Goal: Task Accomplishment & Management: Use online tool/utility

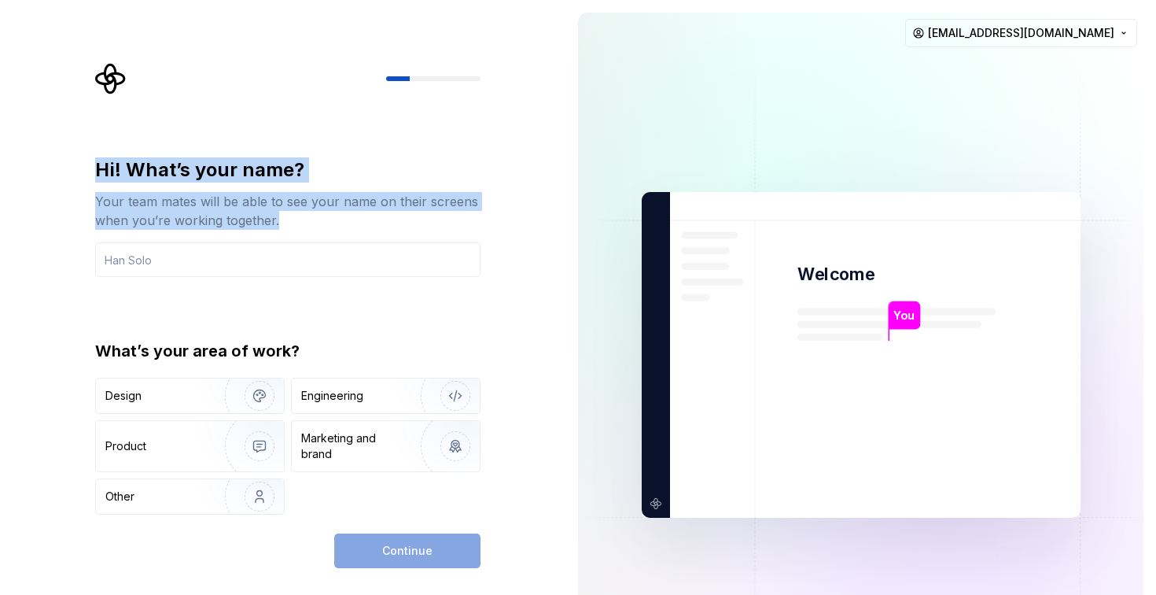
drag, startPoint x: 303, startPoint y: 217, endPoint x: 92, endPoint y: 162, distance: 217.9
click at [92, 162] on div "Hi! What’s your name? Your team mates will be able to see your name on their sc…" at bounding box center [293, 315] width 414 height 505
copy div "Hi! What’s your name? Your team mates will be able to see your name on their sc…"
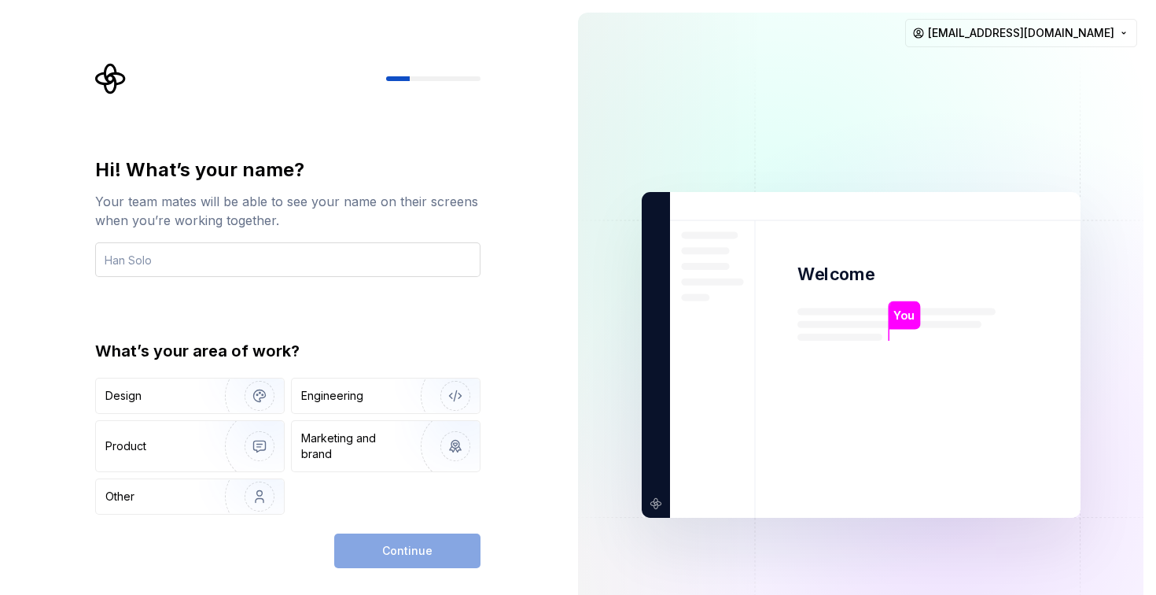
click at [158, 268] on input "text" at bounding box center [287, 259] width 385 height 35
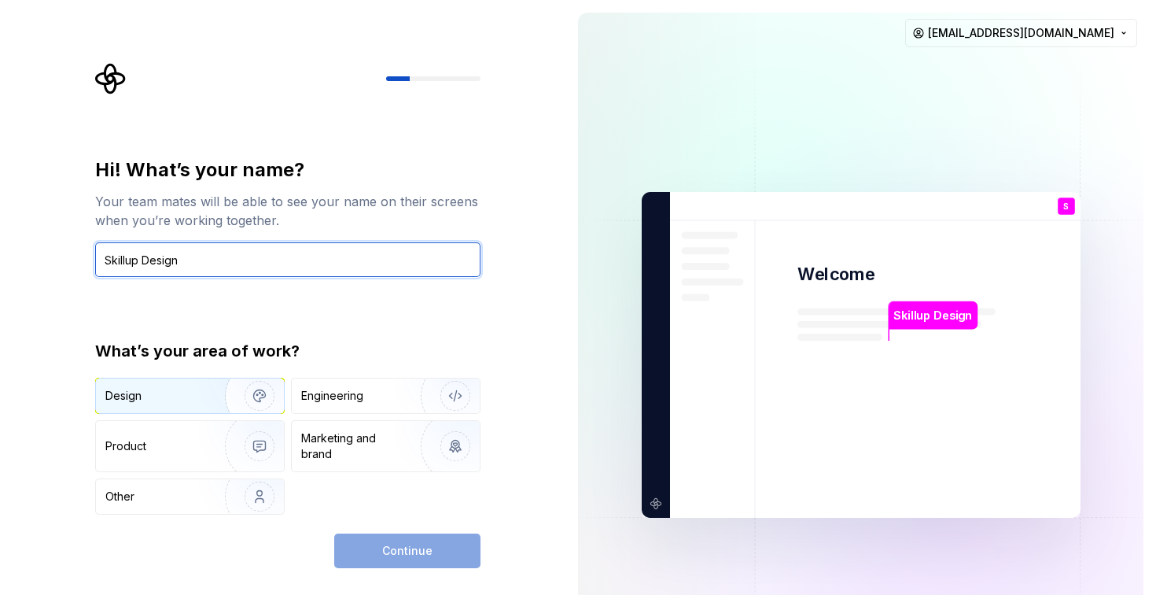
type input "Skillup Design"
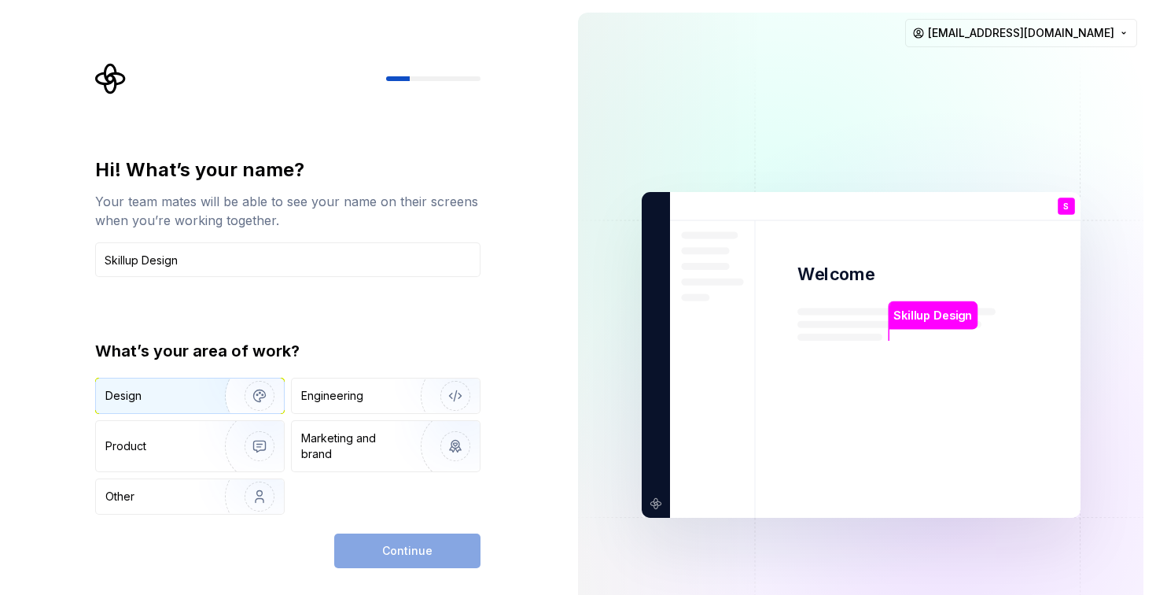
click at [175, 404] on div "Design" at bounding box center [190, 395] width 188 height 35
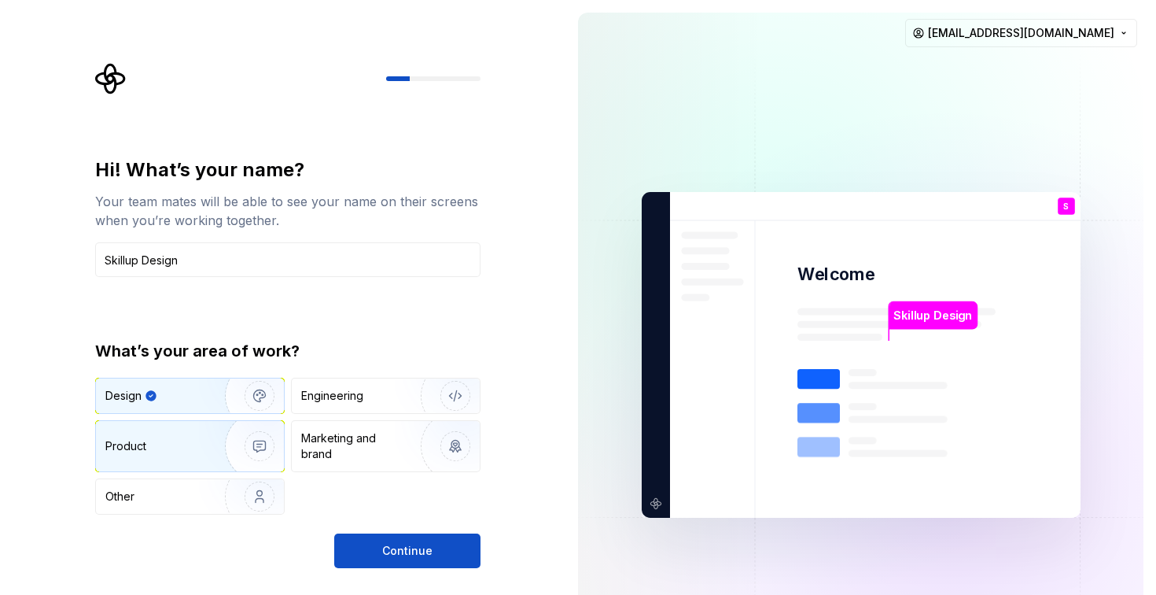
click at [177, 436] on div "Product" at bounding box center [190, 446] width 188 height 50
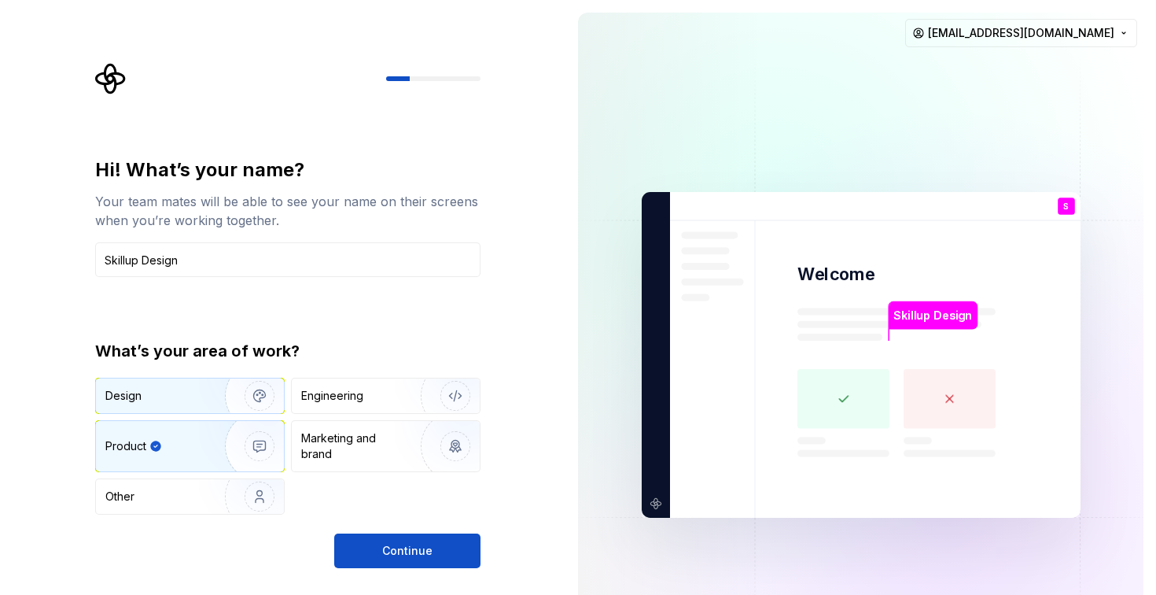
click at [186, 408] on div "Design" at bounding box center [190, 395] width 188 height 35
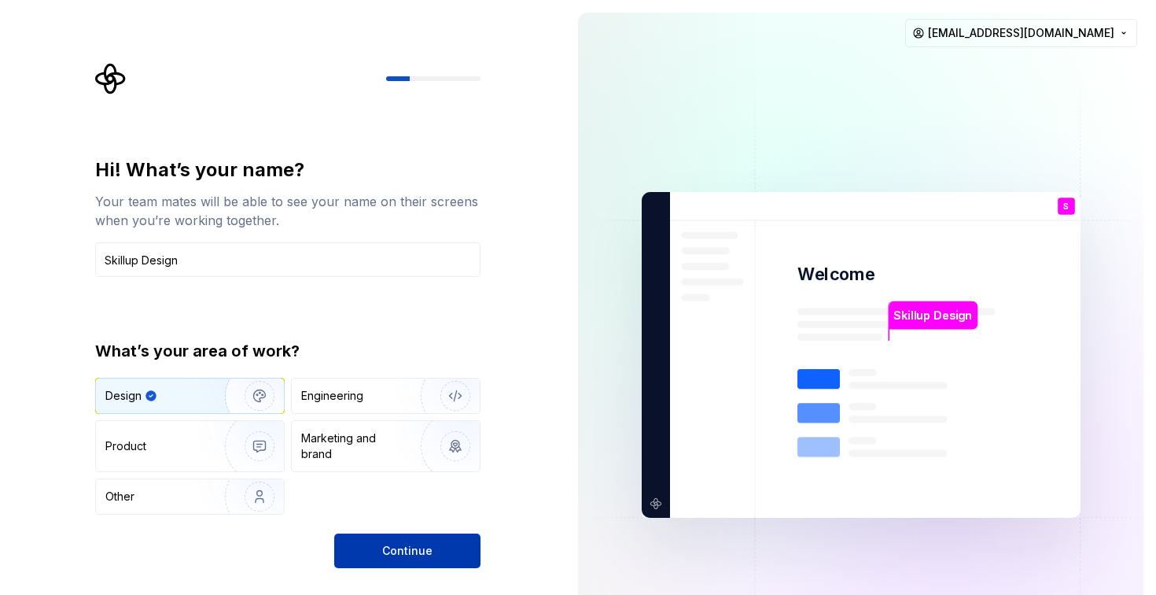
click at [425, 555] on span "Continue" at bounding box center [407, 551] width 50 height 16
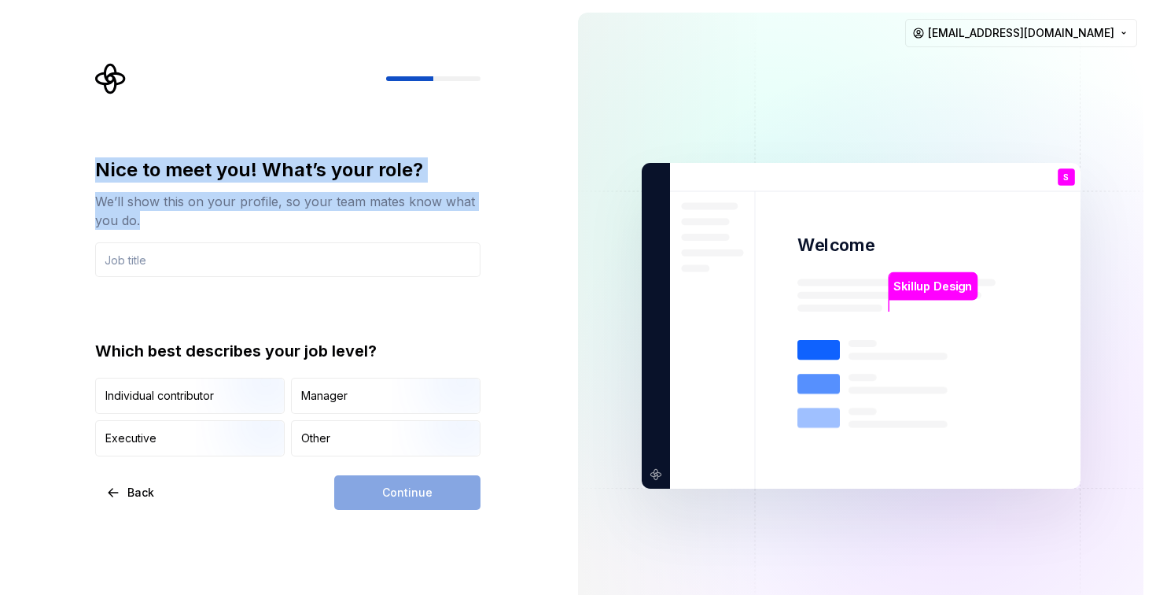
drag, startPoint x: 194, startPoint y: 224, endPoint x: 95, endPoint y: 169, distance: 112.7
click at [95, 169] on div "Nice to meet you! What’s your role? We’ll show this on your profile, so your te…" at bounding box center [287, 193] width 385 height 72
copy div "Nice to meet you! What’s your role? We’ll show this on your profile, so your te…"
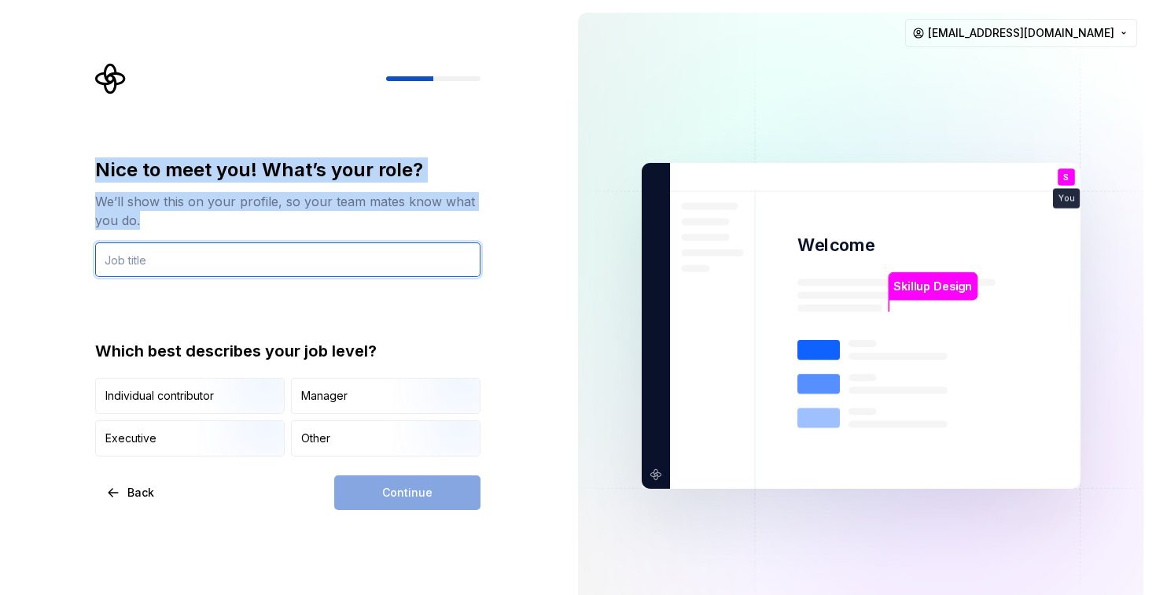
click at [329, 248] on input "text" at bounding box center [287, 259] width 385 height 35
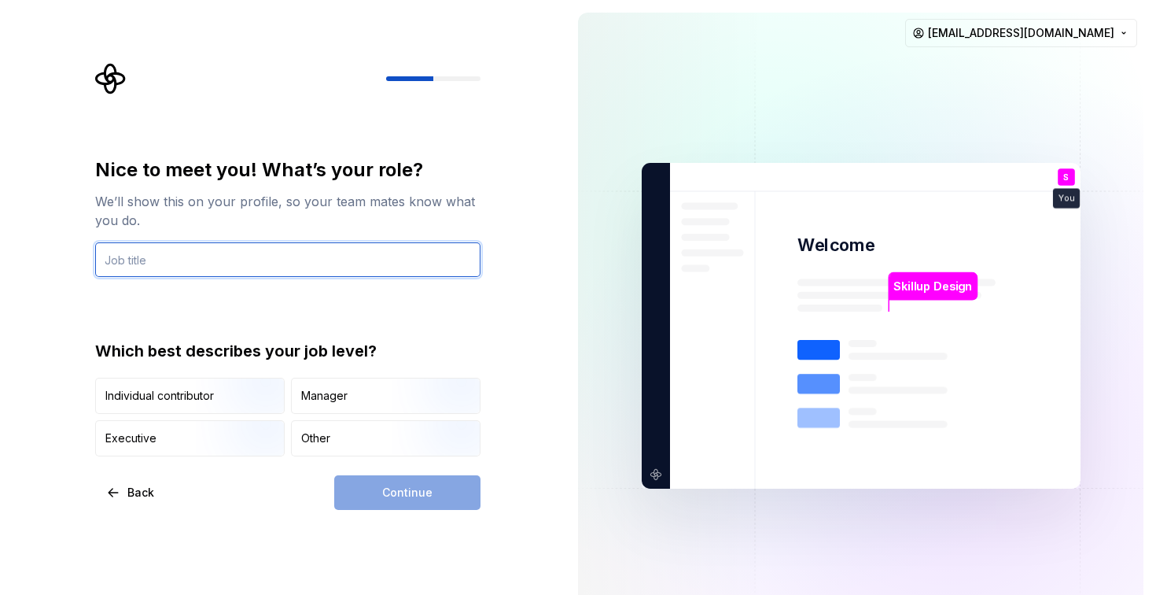
paste input "Design System Manager"
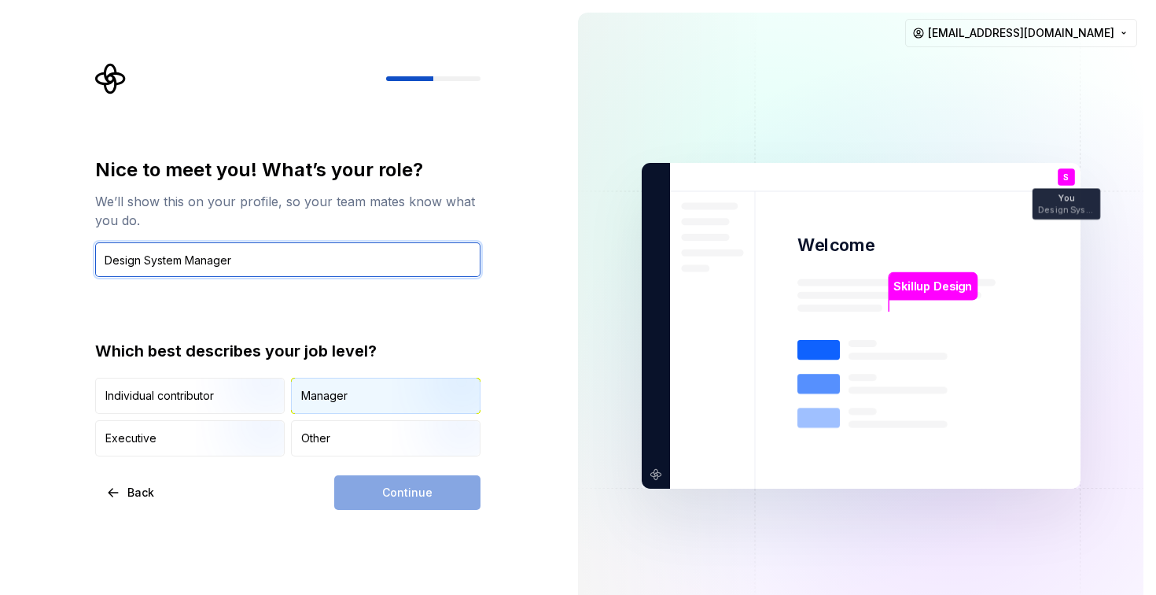
type input "Design System Manager"
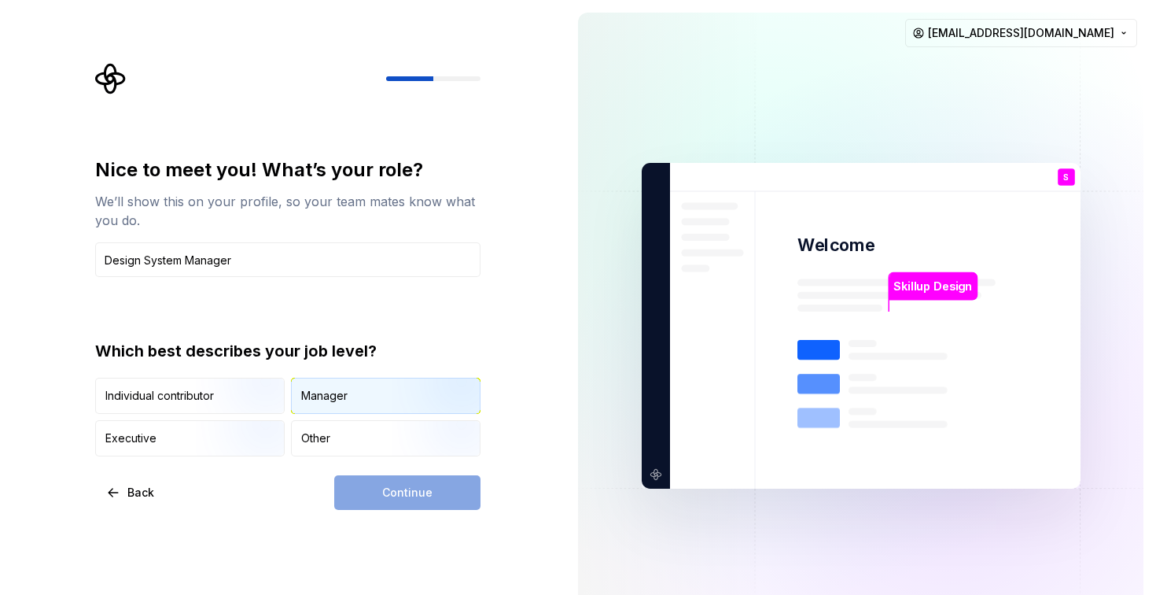
click at [315, 407] on div "Manager" at bounding box center [386, 395] width 188 height 35
click at [369, 490] on button "Continue" at bounding box center [407, 492] width 146 height 35
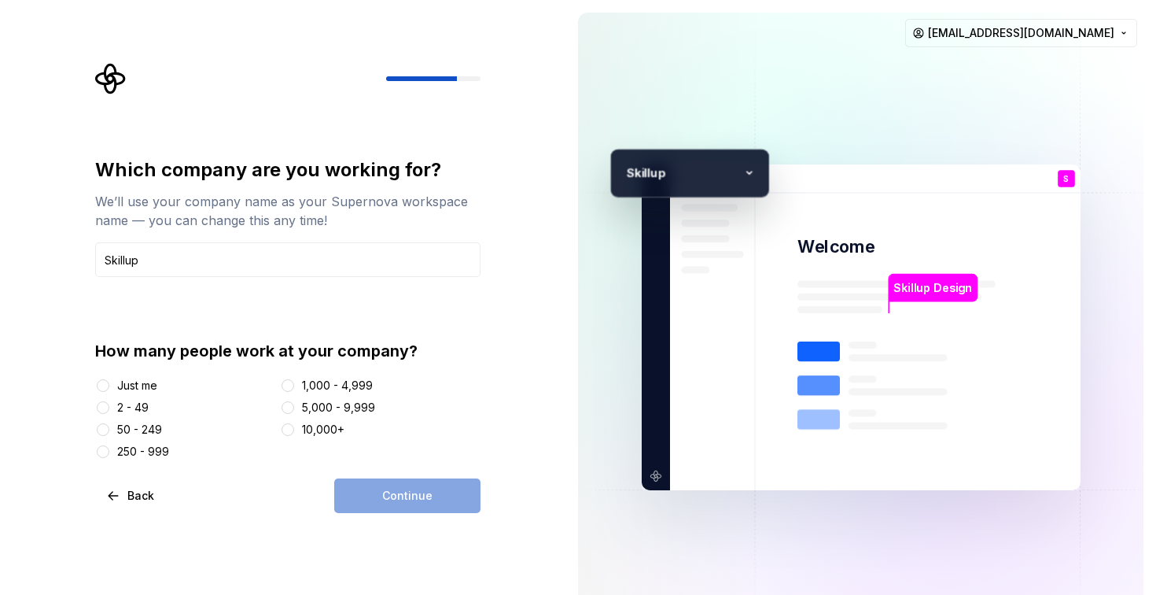
type input "Skillup"
click at [103, 430] on button "50 - 249" at bounding box center [103, 429] width 13 height 13
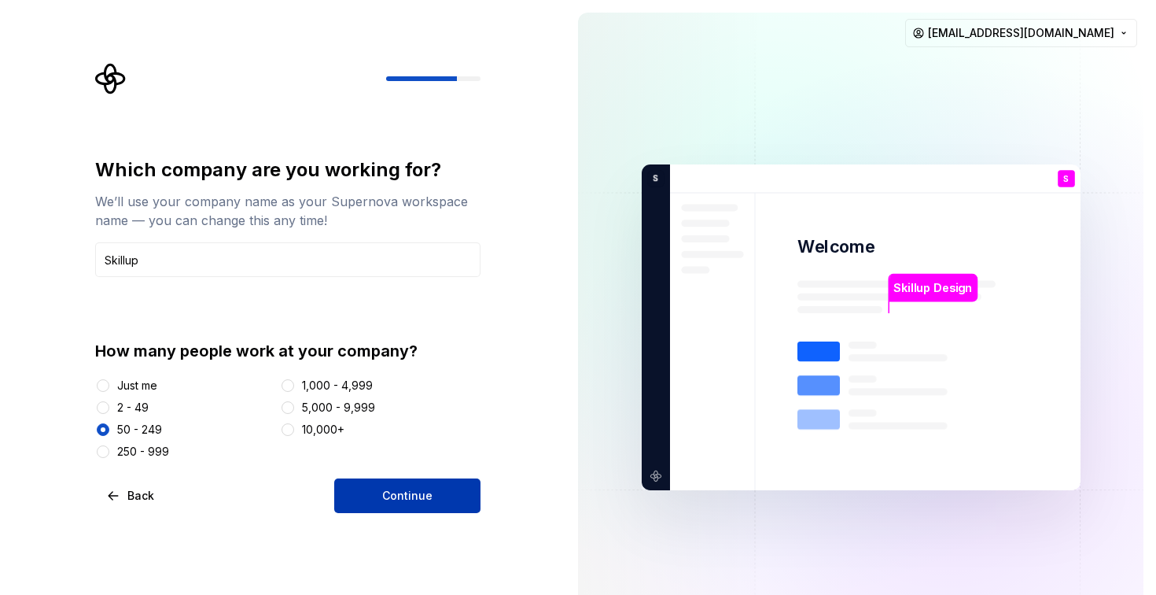
click at [432, 503] on button "Continue" at bounding box center [407, 495] width 146 height 35
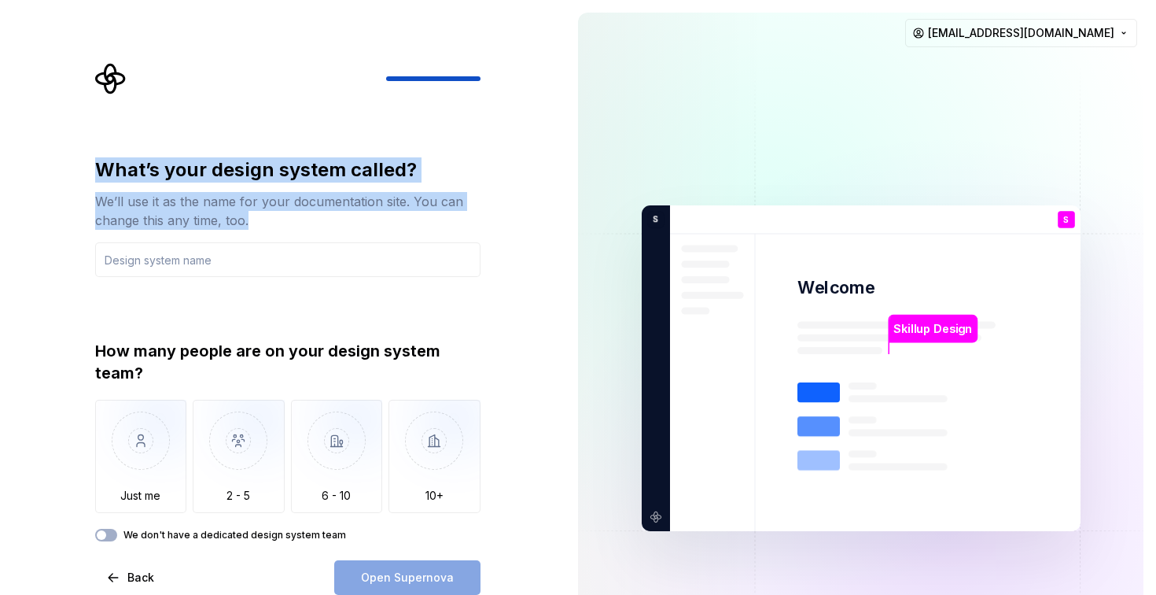
drag, startPoint x: 275, startPoint y: 219, endPoint x: 98, endPoint y: 165, distance: 185.7
click at [98, 165] on div "What’s your design system called? We’ll use it as the name for your documentati…" at bounding box center [287, 193] width 385 height 72
copy div "What’s your design system called? We’ll use it as the name for your documentati…"
click at [330, 257] on input "text" at bounding box center [287, 259] width 385 height 35
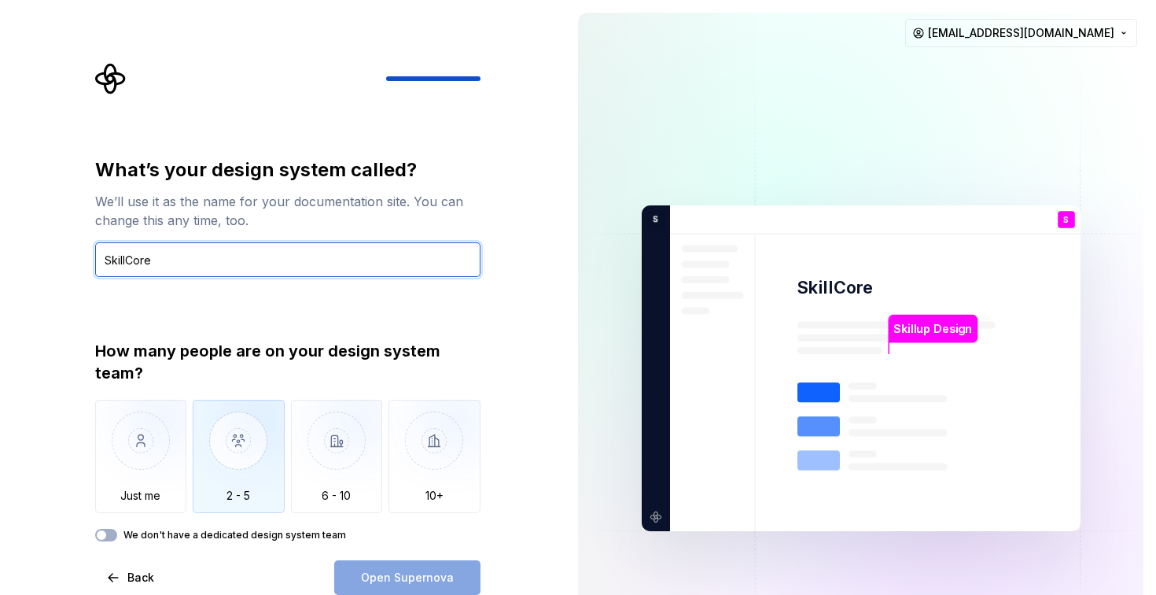
type input "SkillCore"
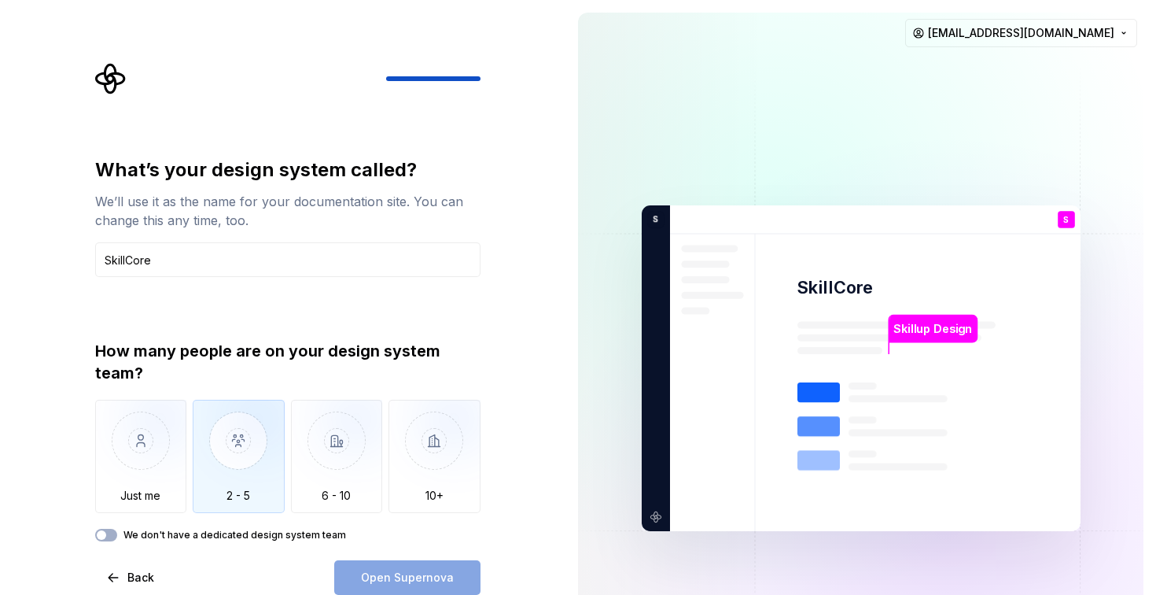
click at [227, 463] on img "button" at bounding box center [239, 452] width 92 height 105
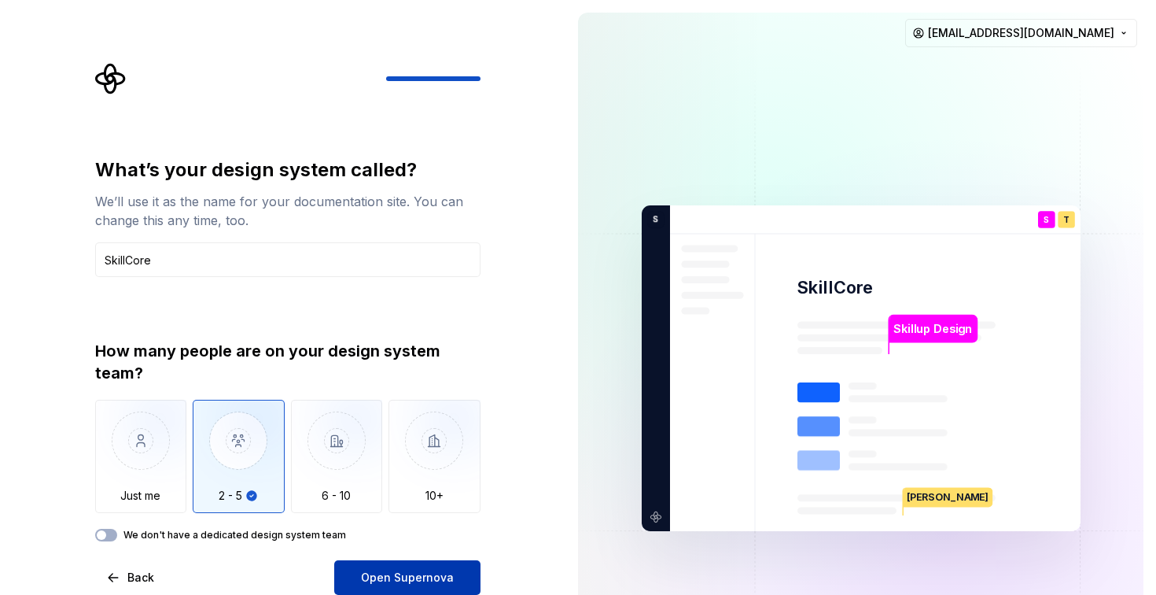
click at [437, 572] on span "Open Supernova" at bounding box center [407, 578] width 93 height 16
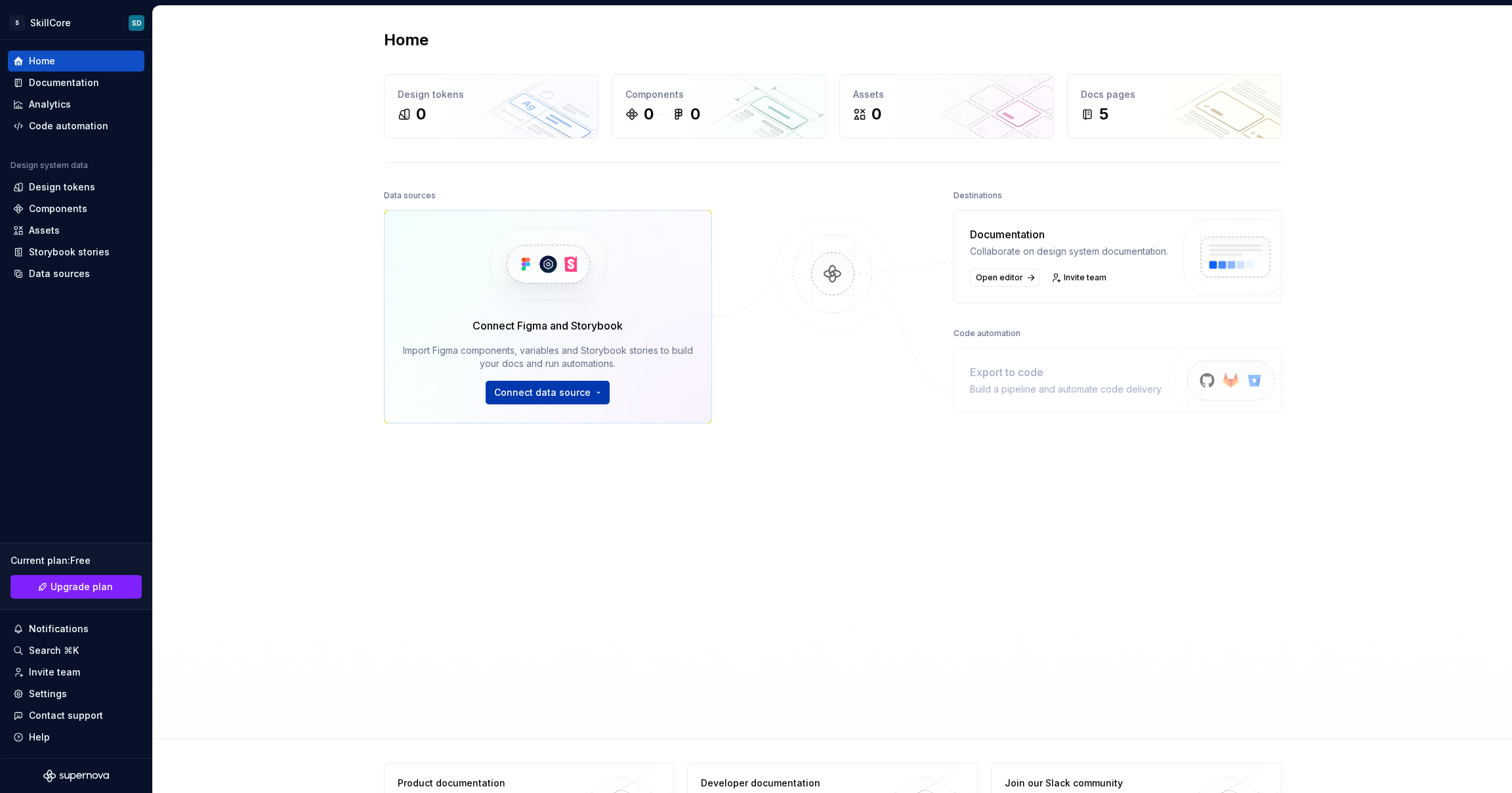
click at [546, 387] on html "S SkillCore SD Home Documentation Analytics Code automation Design system data …" at bounding box center [756, 396] width 1512 height 793
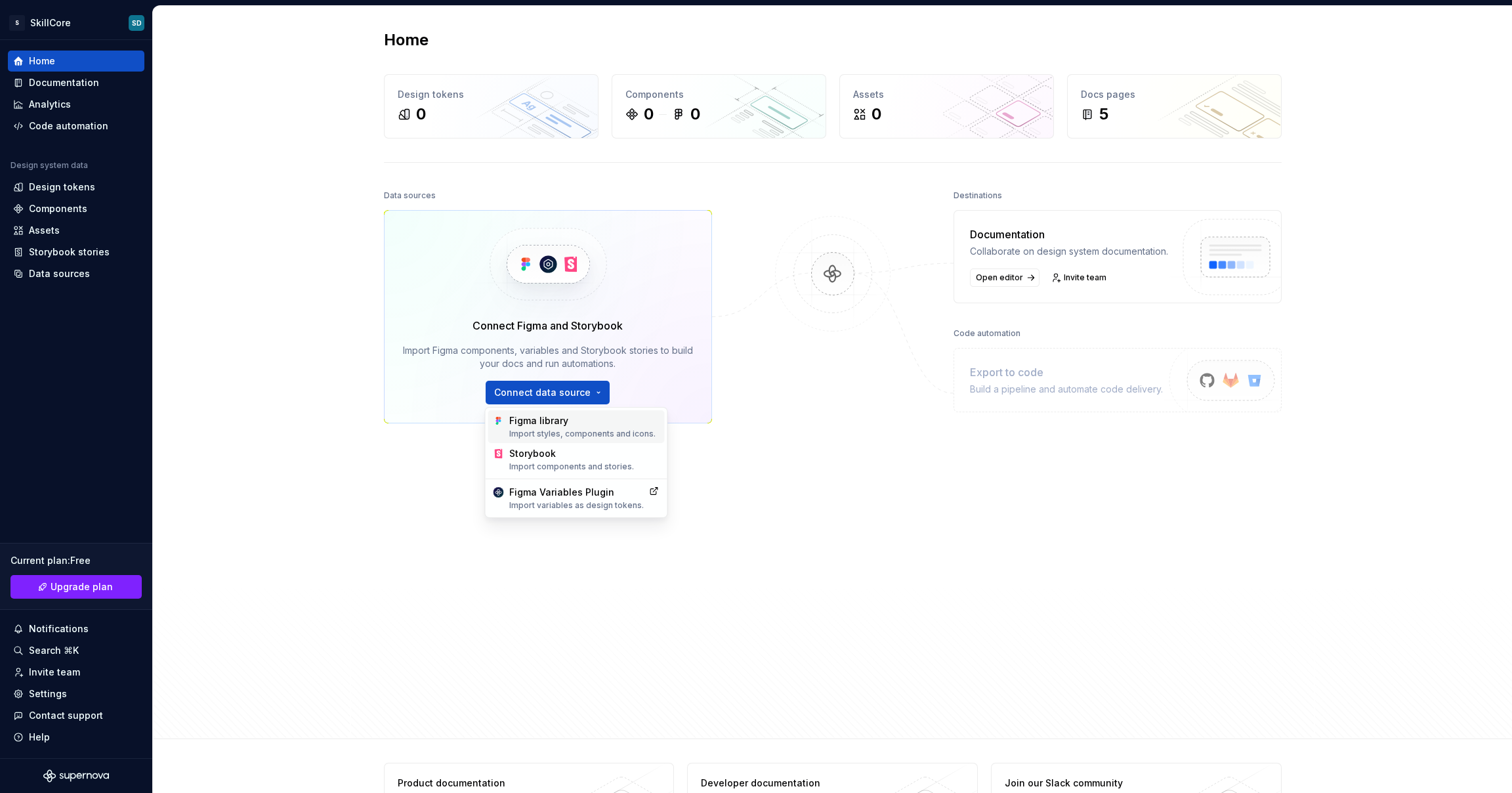
click at [531, 420] on div "Figma library Import styles, components and icons." at bounding box center [584, 427] width 150 height 25
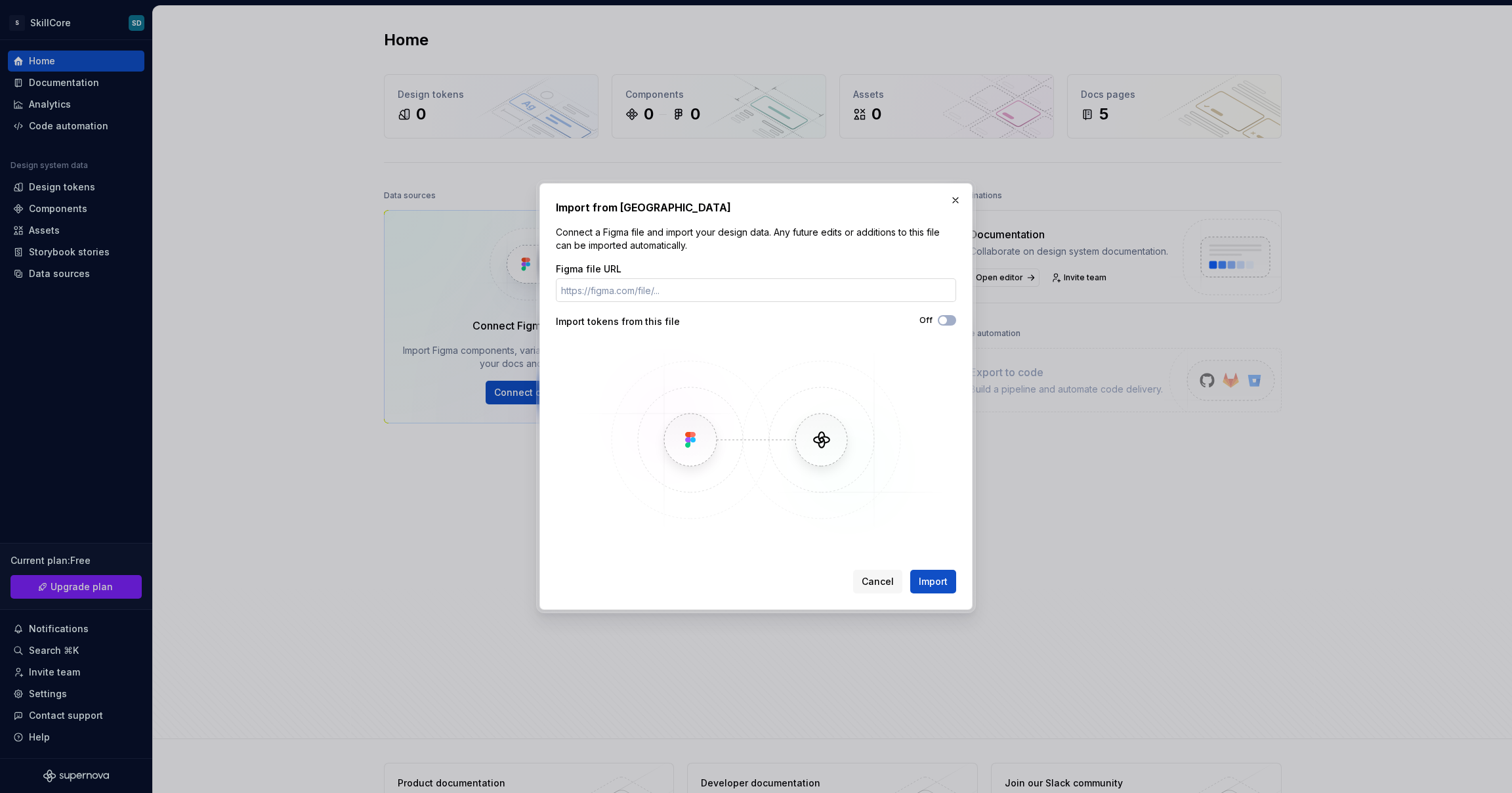
click at [669, 289] on input "Figma file URL" at bounding box center [756, 290] width 401 height 23
paste input "https://www.figma.com/design/qad3DMXkoEkzreTitnRpiu/SkillCore?node-id=0-1&t=yMX…"
click at [943, 318] on span "button" at bounding box center [943, 320] width 8 height 8
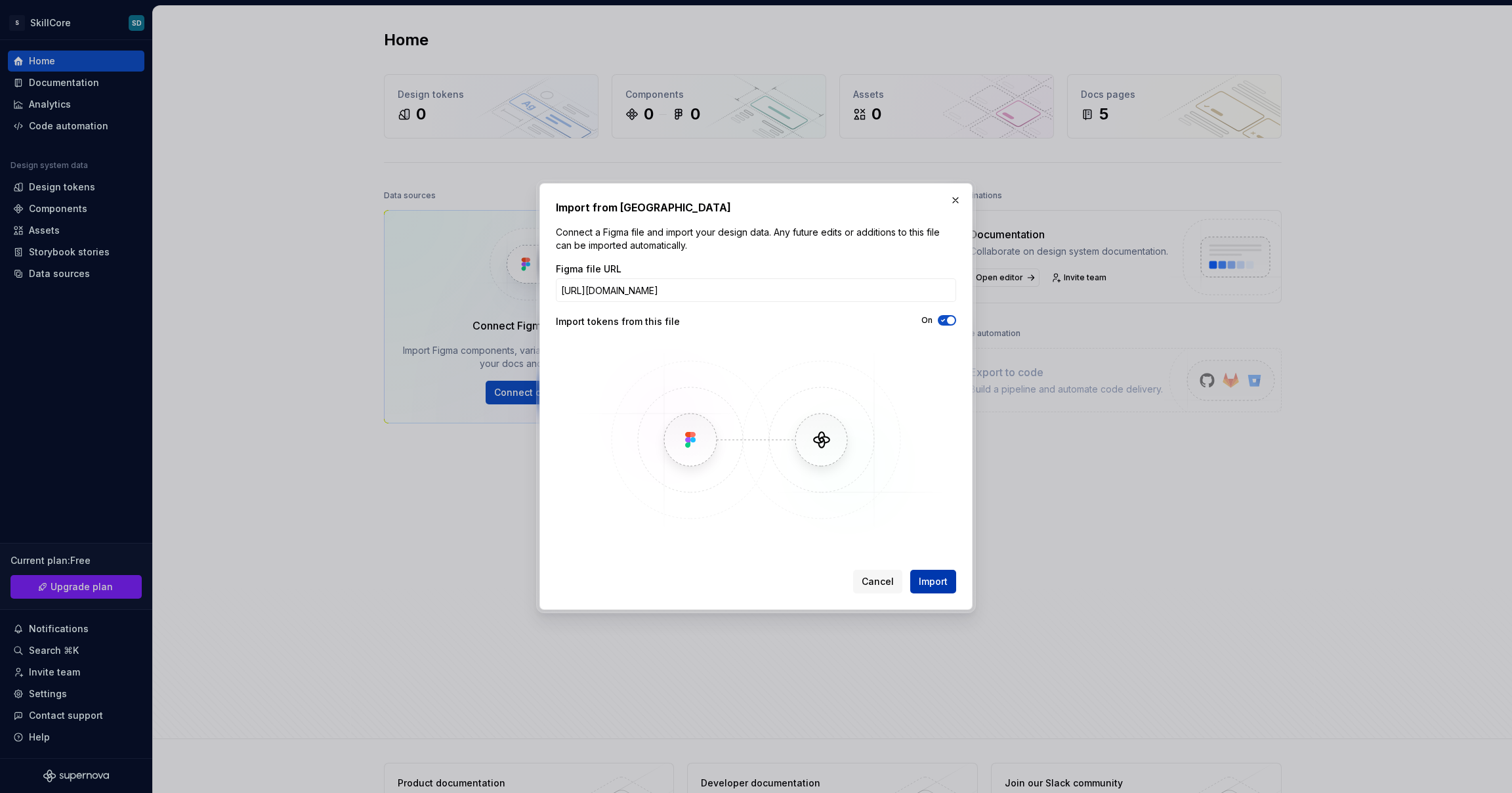
click at [939, 496] on button "Import" at bounding box center [933, 582] width 46 height 23
click at [637, 285] on input "https://www.figma.com/design/qad3DMXkoEkzreTitnRpiu/SkillCore?node-id=0-1&t=yMX…" at bounding box center [756, 290] width 401 height 23
paste input "z63iWvhEVK2HBkkK"
type input "https://www.figma.com/design/qad3DMXkoEkzreTitnRpiu/SkillCore?node-id=0-1&t=z63…"
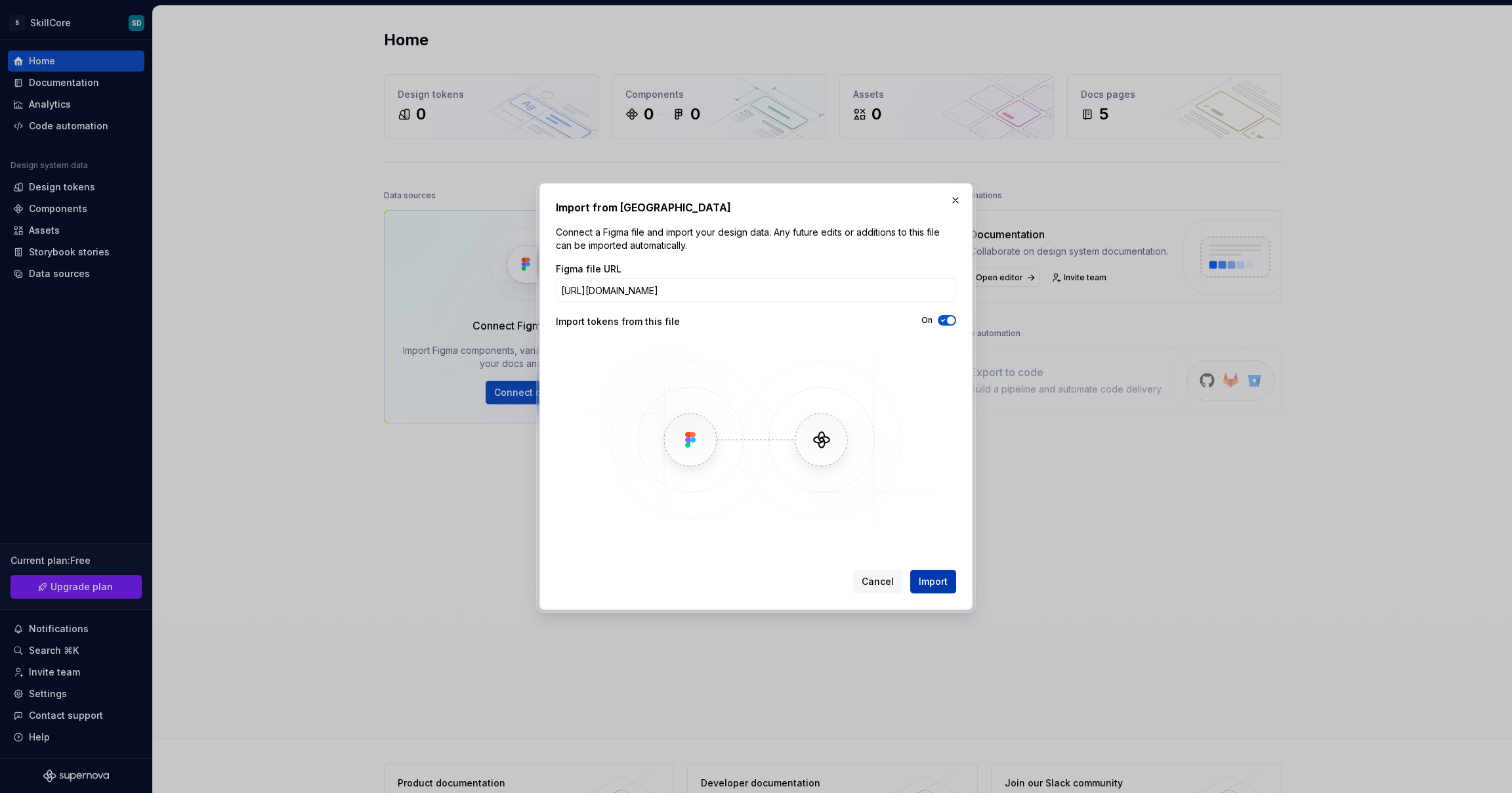
click at [927, 496] on span "Import" at bounding box center [933, 582] width 29 height 13
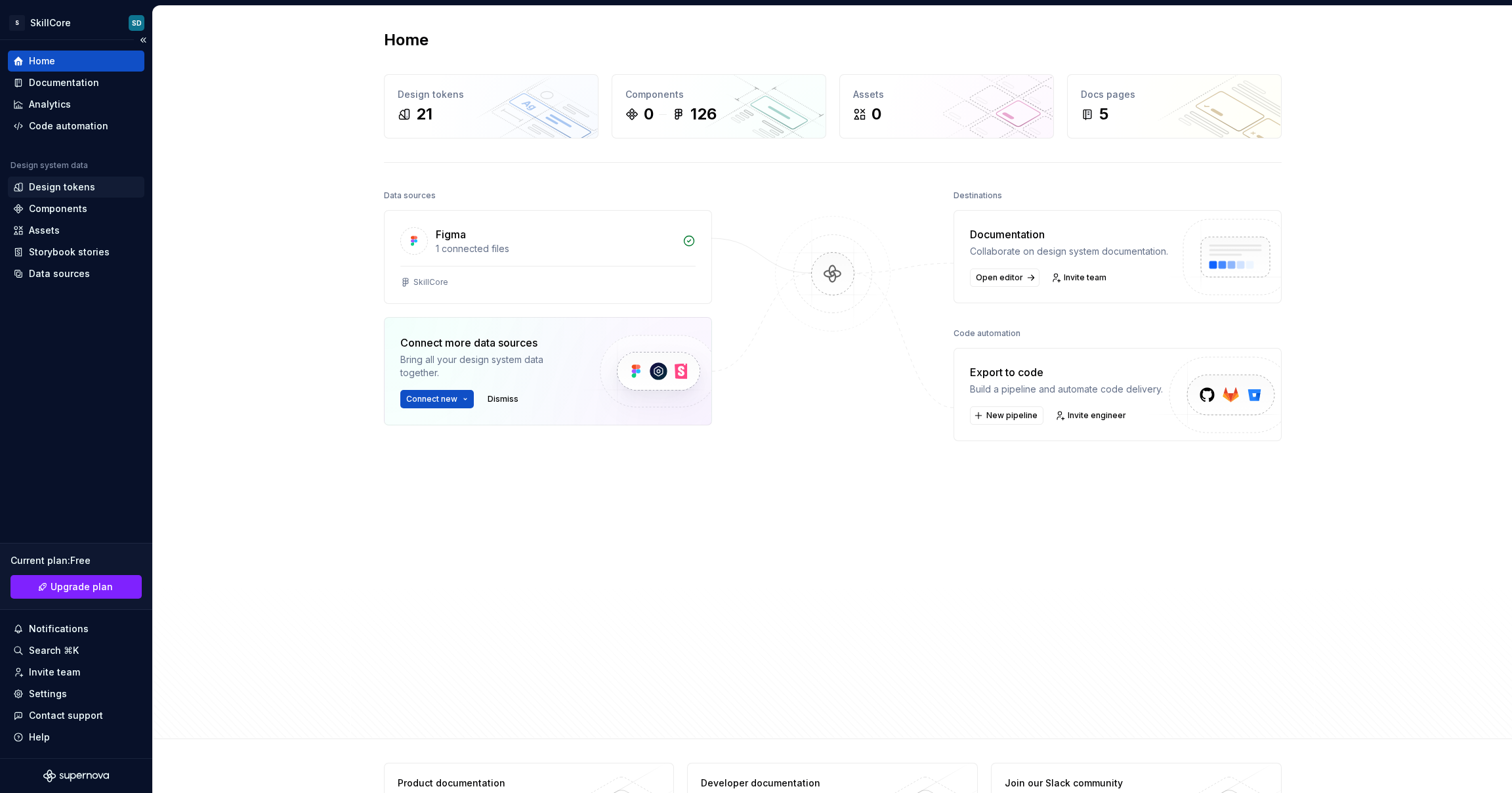
click at [95, 189] on div "Design tokens" at bounding box center [76, 187] width 126 height 13
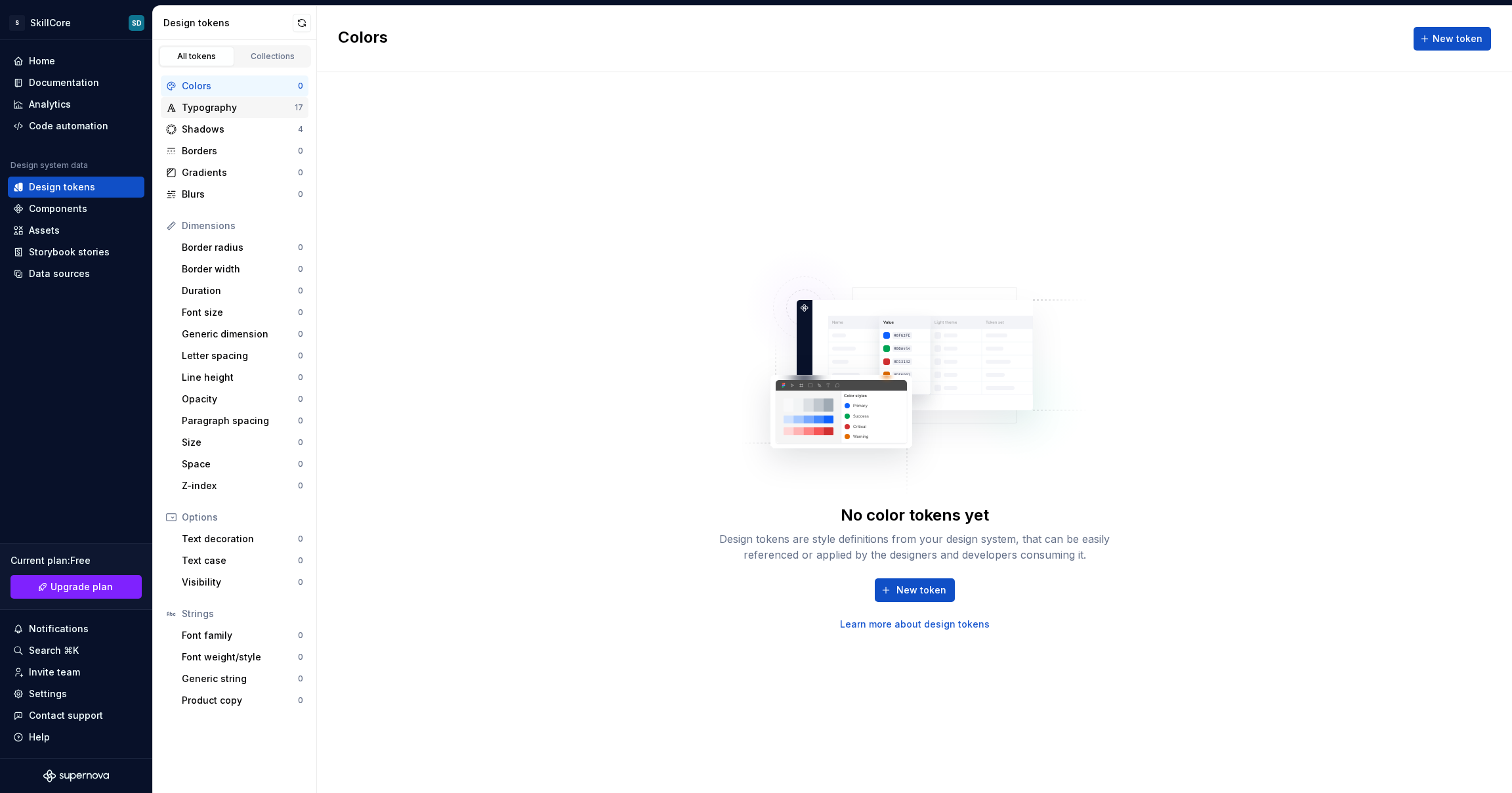
click at [204, 110] on div "Typography" at bounding box center [238, 108] width 113 height 13
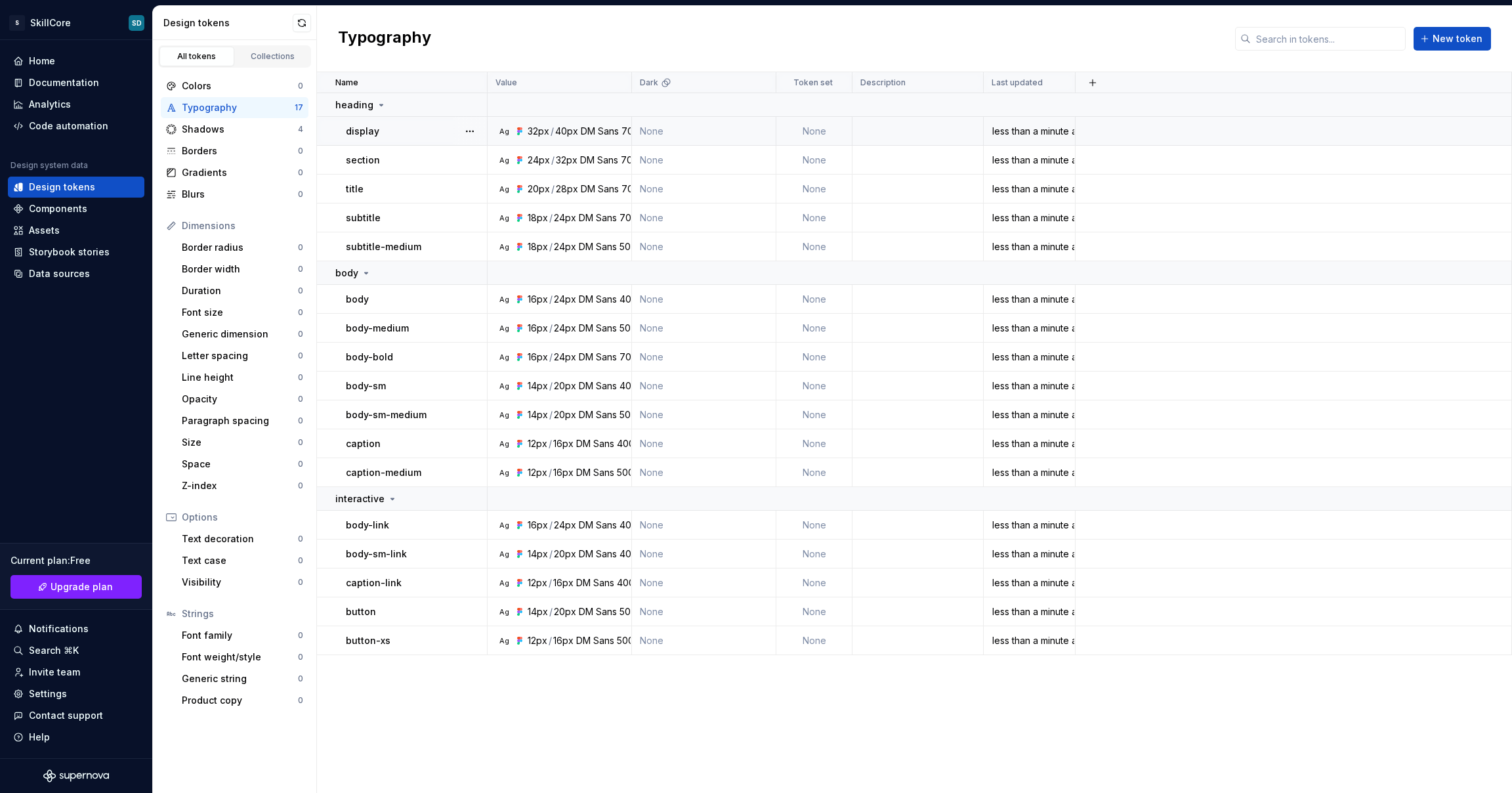
click at [568, 134] on div "40px" at bounding box center [567, 131] width 23 height 13
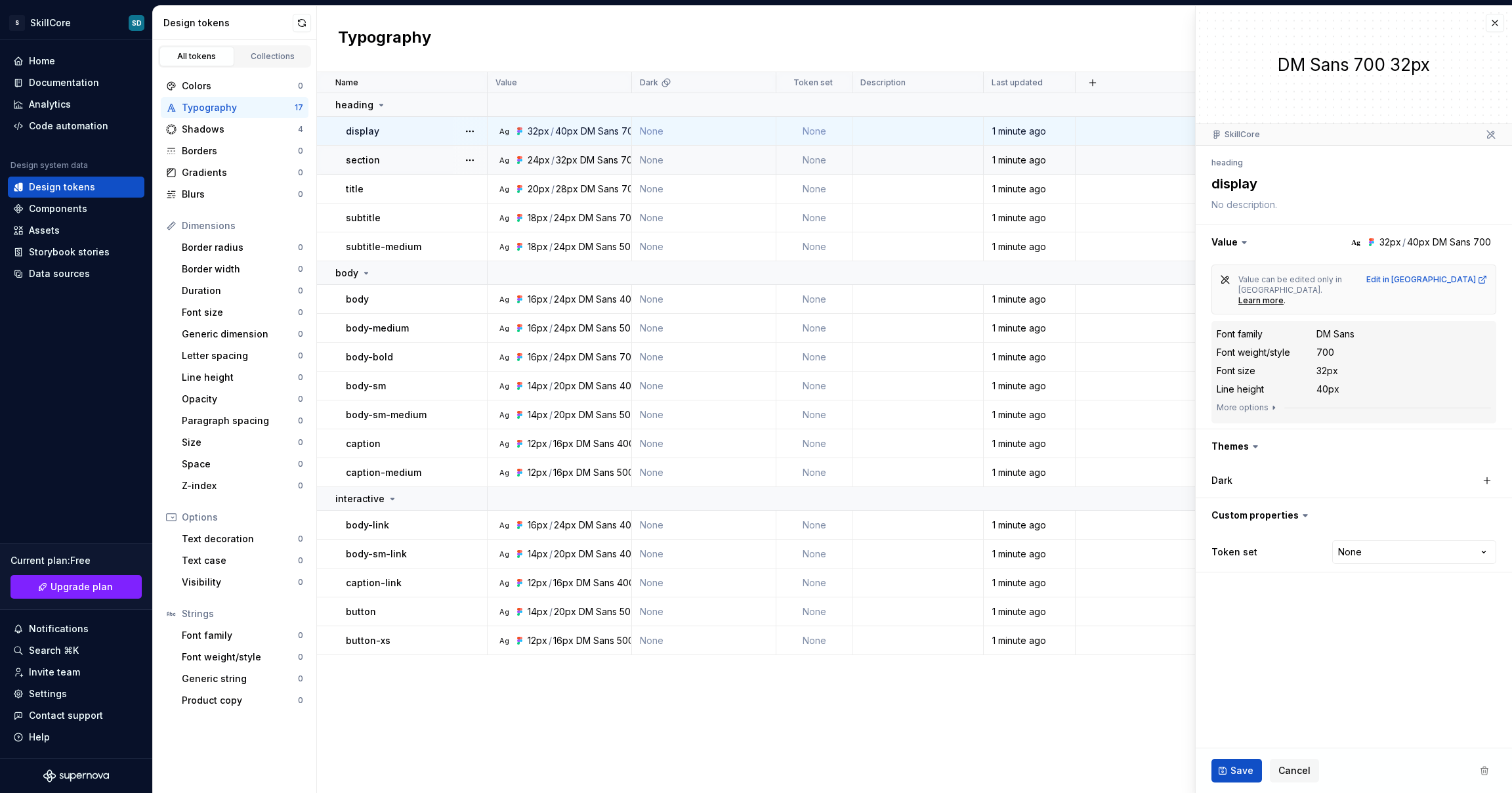
click at [568, 150] on td "Ag 24px / 32px DM Sans 700" at bounding box center [559, 160] width 144 height 29
click at [566, 184] on div "28px" at bounding box center [567, 189] width 23 height 13
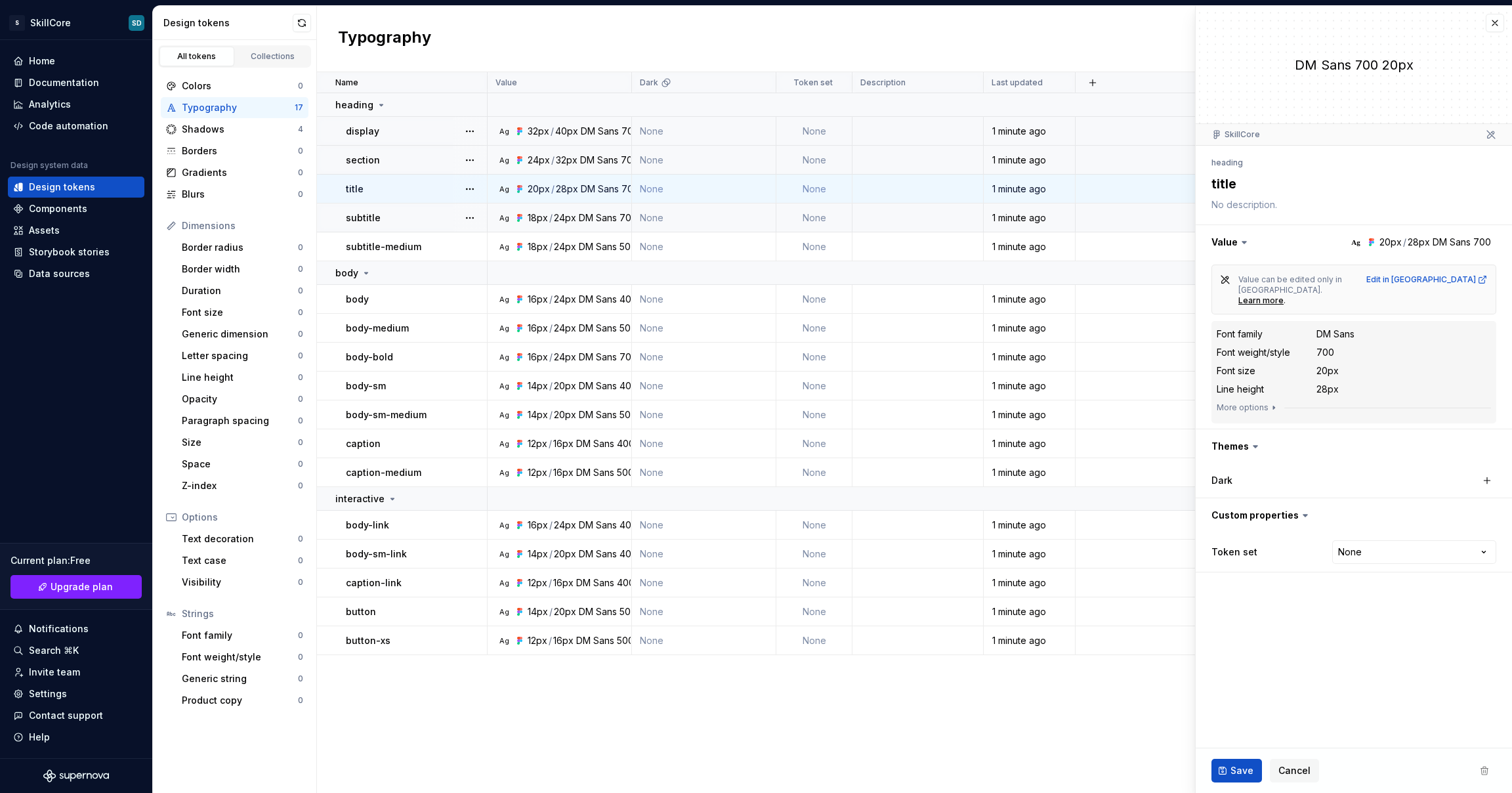
click at [567, 214] on div "24px" at bounding box center [565, 218] width 23 height 13
click at [557, 328] on div "24px" at bounding box center [565, 328] width 23 height 13
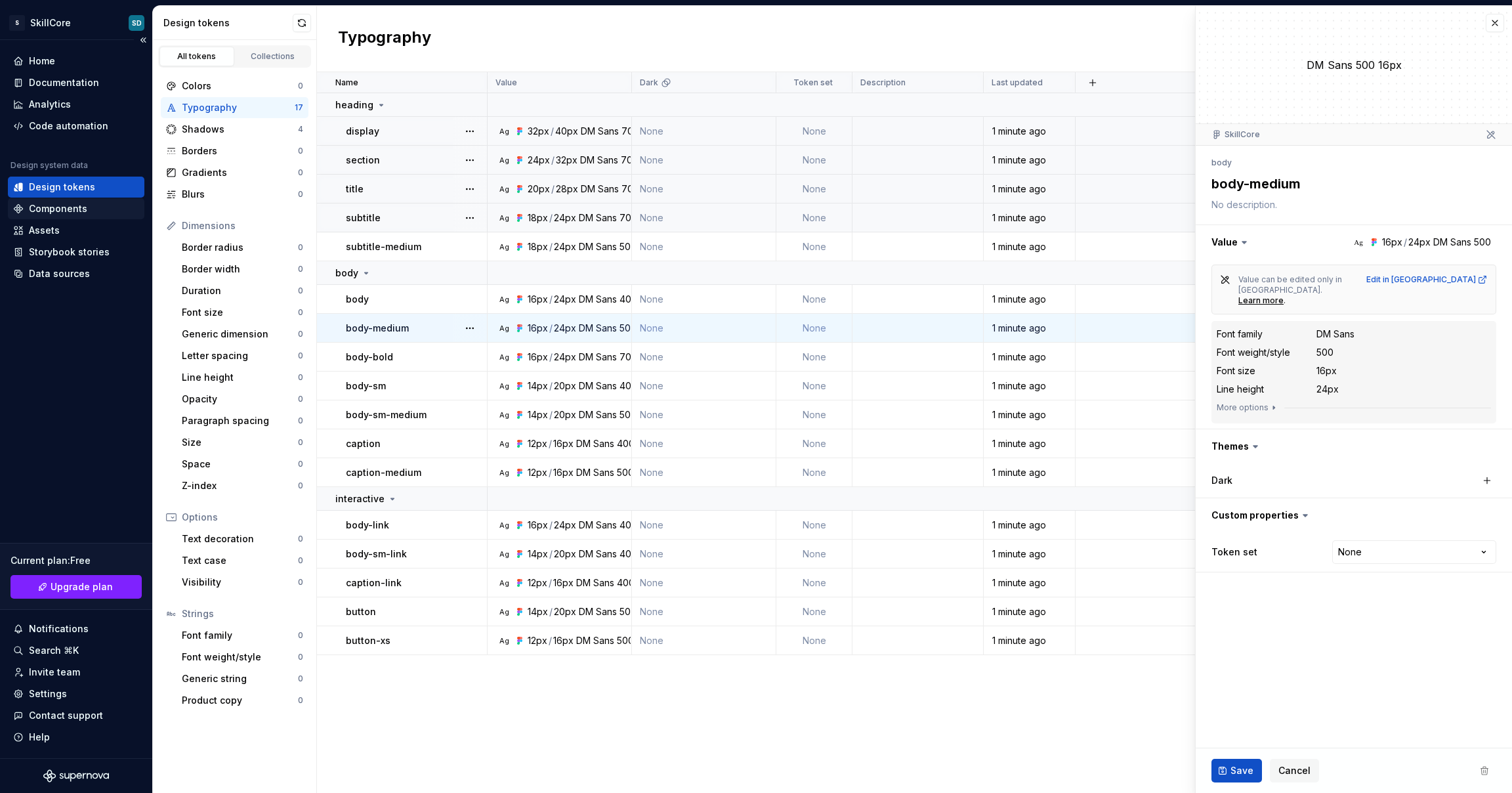
click at [74, 212] on div "Components" at bounding box center [58, 209] width 58 height 13
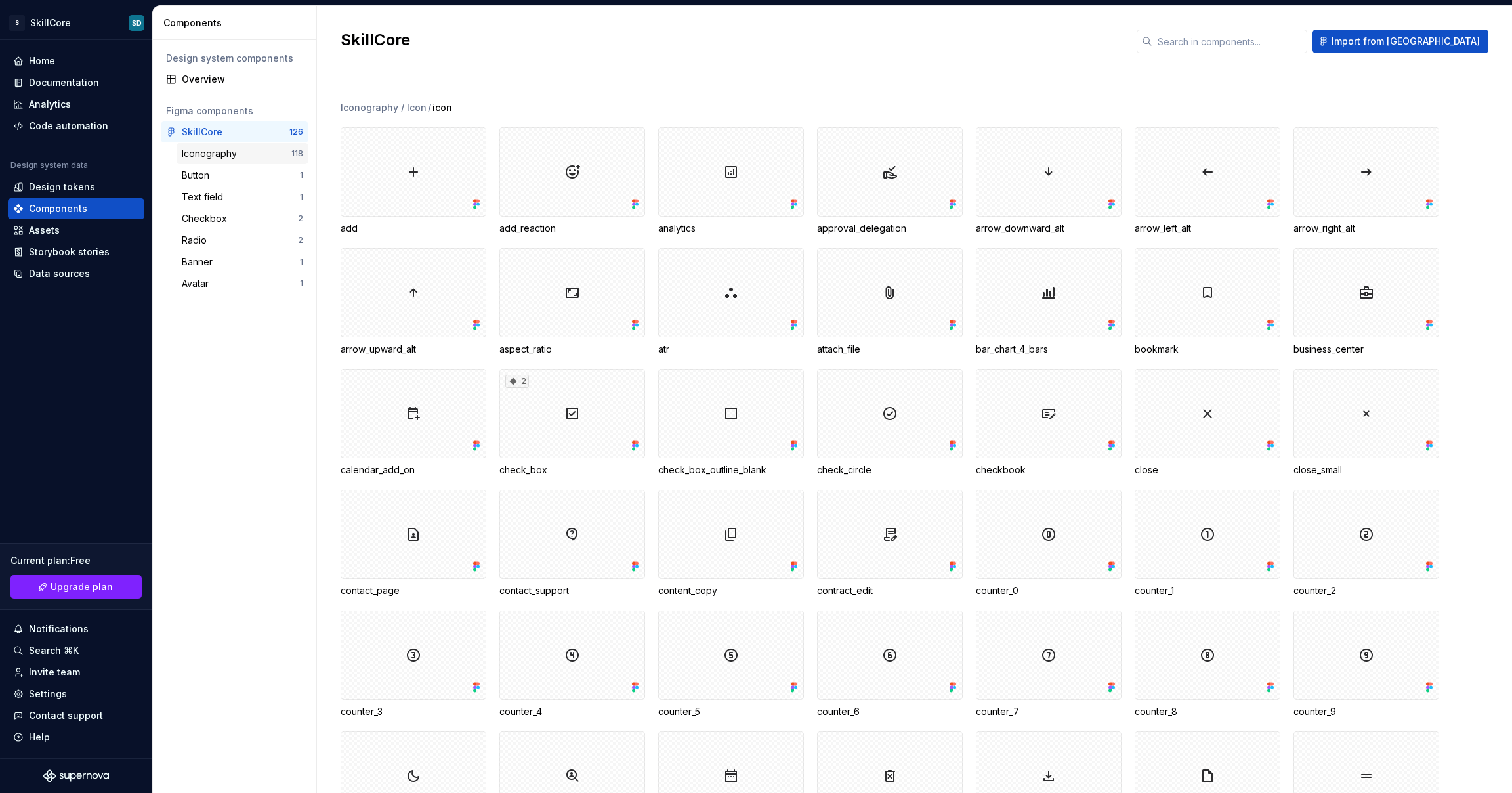
click at [209, 153] on div "Iconography" at bounding box center [212, 154] width 60 height 13
click at [965, 295] on div at bounding box center [1207, 290] width 146 height 89
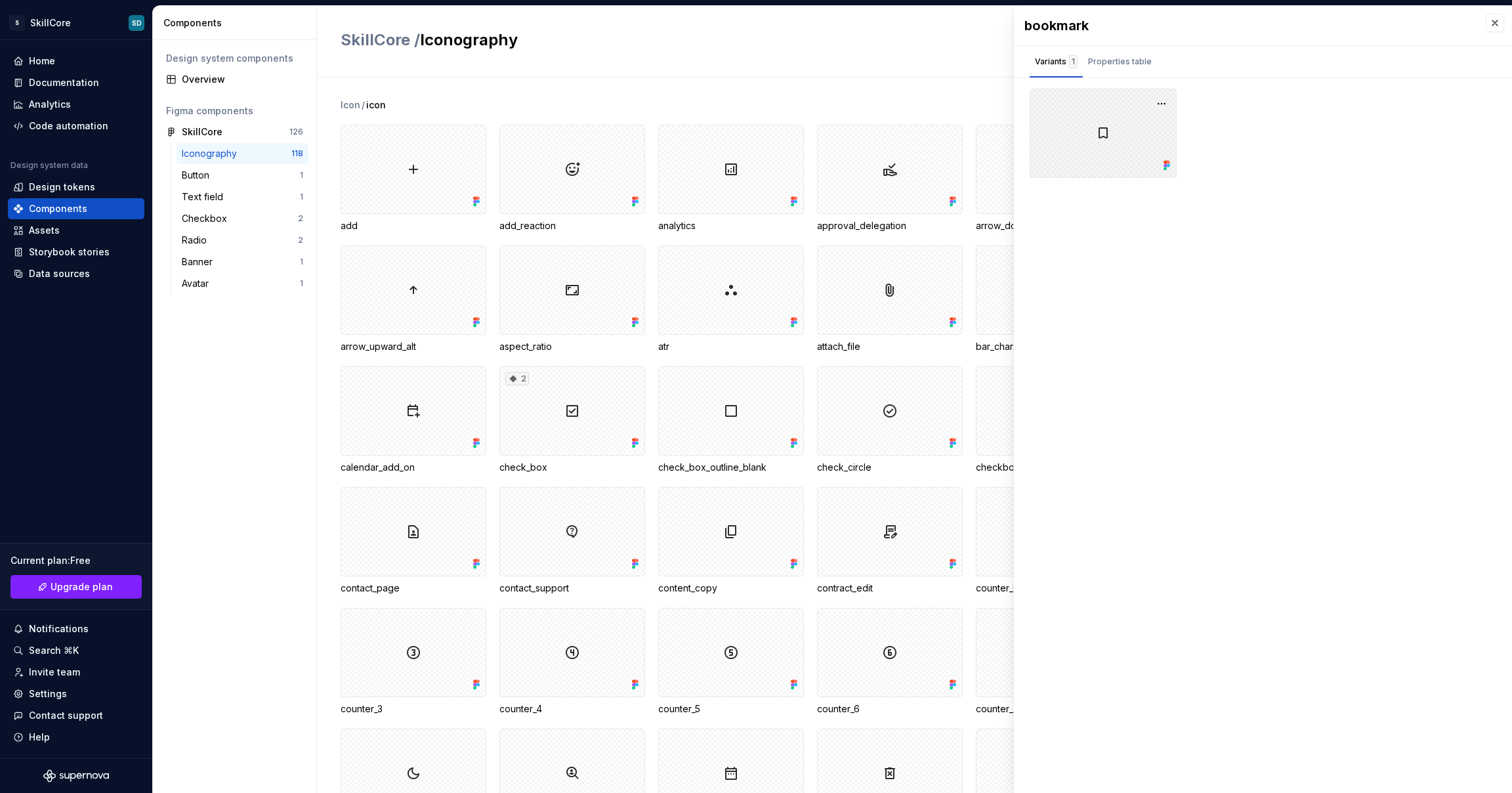
click at [965, 160] on div at bounding box center [1103, 133] width 147 height 89
click at [965, 60] on div "Properties table" at bounding box center [1120, 62] width 63 height 13
click at [965, 68] on div "Variants 1" at bounding box center [1056, 61] width 53 height 21
click at [965, 104] on button "button" at bounding box center [1162, 104] width 18 height 18
click at [965, 23] on button "button" at bounding box center [1495, 23] width 18 height 18
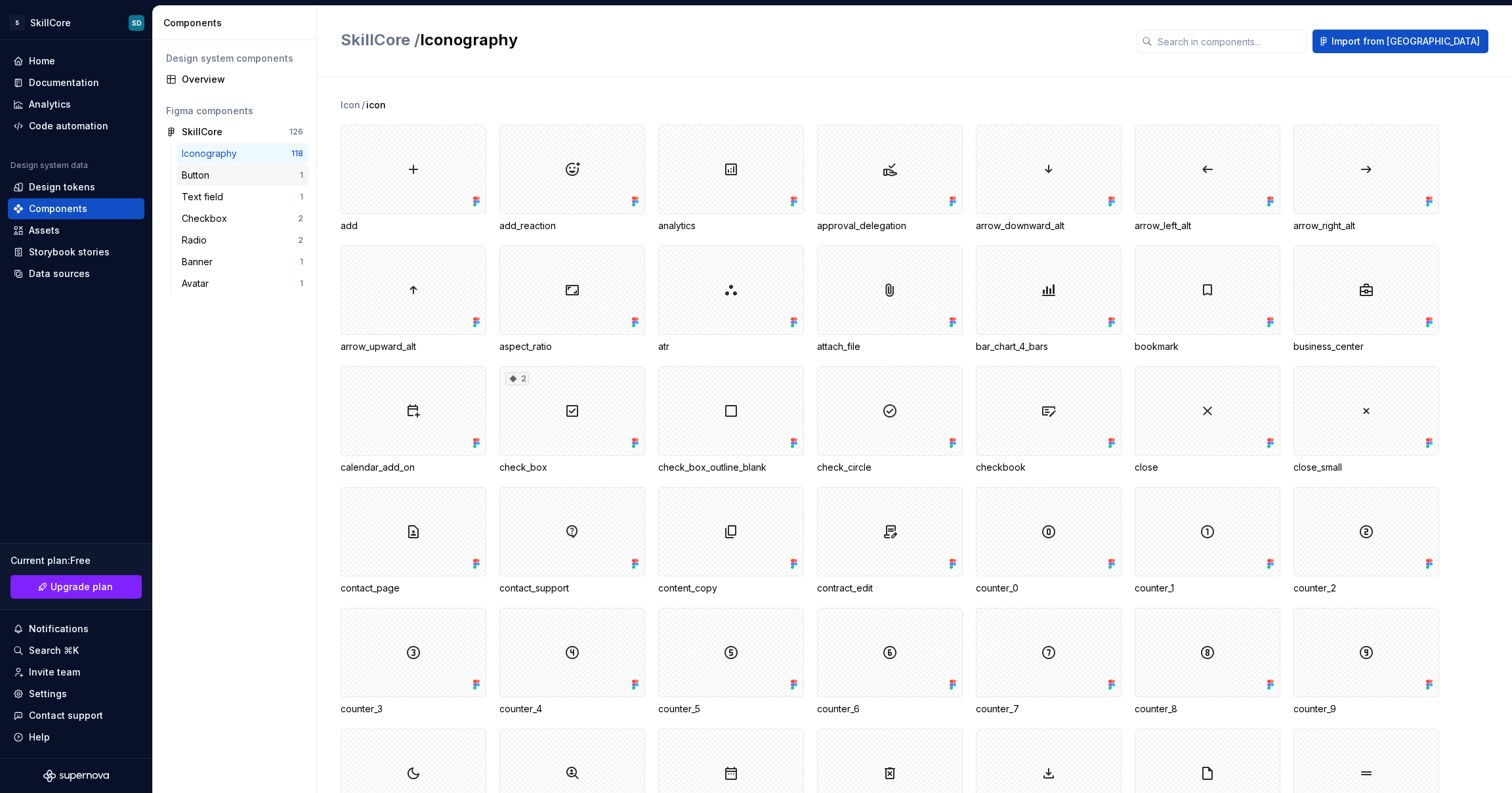
click at [217, 176] on div "Button" at bounding box center [241, 175] width 118 height 13
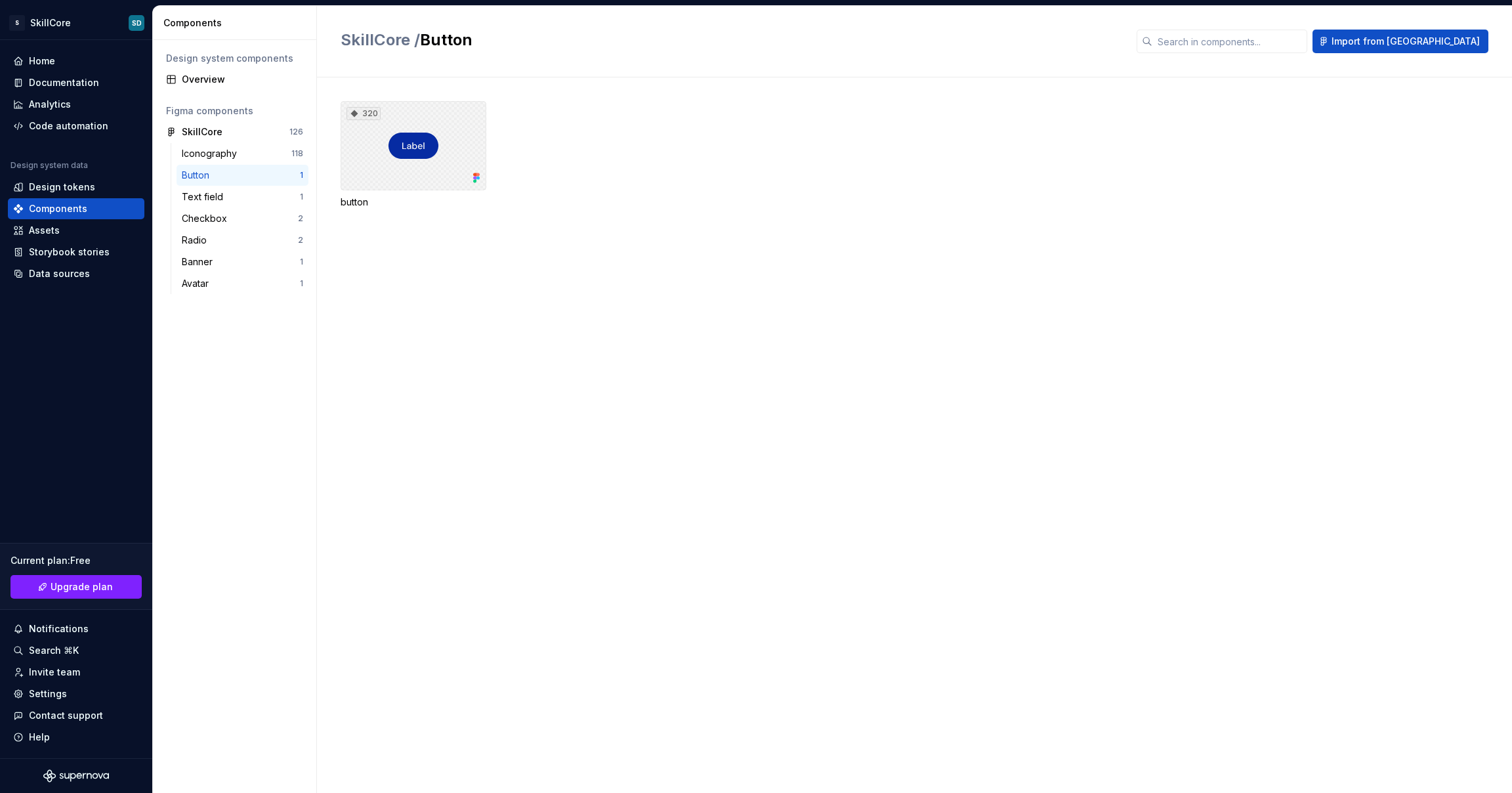
click at [407, 160] on div "320" at bounding box center [413, 145] width 146 height 89
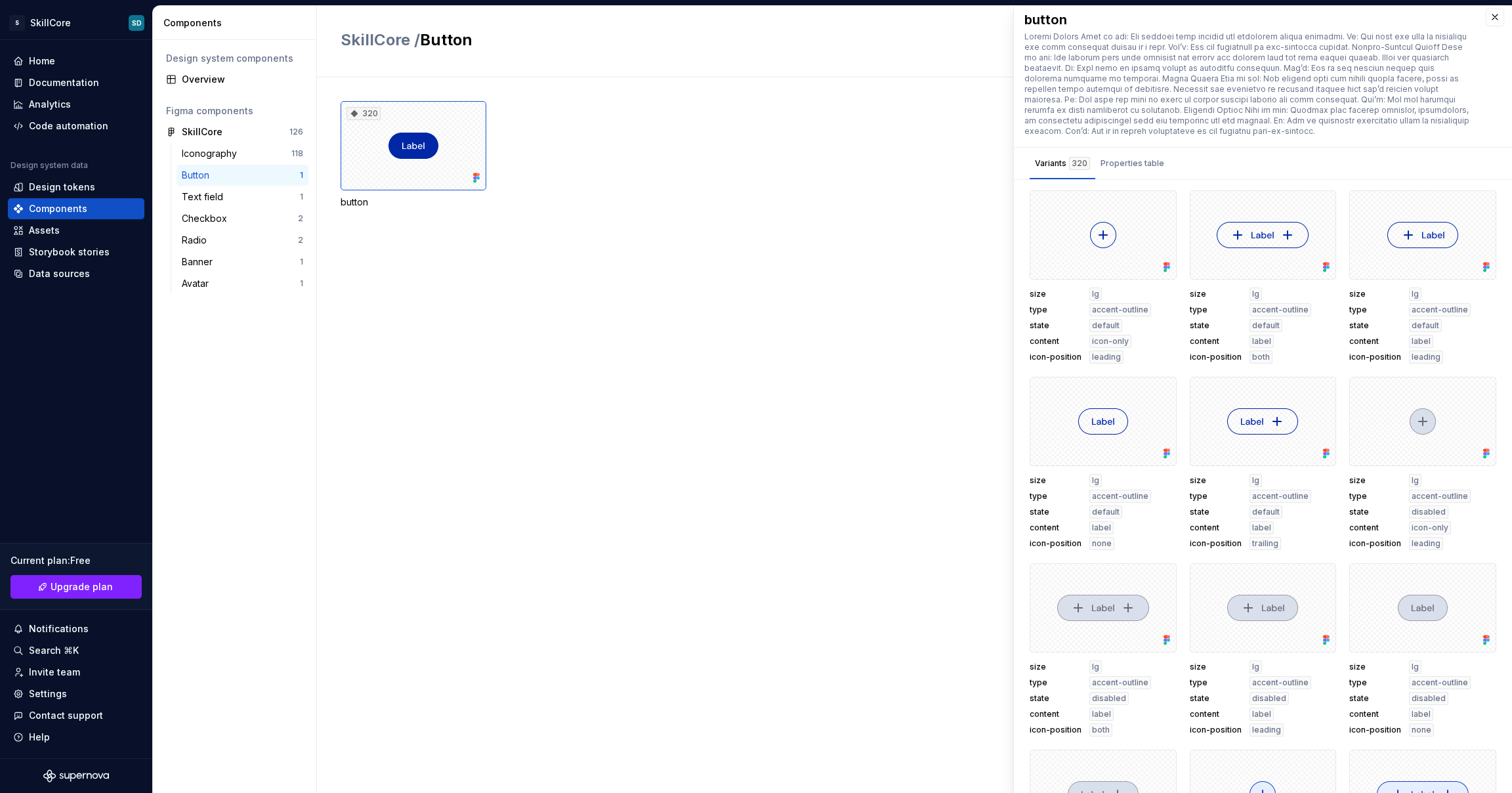
scroll to position [3, 0]
click at [965, 419] on div at bounding box center [1103, 418] width 147 height 89
click at [965, 415] on div at bounding box center [1103, 418] width 147 height 89
click at [965, 420] on div at bounding box center [1263, 418] width 147 height 89
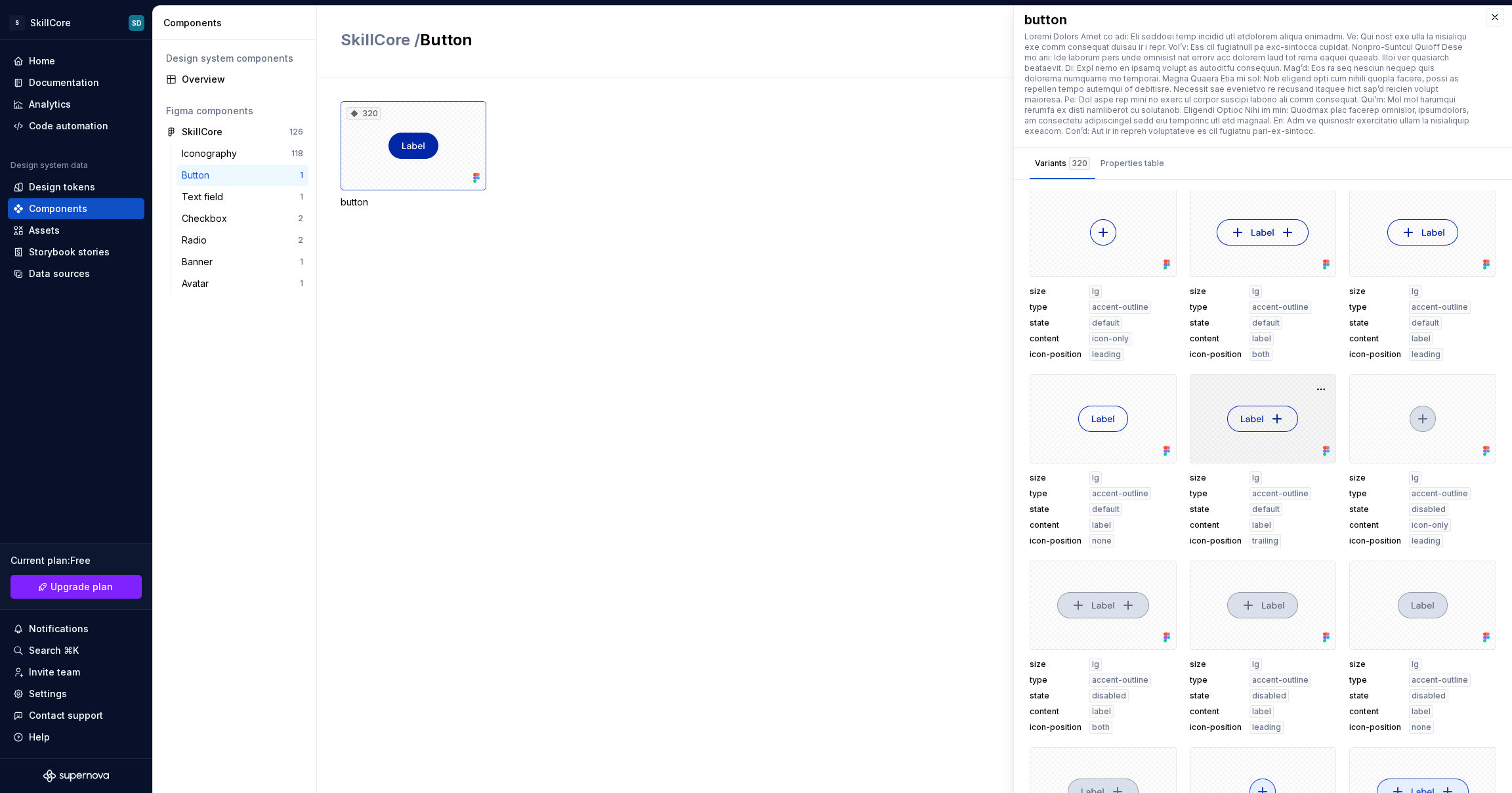
click at [965, 420] on div at bounding box center [1263, 418] width 147 height 89
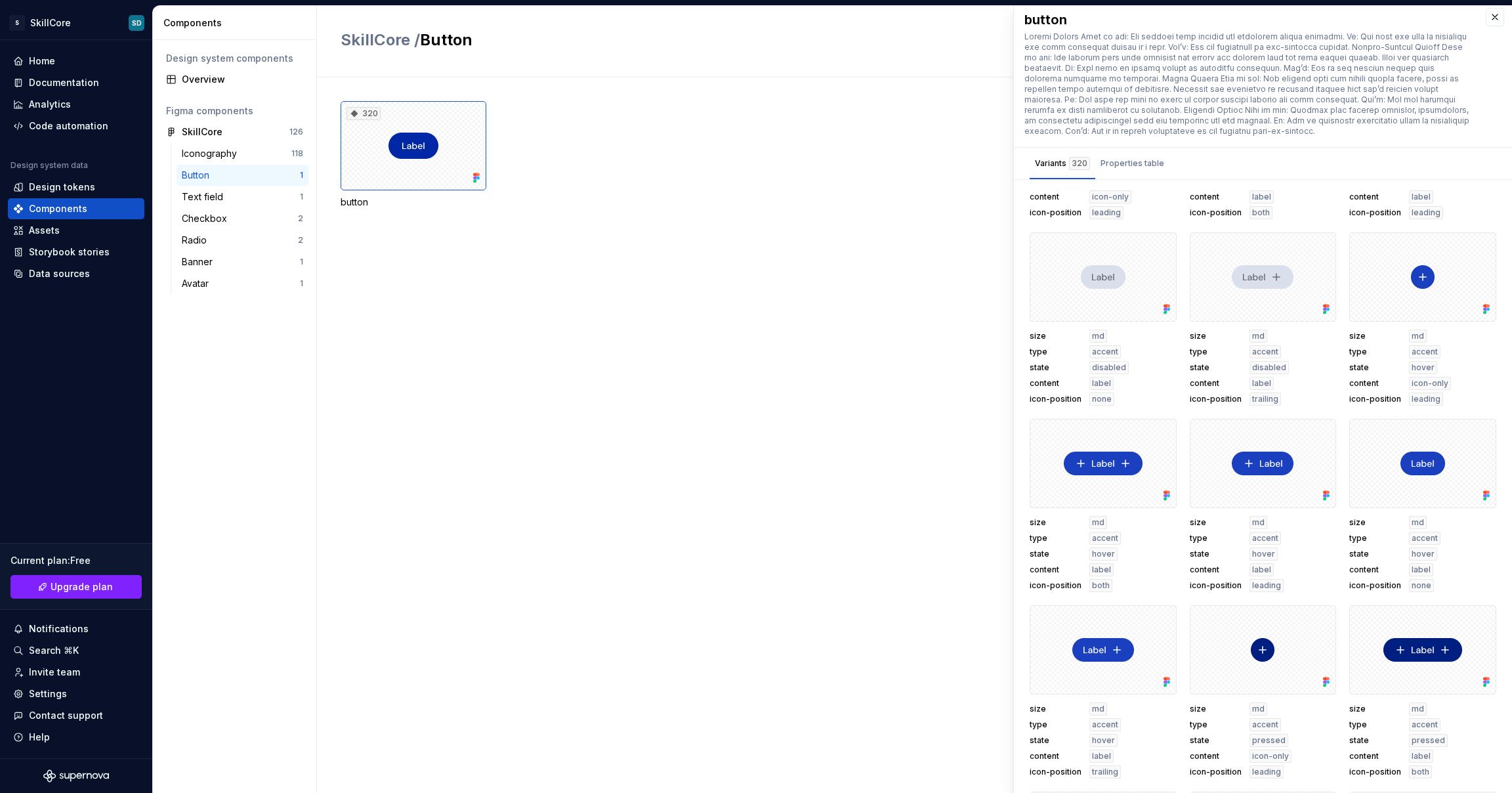
scroll to position [7001, 0]
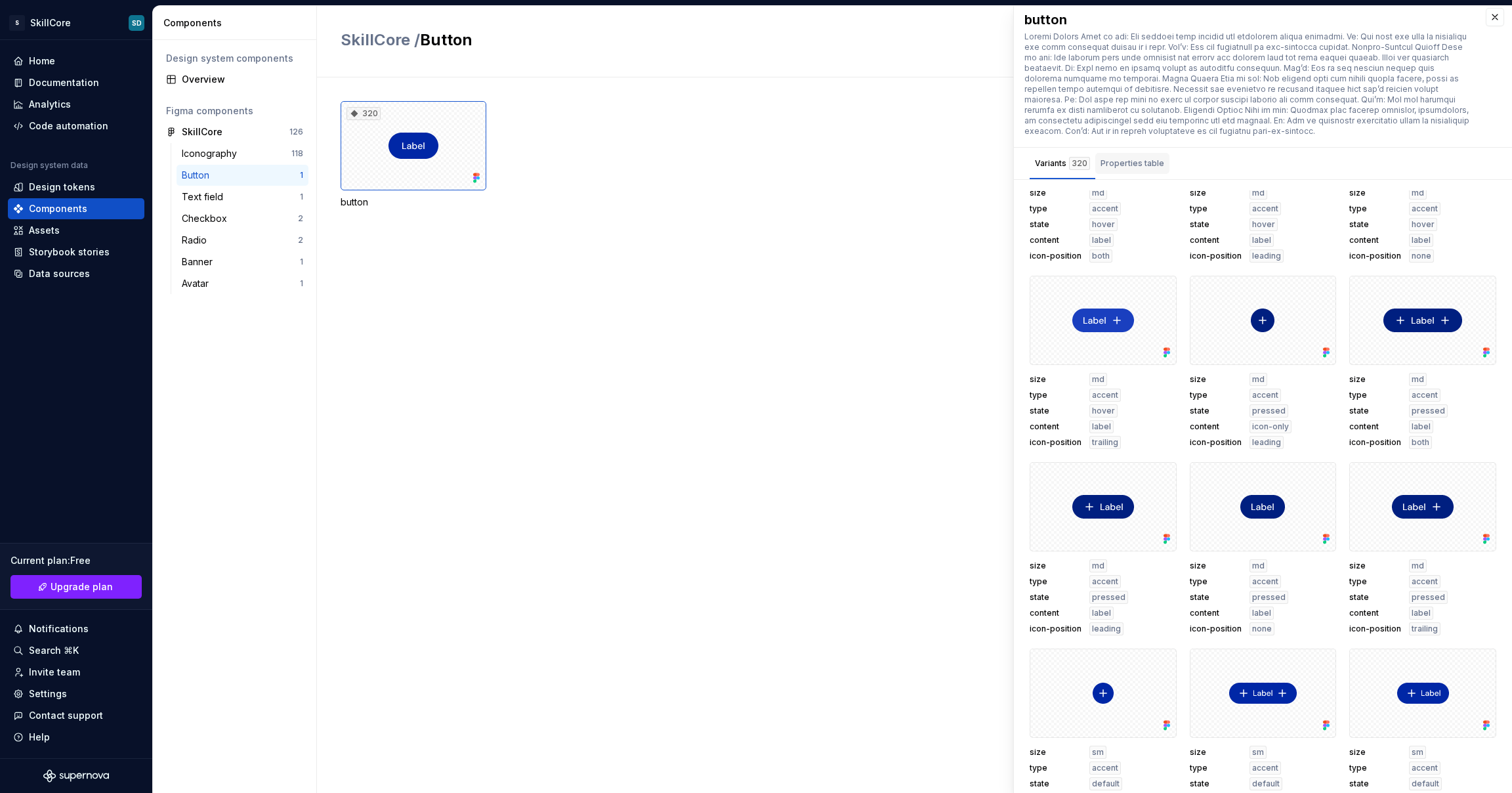
click at [965, 168] on div "Properties table" at bounding box center [1132, 164] width 63 height 13
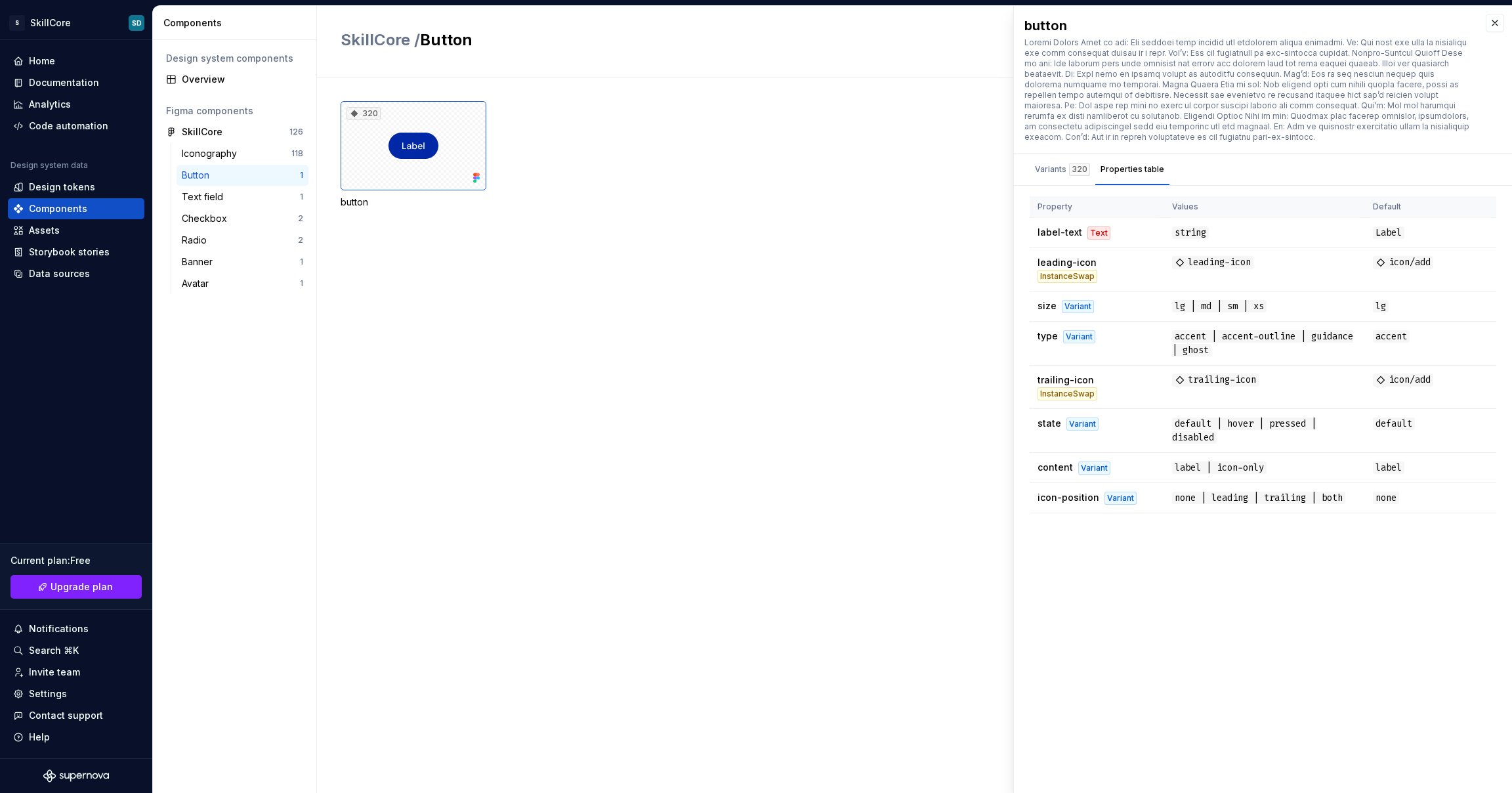
click at [965, 119] on div at bounding box center [1248, 90] width 448 height 105
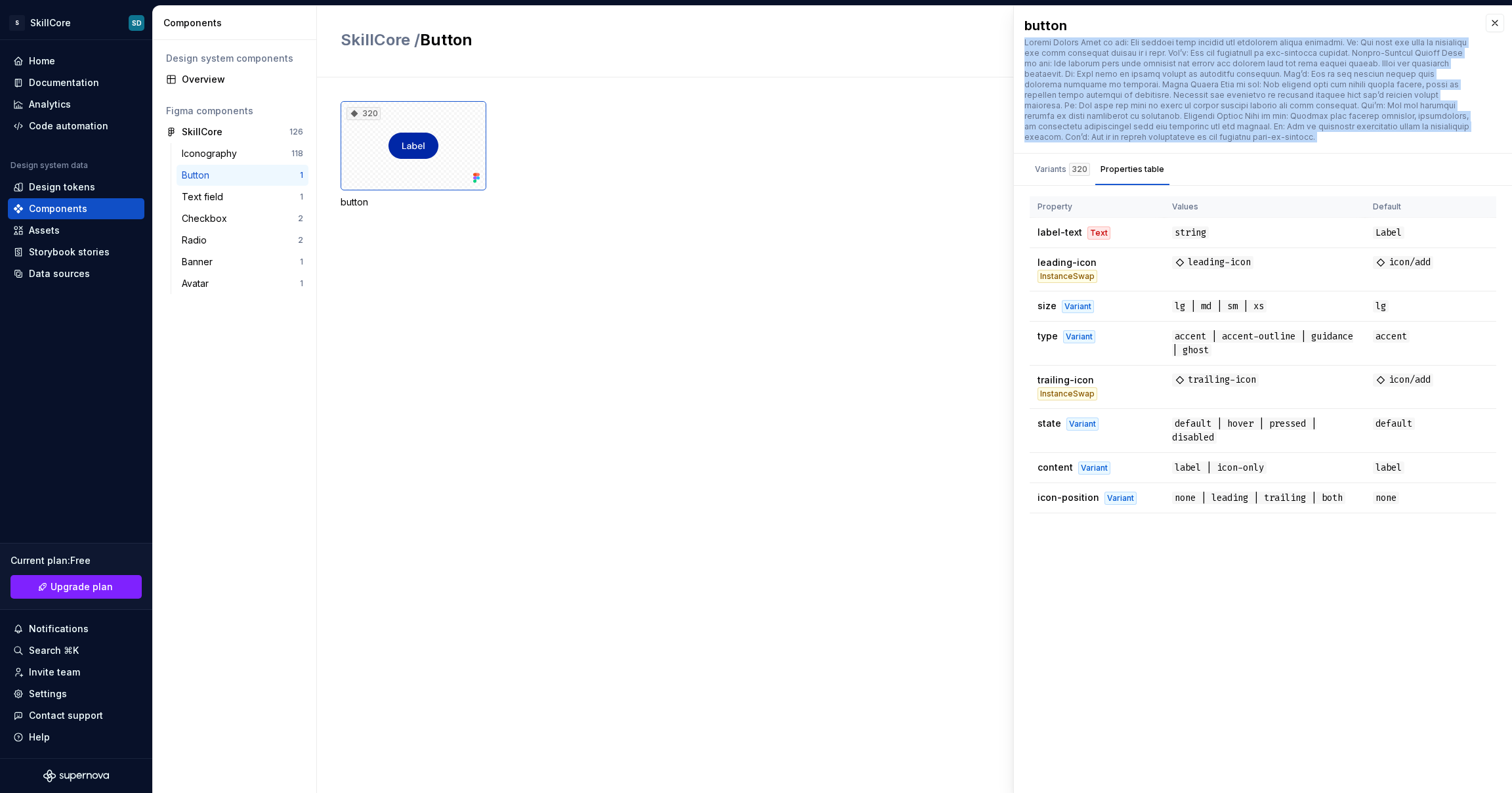
click at [965, 101] on div at bounding box center [1248, 90] width 448 height 105
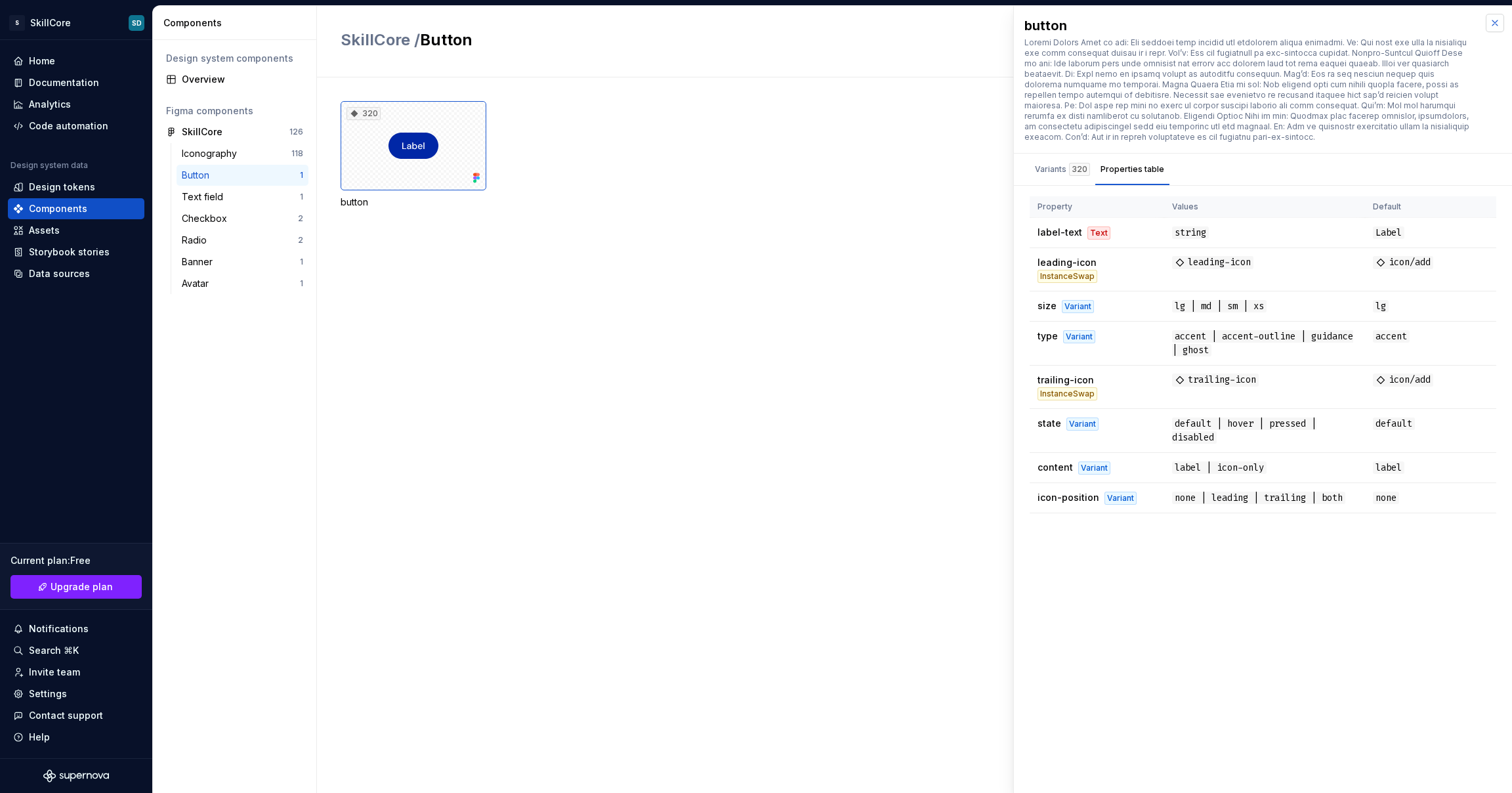
click at [965, 26] on button "button" at bounding box center [1495, 23] width 18 height 18
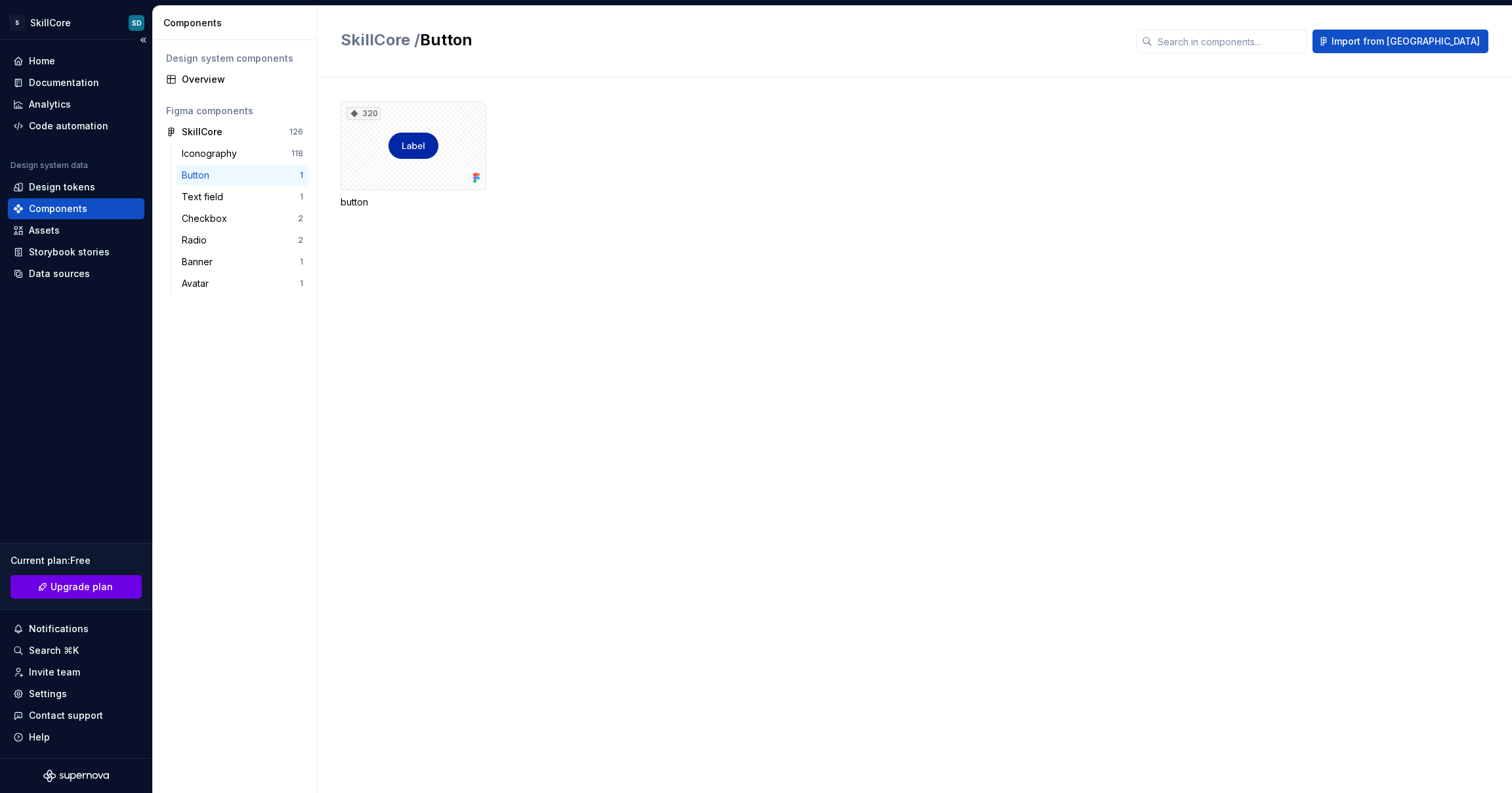
click at [75, 496] on span "Upgrade plan" at bounding box center [82, 587] width 63 height 13
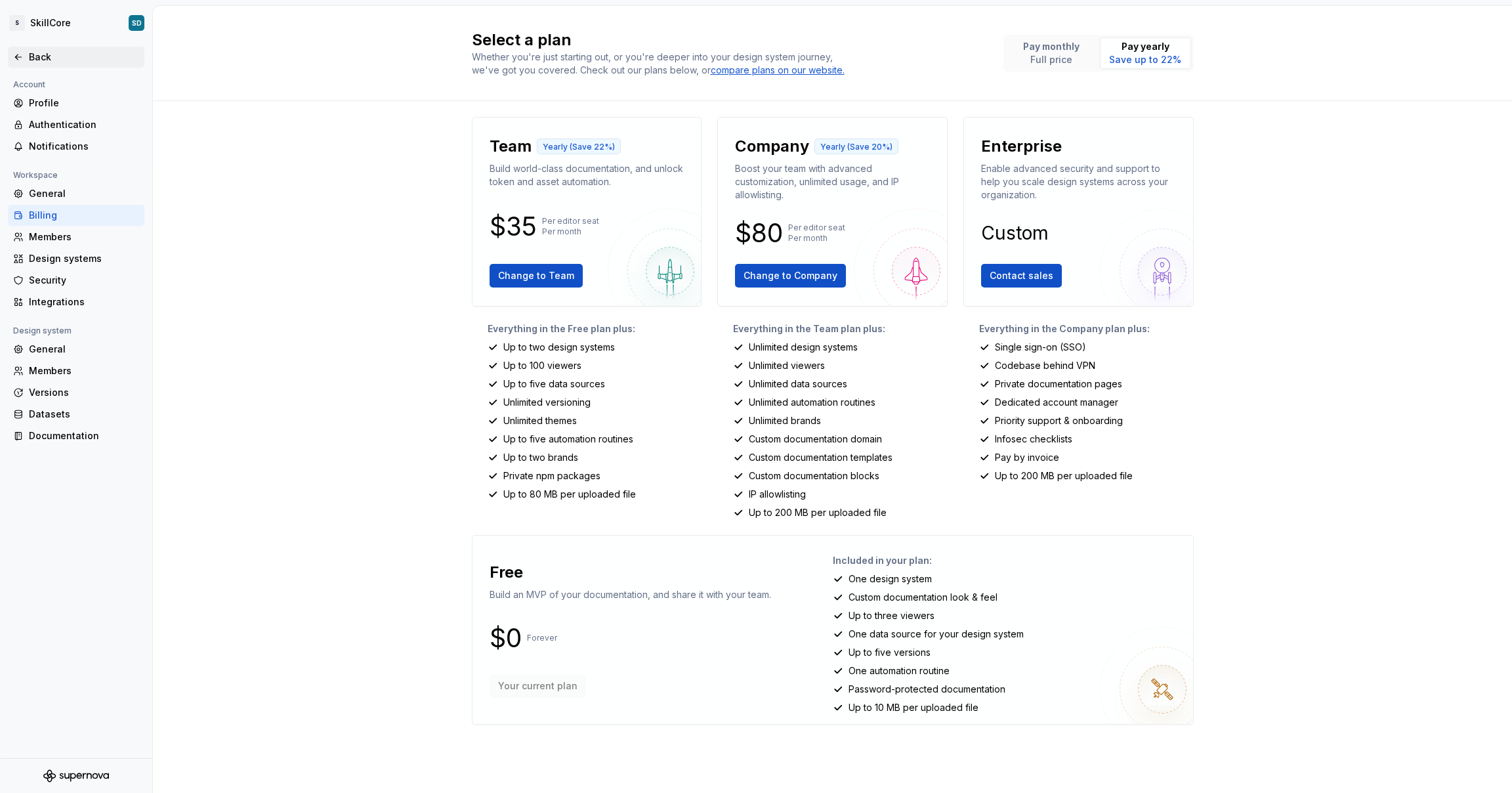
click at [35, 63] on div "Back" at bounding box center [84, 58] width 110 height 13
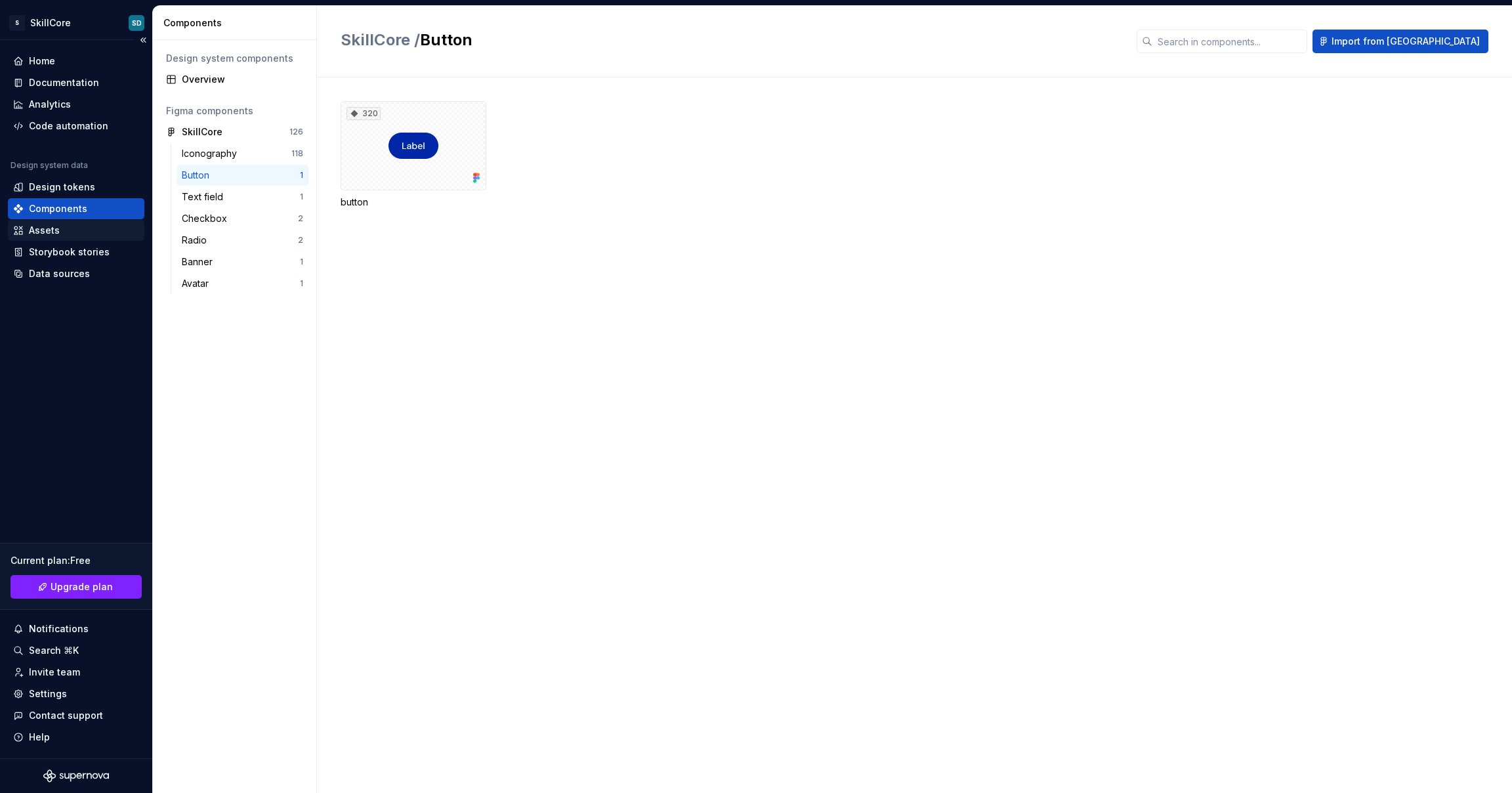
click at [72, 230] on div "Assets" at bounding box center [76, 230] width 126 height 13
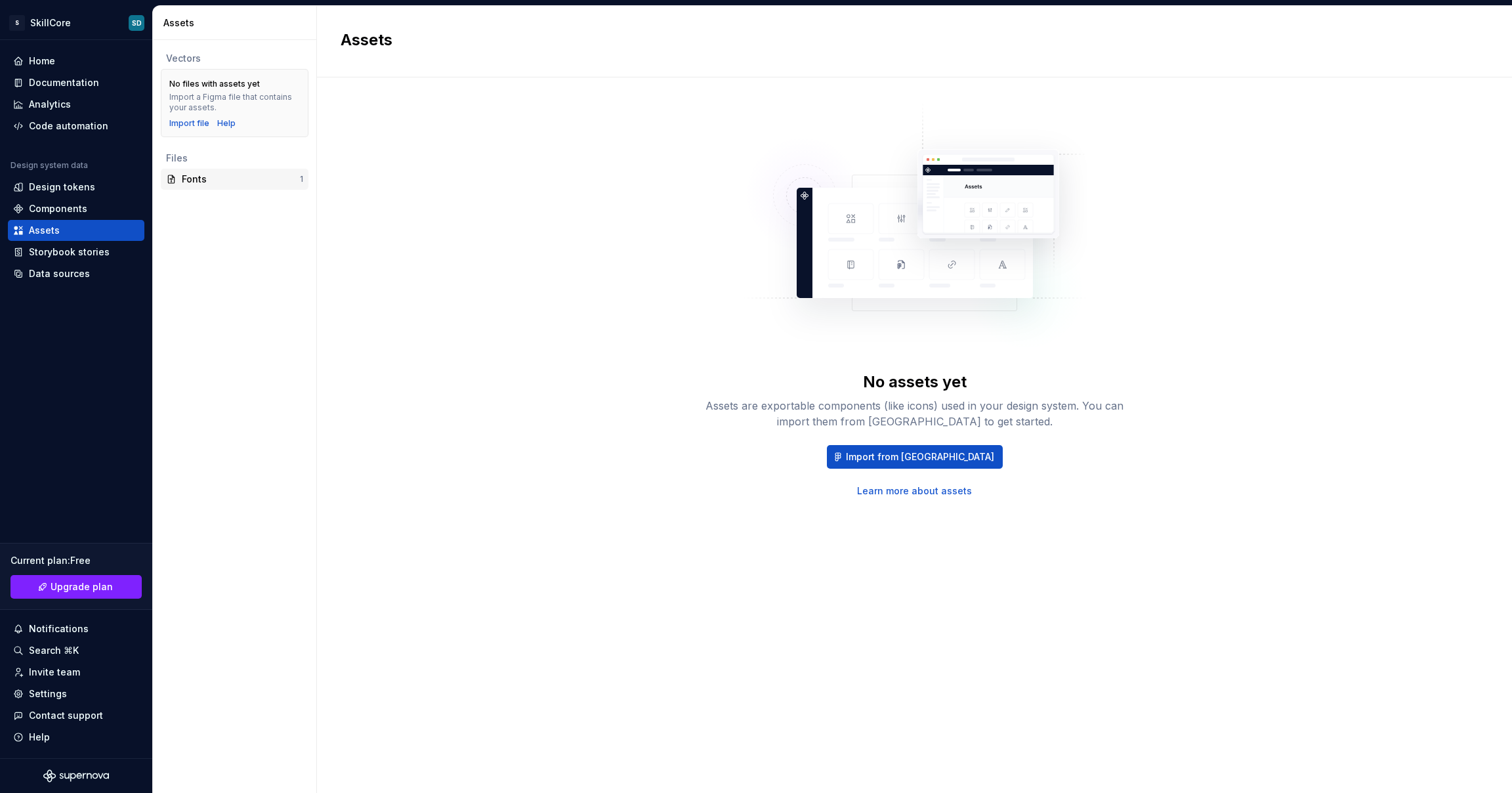
click at [195, 175] on div "Fonts" at bounding box center [241, 179] width 118 height 13
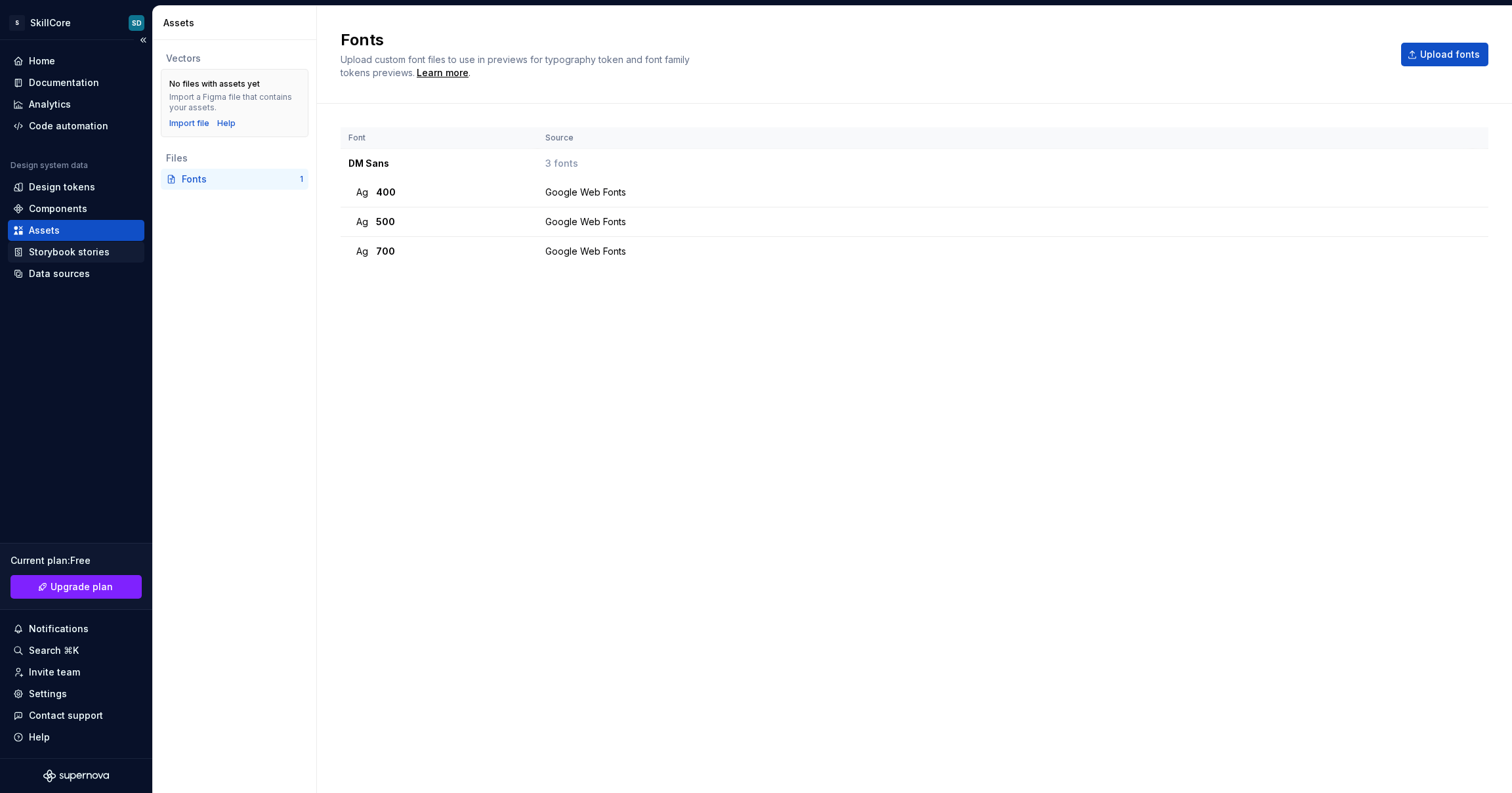
click at [93, 250] on div "Storybook stories" at bounding box center [69, 252] width 81 height 13
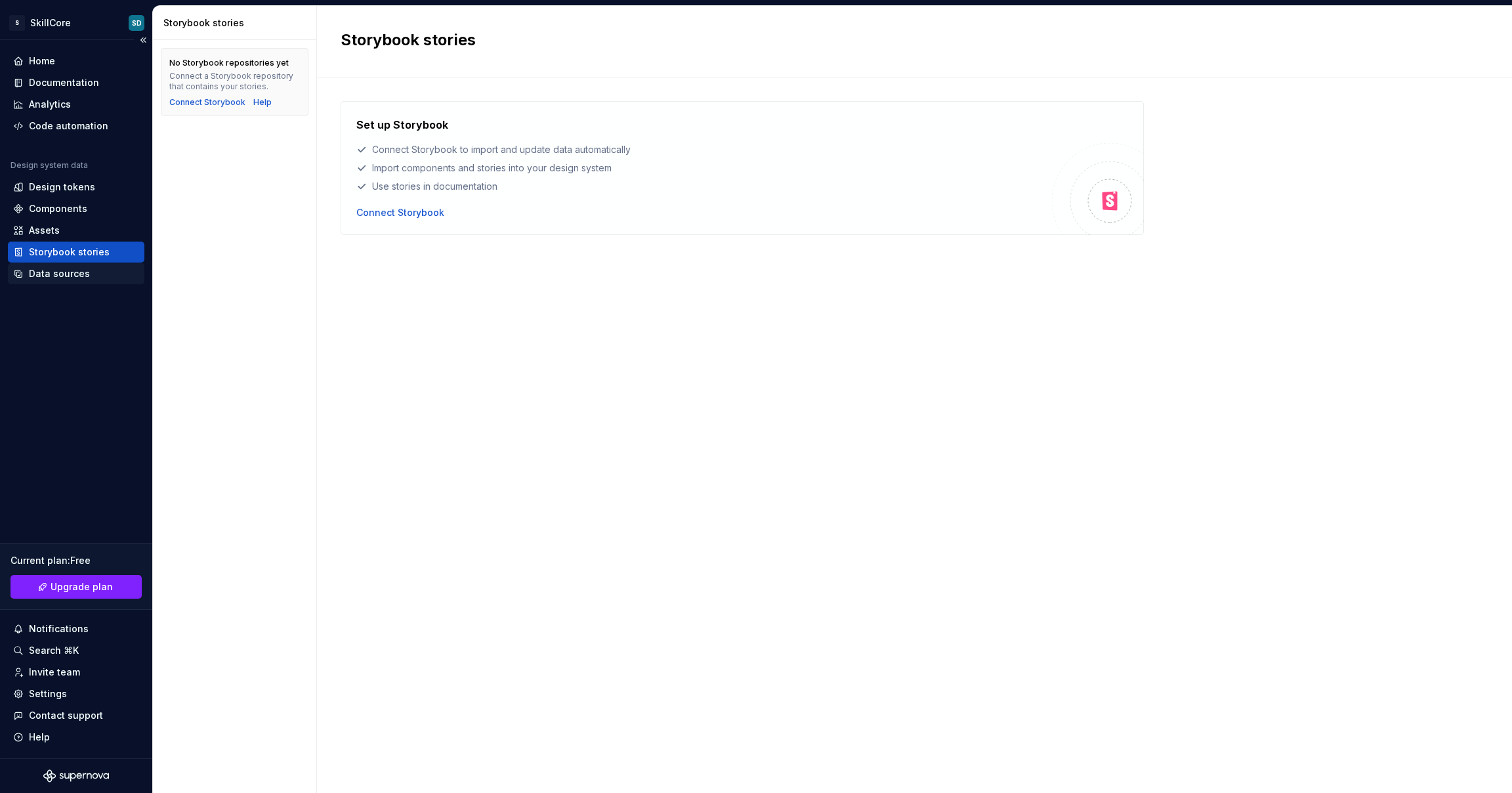
click at [74, 275] on div "Data sources" at bounding box center [59, 274] width 61 height 13
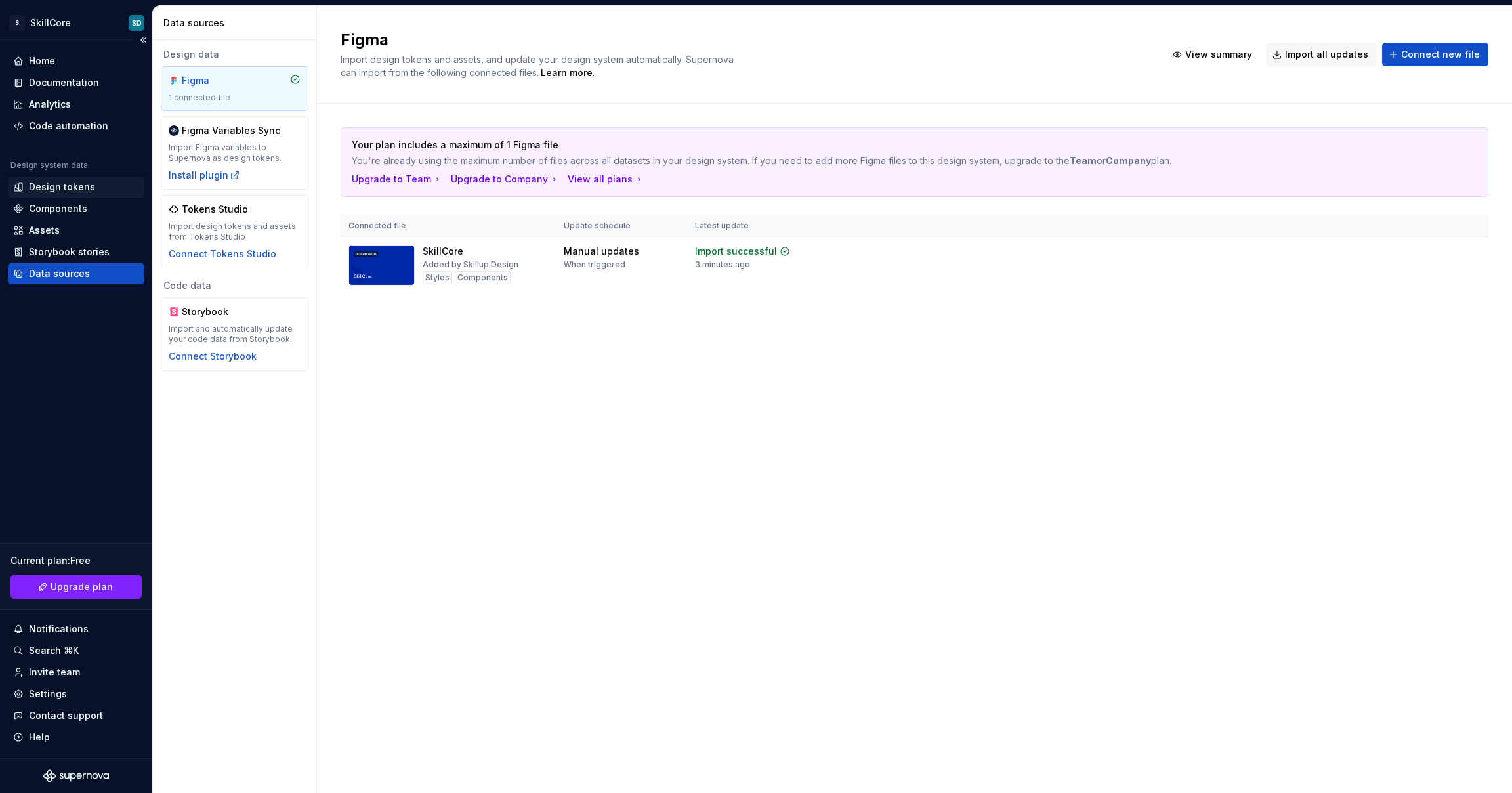
click at [57, 189] on div "Design tokens" at bounding box center [62, 187] width 66 height 13
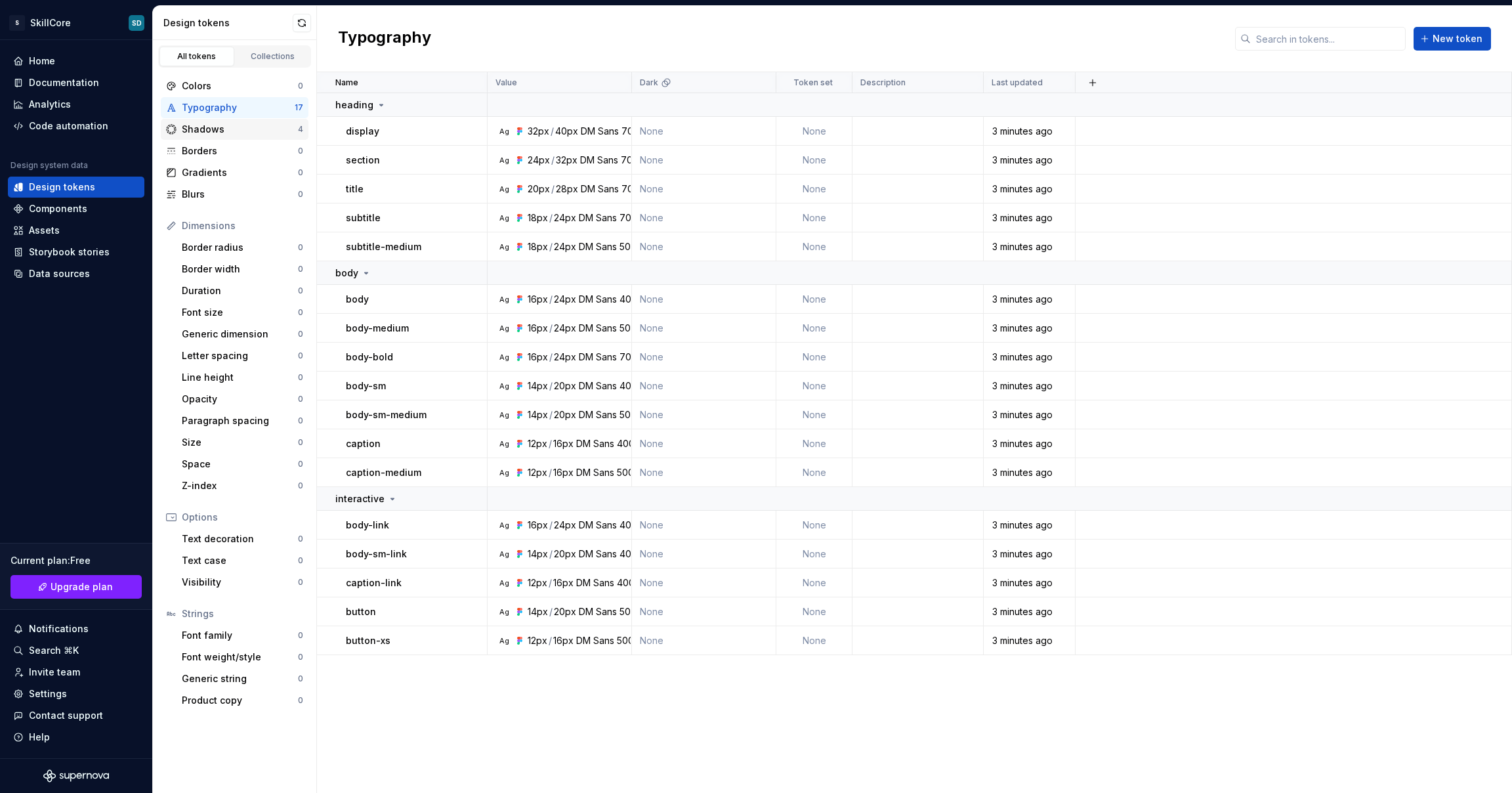
click at [214, 131] on div "Shadows" at bounding box center [239, 129] width 116 height 13
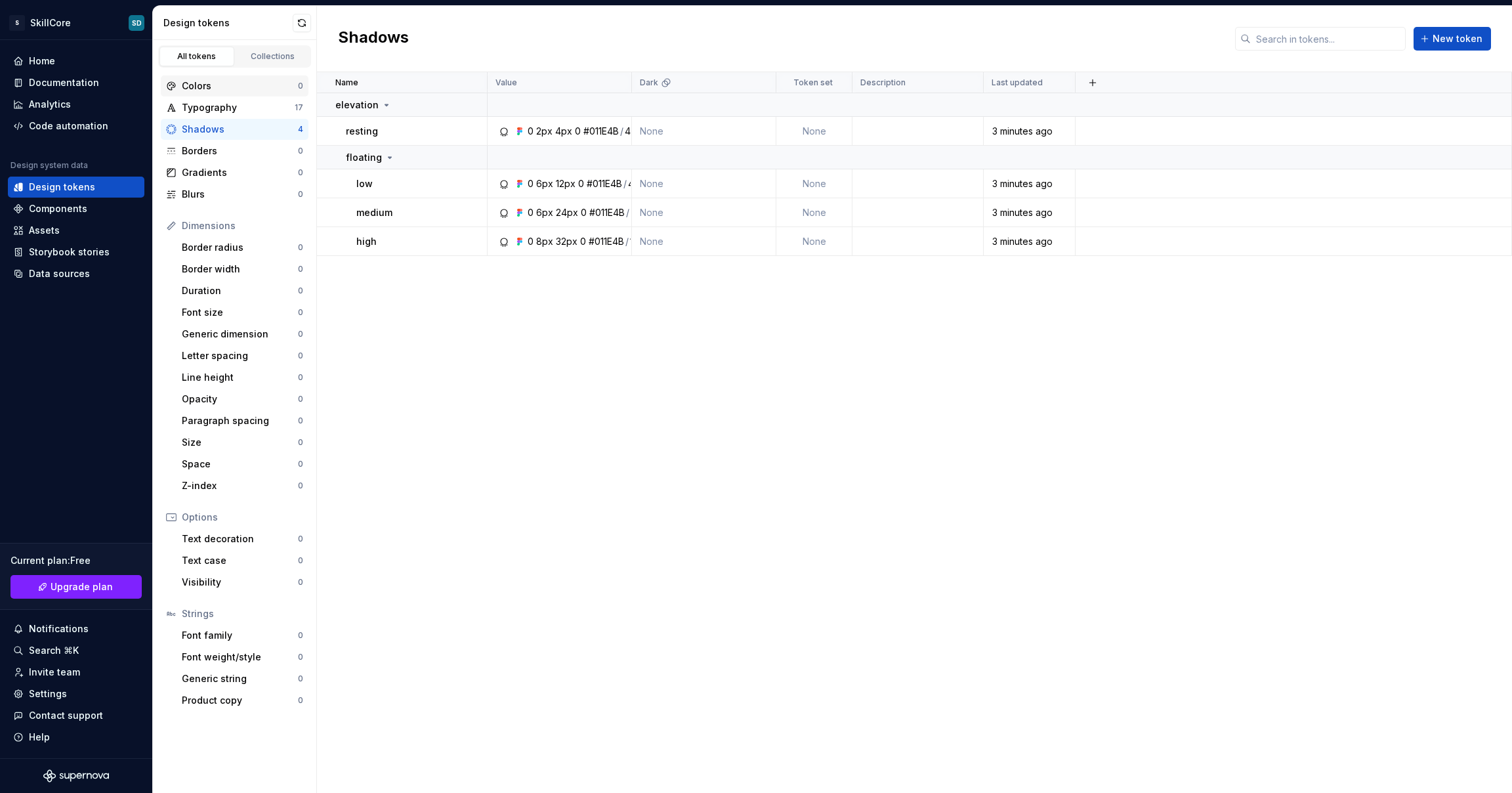
click at [228, 86] on div "Colors" at bounding box center [239, 86] width 116 height 13
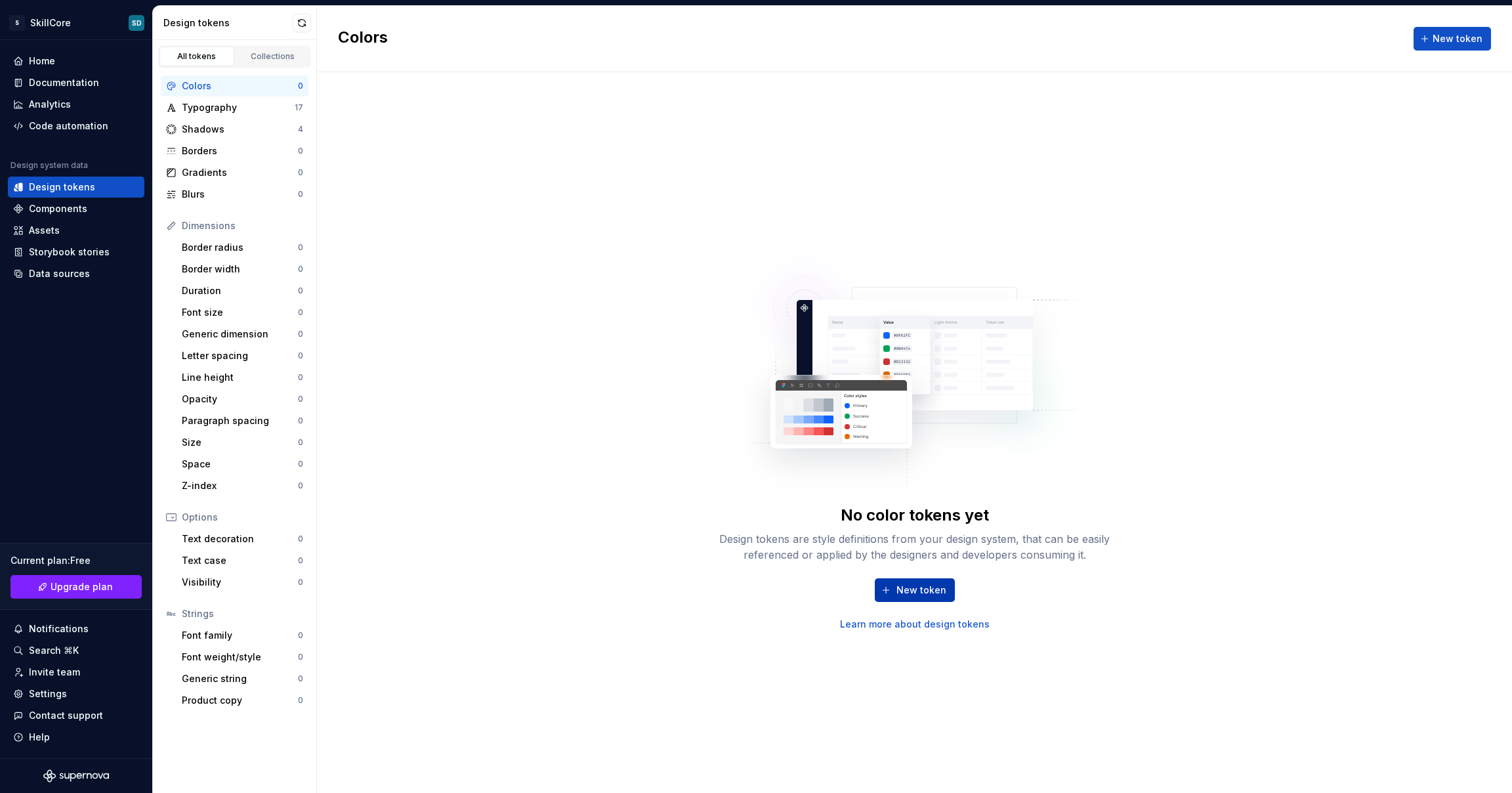
click at [897, 496] on button "New token" at bounding box center [915, 590] width 80 height 23
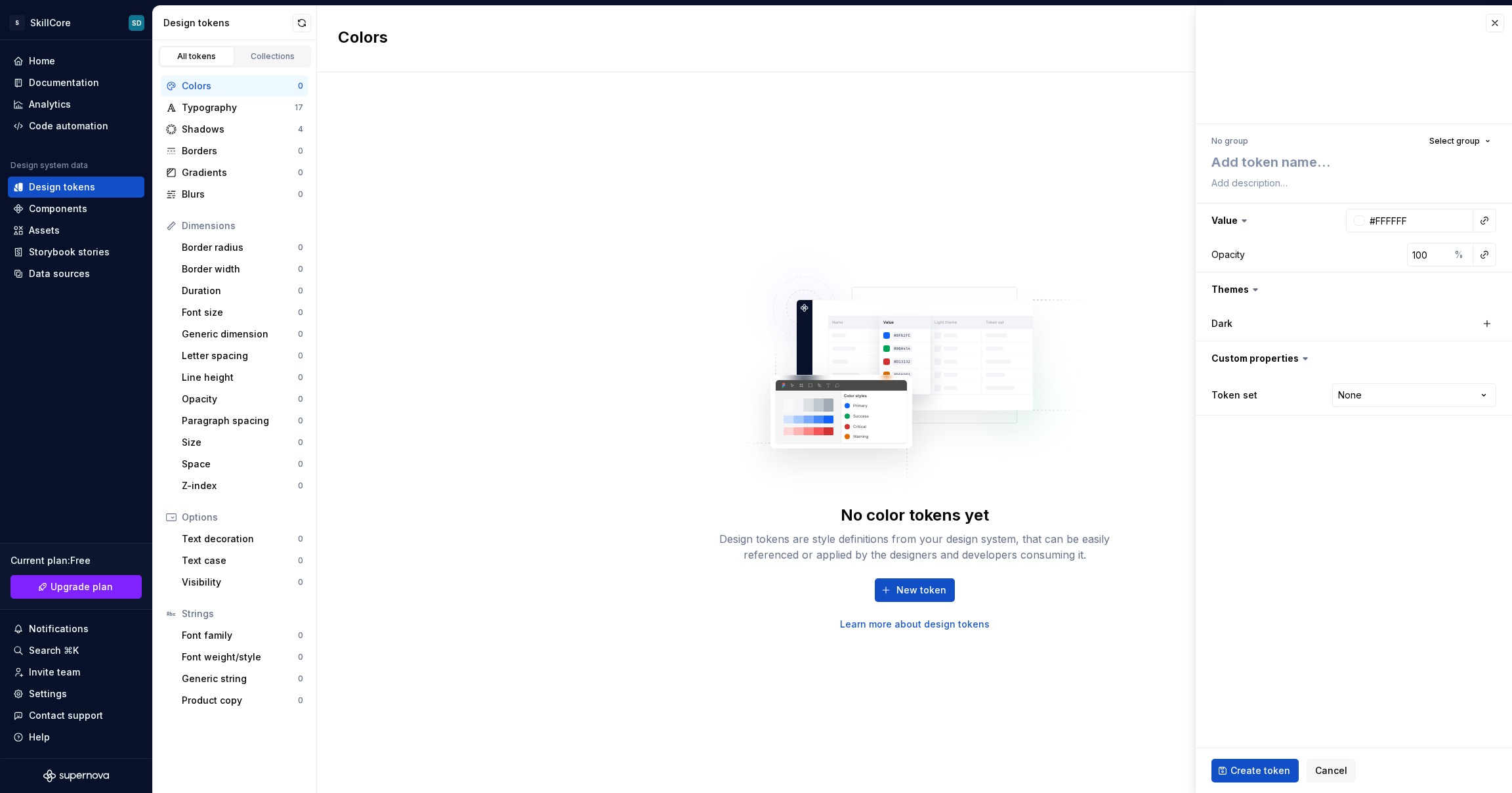
type textarea "*"
click at [965, 25] on button "button" at bounding box center [1495, 23] width 18 height 18
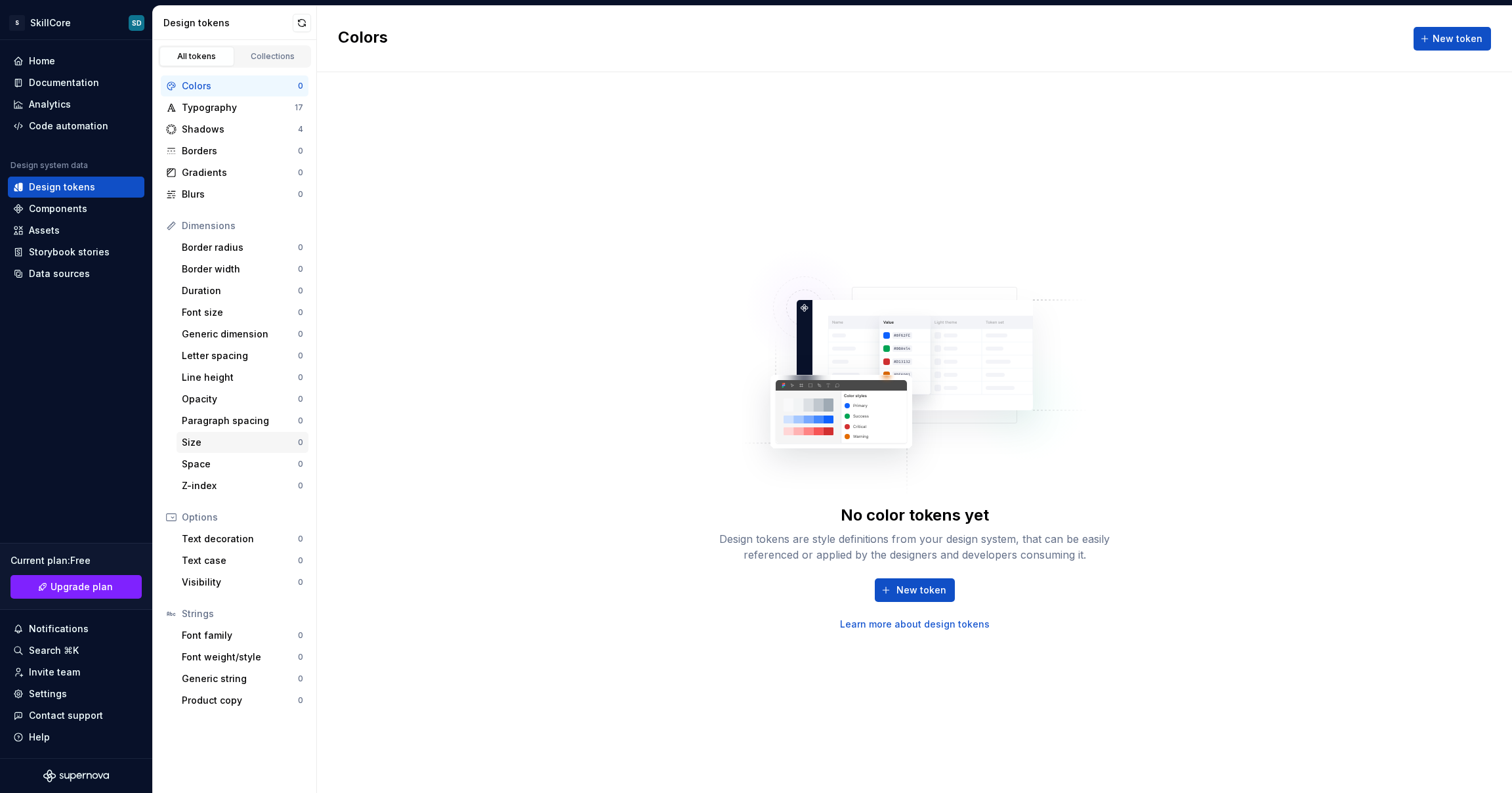
click at [227, 447] on div "Size" at bounding box center [239, 442] width 116 height 13
click at [228, 462] on div "Space" at bounding box center [239, 464] width 116 height 13
click at [241, 427] on div "Paragraph spacing" at bounding box center [239, 421] width 116 height 13
click at [250, 400] on div "Opacity" at bounding box center [239, 399] width 116 height 13
click at [231, 88] on div "Colors" at bounding box center [239, 86] width 116 height 13
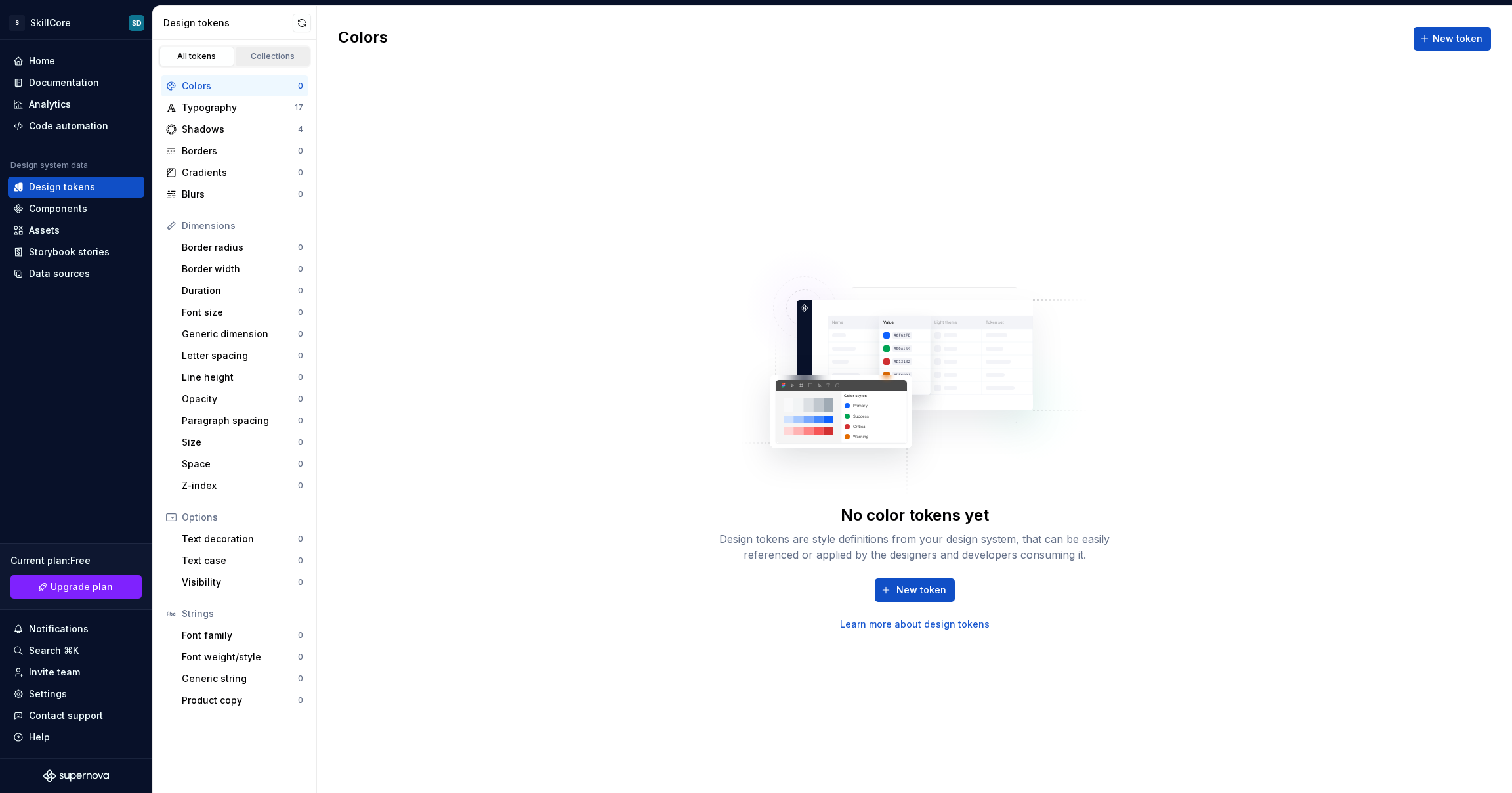
click at [261, 54] on div "Collections" at bounding box center [273, 56] width 66 height 11
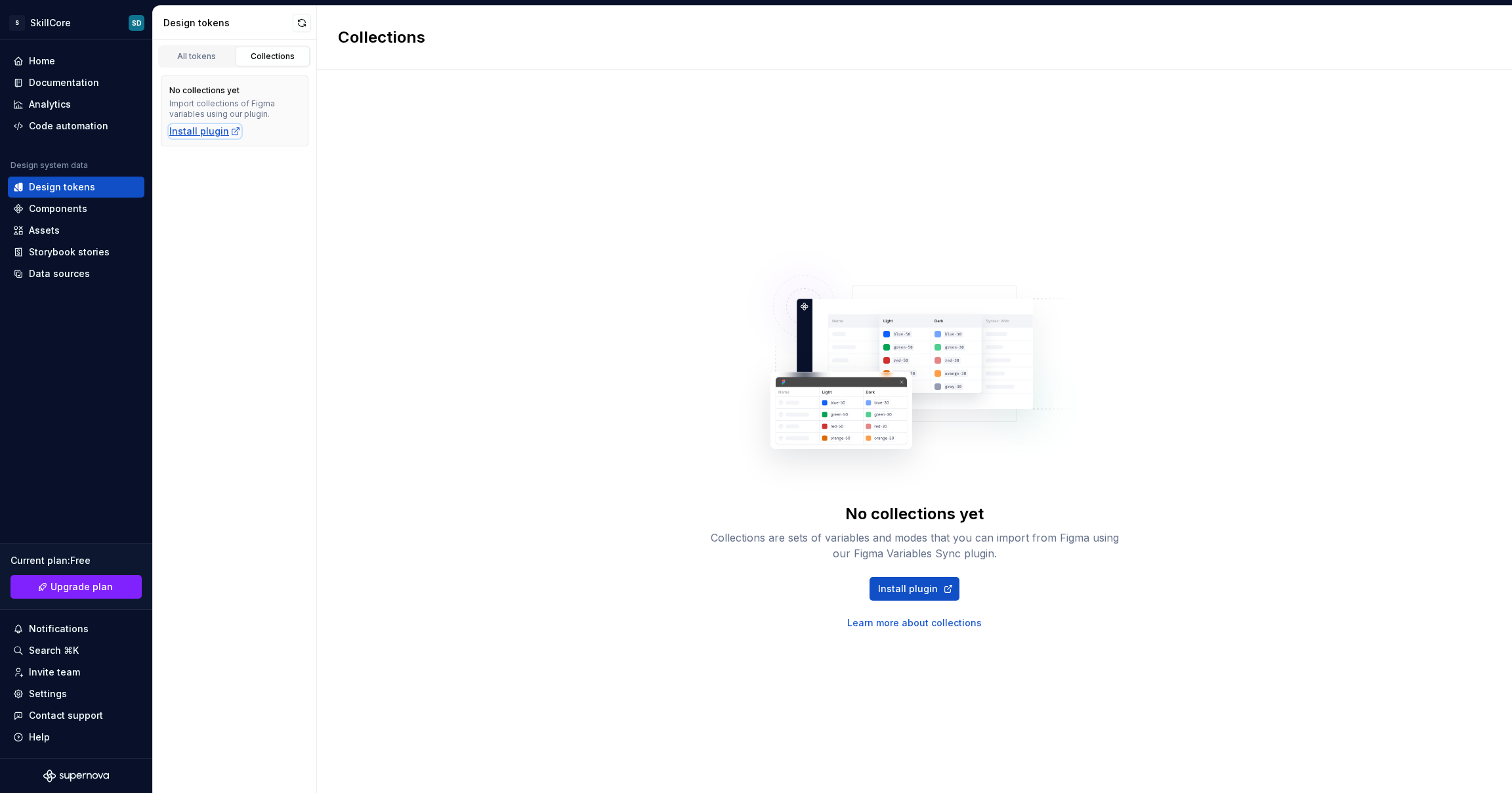
click at [214, 131] on div "Install plugin" at bounding box center [205, 131] width 72 height 13
click at [431, 175] on div "No collections yet Collections are sets of variables and modes that you can imp…" at bounding box center [915, 431] width 1195 height 724
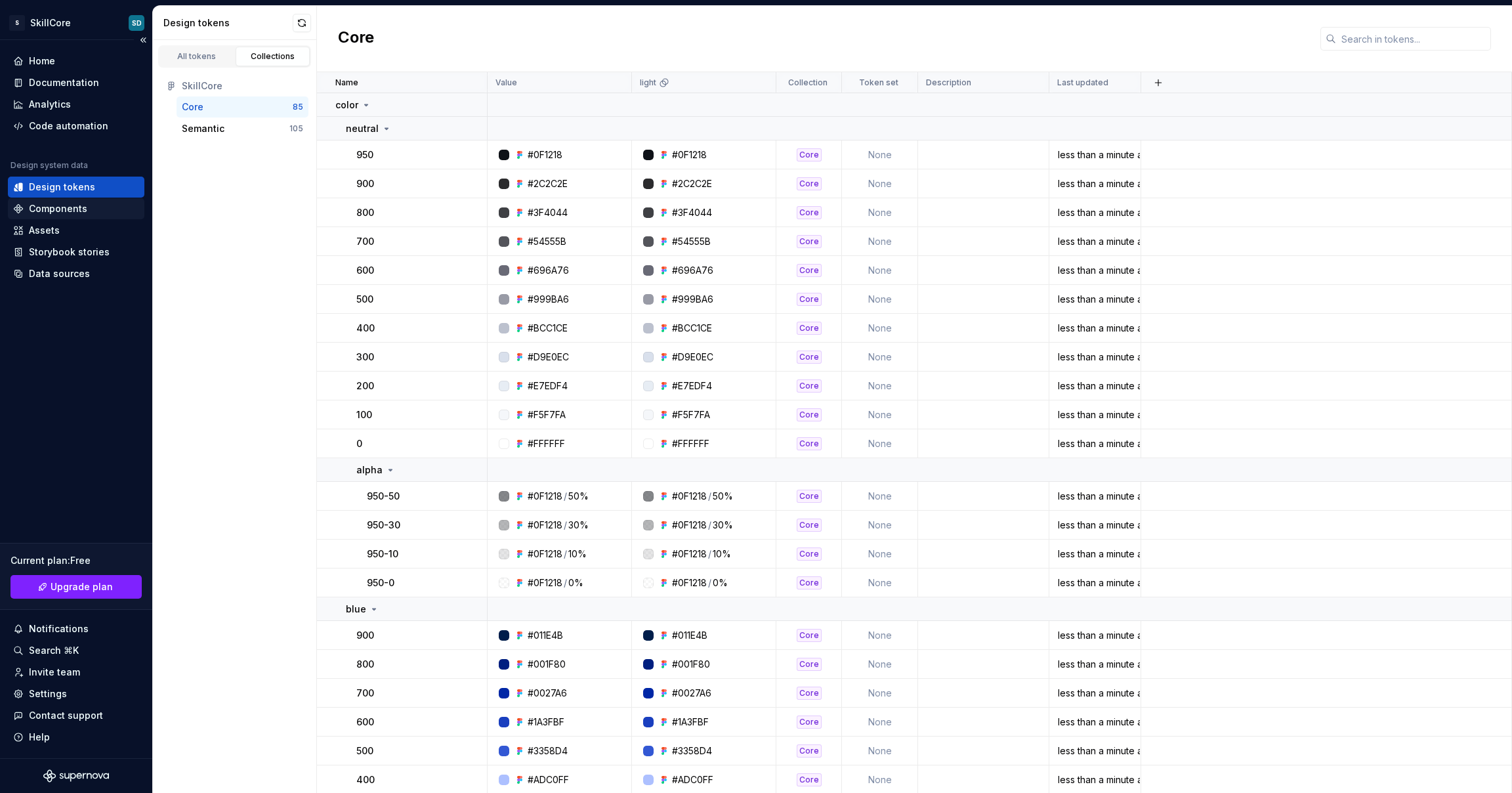
click at [70, 210] on div "Components" at bounding box center [58, 209] width 58 height 13
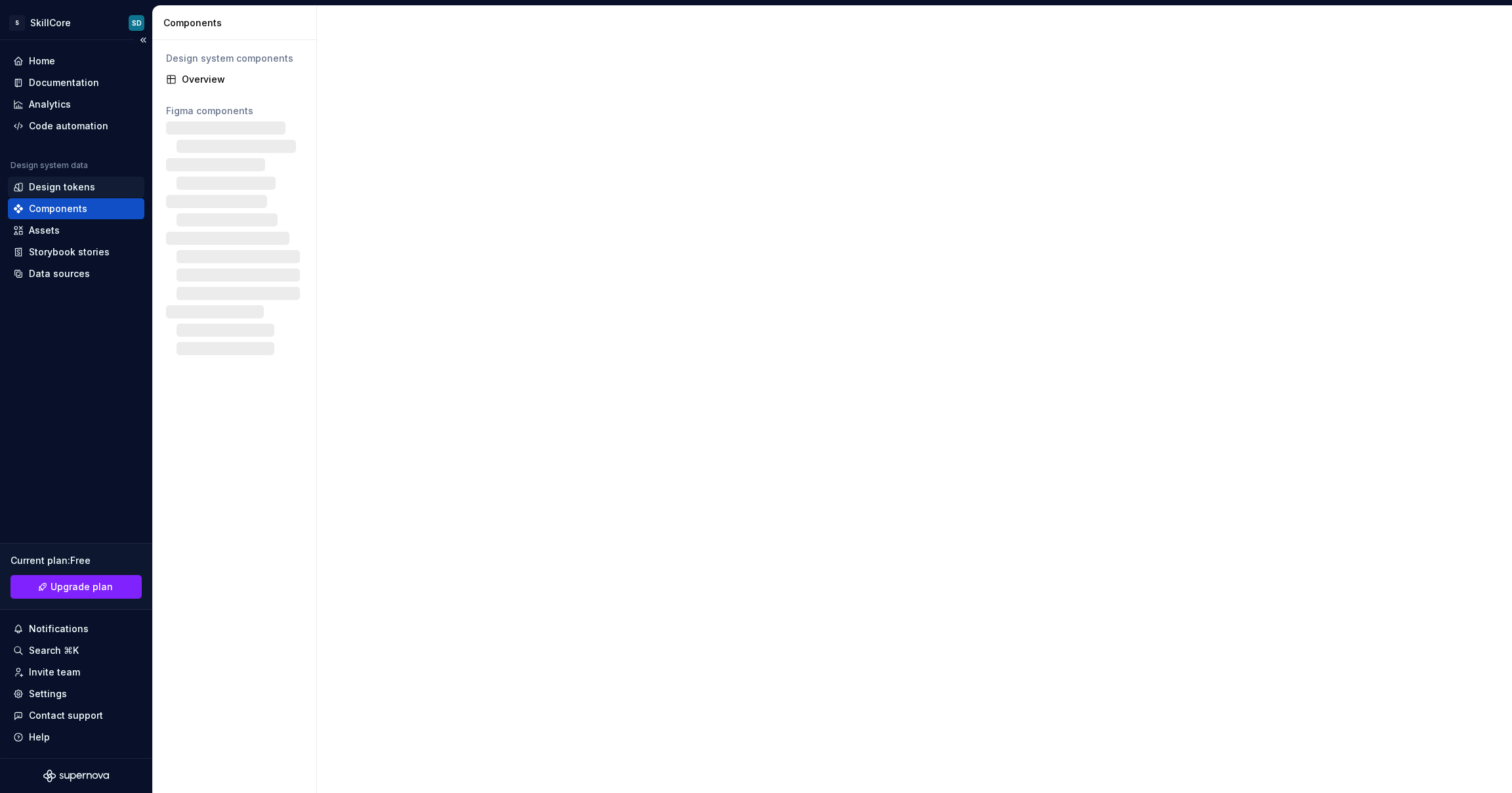
click at [71, 189] on div "Design tokens" at bounding box center [62, 187] width 66 height 13
click at [58, 230] on div "Assets" at bounding box center [76, 230] width 126 height 13
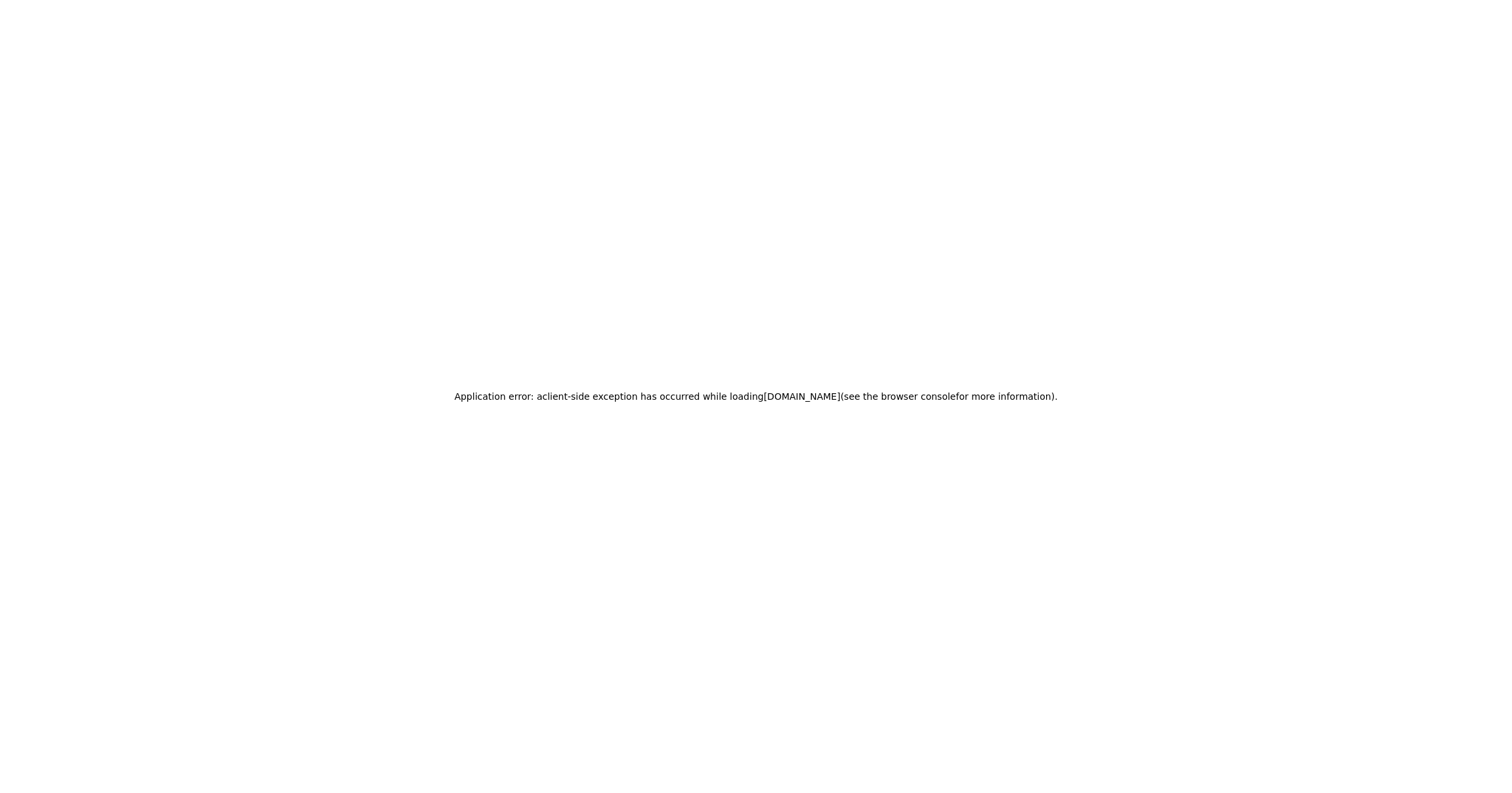
click at [153, 88] on div "Application error: a client -side exception has occurred while loading app.supe…" at bounding box center [756, 396] width 1512 height 793
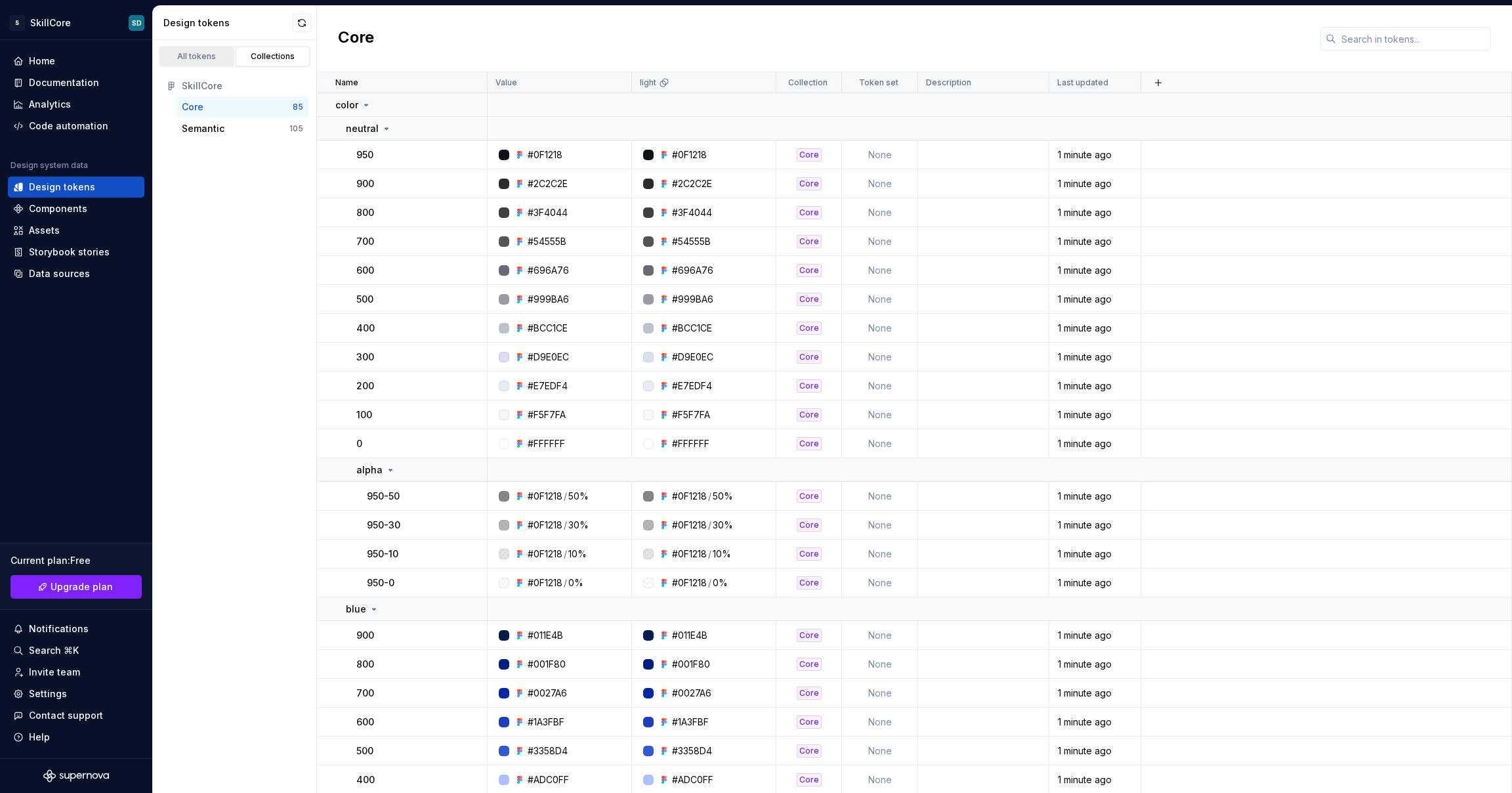
click at [199, 59] on div "All tokens" at bounding box center [197, 56] width 66 height 11
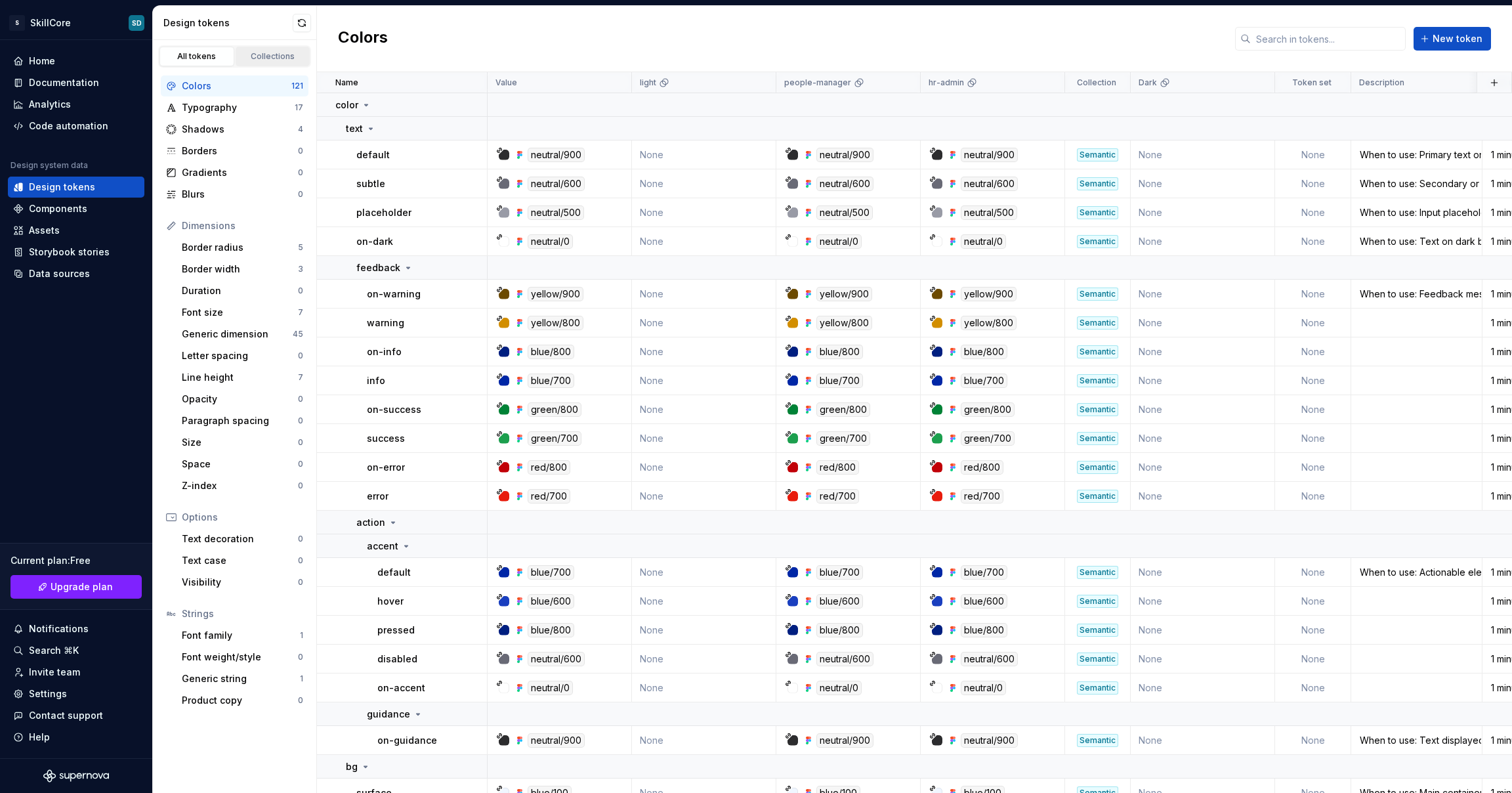
click at [255, 59] on div "Collections" at bounding box center [273, 56] width 66 height 11
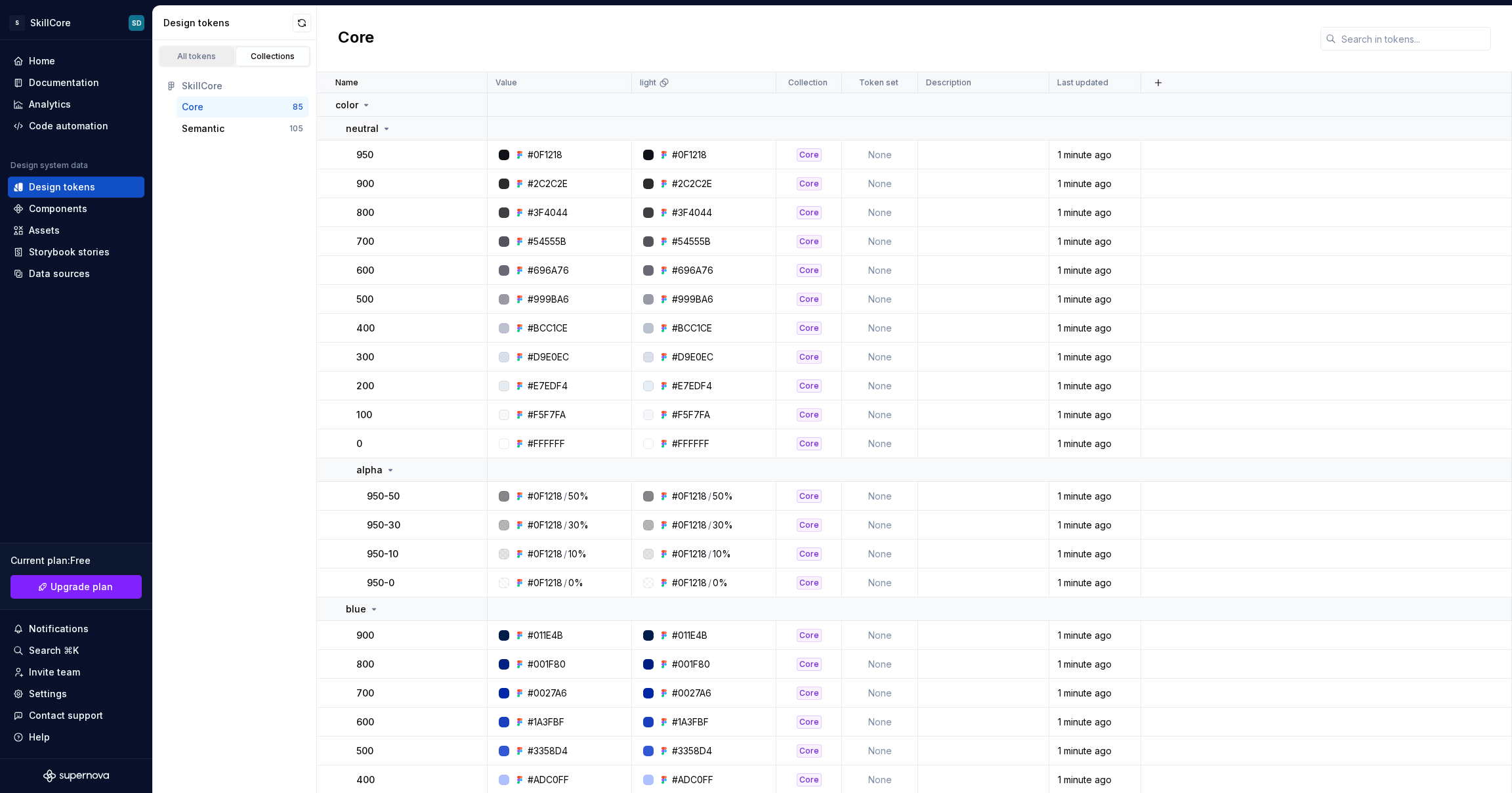
click at [205, 57] on div "All tokens" at bounding box center [197, 56] width 66 height 11
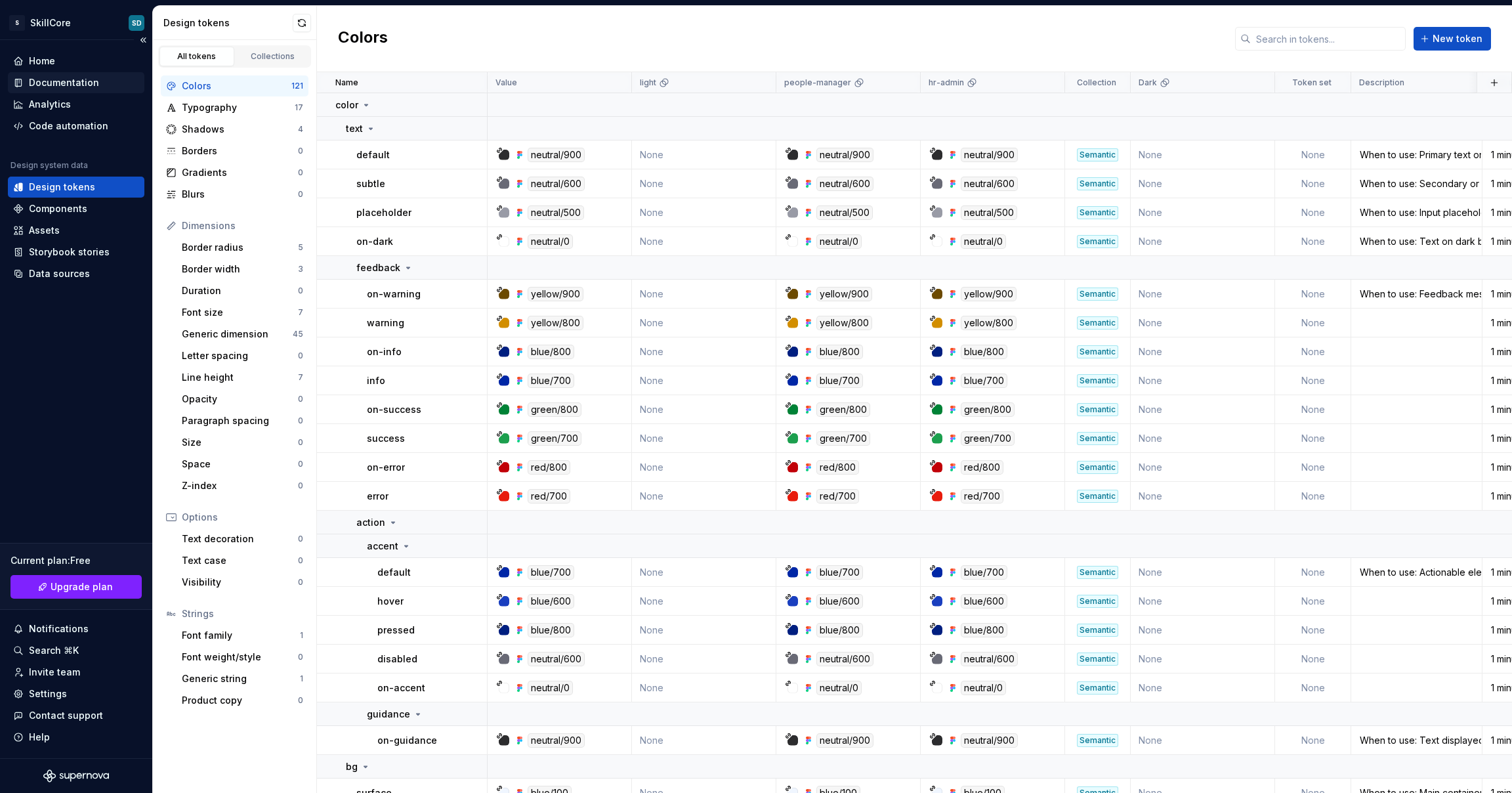
click at [63, 86] on div "Documentation" at bounding box center [64, 83] width 70 height 13
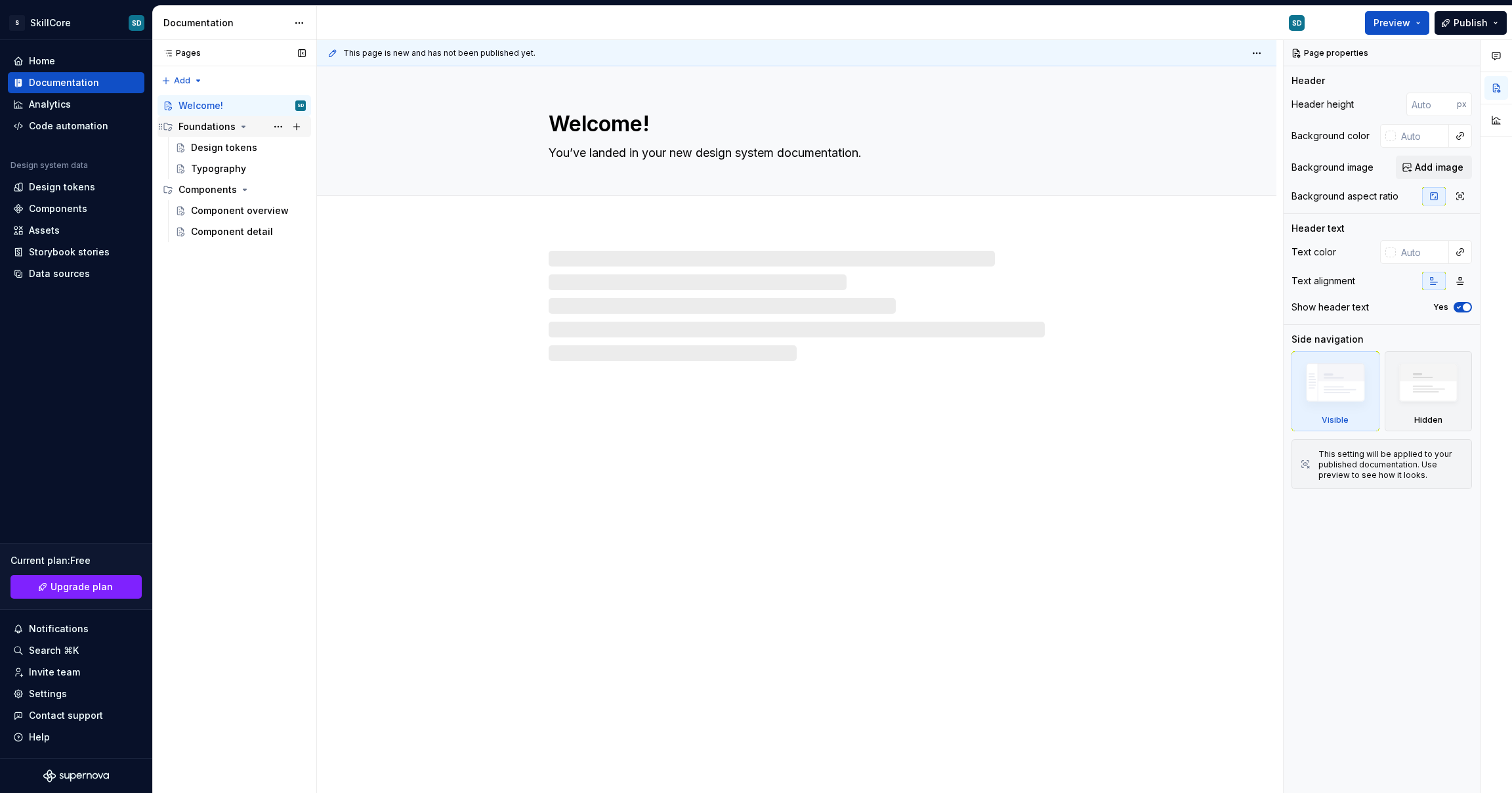
click at [204, 134] on div "Foundations" at bounding box center [242, 127] width 128 height 18
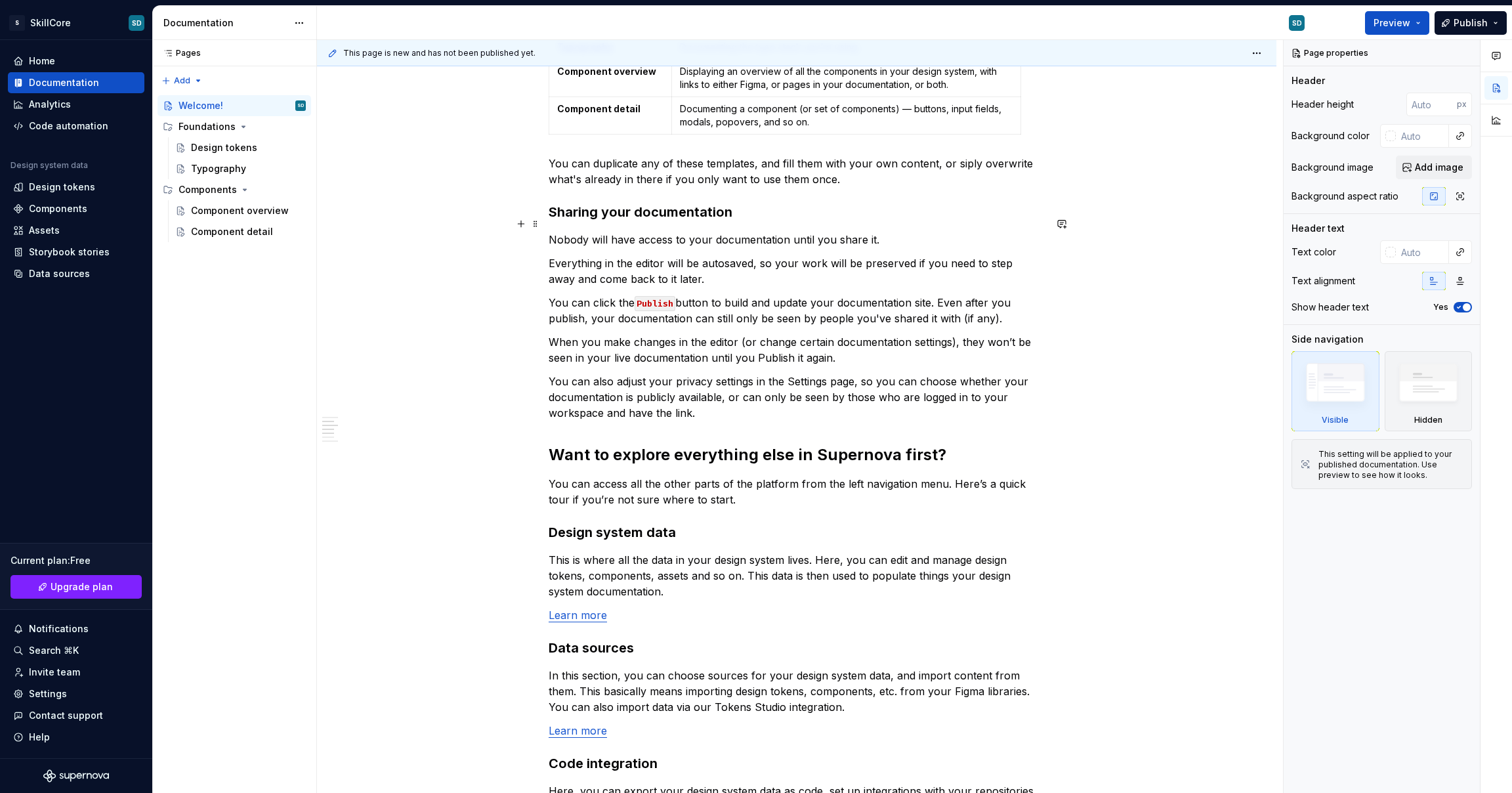
scroll to position [750, 0]
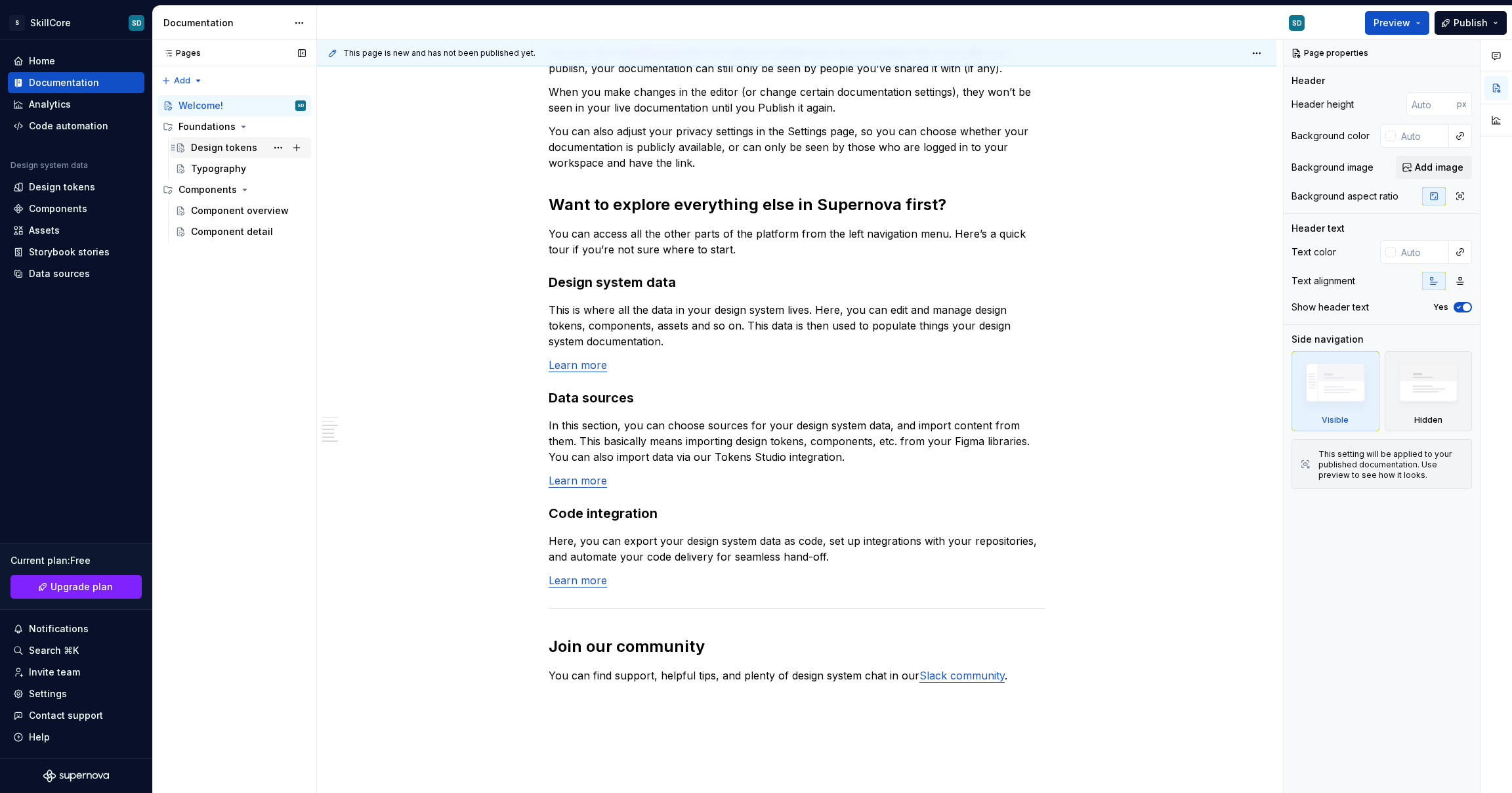
click at [221, 145] on div "Design tokens" at bounding box center [224, 148] width 66 height 13
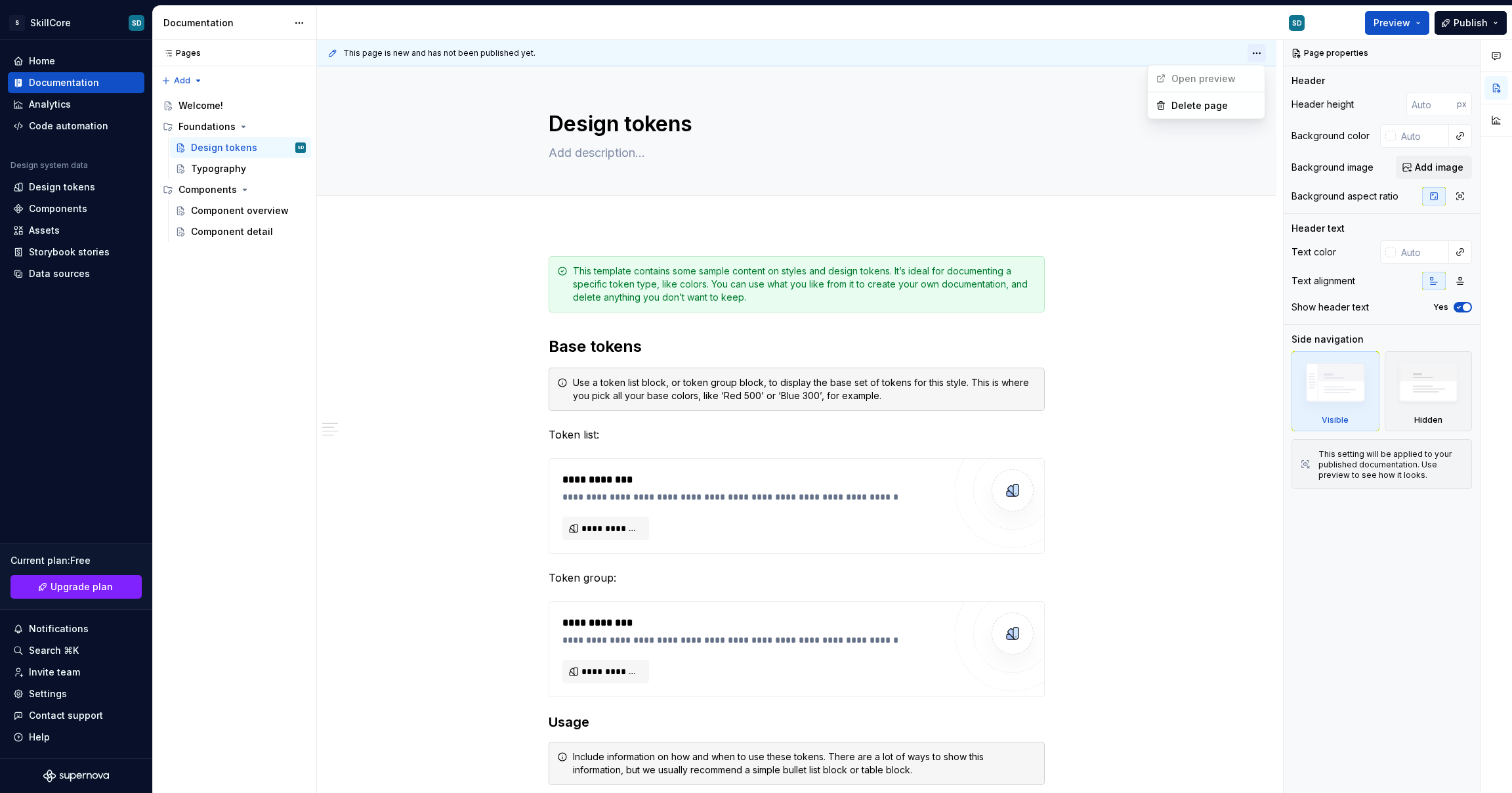
click at [1255, 49] on html "S SkillCore SD Home Documentation Analytics Code automation Design system data …" at bounding box center [756, 396] width 1512 height 793
click at [435, 293] on html "S SkillCore SD Home Documentation Analytics Code automation Design system data …" at bounding box center [756, 396] width 1512 height 793
click at [206, 174] on div "Typography" at bounding box center [219, 169] width 55 height 13
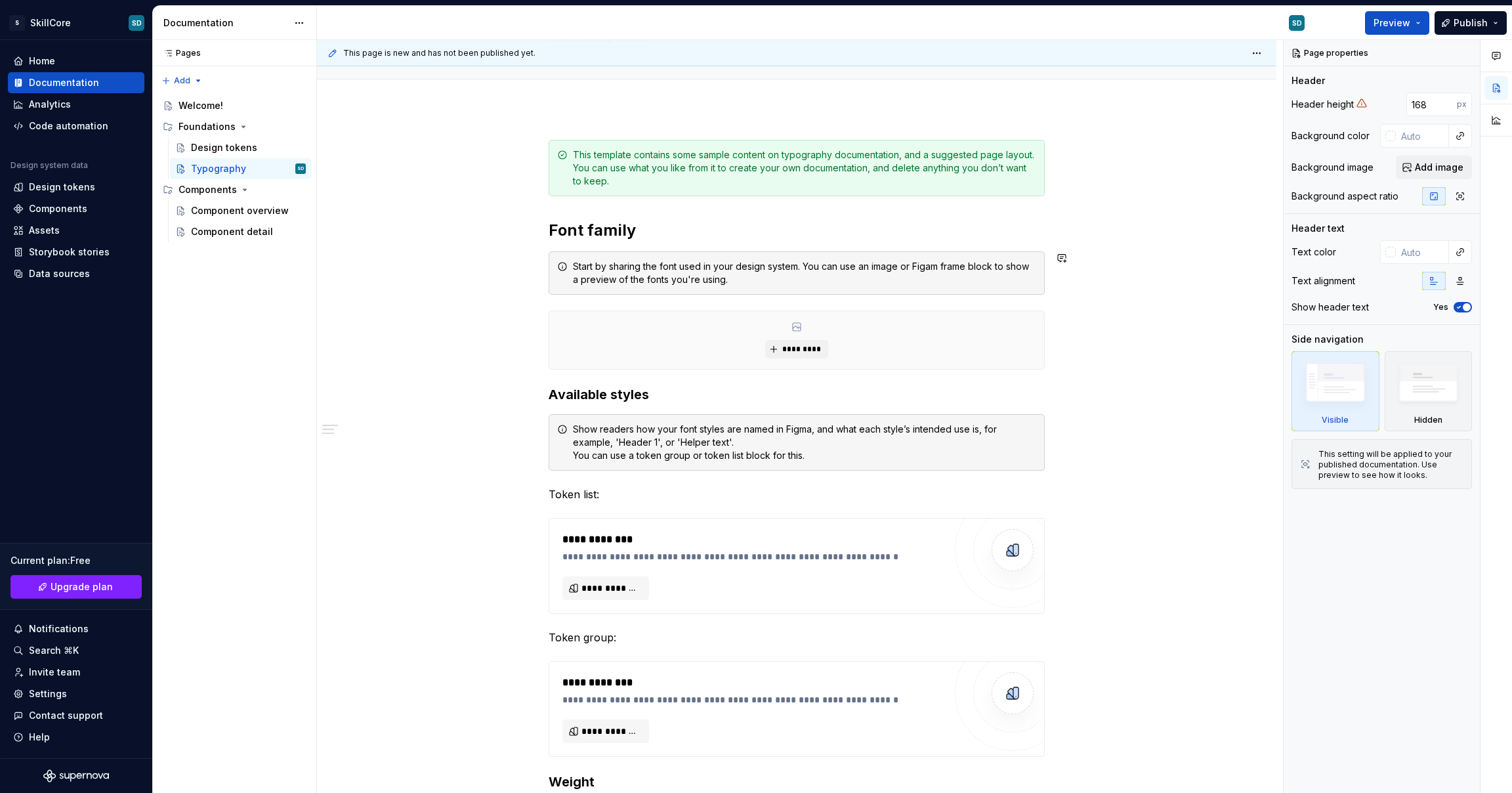
scroll to position [256, 0]
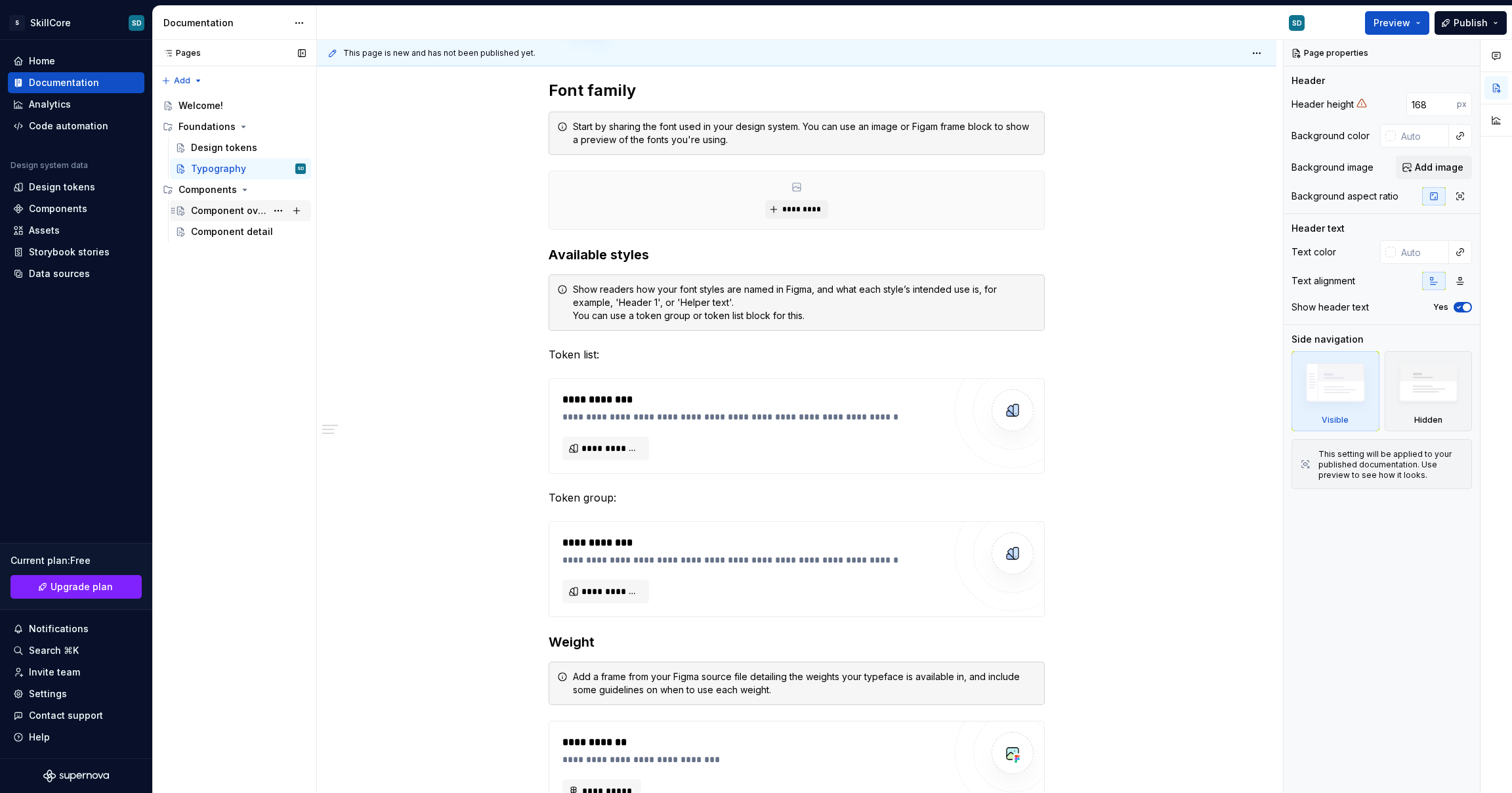
click at [238, 207] on div "Component overview" at bounding box center [229, 211] width 75 height 13
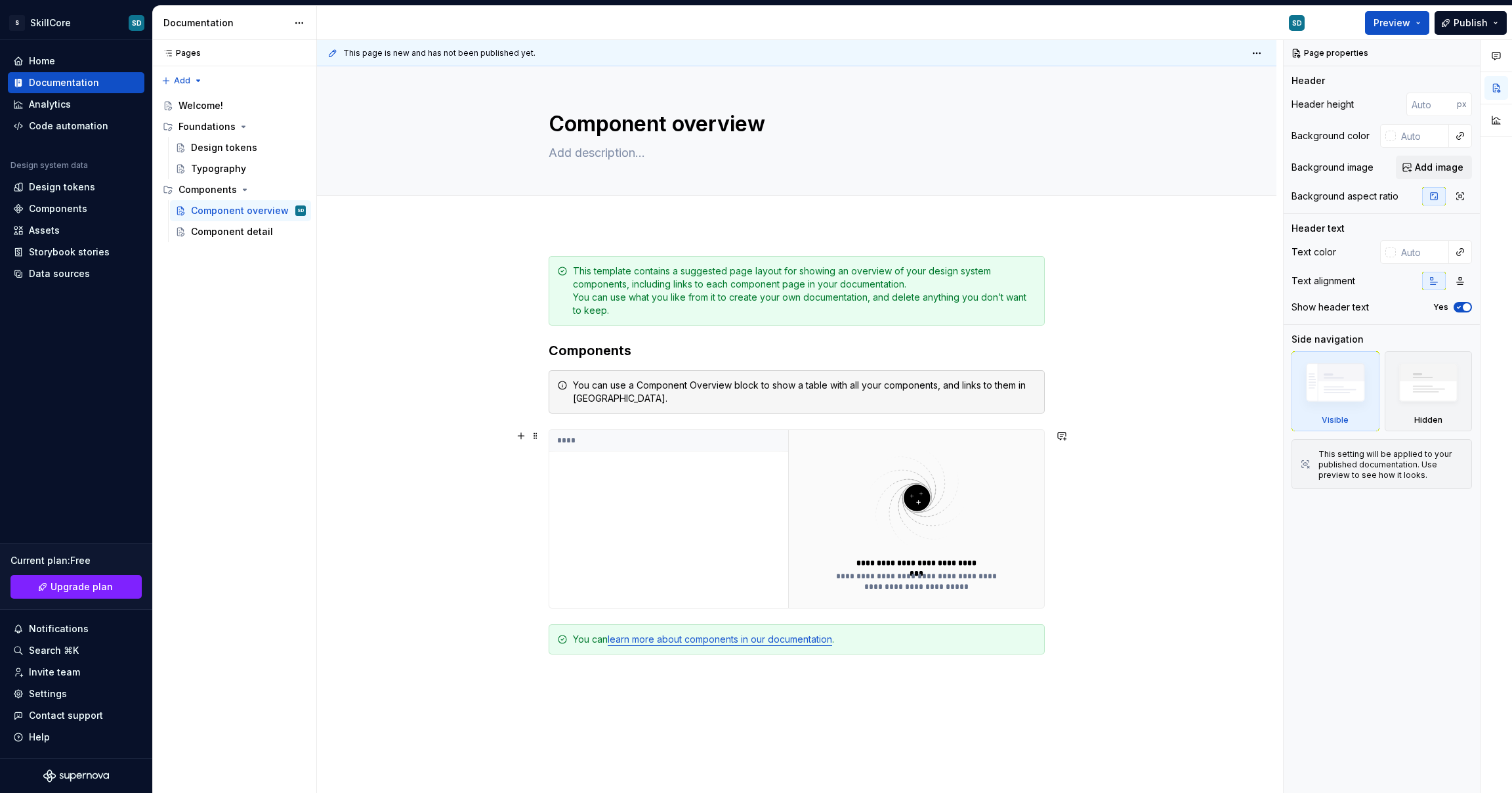
click at [911, 518] on img at bounding box center [917, 498] width 171 height 104
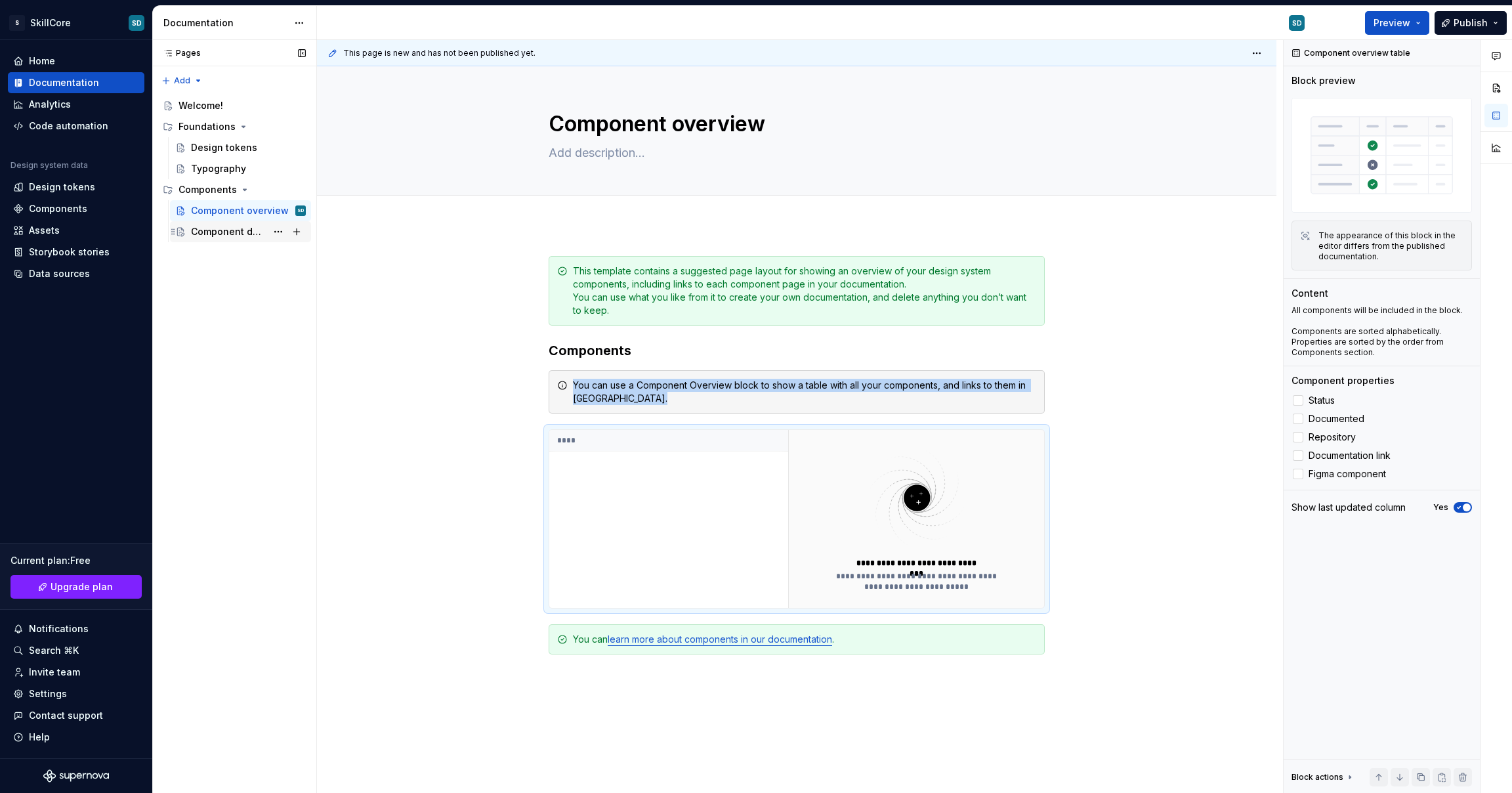
click at [218, 235] on div "Component detail" at bounding box center [229, 232] width 75 height 13
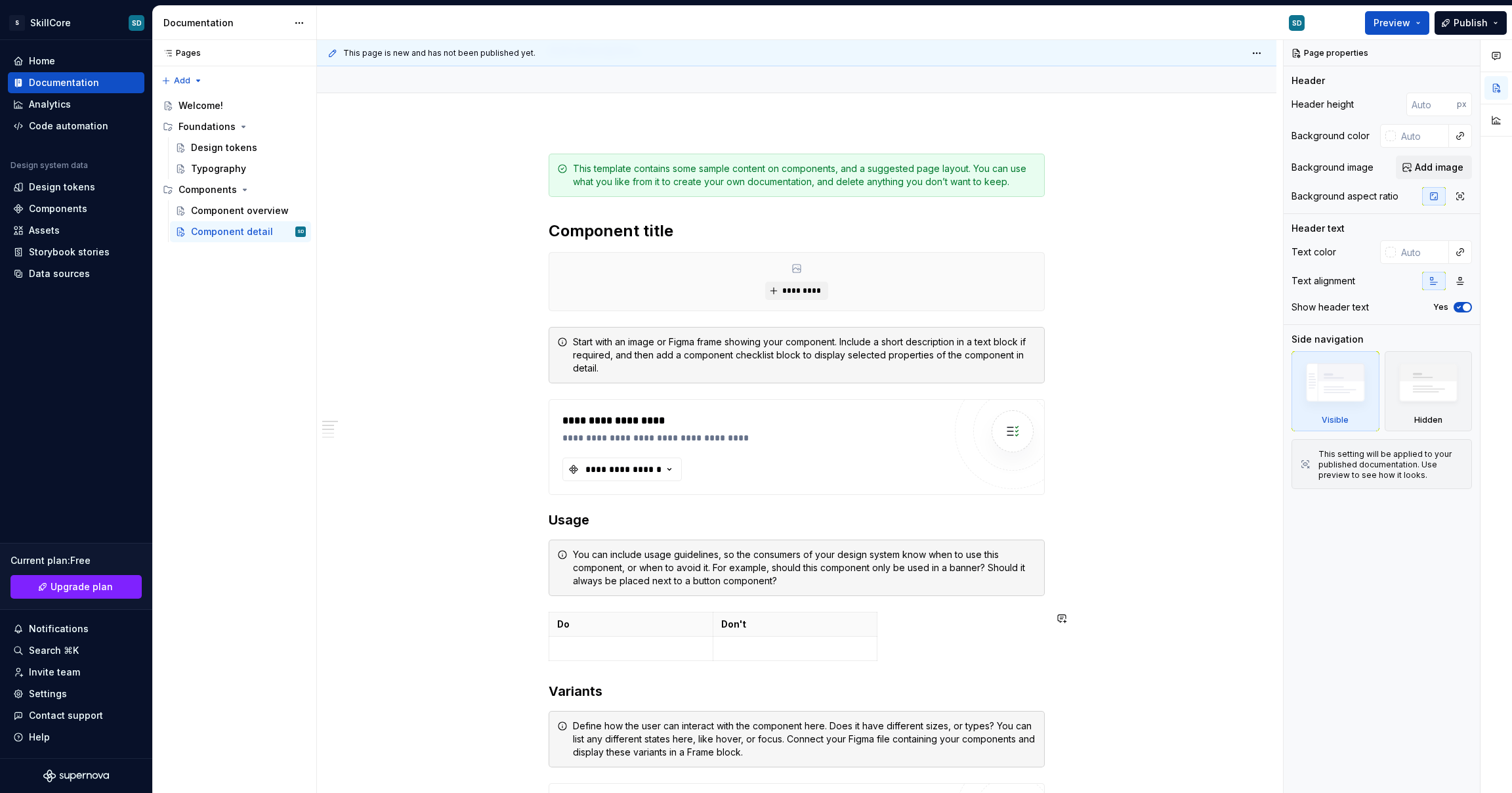
scroll to position [21, 0]
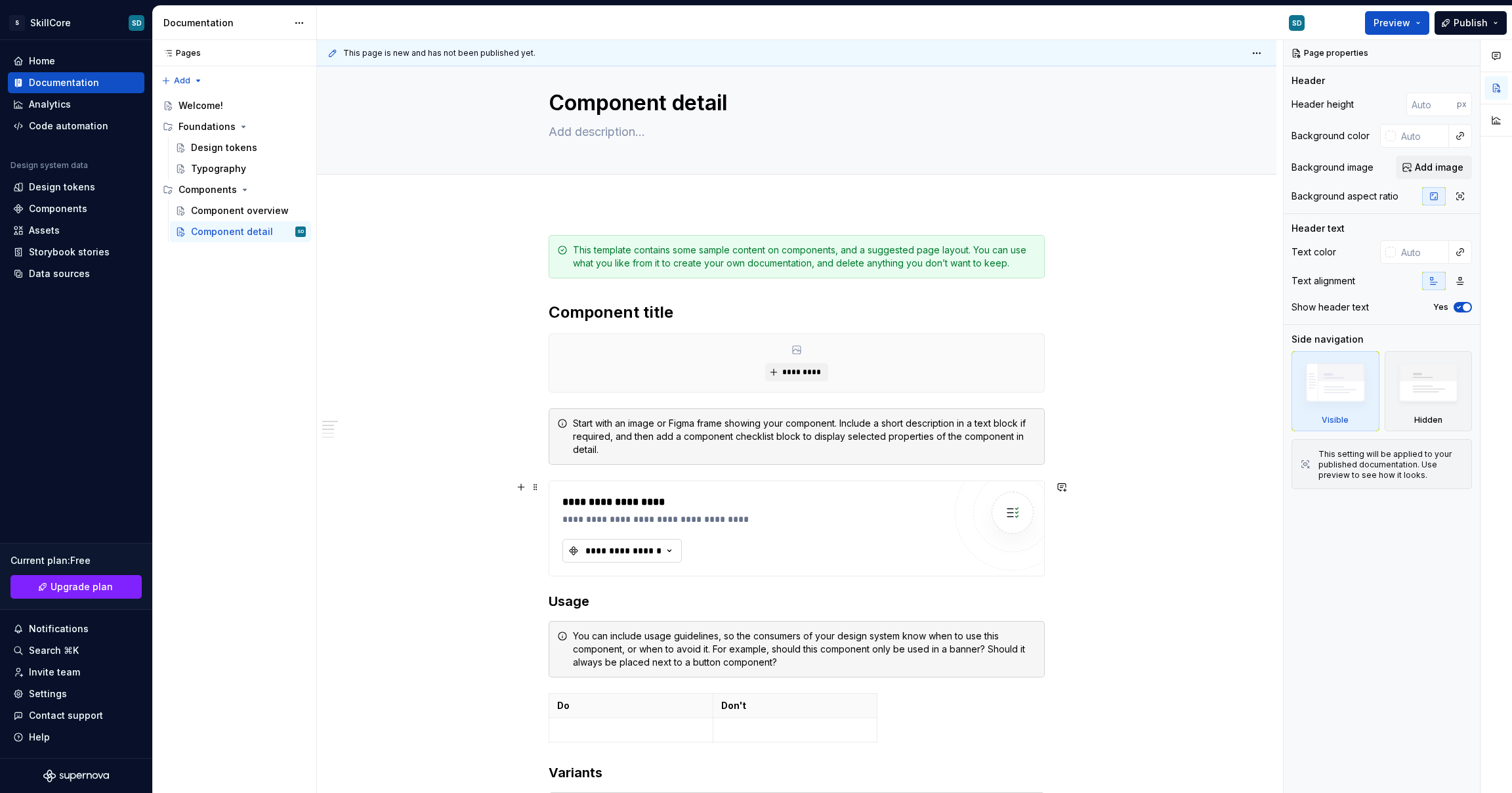
type textarea "*"
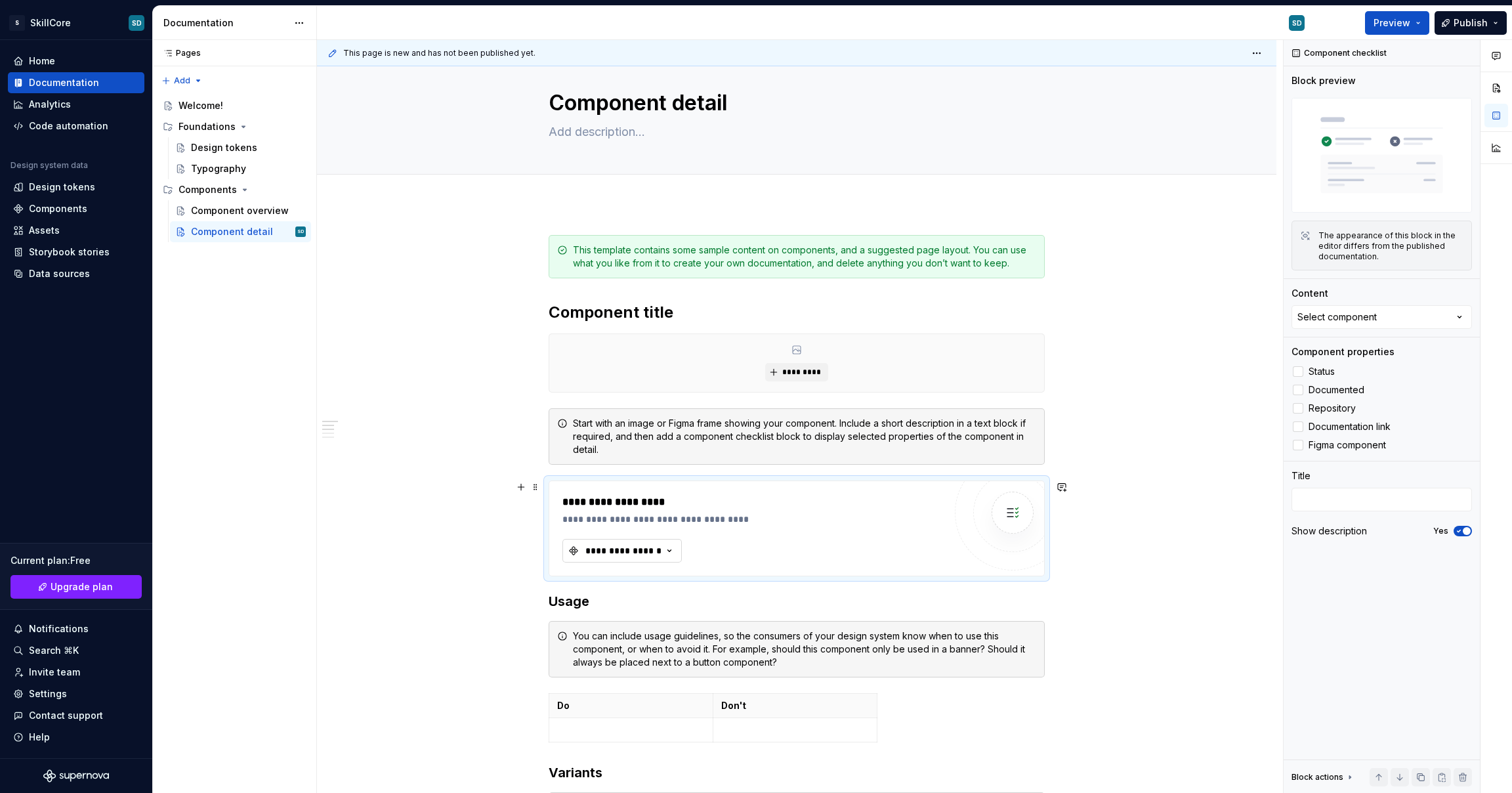
click at [648, 547] on div "**********" at bounding box center [623, 551] width 78 height 13
type input "b"
click at [1001, 529] on div at bounding box center [1013, 513] width 42 height 42
click at [668, 550] on icon "button" at bounding box center [670, 551] width 13 height 13
type input "t"
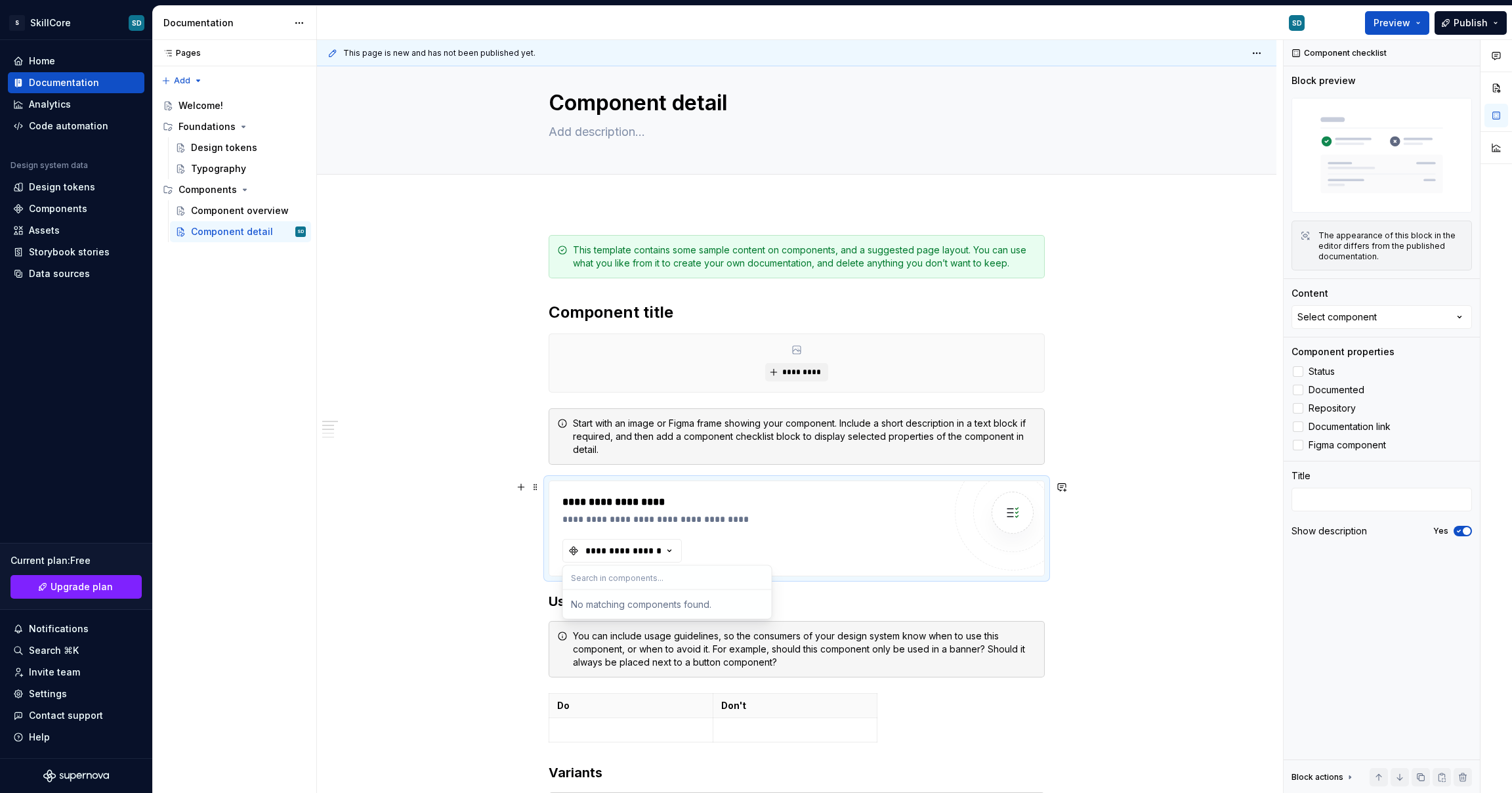
click at [1423, 24] on button "Preview" at bounding box center [1397, 23] width 64 height 23
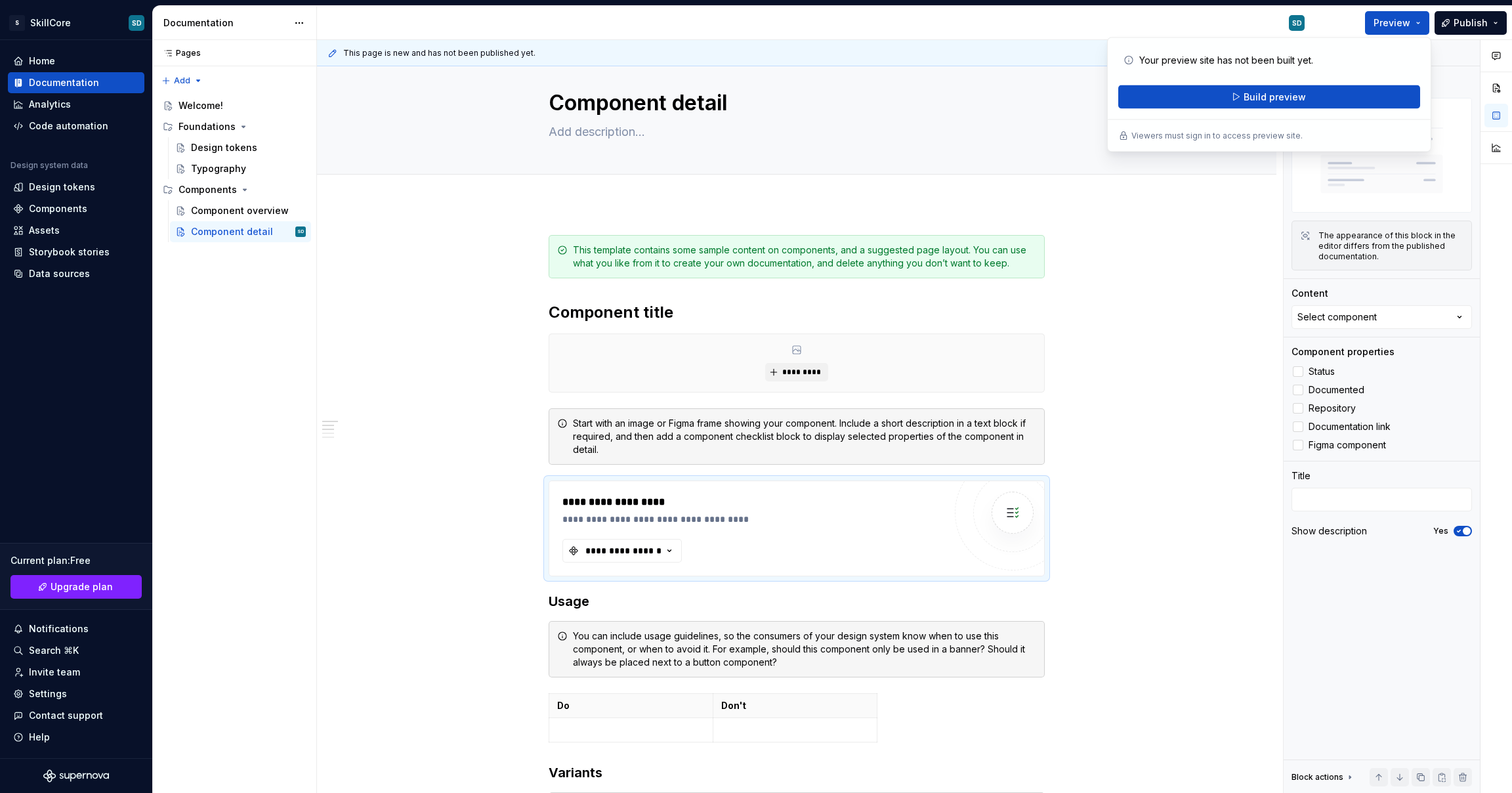
click at [1331, 19] on div "Preview Publish" at bounding box center [1414, 23] width 197 height 33
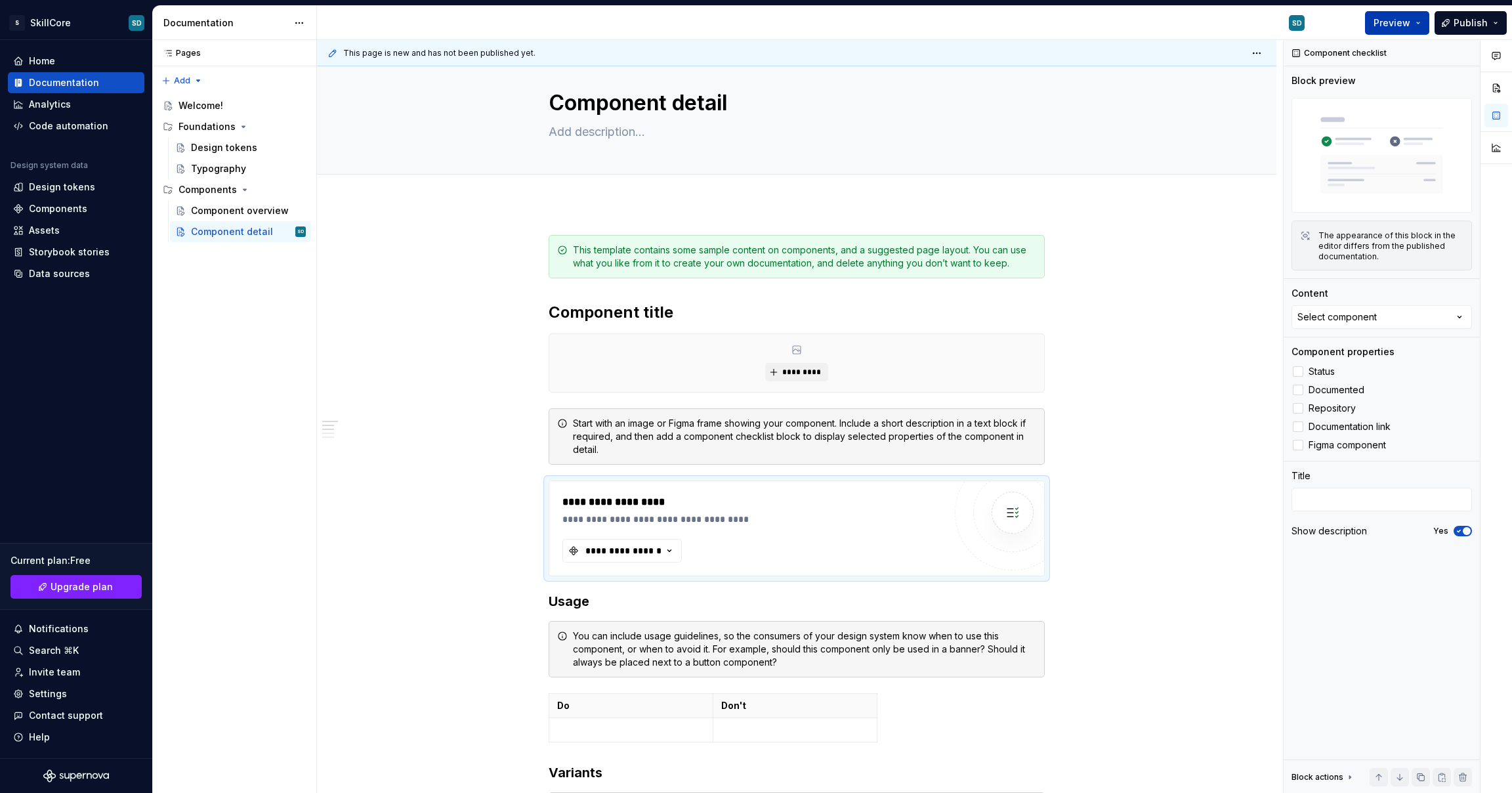
click at [1402, 23] on span "Preview" at bounding box center [1392, 23] width 37 height 13
click at [1342, 25] on div "Preview Publish" at bounding box center [1414, 23] width 197 height 33
click at [1398, 27] on span "Preview" at bounding box center [1392, 23] width 37 height 13
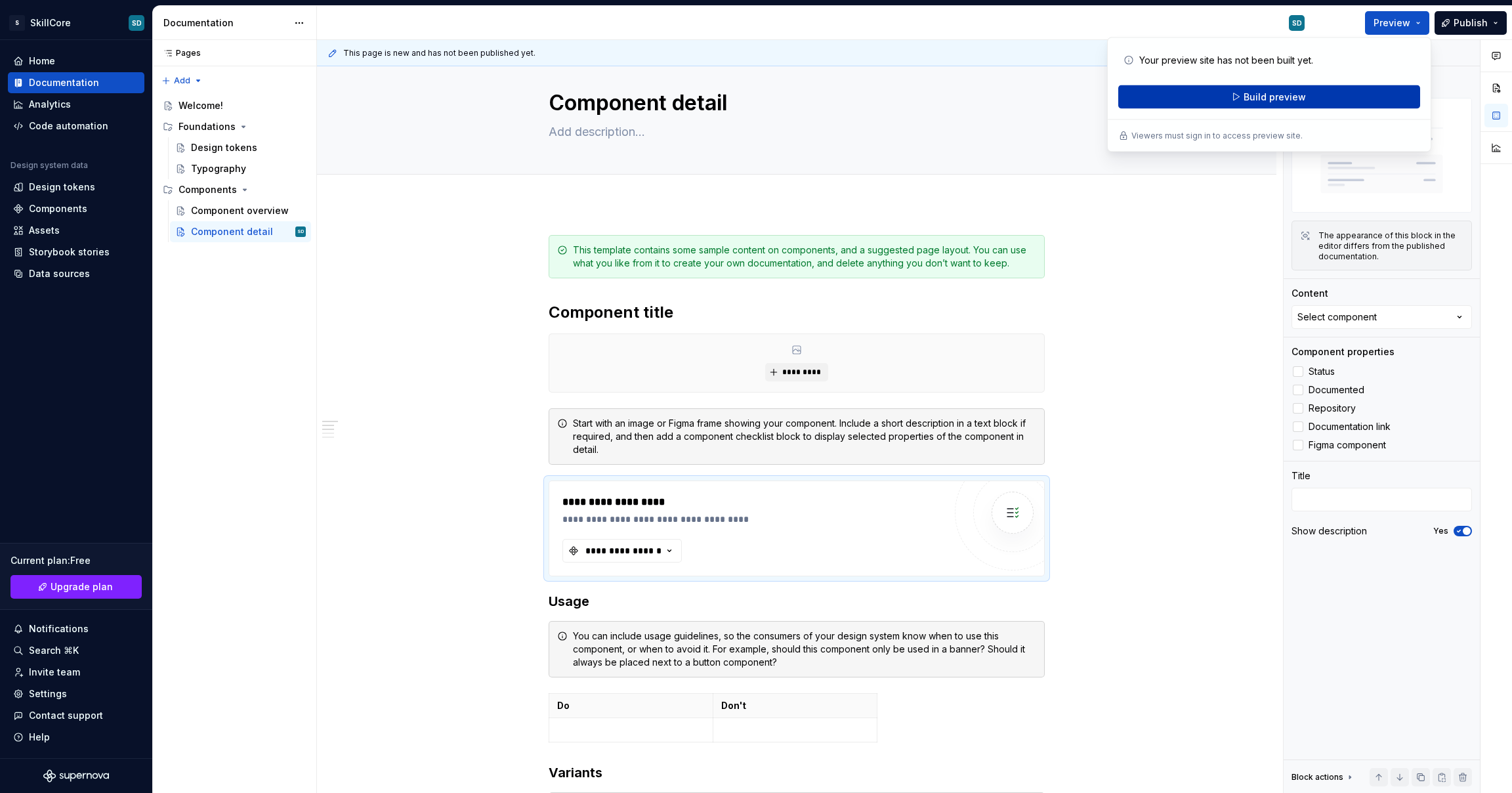
click at [1328, 93] on button "Build preview" at bounding box center [1269, 97] width 302 height 23
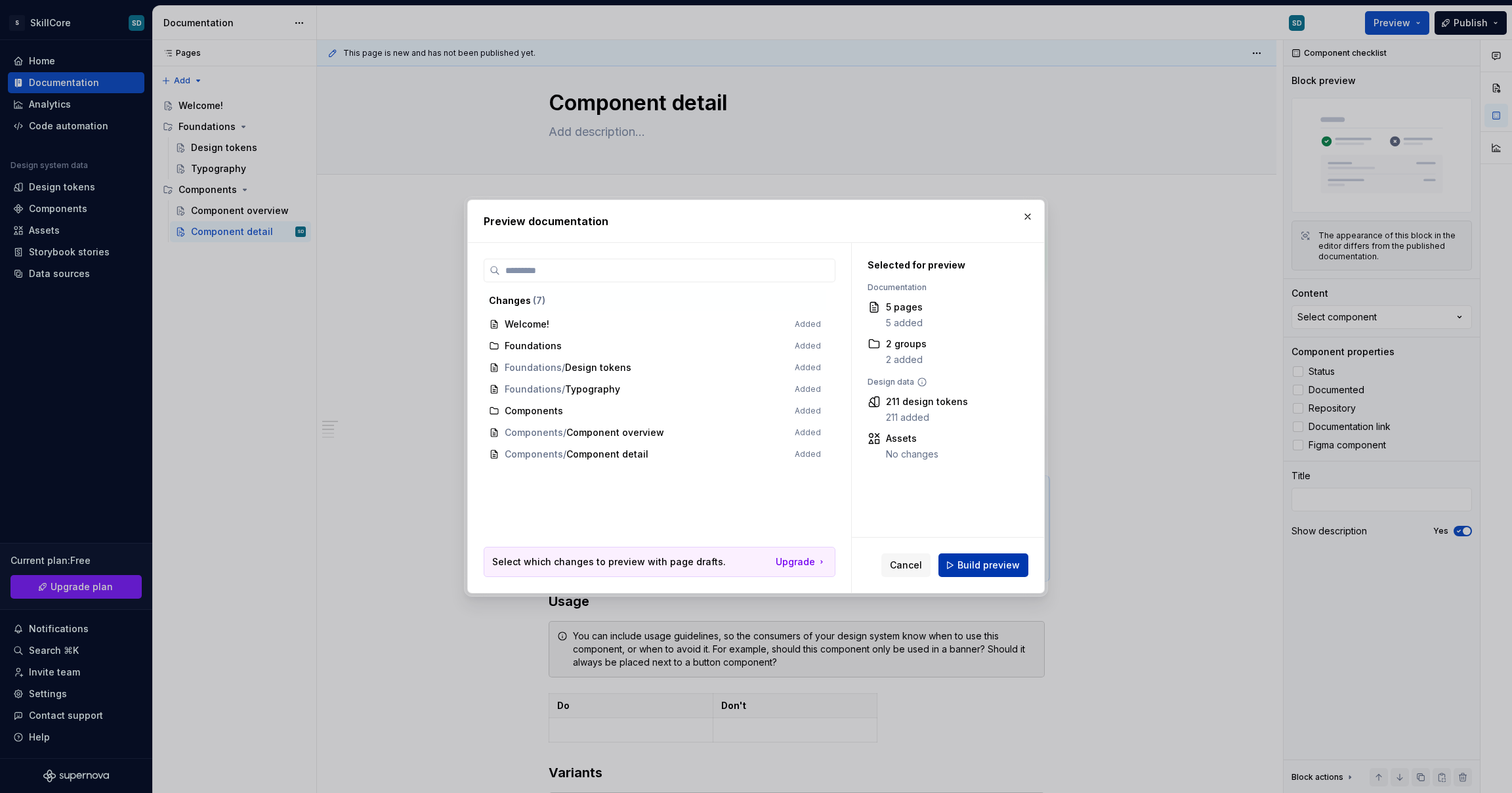
click at [958, 568] on button "Build preview" at bounding box center [984, 565] width 90 height 23
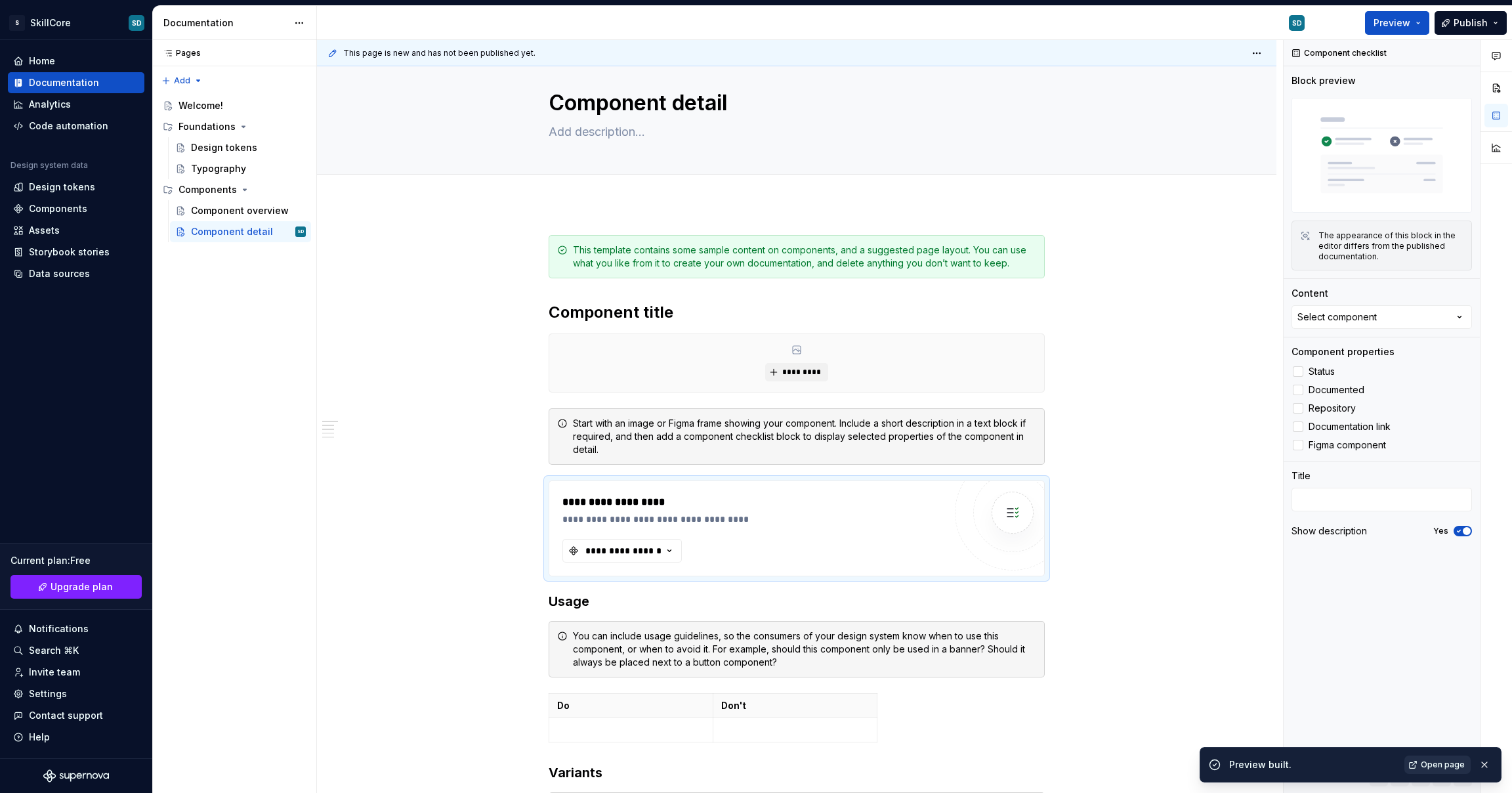
click at [1441, 765] on span "Open page" at bounding box center [1443, 765] width 44 height 11
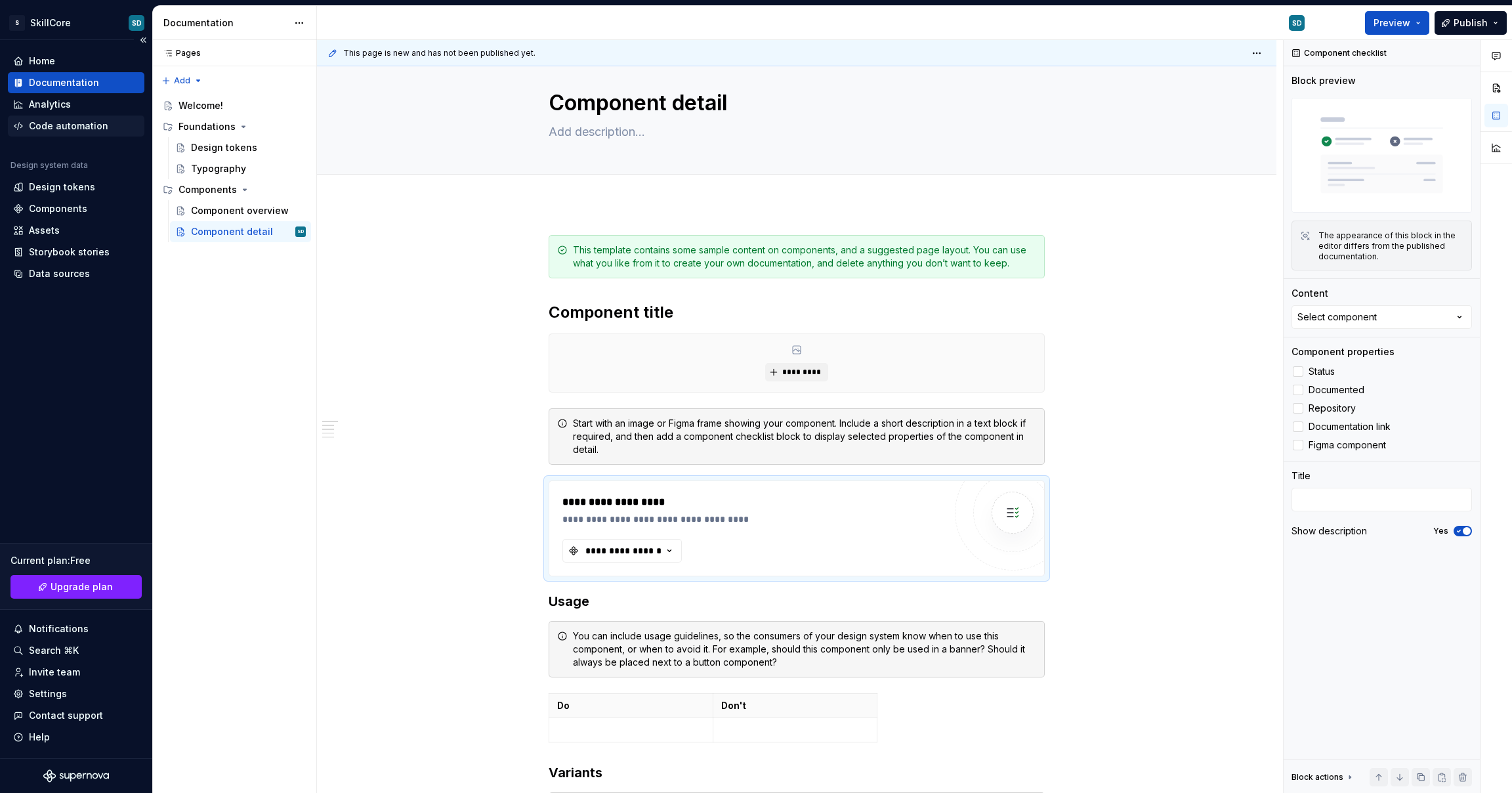
click at [53, 128] on div "Code automation" at bounding box center [68, 126] width 79 height 13
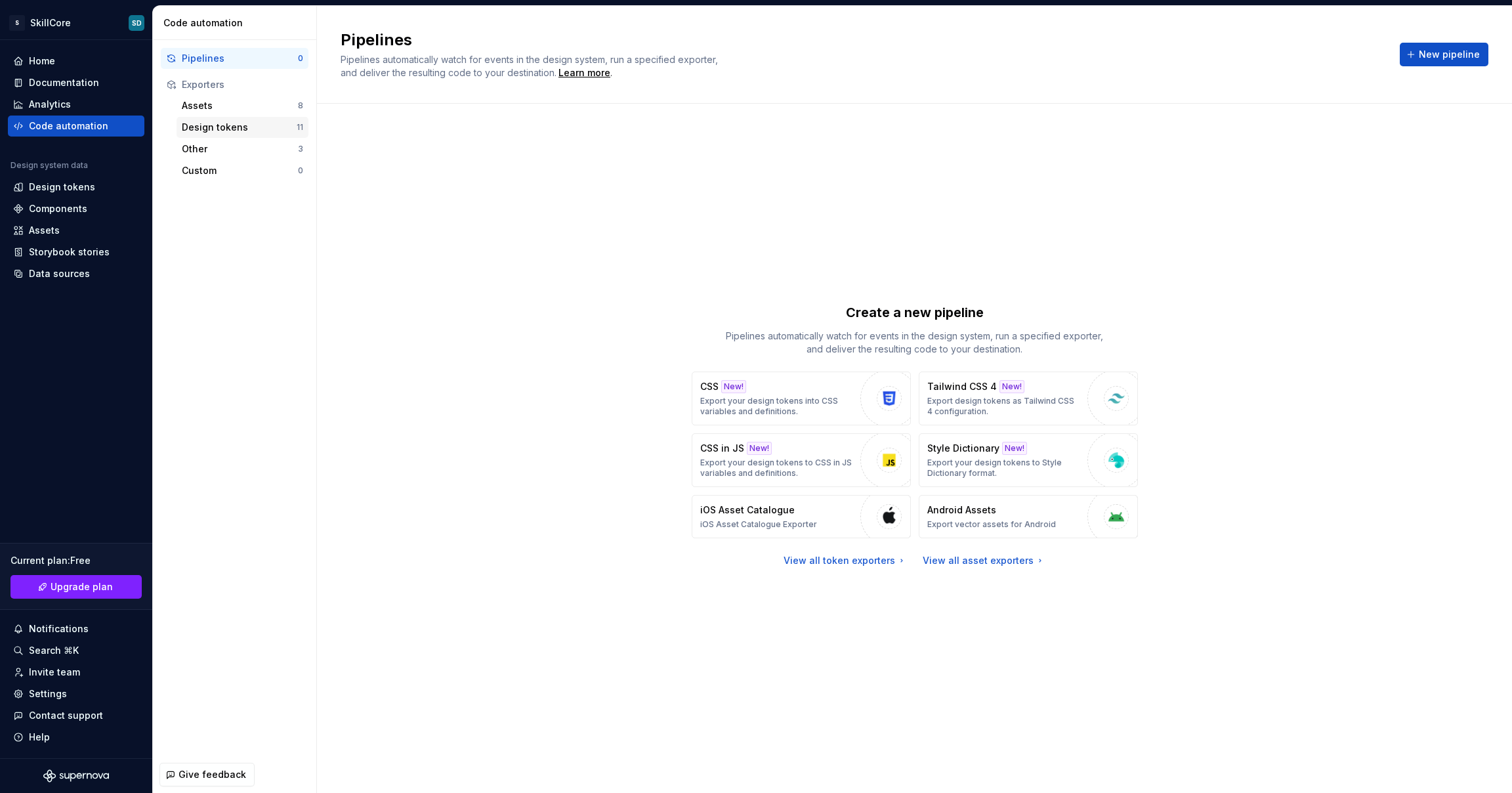
click at [188, 128] on div "Design tokens" at bounding box center [239, 128] width 115 height 13
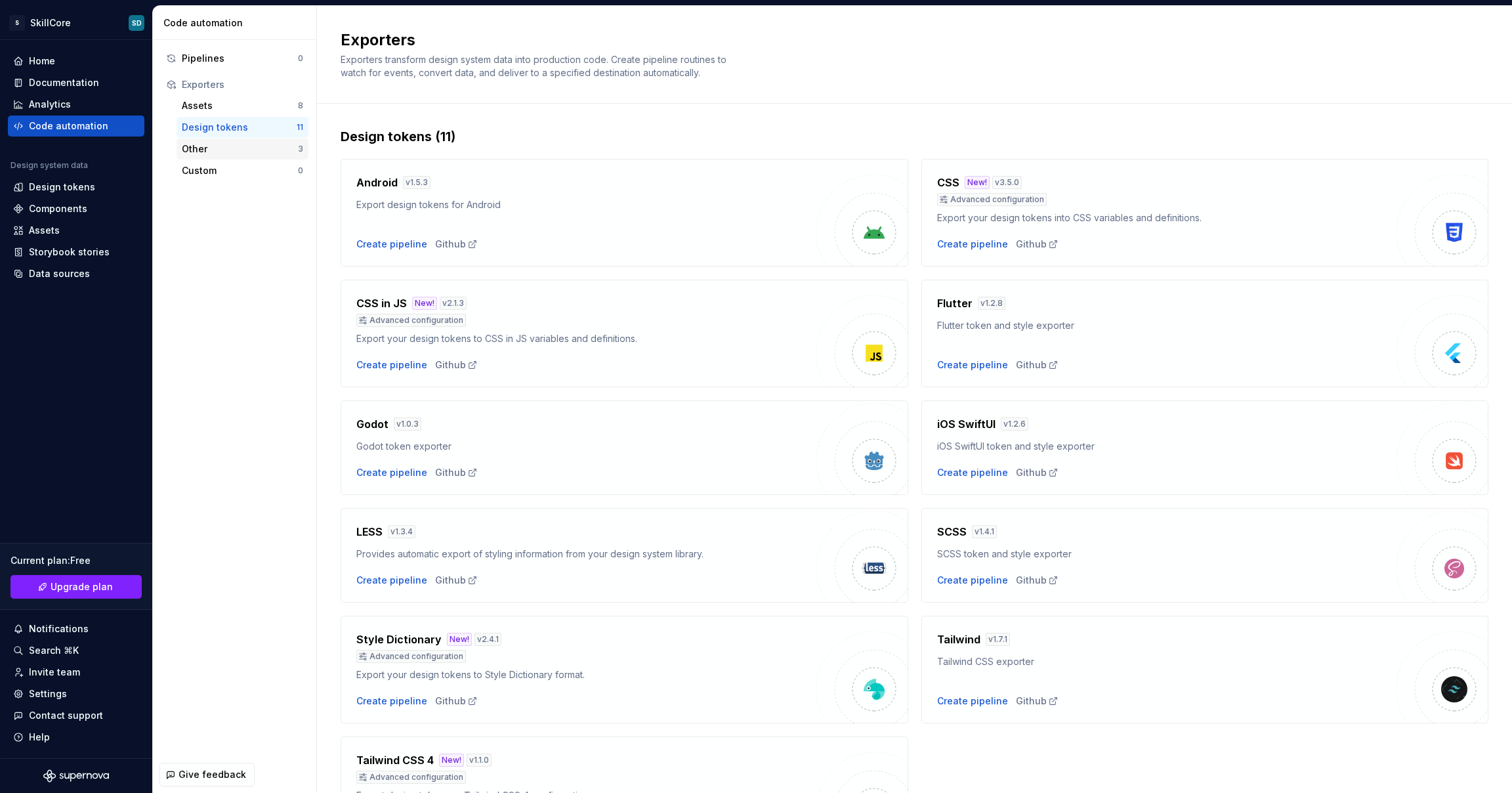
click at [236, 147] on div "Other" at bounding box center [239, 149] width 116 height 13
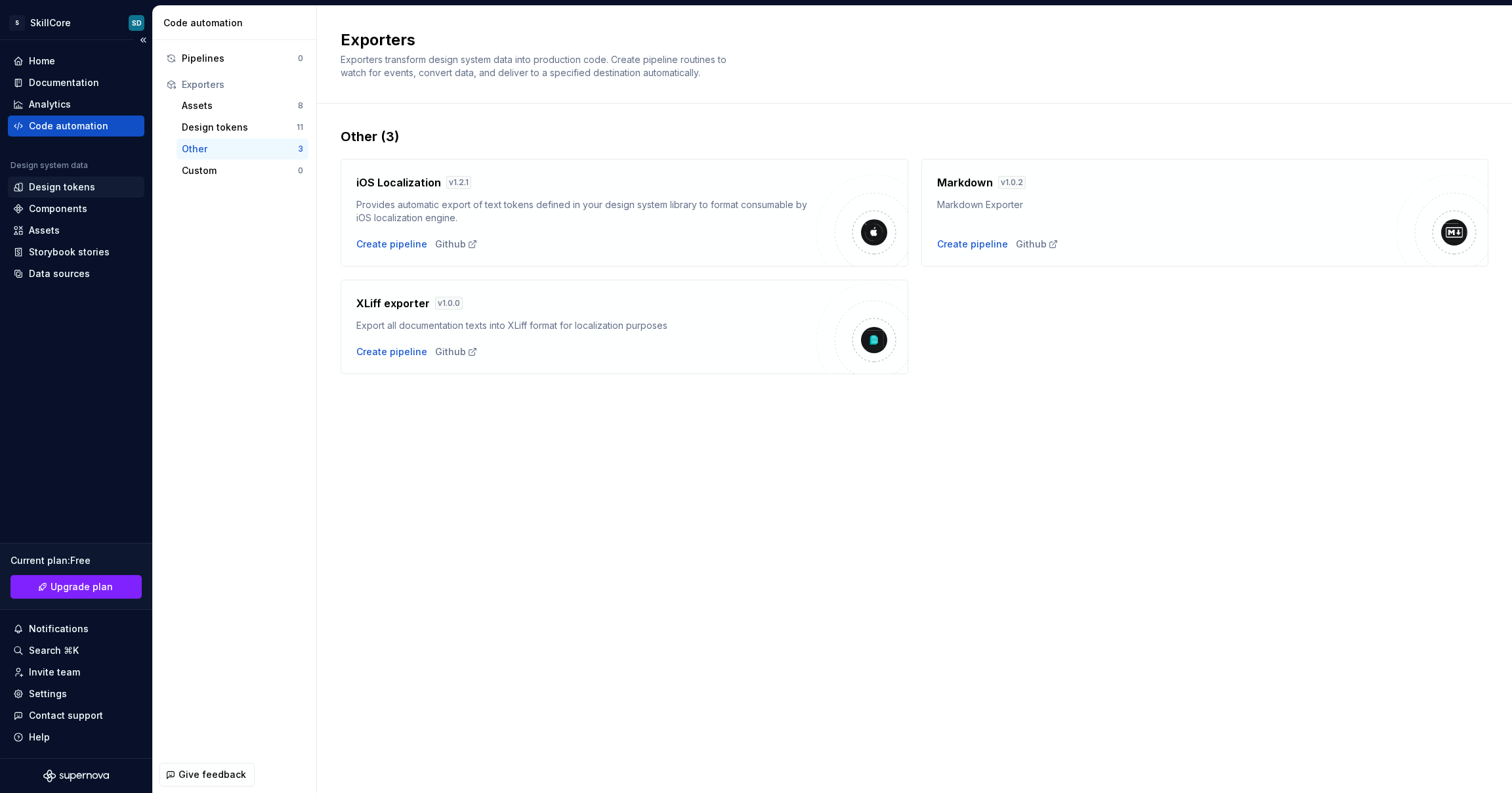
click at [45, 189] on div "Design tokens" at bounding box center [62, 187] width 66 height 13
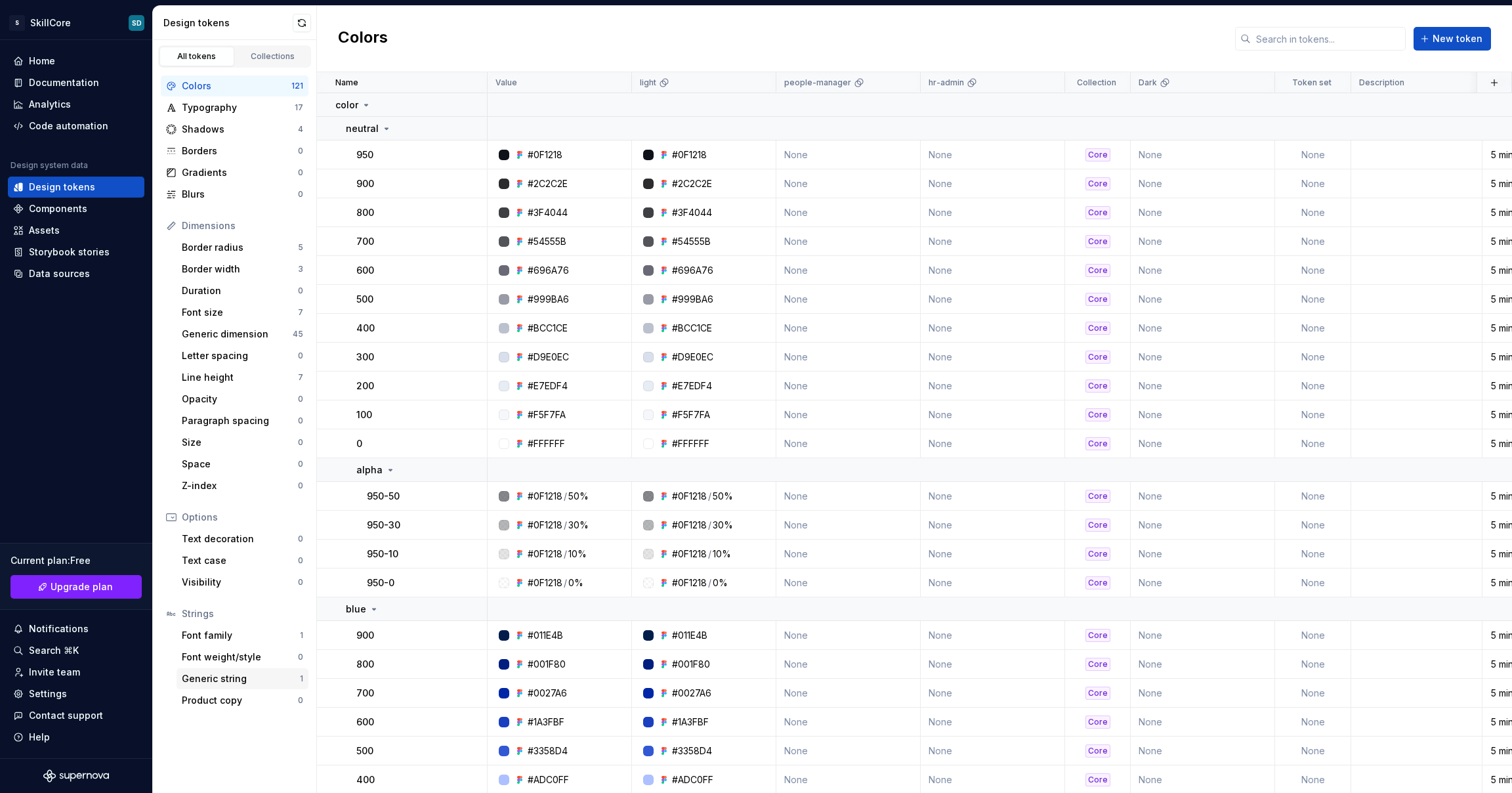
click at [250, 680] on div "Generic string" at bounding box center [241, 679] width 118 height 13
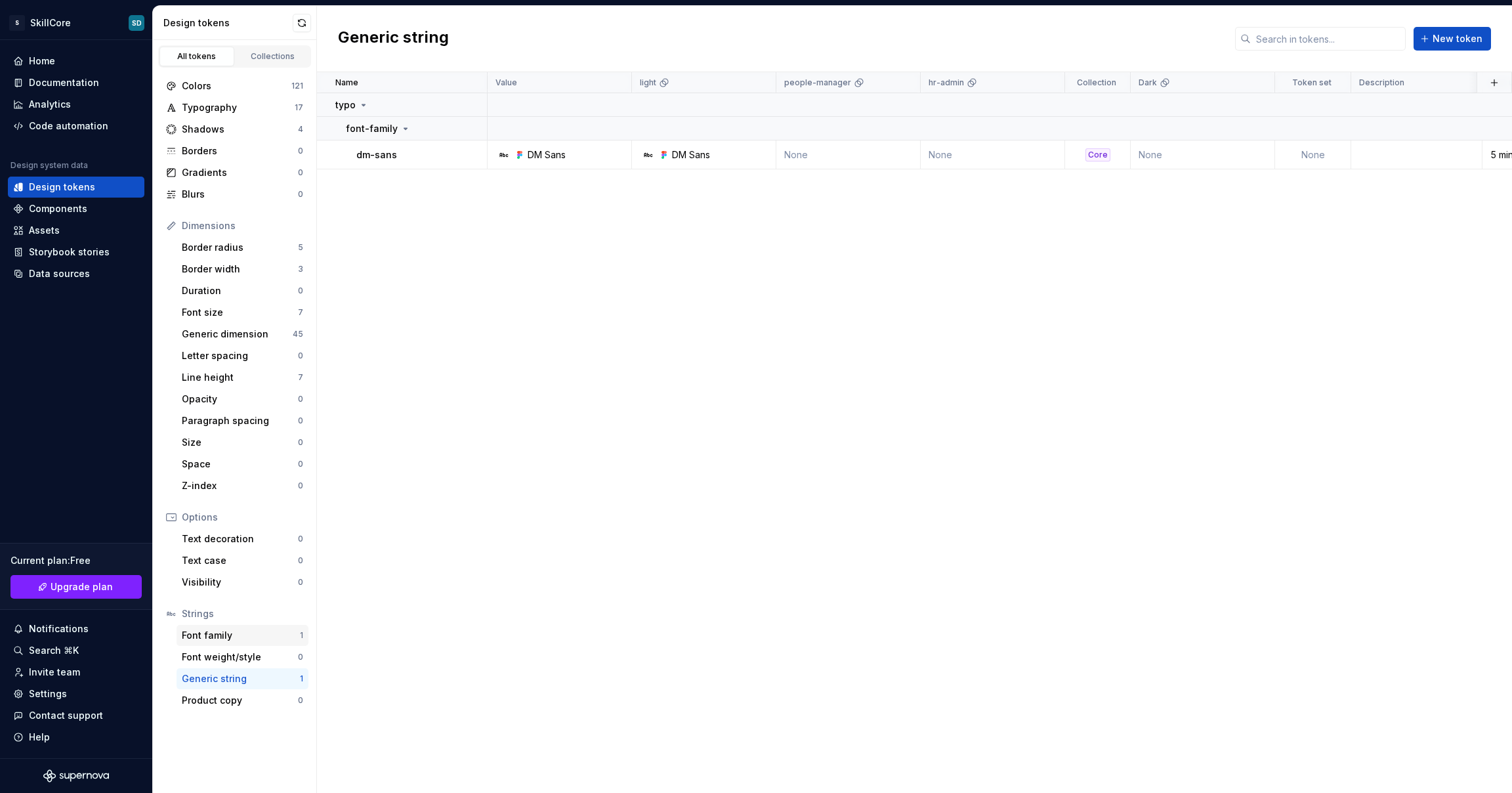
click at [244, 630] on div "Font family" at bounding box center [241, 636] width 118 height 13
click at [239, 674] on div "Generic string" at bounding box center [241, 679] width 118 height 13
click at [233, 247] on div "Border radius" at bounding box center [239, 248] width 116 height 13
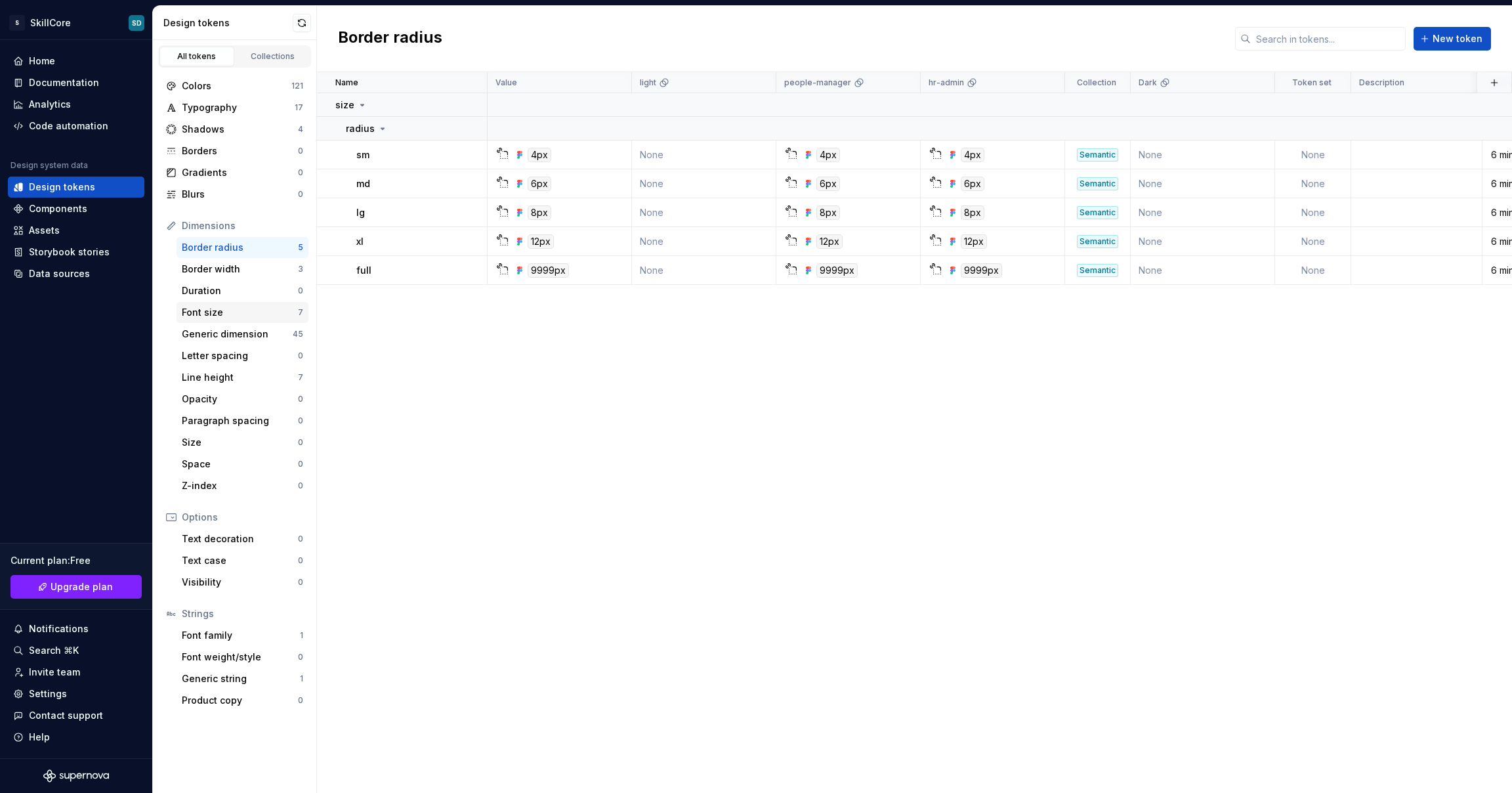
click at [250, 315] on div "Font size" at bounding box center [239, 313] width 116 height 13
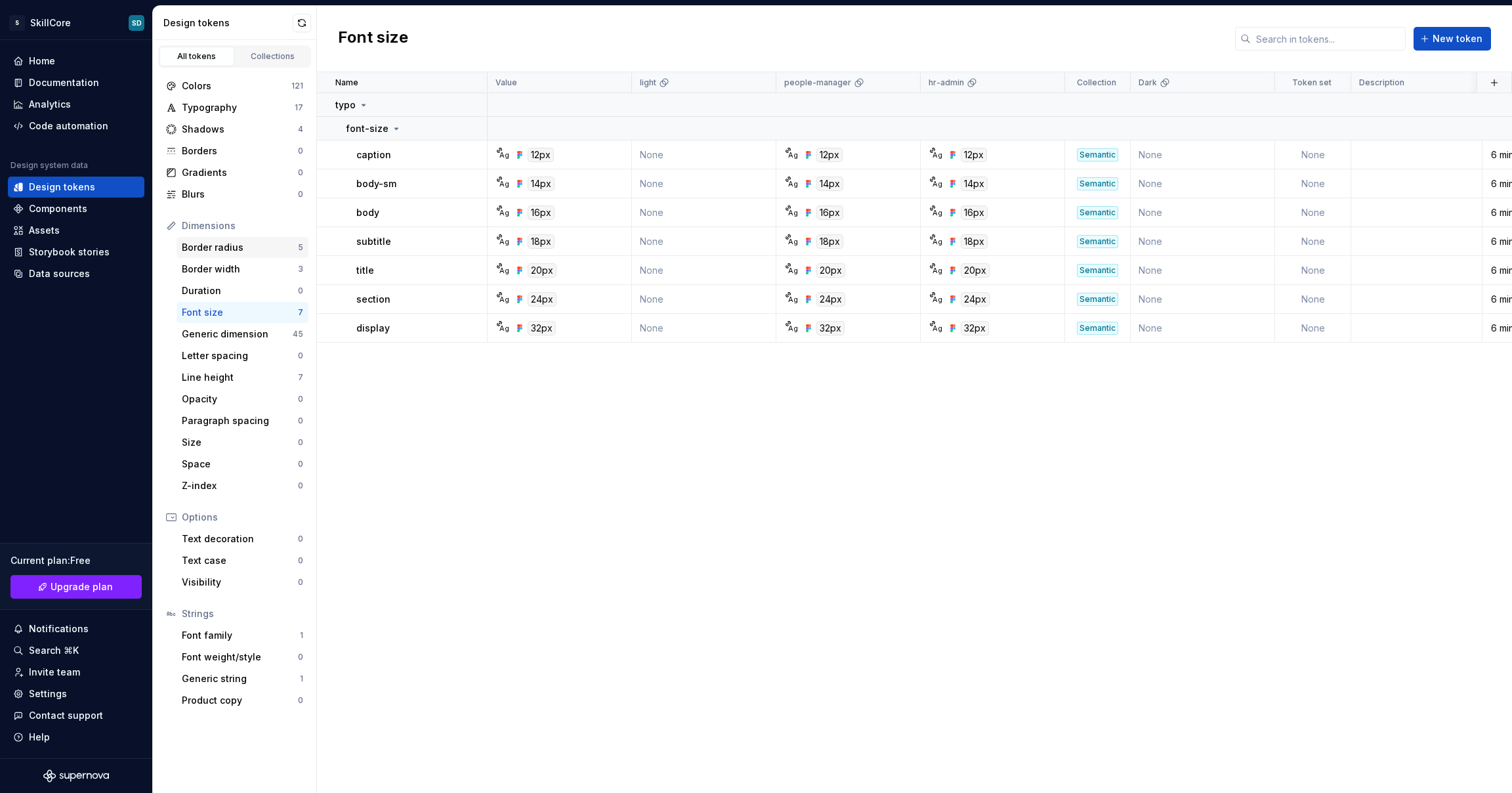
click at [244, 254] on div "Border radius" at bounding box center [239, 248] width 116 height 13
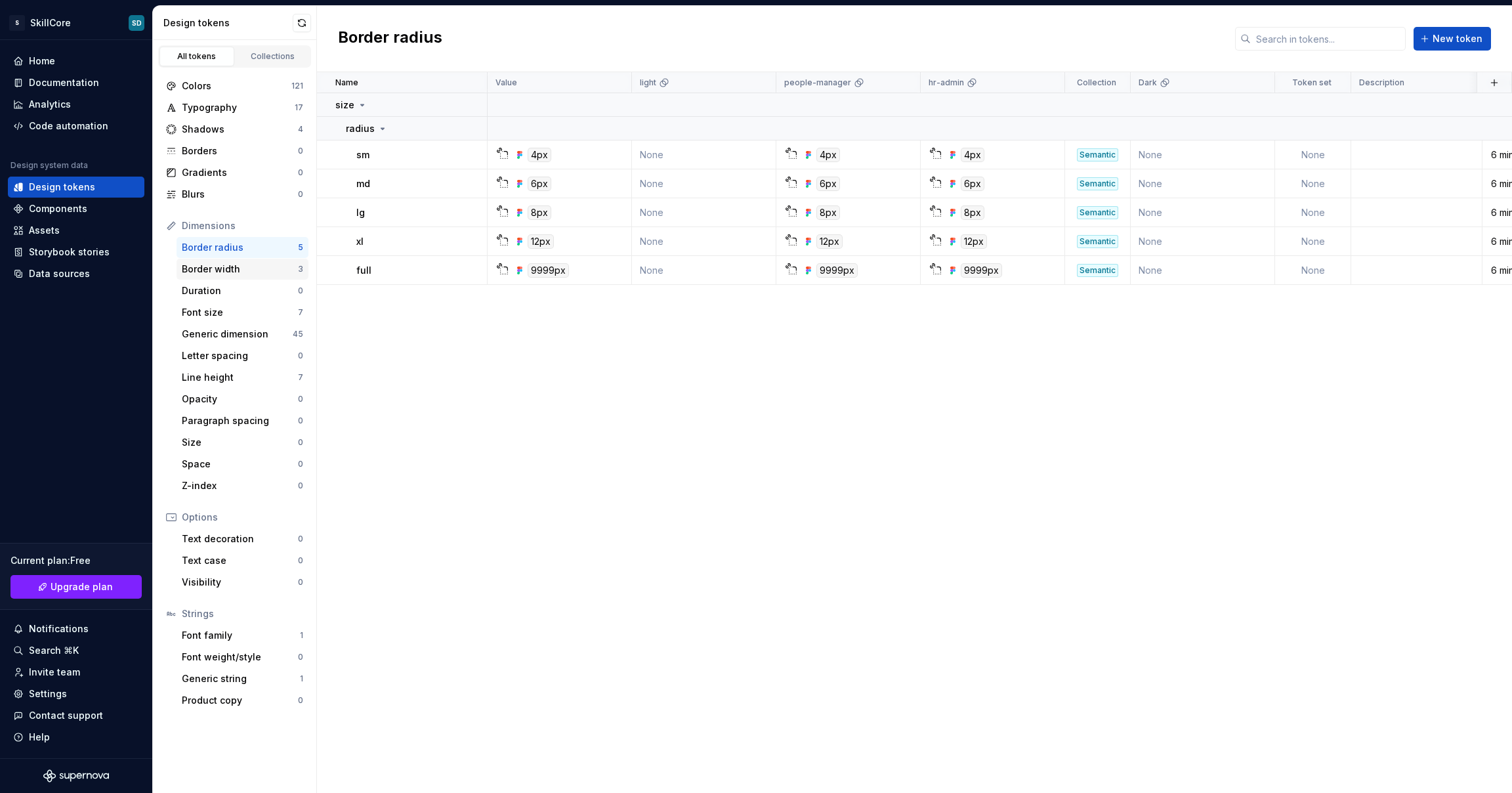
click at [245, 272] on div "Border width" at bounding box center [239, 270] width 116 height 13
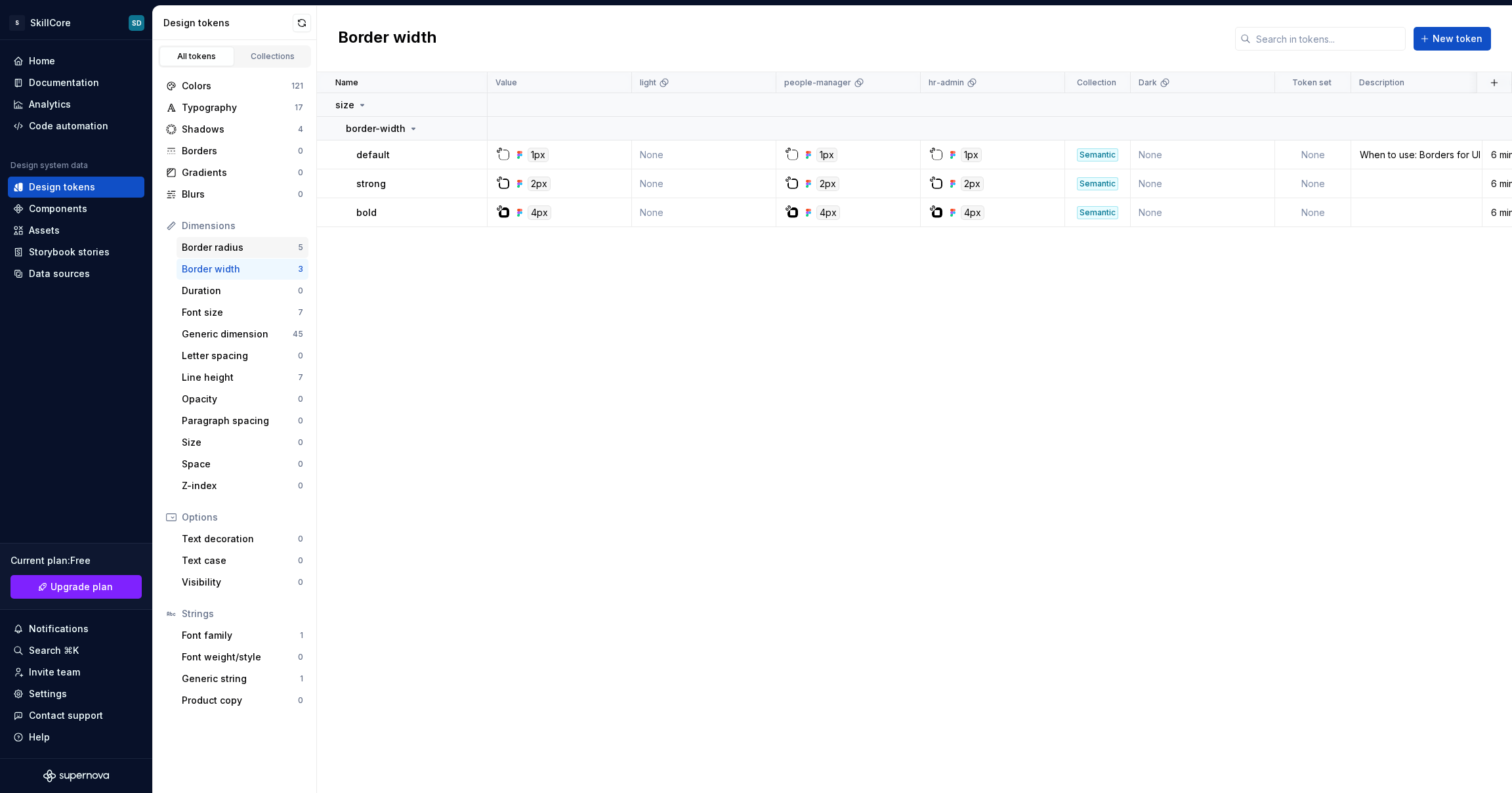
click at [244, 250] on div "Border radius" at bounding box center [239, 248] width 116 height 13
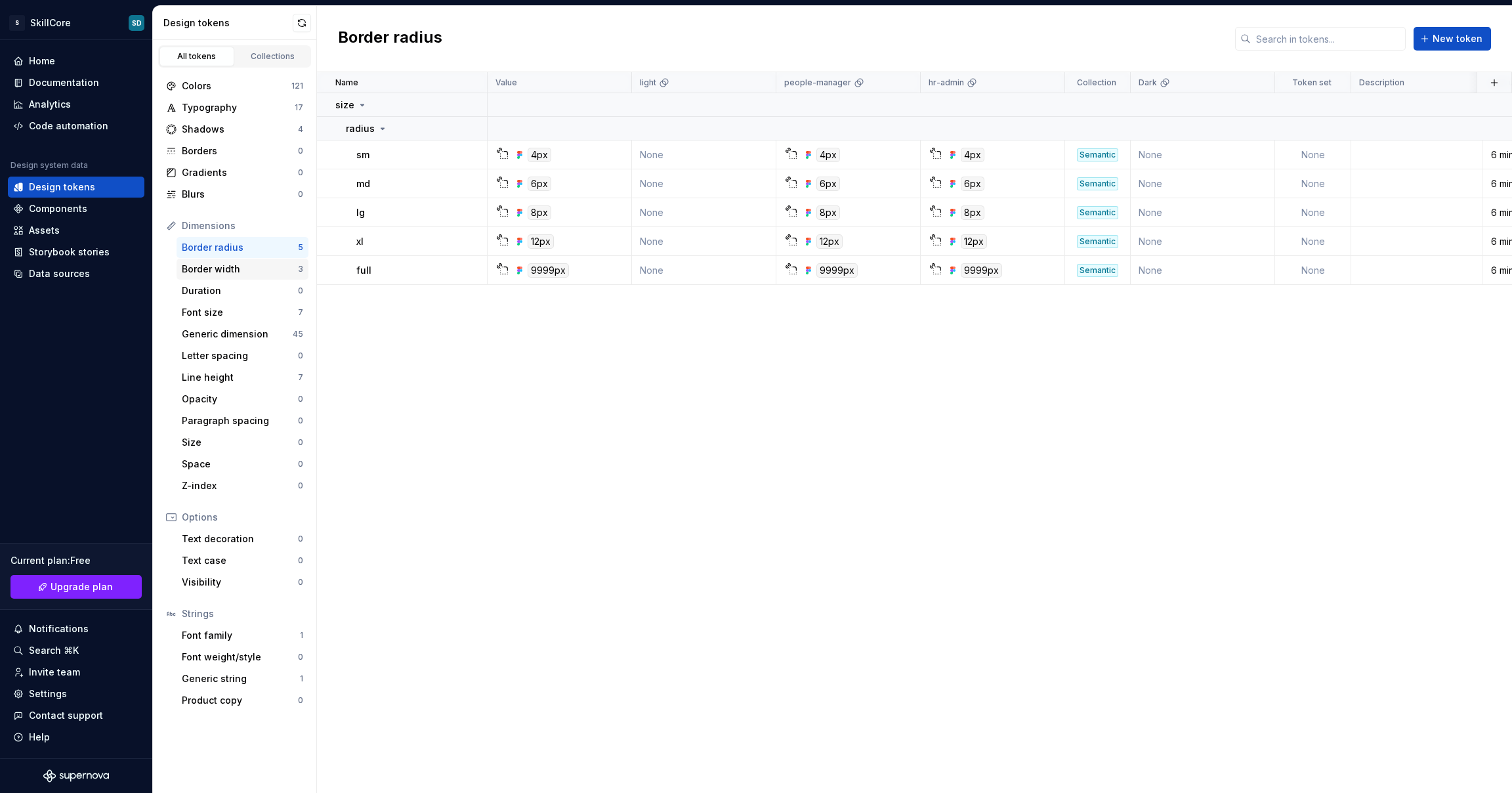
click at [244, 270] on div "Border width" at bounding box center [239, 270] width 116 height 13
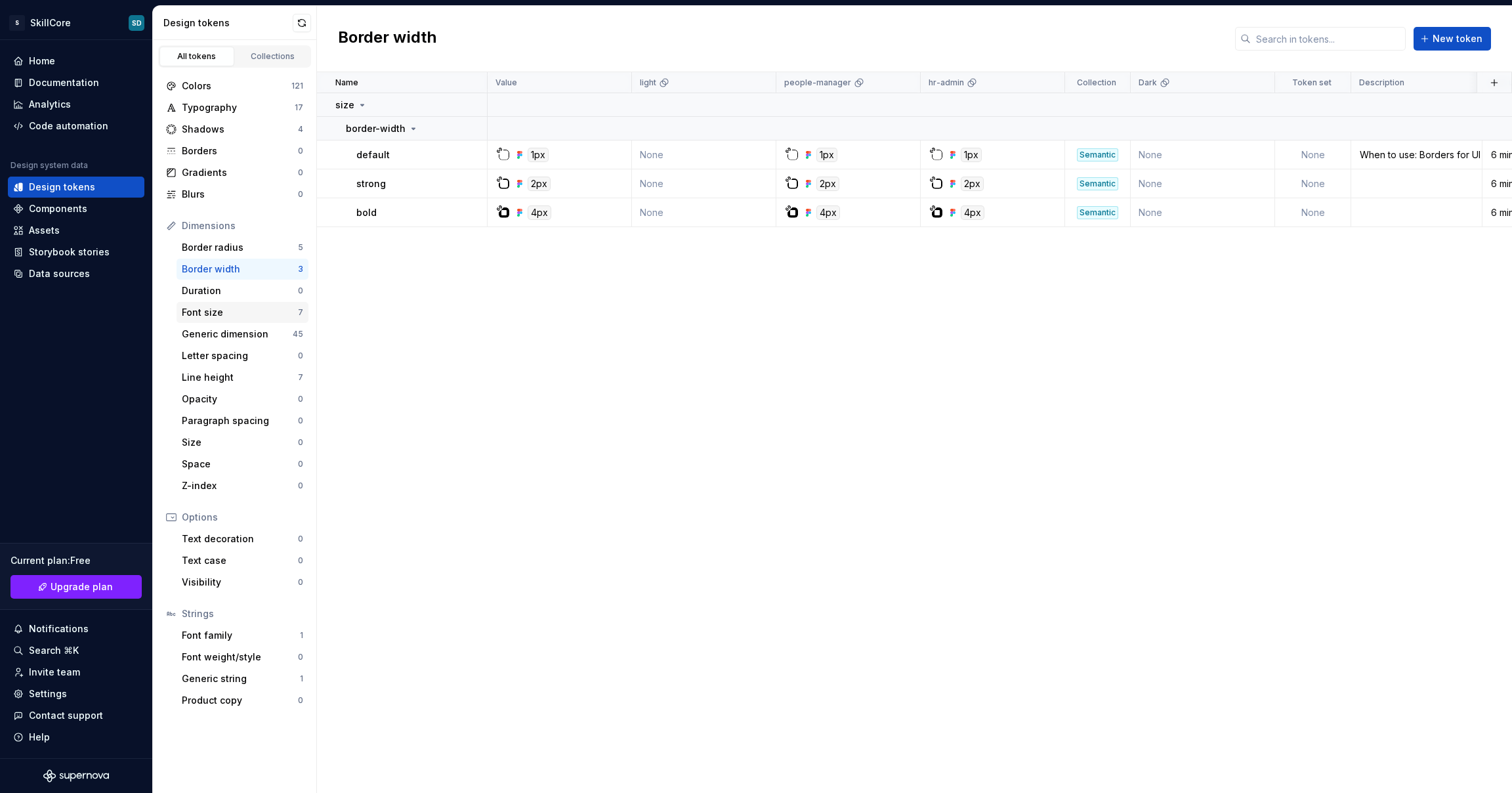
click at [249, 307] on div "Font size" at bounding box center [239, 313] width 116 height 13
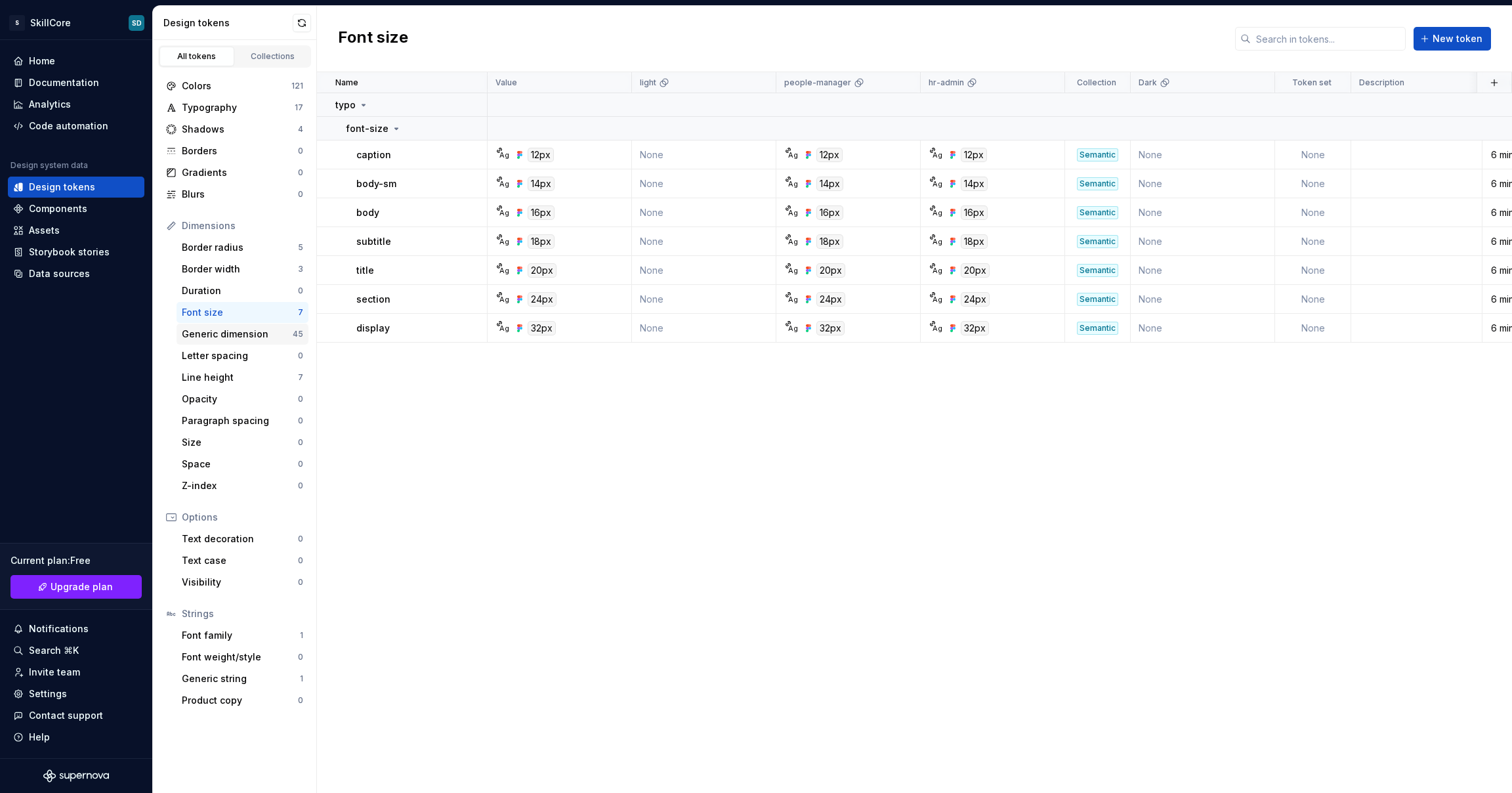
click at [252, 332] on div "Generic dimension" at bounding box center [237, 335] width 111 height 13
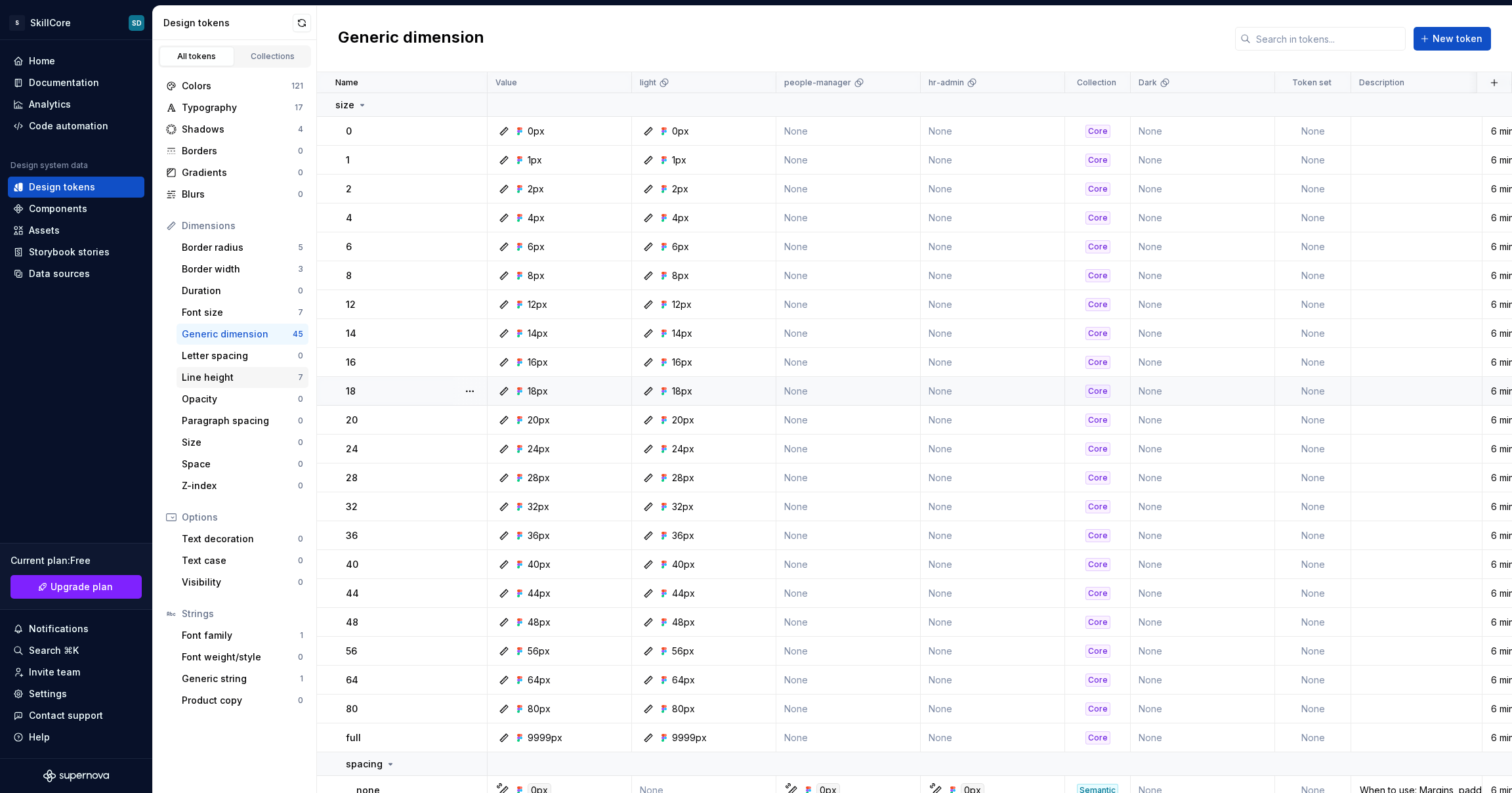
click at [224, 378] on div "Line height" at bounding box center [239, 377] width 116 height 13
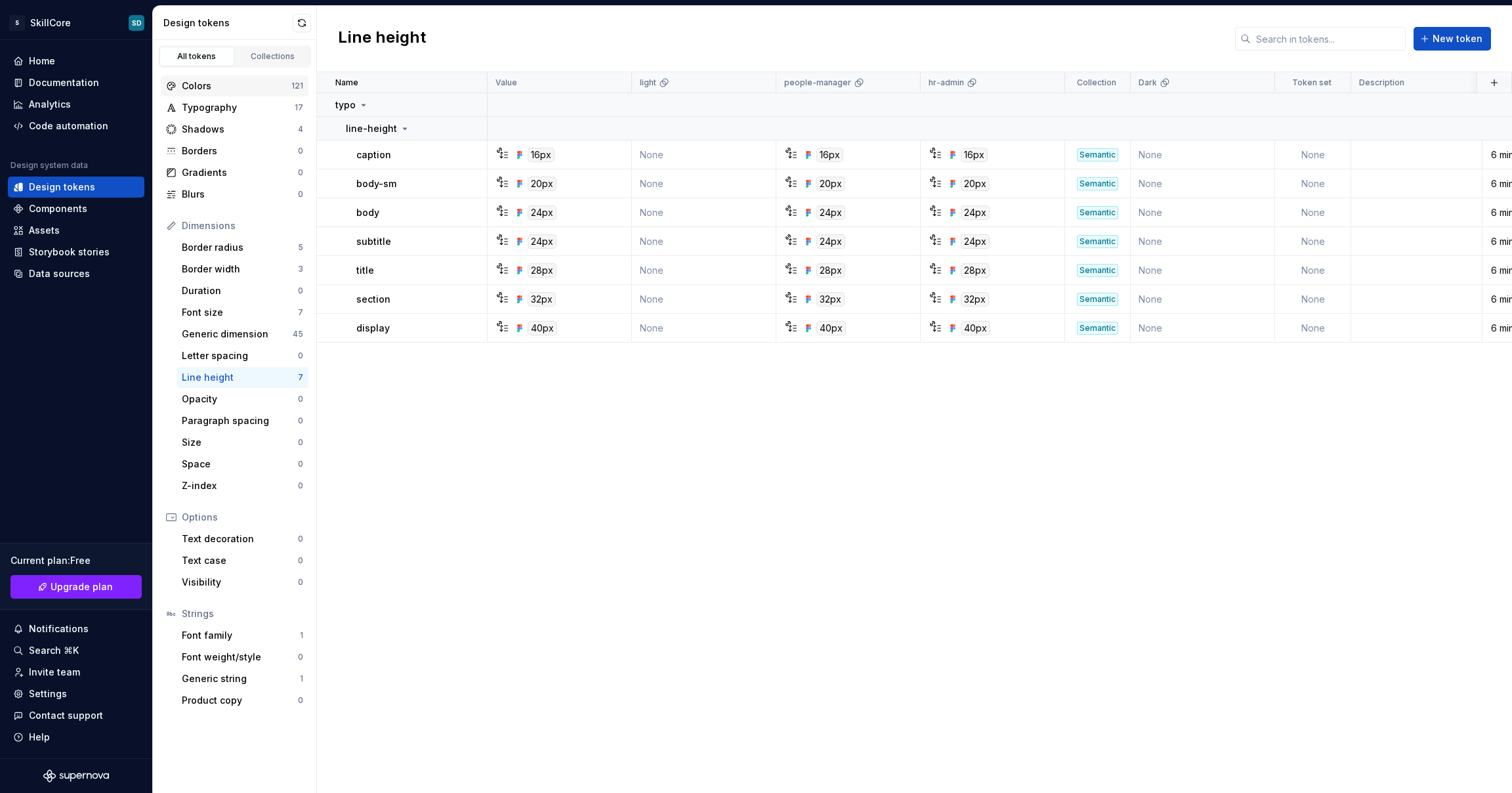
click at [234, 91] on div "Colors" at bounding box center [236, 86] width 109 height 13
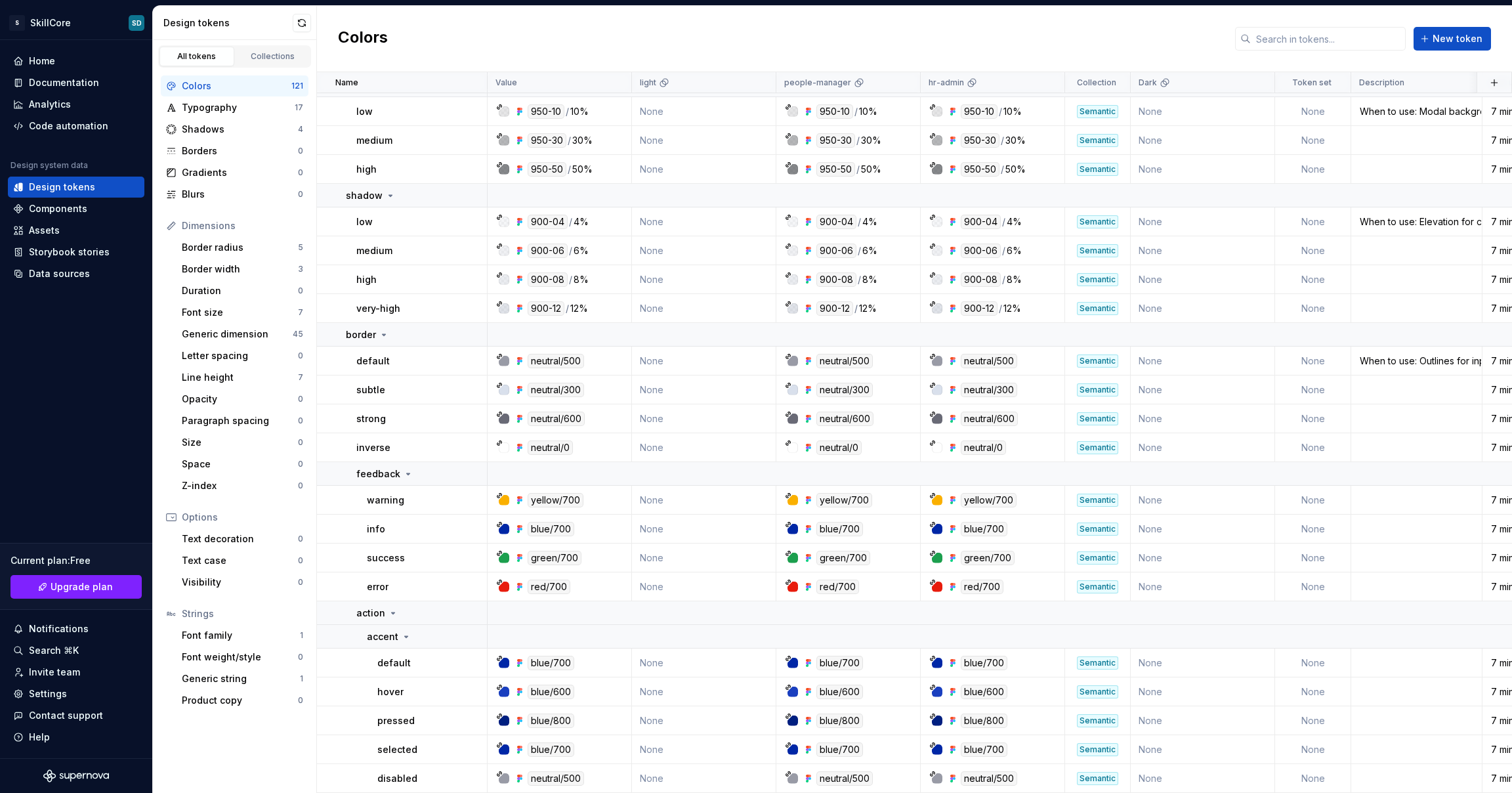
scroll to position [3442, 0]
click at [885, 301] on div "900-12 / 12%" at bounding box center [852, 308] width 134 height 14
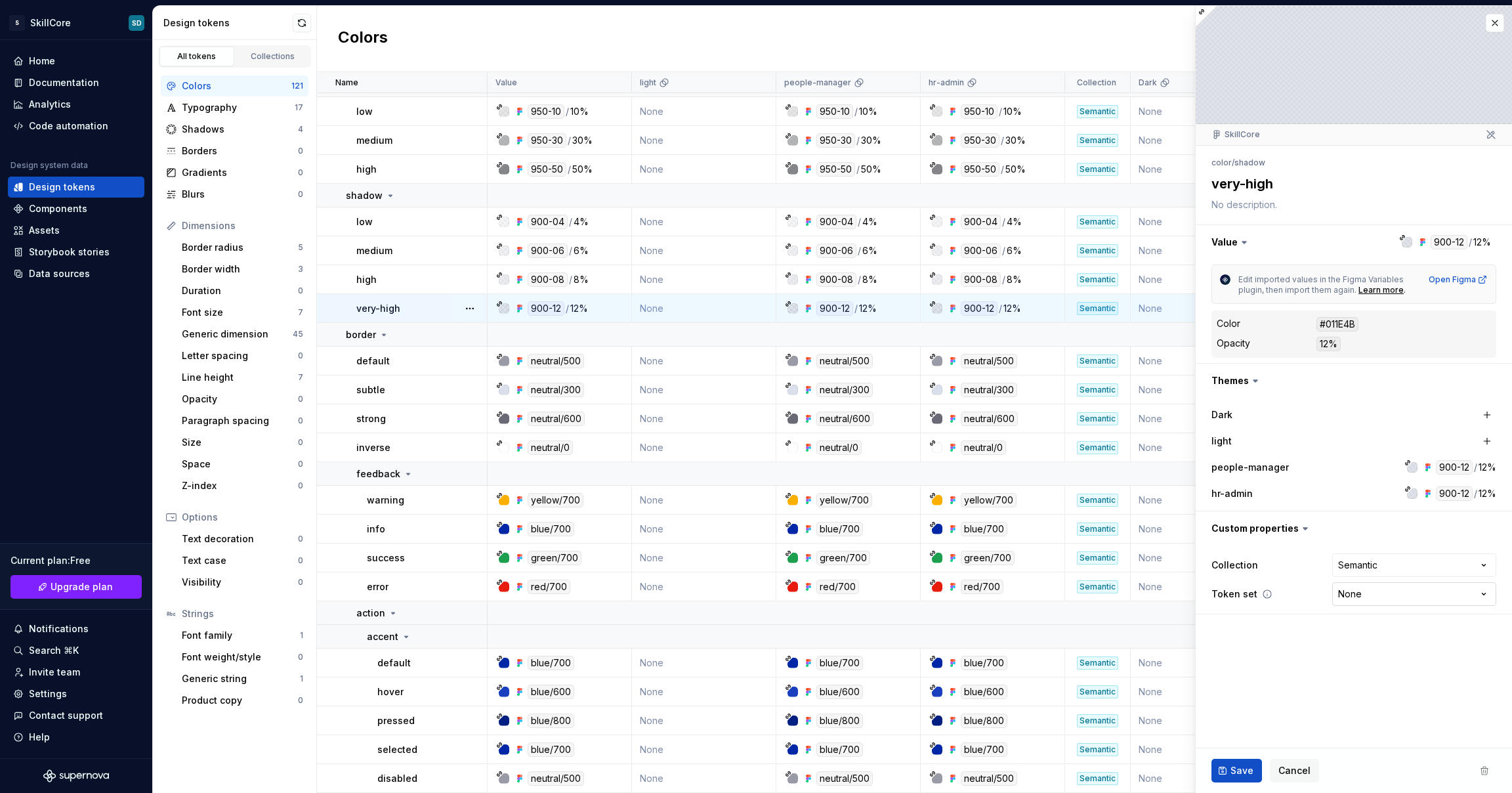
click at [1484, 593] on html "S SkillCore SD Home Documentation Analytics Code automation Design system data …" at bounding box center [756, 396] width 1512 height 793
click at [1493, 23] on button "button" at bounding box center [1495, 23] width 18 height 18
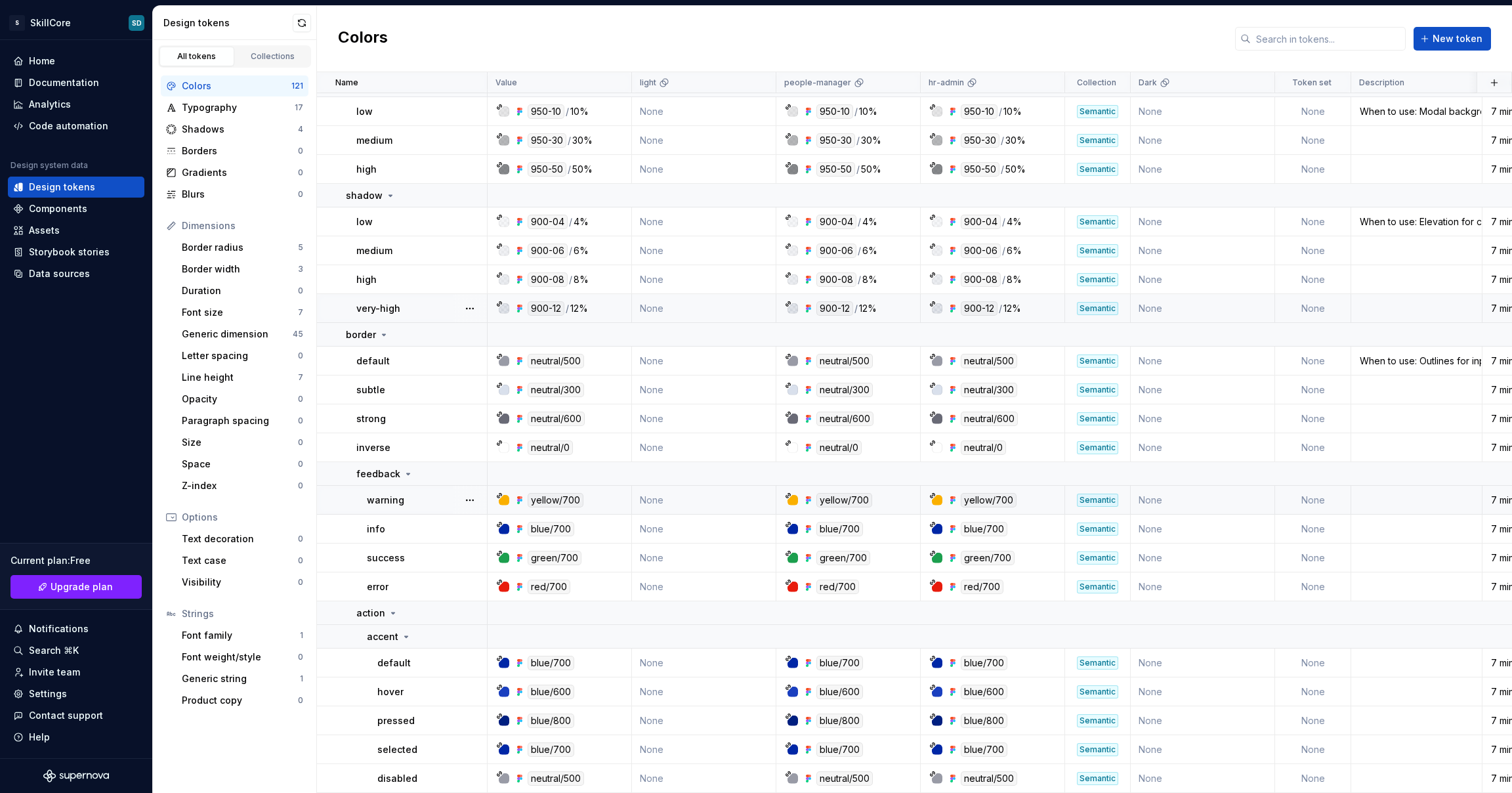
click at [730, 491] on td "None" at bounding box center [704, 500] width 144 height 29
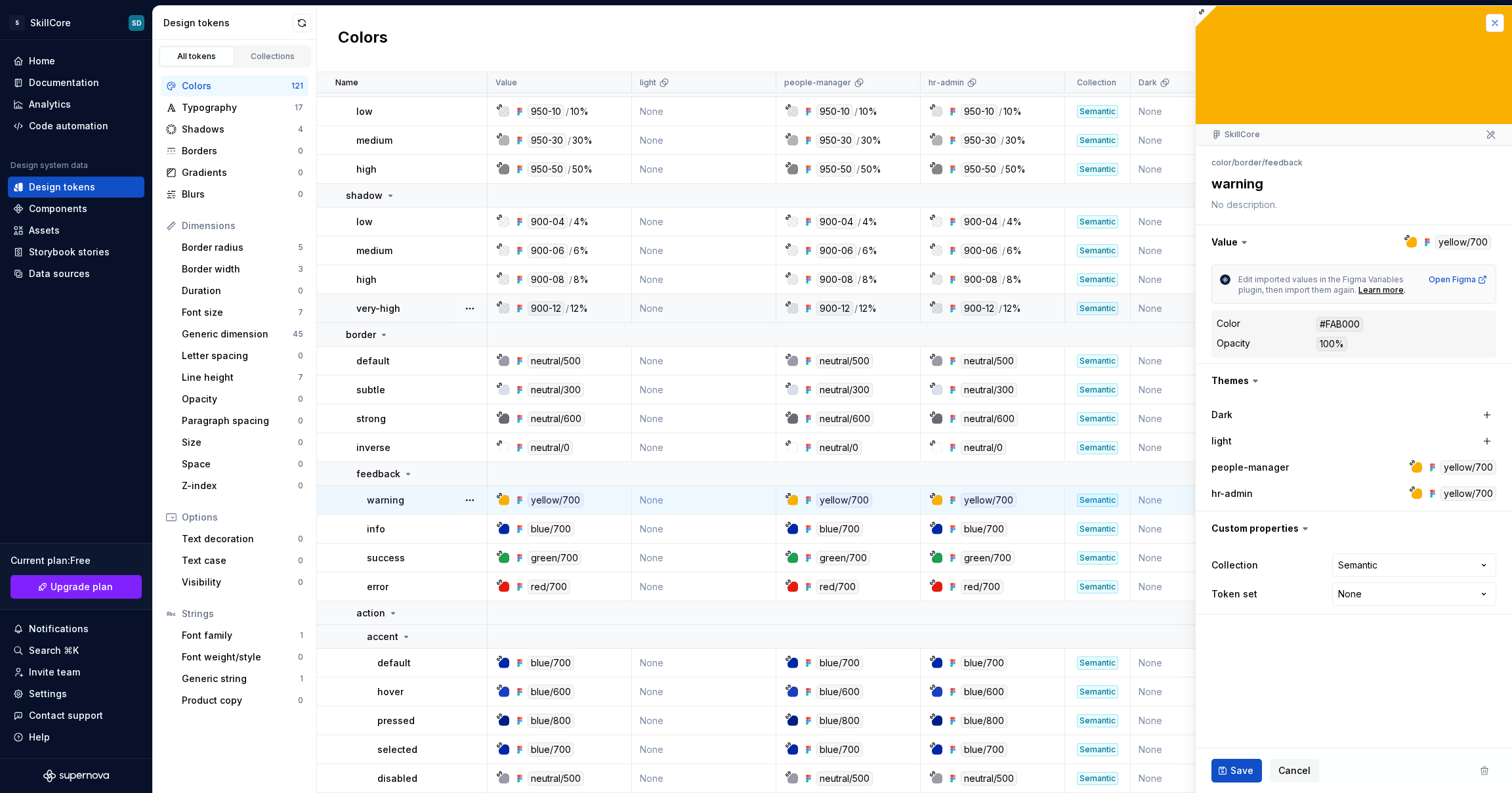
click at [1493, 24] on button "button" at bounding box center [1495, 23] width 18 height 18
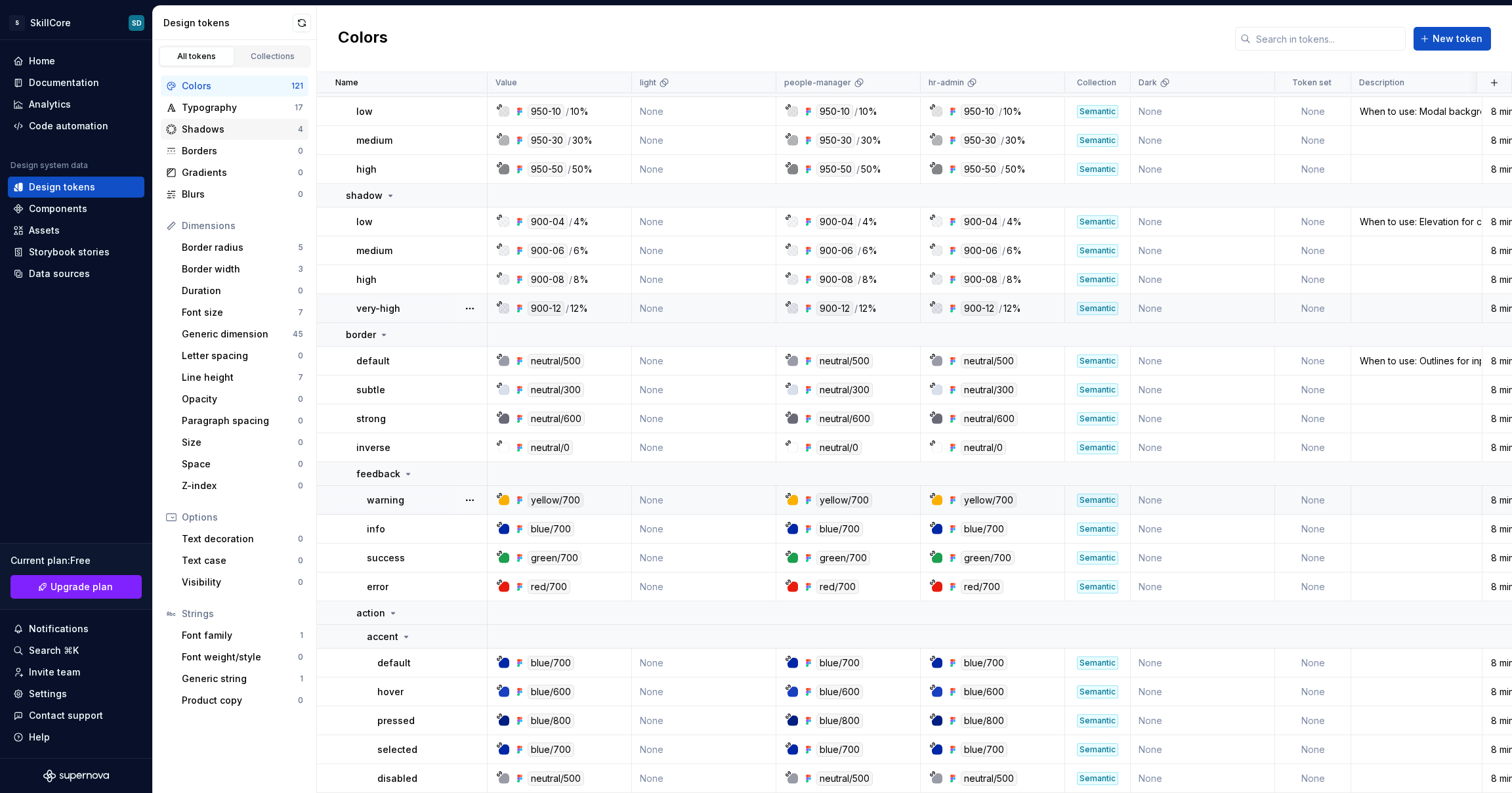
click at [234, 134] on div "Shadows" at bounding box center [239, 129] width 116 height 13
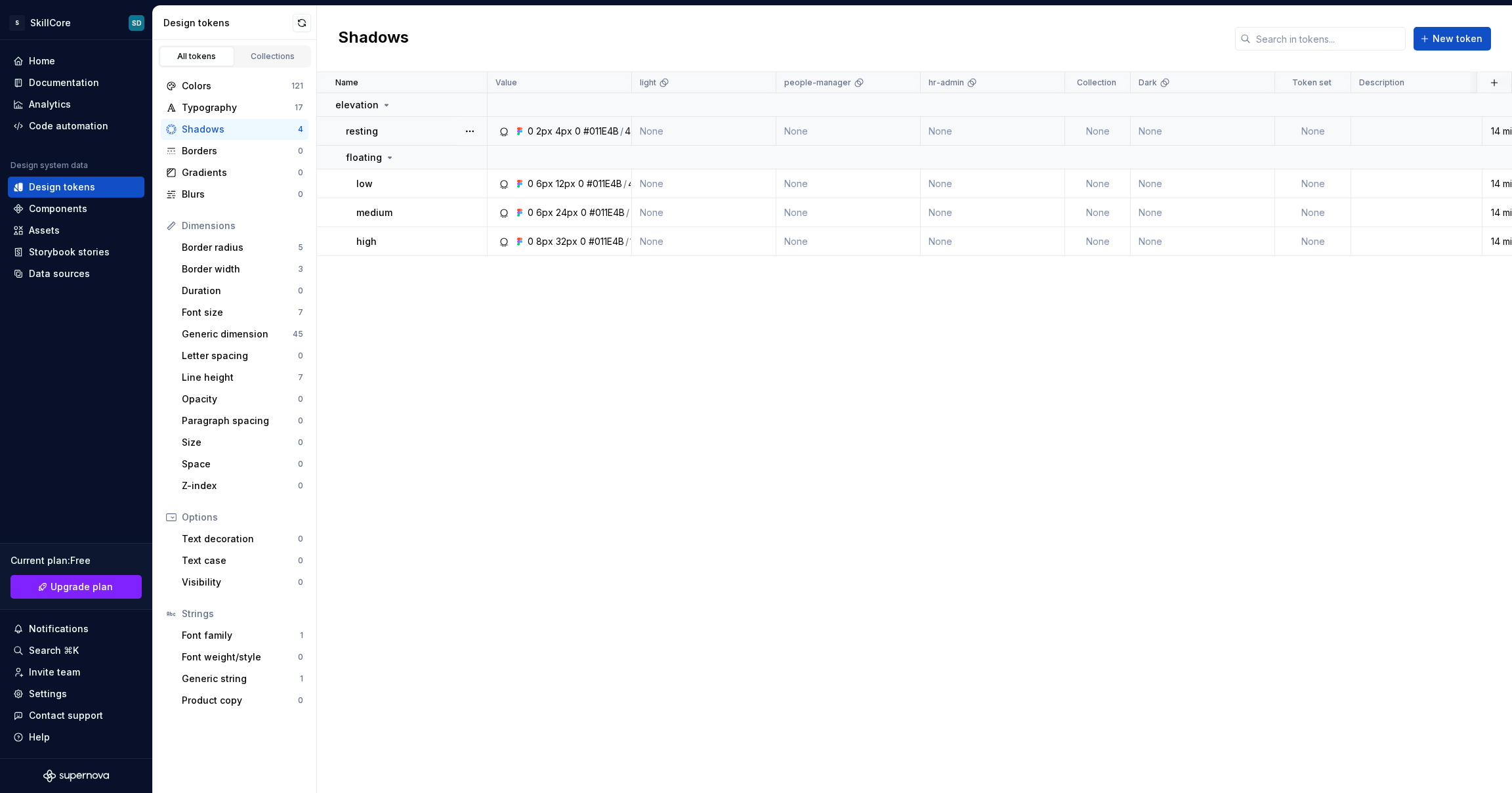
click at [705, 128] on td "None" at bounding box center [704, 131] width 144 height 29
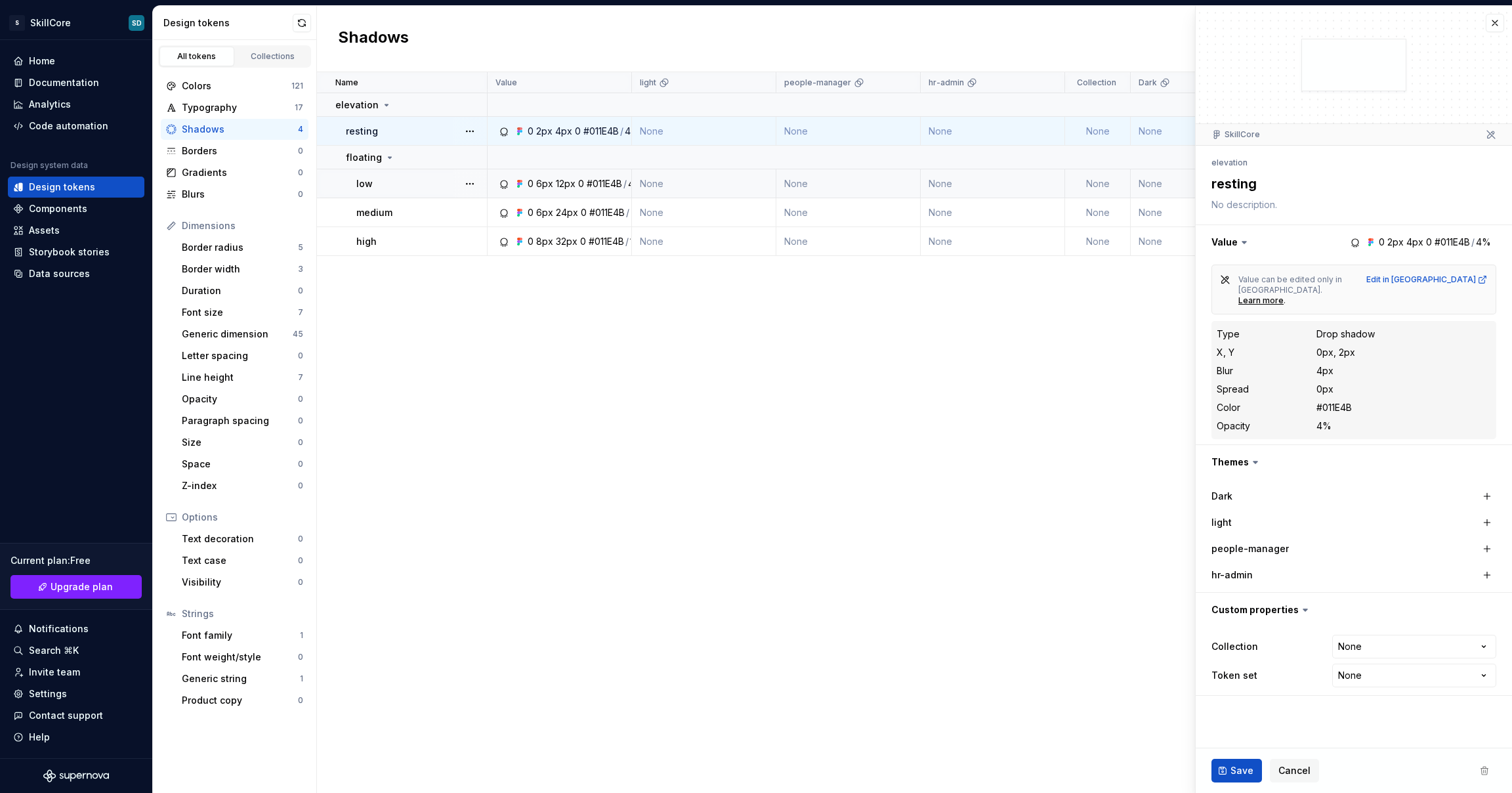
click at [712, 179] on td "None" at bounding box center [704, 184] width 144 height 29
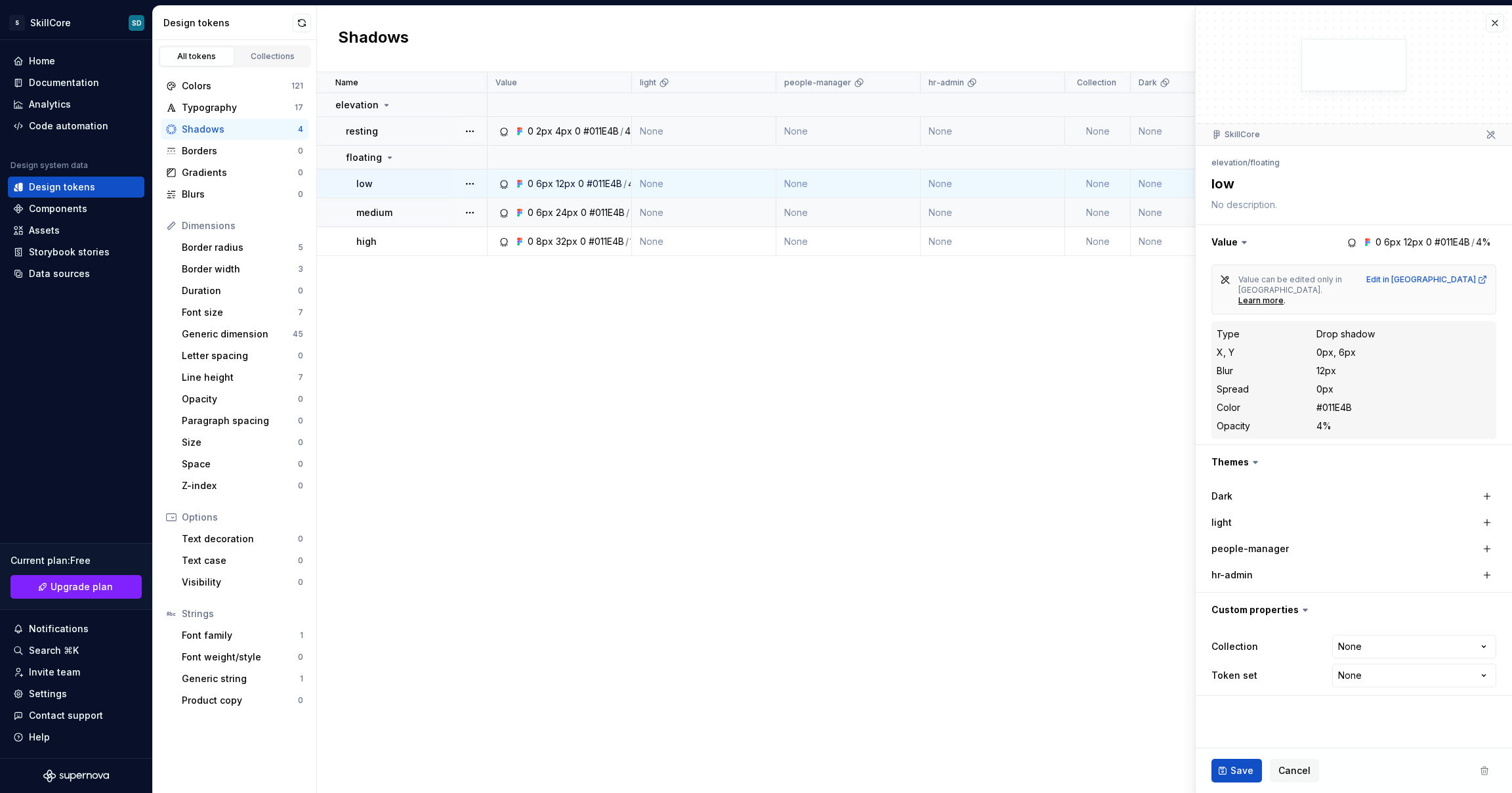
click at [715, 208] on td "None" at bounding box center [704, 213] width 144 height 29
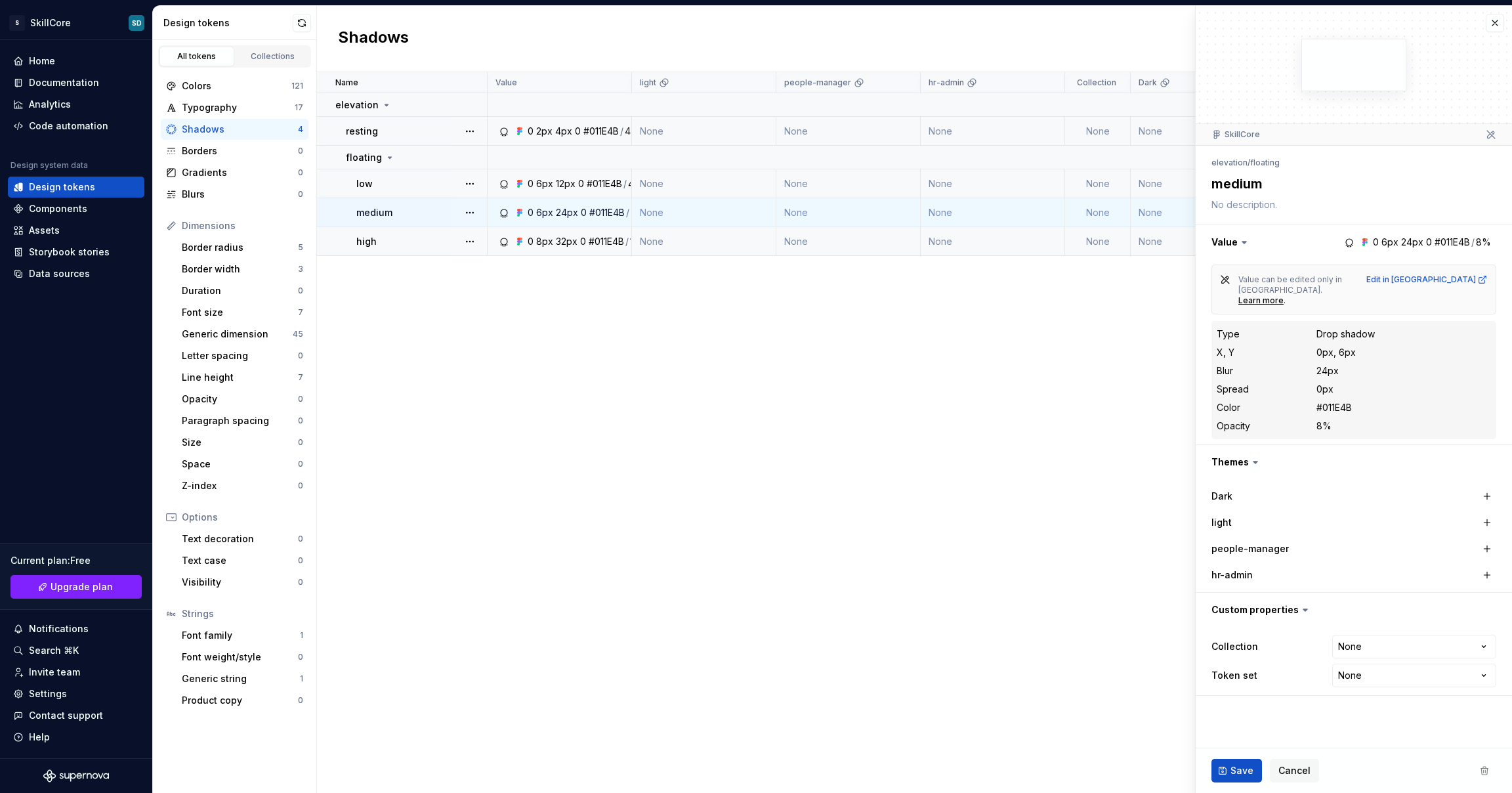
click at [718, 235] on td "None" at bounding box center [704, 241] width 144 height 29
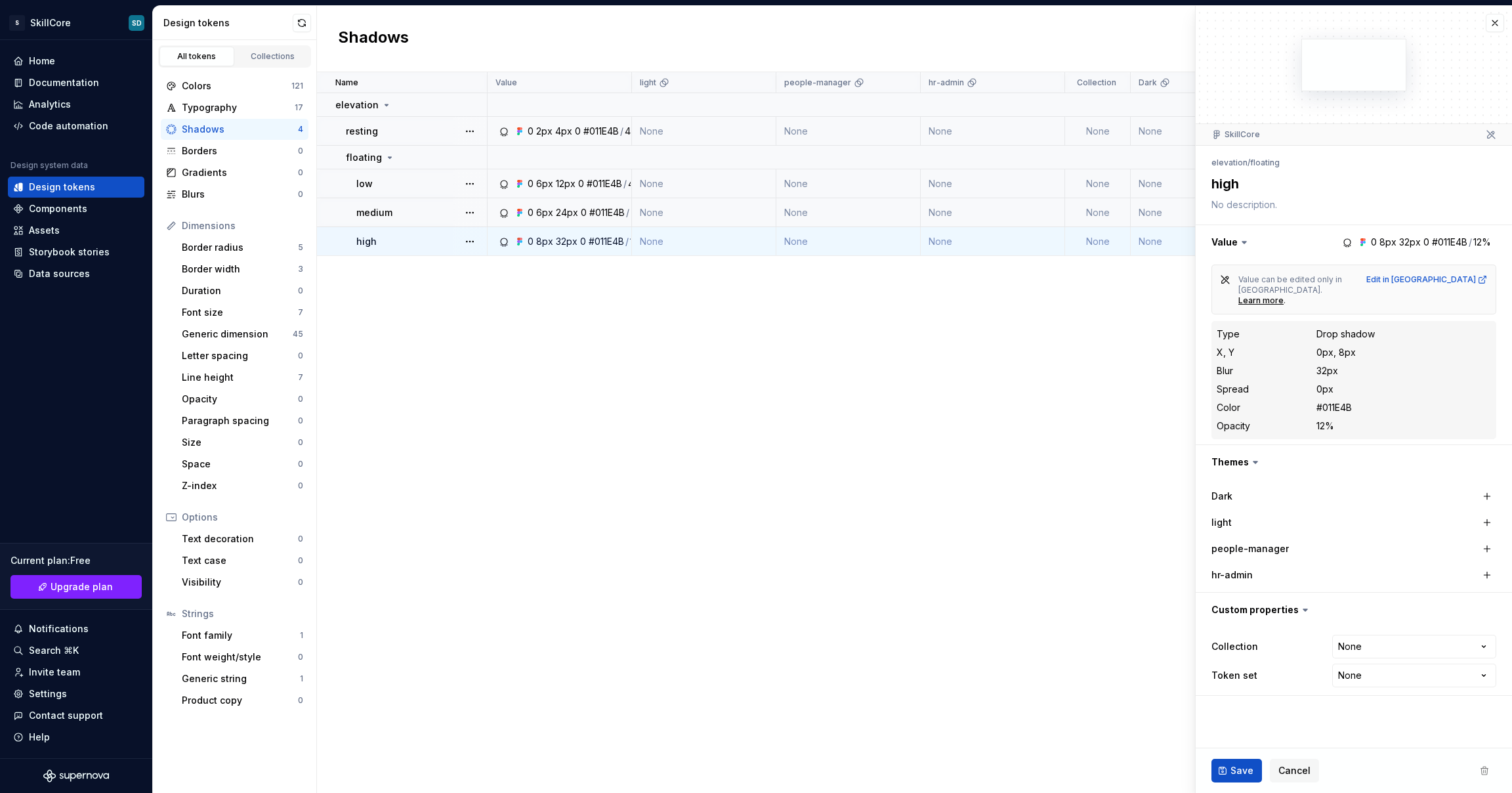
click at [719, 213] on td "None" at bounding box center [704, 213] width 144 height 29
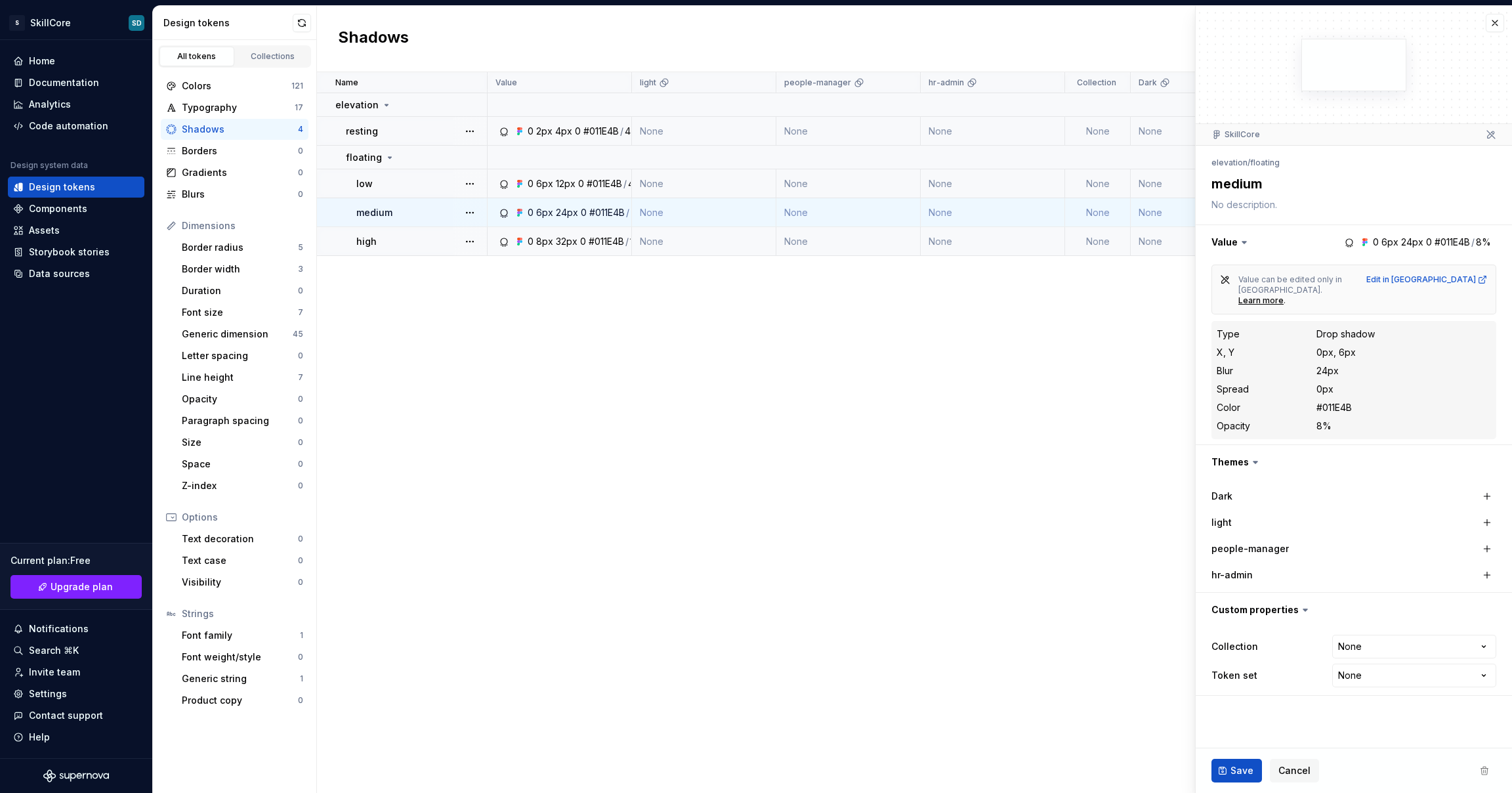
click at [717, 184] on td "None" at bounding box center [704, 184] width 144 height 29
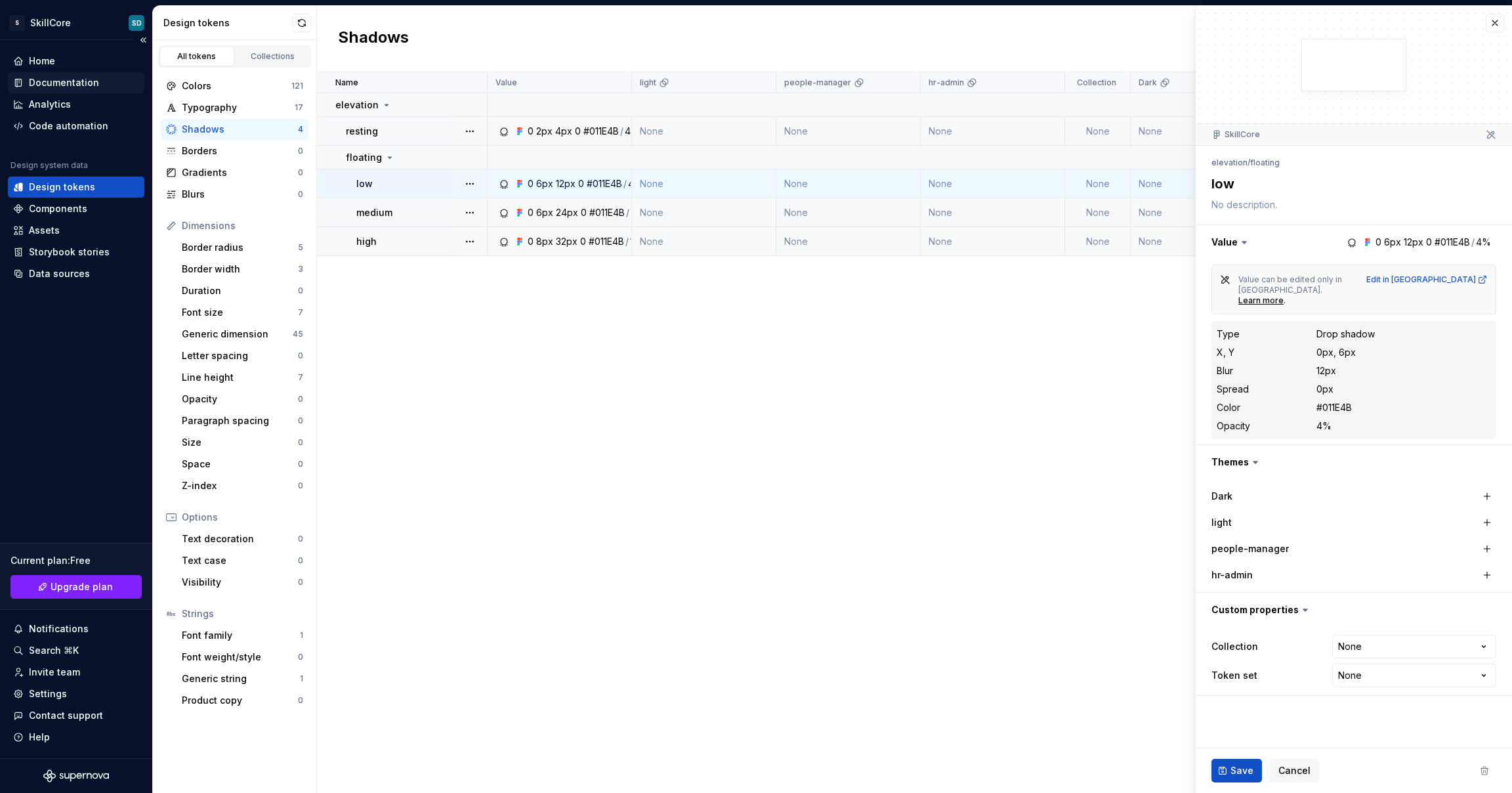
click at [69, 88] on div "Documentation" at bounding box center [64, 83] width 70 height 13
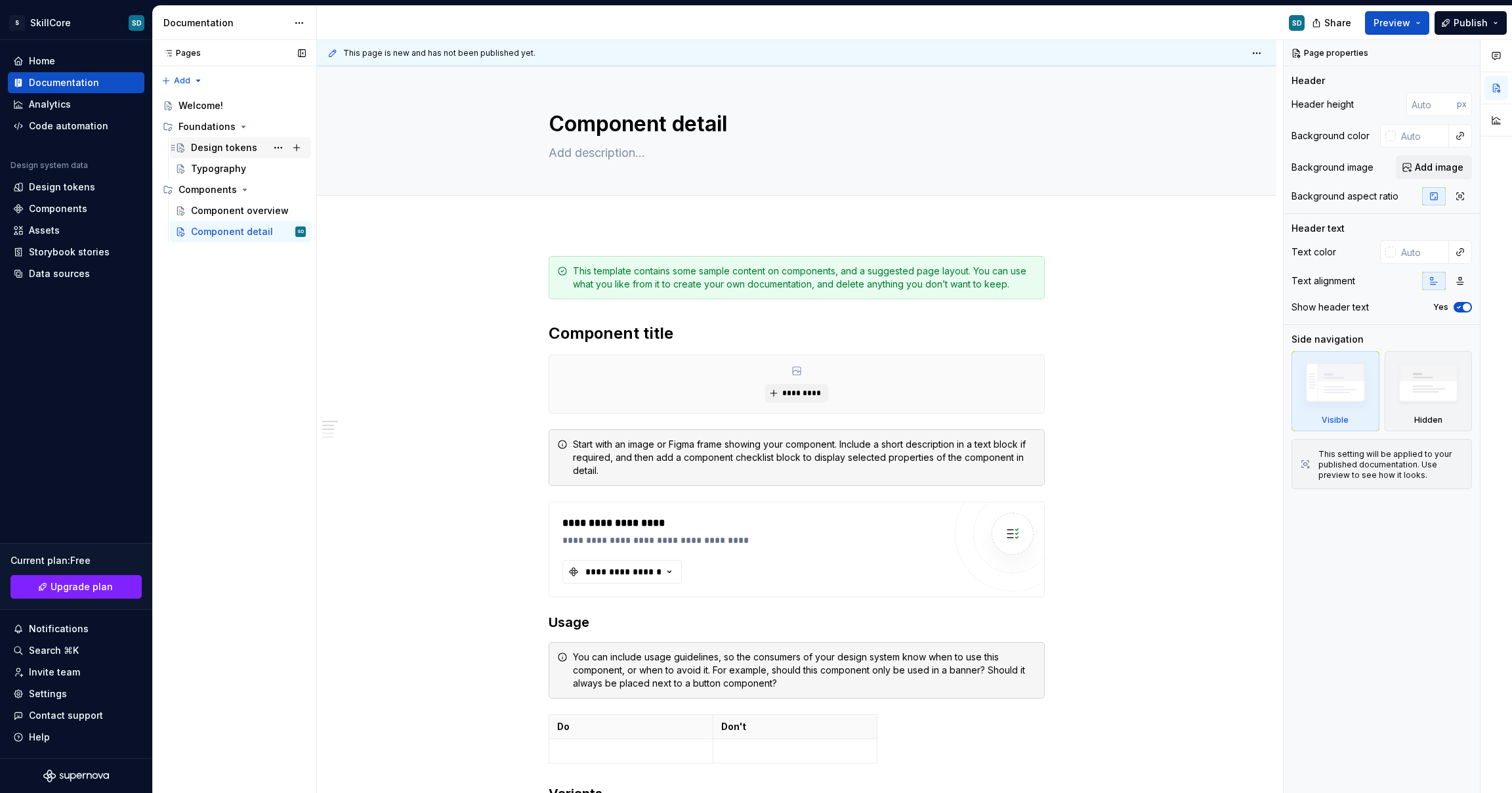
click at [236, 144] on div "Design tokens" at bounding box center [224, 148] width 66 height 13
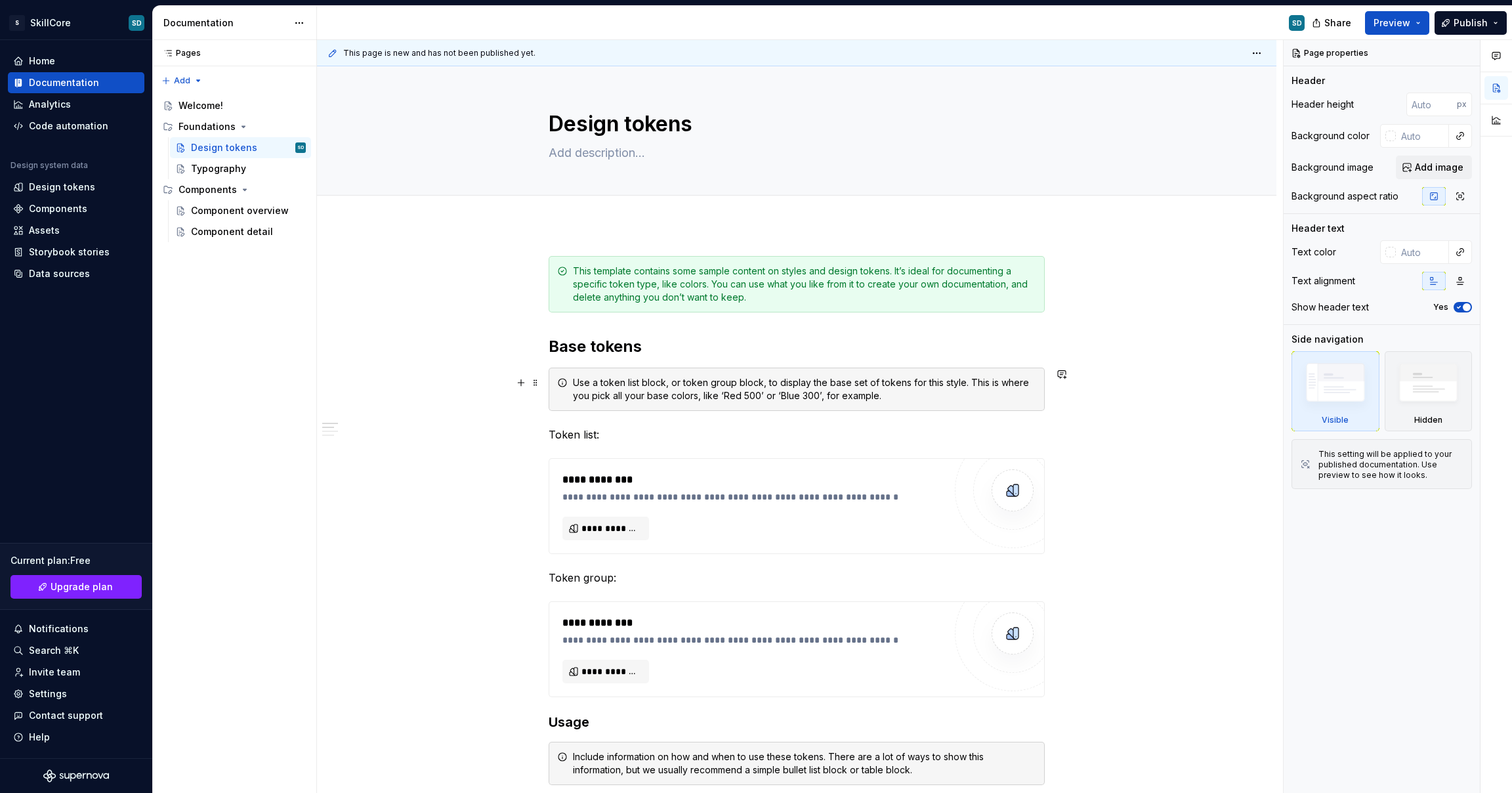
scroll to position [22, 0]
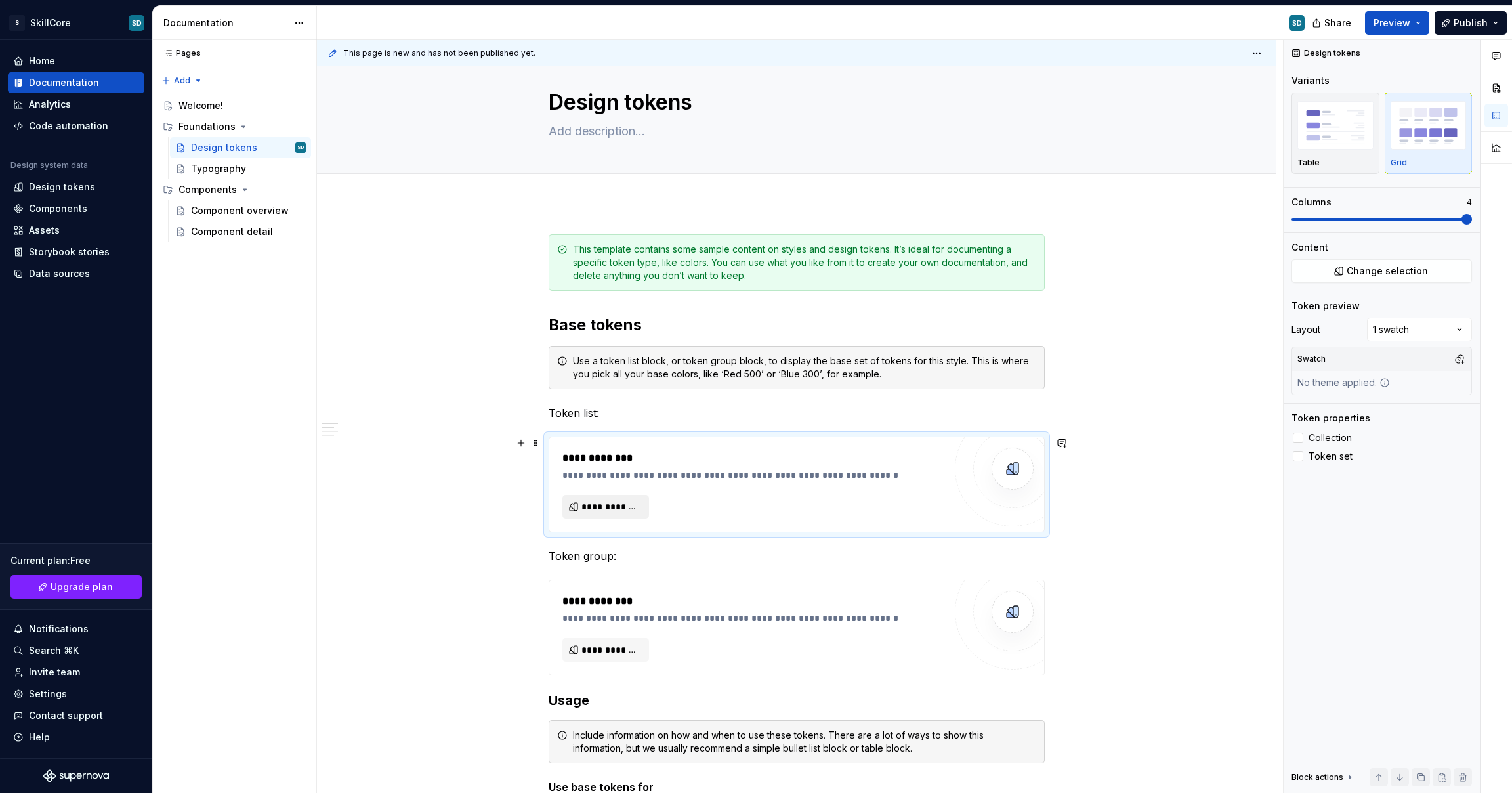
click at [601, 505] on span "**********" at bounding box center [611, 507] width 59 height 13
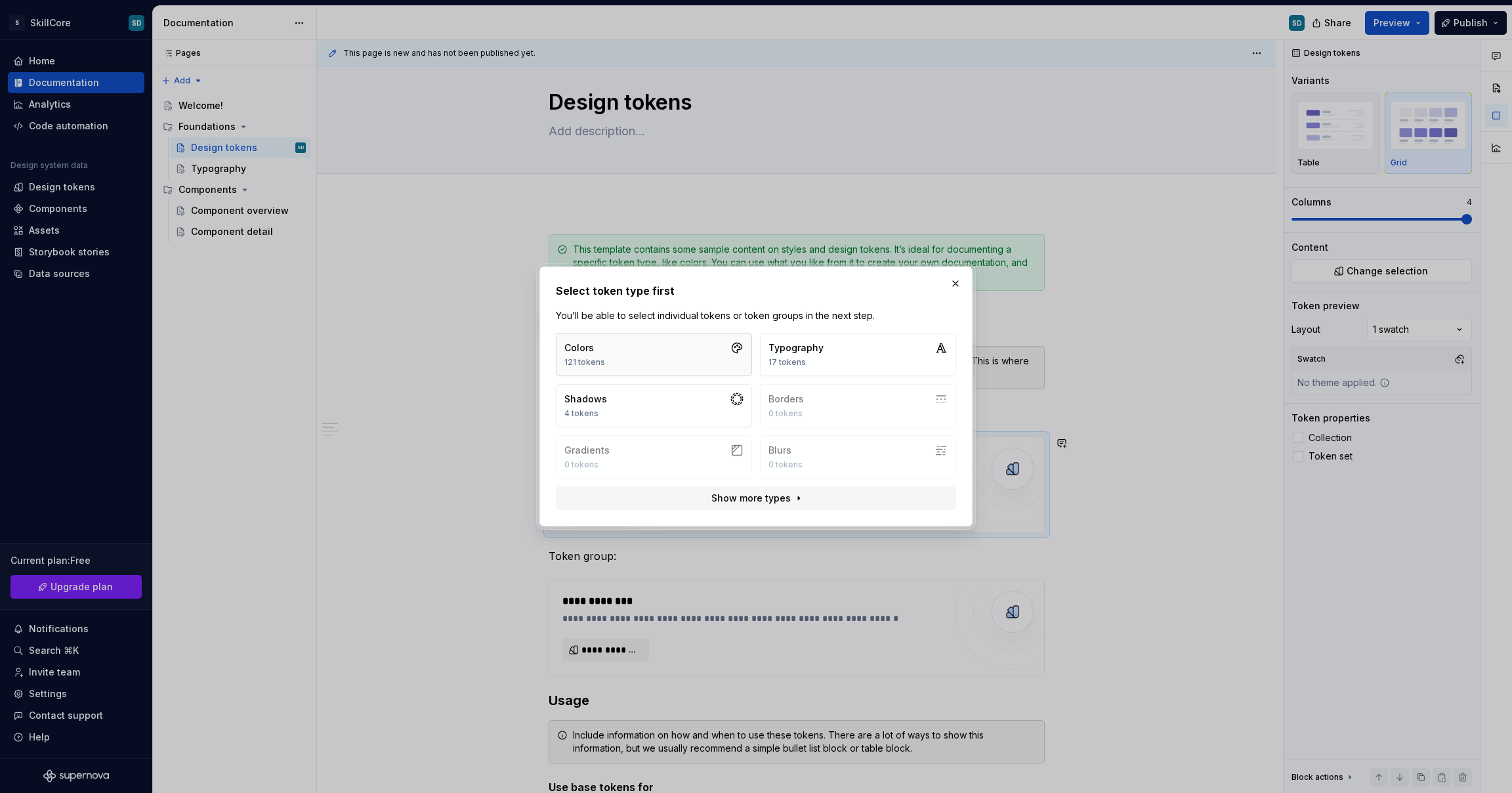
click at [666, 359] on button "Colors 121 tokens" at bounding box center [653, 355] width 196 height 43
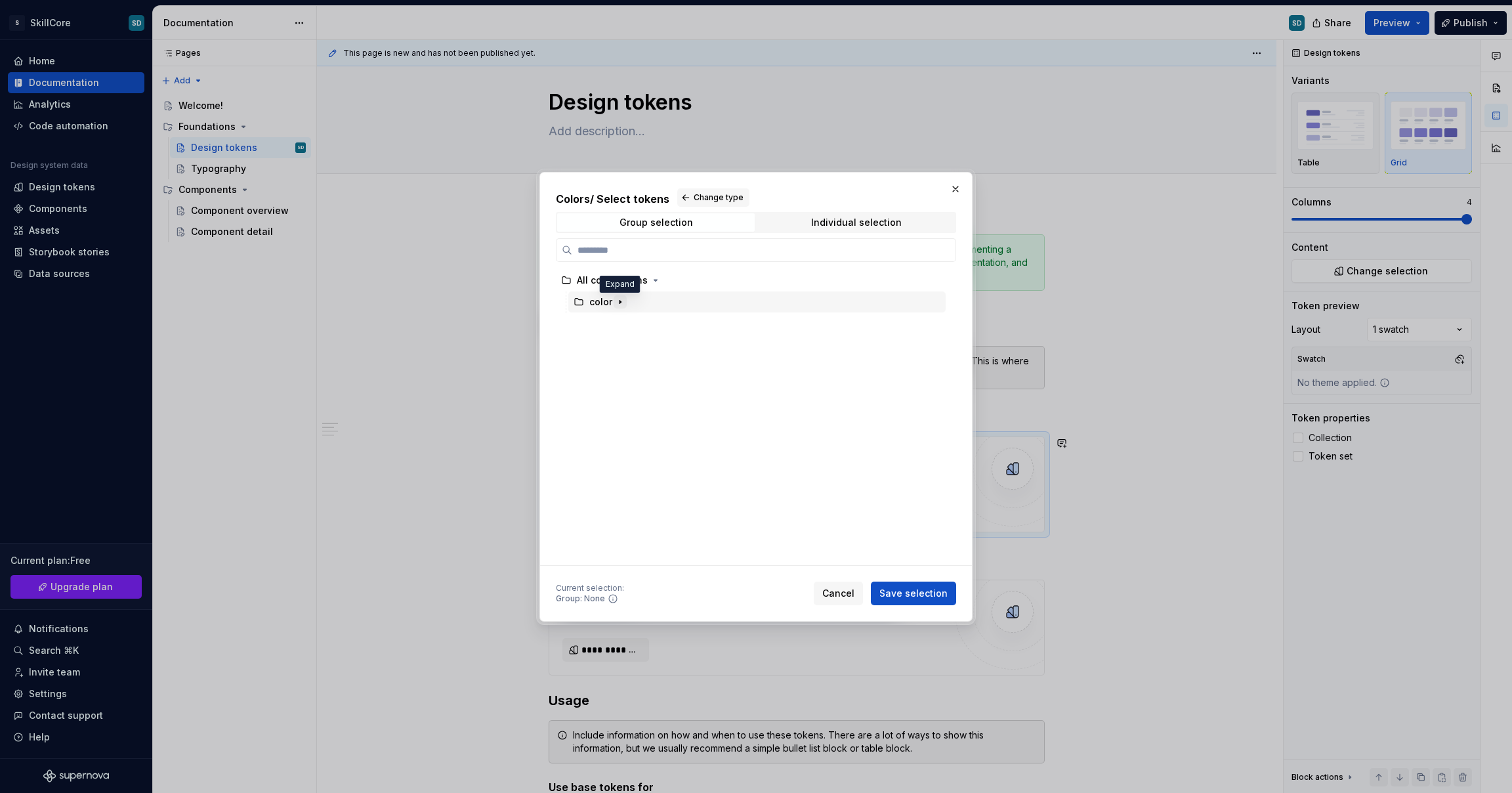
click at [620, 301] on icon "button" at bounding box center [621, 301] width 2 height 3
click at [619, 301] on icon "button" at bounding box center [621, 302] width 3 height 2
click at [654, 280] on icon "button" at bounding box center [656, 280] width 3 height 2
click at [655, 280] on icon "button" at bounding box center [656, 280] width 2 height 3
click at [620, 302] on icon "button" at bounding box center [621, 301] width 2 height 3
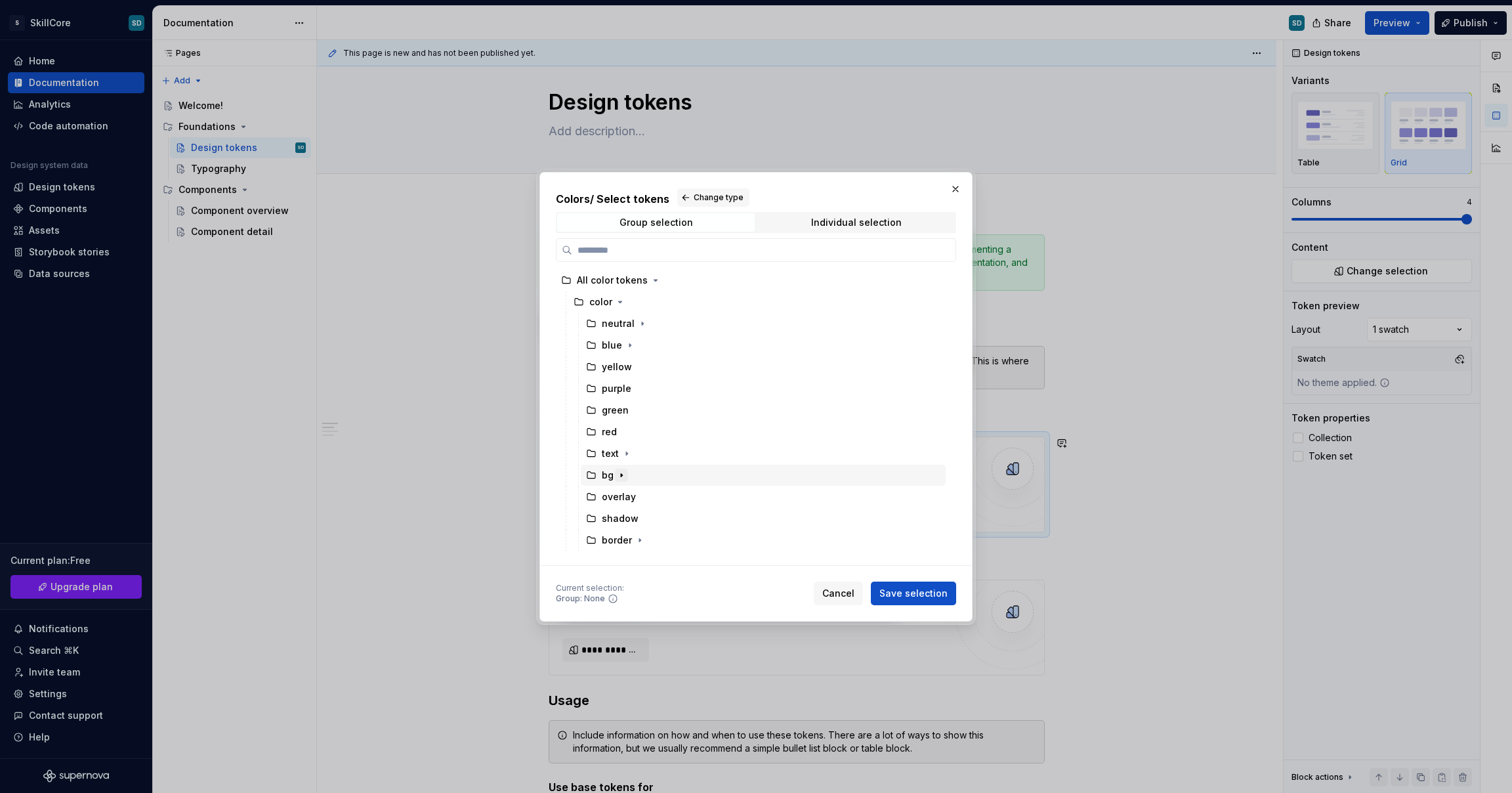
click at [621, 474] on icon "button" at bounding box center [622, 475] width 2 height 3
click at [621, 475] on icon "button" at bounding box center [622, 476] width 3 height 2
click at [617, 414] on div "green" at bounding box center [615, 411] width 27 height 13
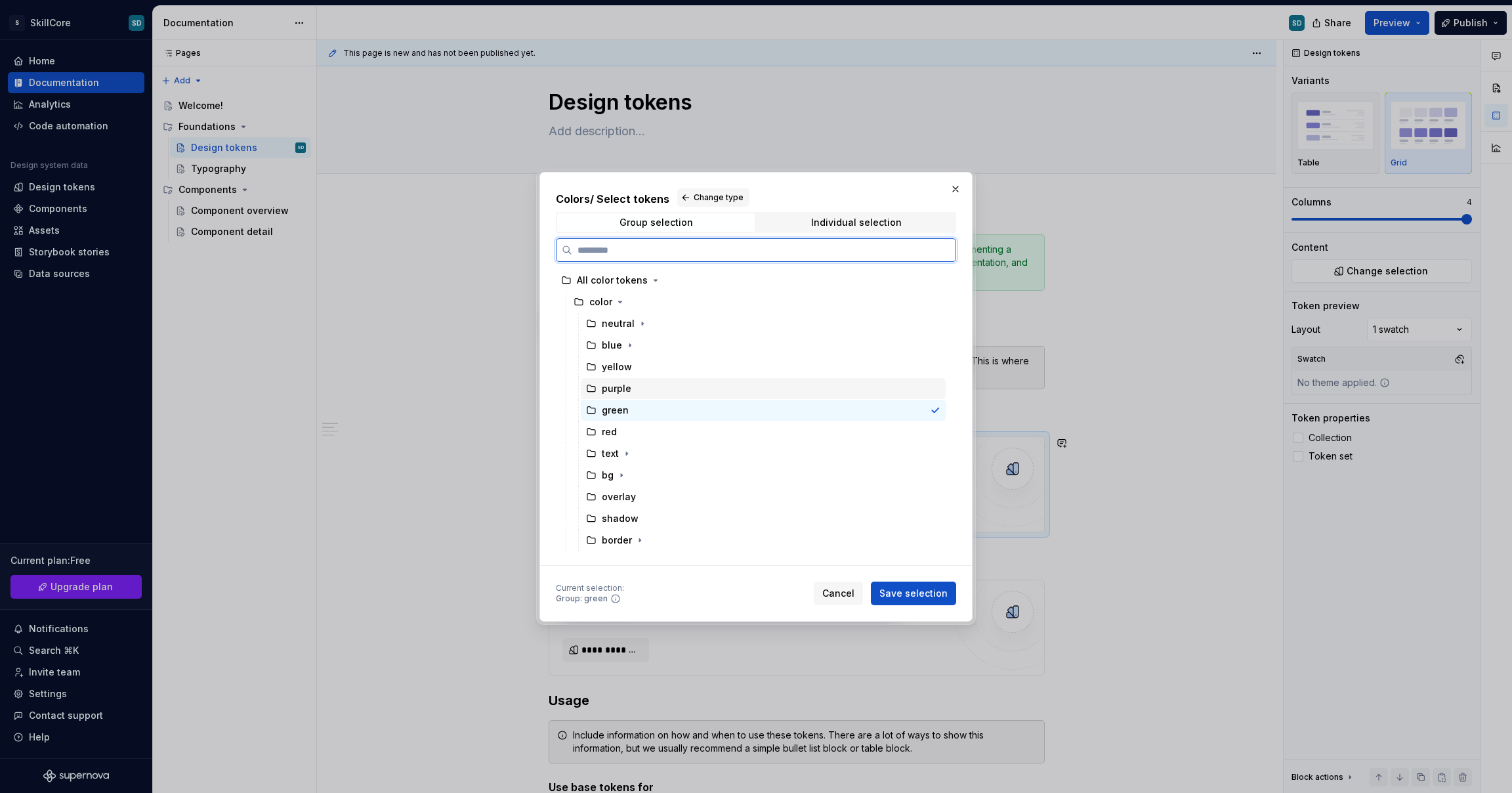
click at [617, 393] on div "purple" at bounding box center [616, 389] width 29 height 13
click at [622, 324] on div "neutral" at bounding box center [617, 324] width 33 height 13
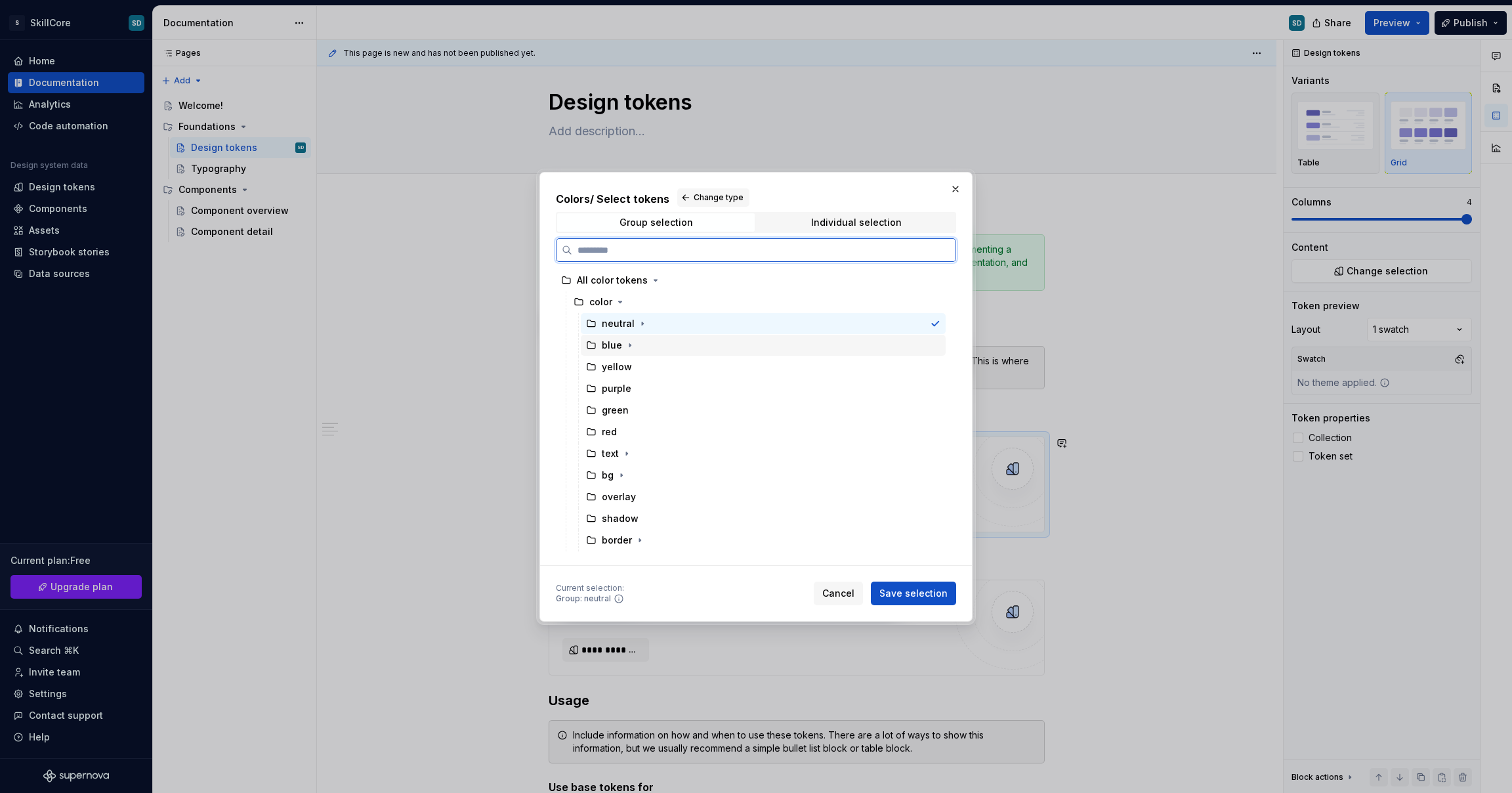
click at [614, 344] on div "blue" at bounding box center [612, 346] width 20 height 13
click at [614, 327] on div "neutral" at bounding box center [617, 324] width 33 height 13
click at [788, 217] on span "Individual selection" at bounding box center [856, 223] width 198 height 18
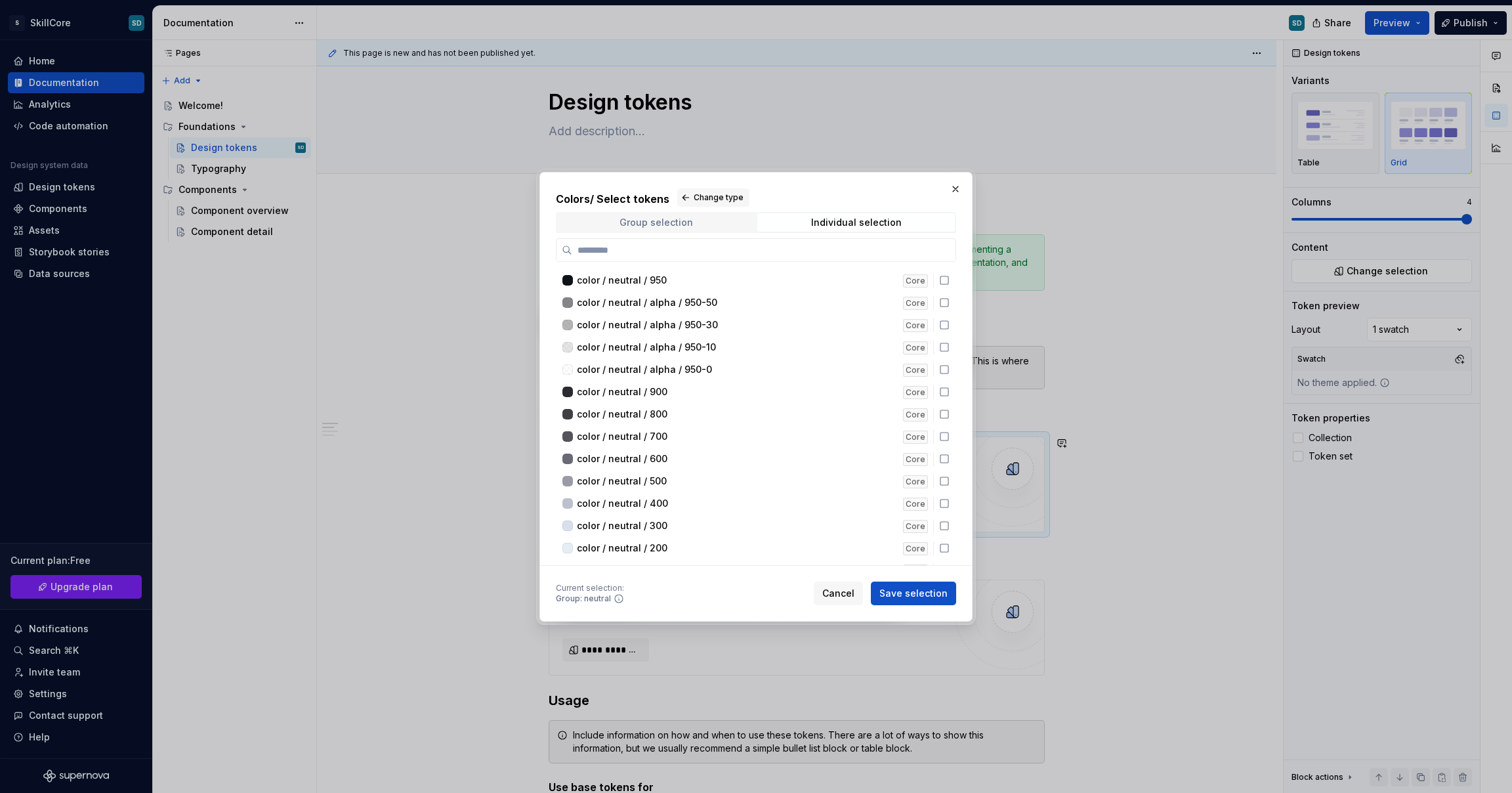
click at [640, 225] on div "Group selection" at bounding box center [657, 222] width 73 height 11
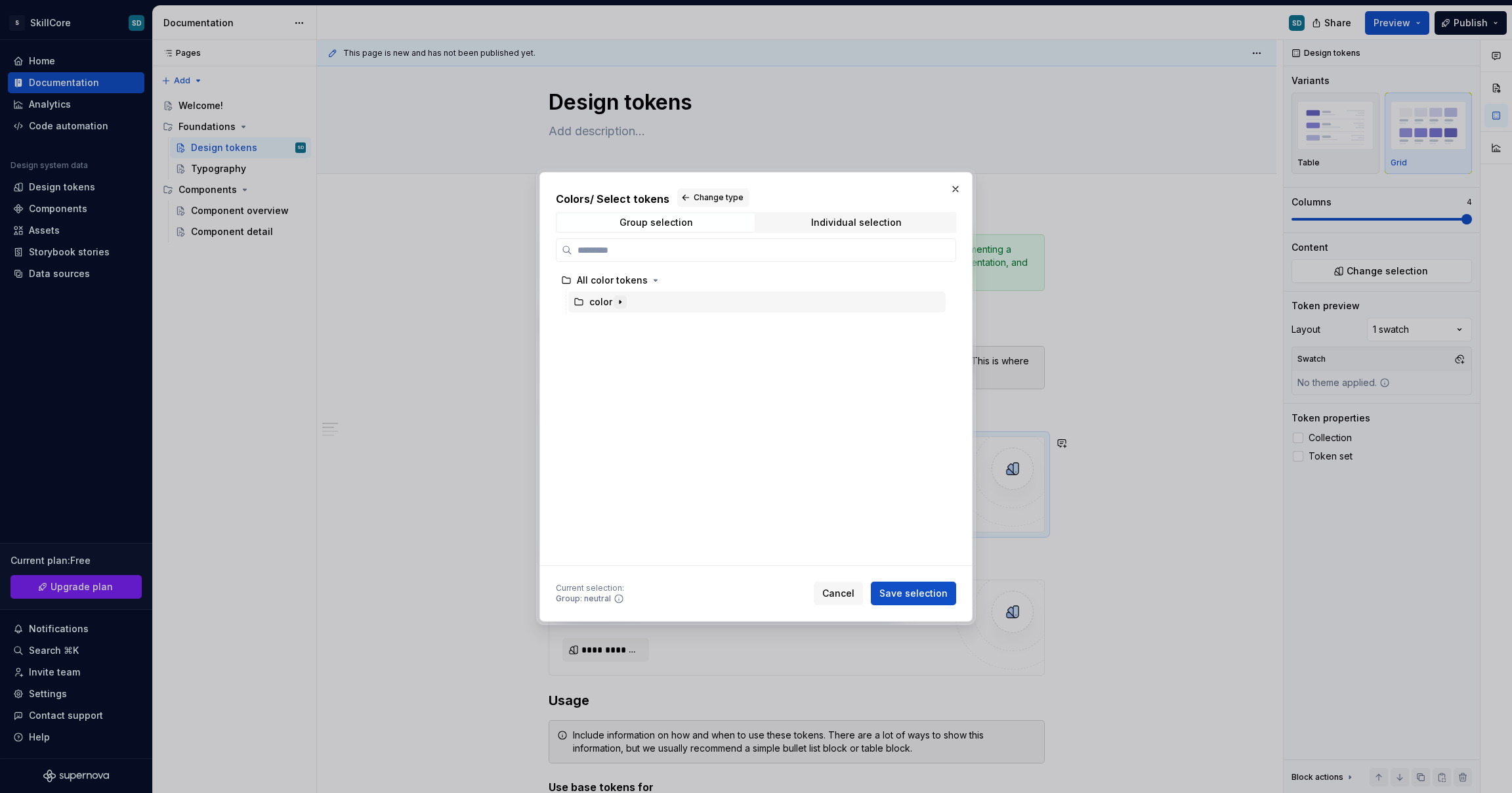
click at [617, 306] on icon "button" at bounding box center [620, 302] width 11 height 11
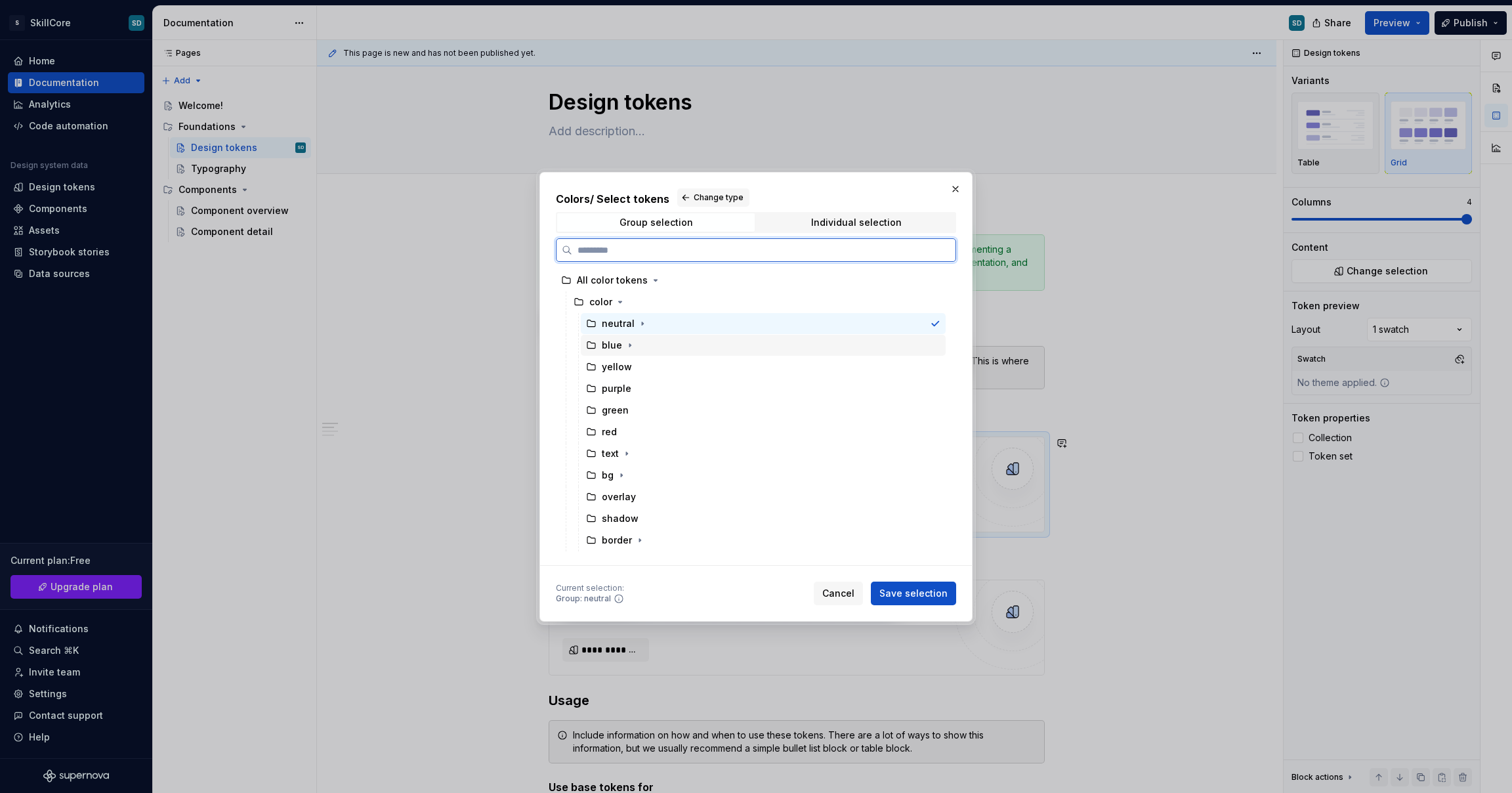
click at [643, 346] on div "blue" at bounding box center [763, 345] width 365 height 21
click at [648, 326] on div "neutral" at bounding box center [763, 323] width 365 height 21
click at [811, 226] on span "Individual selection" at bounding box center [856, 223] width 198 height 18
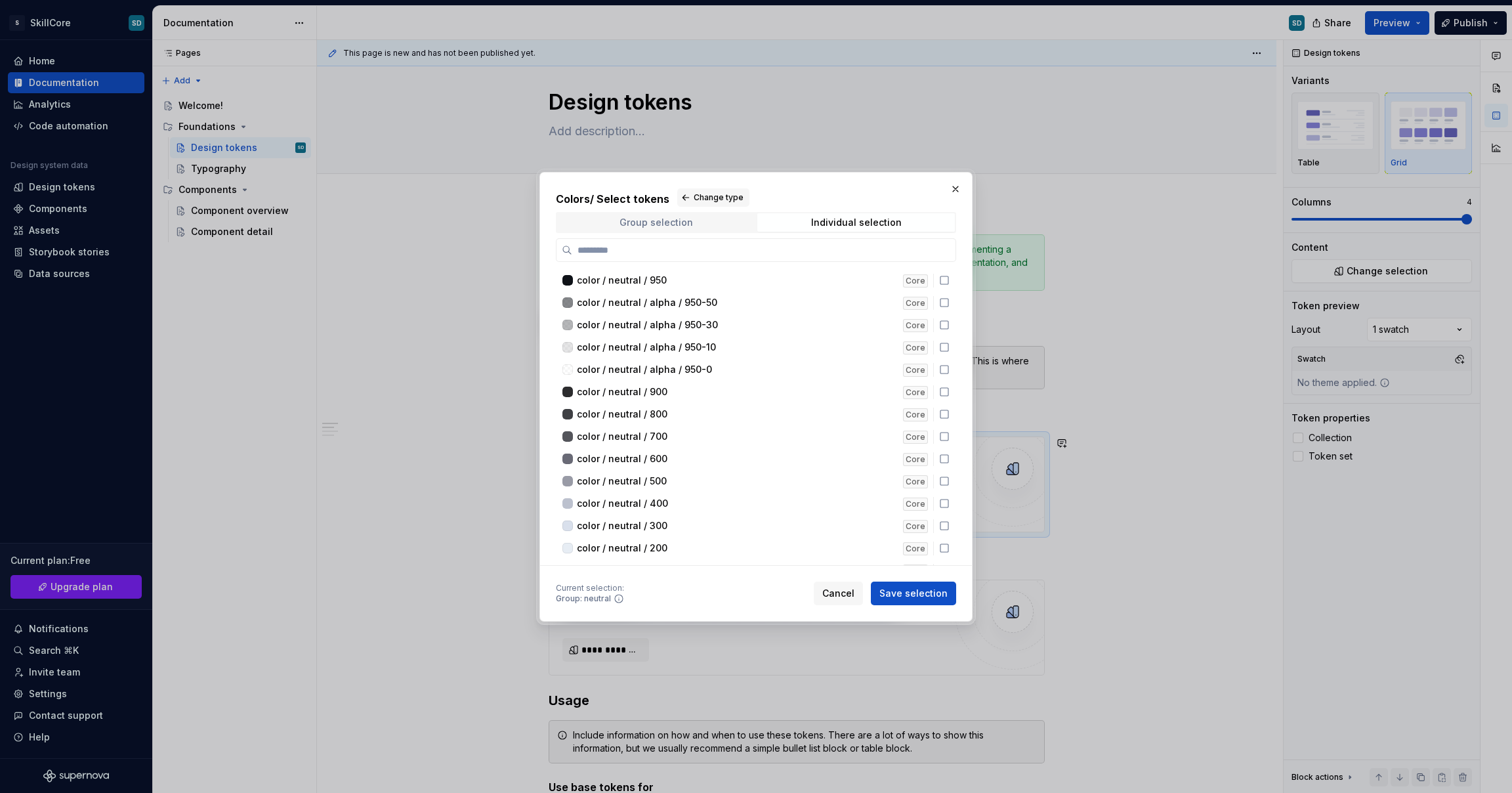
click at [657, 219] on div "Group selection" at bounding box center [657, 222] width 73 height 11
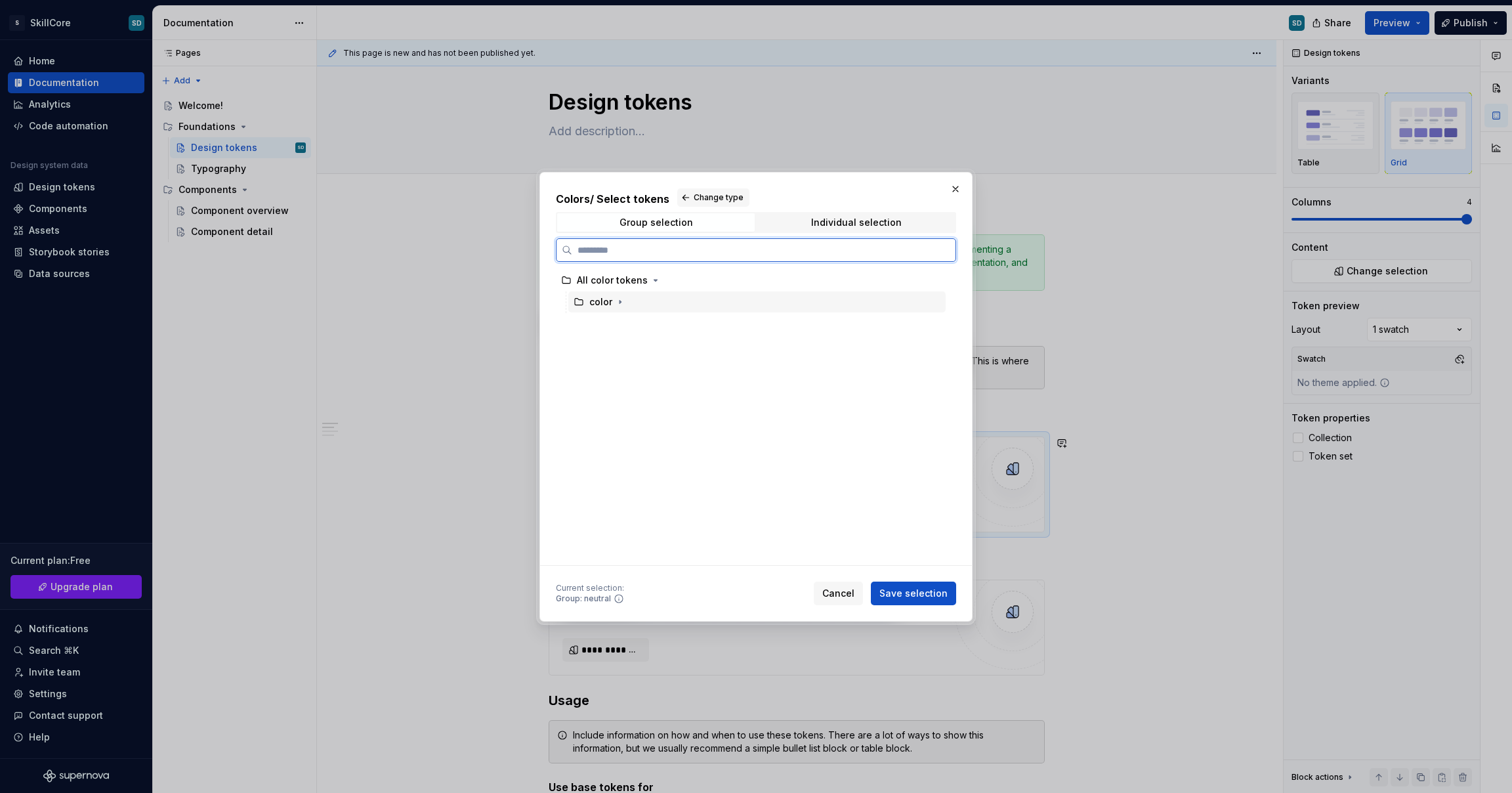
click at [656, 296] on div "color" at bounding box center [757, 301] width 377 height 21
click at [616, 301] on icon "button" at bounding box center [620, 302] width 11 height 11
click at [623, 321] on div "neutral" at bounding box center [617, 324] width 33 height 13
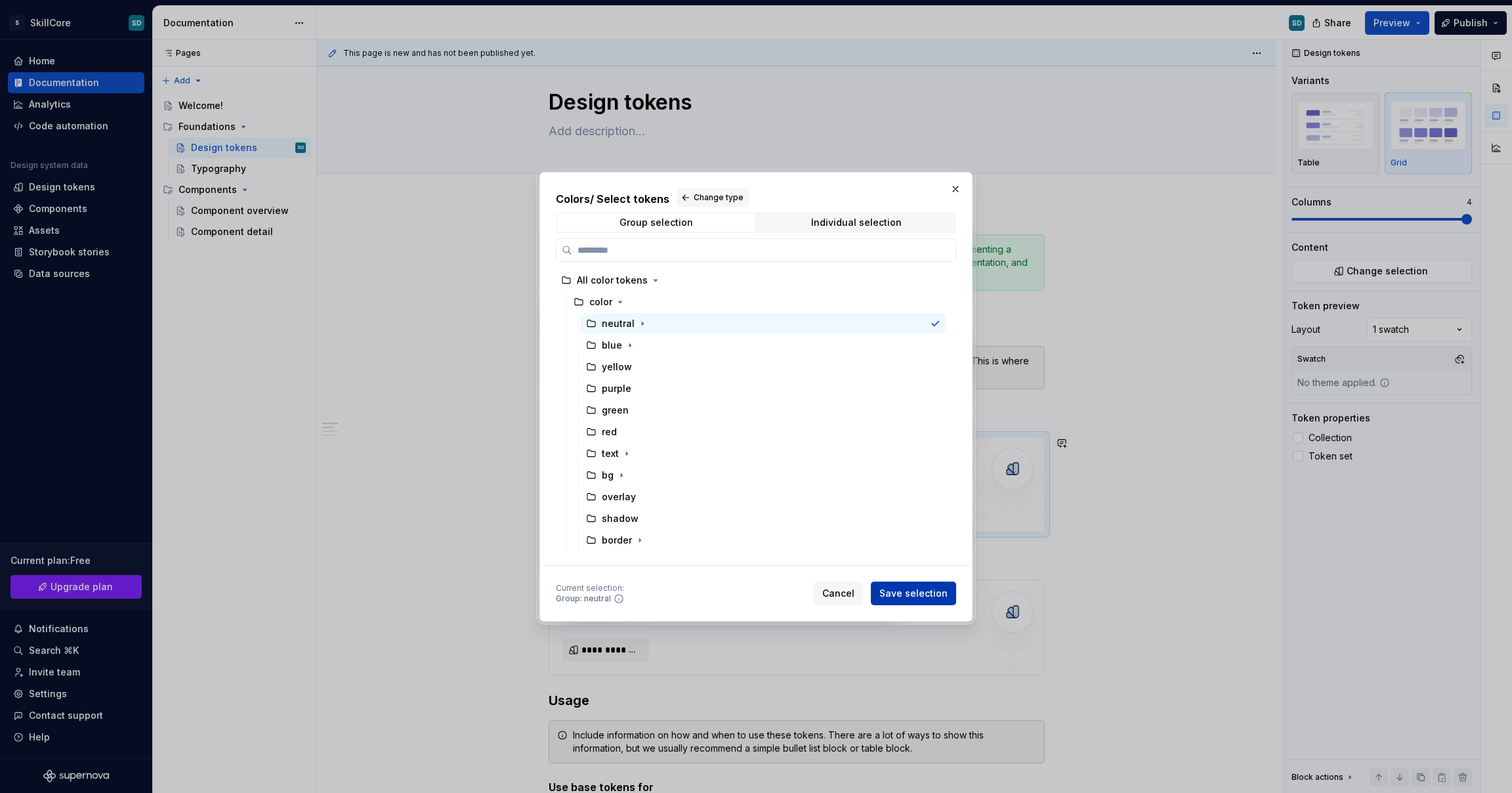
click at [903, 599] on span "Save selection" at bounding box center [914, 593] width 68 height 13
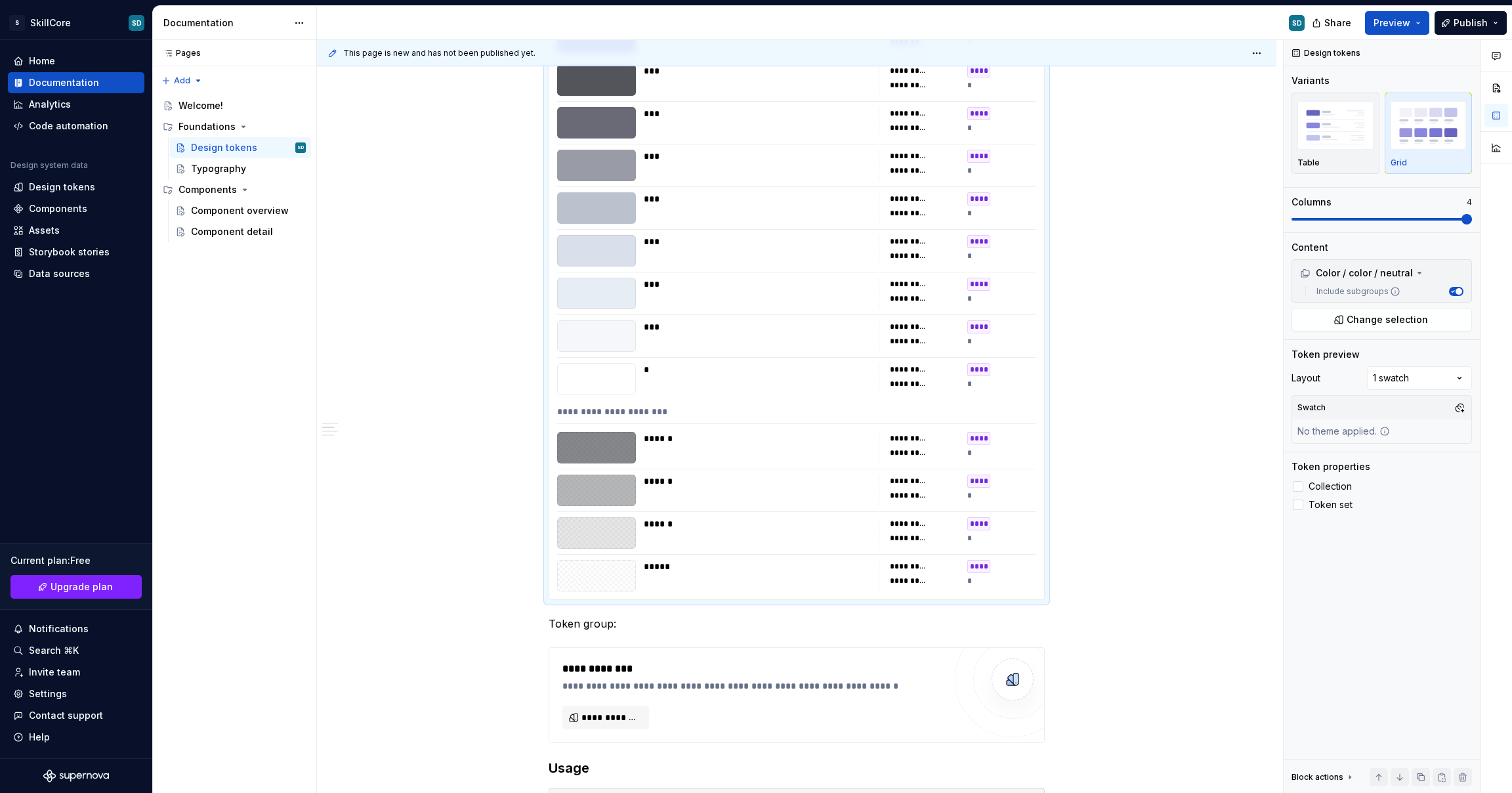
scroll to position [596, 0]
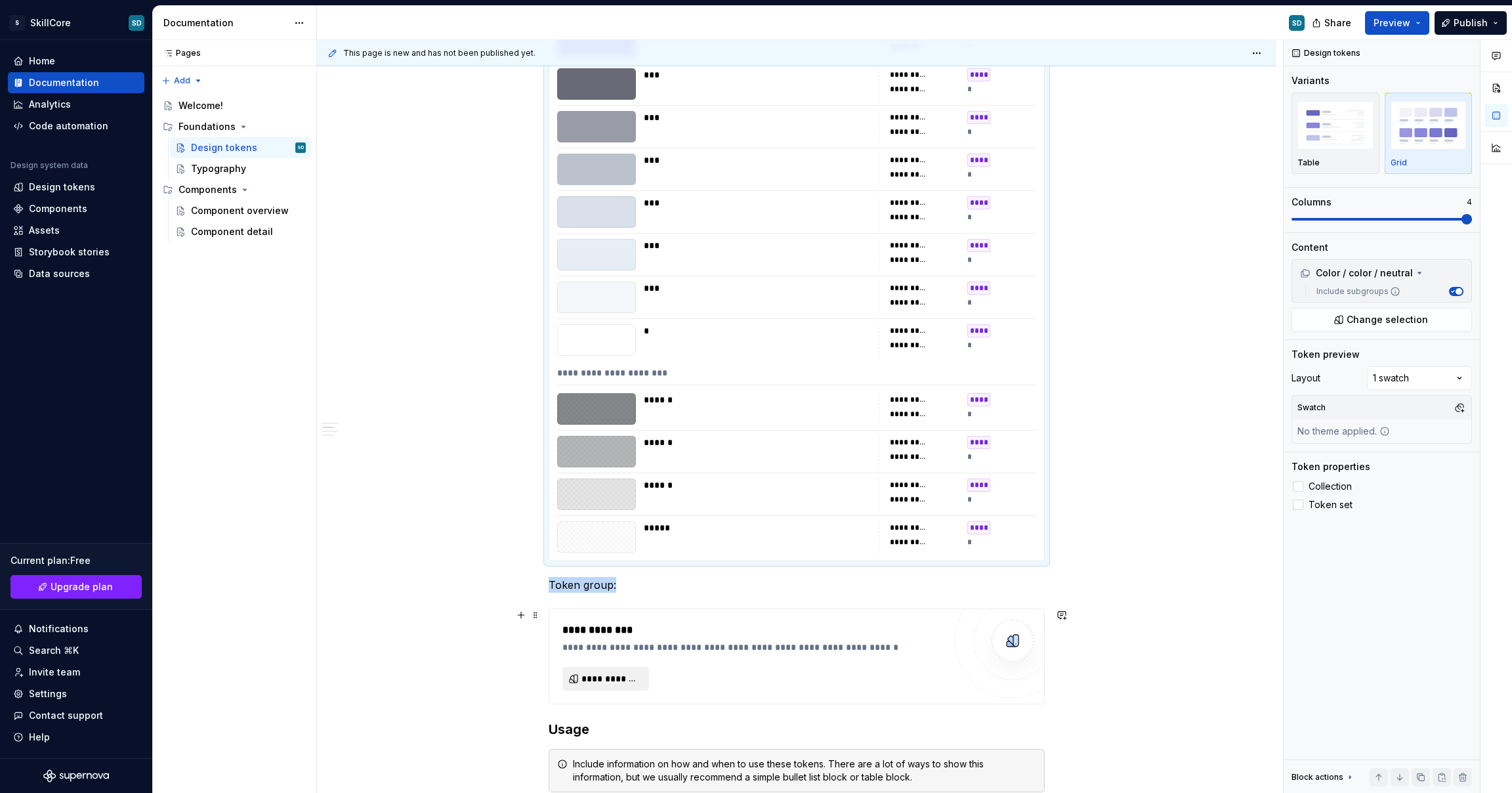
click at [633, 672] on button "**********" at bounding box center [606, 679] width 87 height 23
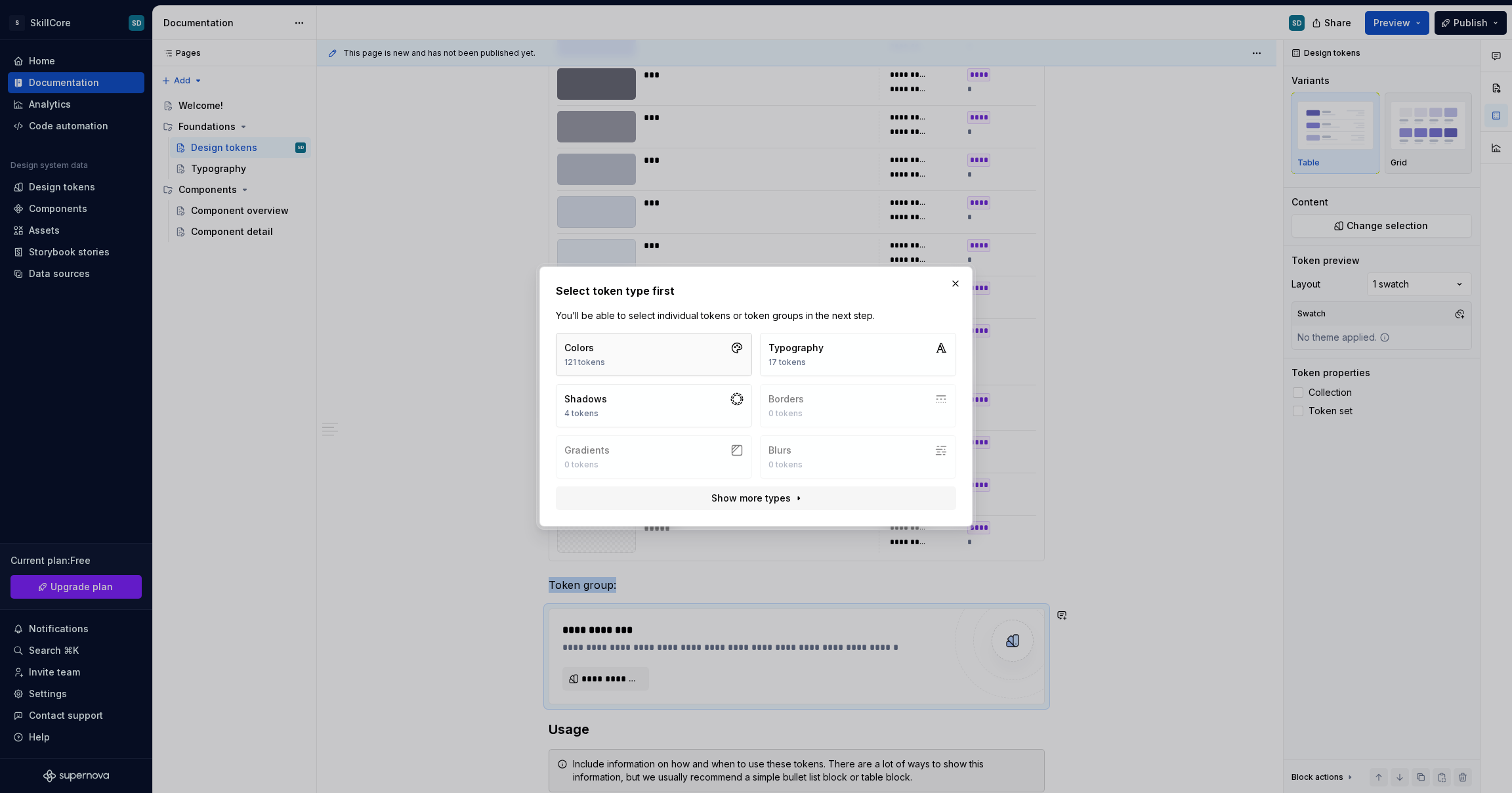
click at [691, 356] on button "Colors 121 tokens" at bounding box center [653, 355] width 196 height 43
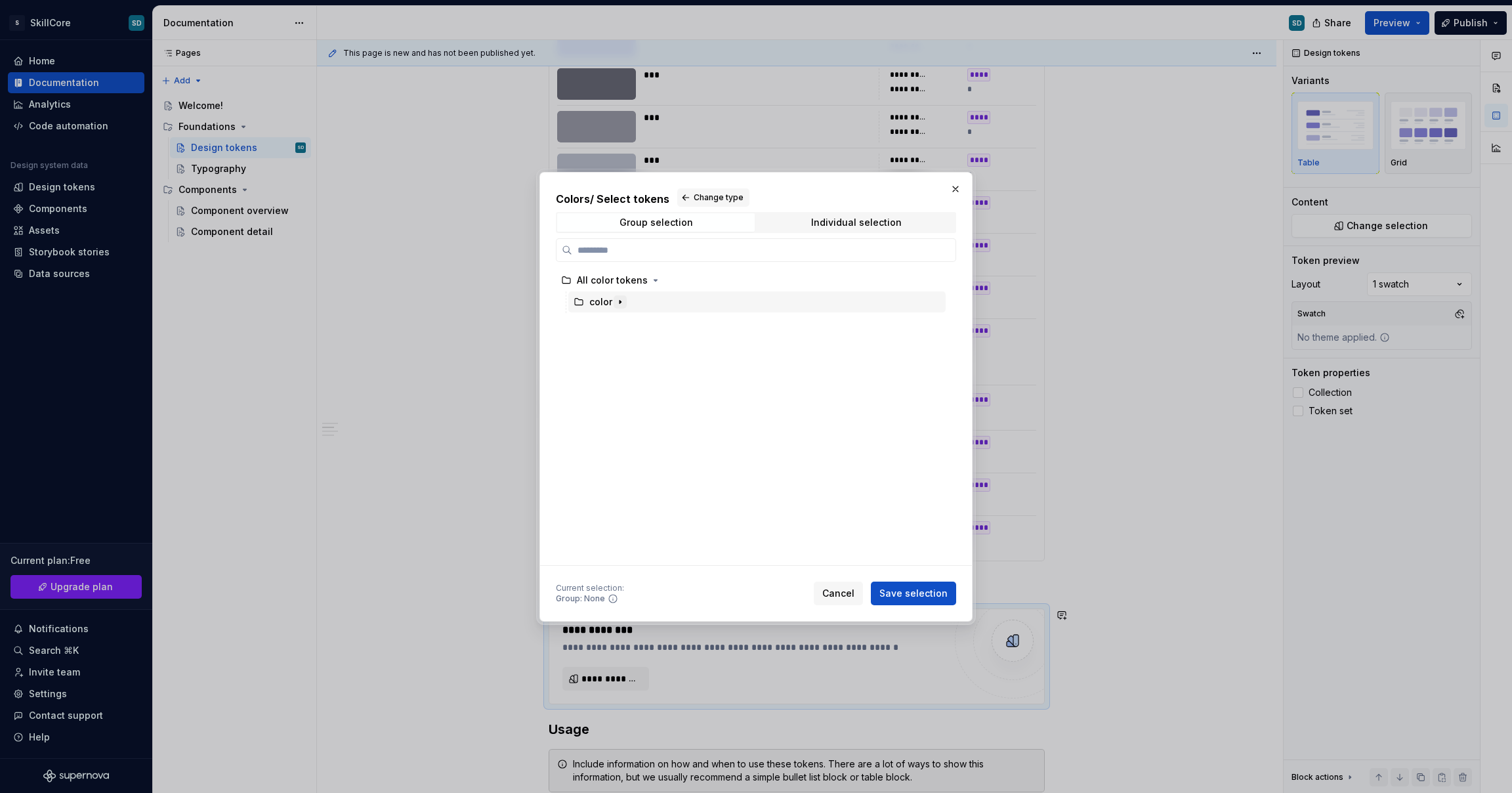
click at [617, 304] on icon "button" at bounding box center [620, 302] width 11 height 11
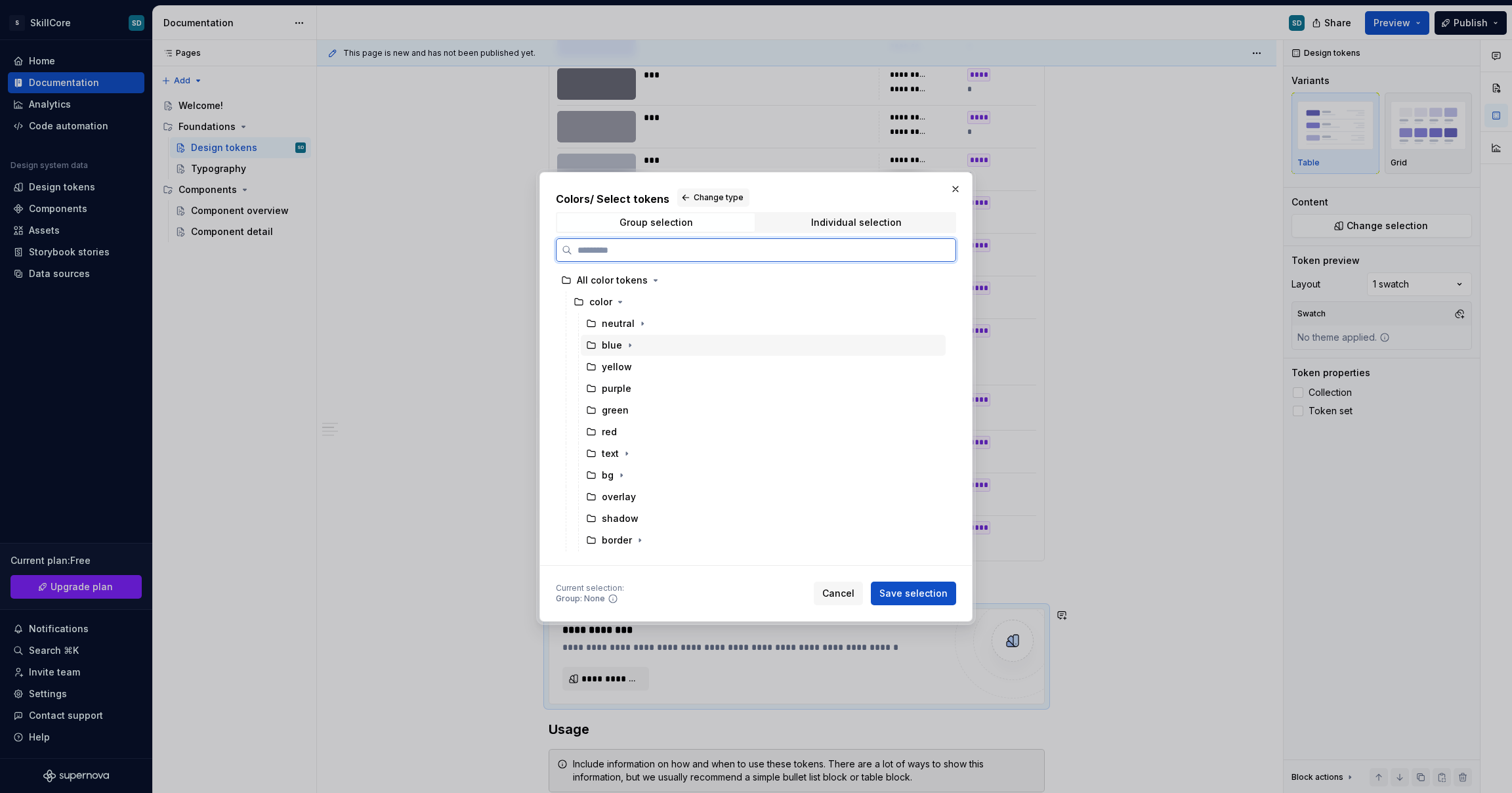
click at [620, 342] on div "blue" at bounding box center [612, 346] width 20 height 13
click at [929, 589] on span "Save selection" at bounding box center [914, 593] width 68 height 13
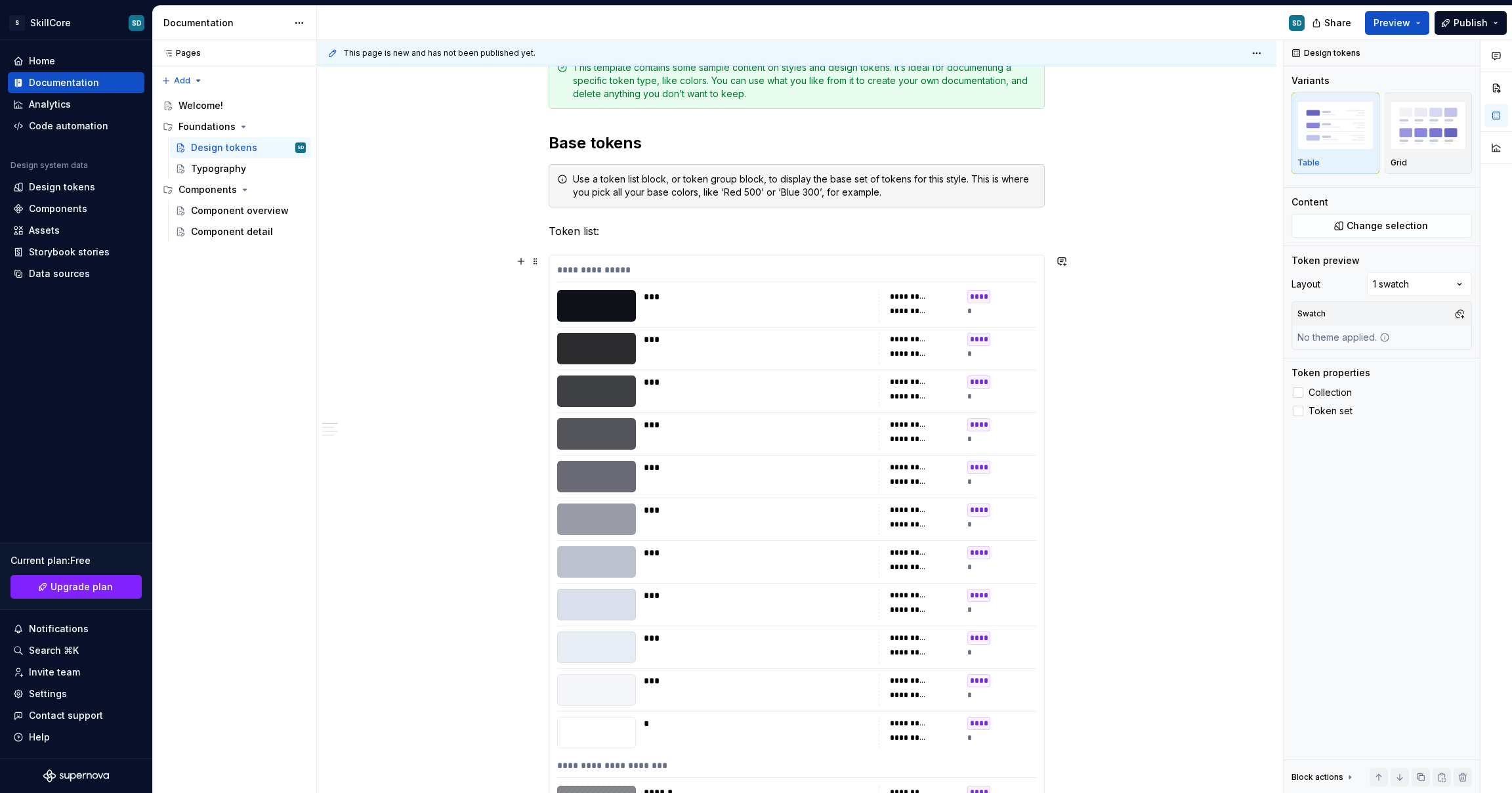
scroll to position [319, 0]
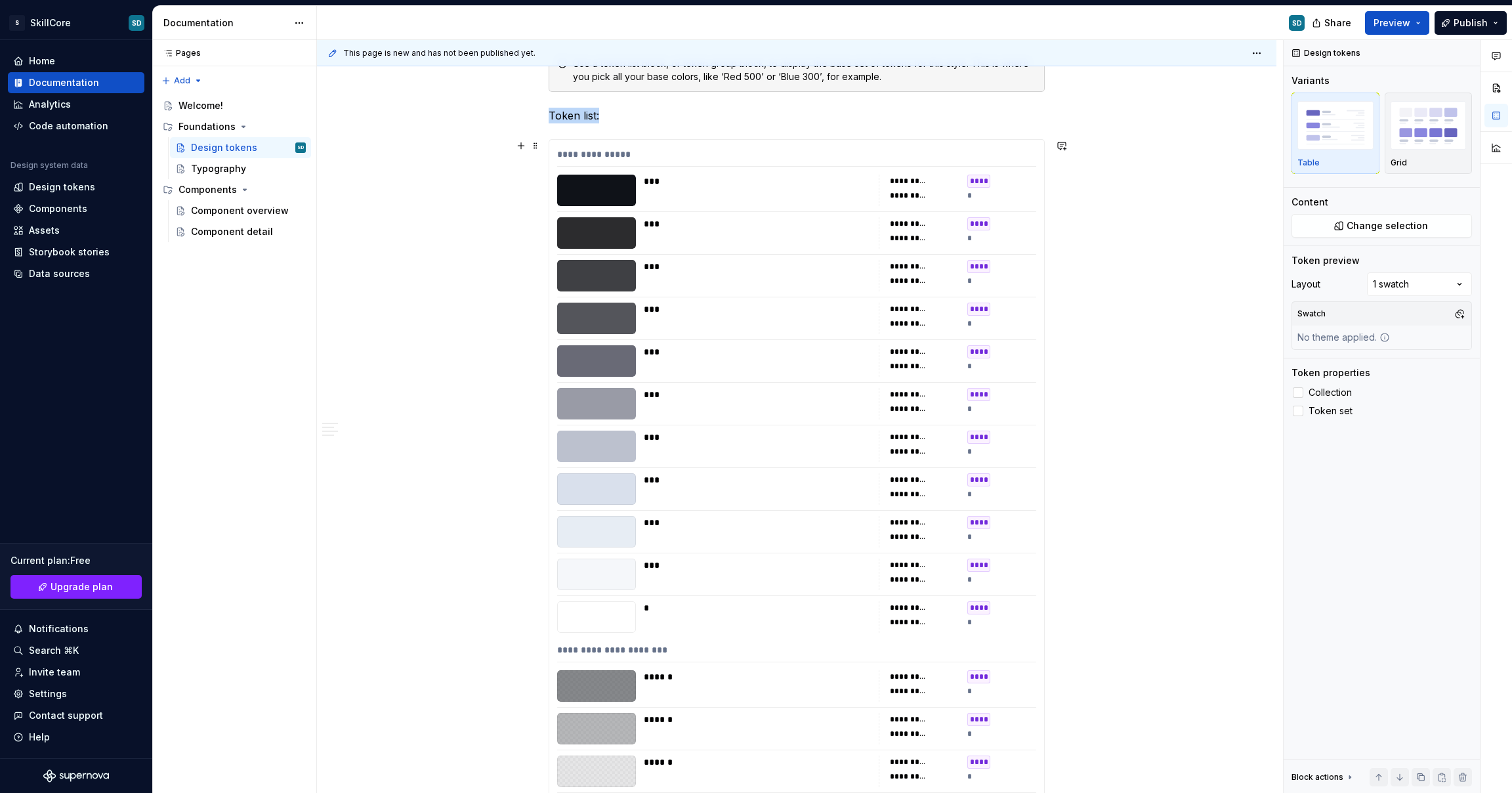
click at [706, 155] on div "**********" at bounding box center [797, 157] width 479 height 19
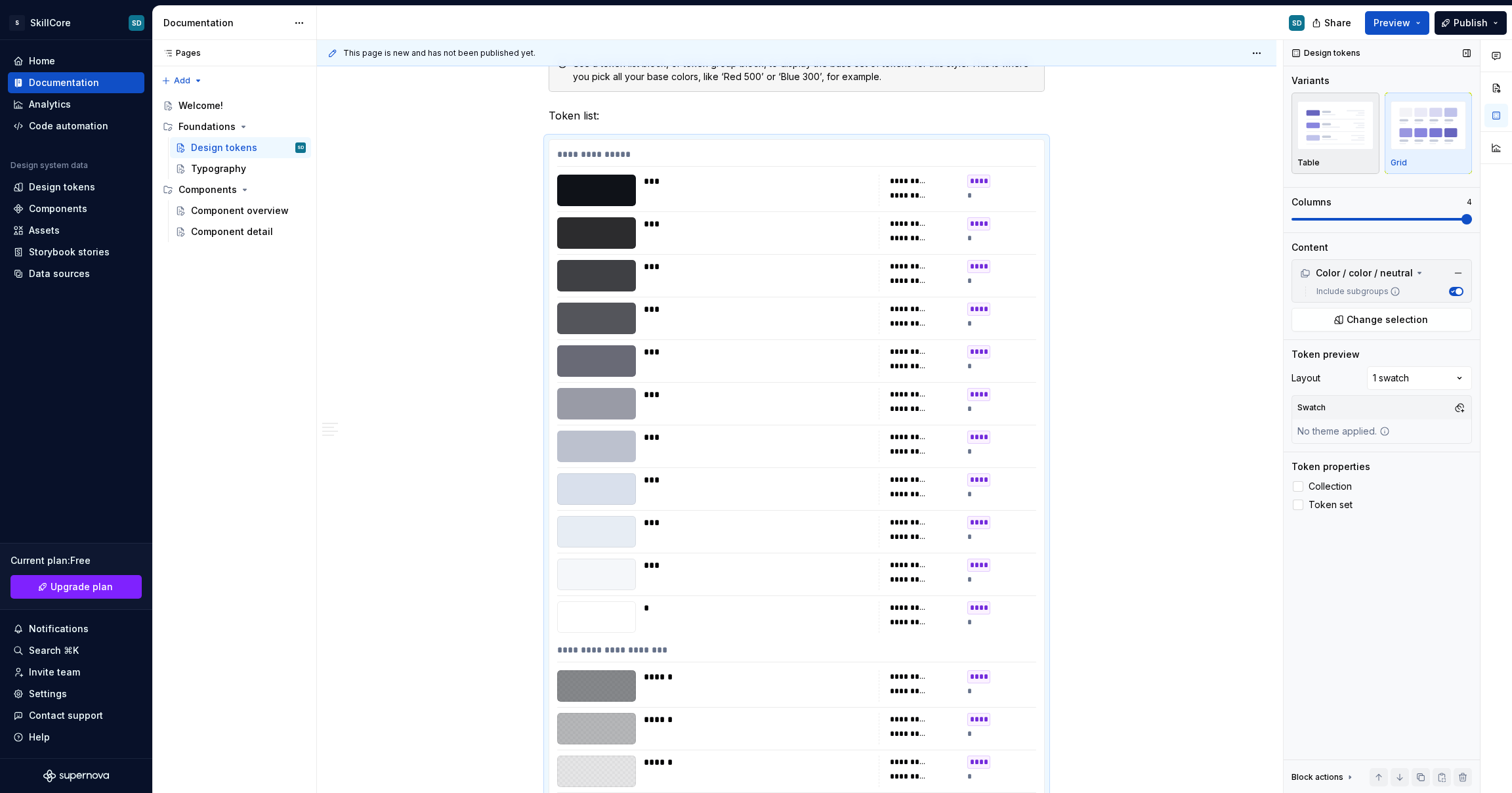
click at [1328, 140] on img "button" at bounding box center [1335, 124] width 76 height 48
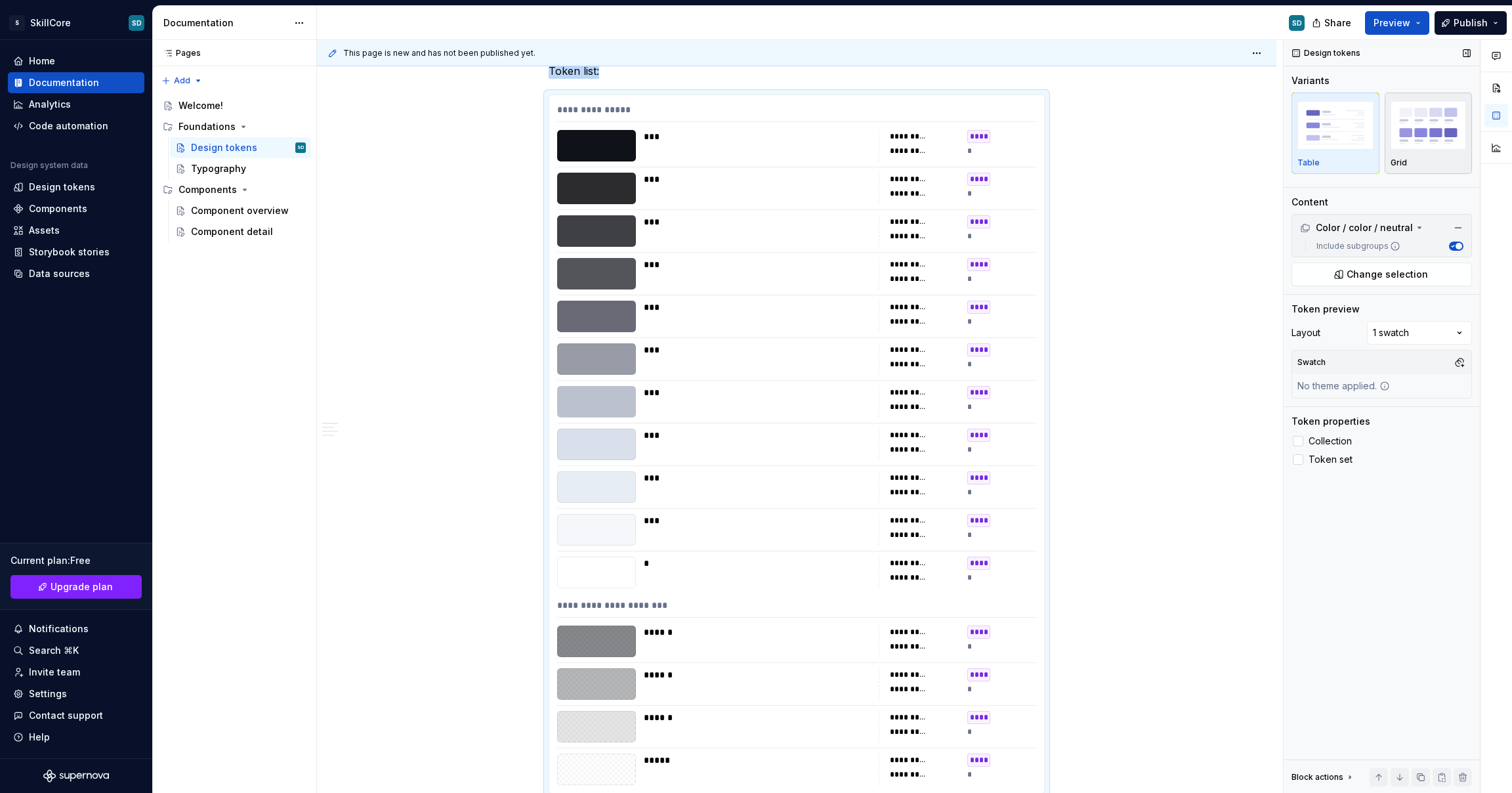
click at [1404, 134] on img "button" at bounding box center [1429, 124] width 76 height 48
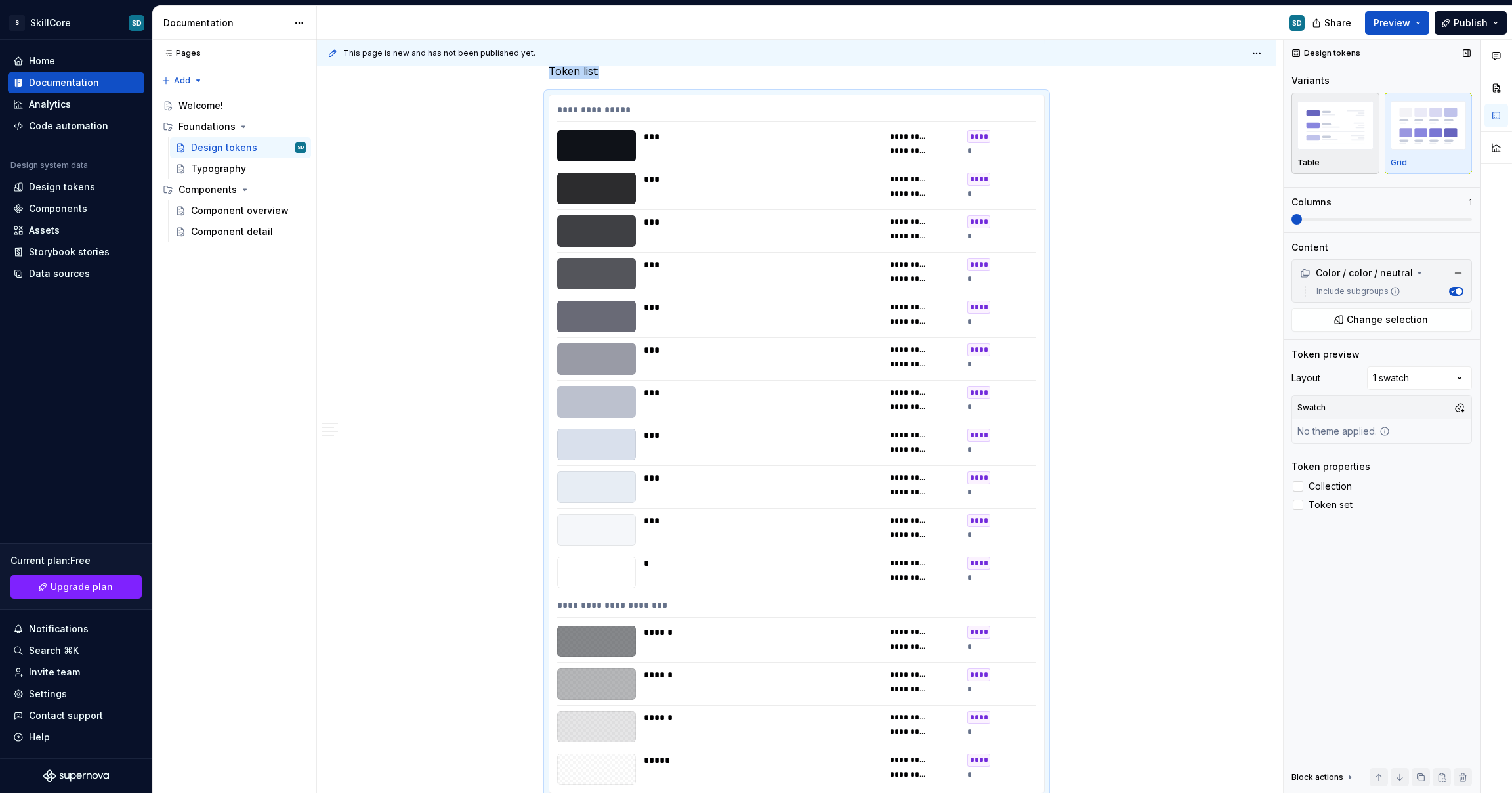
click at [1350, 134] on img "button" at bounding box center [1335, 124] width 76 height 48
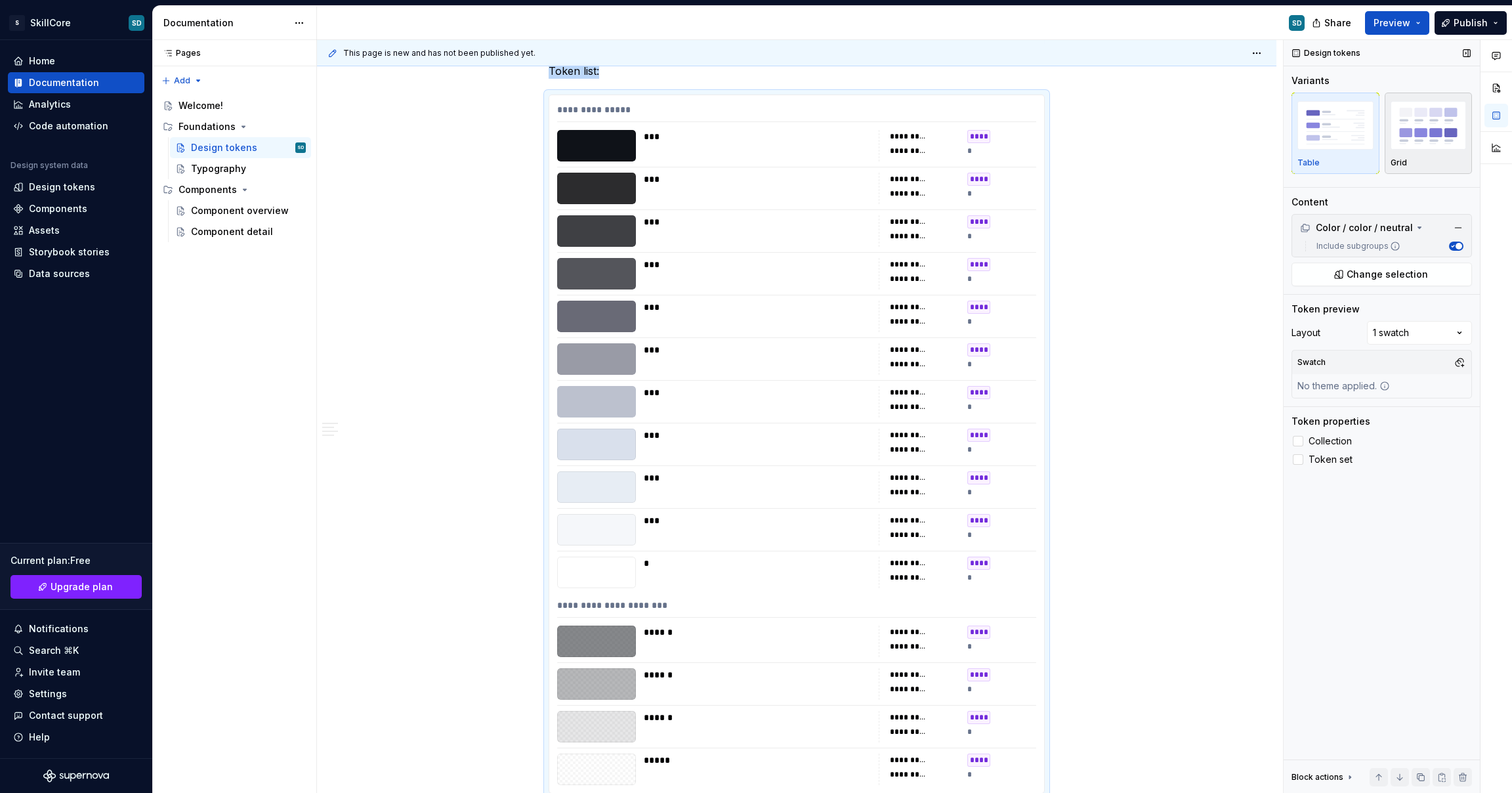
click at [1406, 137] on img "button" at bounding box center [1429, 124] width 76 height 48
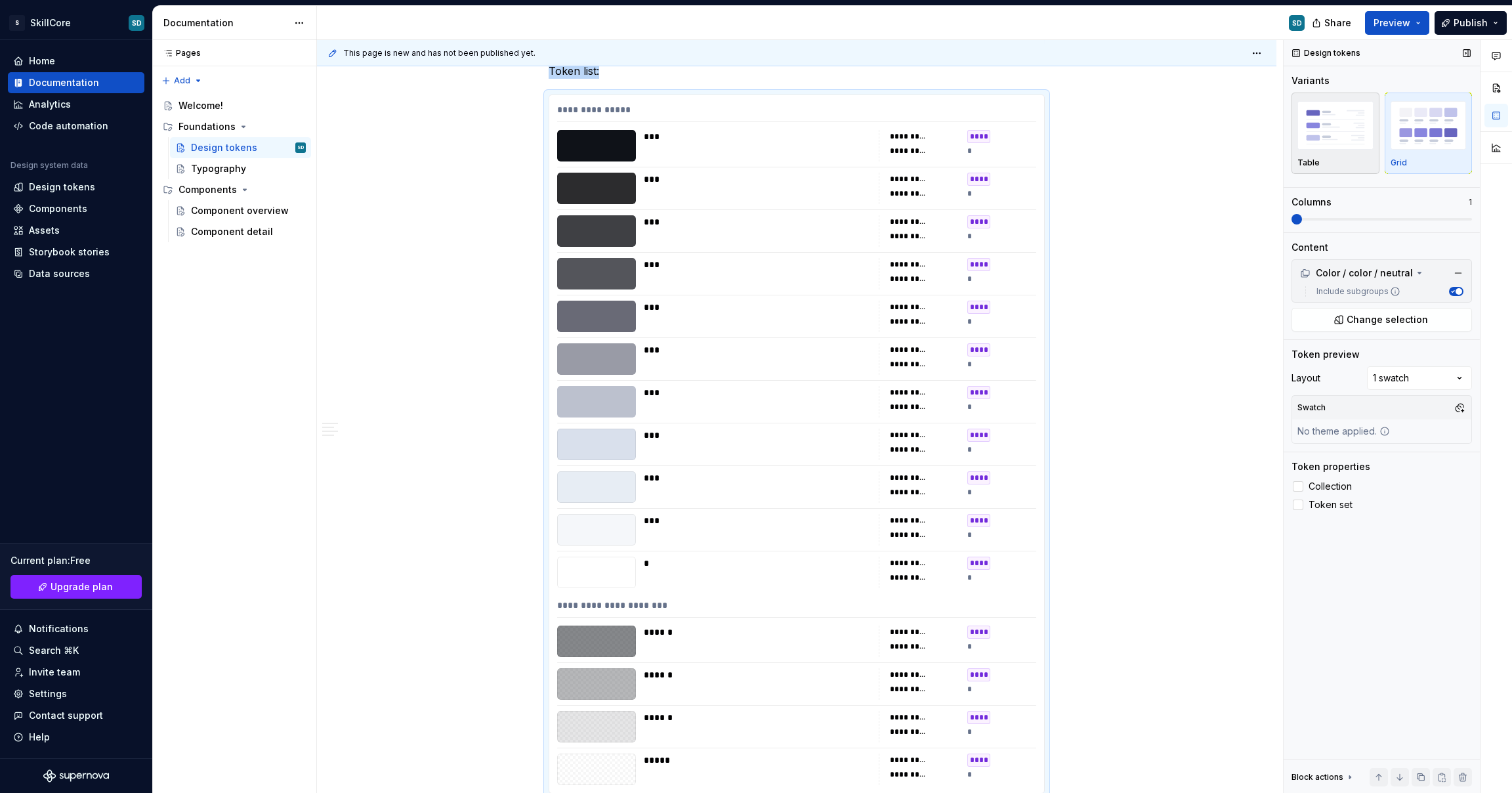
click at [1337, 136] on img "button" at bounding box center [1335, 124] width 76 height 48
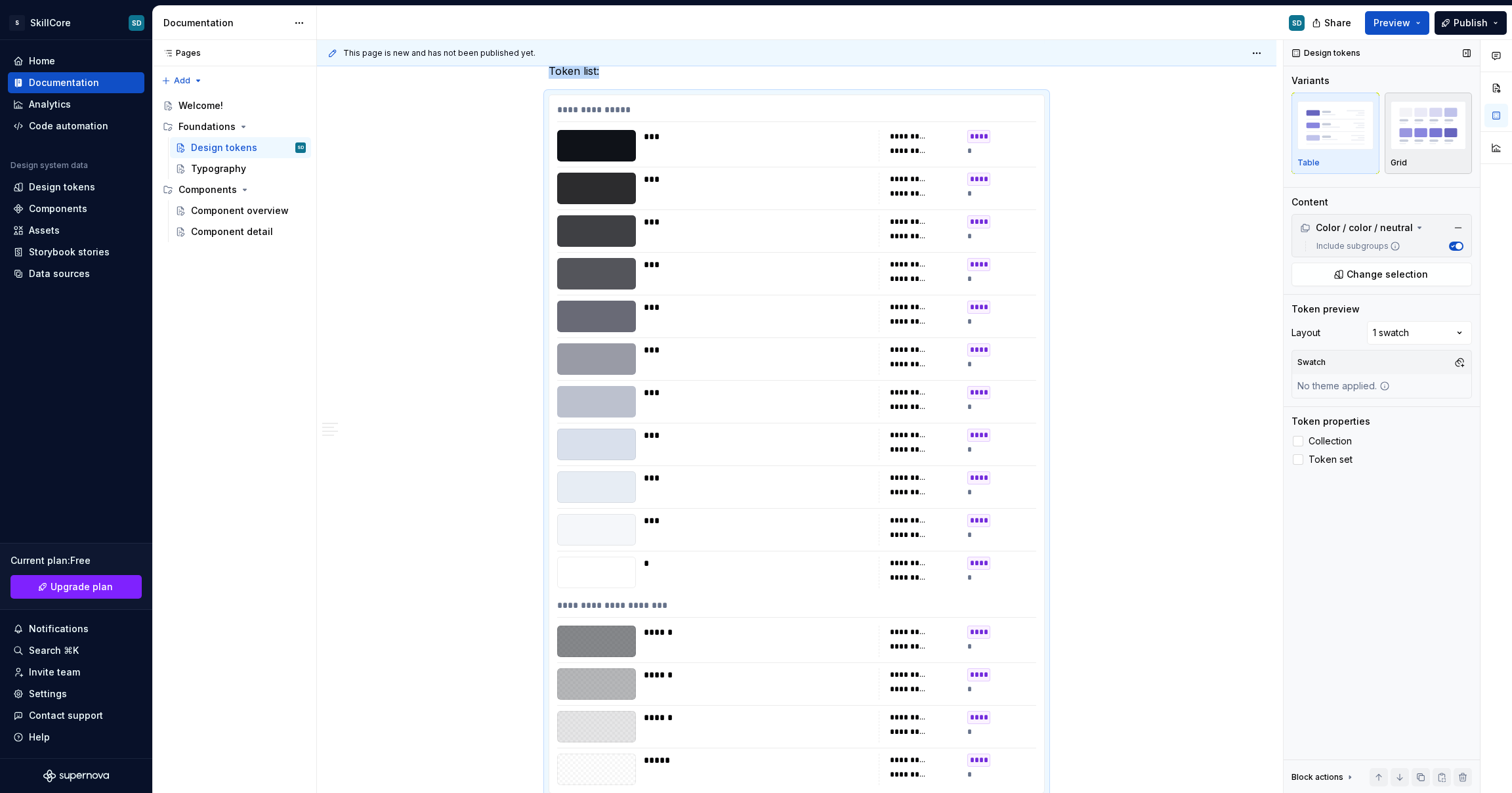
click at [1401, 138] on img "button" at bounding box center [1429, 124] width 76 height 48
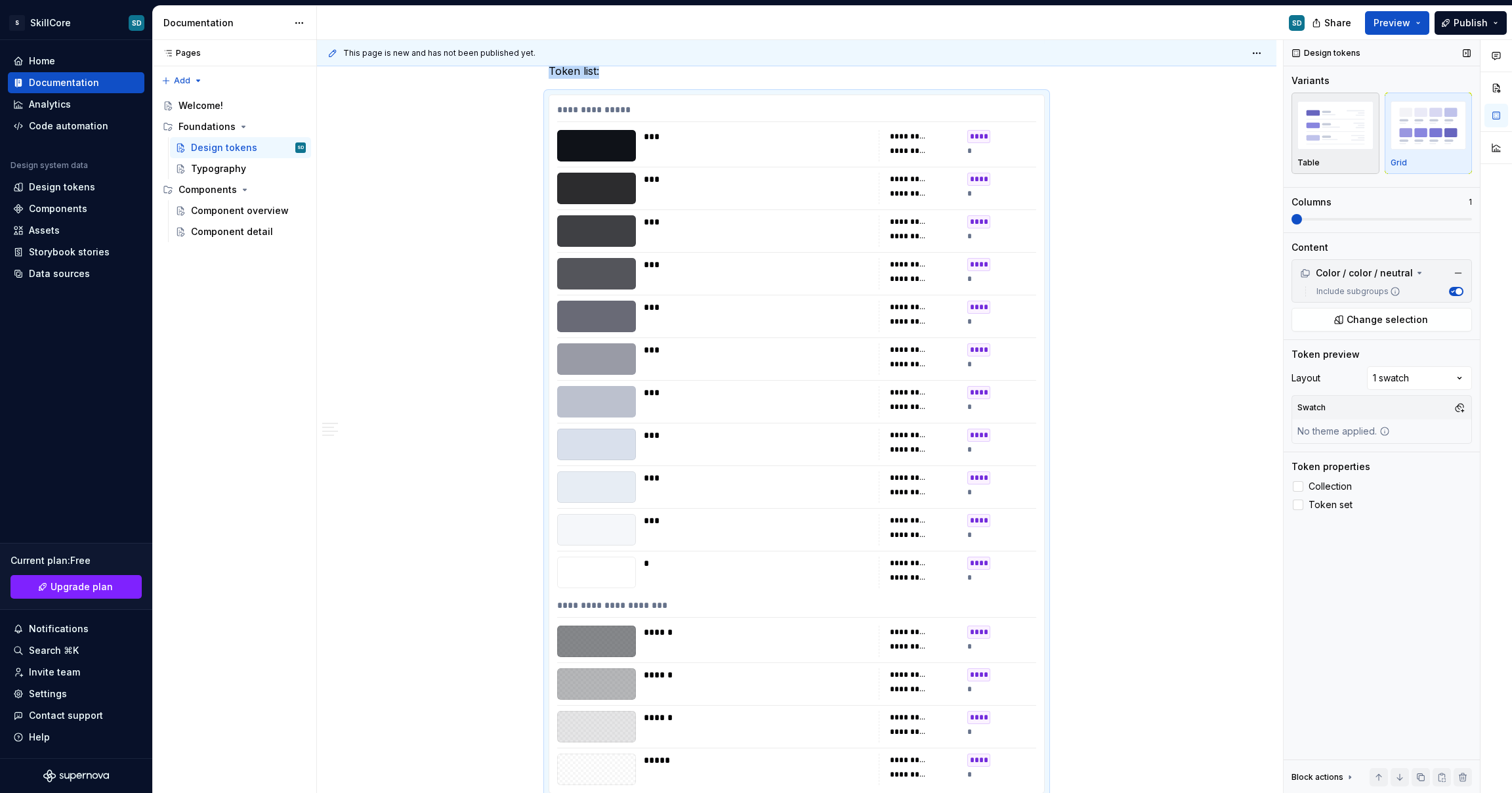
click at [1333, 139] on img "button" at bounding box center [1335, 124] width 76 height 48
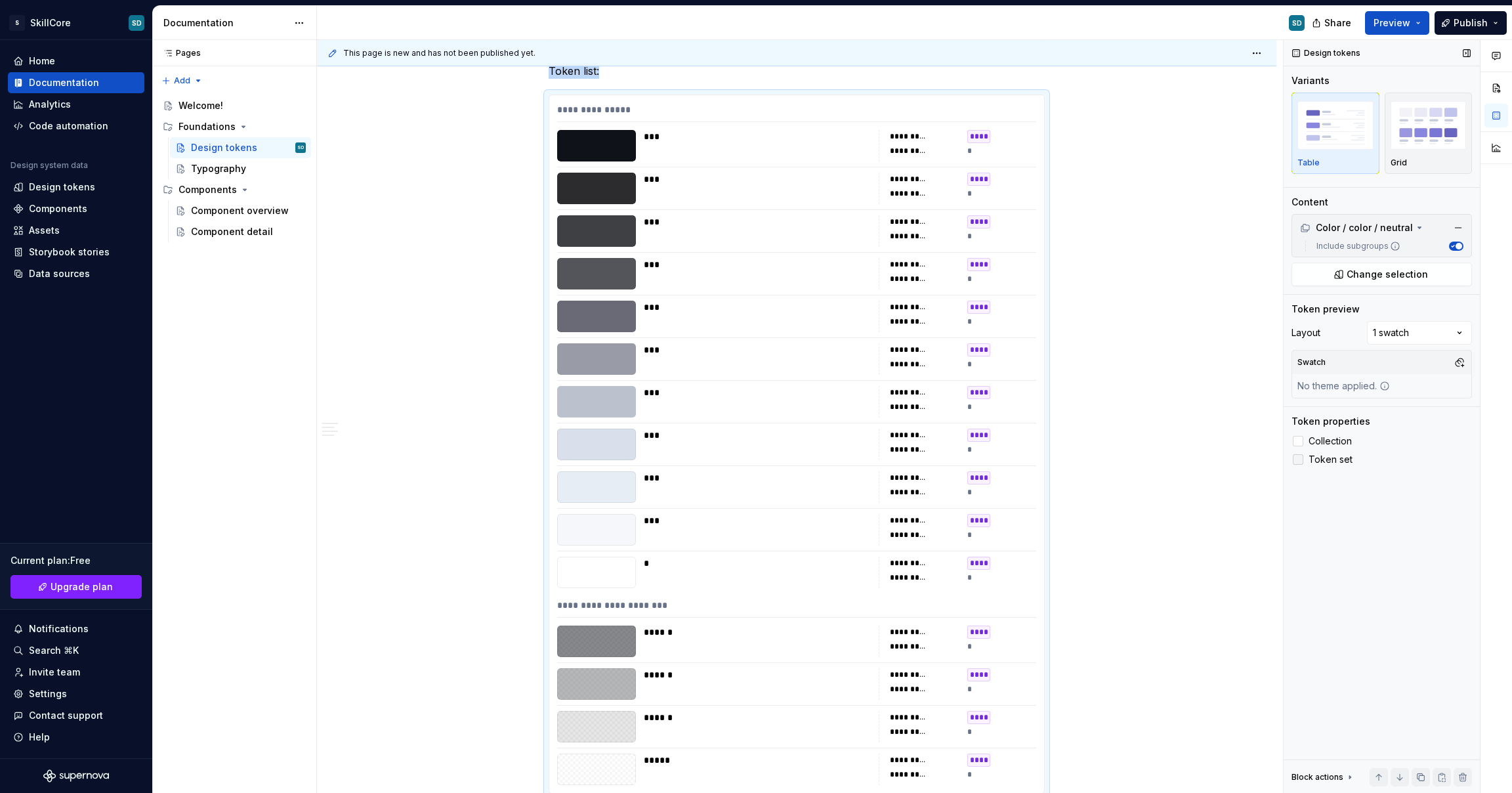
click at [1298, 460] on icon at bounding box center [1298, 460] width 0 height 0
click at [1299, 461] on div at bounding box center [1298, 459] width 11 height 11
click at [1298, 460] on icon at bounding box center [1298, 460] width 0 height 0
click at [1299, 461] on div at bounding box center [1298, 459] width 11 height 11
click at [1298, 460] on icon at bounding box center [1298, 460] width 0 height 0
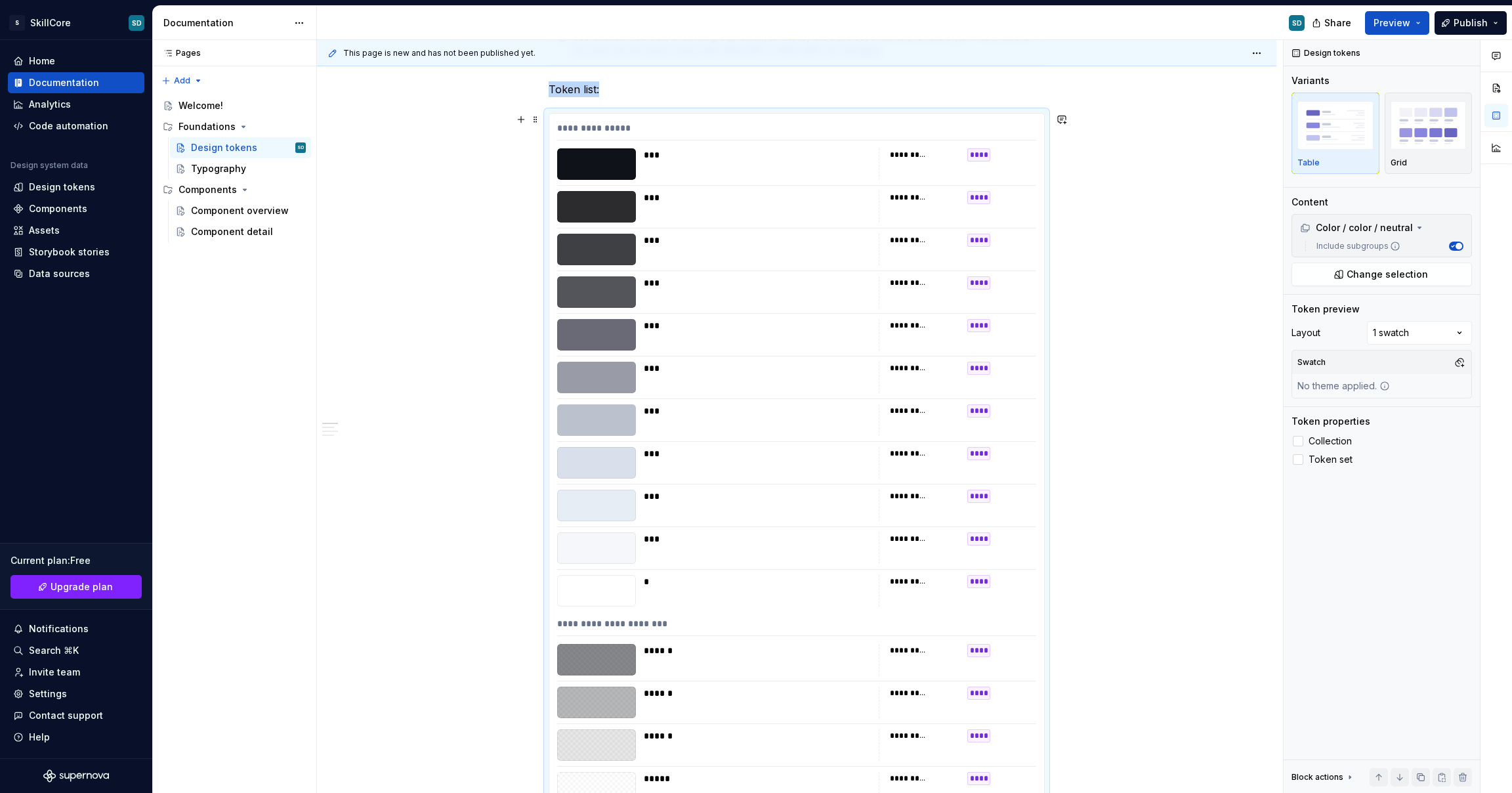
scroll to position [280, 0]
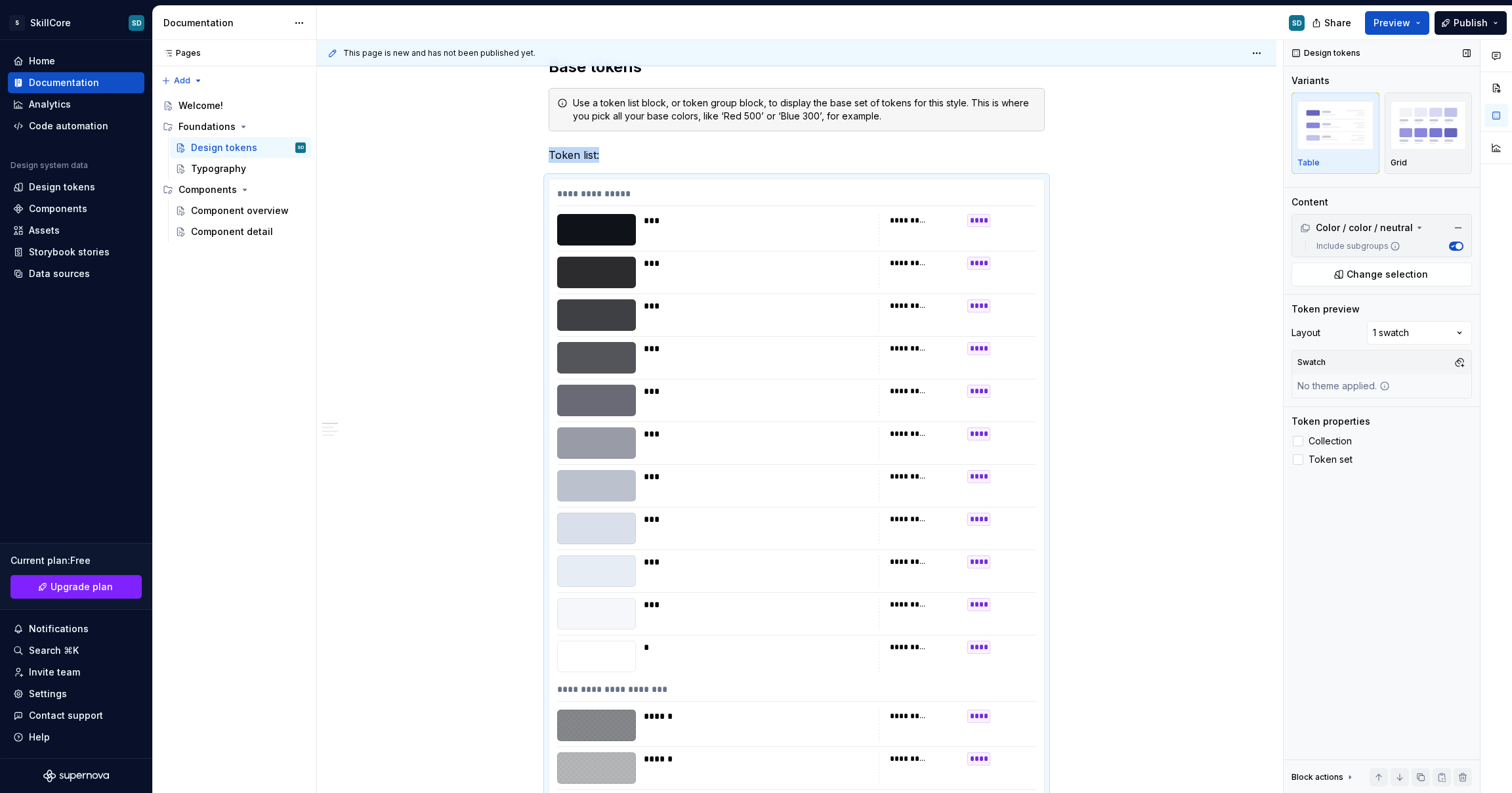
click at [1454, 245] on icon "button" at bounding box center [1453, 246] width 7 height 7
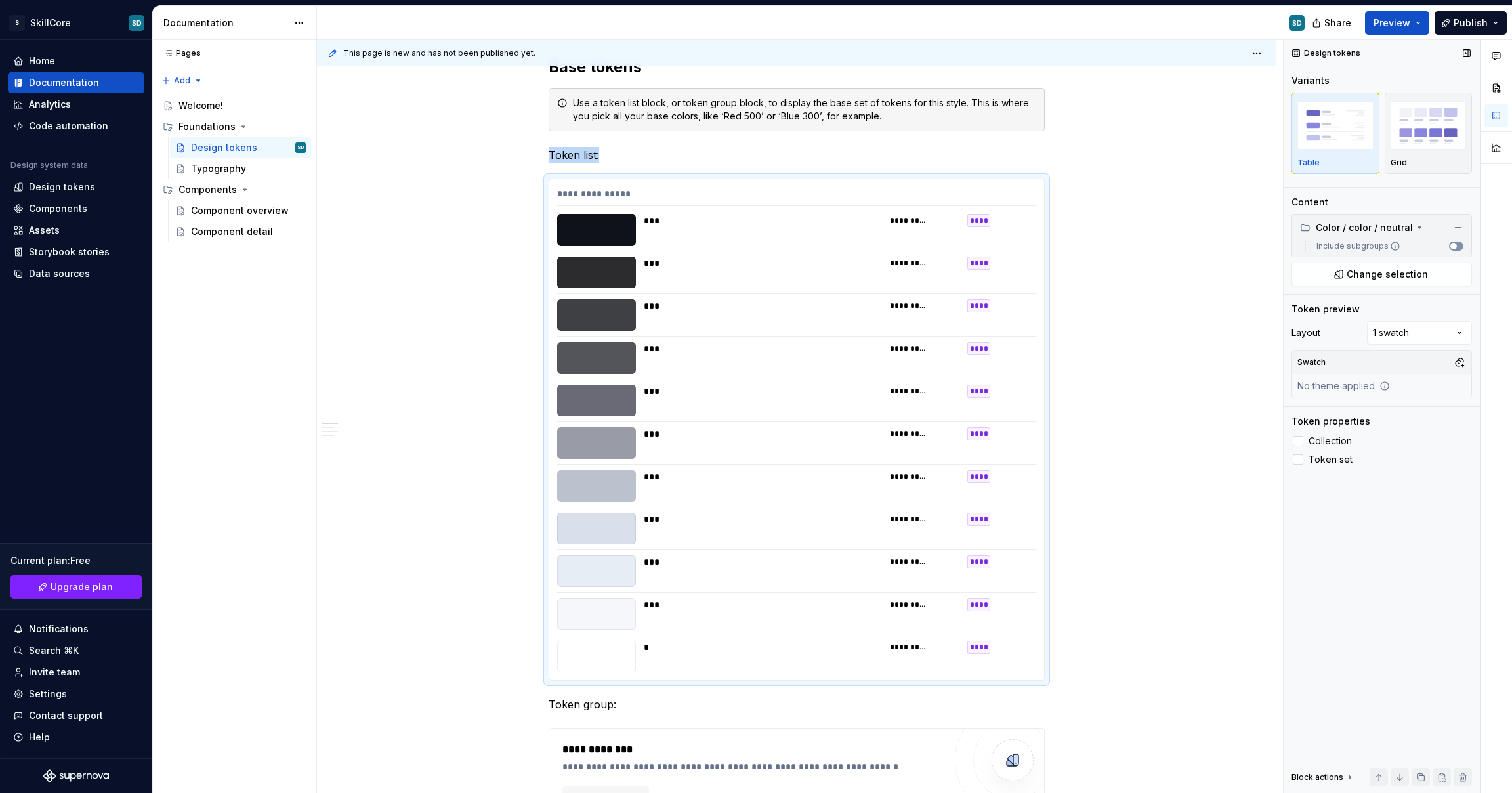
click at [1454, 245] on span "button" at bounding box center [1454, 246] width 7 height 7
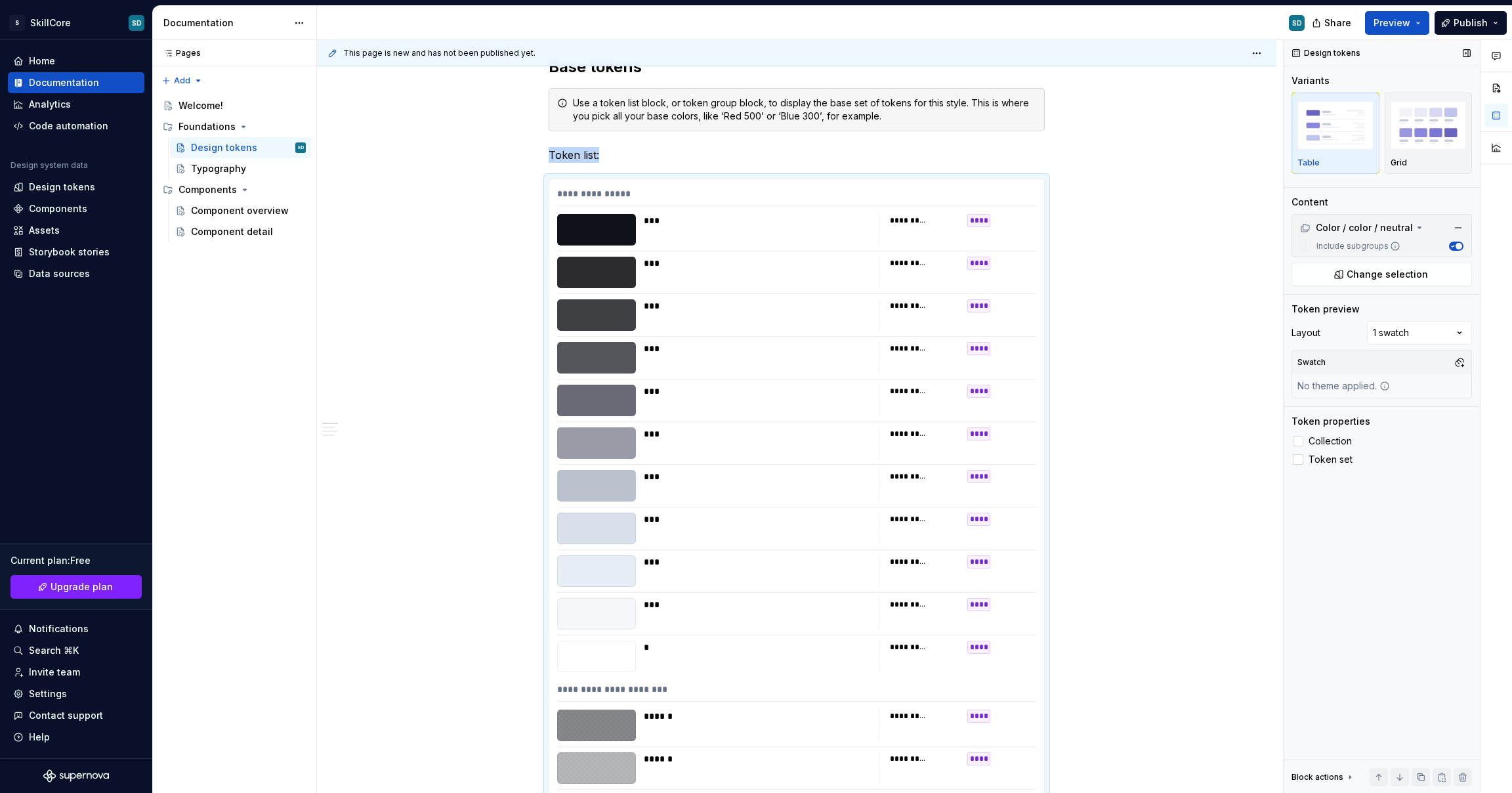
click at [1454, 245] on icon "button" at bounding box center [1453, 246] width 7 height 7
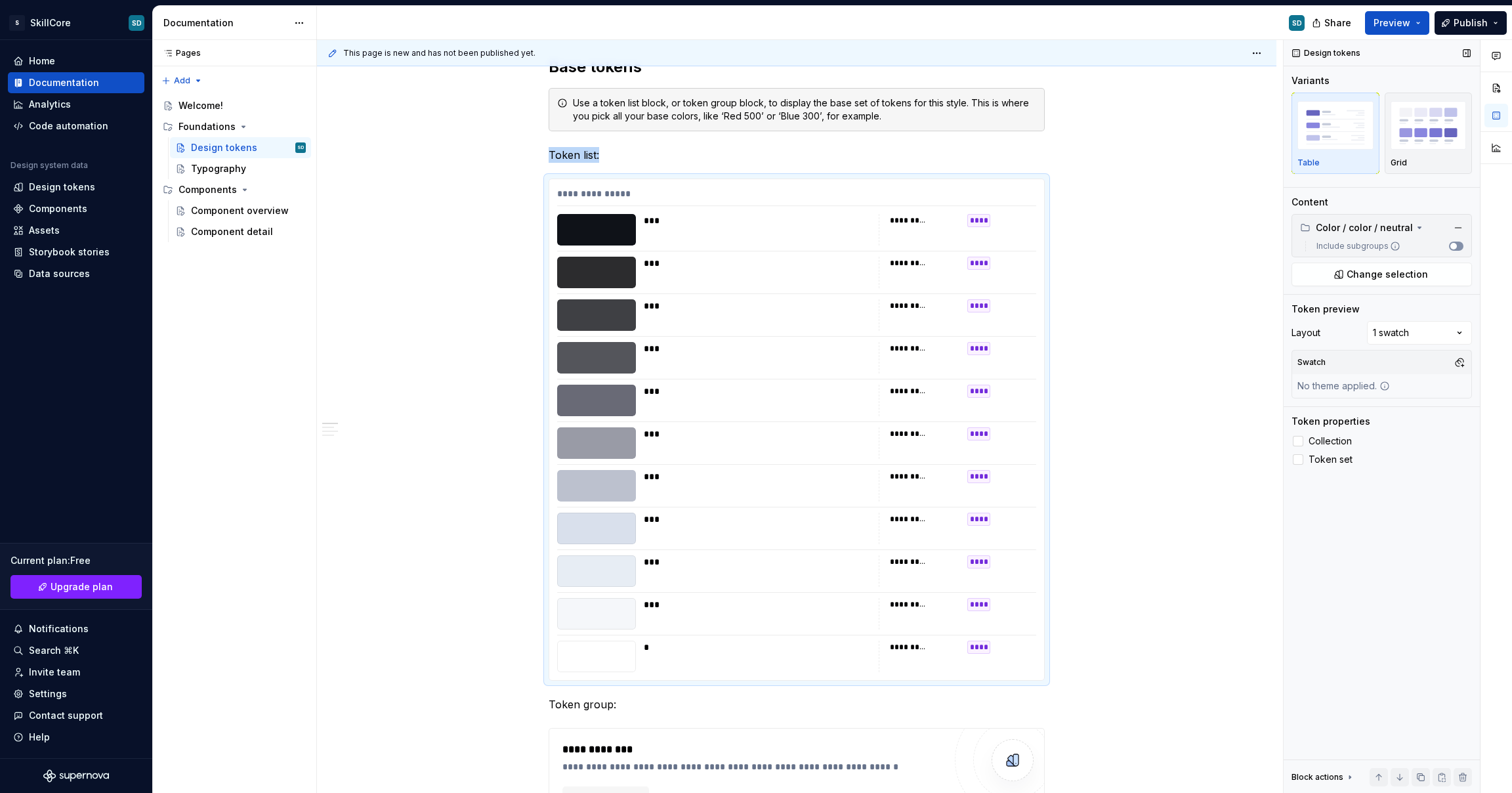
click at [1454, 245] on span "button" at bounding box center [1454, 246] width 7 height 7
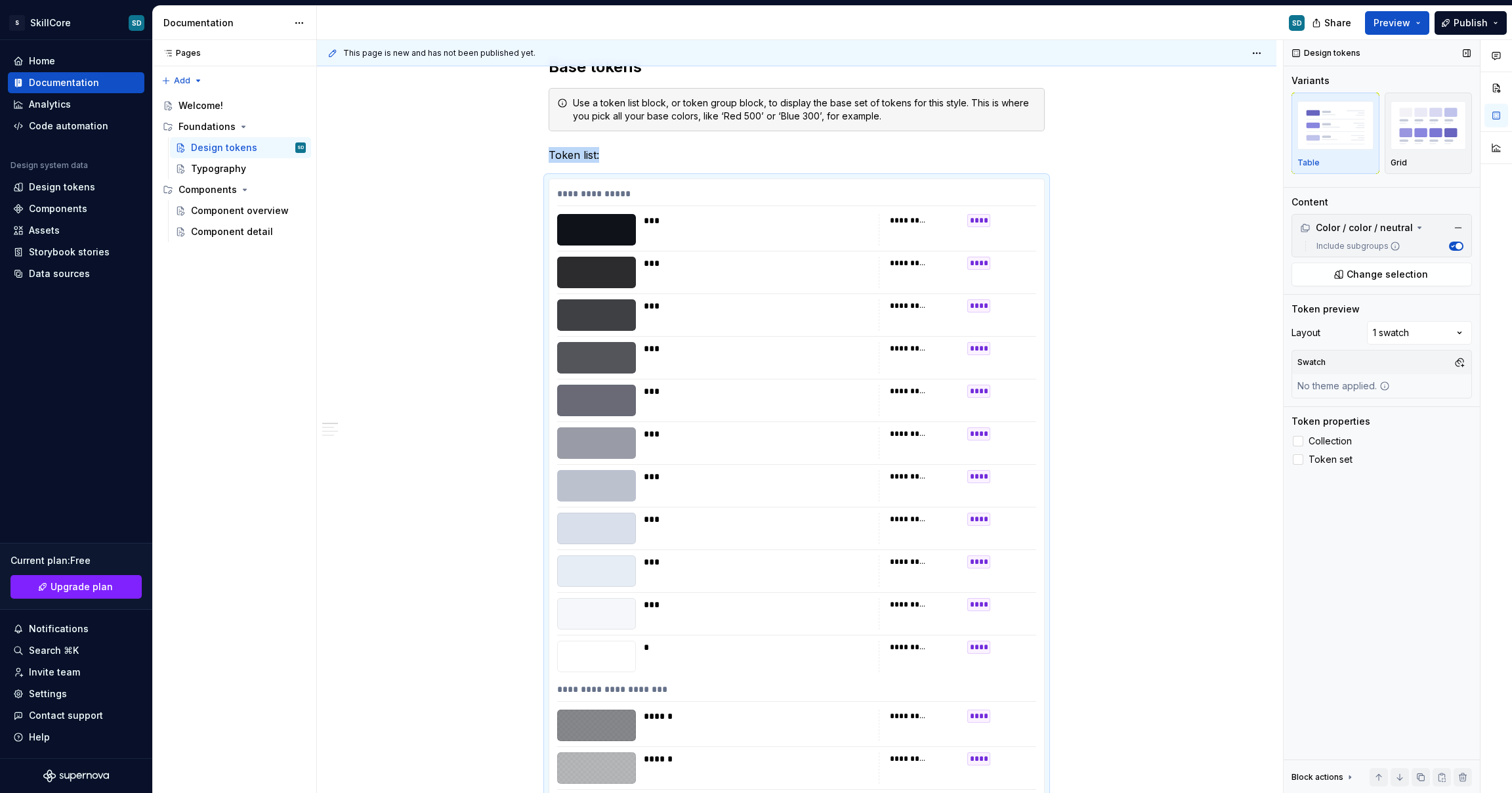
click at [1454, 245] on icon "button" at bounding box center [1453, 246] width 7 height 7
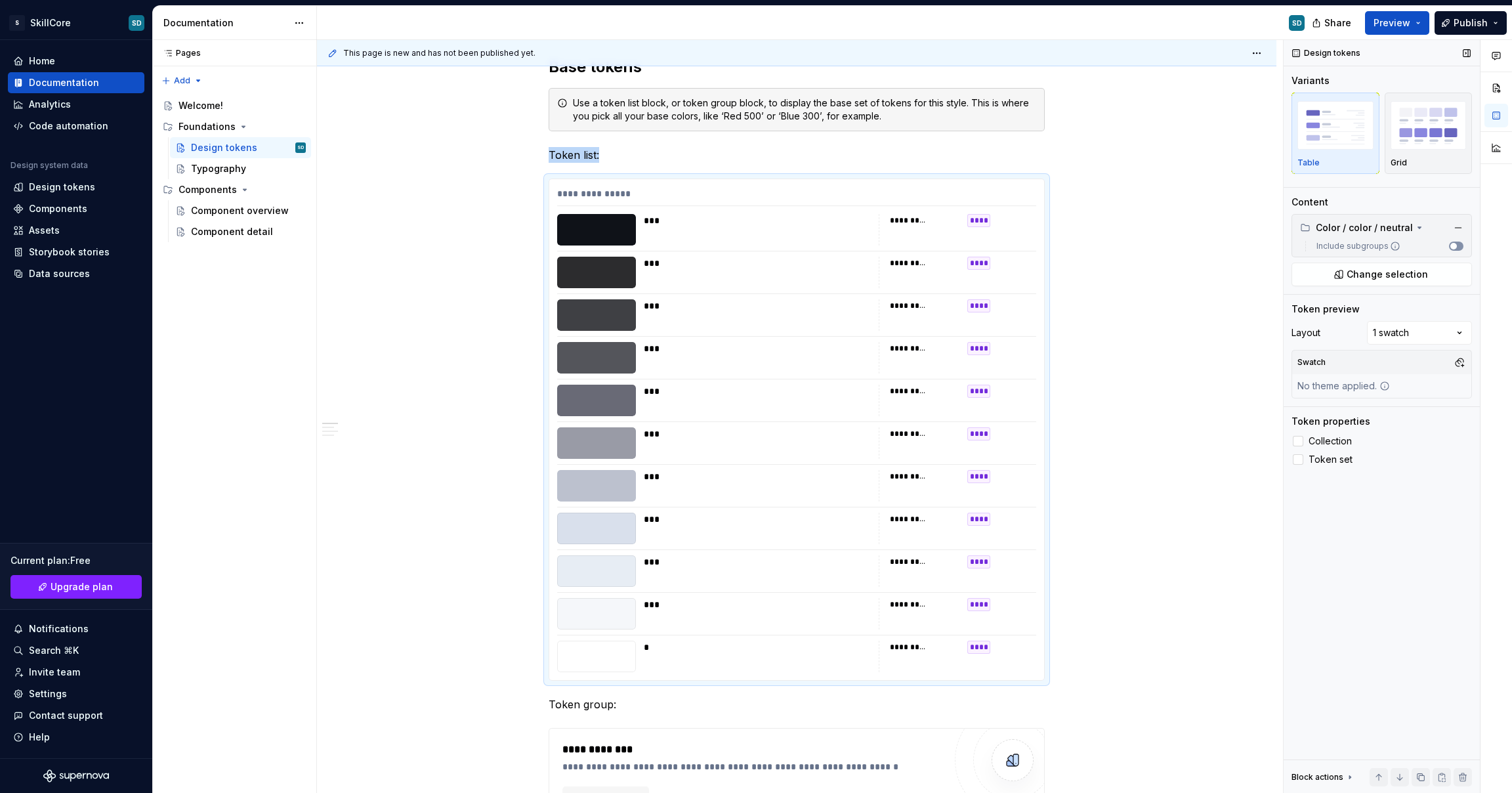
click at [1454, 245] on span "button" at bounding box center [1454, 246] width 7 height 7
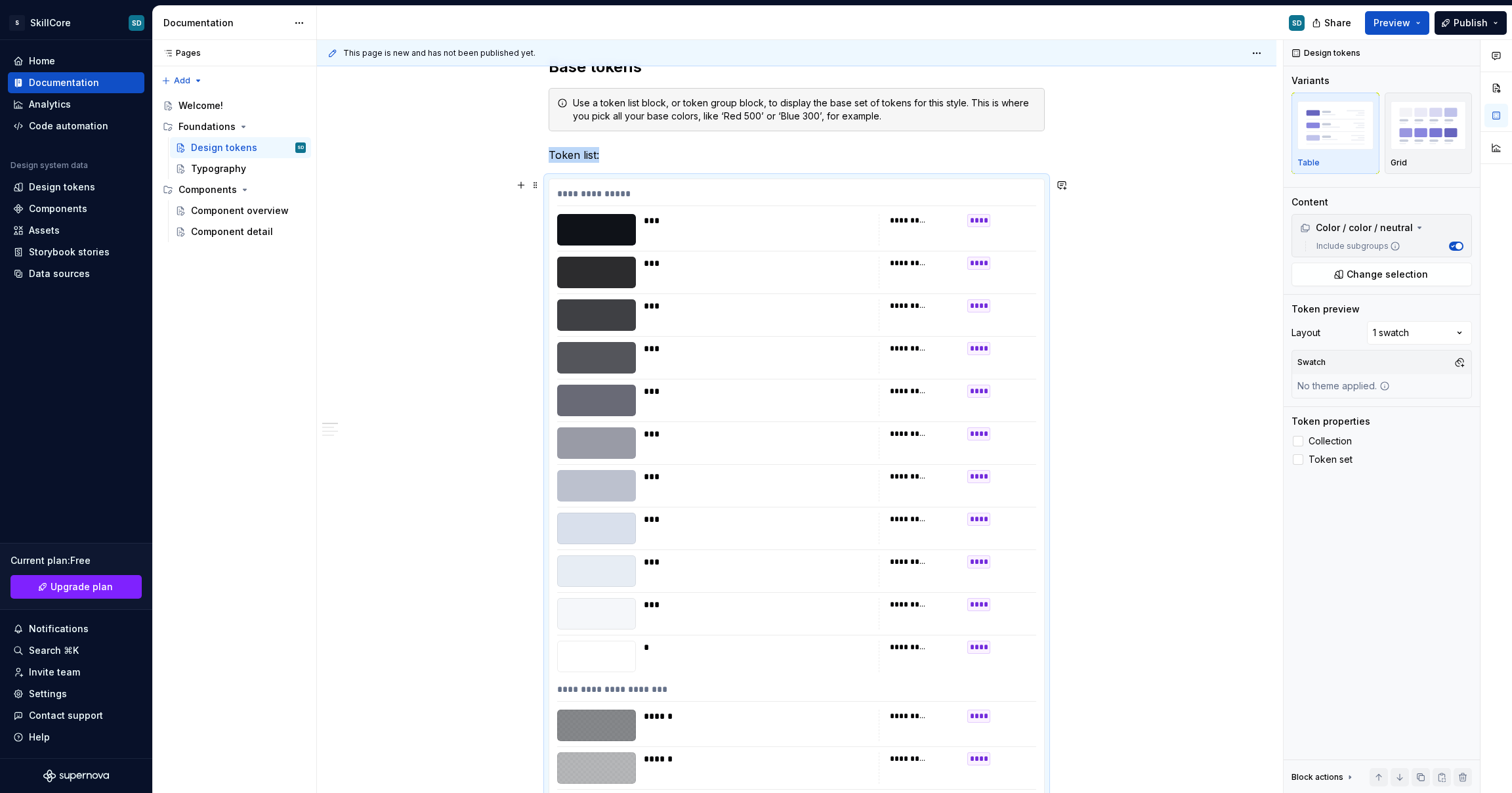
click at [536, 184] on span at bounding box center [536, 185] width 11 height 18
click at [869, 185] on div "**********" at bounding box center [796, 528] width 495 height 698
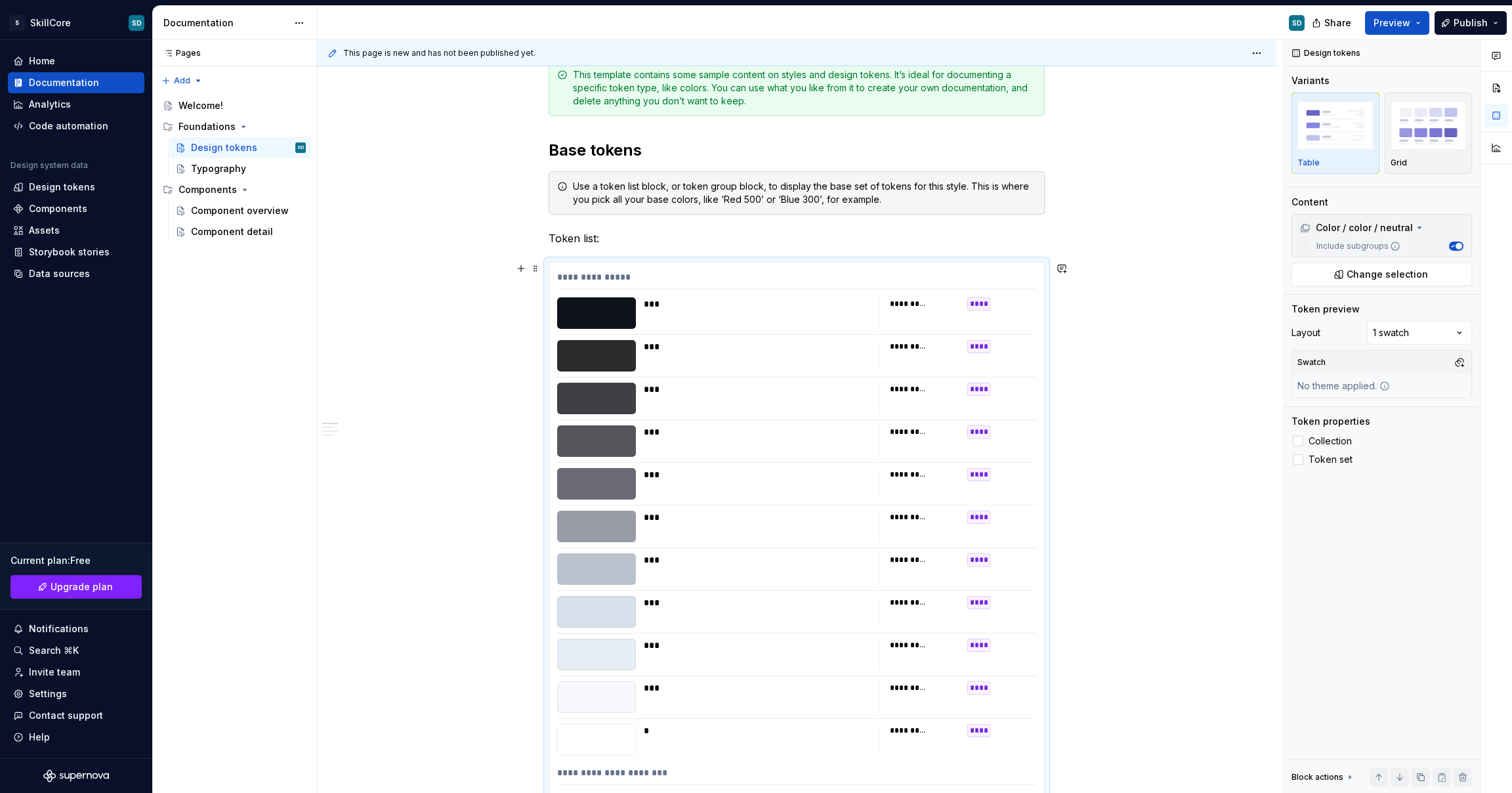
scroll to position [0, 0]
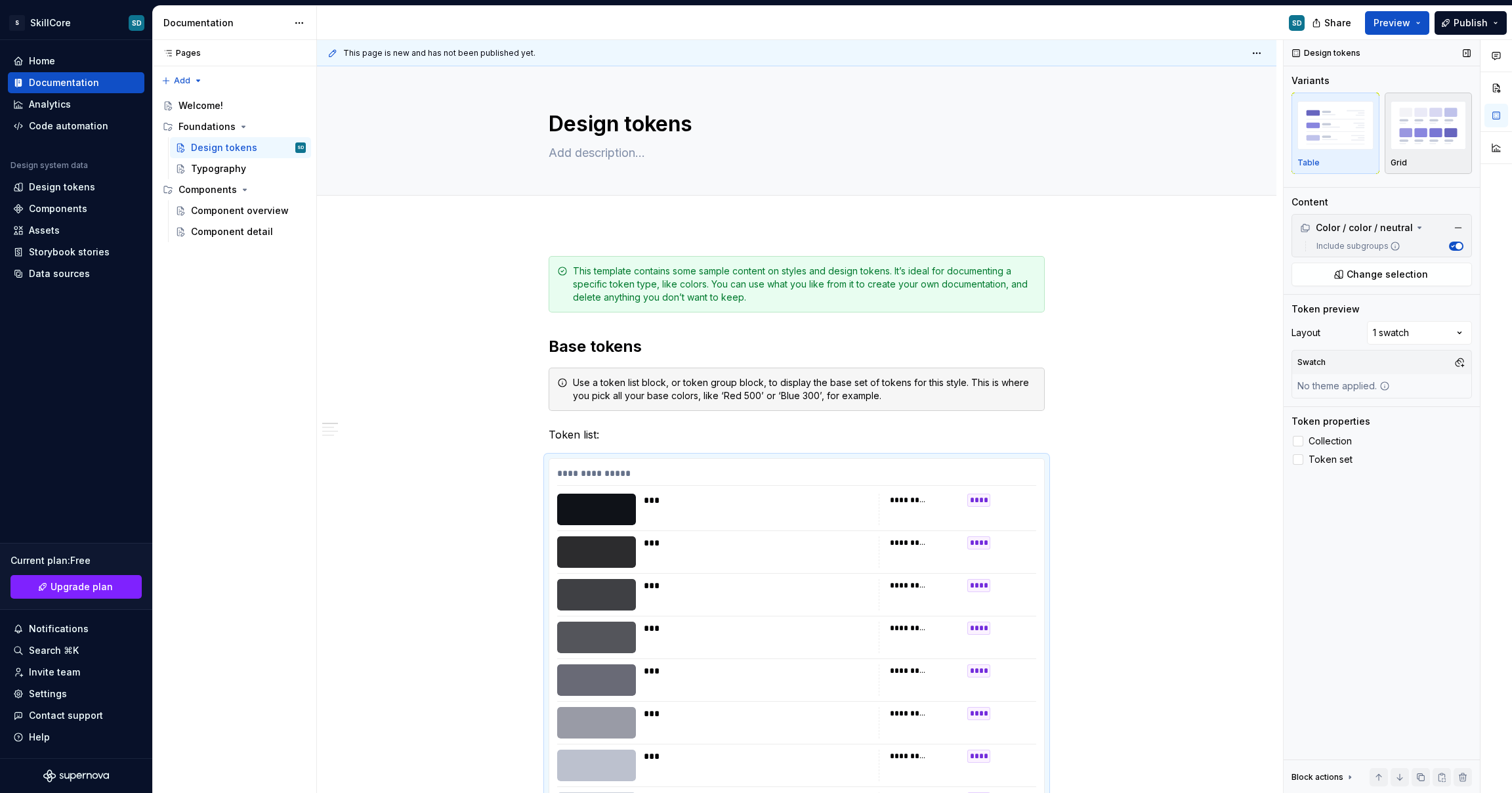
click at [1420, 149] on img "button" at bounding box center [1429, 124] width 76 height 48
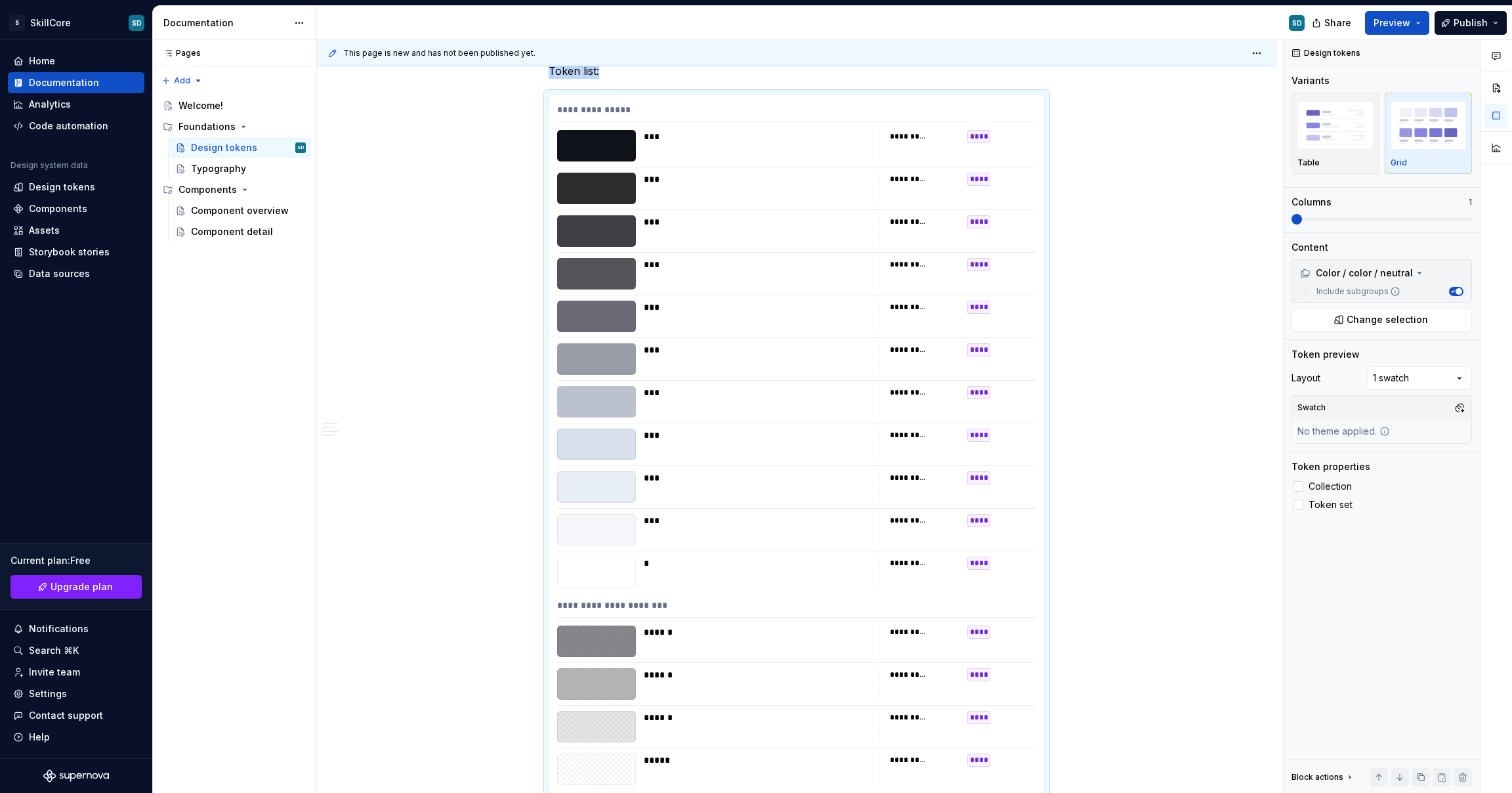
type textarea "*"
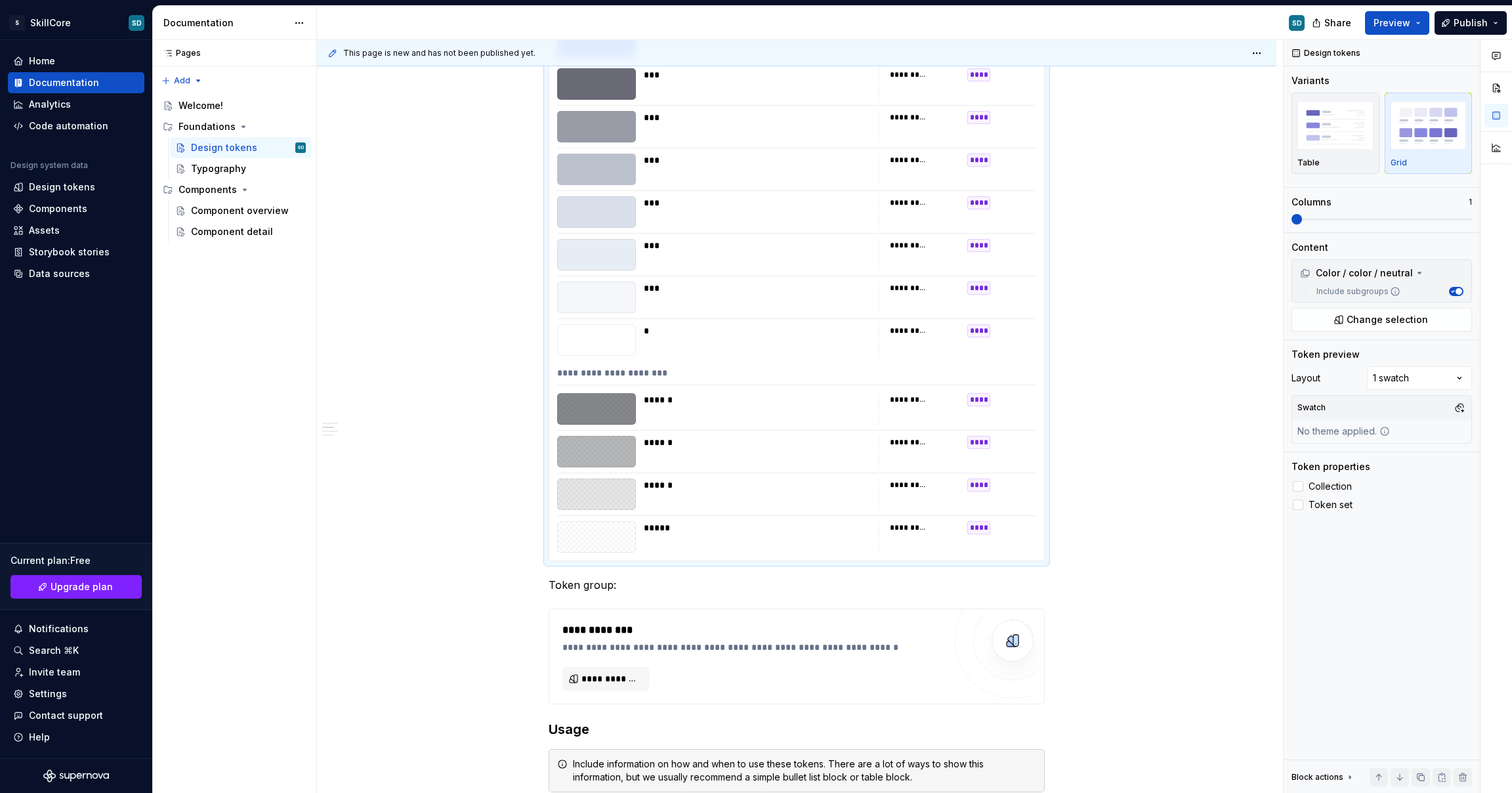
scroll to position [589, 0]
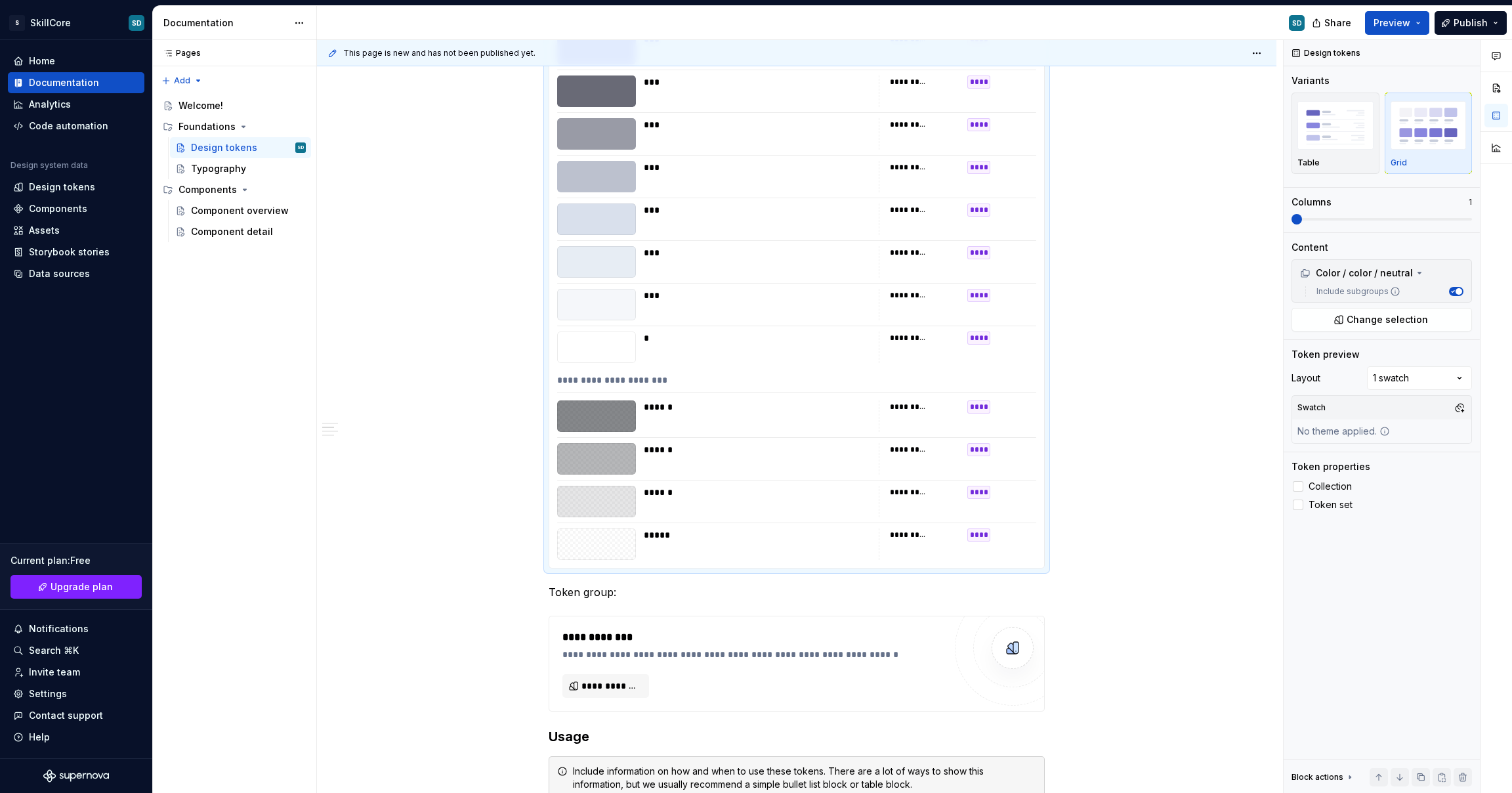
click at [829, 306] on div "***" at bounding box center [758, 305] width 227 height 32
click at [1351, 135] on img "button" at bounding box center [1335, 124] width 76 height 48
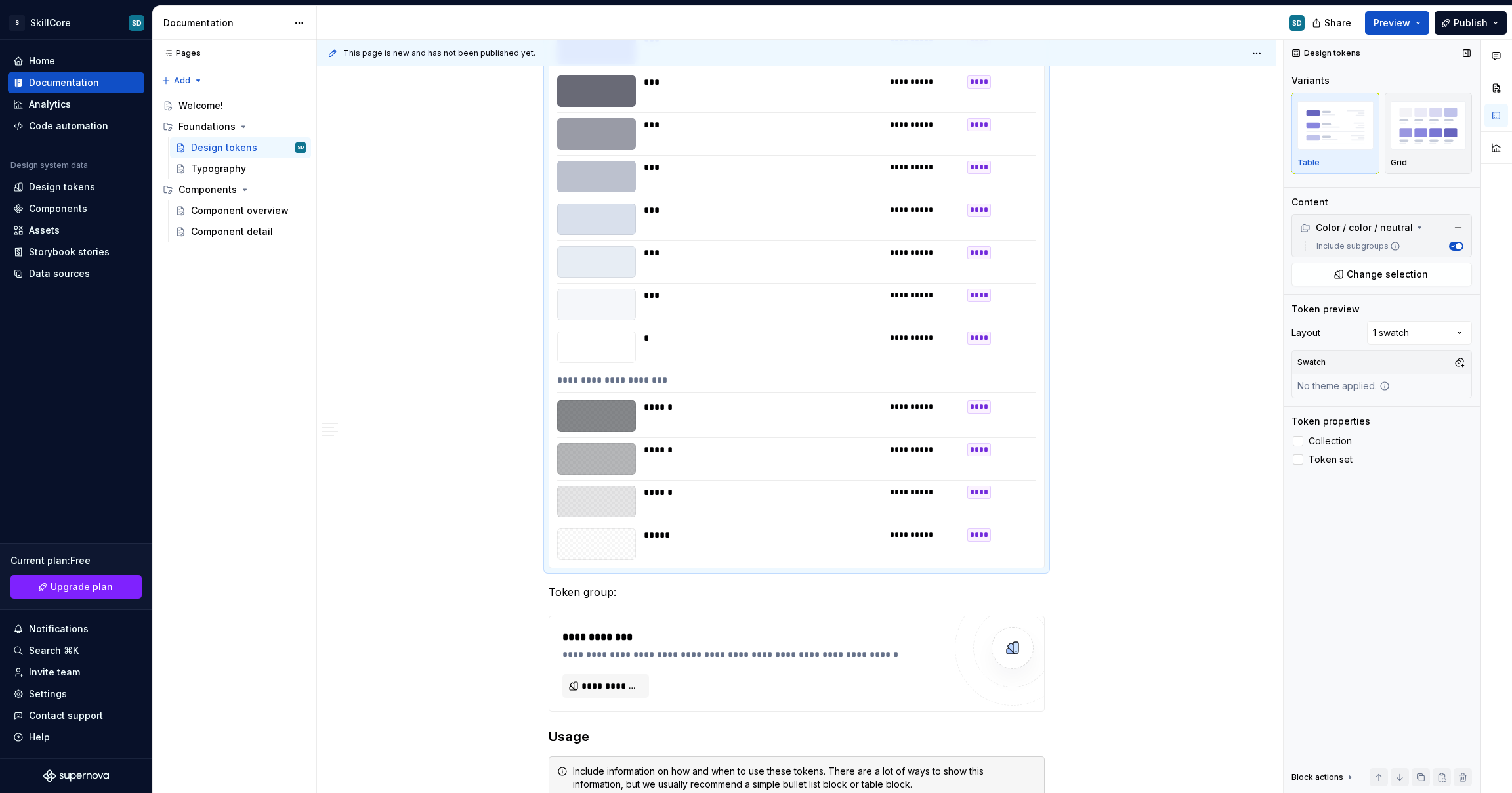
scroll to position [418, 0]
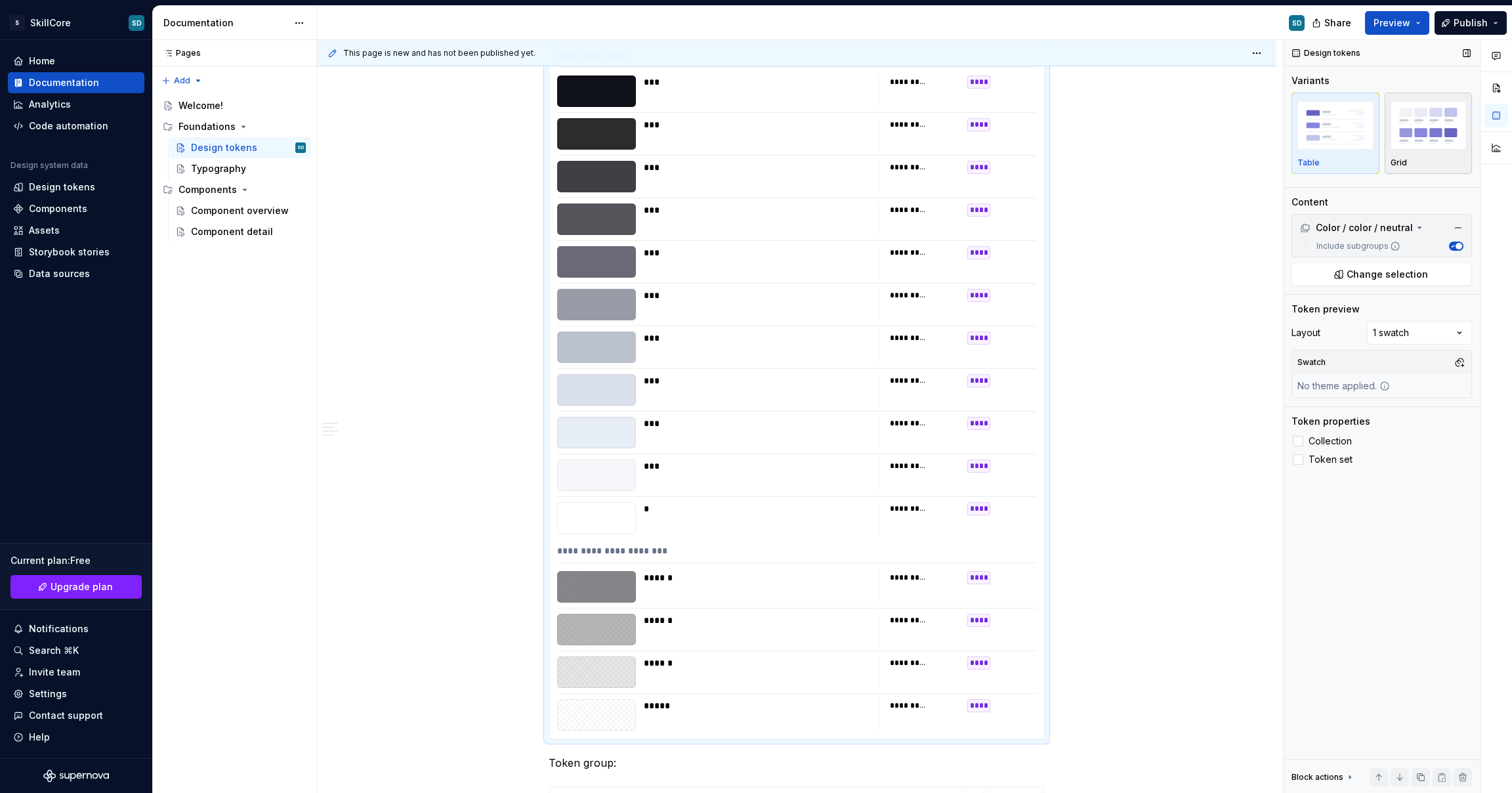
click at [1405, 138] on img "button" at bounding box center [1429, 124] width 76 height 48
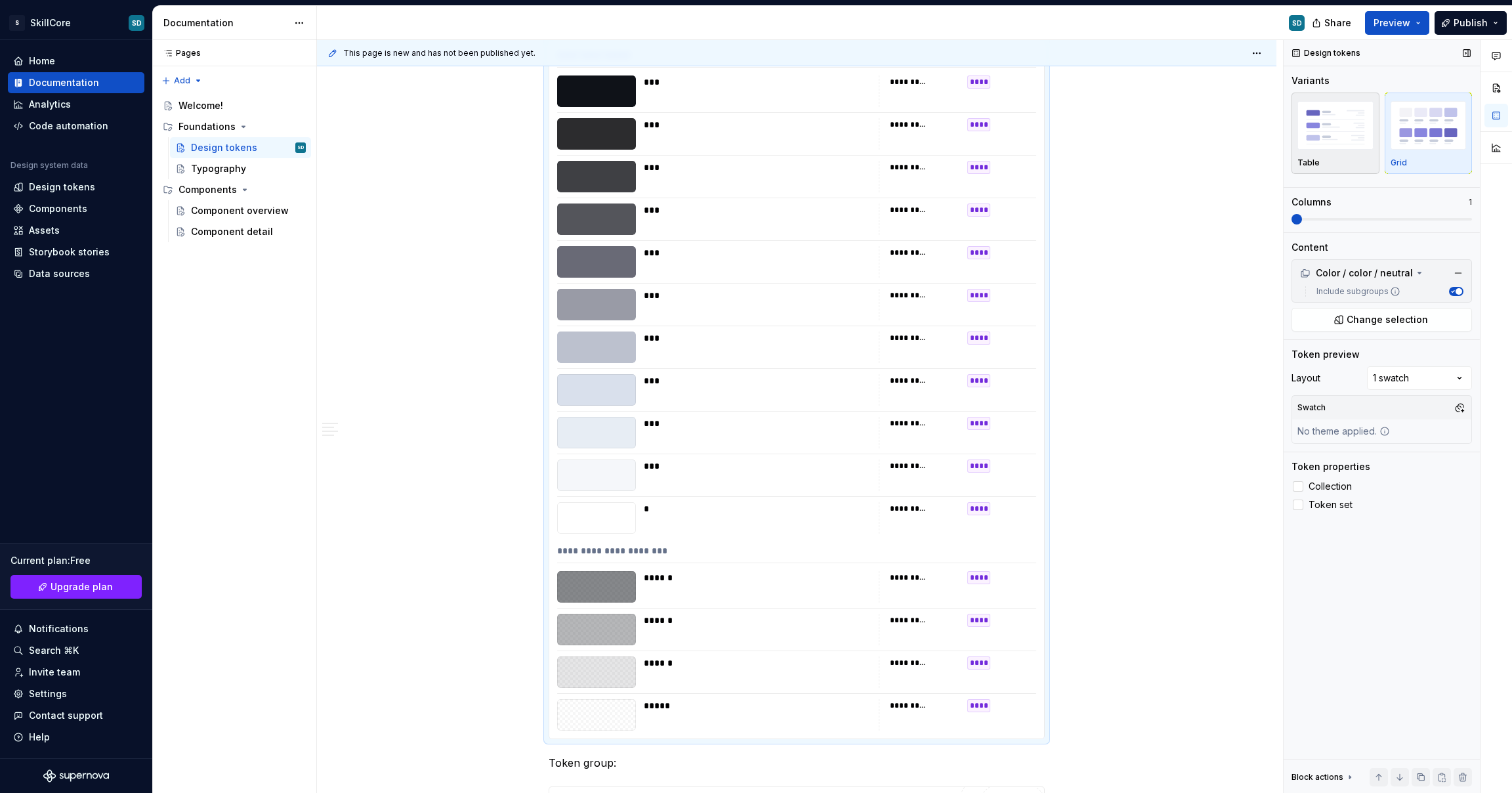
click at [1339, 140] on img "button" at bounding box center [1335, 124] width 76 height 48
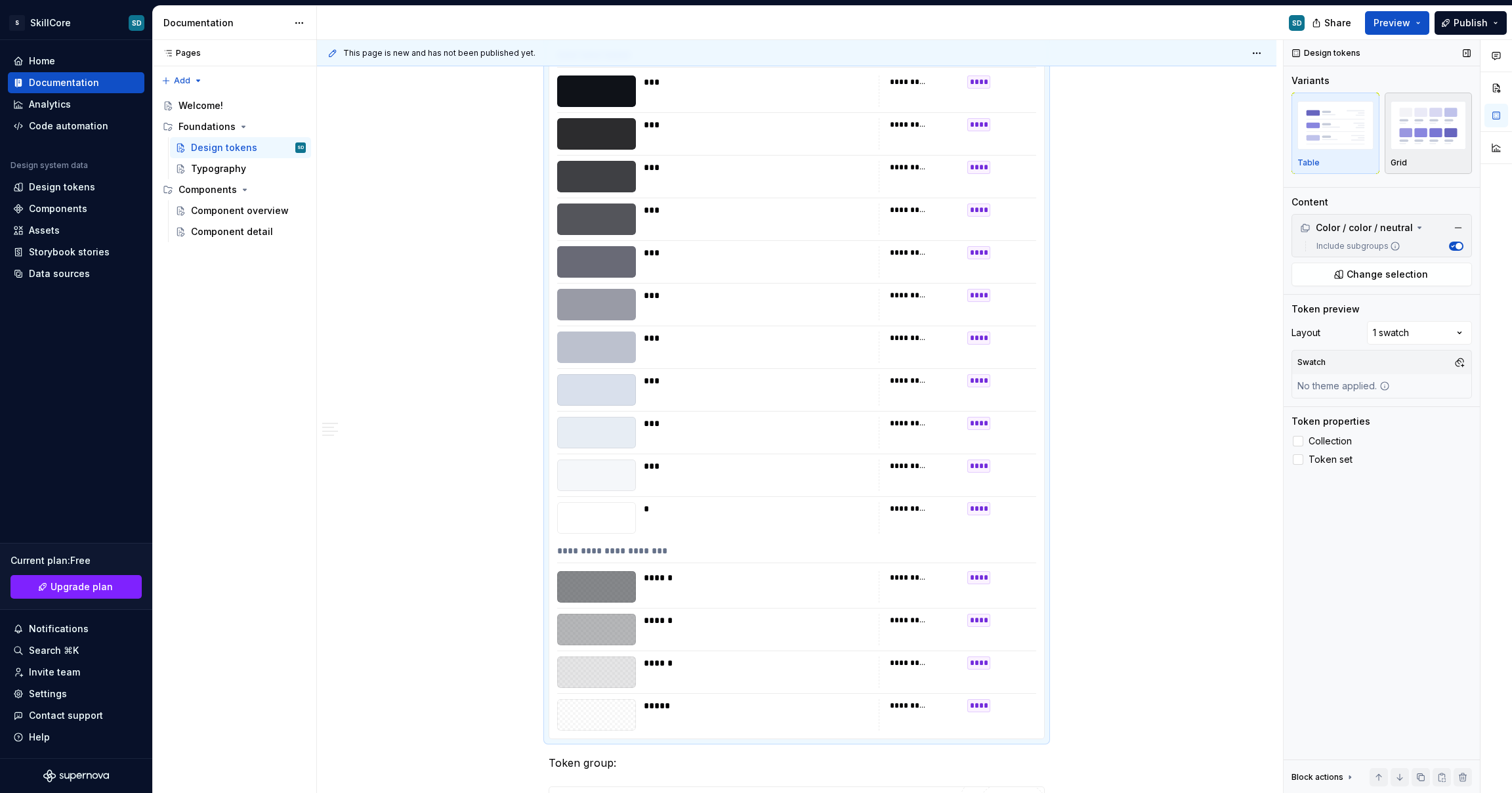
click at [1398, 141] on img "button" at bounding box center [1429, 124] width 76 height 48
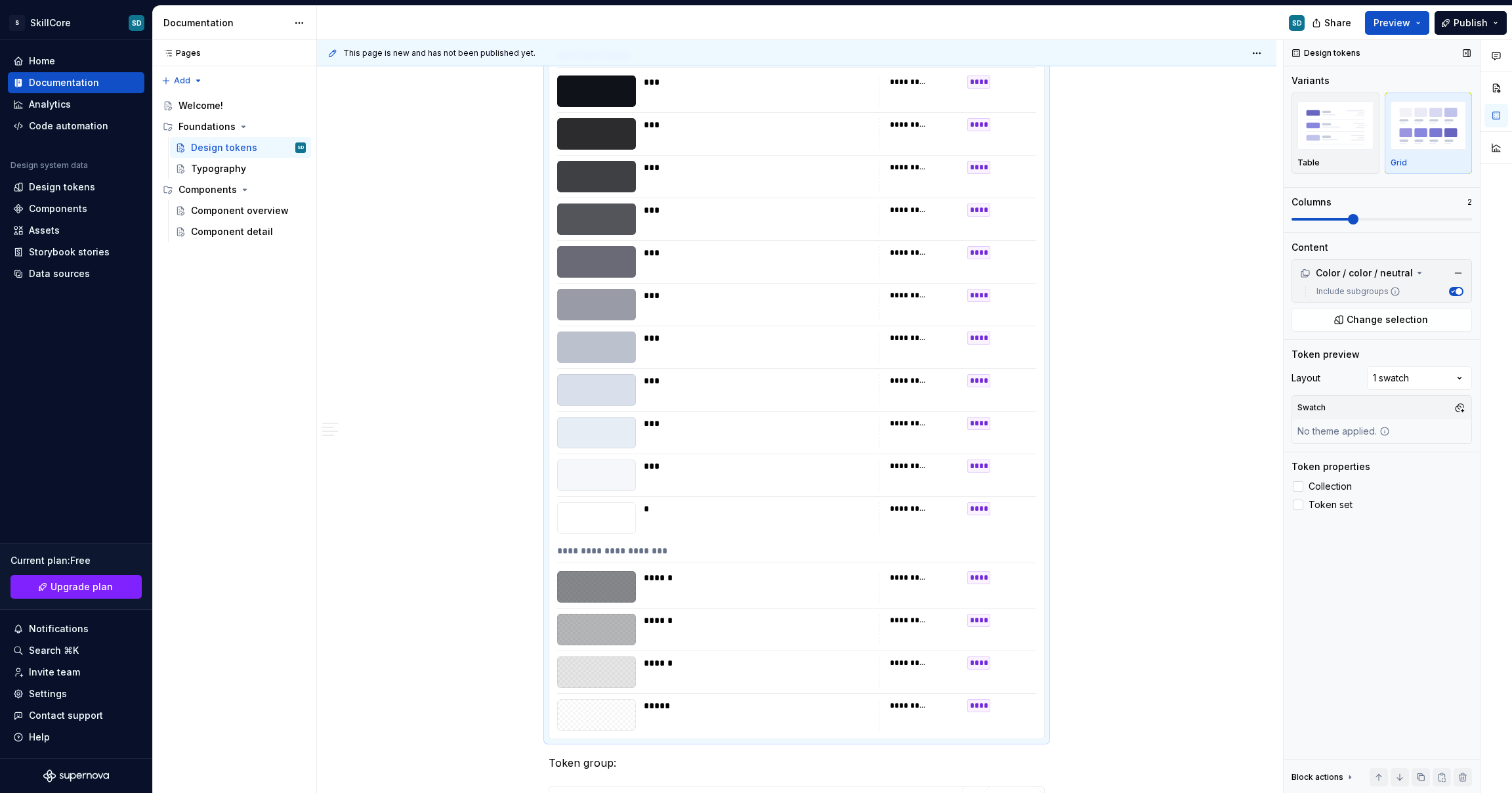
click at [1333, 218] on span at bounding box center [1382, 219] width 180 height 3
click at [1399, 218] on span at bounding box center [1352, 219] width 120 height 3
click at [1454, 214] on span at bounding box center [1382, 219] width 180 height 11
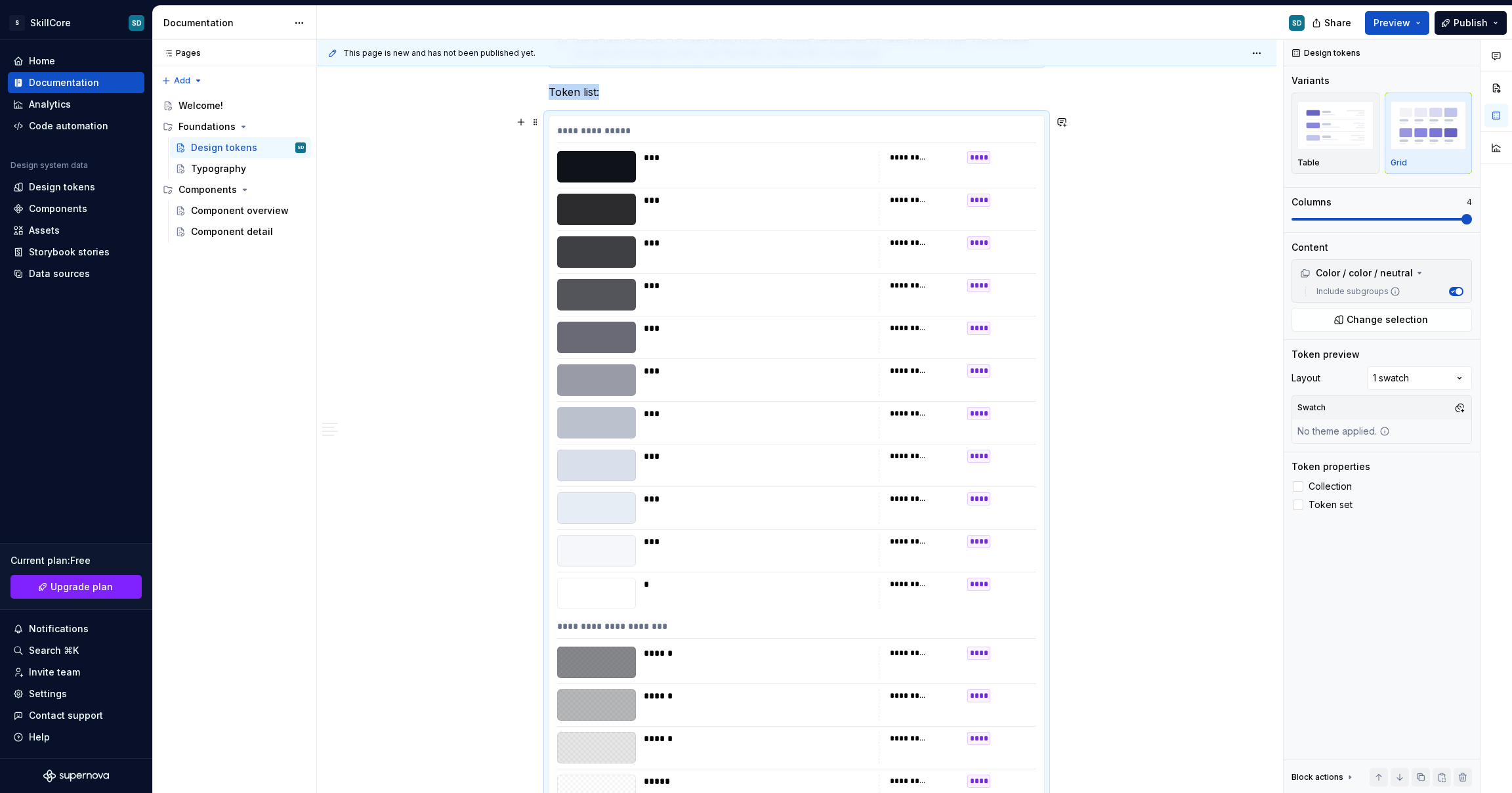
scroll to position [346, 0]
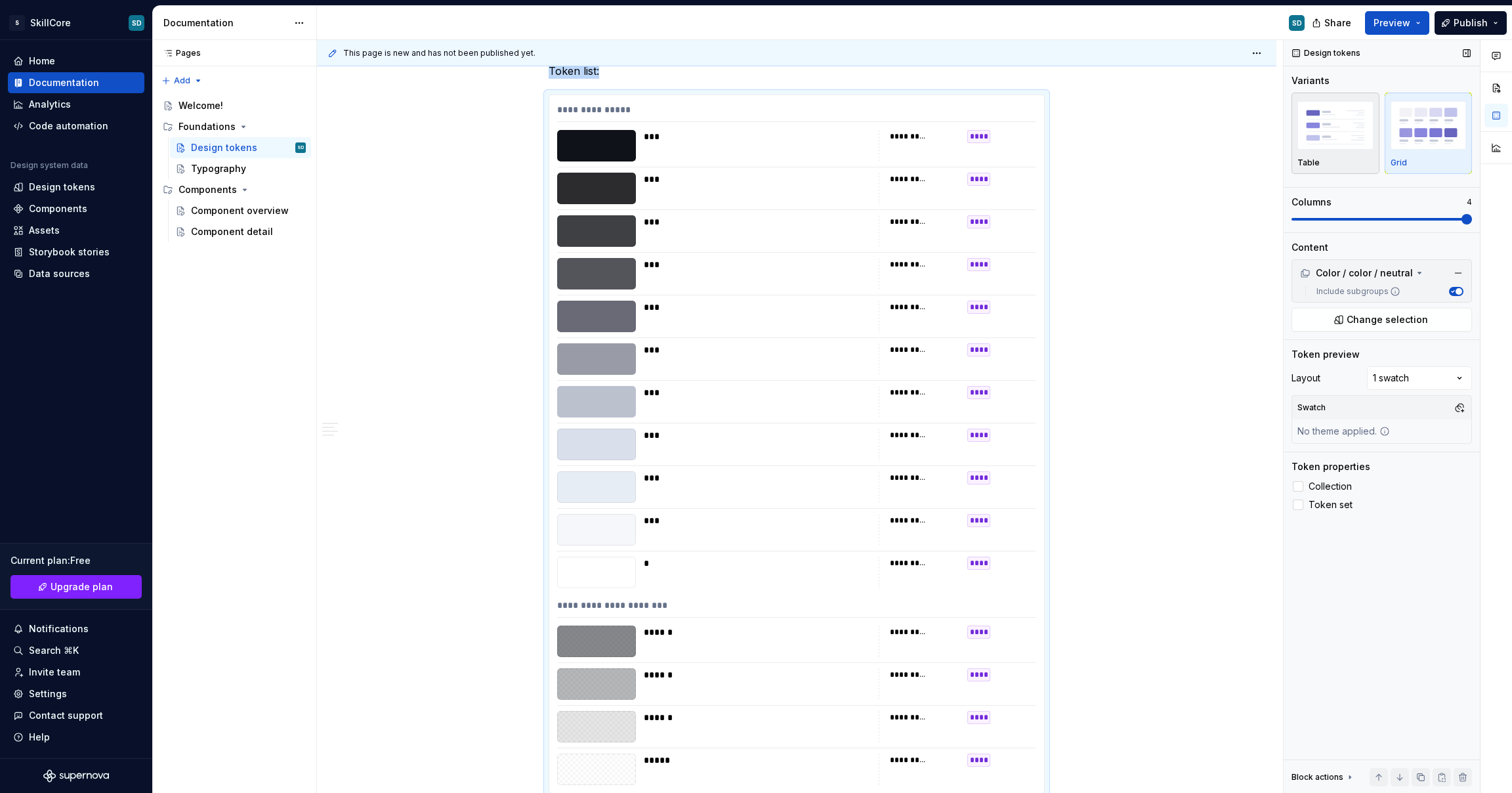
click at [1343, 119] on img "button" at bounding box center [1335, 124] width 76 height 48
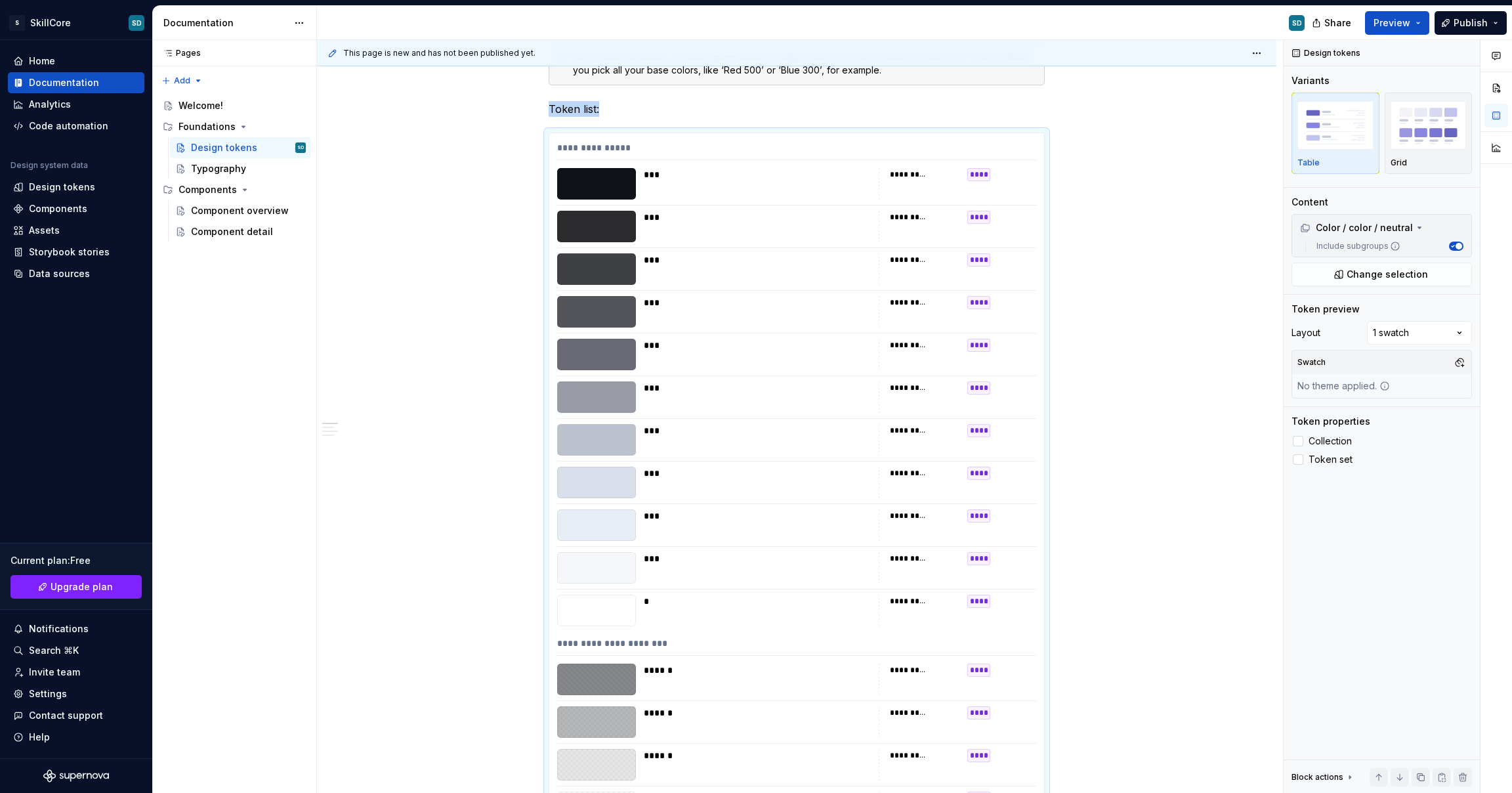
scroll to position [3, 0]
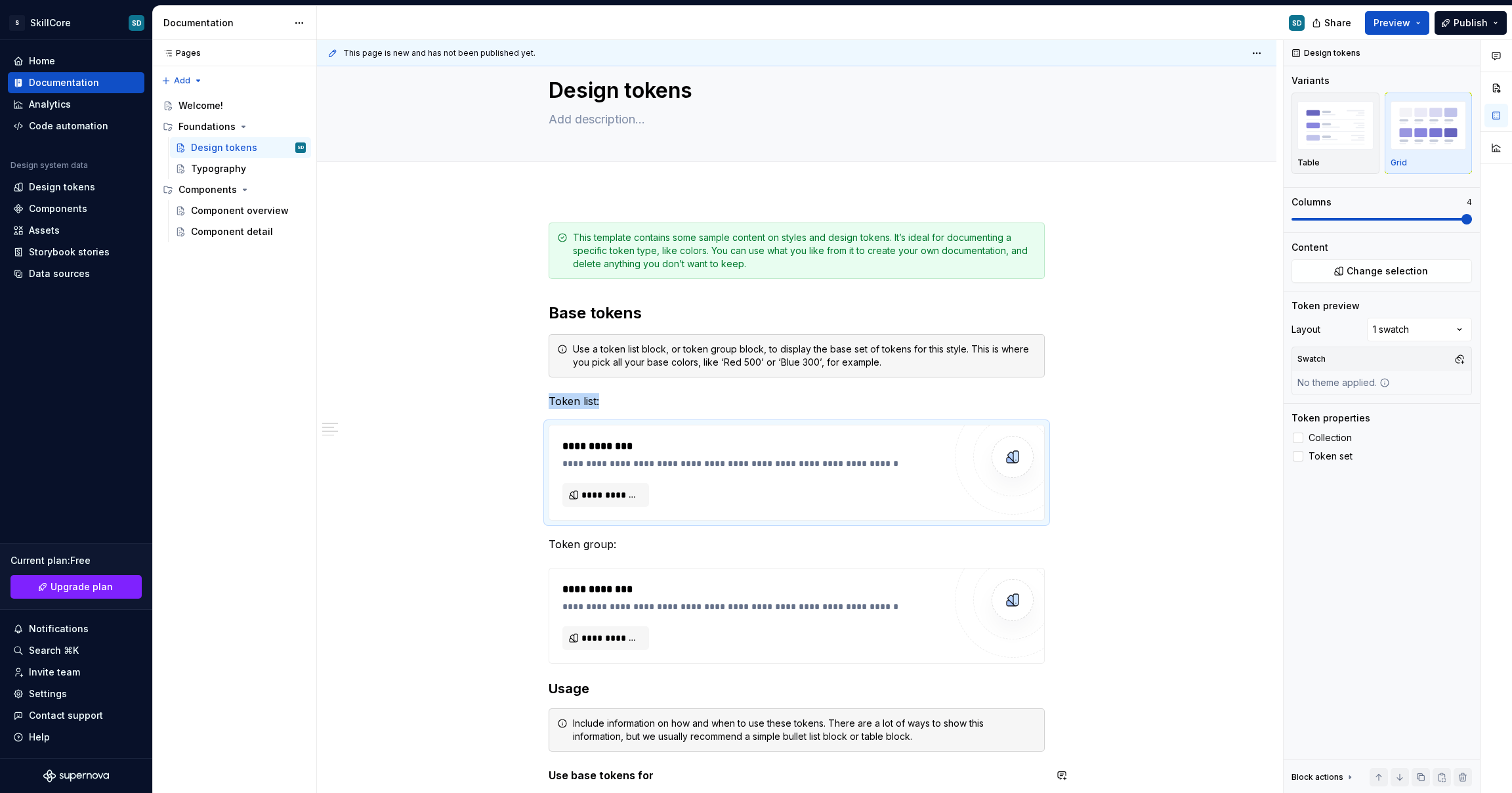
scroll to position [0, 0]
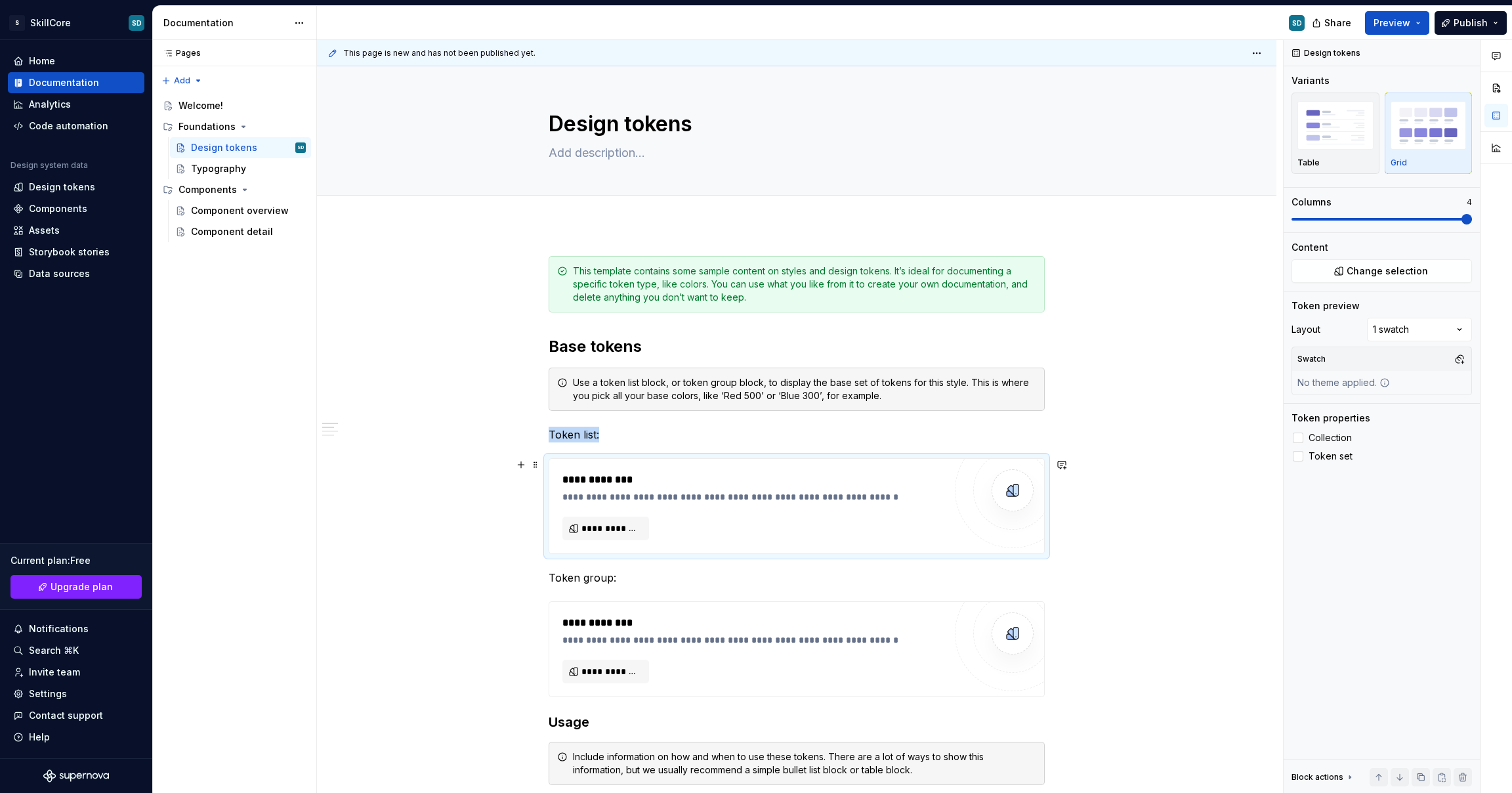
click at [1145, 459] on div "**********" at bounding box center [800, 417] width 966 height 754
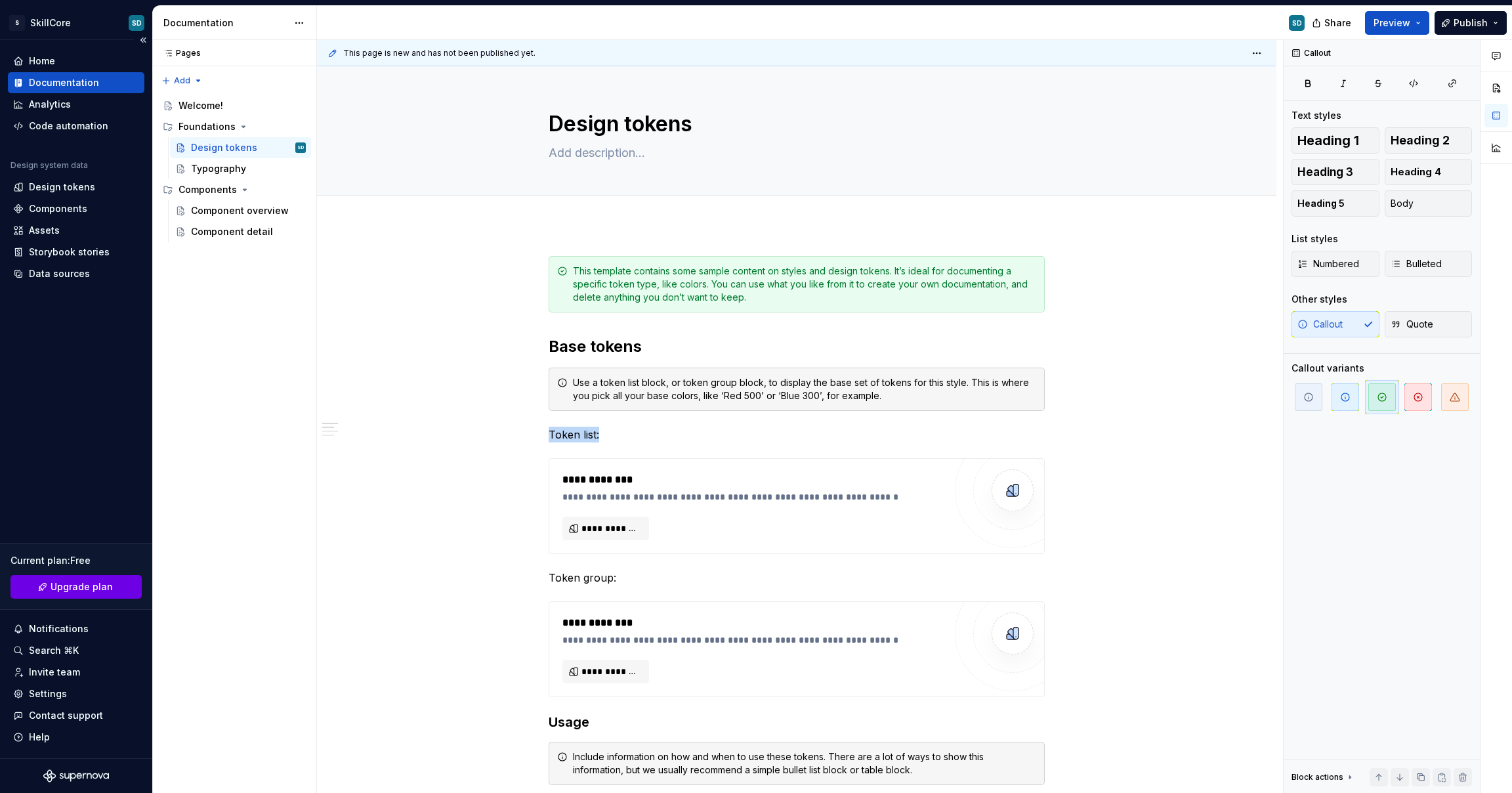
click at [83, 585] on span "Upgrade plan" at bounding box center [82, 587] width 63 height 13
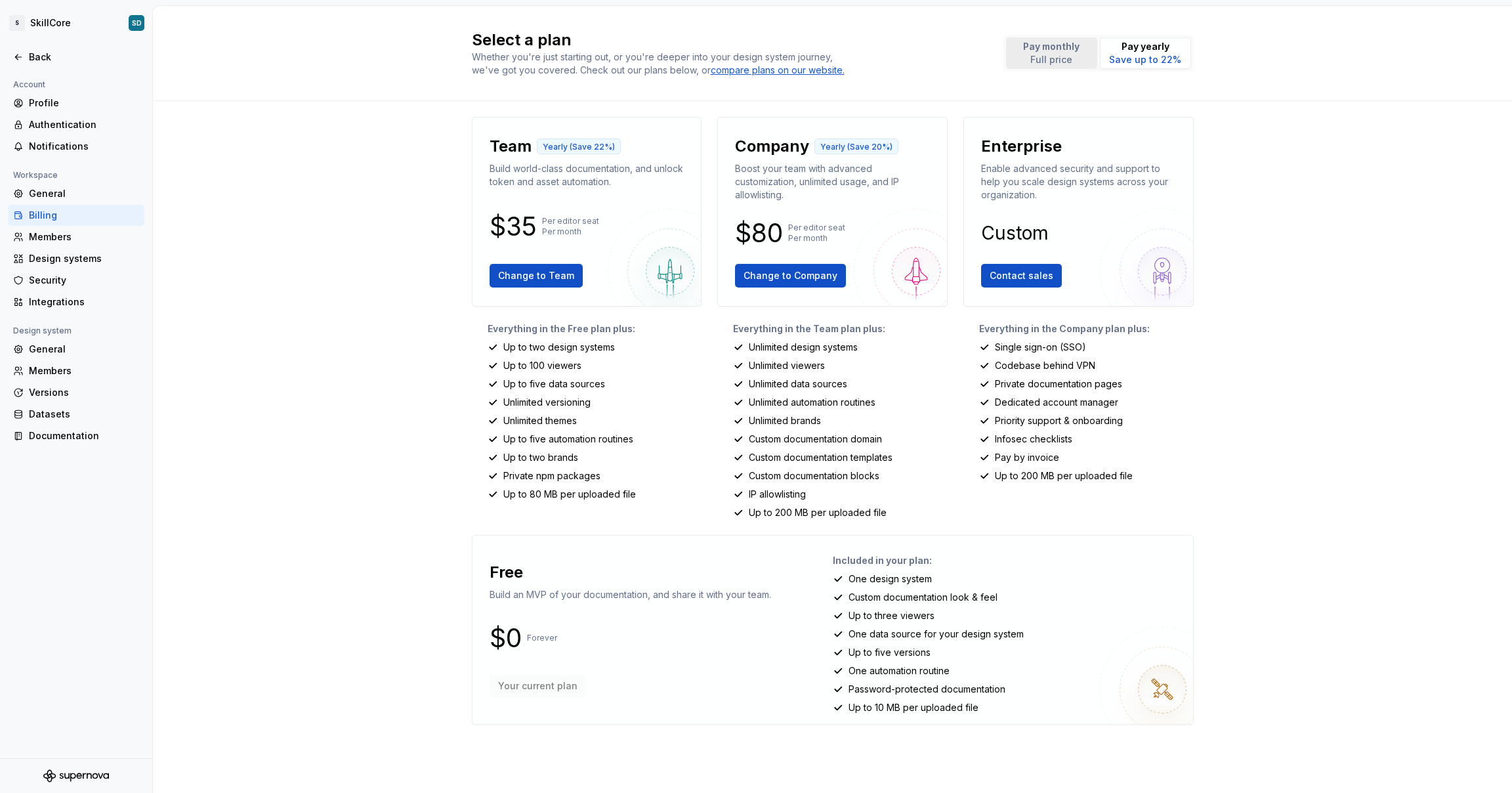
click at [1064, 62] on p "Full price" at bounding box center [1051, 60] width 57 height 13
click at [539, 279] on span "Change to Team" at bounding box center [536, 276] width 76 height 13
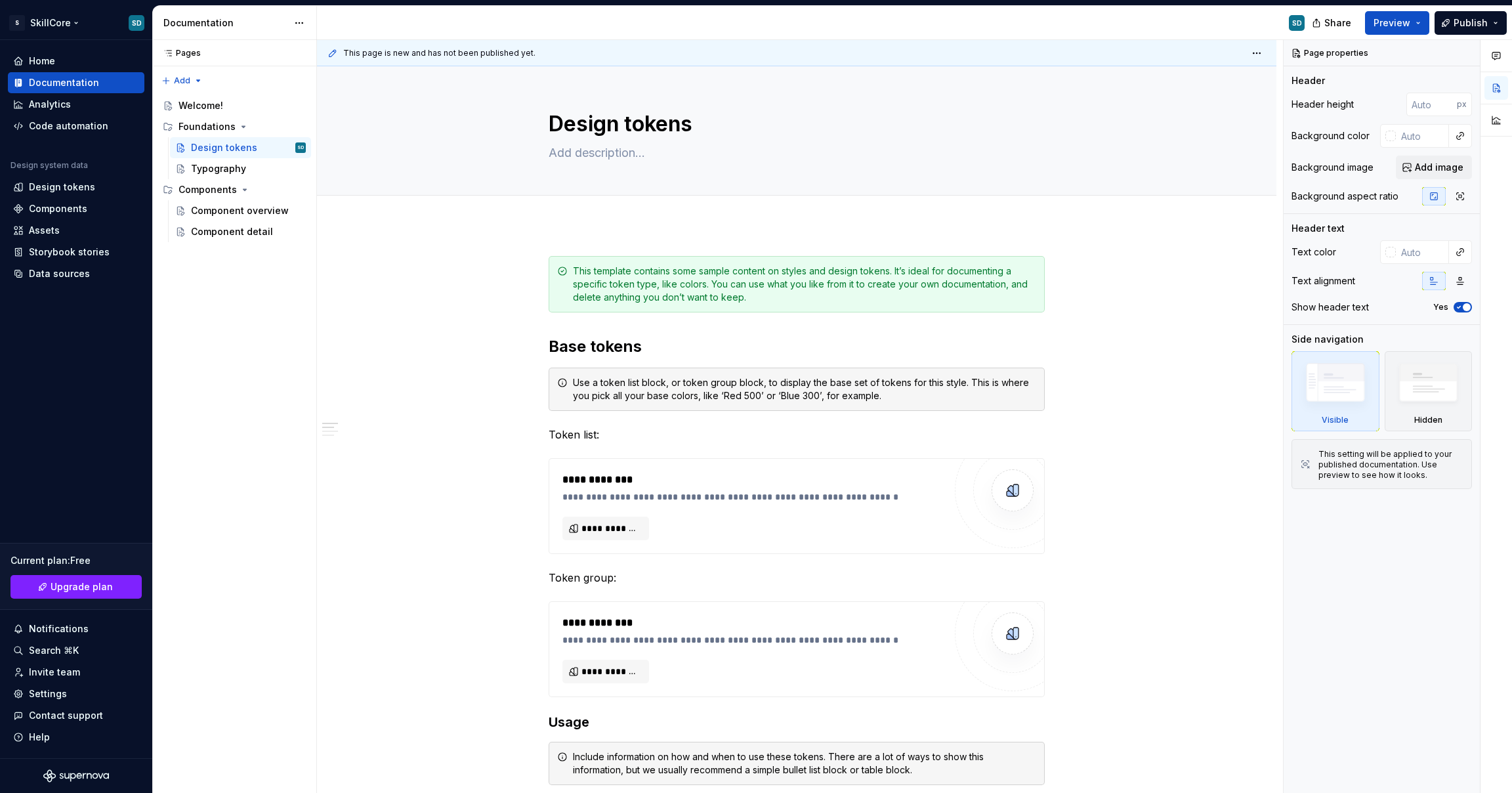
type textarea "*"
click at [60, 697] on div "Settings" at bounding box center [48, 695] width 38 height 13
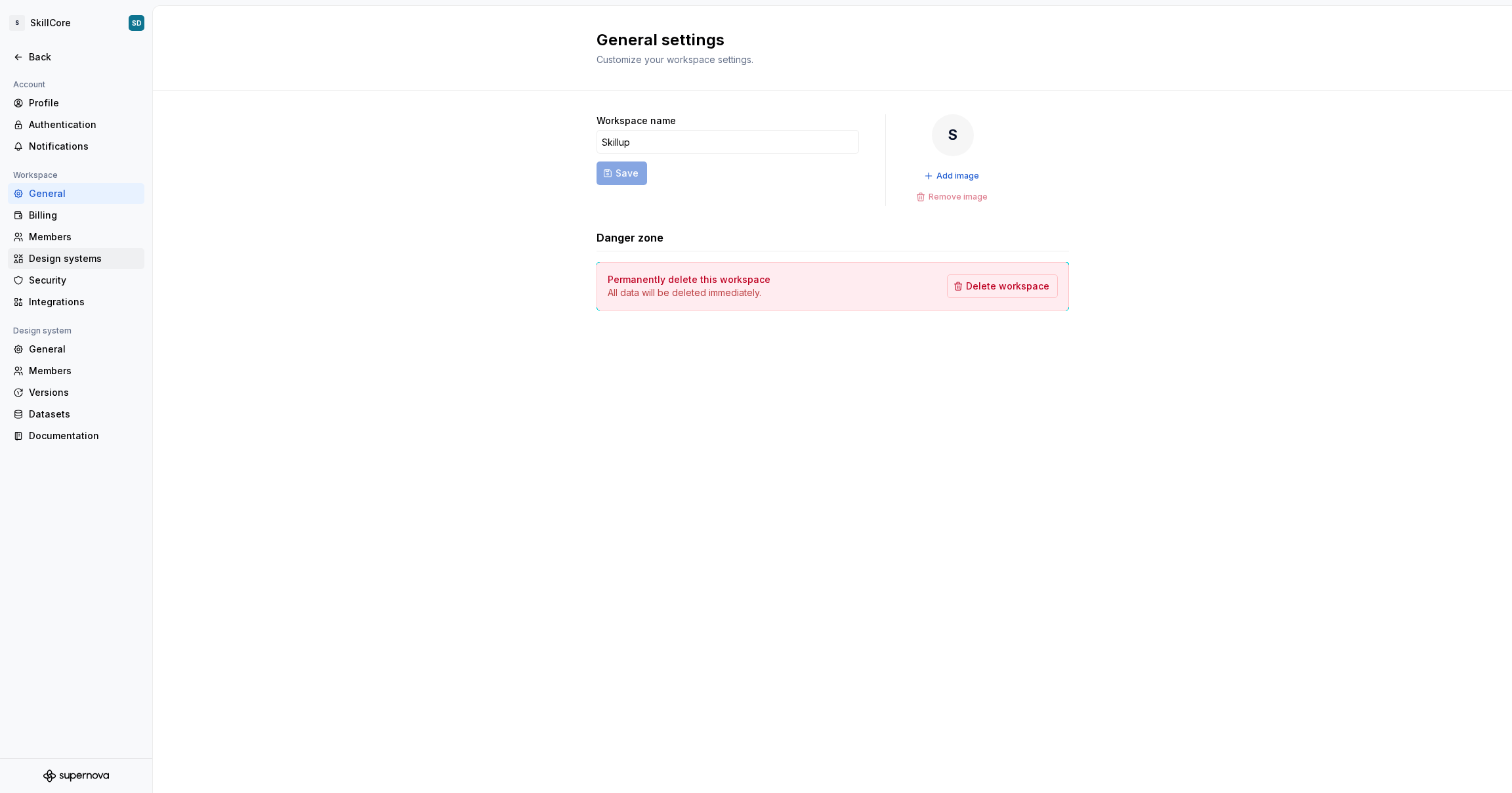
click at [61, 257] on div "Design systems" at bounding box center [84, 259] width 110 height 13
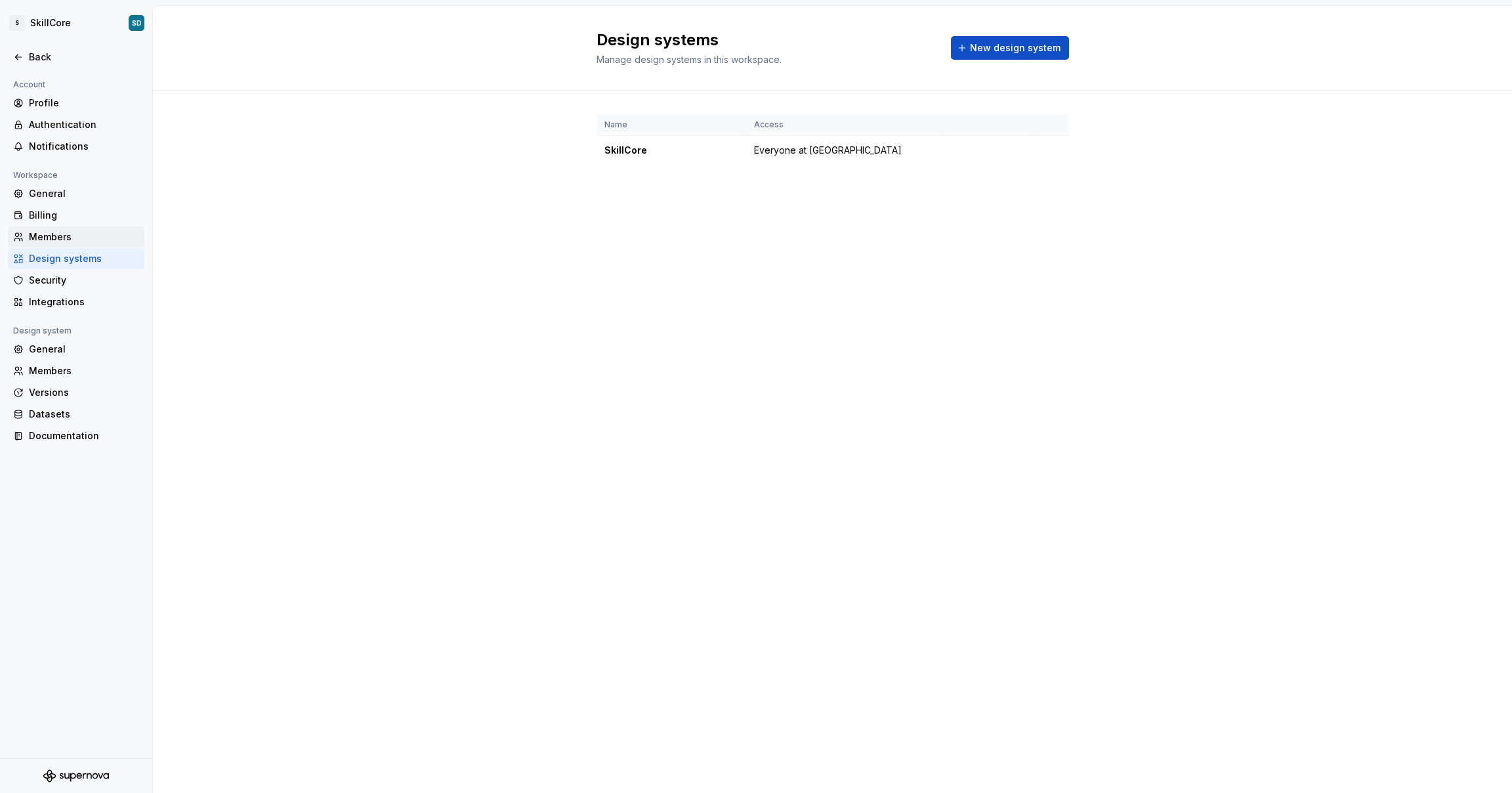
click at [60, 241] on div "Members" at bounding box center [84, 237] width 110 height 13
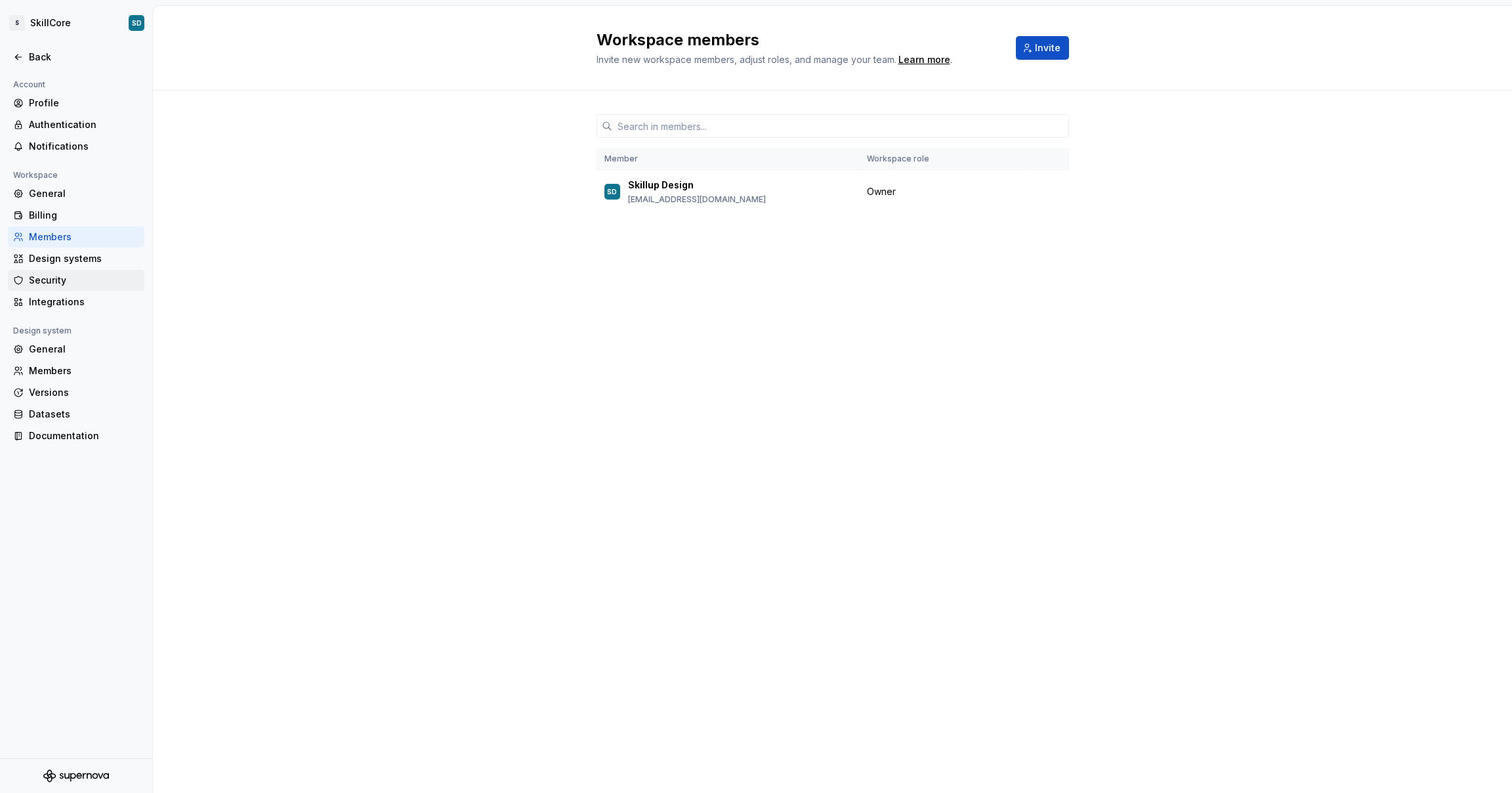
click at [60, 279] on div "Security" at bounding box center [84, 280] width 110 height 13
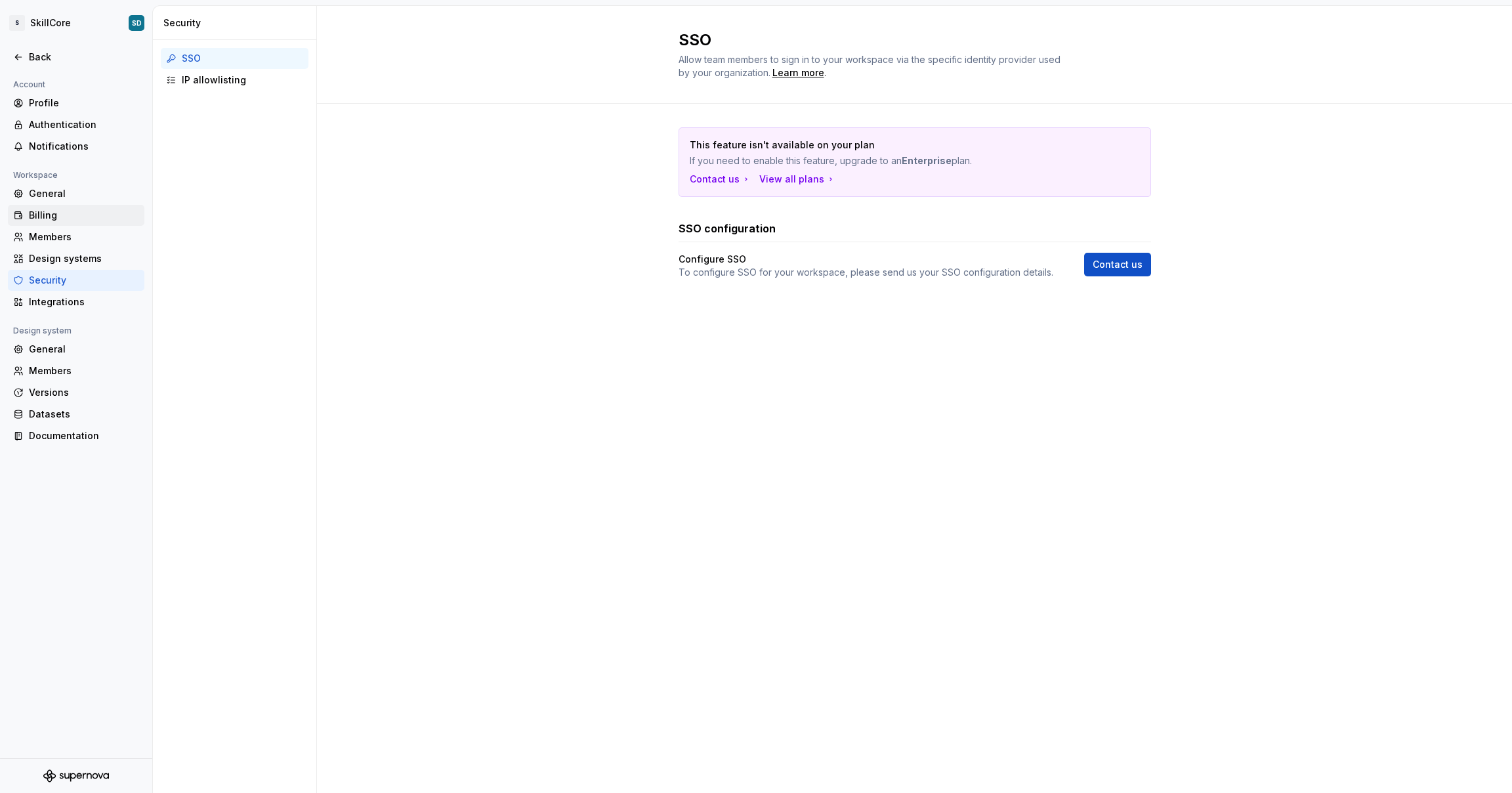
click at [54, 219] on div "Billing" at bounding box center [84, 215] width 110 height 13
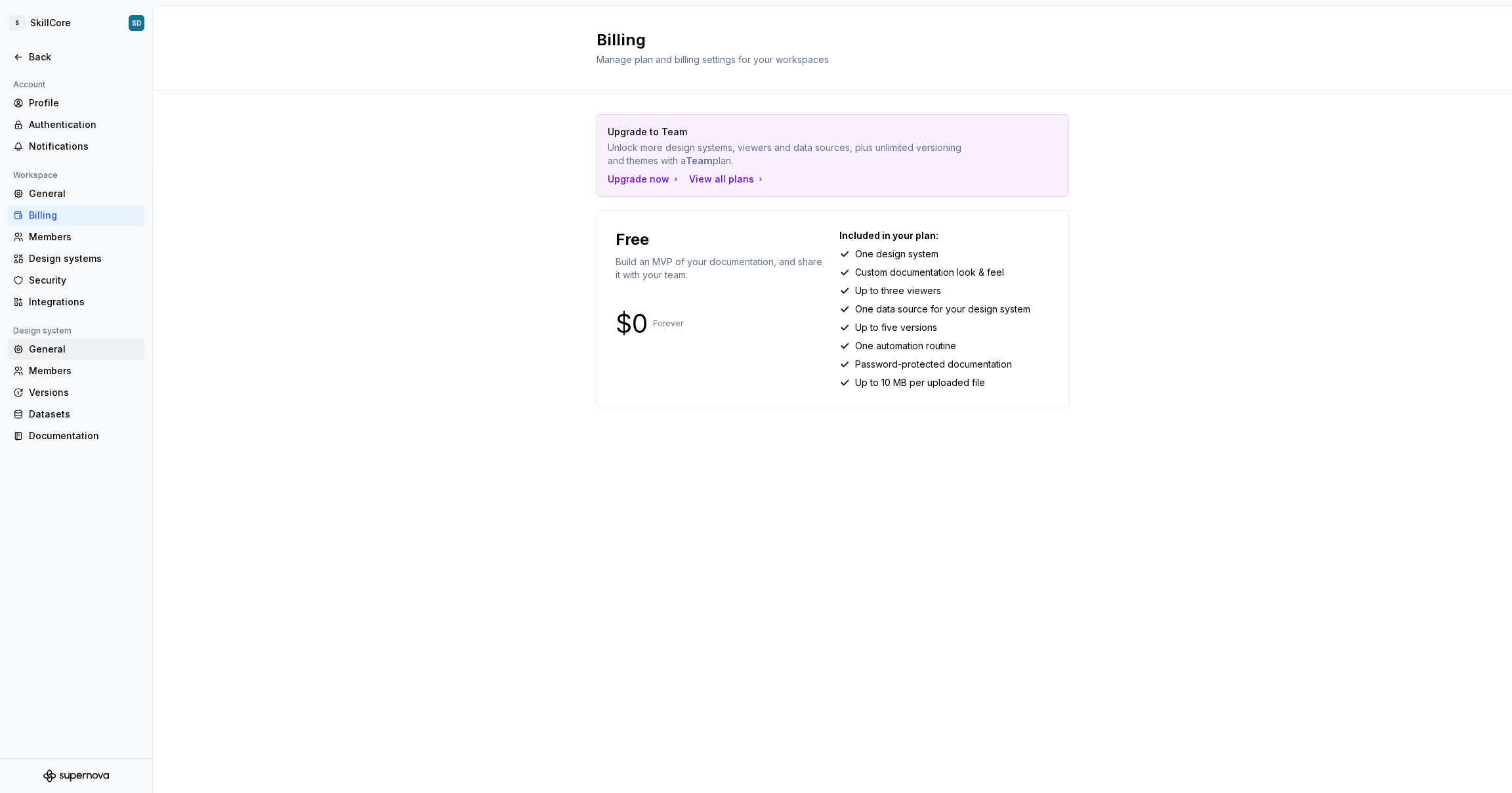
click at [63, 351] on div "General" at bounding box center [84, 350] width 110 height 13
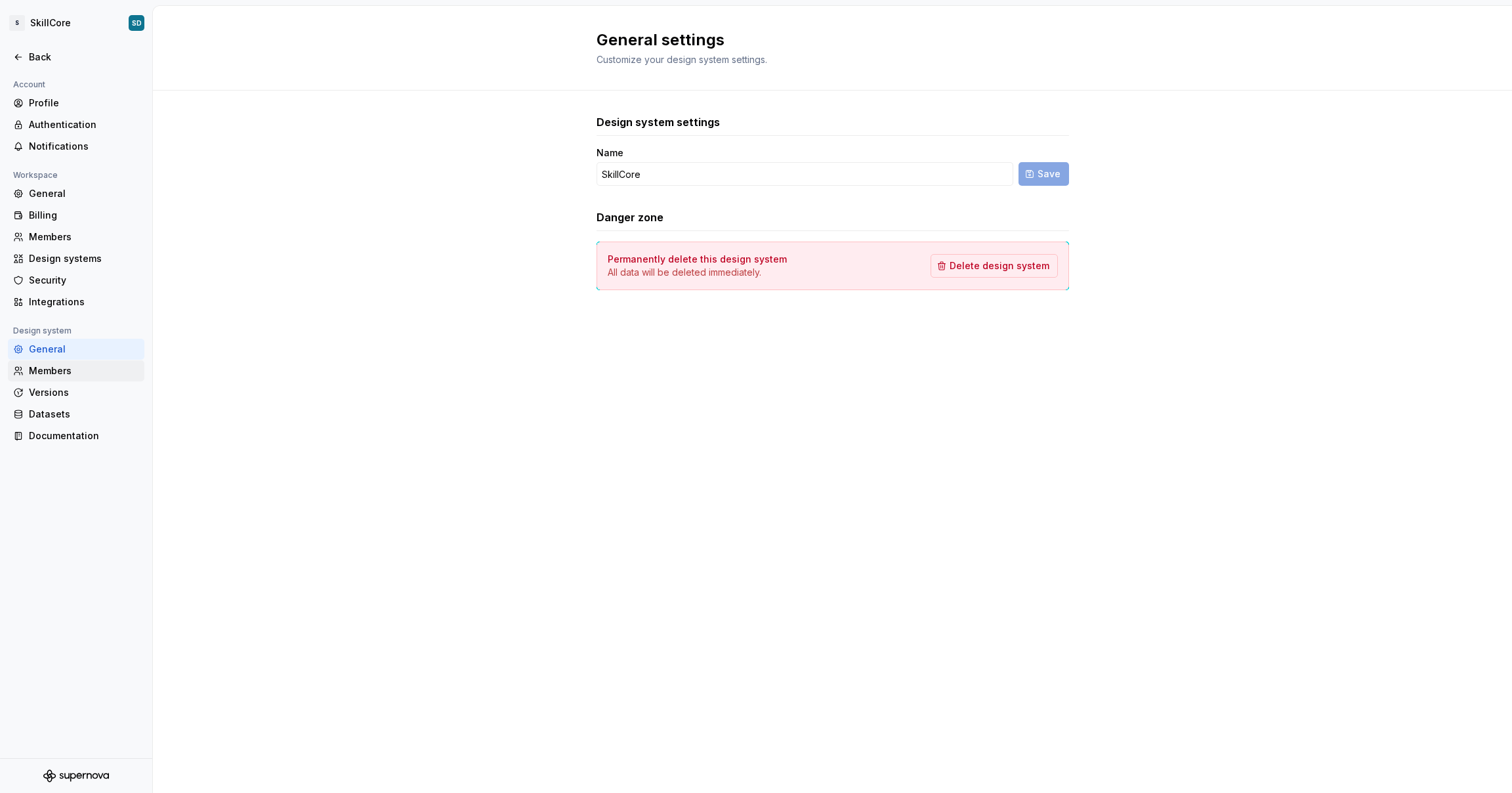
click at [62, 367] on div "Members" at bounding box center [84, 371] width 110 height 13
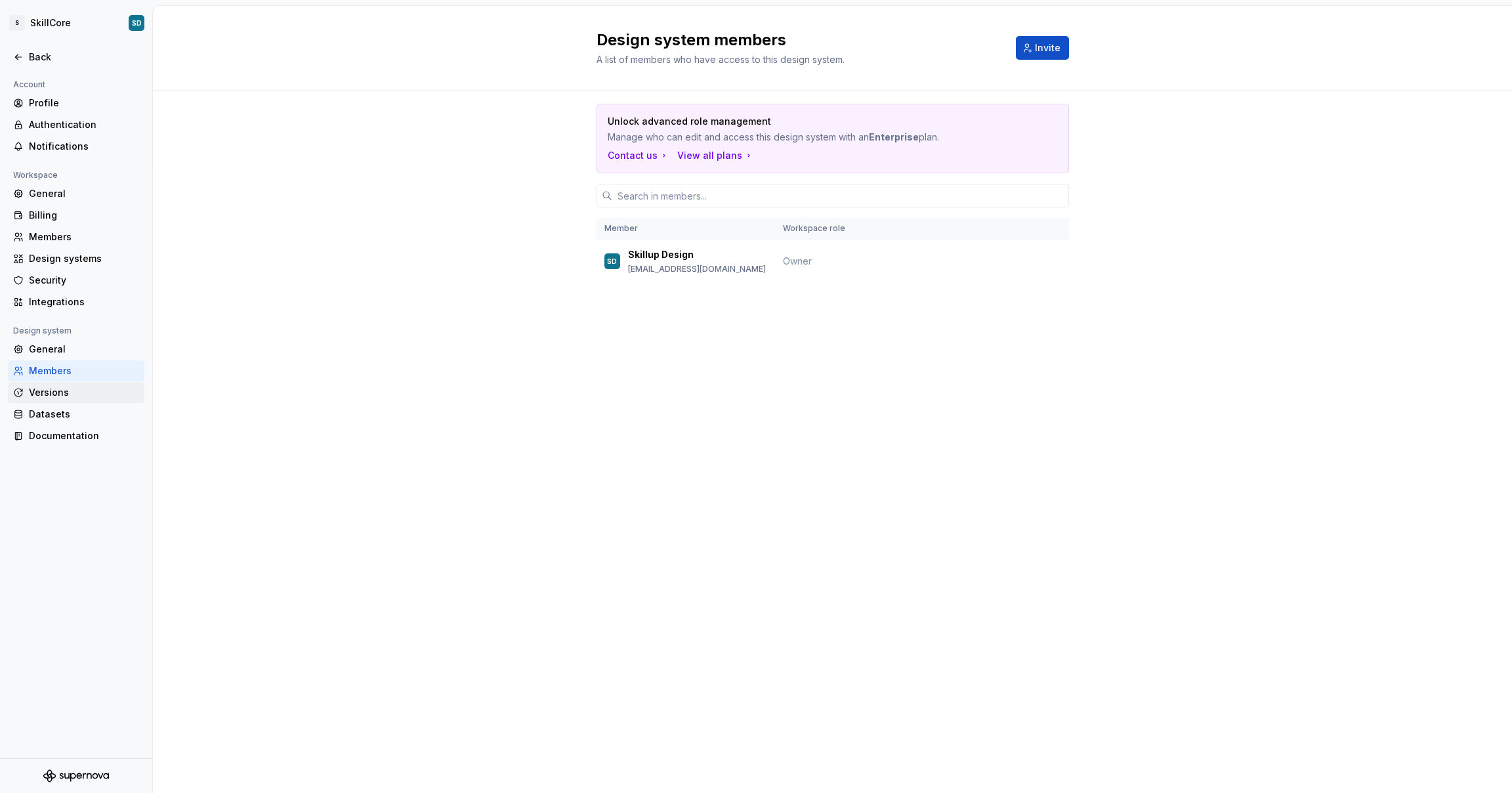
click at [53, 390] on div "Versions" at bounding box center [84, 393] width 110 height 13
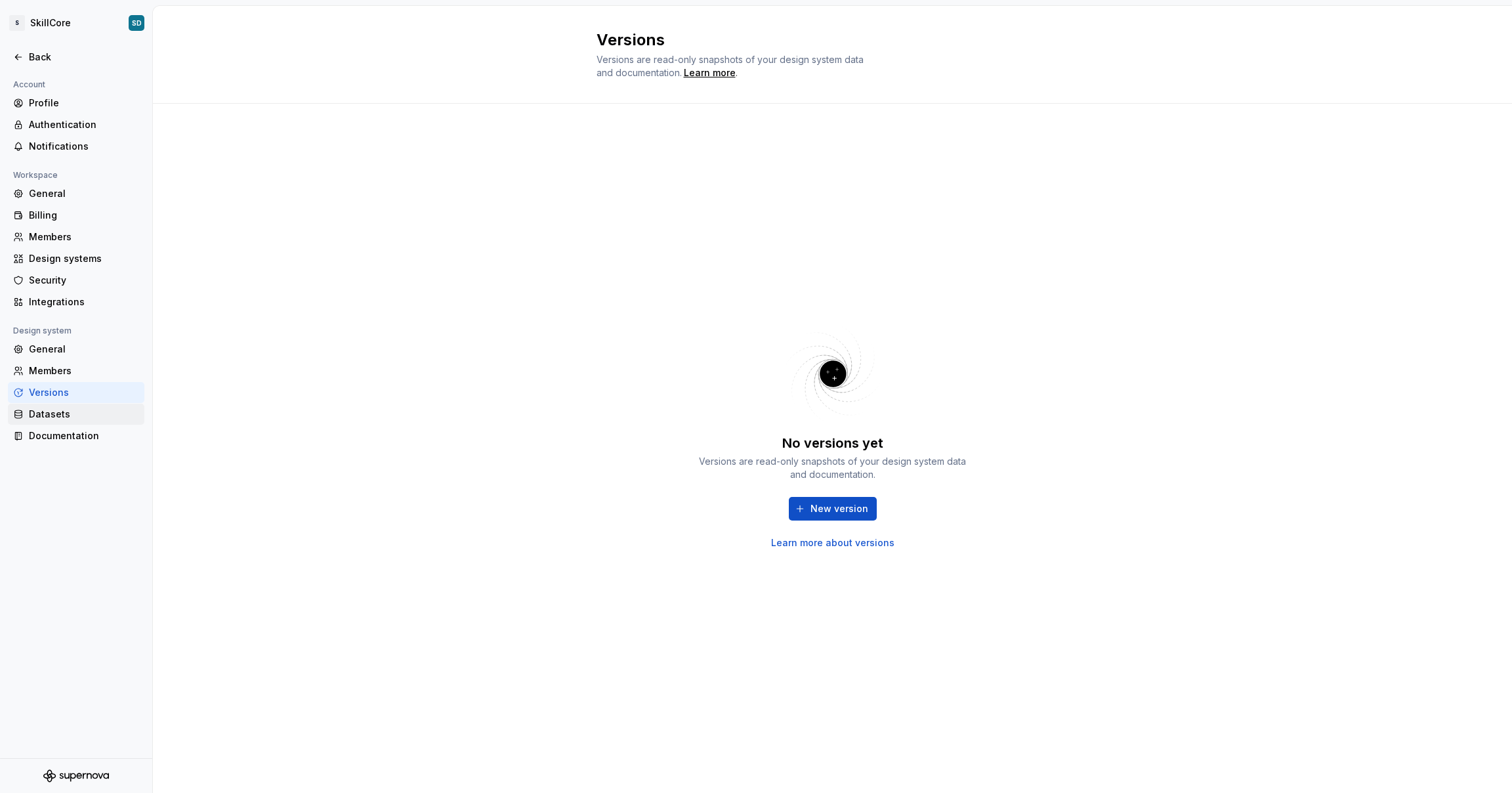
click at [47, 408] on div "Datasets" at bounding box center [84, 415] width 110 height 13
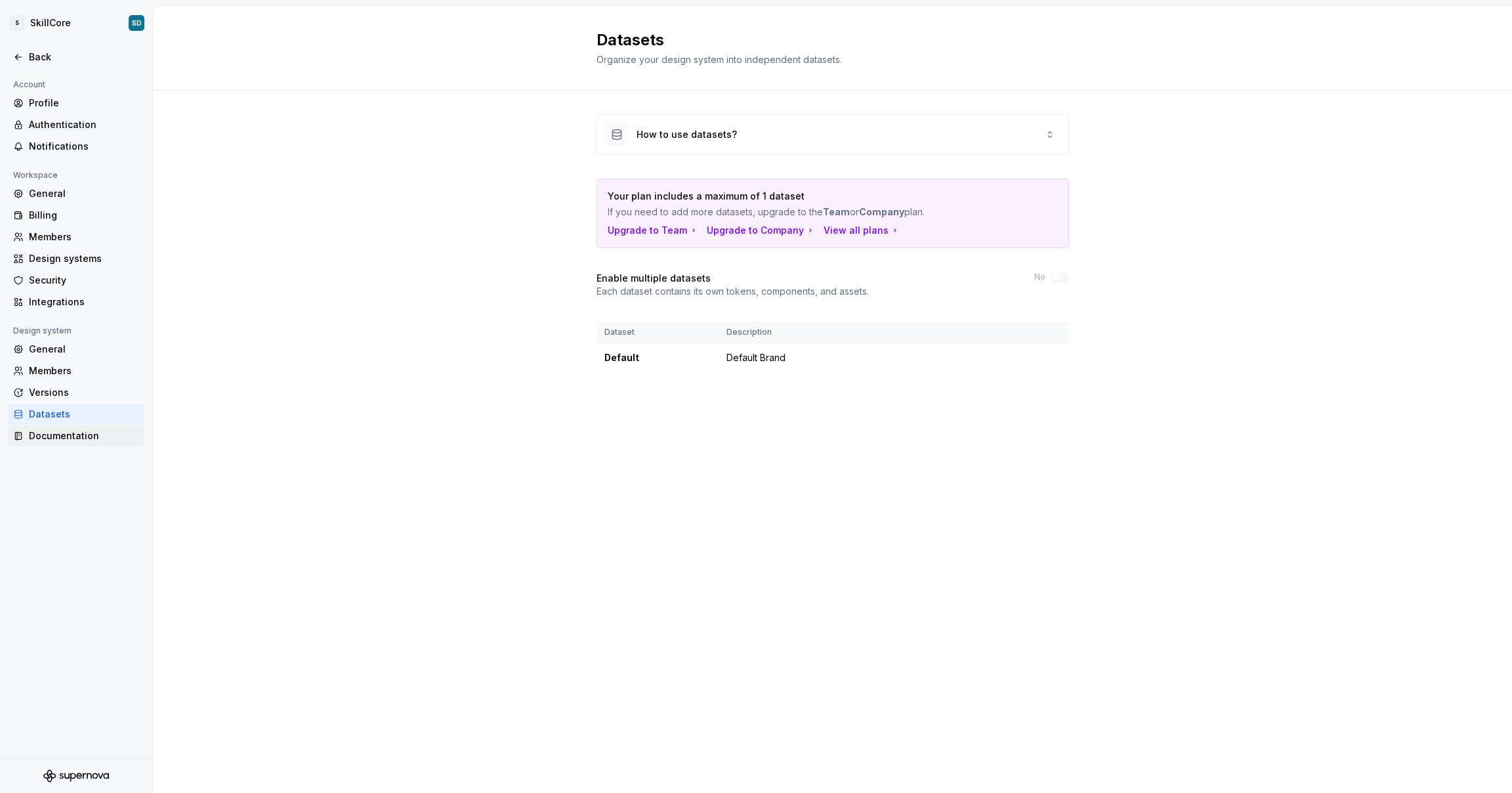
click at [49, 432] on div "Documentation" at bounding box center [84, 436] width 110 height 13
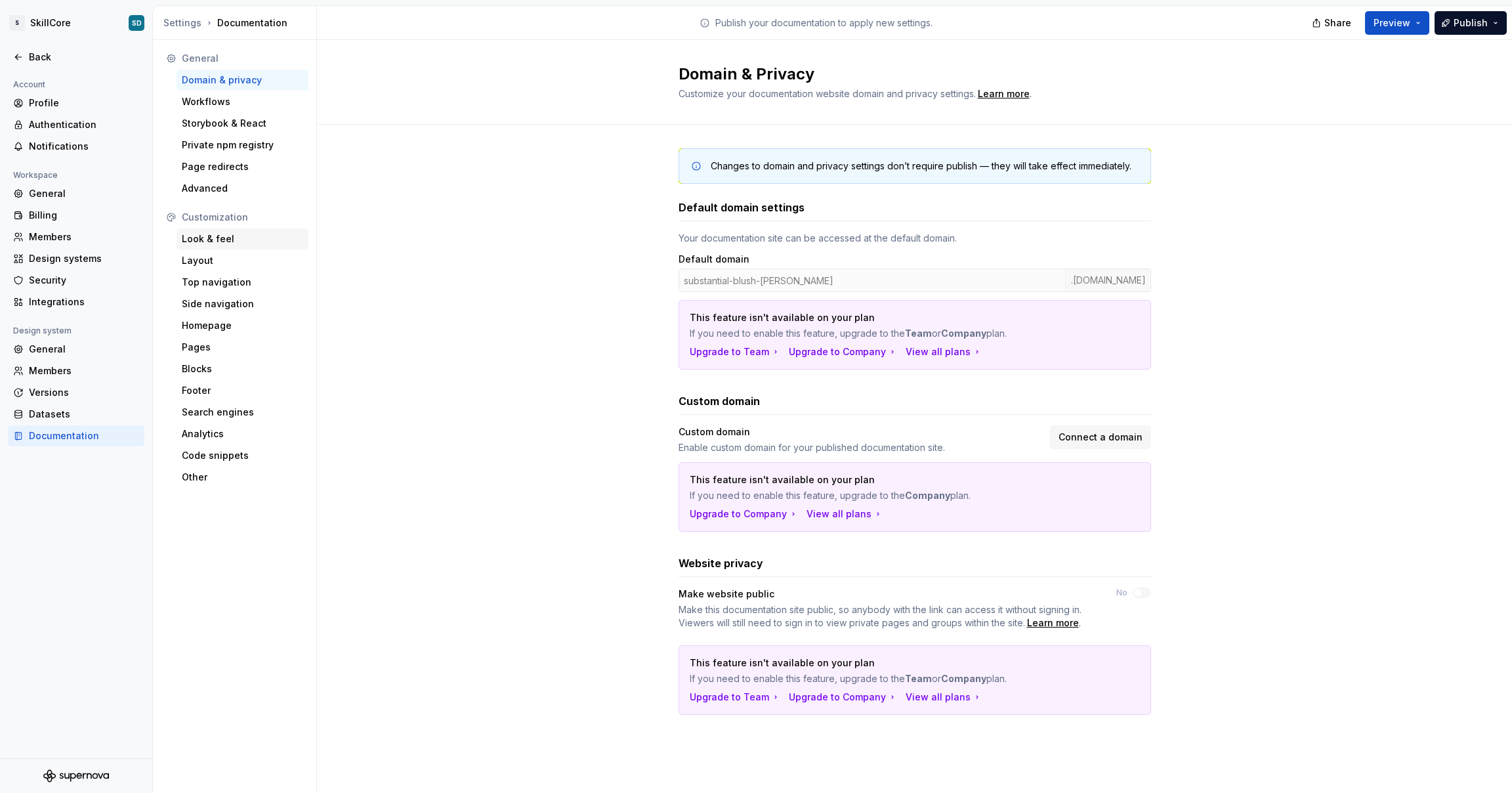
click at [214, 240] on div "Look & feel" at bounding box center [243, 239] width 122 height 13
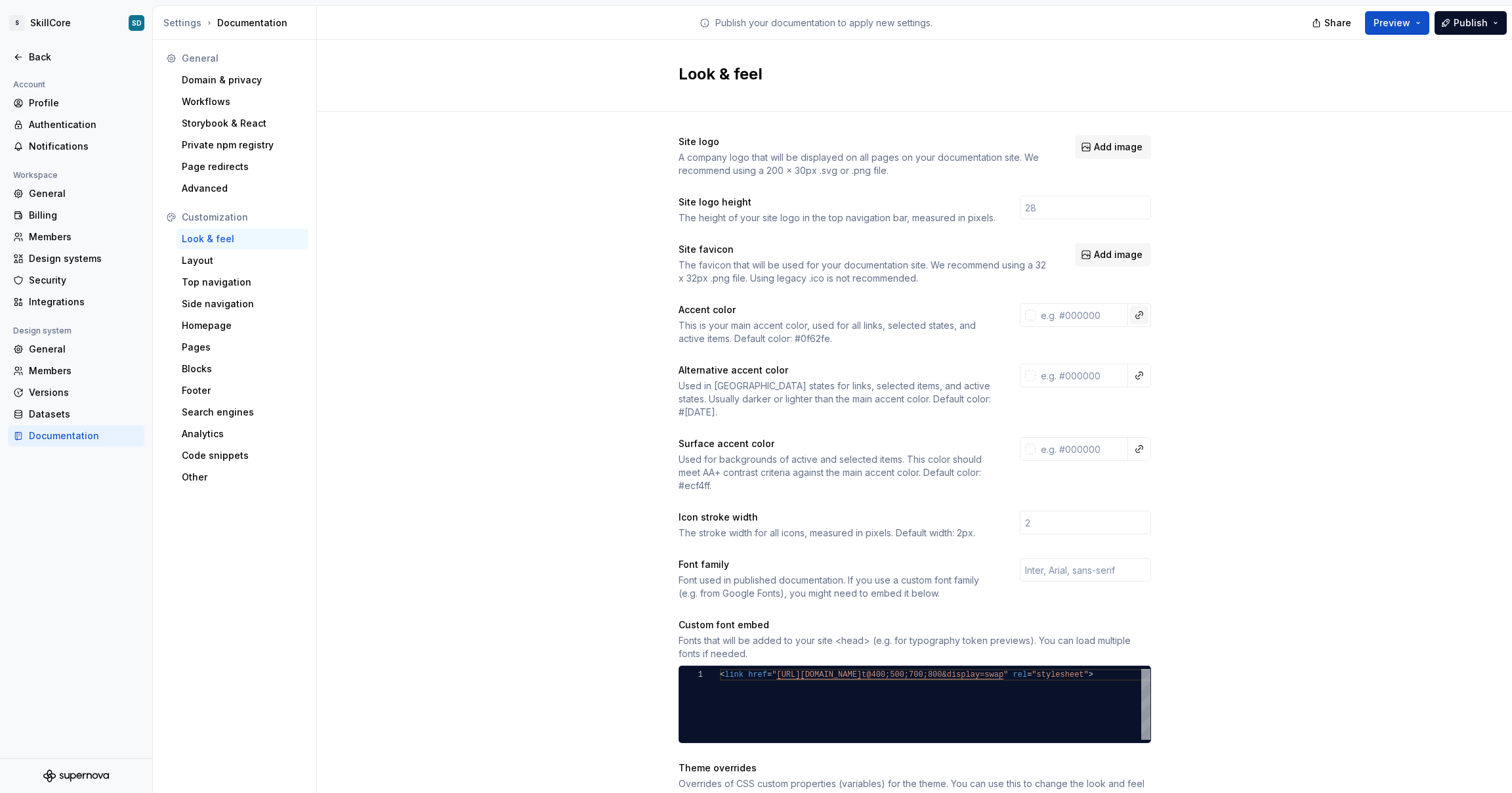
click at [1133, 318] on button "button" at bounding box center [1140, 316] width 18 height 18
click at [1099, 317] on html "S SkillCore SD Back Account Profile Authentication Notifications Workspace Gene…" at bounding box center [756, 396] width 1512 height 793
click at [1045, 312] on input "text" at bounding box center [1081, 315] width 93 height 23
paste input "#0027a6"
click at [1265, 336] on div "Site logo A company logo that will be displayed on all pages on your documentat…" at bounding box center [915, 596] width 1195 height 968
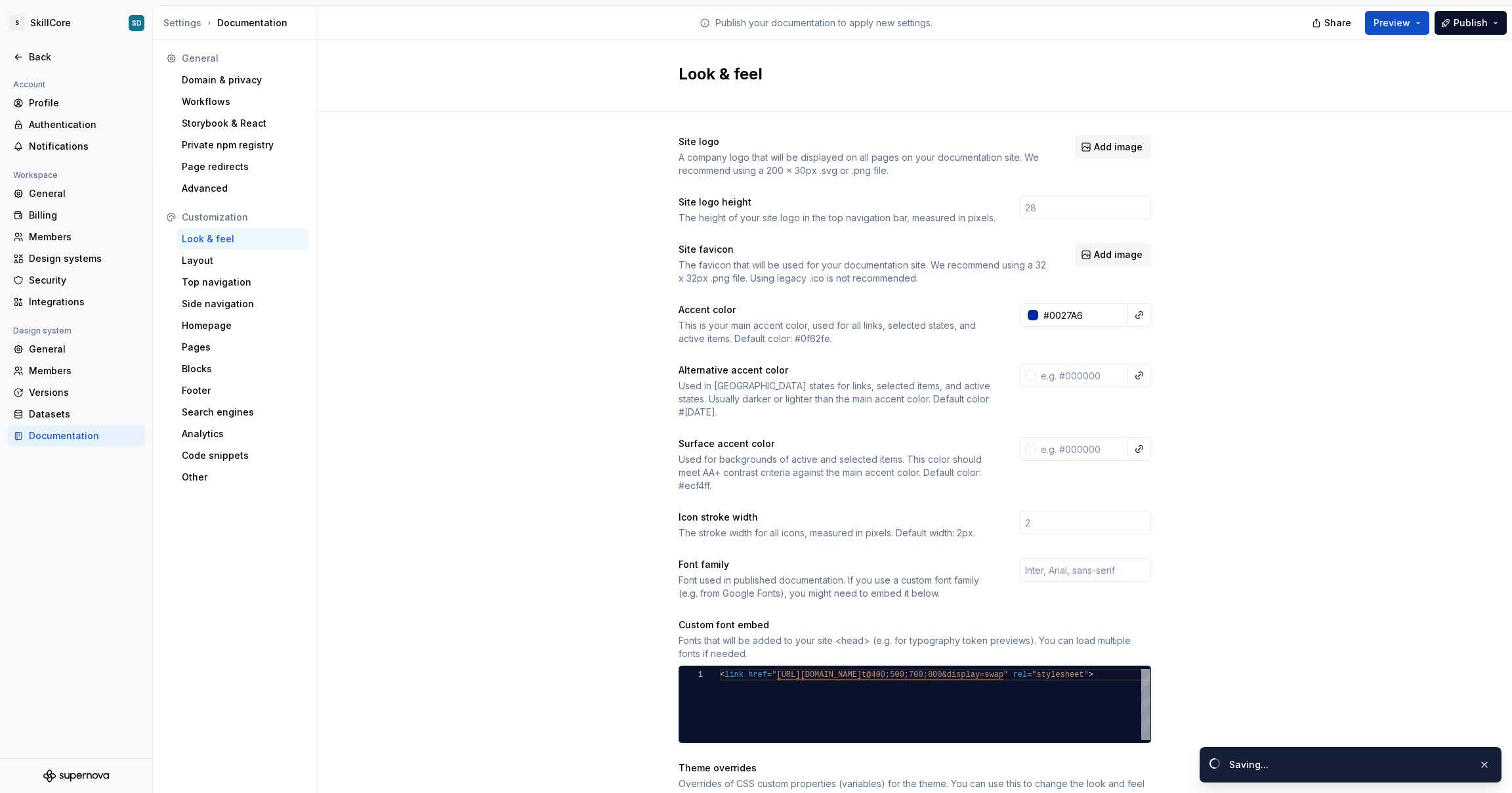
type input "#0027a6ff"
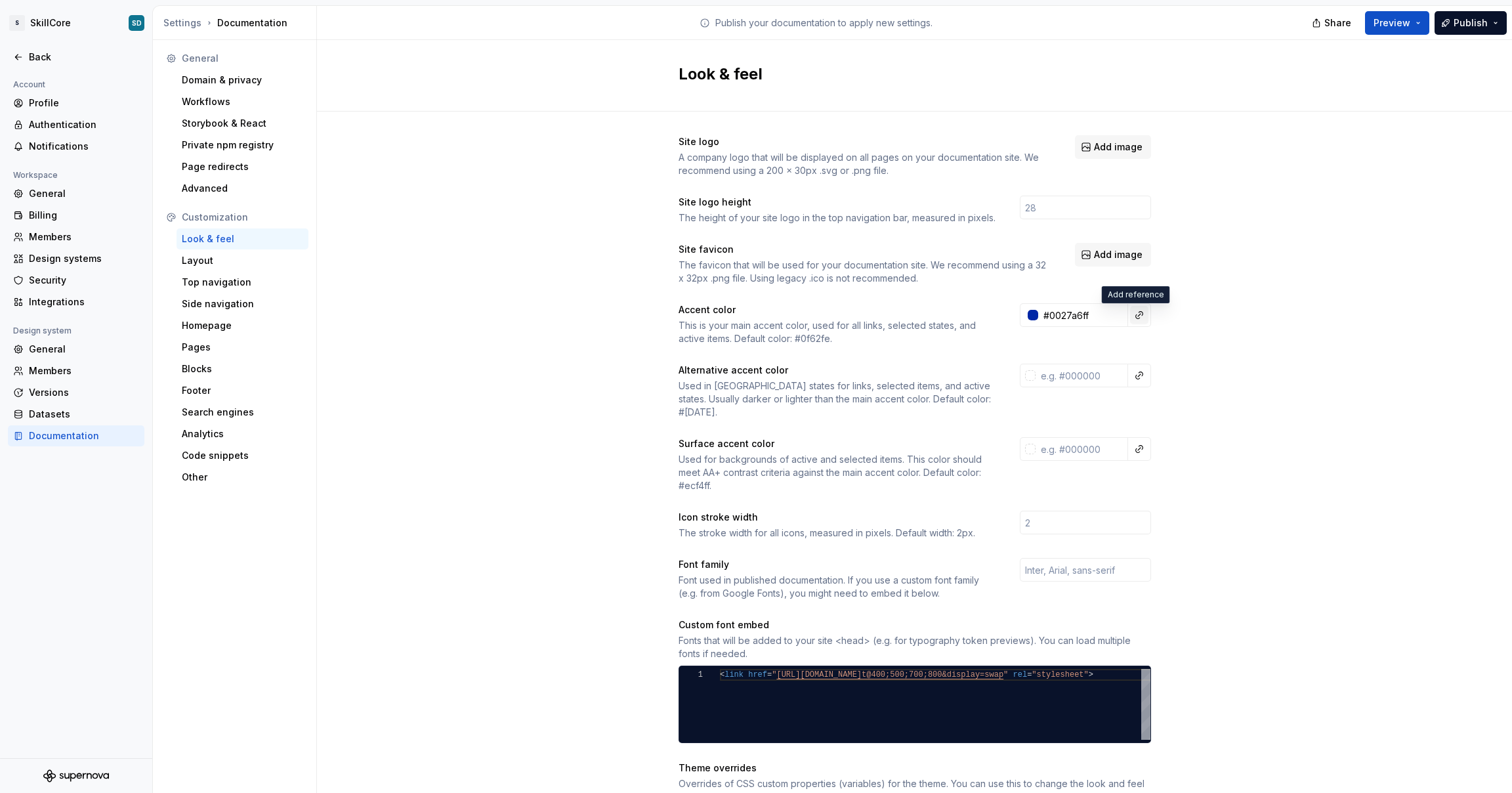
click at [1136, 319] on button "button" at bounding box center [1140, 316] width 18 height 18
click at [1197, 330] on html "S SkillCore SD Back Account Profile Authentication Notifications Workspace Gene…" at bounding box center [756, 396] width 1512 height 793
click at [1076, 374] on input "text" at bounding box center [1081, 376] width 93 height 23
paste input "#f0f6ff"
type input "#f0f6ff"
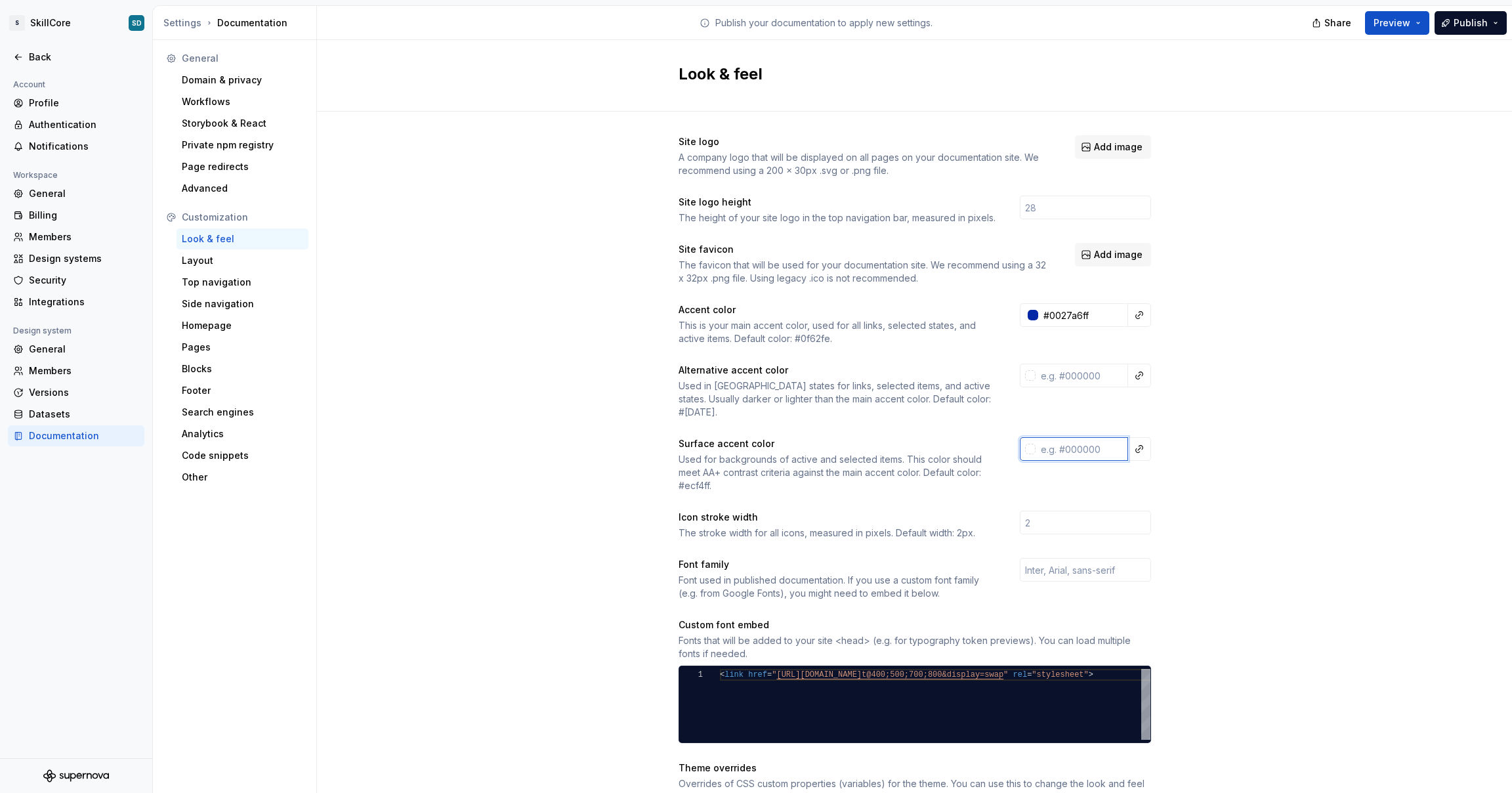
click at [1081, 442] on input "text" at bounding box center [1081, 449] width 93 height 23
paste input "#f0f6ff"
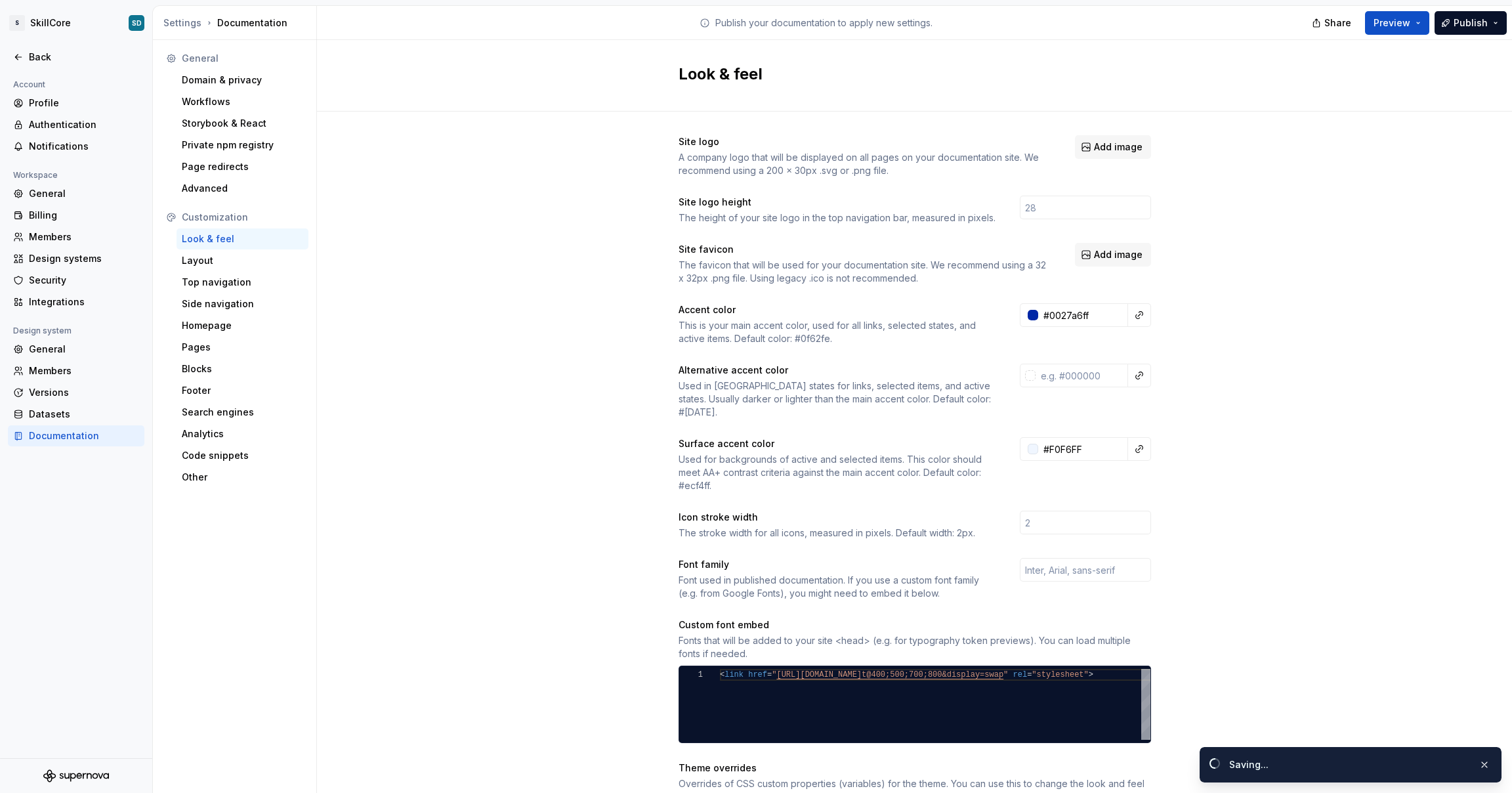
click at [1278, 455] on div "Site logo A company logo that will be displayed on all pages on your documentat…" at bounding box center [915, 596] width 1195 height 968
type input "#f0f6ffff"
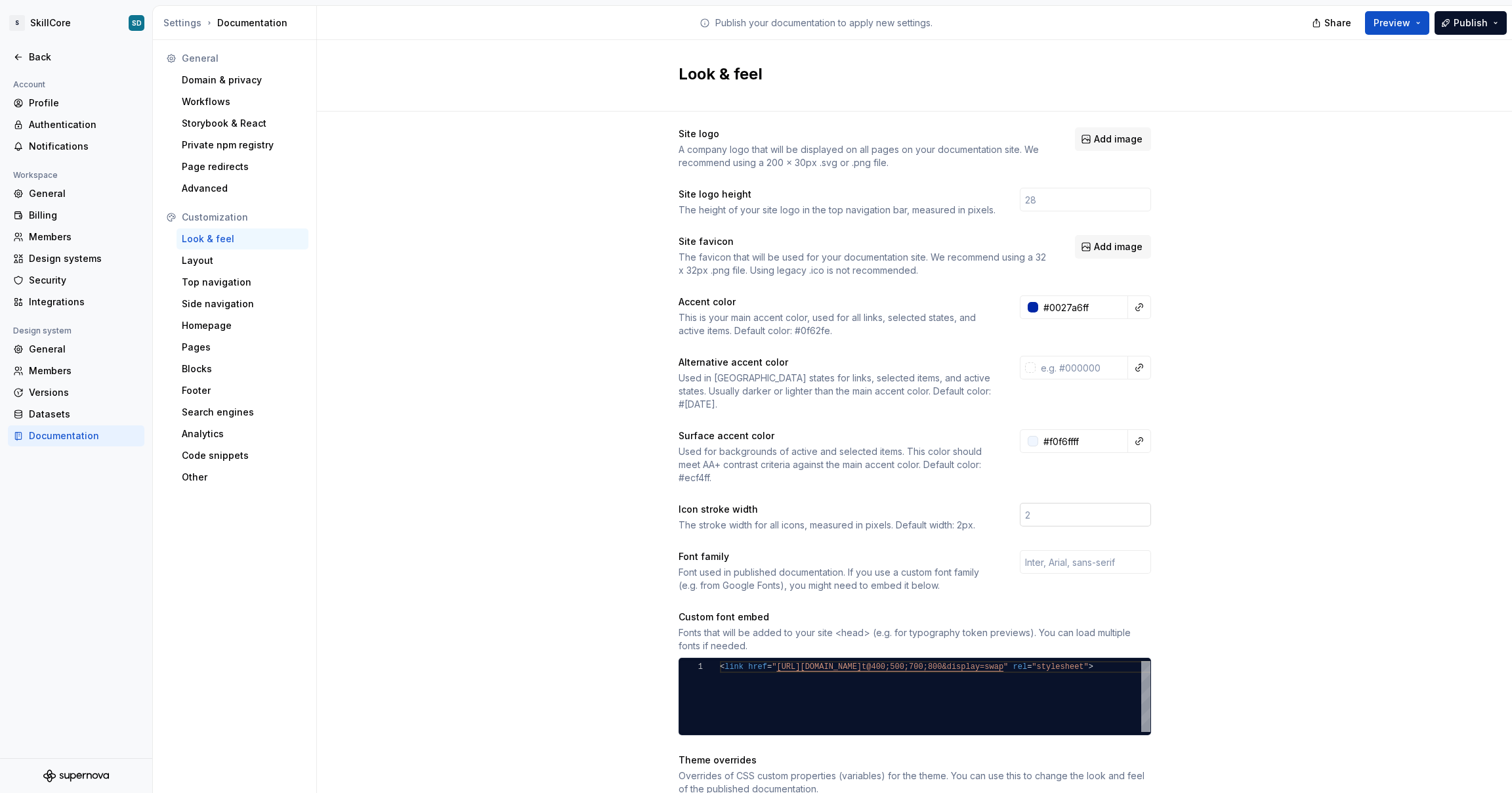
scroll to position [19, 0]
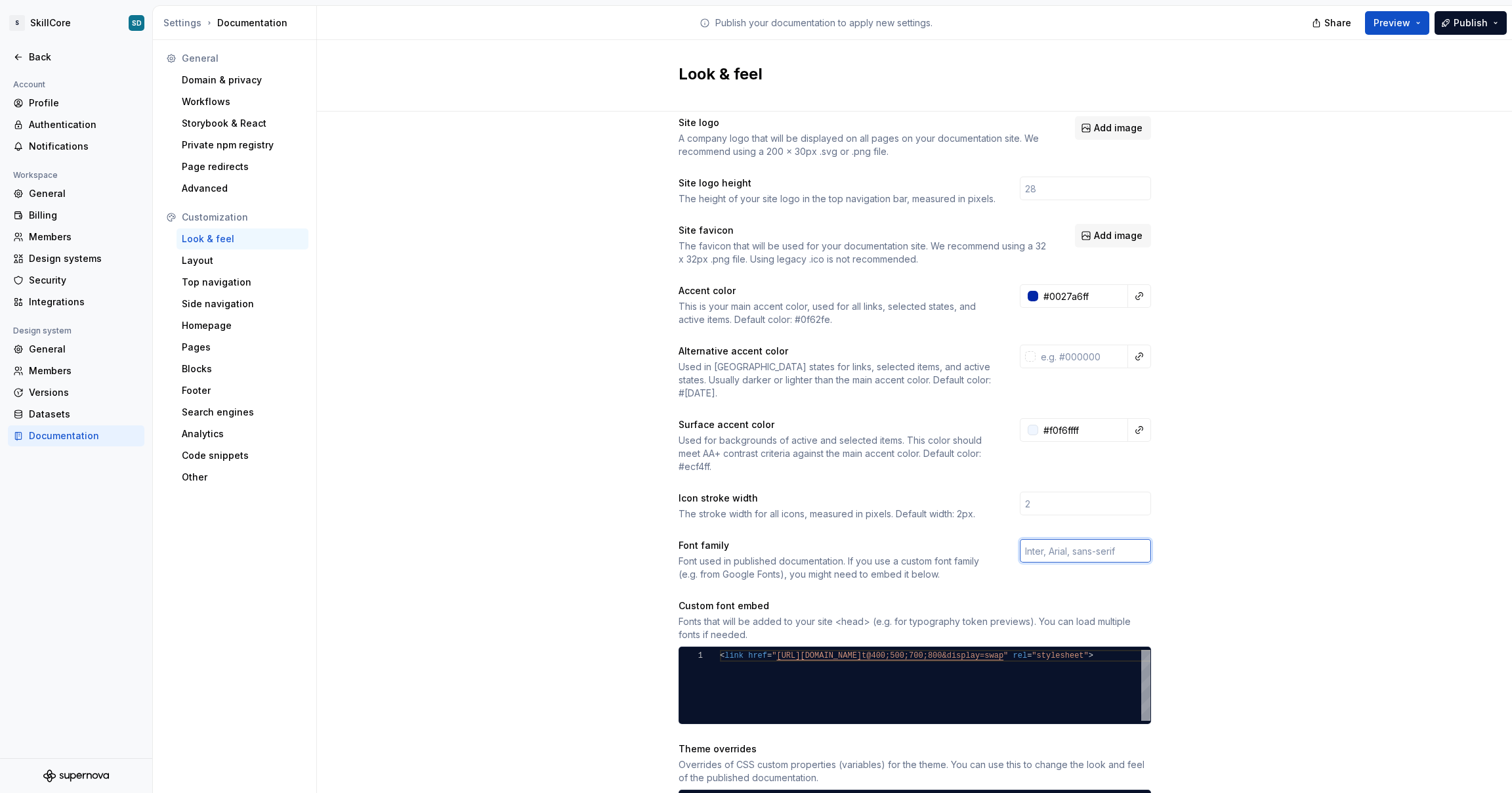
click at [1060, 539] on input "text" at bounding box center [1085, 551] width 131 height 23
paste input "S"
type input "DM Sans"
click at [1193, 541] on div "Site logo A company logo that will be displayed on all pages on your documentat…" at bounding box center [915, 577] width 1195 height 968
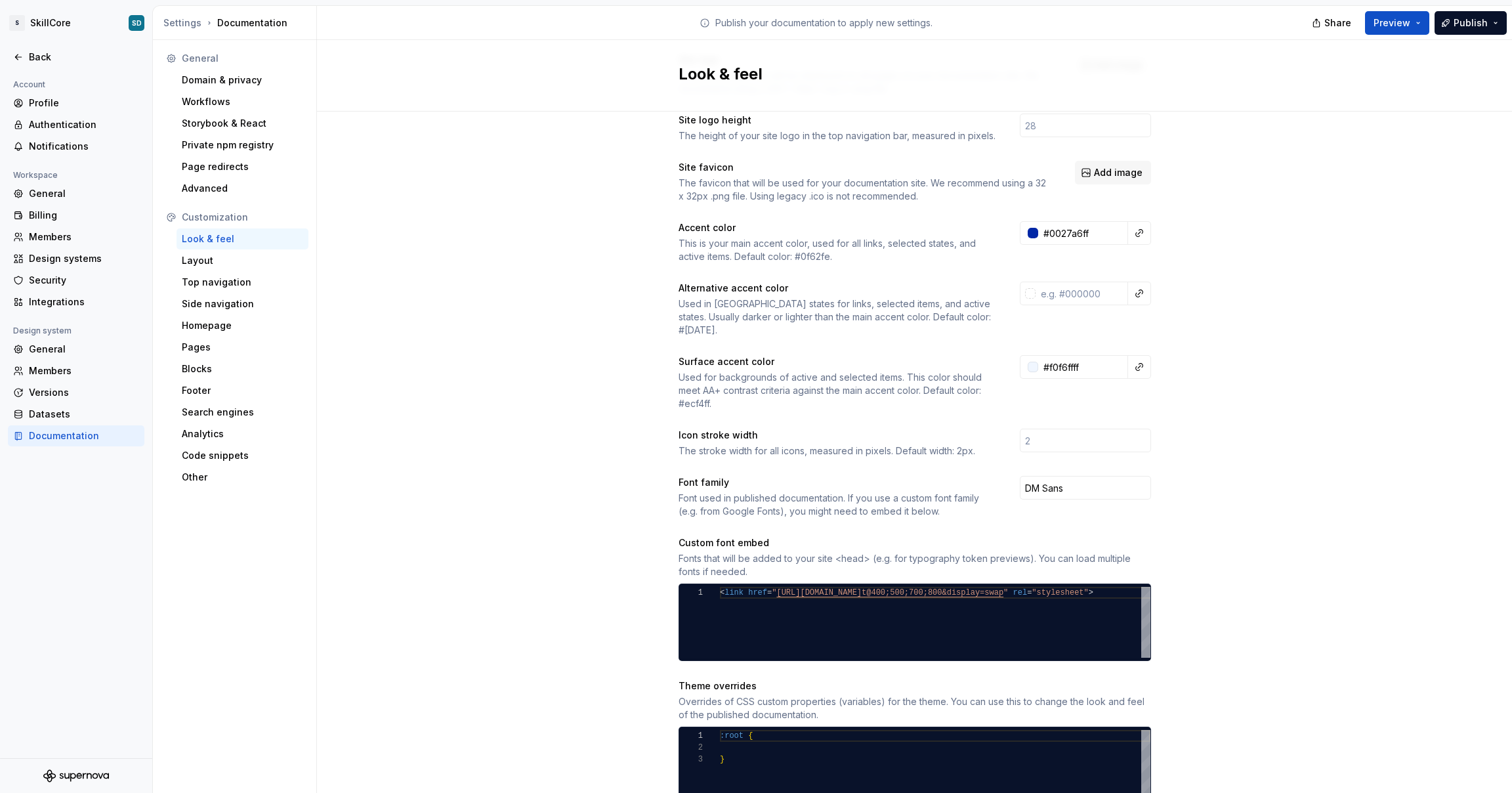
scroll to position [128, 0]
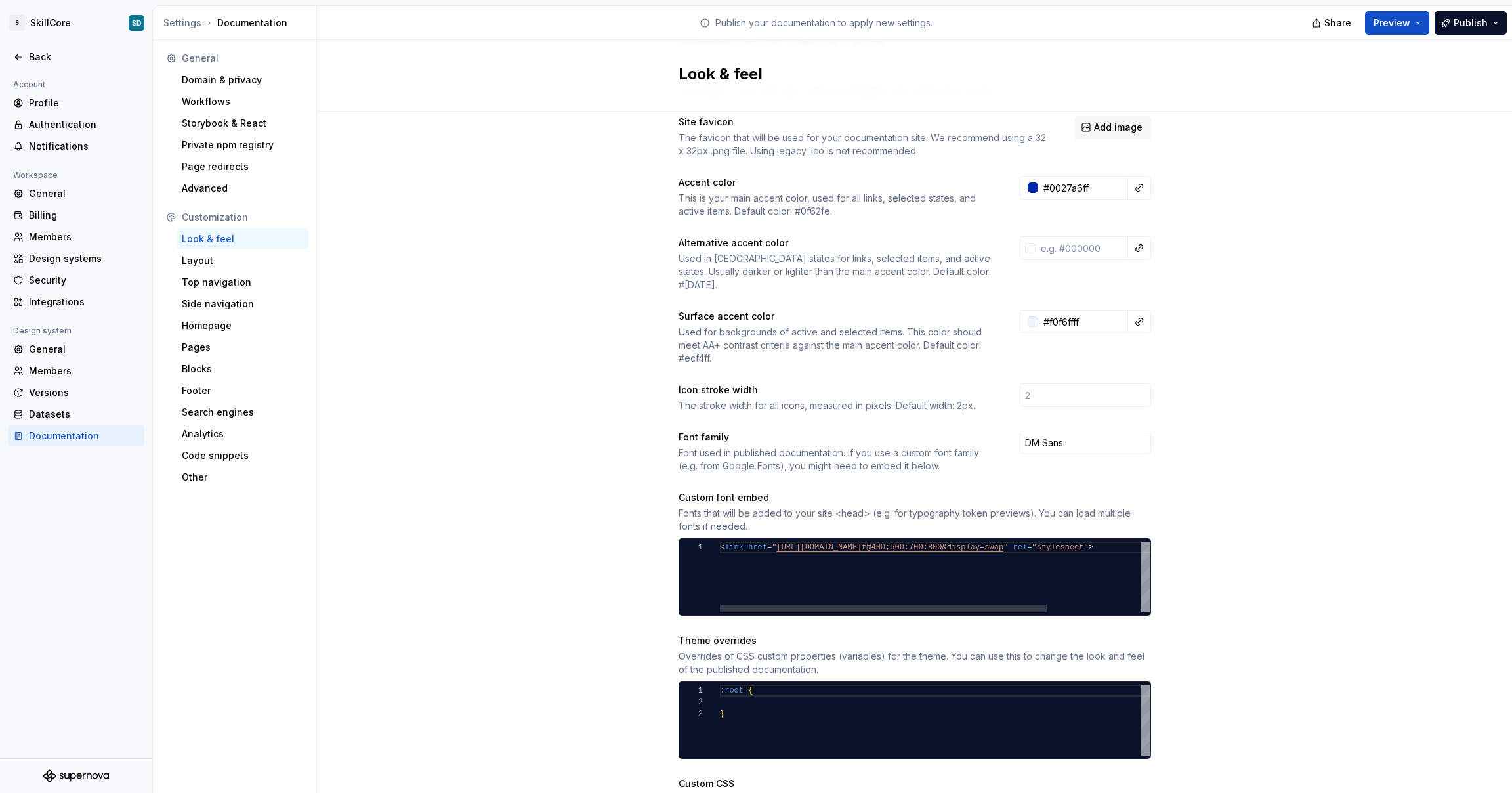
click at [799, 542] on div "< link href = " [URL][DOMAIN_NAME] t@400;500;700;800&display=swap " rel = "styl…" at bounding box center [997, 577] width 554 height 71
click at [748, 542] on div "< link href = " [URL][DOMAIN_NAME] t@400;500;700;800&display=swap " rel = "styl…" at bounding box center [997, 577] width 554 height 71
drag, startPoint x: 748, startPoint y: 534, endPoint x: 768, endPoint y: 543, distance: 21.9
click at [768, 543] on div "< link href = " [URL][DOMAIN_NAME] t@400;500;700;800&display=swap " rel = "styl…" at bounding box center [997, 577] width 554 height 71
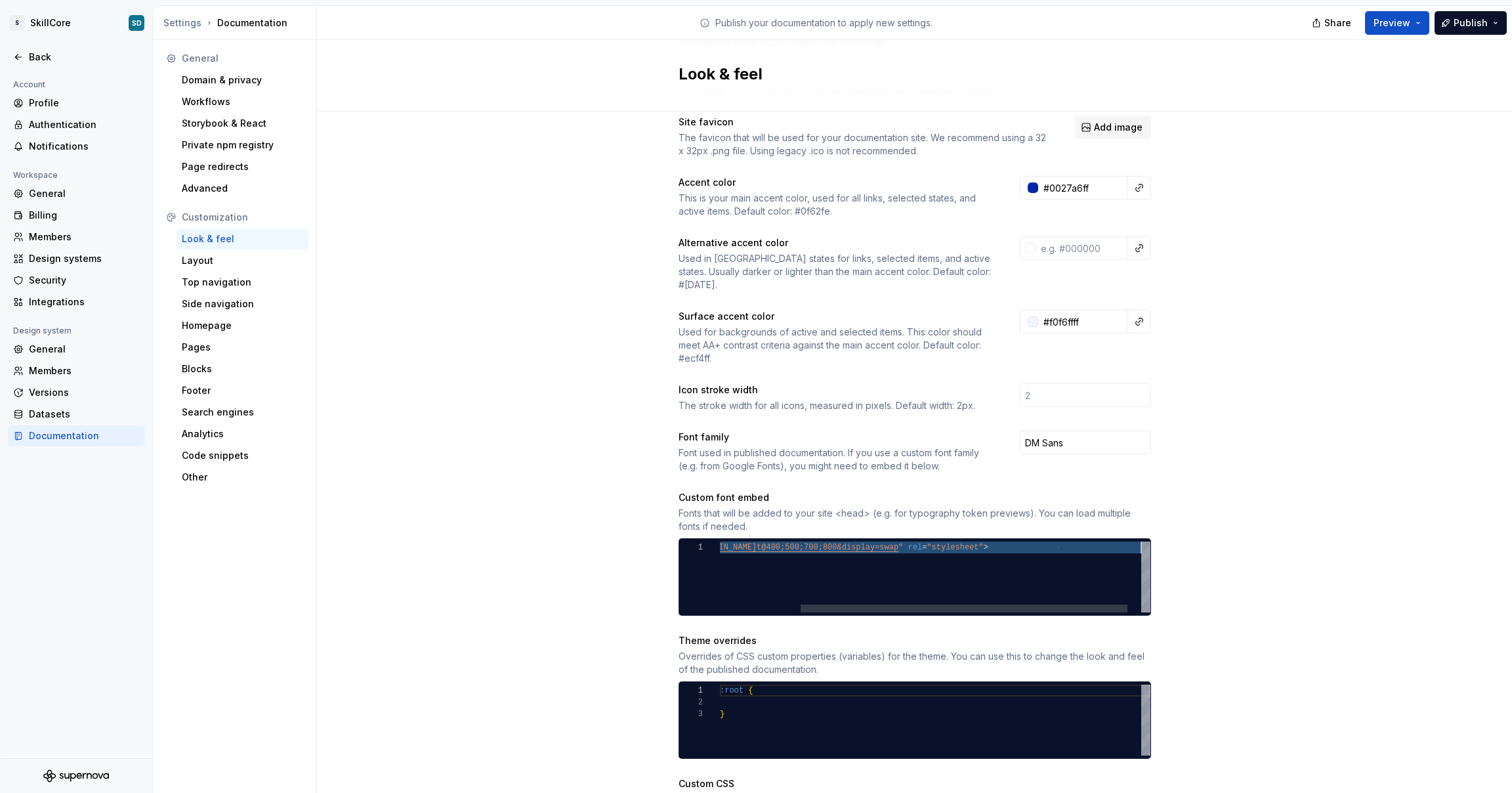
click at [773, 553] on div "< link href = " [URL][DOMAIN_NAME] t@400;500;700;800&display=swap " rel = "styl…" at bounding box center [892, 577] width 554 height 71
click at [943, 574] on div "< link href = " [URL][DOMAIN_NAME] t@400;500;700;800&display=swap " rel = "styl…" at bounding box center [892, 577] width 554 height 71
click at [753, 570] on div "< link href = " [URL][DOMAIN_NAME] t@400;500;700;800&display=swap " rel = "styl…" at bounding box center [892, 577] width 554 height 71
type textarea "**********"
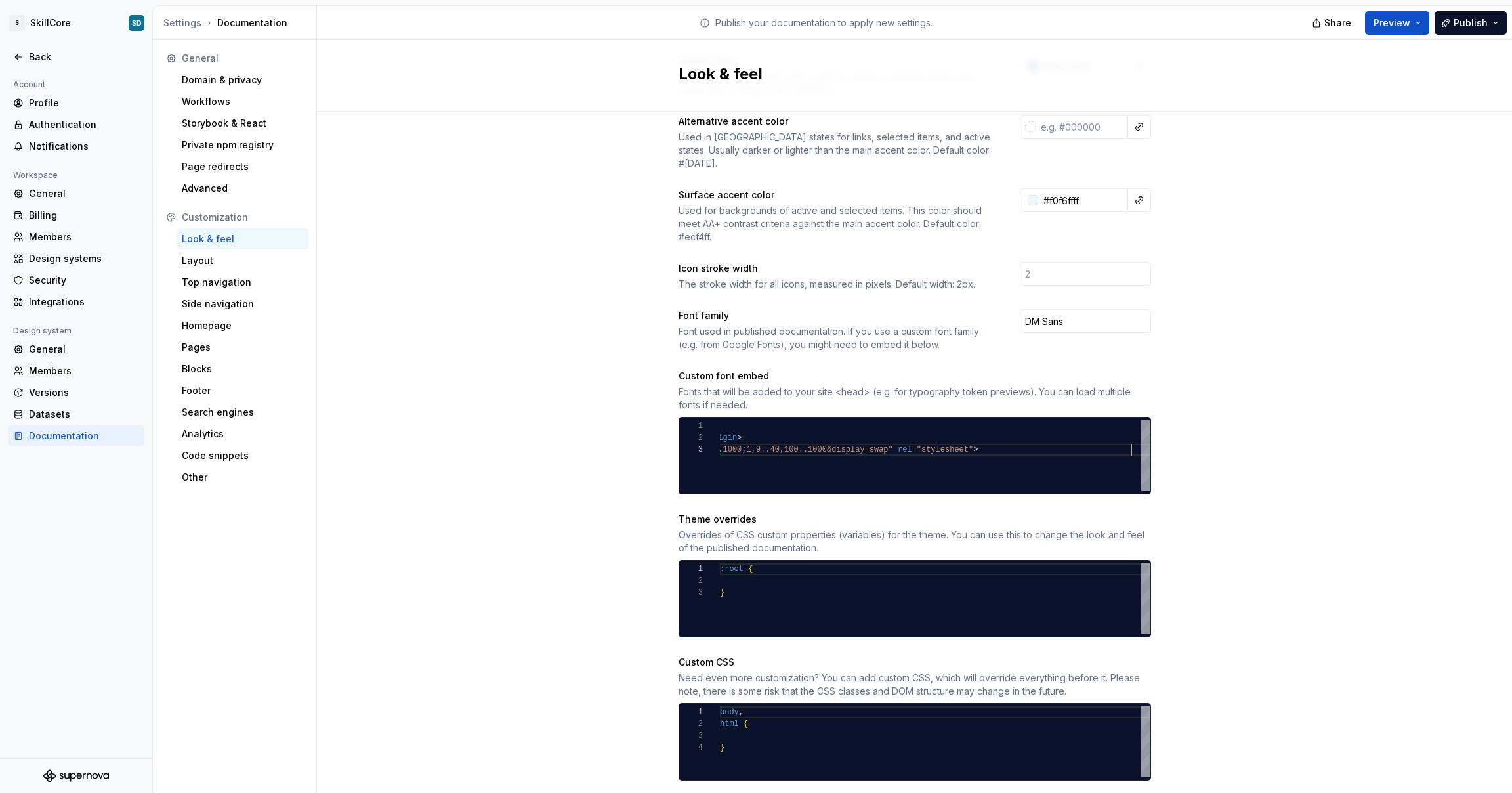
scroll to position [267, 0]
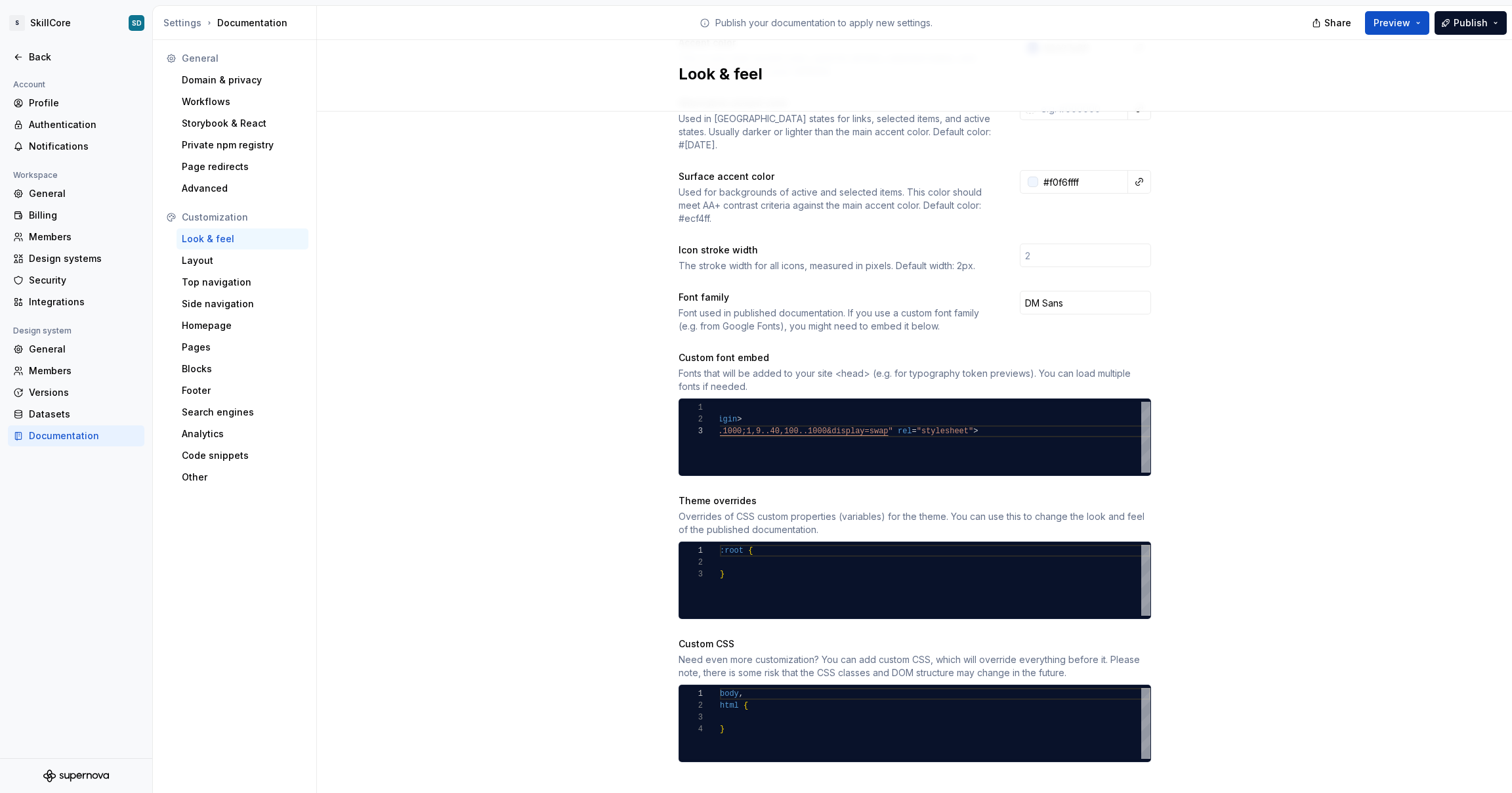
click at [568, 516] on div "Site logo A company logo that will be displayed on all pages on your documentat…" at bounding box center [915, 329] width 1195 height 968
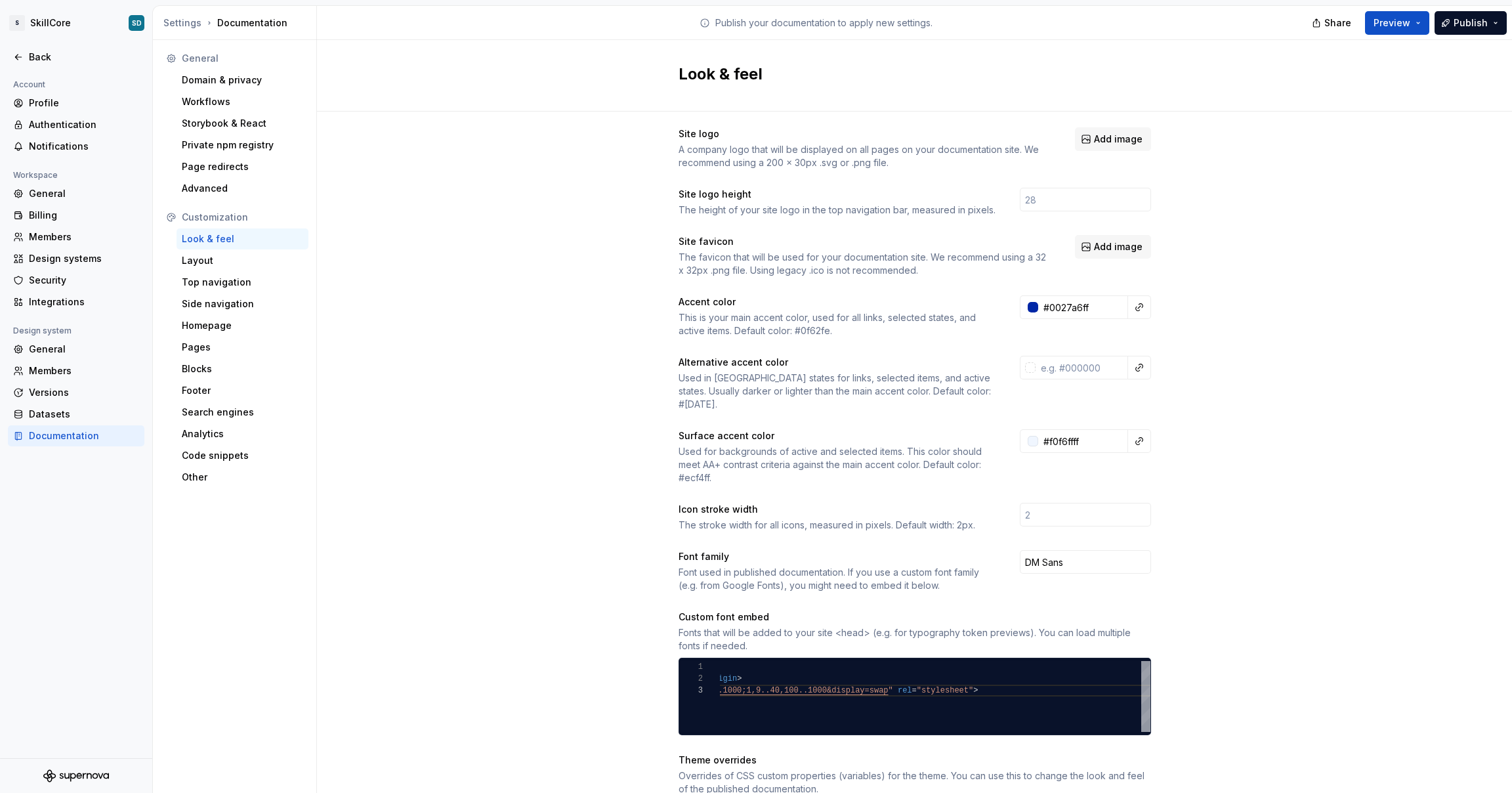
scroll to position [0, 0]
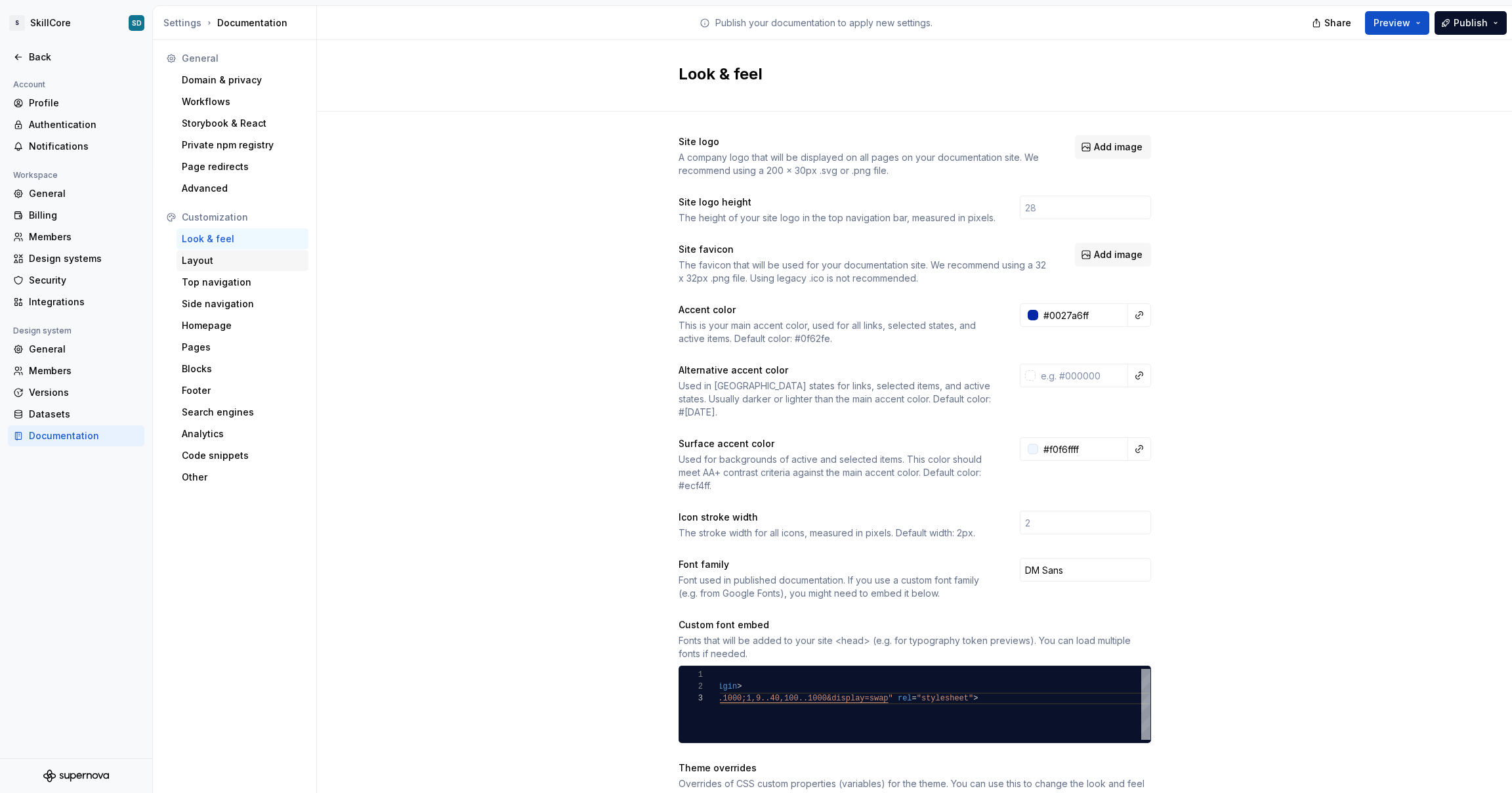
click at [197, 263] on div "Layout" at bounding box center [243, 260] width 122 height 13
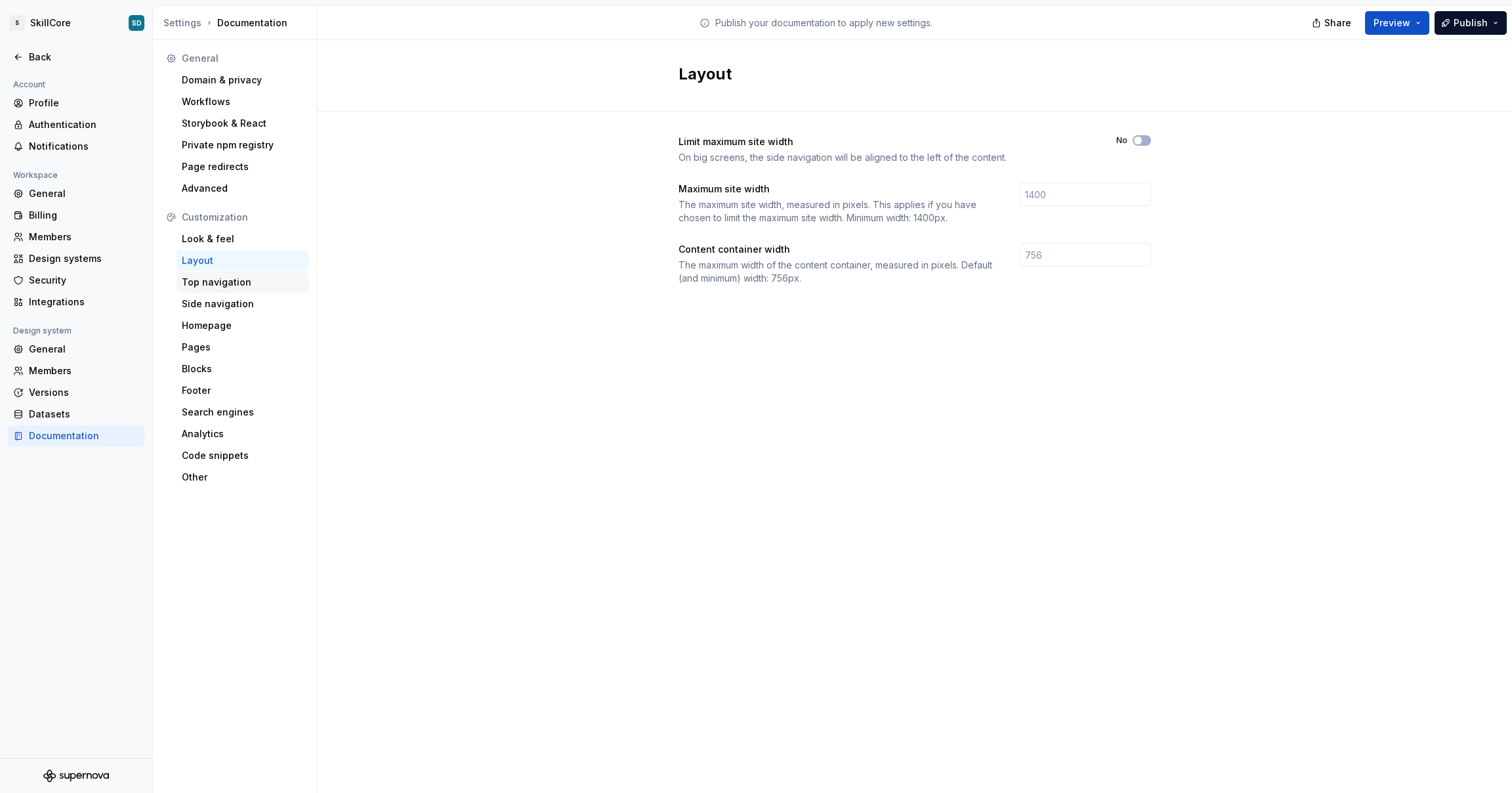
click at [201, 279] on div "Top navigation" at bounding box center [243, 282] width 122 height 13
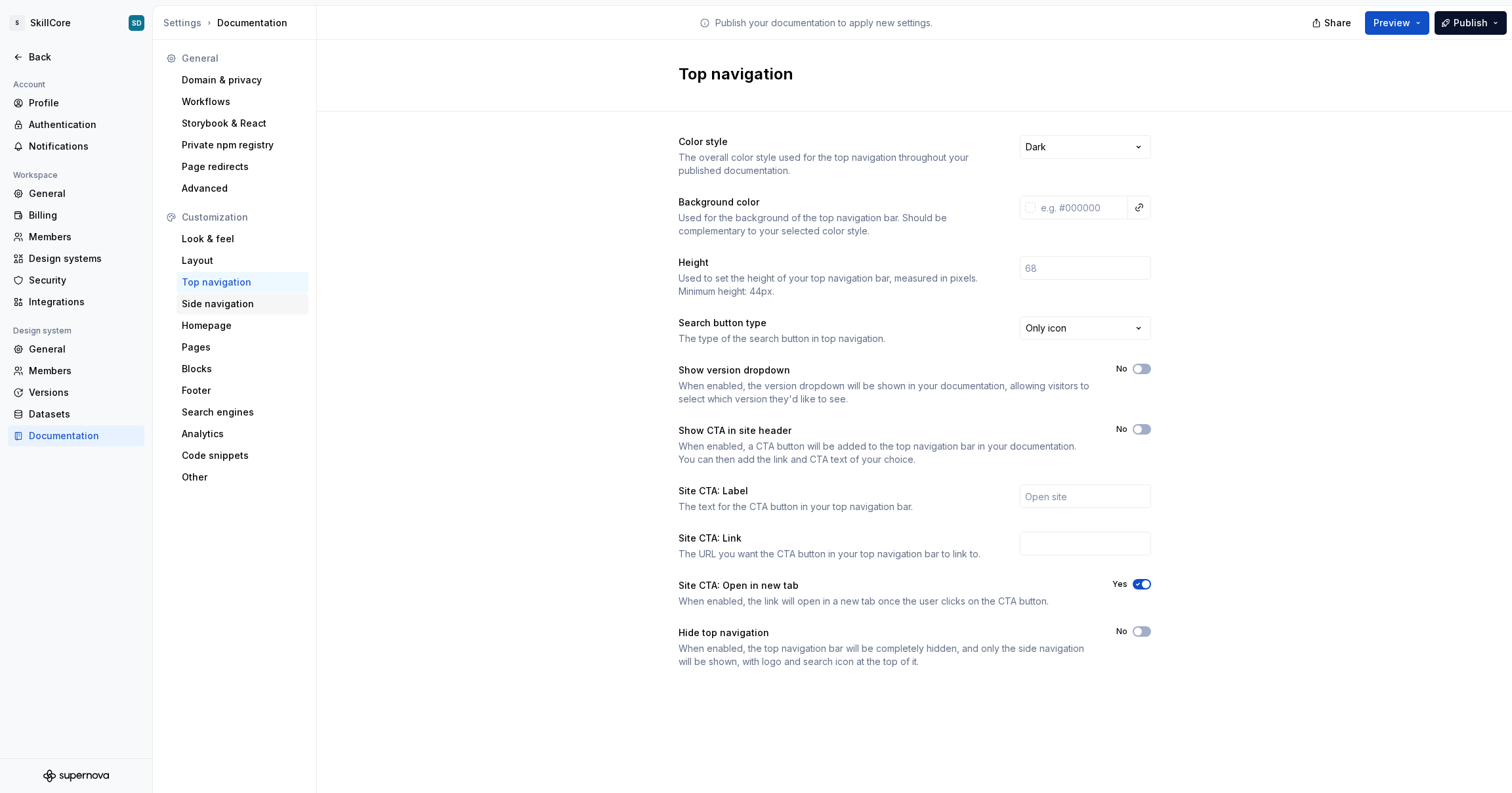
click at [206, 302] on div "Side navigation" at bounding box center [243, 304] width 122 height 13
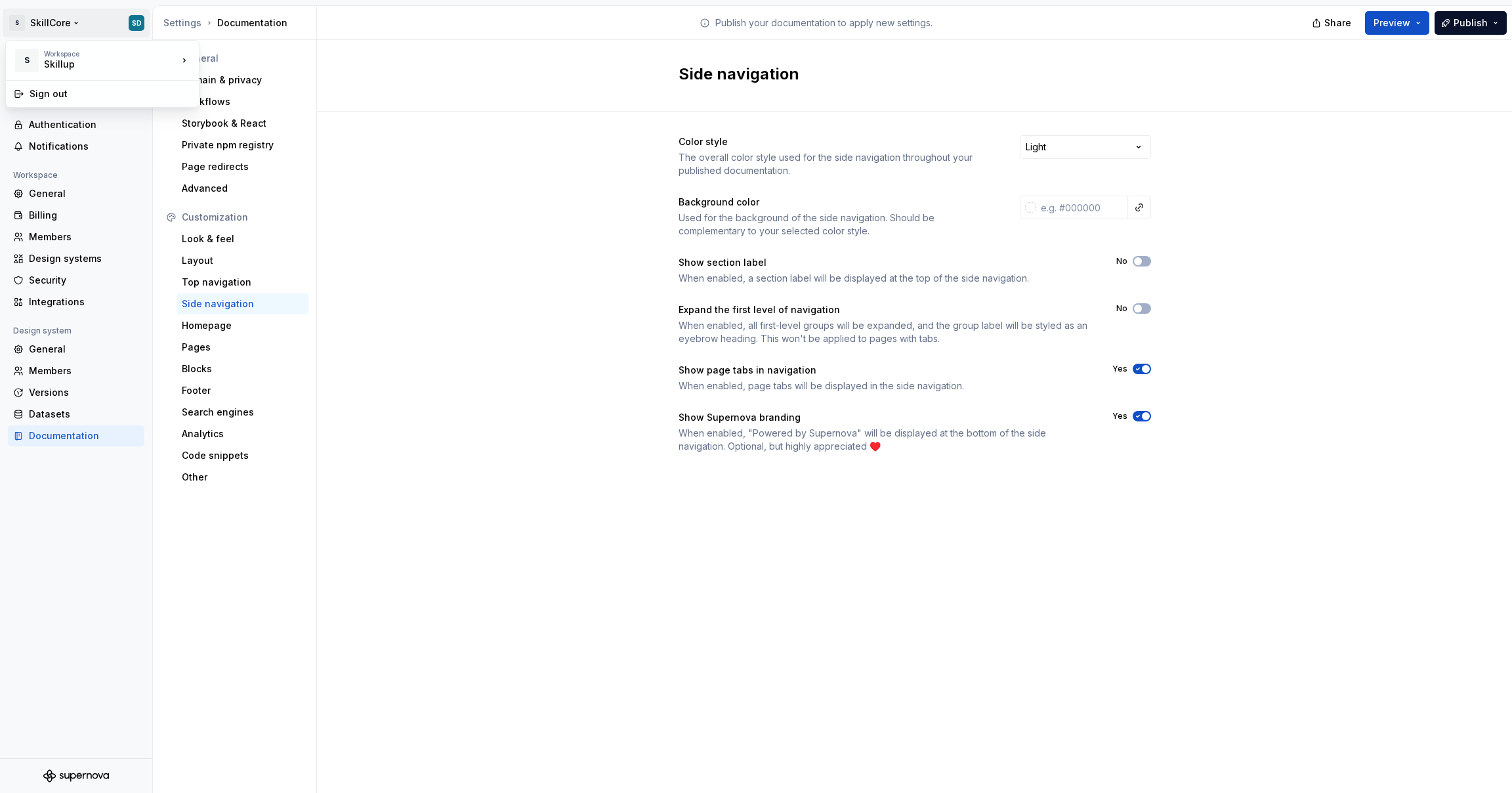
click at [65, 30] on html "S SkillCore SD Back Account Profile Authentication Notifications Workspace Gene…" at bounding box center [756, 396] width 1512 height 793
click at [55, 55] on div "Workspace" at bounding box center [111, 53] width 134 height 8
click at [460, 152] on html "S SkillCore SD Back Account Profile Authentication Notifications Workspace Gene…" at bounding box center [756, 396] width 1512 height 793
click at [46, 60] on div "Back" at bounding box center [84, 58] width 110 height 13
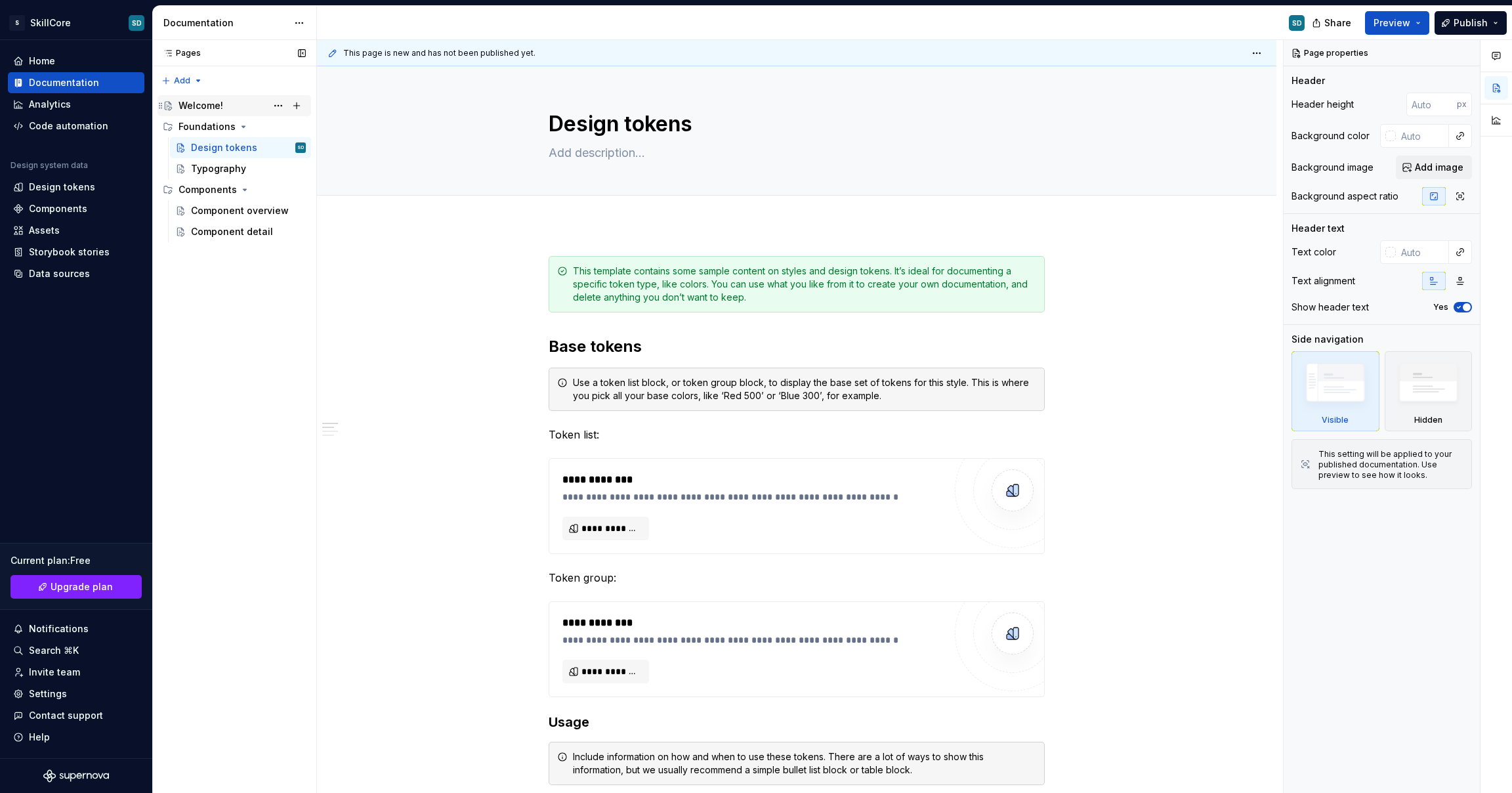
click at [190, 108] on div "Welcome!" at bounding box center [200, 106] width 44 height 13
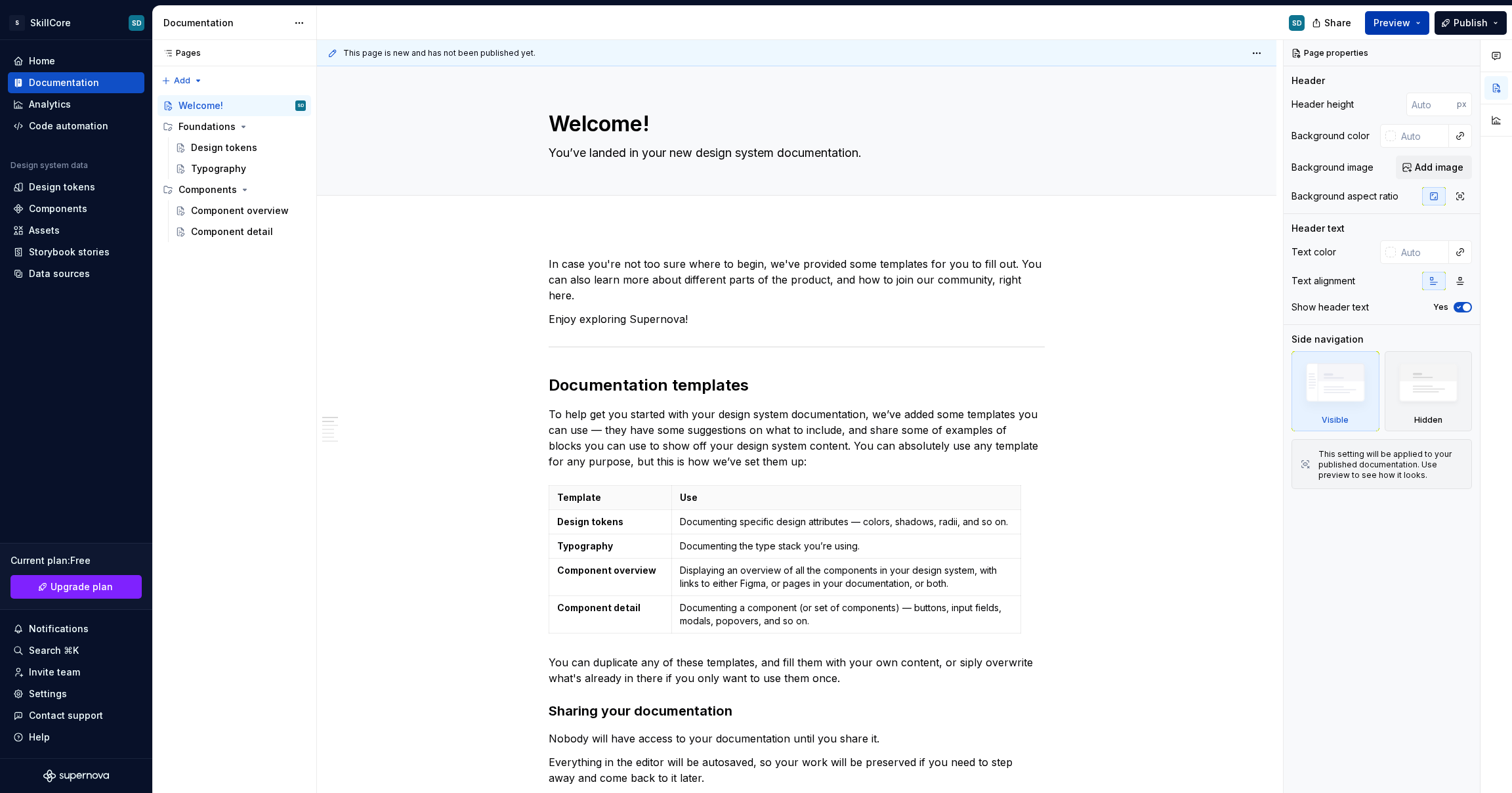
click at [1407, 19] on span "Preview" at bounding box center [1392, 23] width 37 height 13
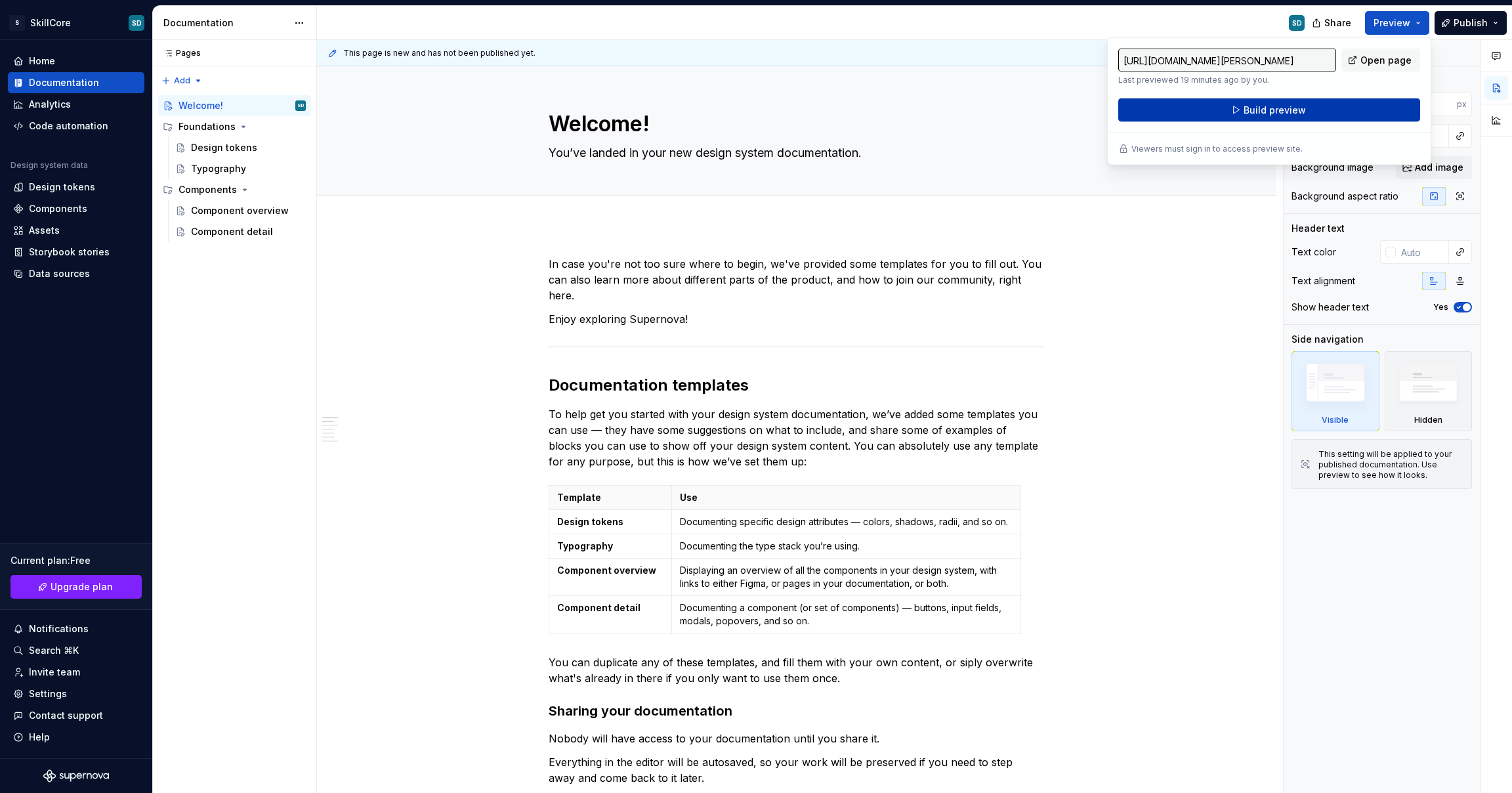
click at [1323, 106] on button "Build preview" at bounding box center [1269, 110] width 302 height 23
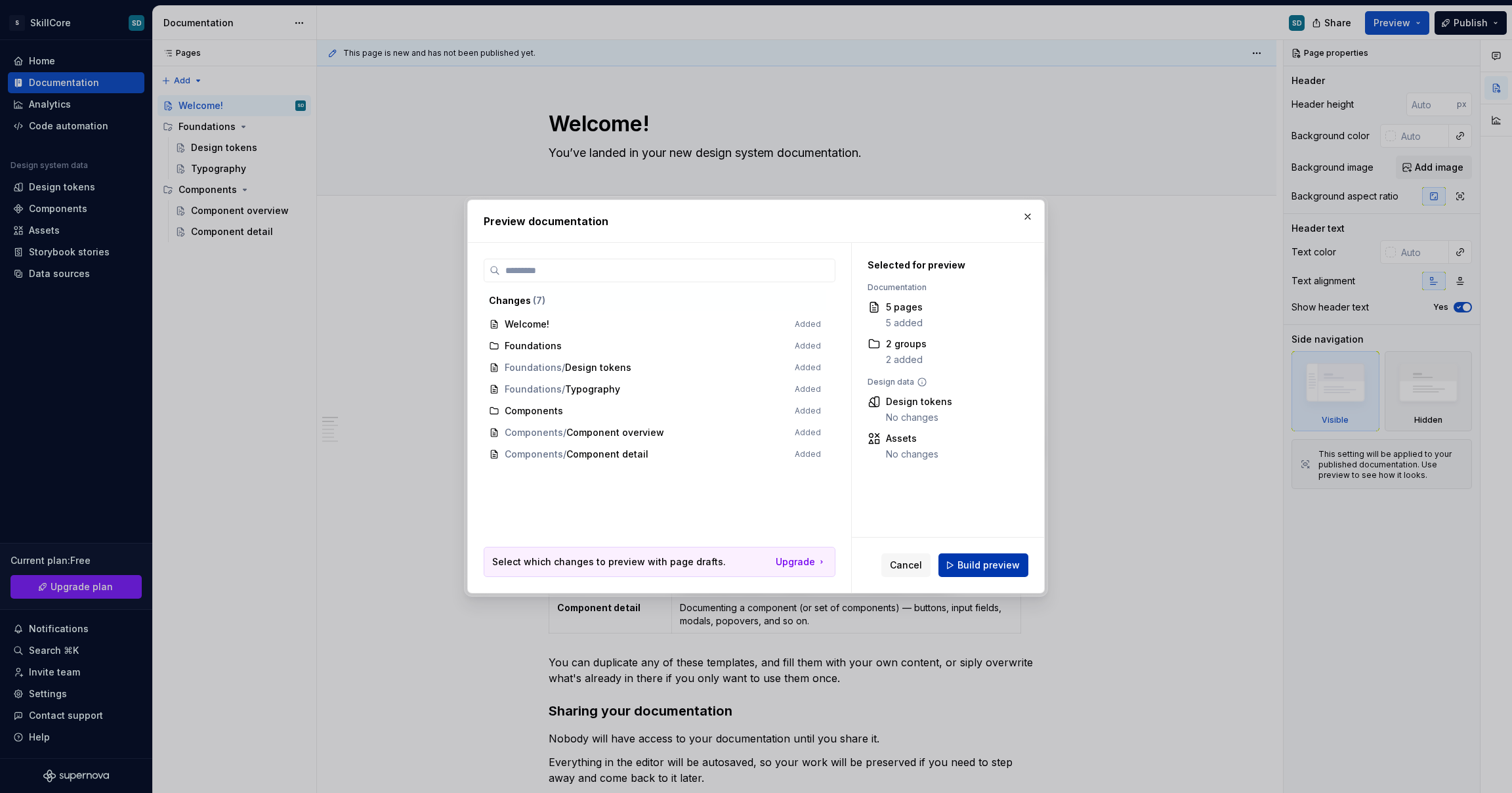
click at [988, 563] on span "Build preview" at bounding box center [989, 565] width 63 height 13
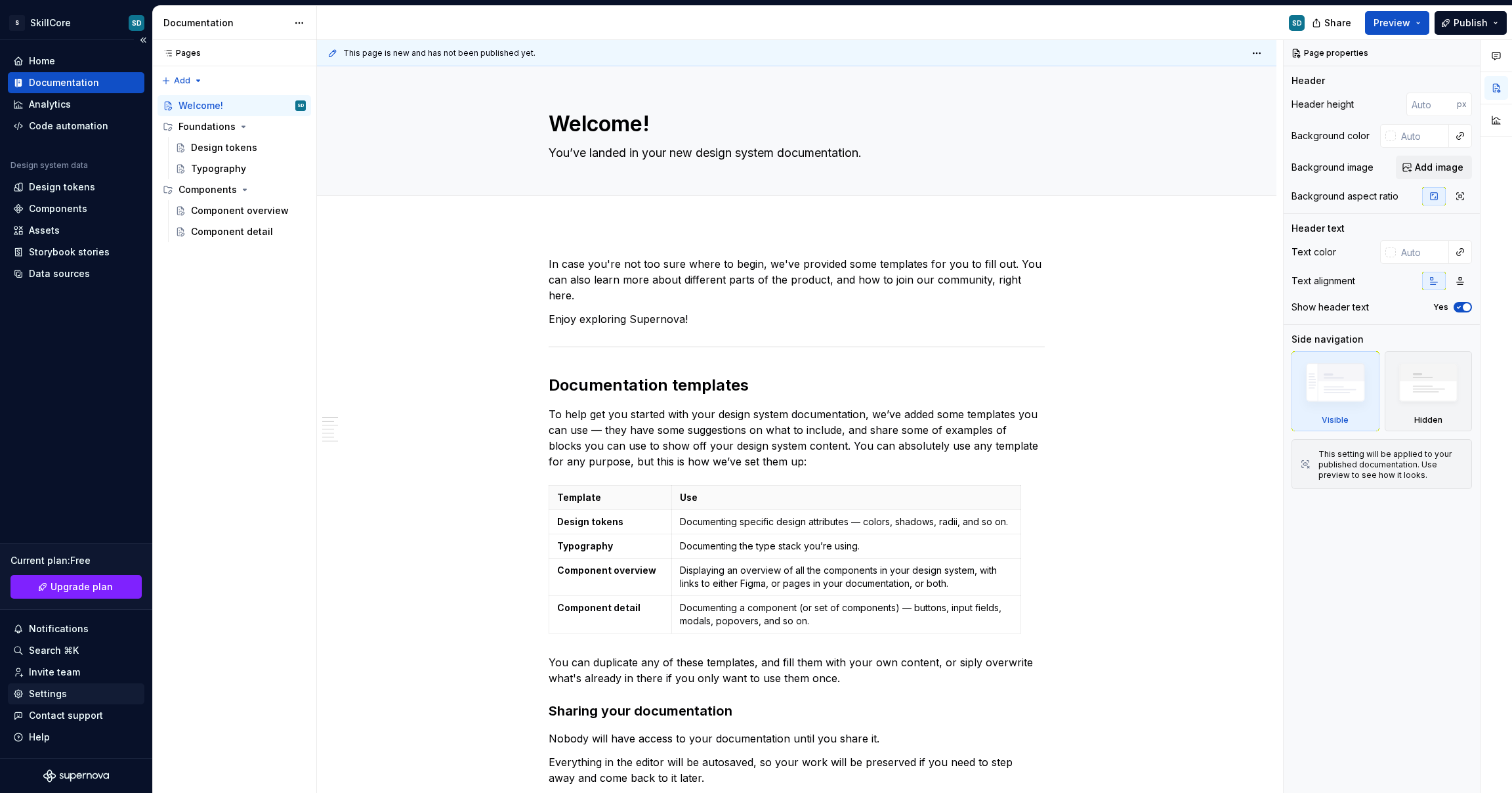
click at [71, 697] on div "Settings" at bounding box center [76, 695] width 126 height 13
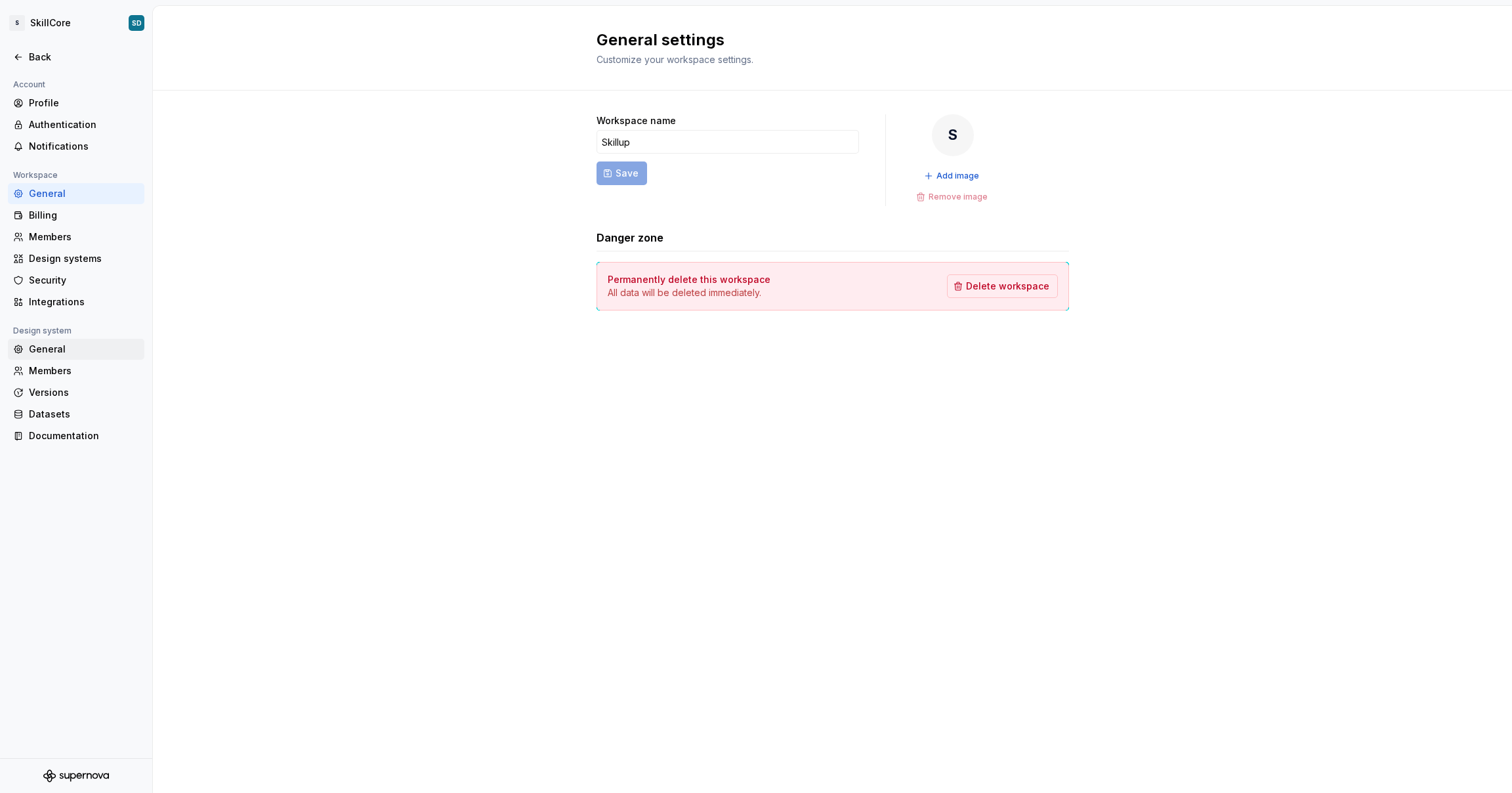
click at [57, 352] on div "General" at bounding box center [84, 350] width 110 height 13
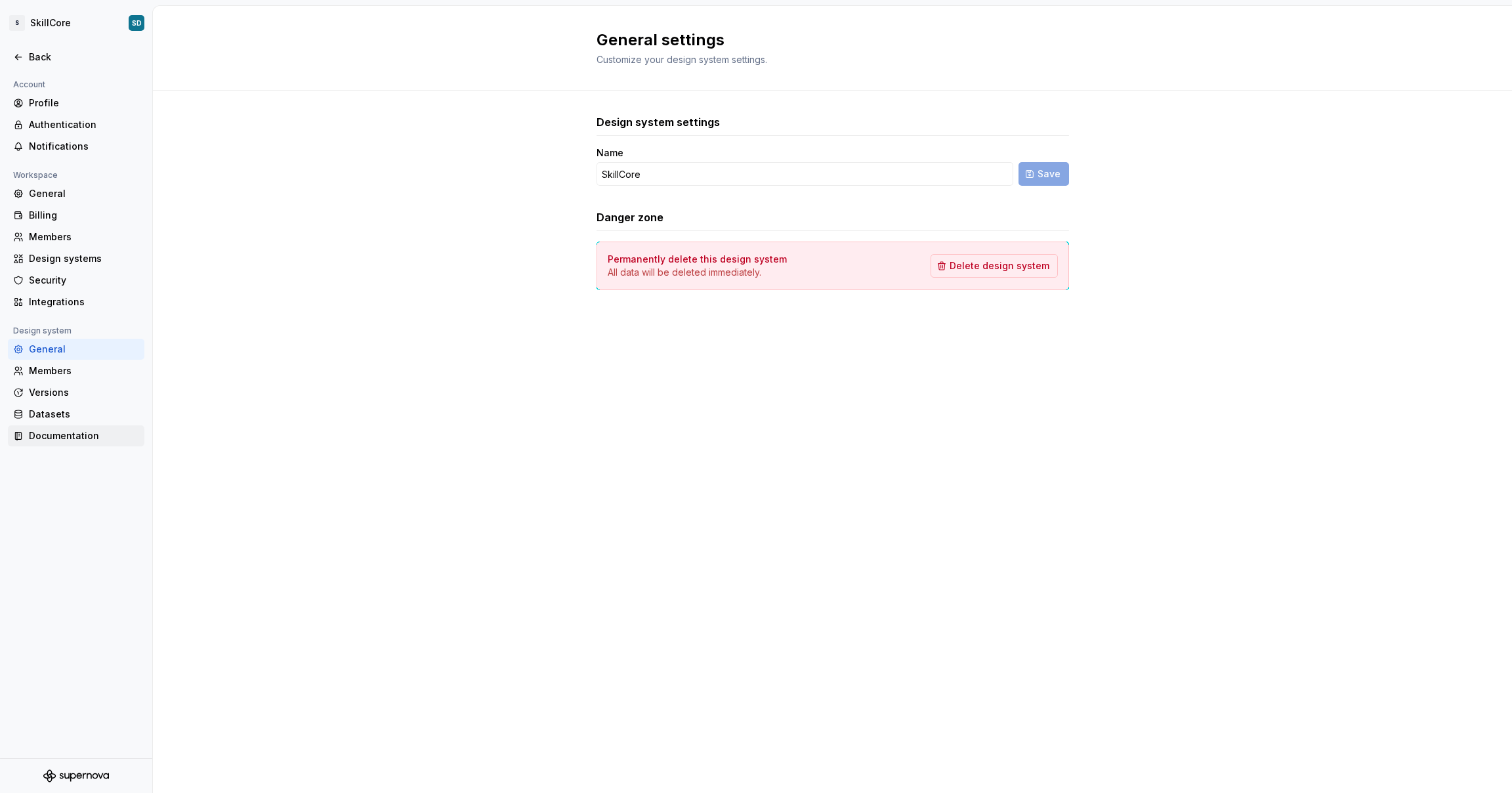
click at [67, 440] on div "Documentation" at bounding box center [84, 436] width 110 height 13
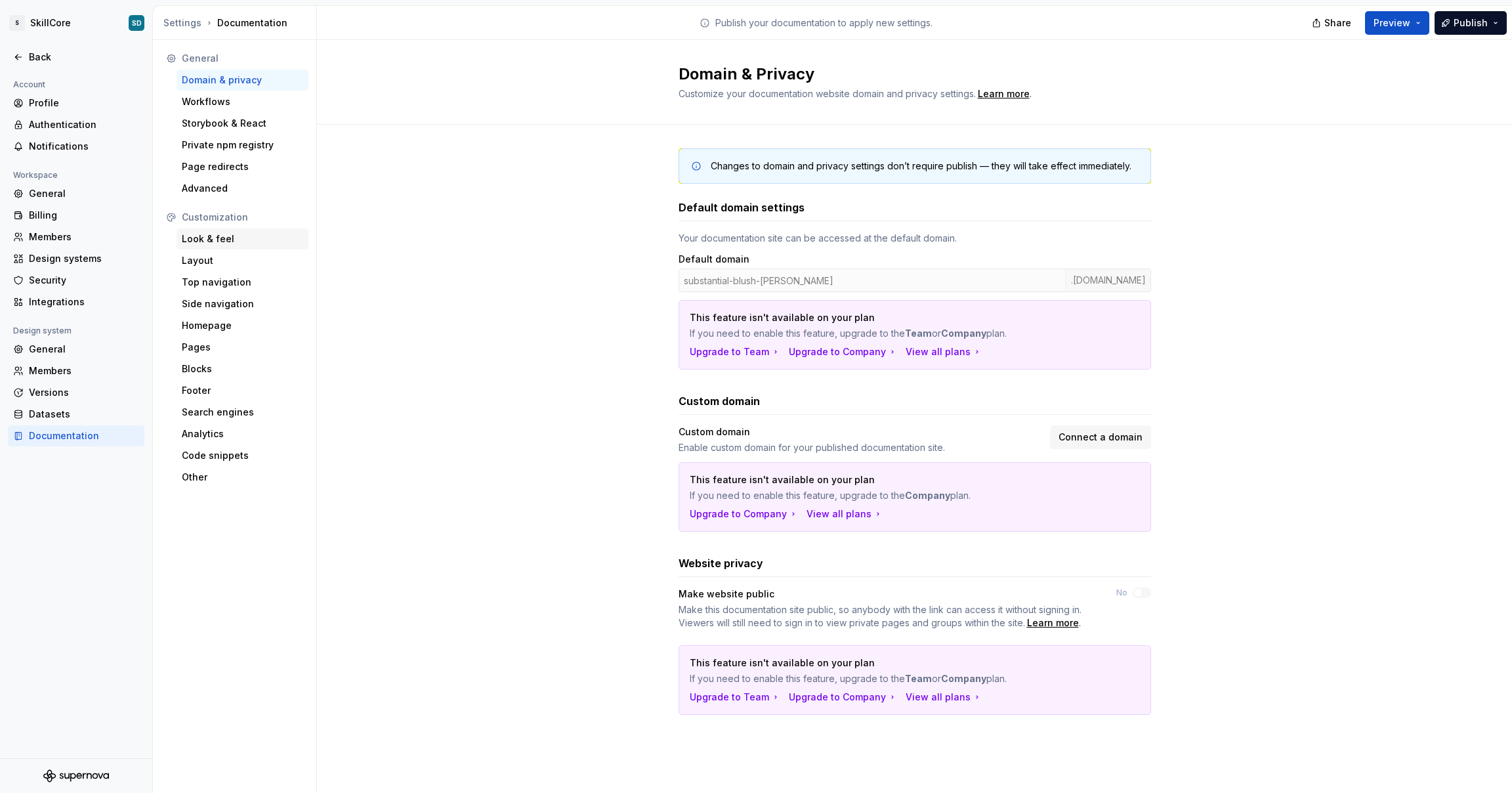
click at [217, 243] on div "Look & feel" at bounding box center [243, 239] width 122 height 13
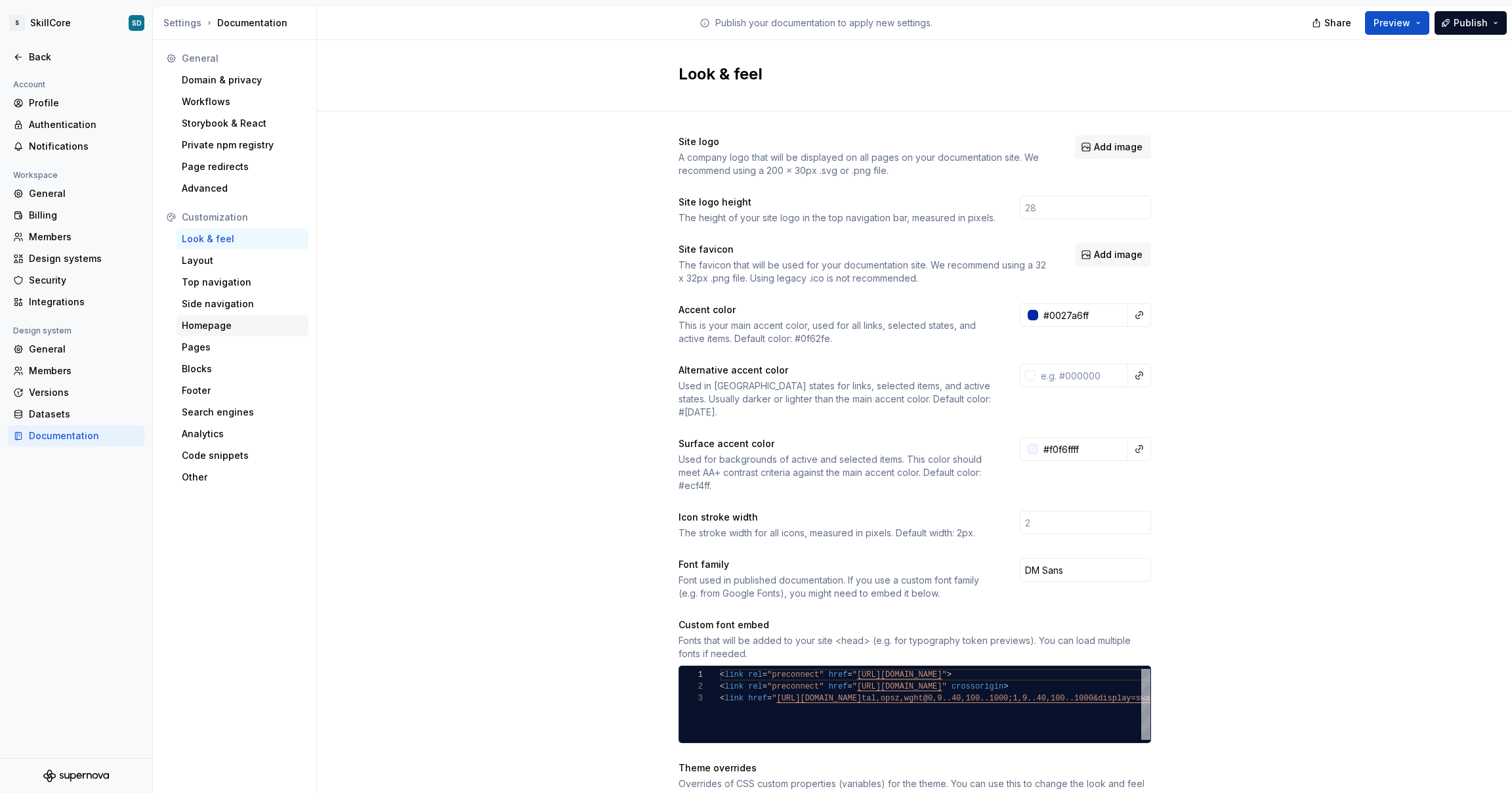
click at [225, 333] on div "Homepage" at bounding box center [243, 326] width 132 height 21
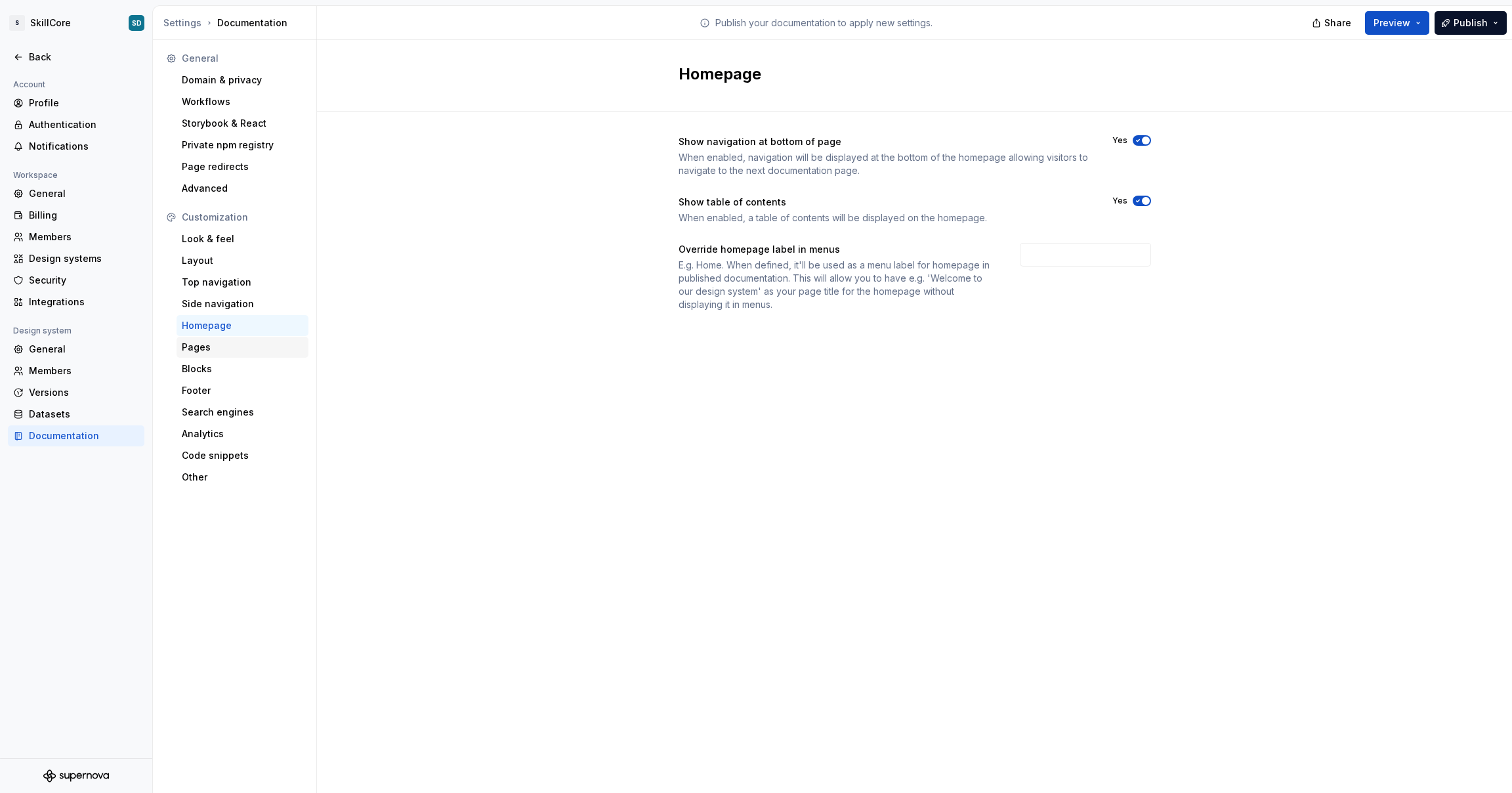
click at [250, 355] on div "Pages" at bounding box center [243, 347] width 132 height 21
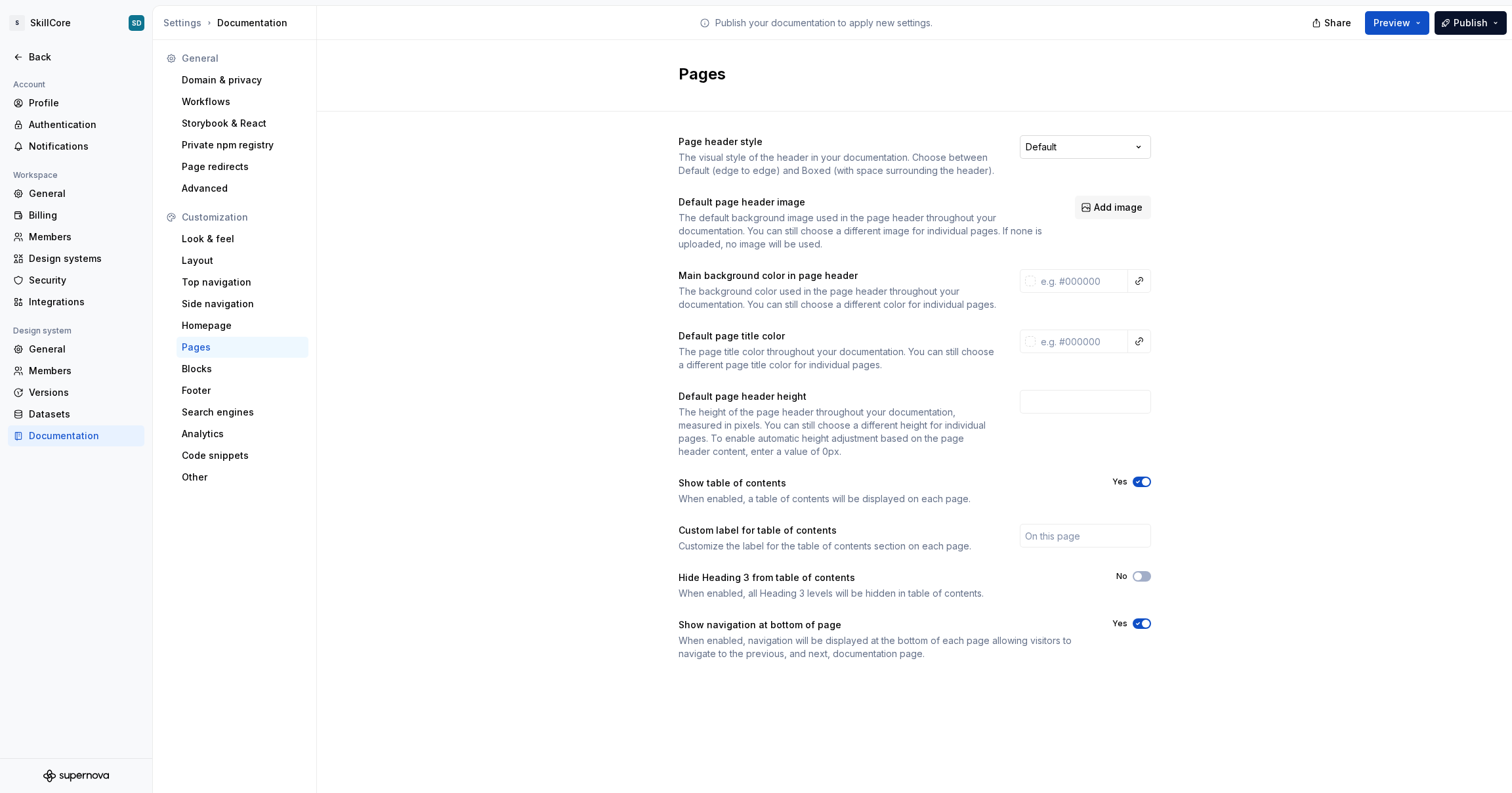
click at [1050, 149] on html "S SkillCore SD Back Account Profile Authentication Notifications Workspace Gene…" at bounding box center [756, 396] width 1512 height 793
click at [1047, 153] on html "S SkillCore SD Back Account Profile Authentication Notifications Workspace Gene…" at bounding box center [756, 396] width 1512 height 793
click at [192, 246] on div "Look & feel" at bounding box center [243, 239] width 132 height 21
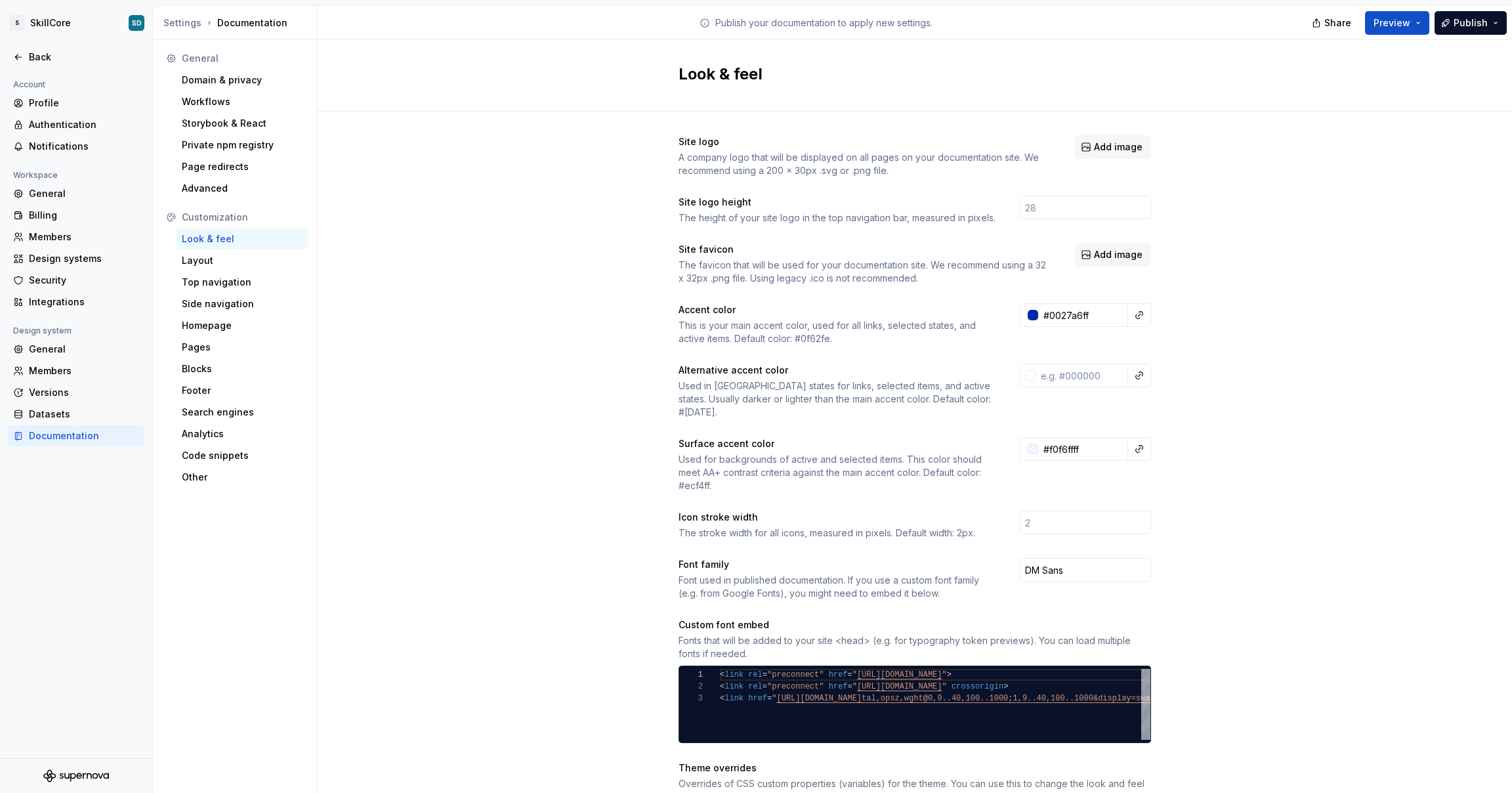
scroll to position [267, 0]
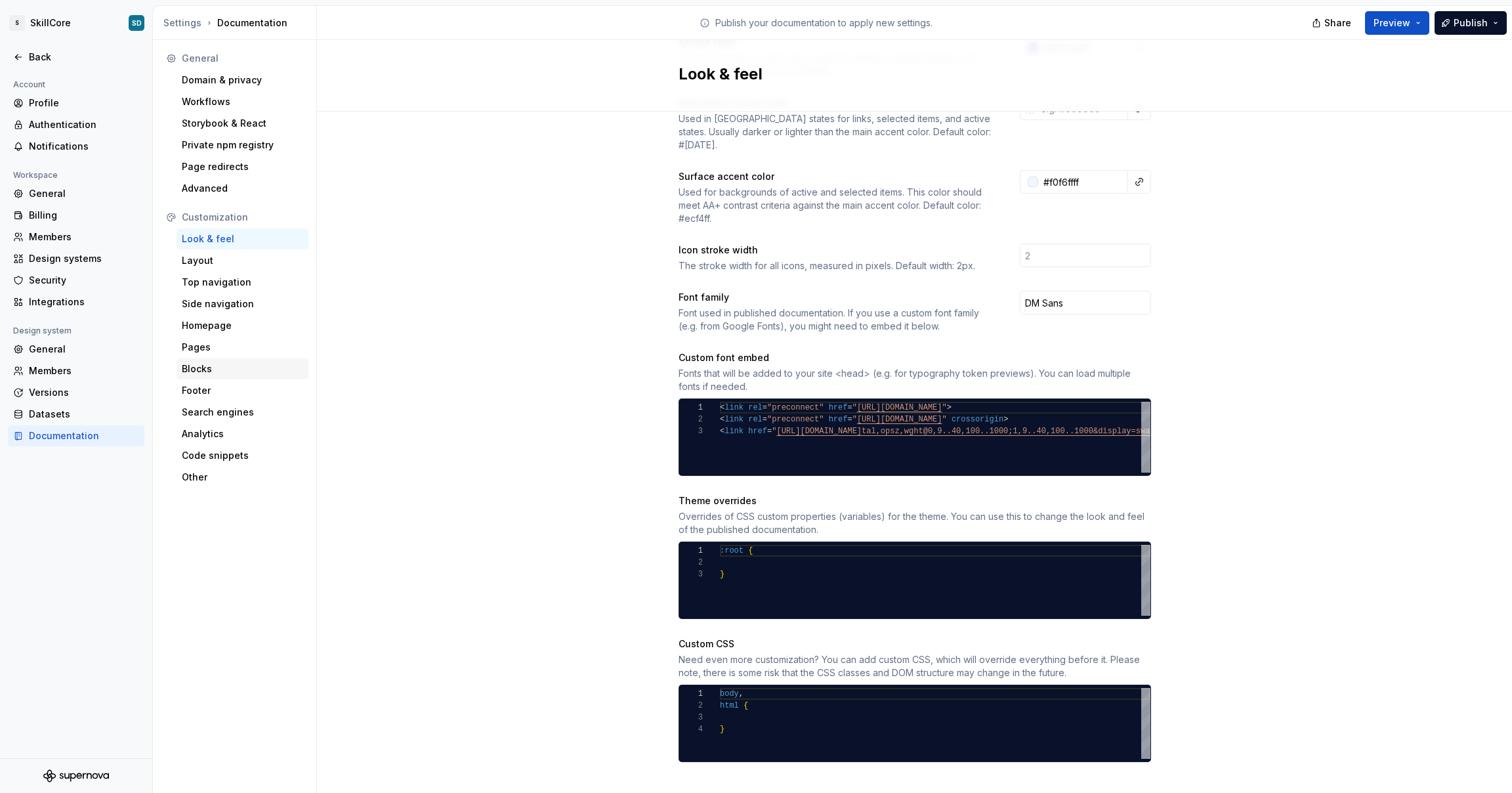
click at [204, 374] on div "Blocks" at bounding box center [243, 369] width 122 height 13
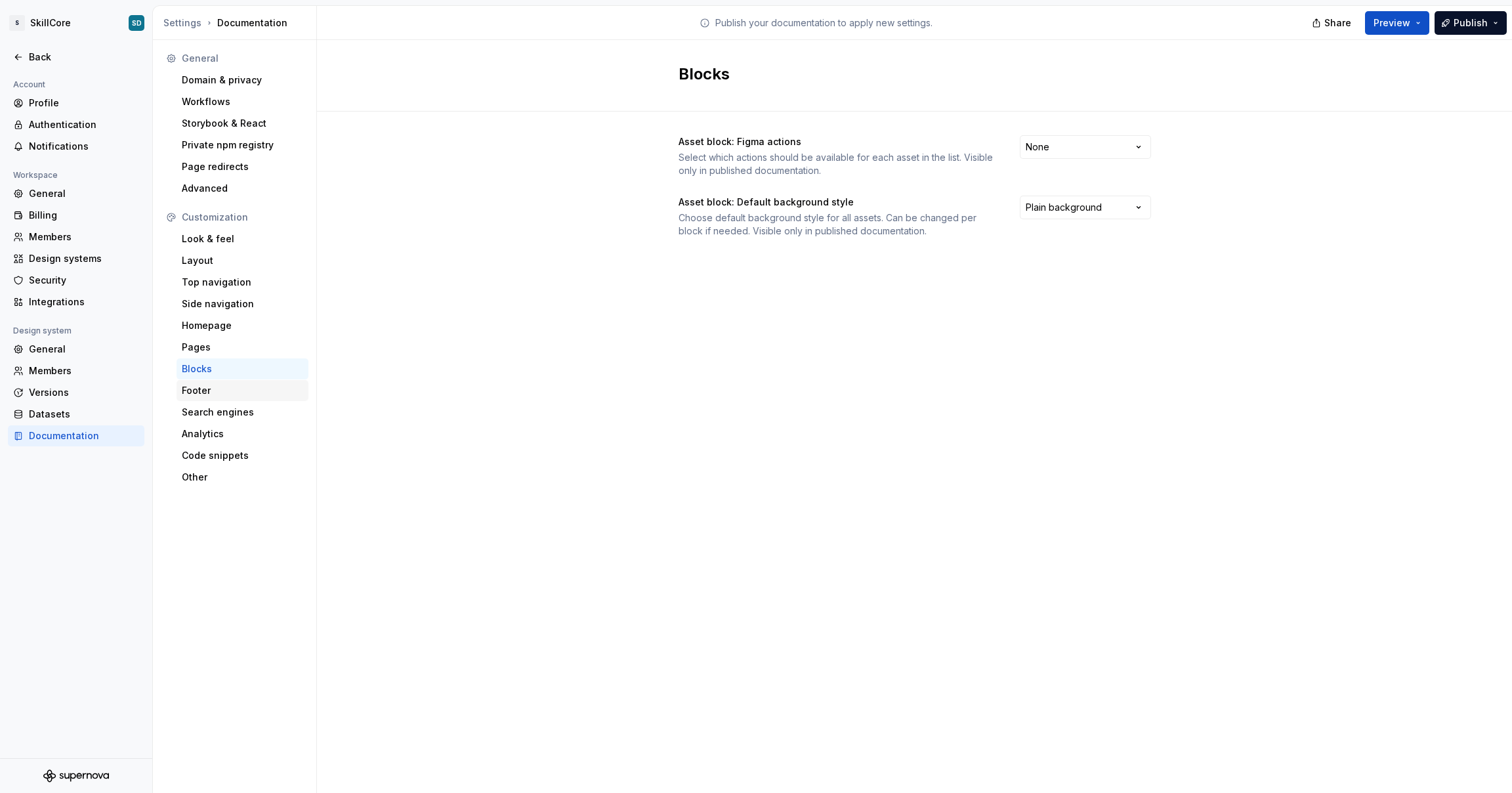
click at [204, 385] on div "Footer" at bounding box center [243, 391] width 122 height 13
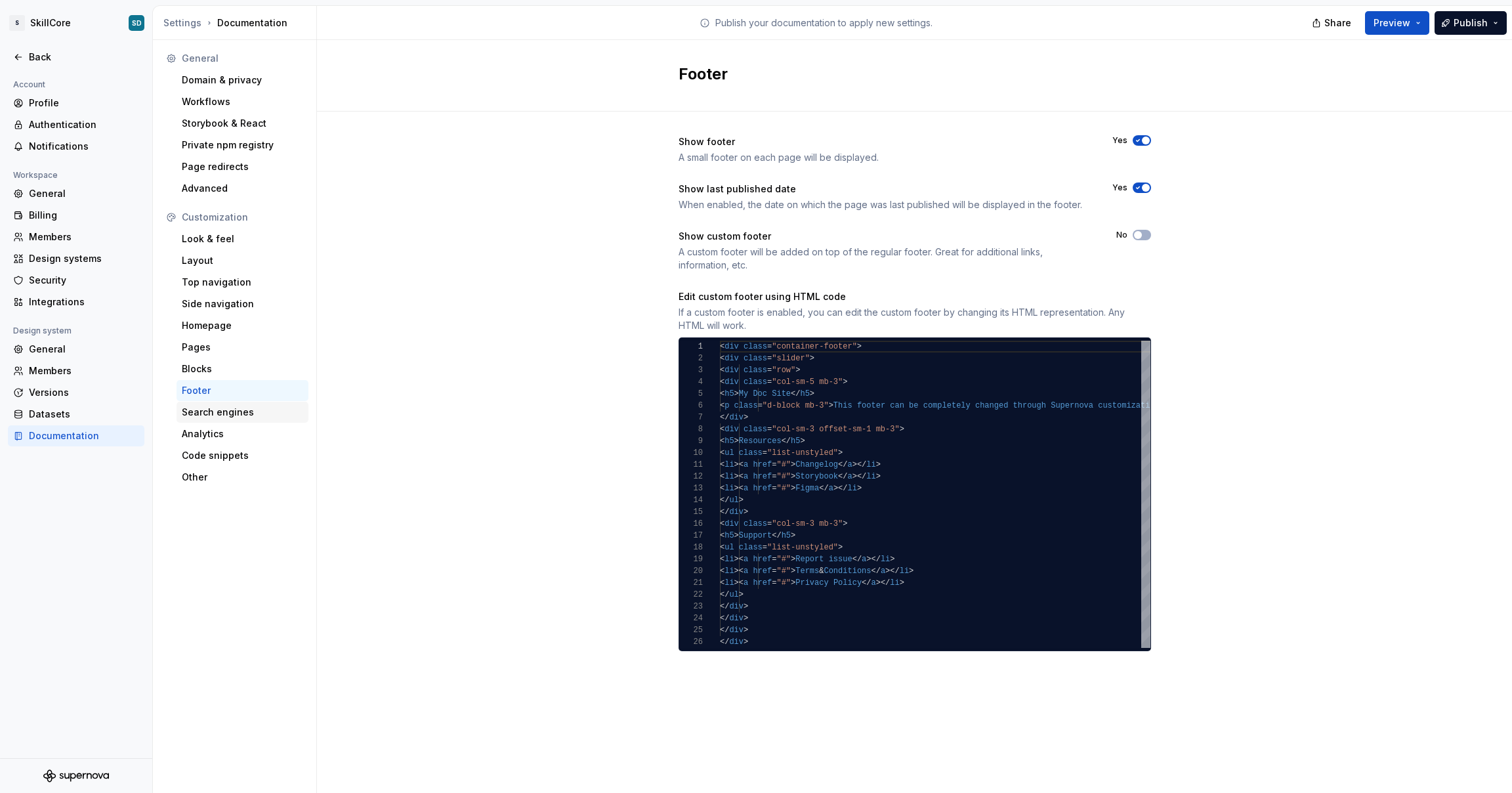
click at [209, 402] on div "Search engines" at bounding box center [243, 412] width 132 height 21
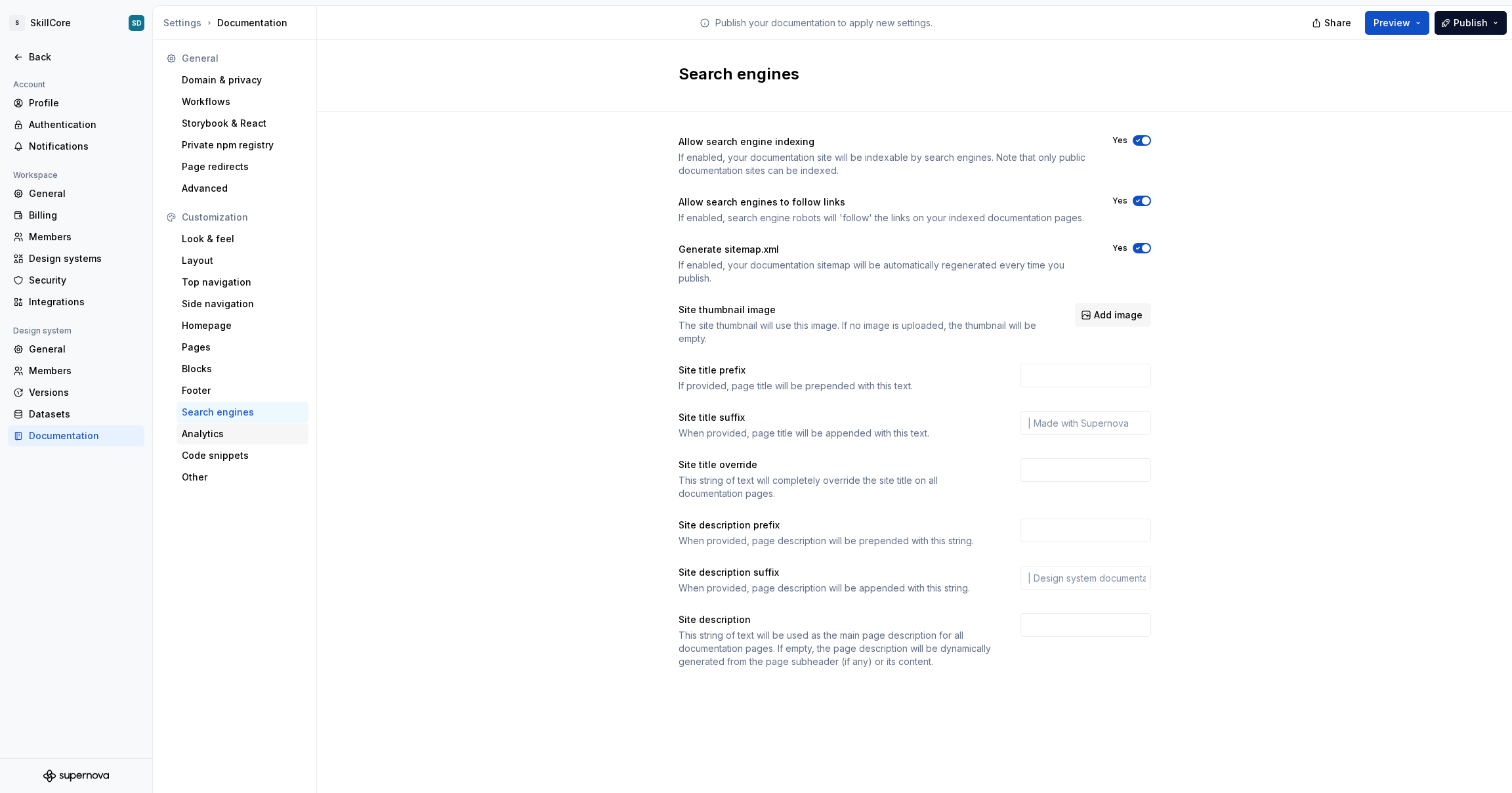
click at [214, 427] on div "Analytics" at bounding box center [243, 433] width 132 height 21
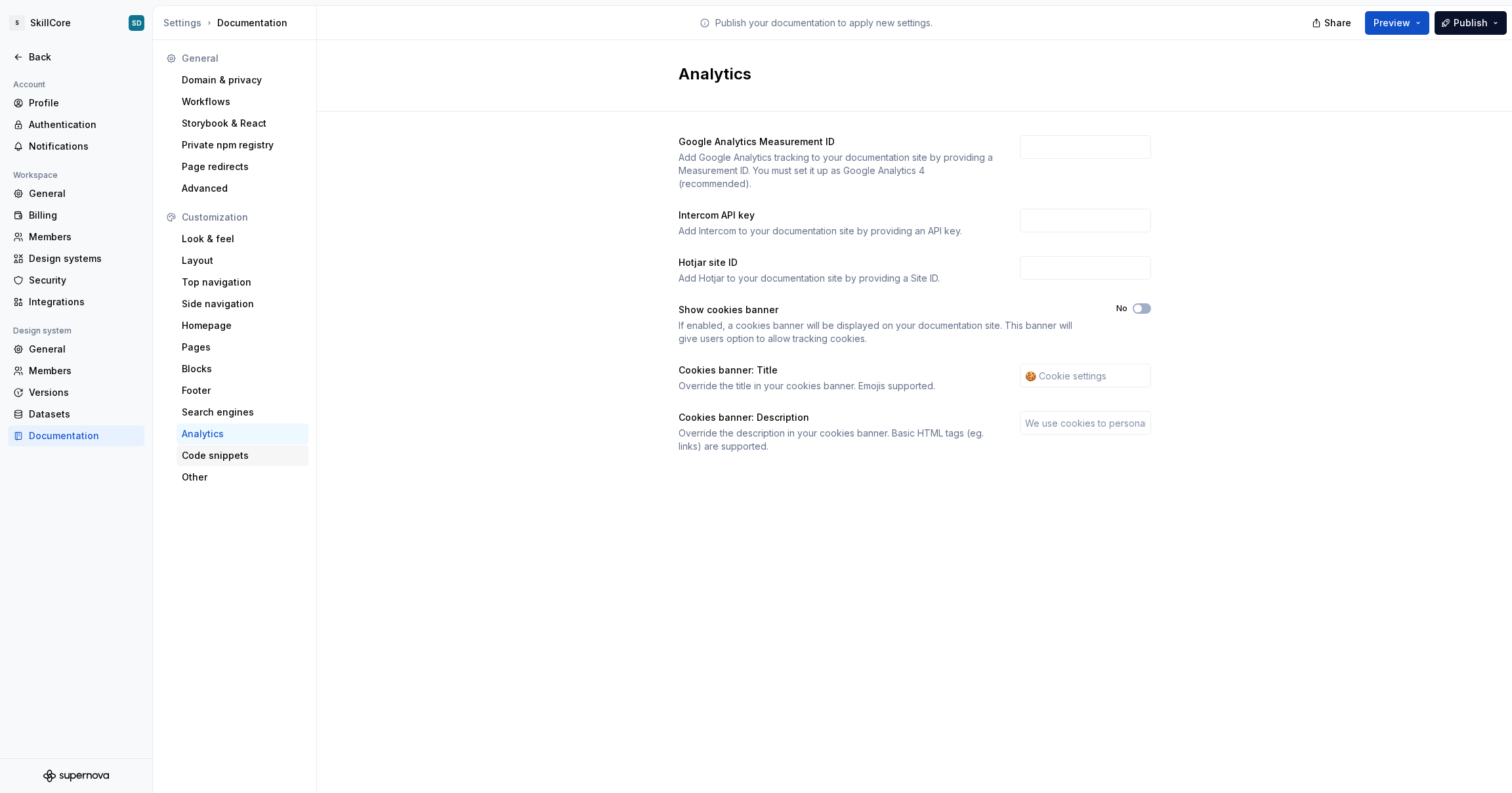
click at [219, 449] on div "Code snippets" at bounding box center [243, 456] width 122 height 13
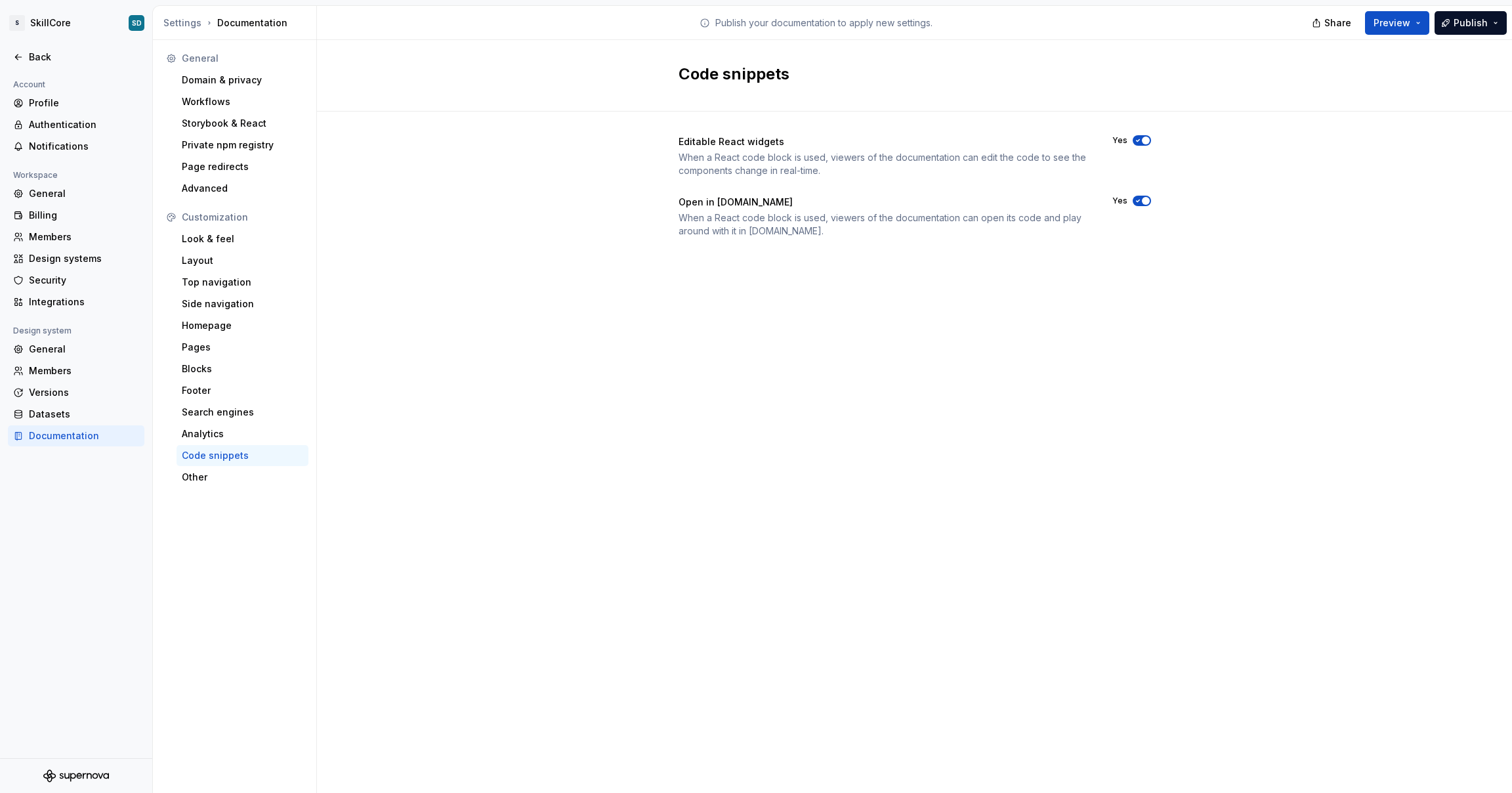
click at [208, 467] on div "Customization Look & feel Layout Top navigation Side navigation Homepage Pages …" at bounding box center [234, 347] width 148 height 281
click at [205, 470] on div "Other" at bounding box center [243, 477] width 132 height 21
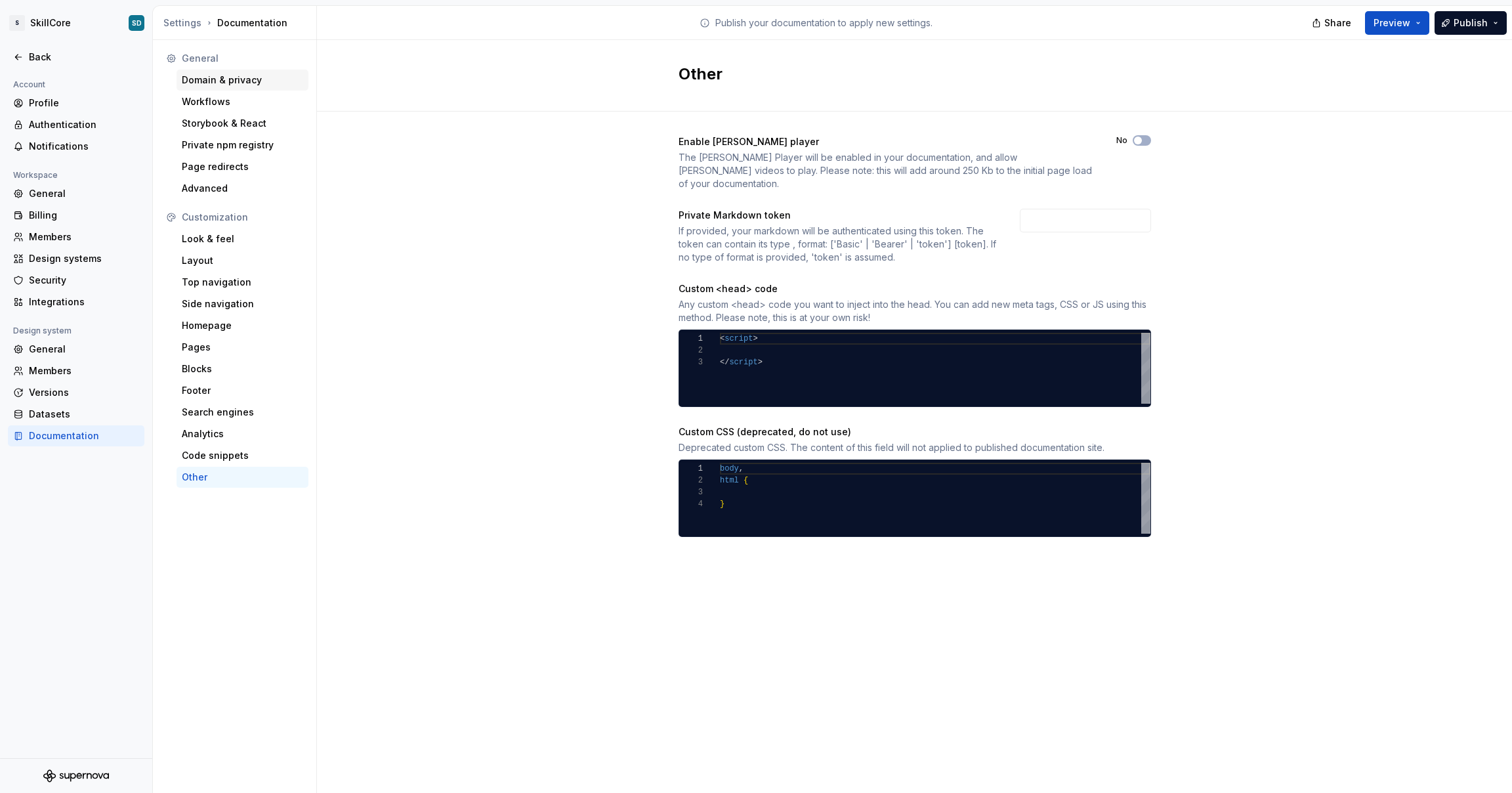
click at [259, 80] on div "Domain & privacy" at bounding box center [243, 80] width 122 height 13
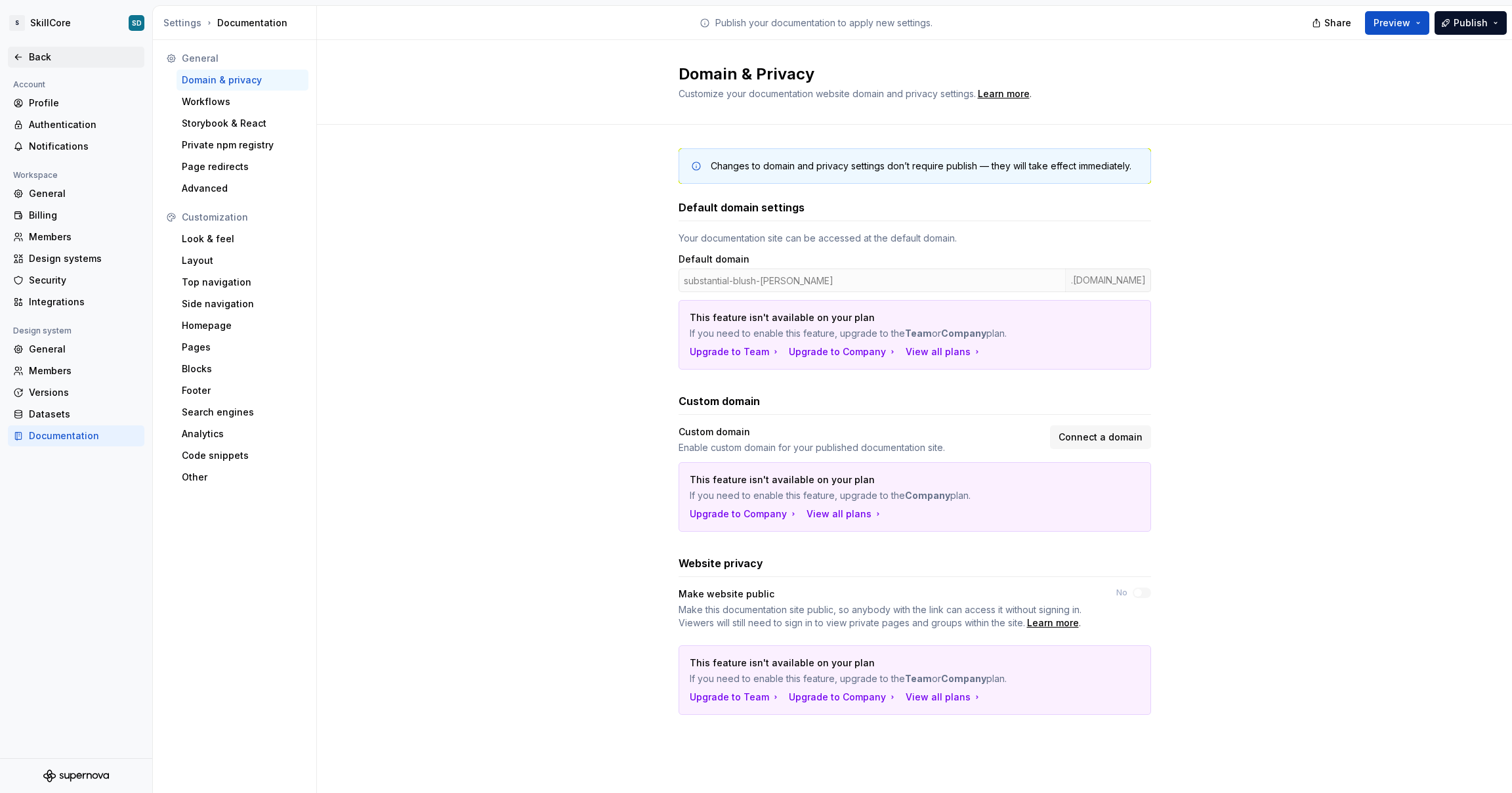
click at [38, 57] on div "Back" at bounding box center [84, 58] width 110 height 13
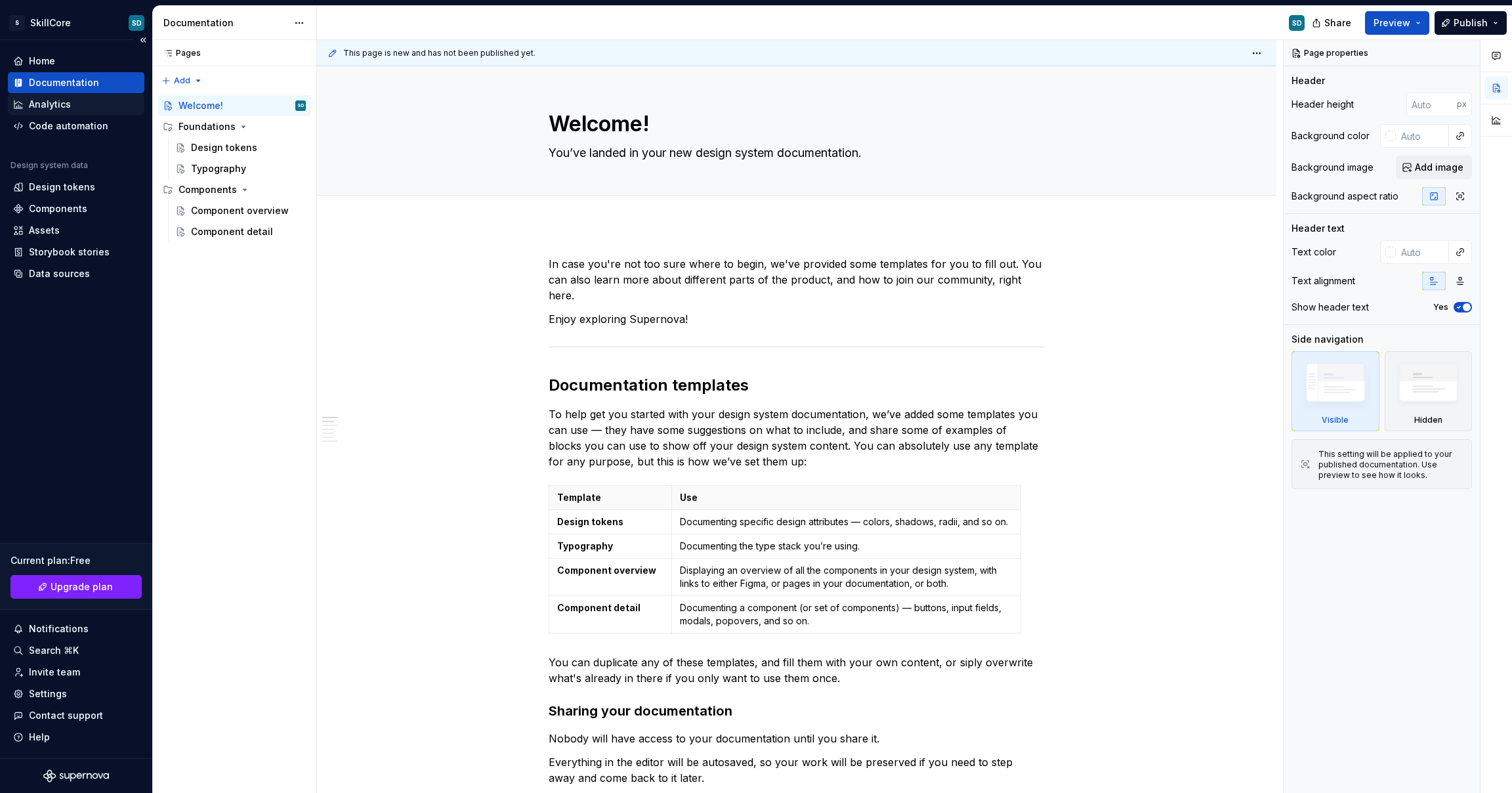
click at [50, 102] on div "Analytics" at bounding box center [50, 104] width 42 height 13
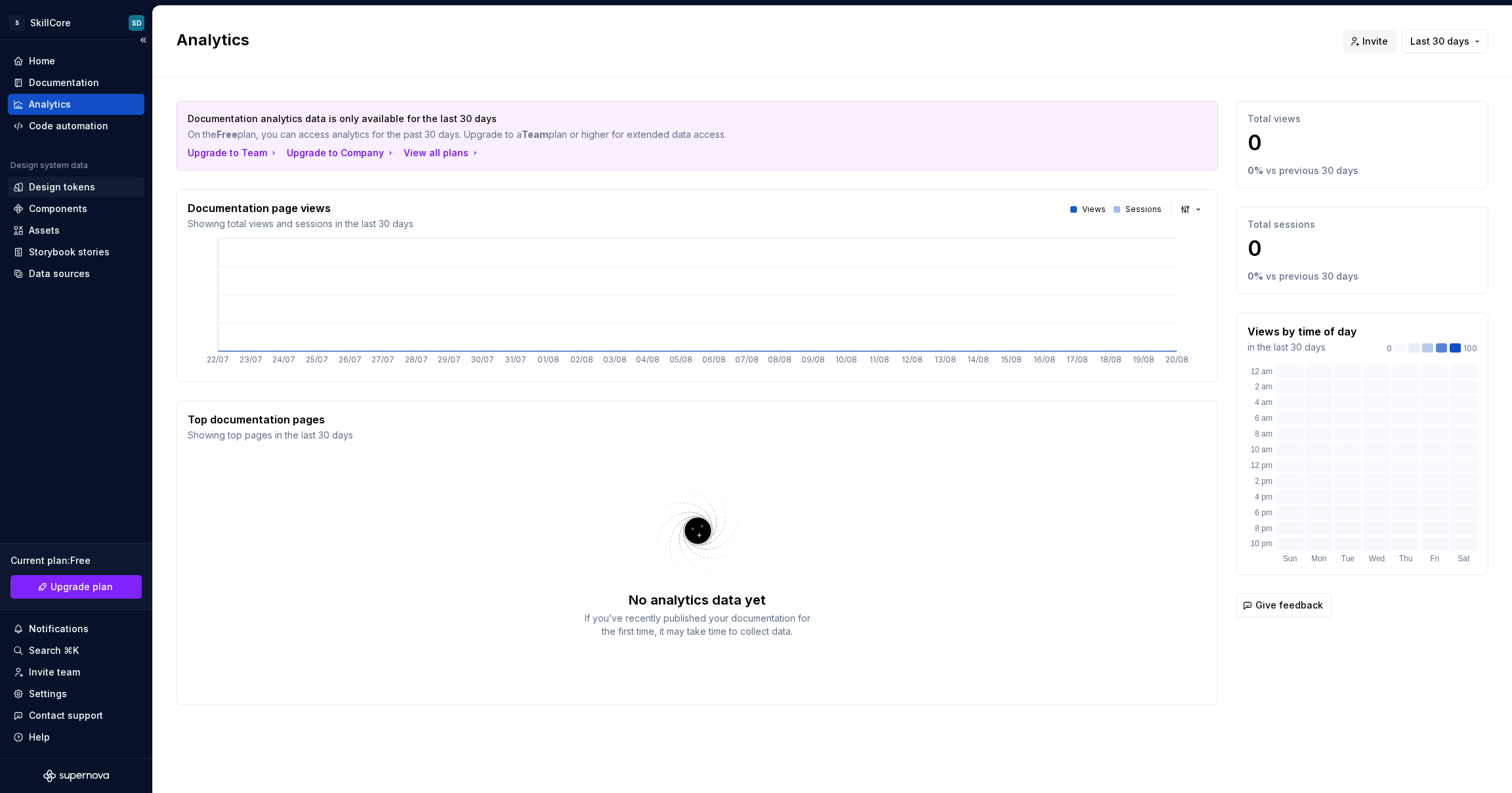
click at [56, 188] on div "Design tokens" at bounding box center [62, 187] width 66 height 13
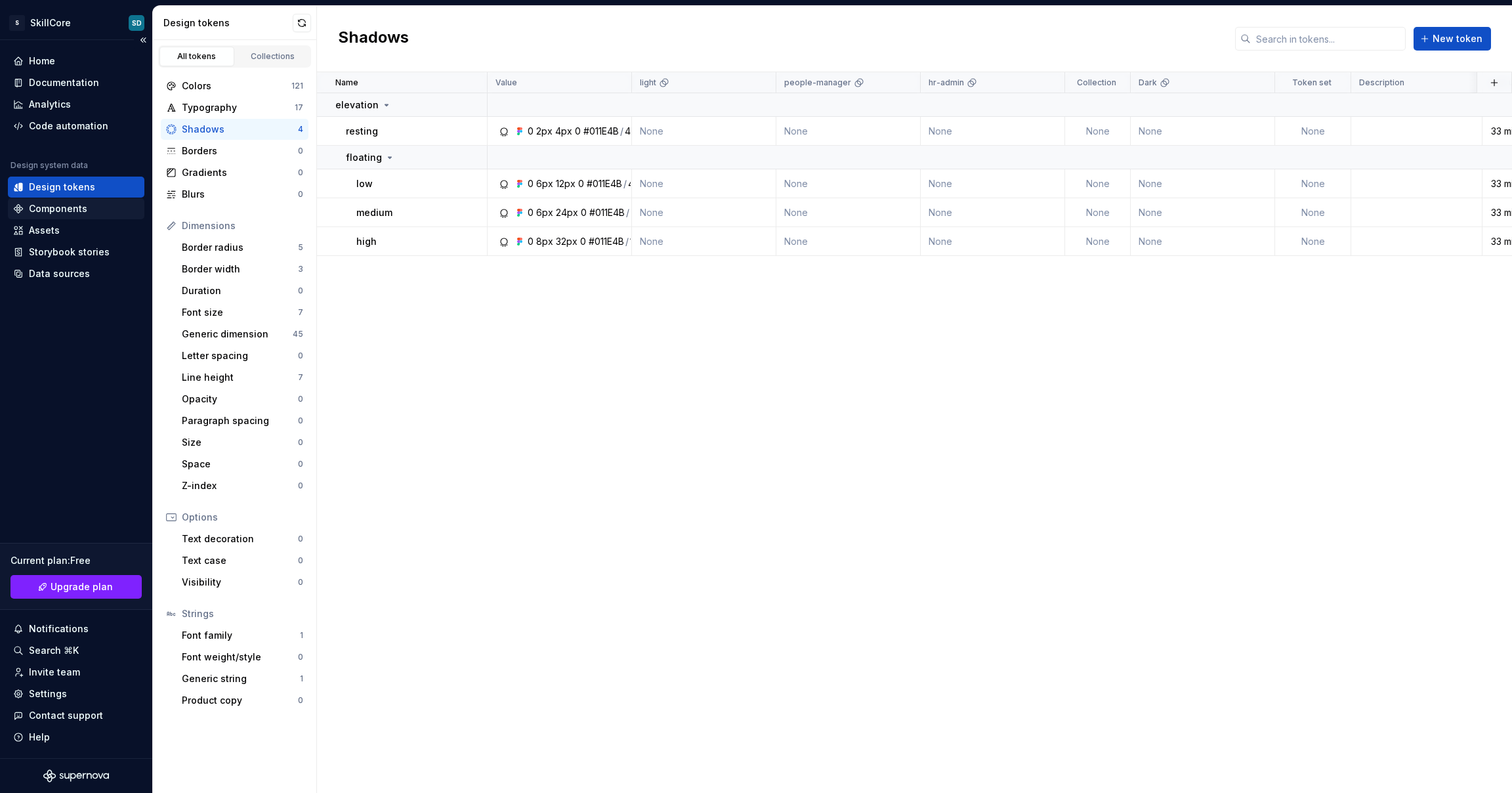
click at [53, 207] on div "Components" at bounding box center [58, 209] width 58 height 13
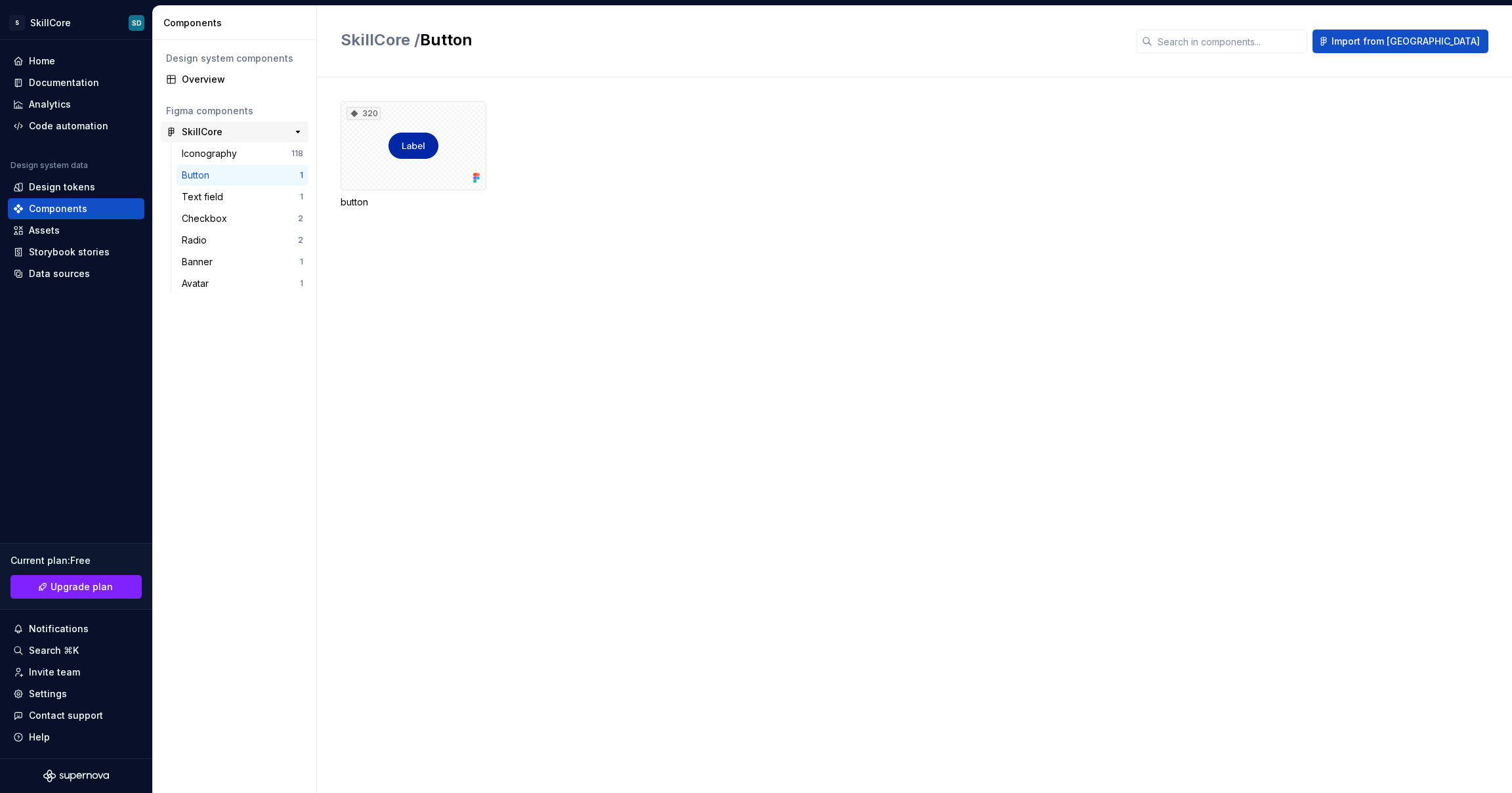
click at [204, 132] on div "SkillCore" at bounding box center [202, 132] width 41 height 13
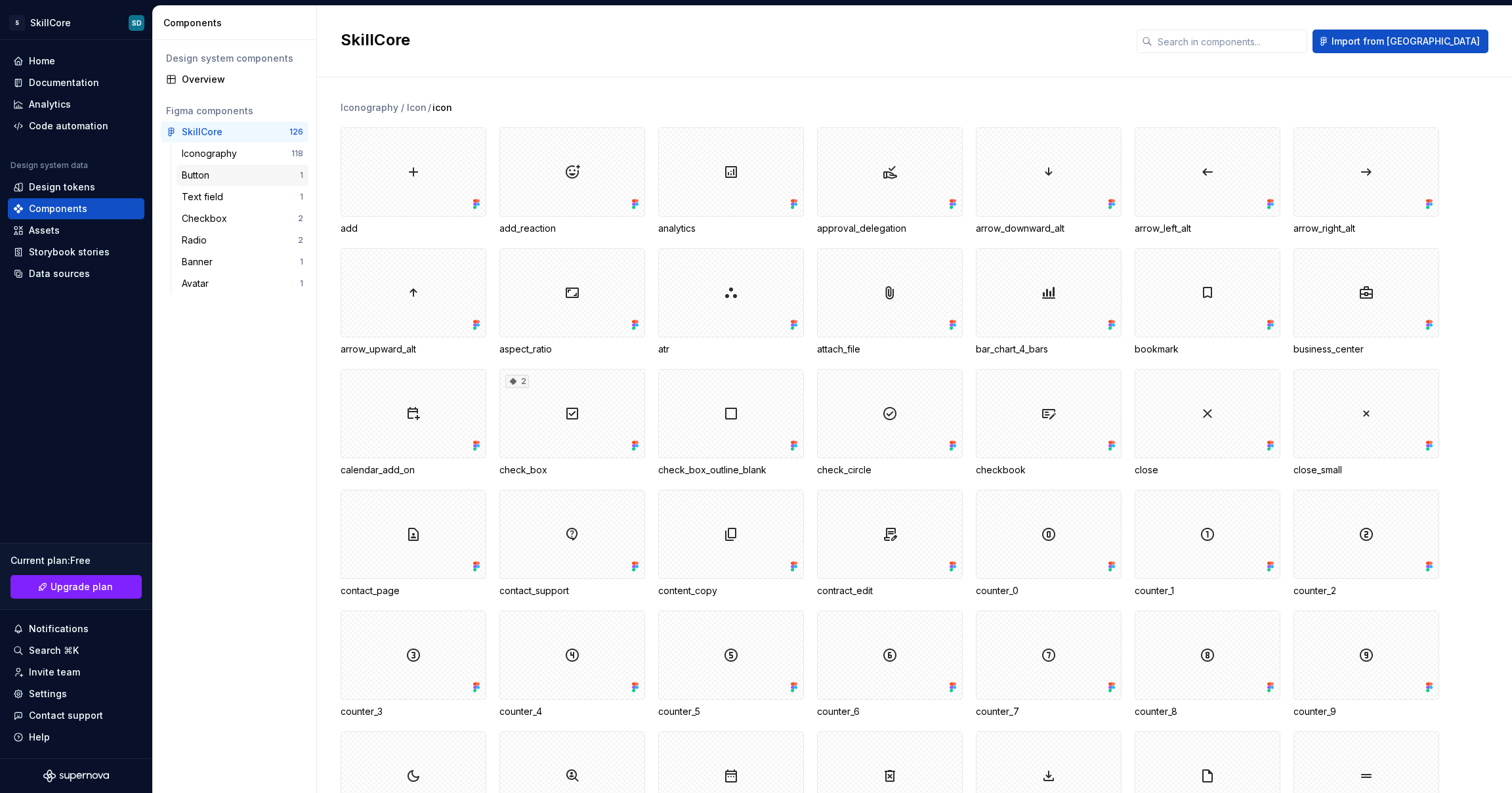
click at [209, 171] on div "Button" at bounding box center [198, 175] width 33 height 13
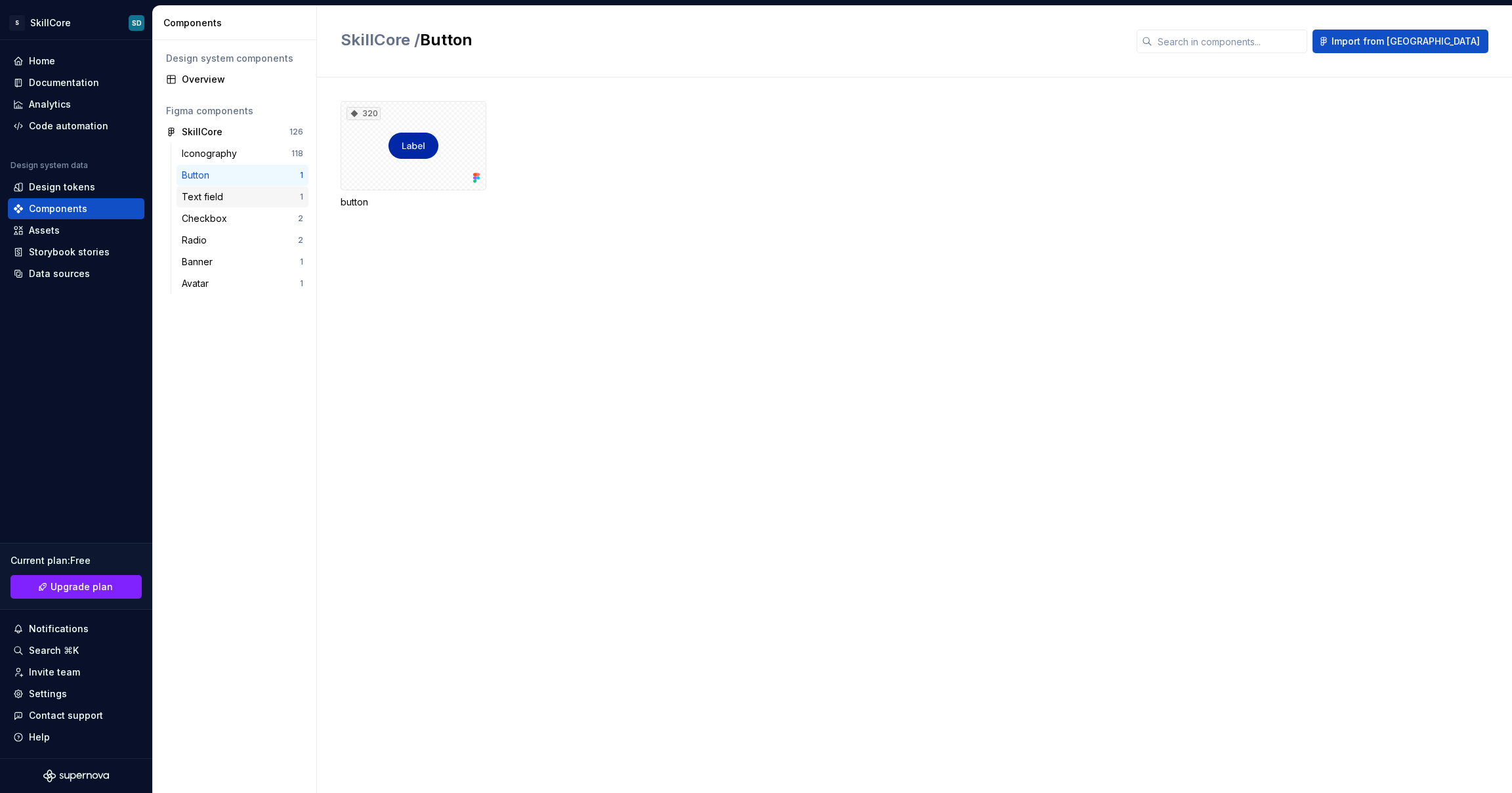
click at [209, 195] on div "Text field" at bounding box center [205, 197] width 47 height 13
click at [209, 218] on div "Checkbox" at bounding box center [207, 219] width 51 height 13
click at [209, 239] on div "Radio" at bounding box center [197, 240] width 30 height 13
click at [208, 265] on div "Banner" at bounding box center [199, 262] width 36 height 13
click at [239, 277] on div "Avatar" at bounding box center [241, 284] width 118 height 13
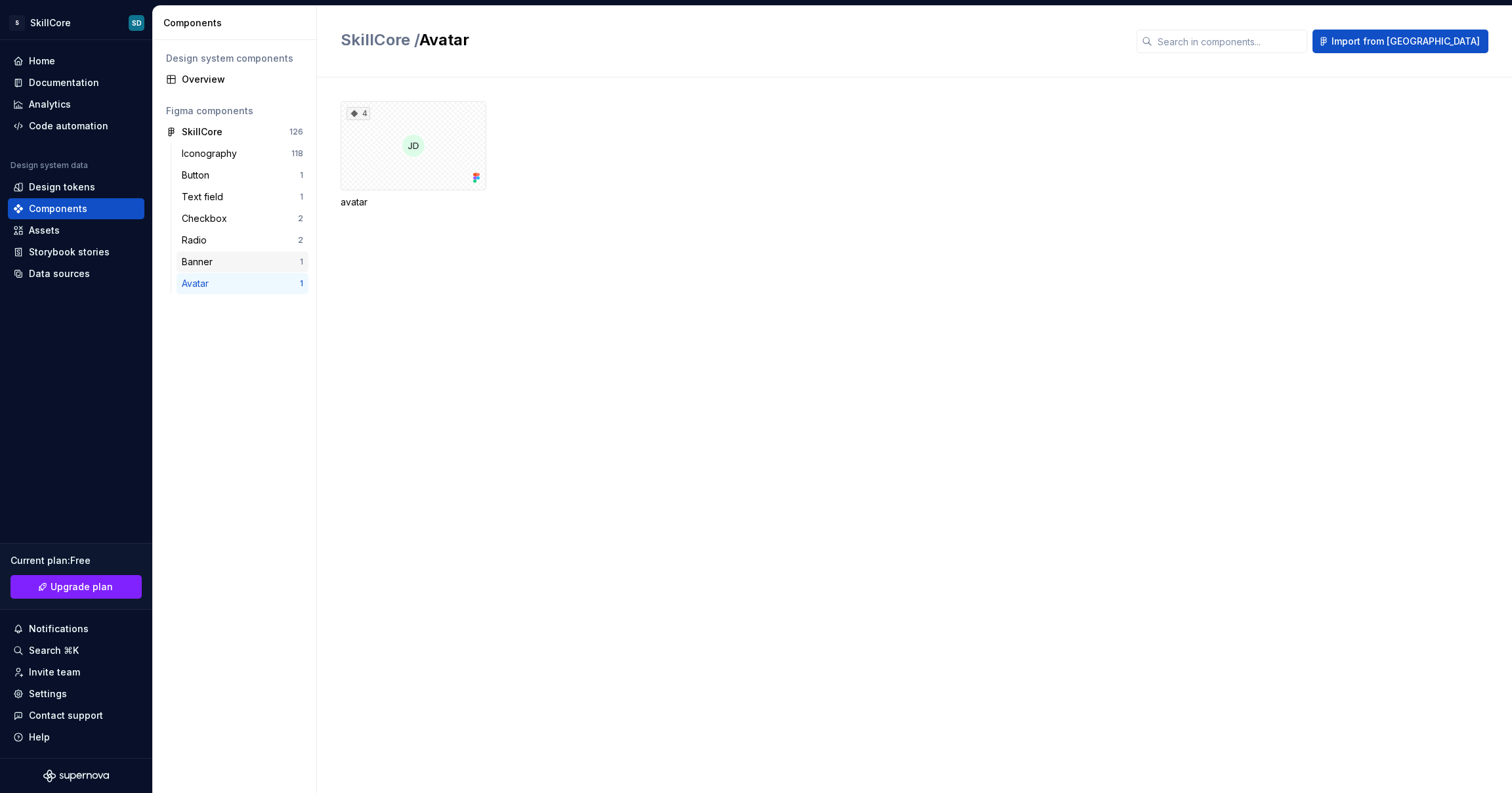
click at [244, 269] on div "Banner 1" at bounding box center [243, 261] width 132 height 21
click at [427, 170] on div "35" at bounding box center [413, 145] width 146 height 89
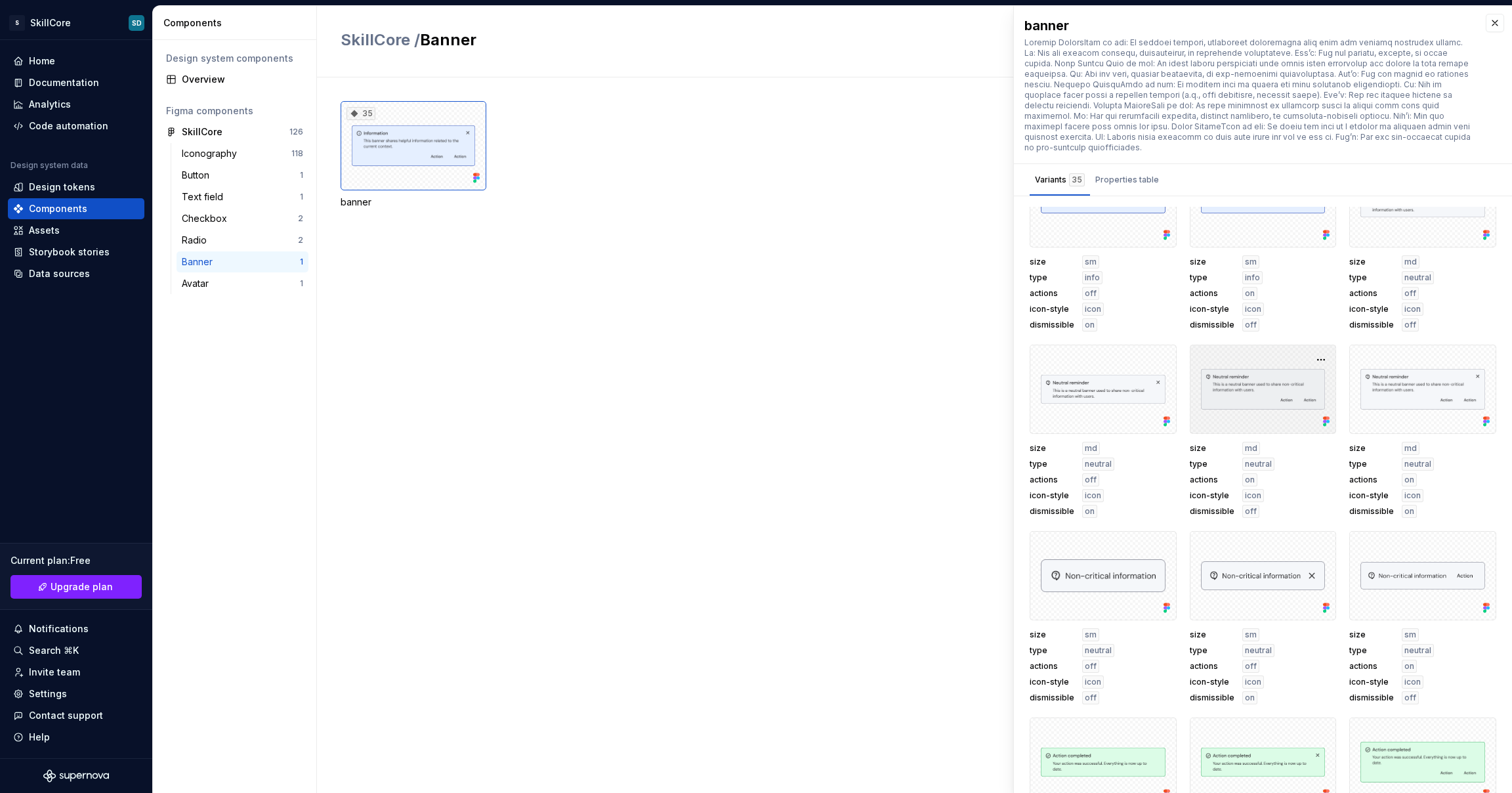
scroll to position [867, 0]
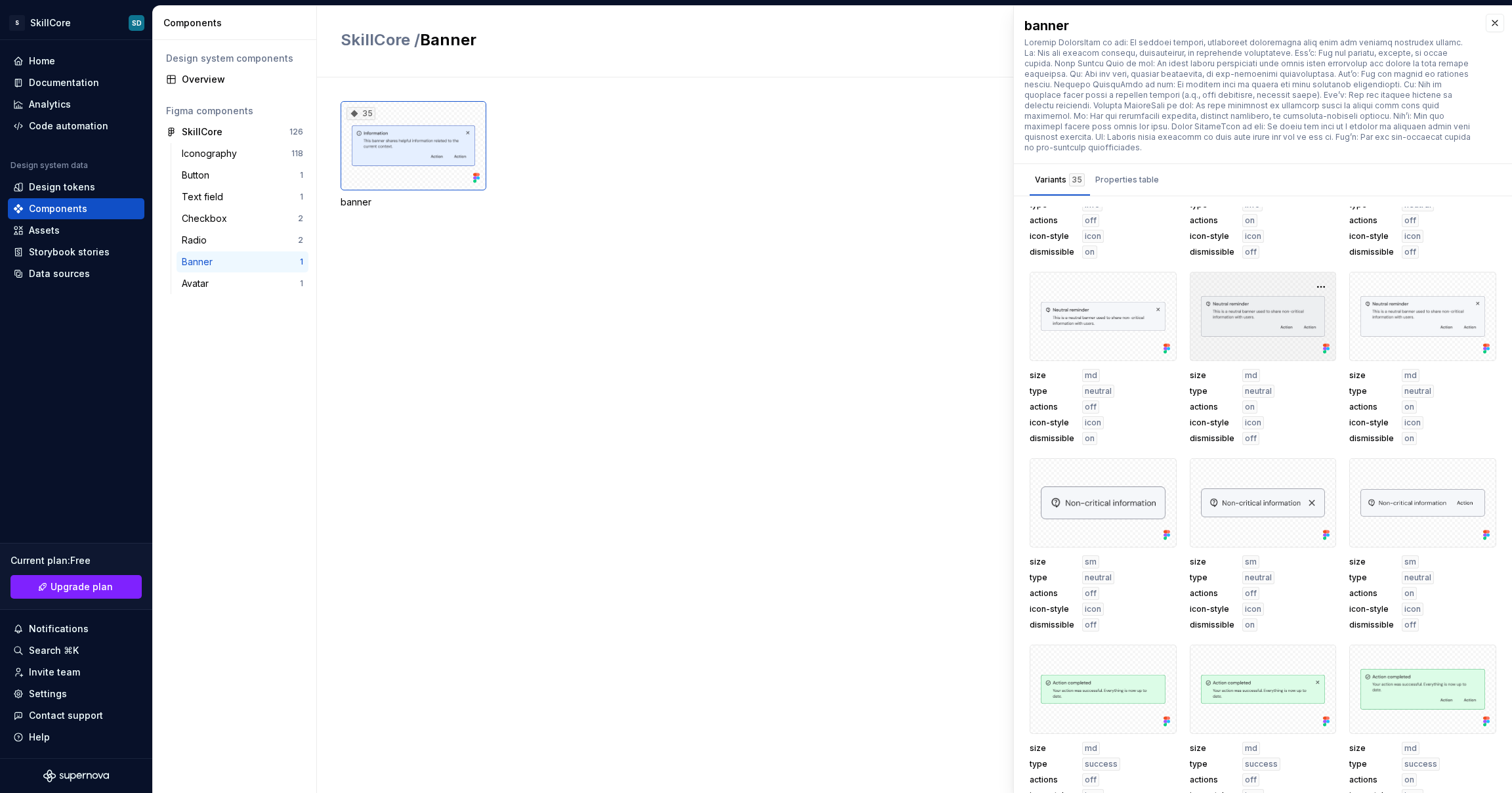
click at [1278, 317] on div at bounding box center [1263, 316] width 147 height 89
click at [1312, 278] on button "button" at bounding box center [1321, 287] width 18 height 18
click at [818, 259] on div "35 banner" at bounding box center [926, 435] width 1172 height 715
click at [53, 88] on div "Documentation" at bounding box center [64, 83] width 70 height 13
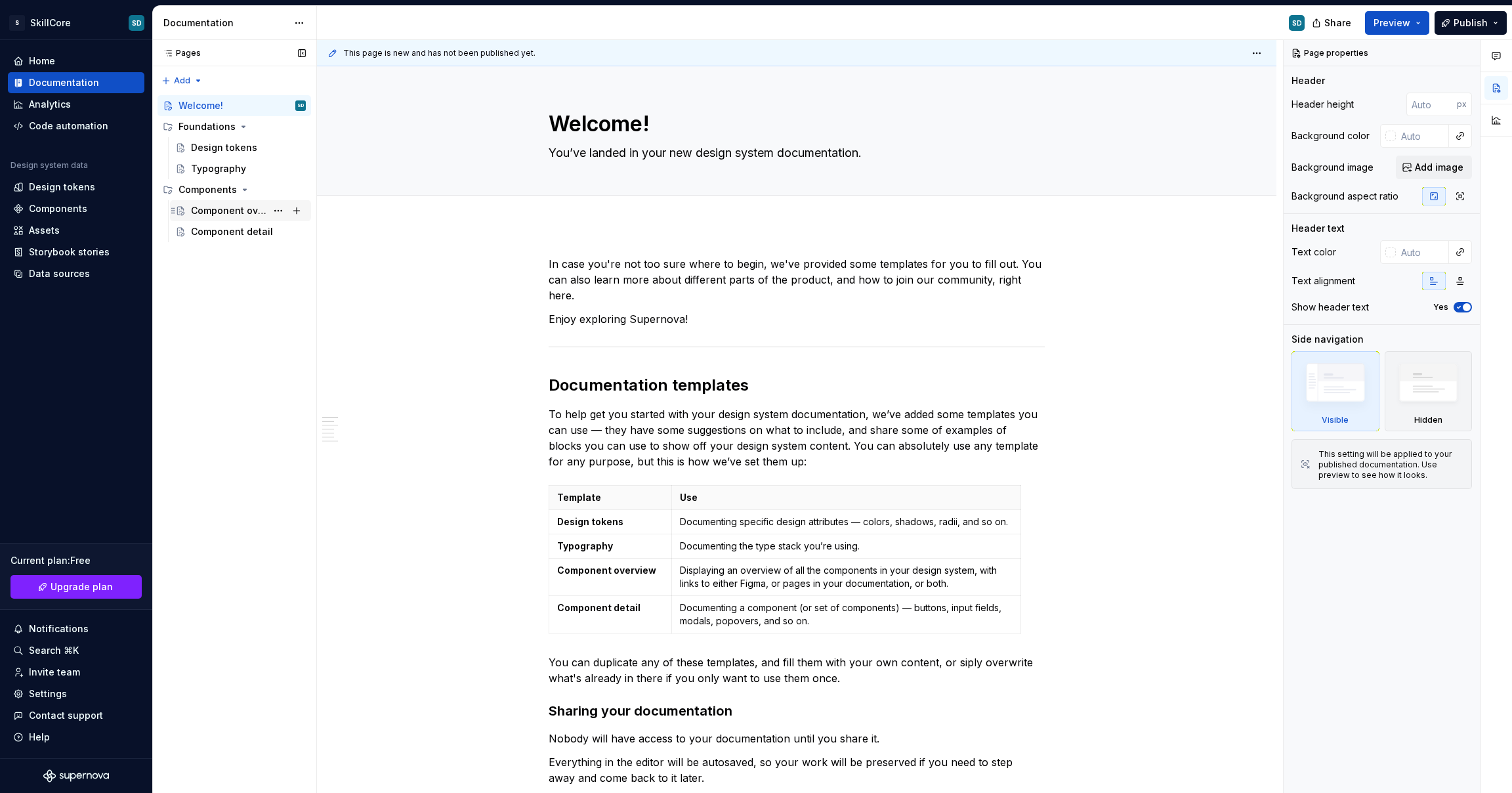
click at [216, 205] on div "Component overview" at bounding box center [229, 211] width 75 height 13
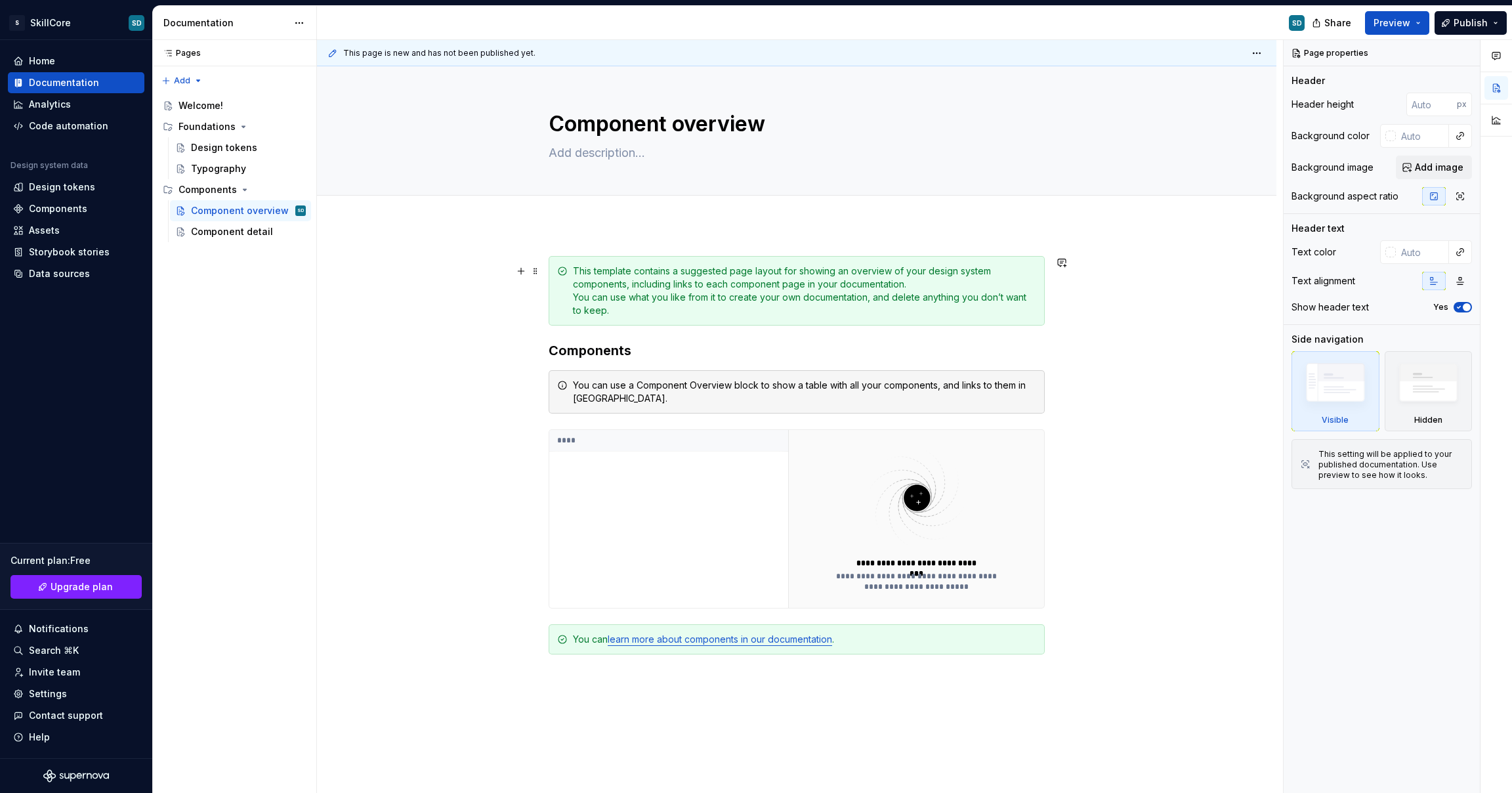
scroll to position [169, 0]
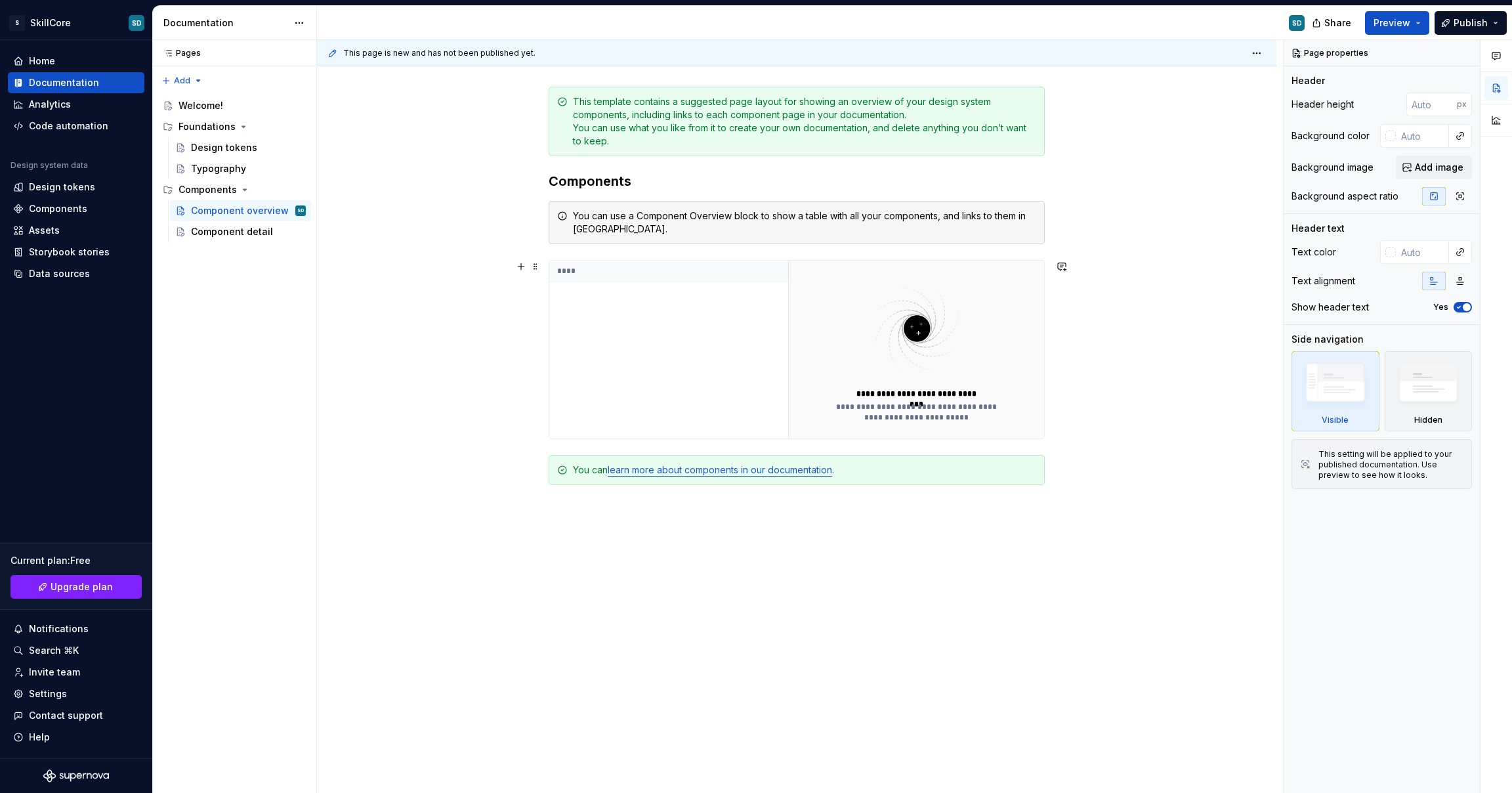
click at [888, 409] on div "**********" at bounding box center [917, 412] width 179 height 21
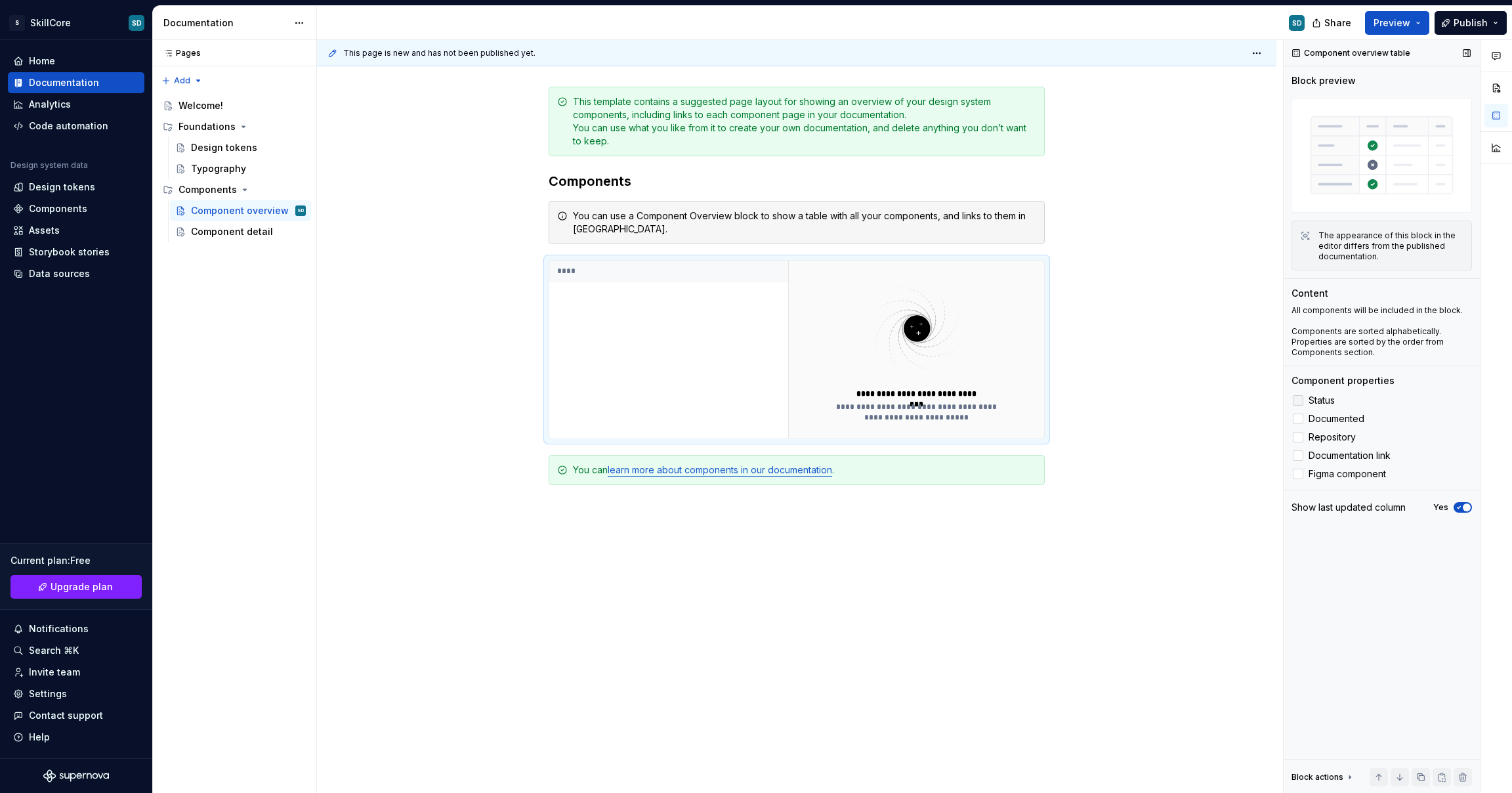
click at [1300, 399] on div at bounding box center [1298, 401] width 11 height 11
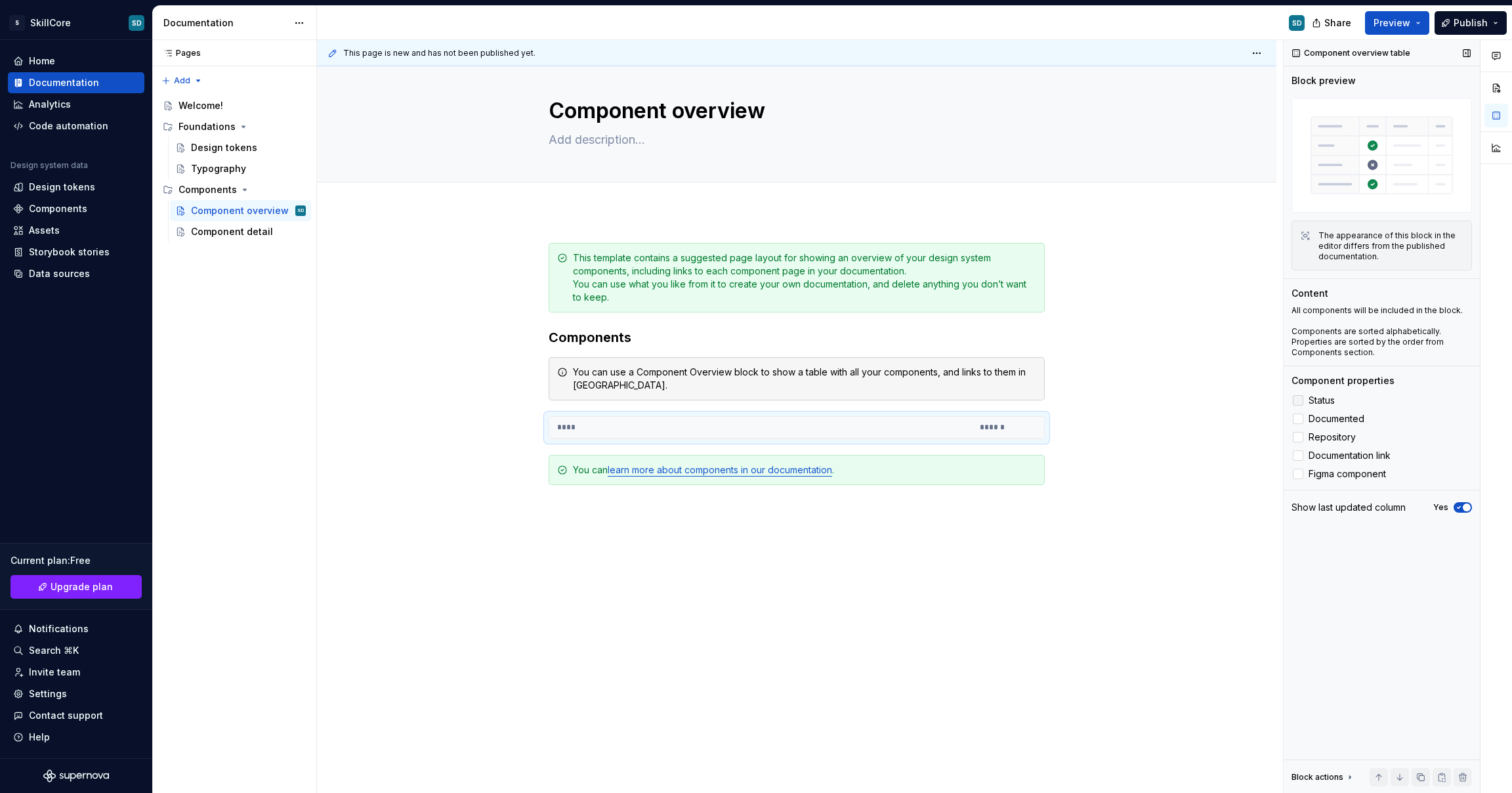
scroll to position [13, 0]
click at [1303, 417] on div at bounding box center [1298, 419] width 11 height 11
click at [1303, 436] on div at bounding box center [1298, 437] width 11 height 11
click at [1300, 456] on div at bounding box center [1298, 456] width 11 height 11
click at [1300, 472] on div at bounding box center [1298, 474] width 11 height 11
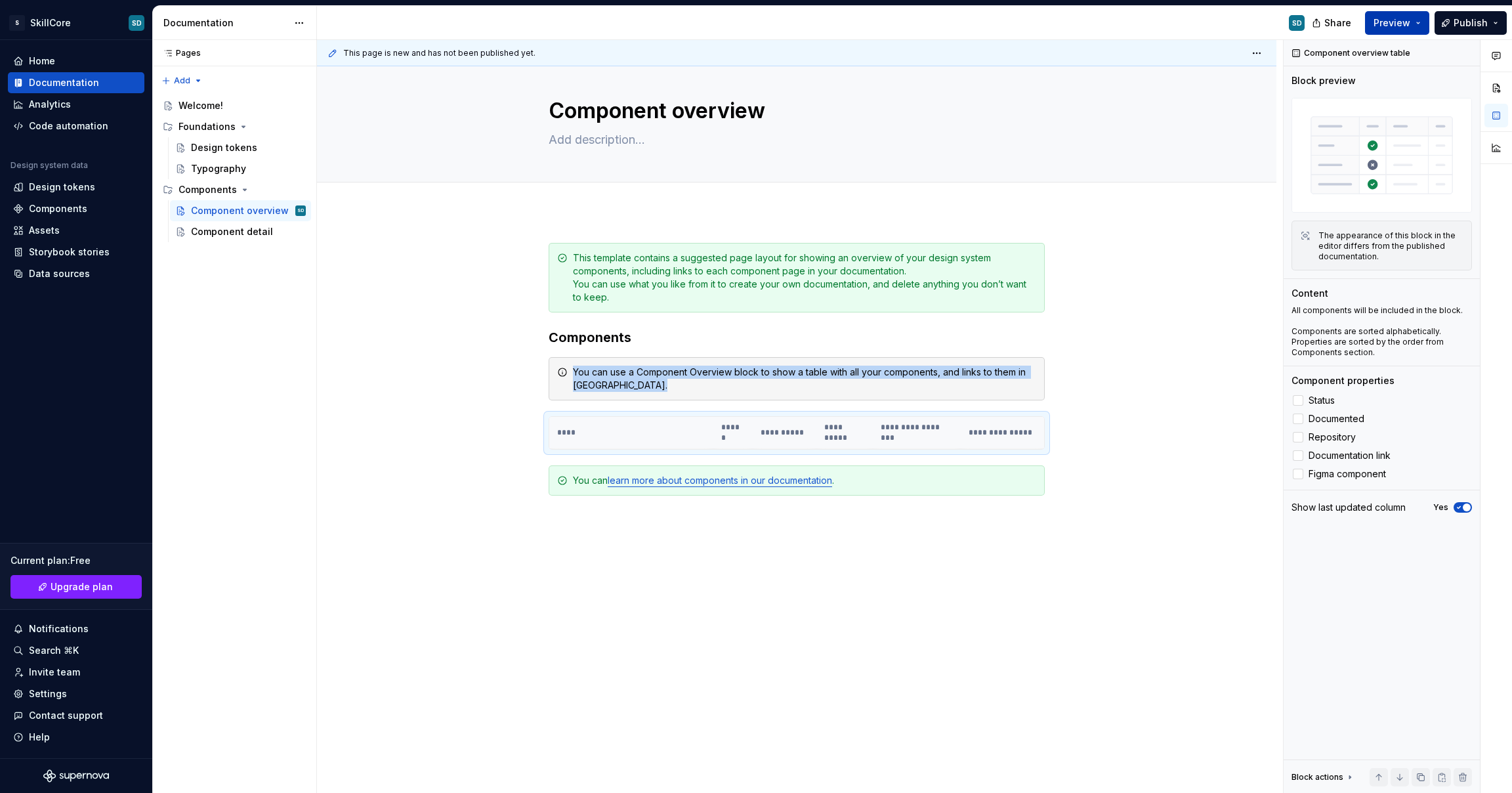
click at [1396, 23] on span "Preview" at bounding box center [1392, 23] width 37 height 13
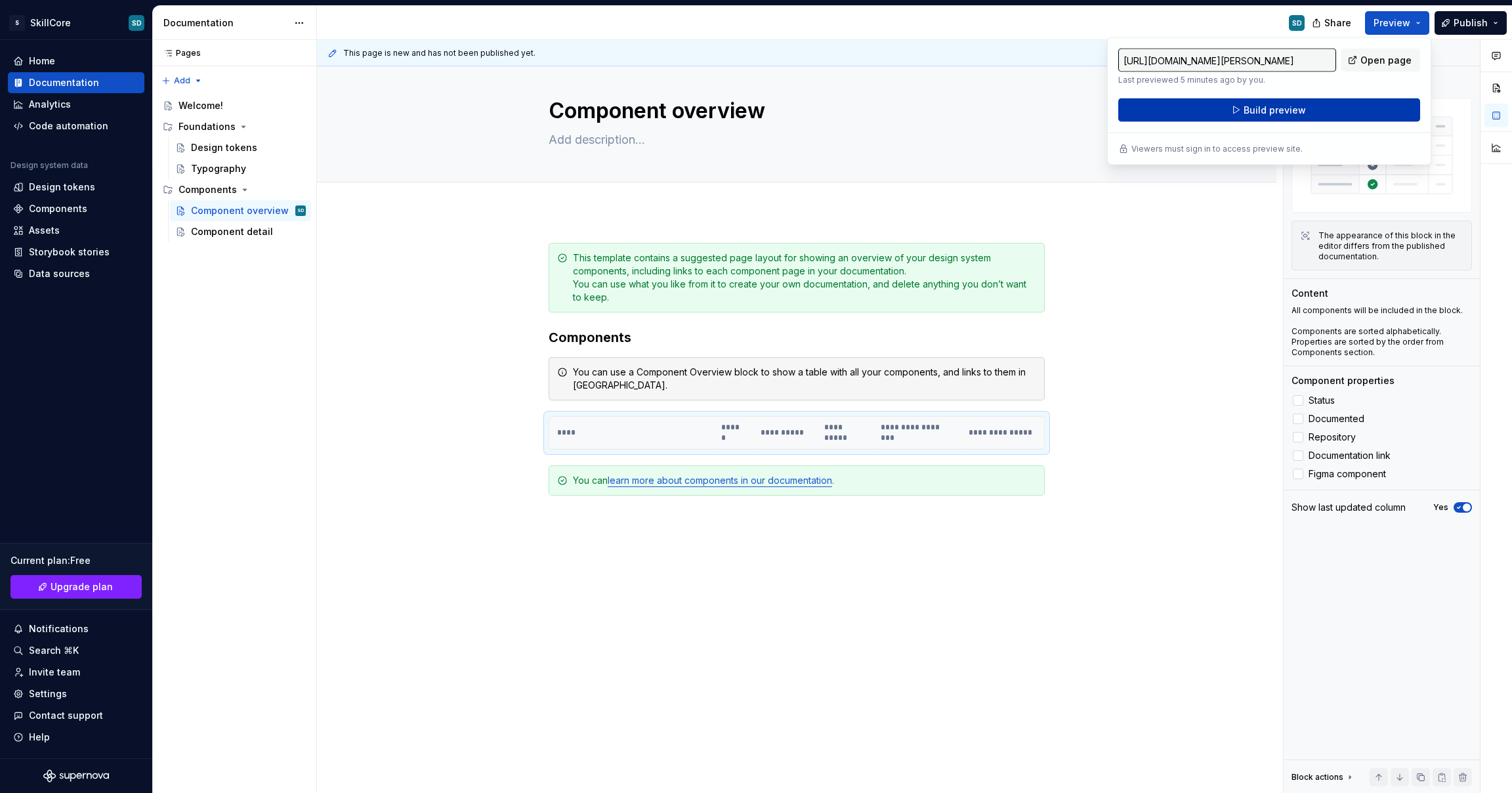
click at [1337, 105] on button "Build preview" at bounding box center [1269, 110] width 302 height 23
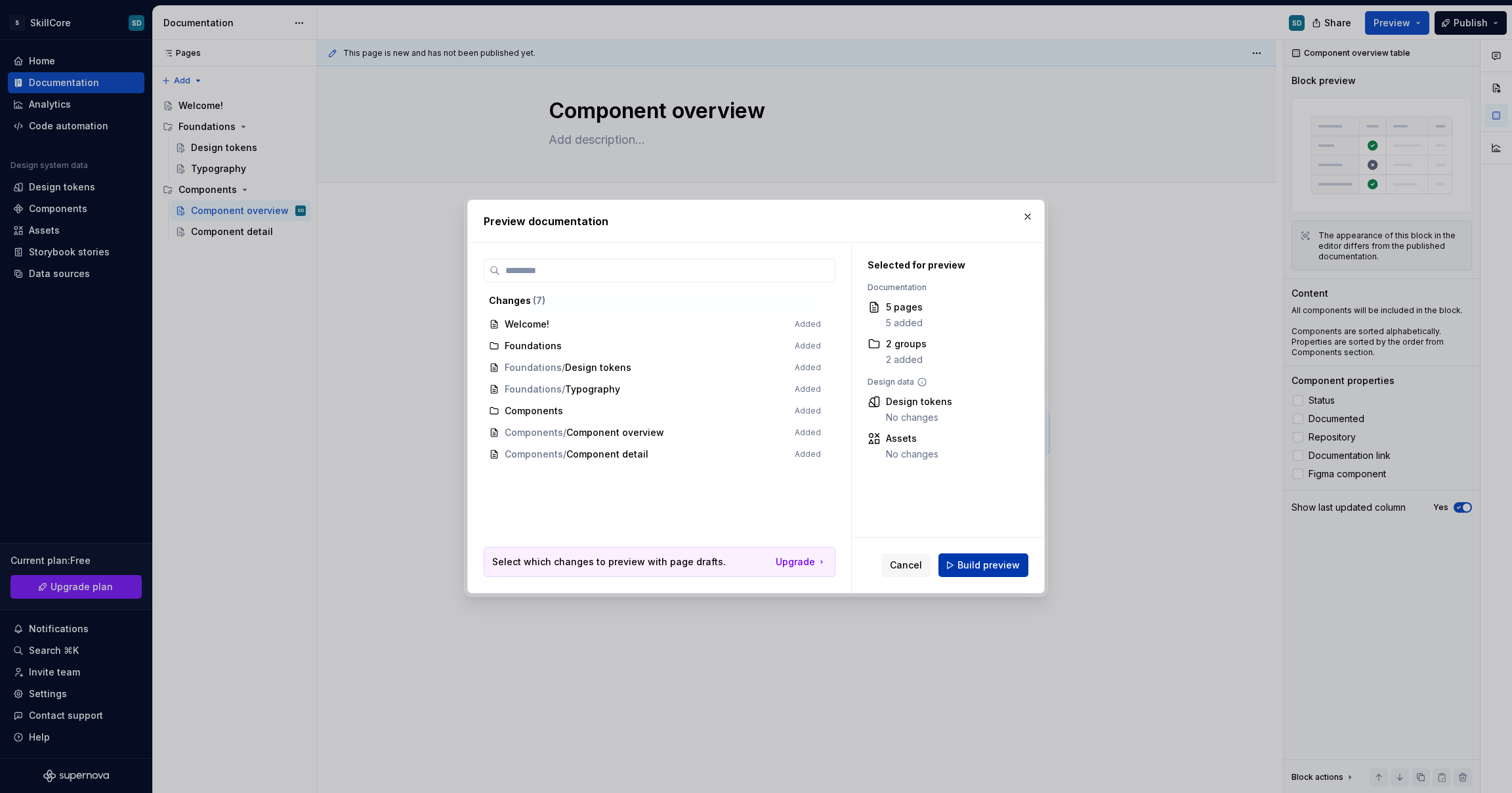
click at [996, 565] on span "Build preview" at bounding box center [989, 565] width 63 height 13
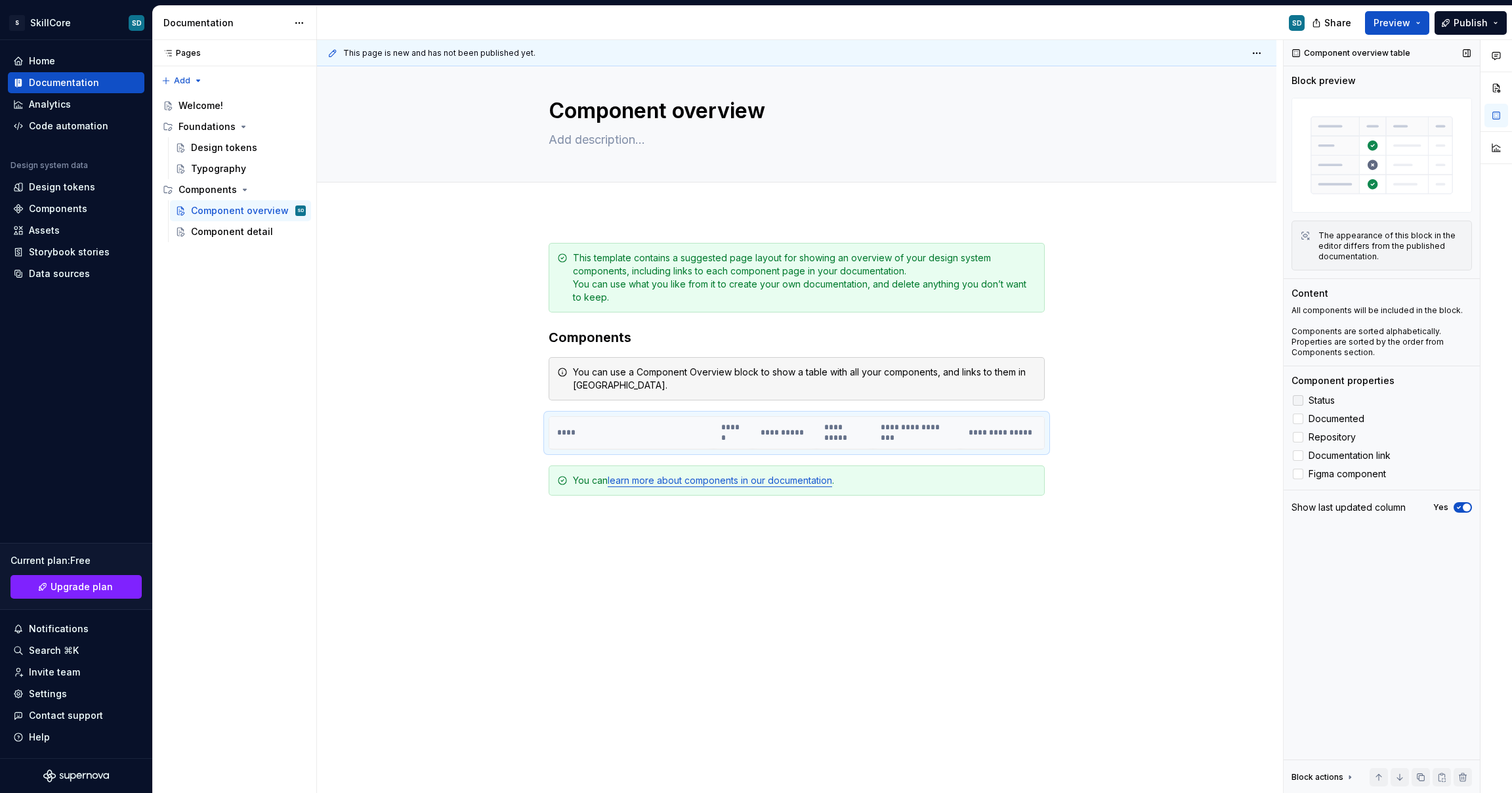
click at [1298, 401] on icon at bounding box center [1298, 401] width 0 height 0
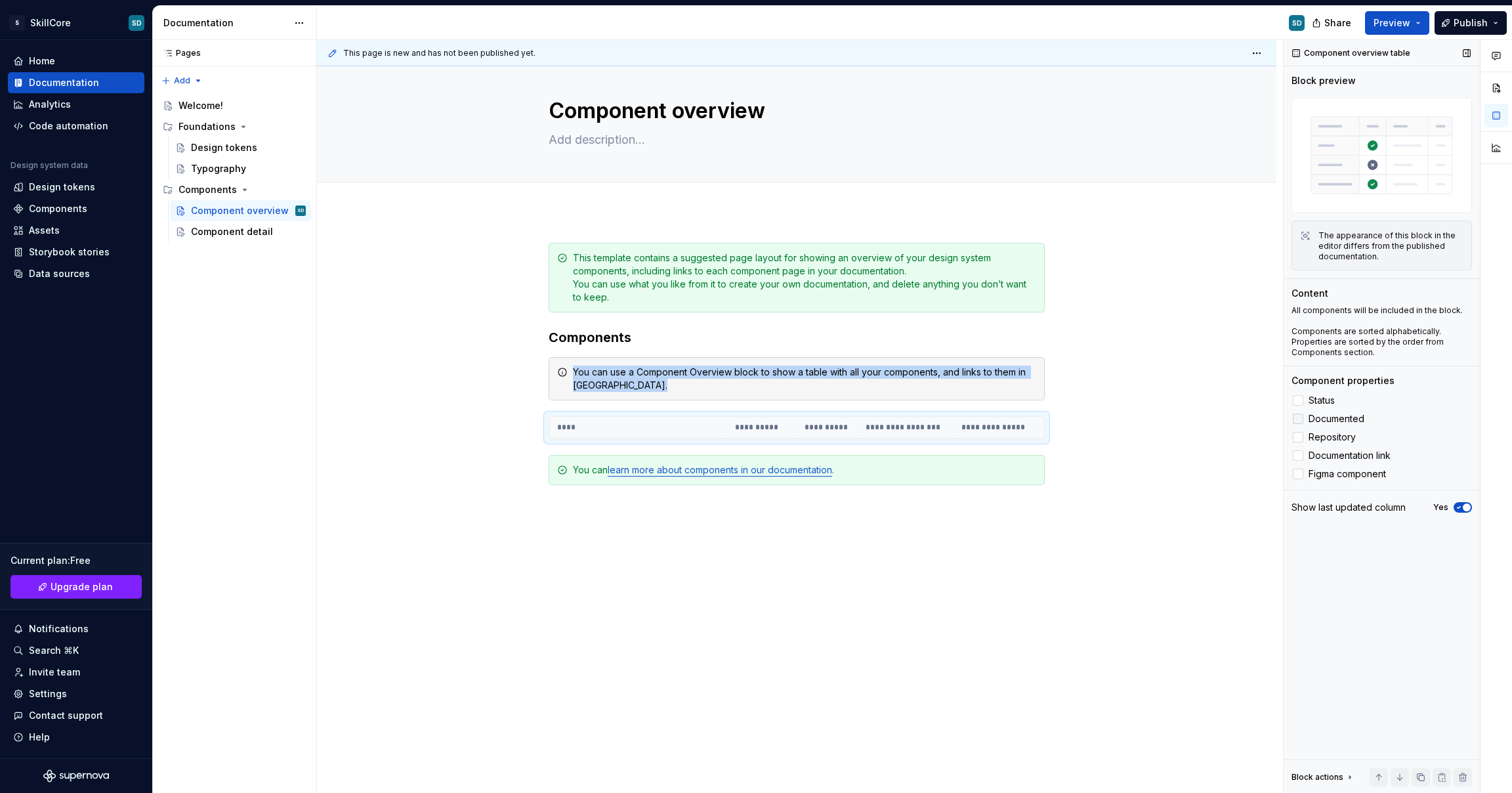
click at [1298, 419] on icon at bounding box center [1298, 419] width 0 height 0
click at [1298, 437] on polyline at bounding box center [1298, 437] width 0 height 0
click at [1298, 456] on polyline at bounding box center [1298, 456] width 0 height 0
click at [1298, 474] on icon at bounding box center [1298, 474] width 0 height 0
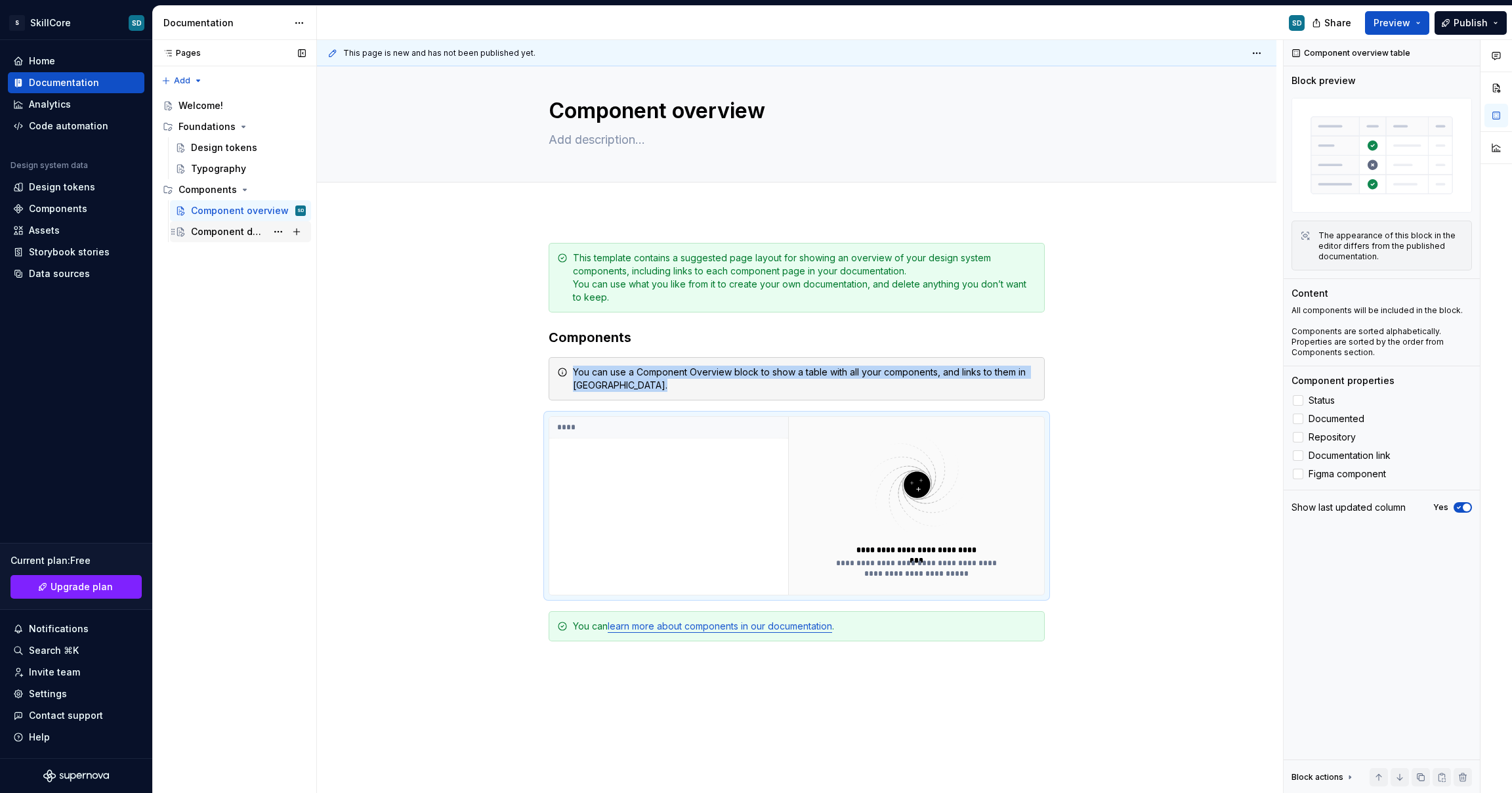
click at [204, 229] on div "Component detail" at bounding box center [229, 232] width 75 height 13
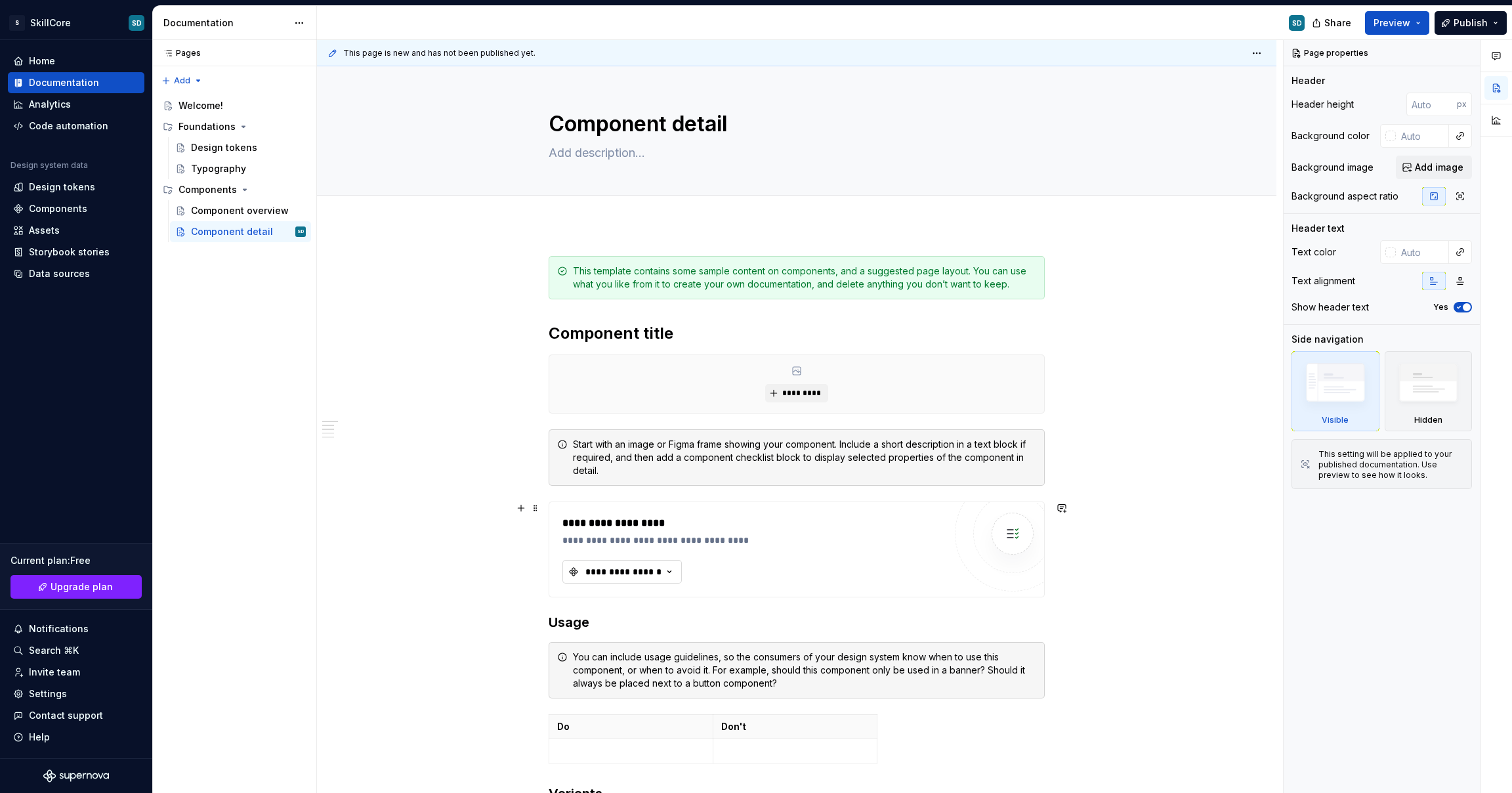
type textarea "*"
click at [658, 567] on div "**********" at bounding box center [623, 572] width 78 height 13
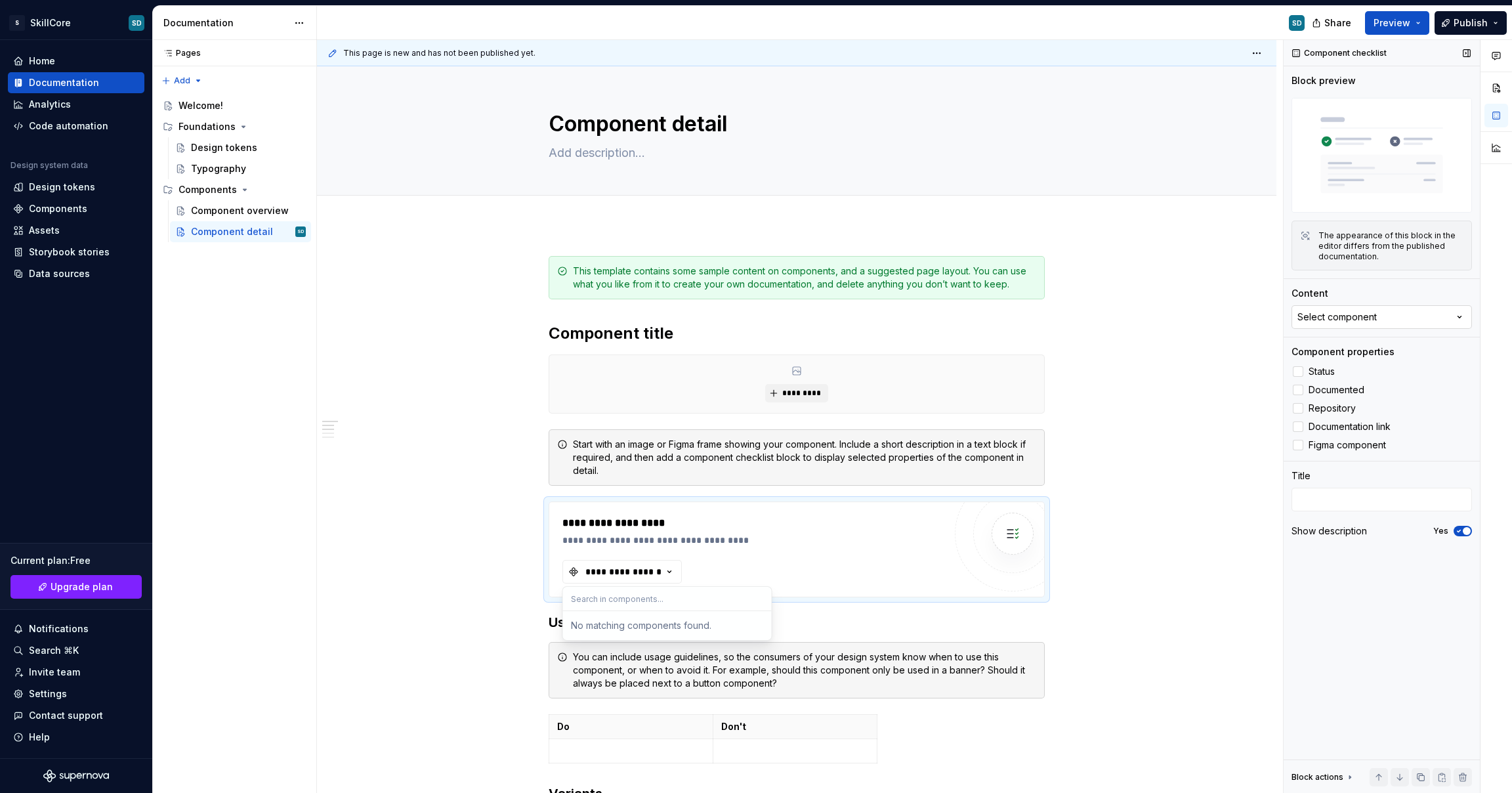
click at [1306, 325] on button "Select component" at bounding box center [1382, 317] width 180 height 23
type input "b"
type input "input"
click at [1422, 366] on div "No matching components found." at bounding box center [1368, 371] width 204 height 23
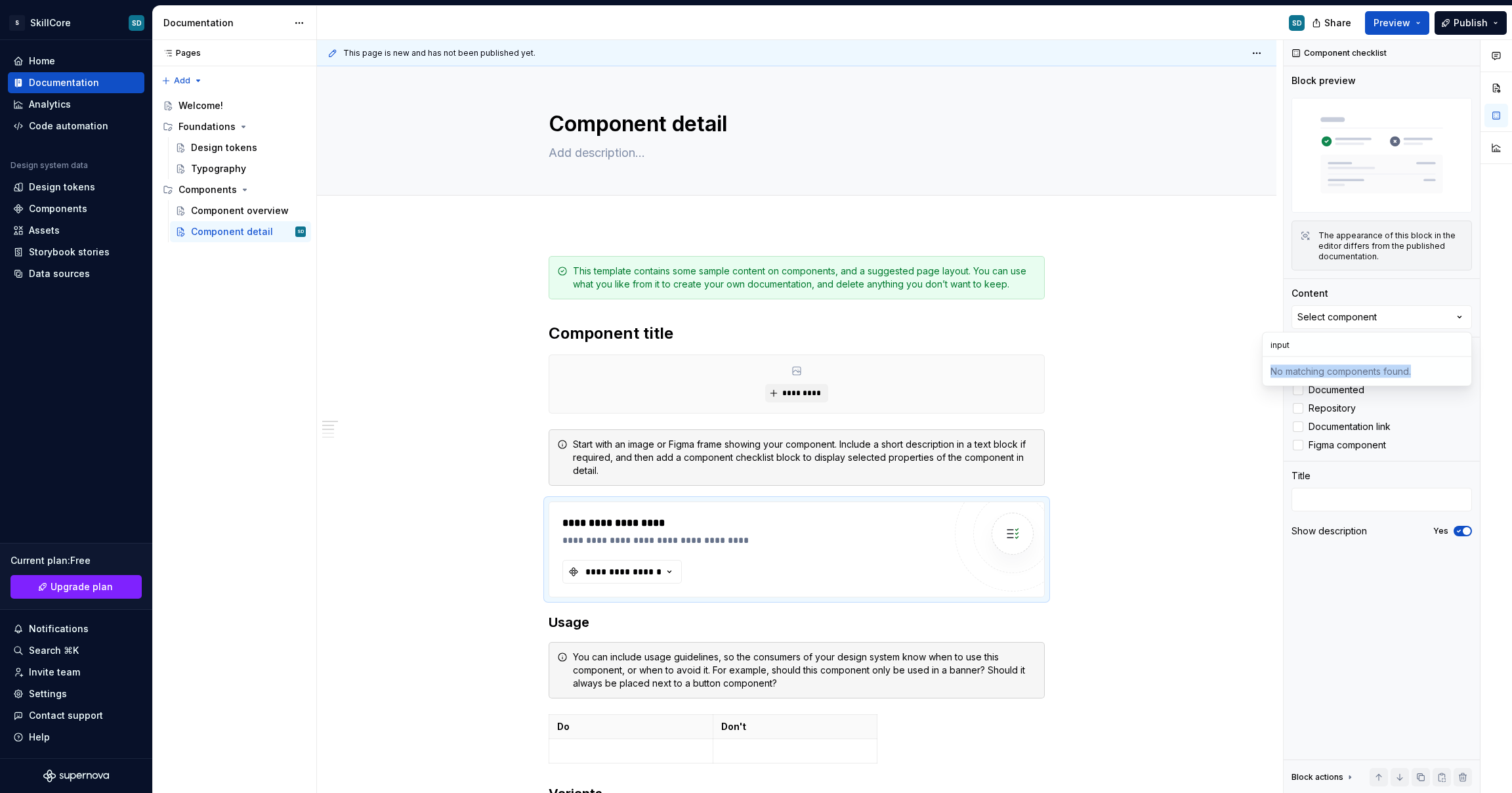
click at [1422, 366] on div "No matching components found." at bounding box center [1368, 371] width 204 height 23
click at [1447, 285] on div "Component checklist Block preview The appearance of this block in the editor di…" at bounding box center [1382, 417] width 196 height 754
click at [1304, 386] on label "Documented" at bounding box center [1382, 390] width 180 height 16
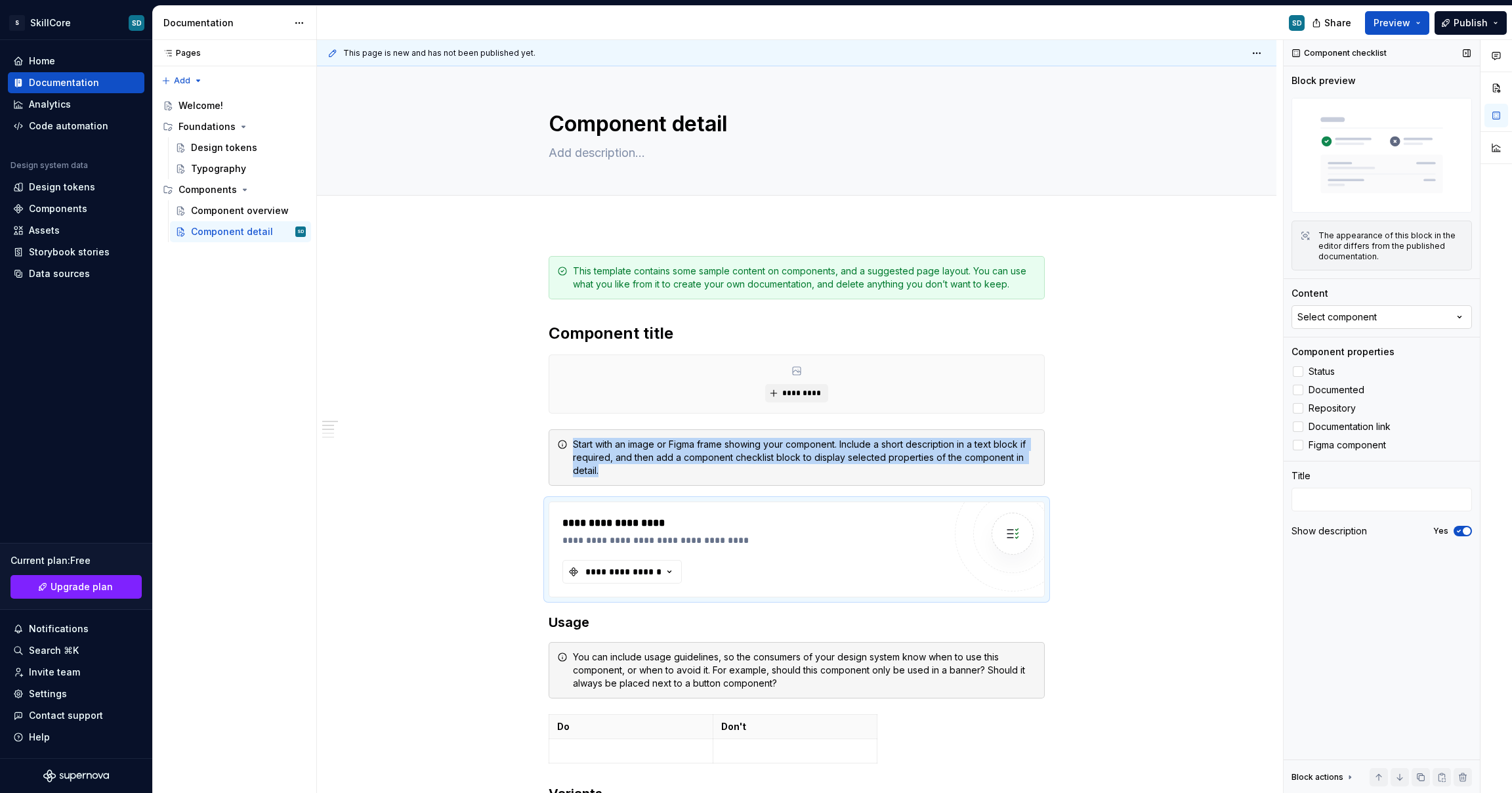
click at [1349, 321] on div "Select component" at bounding box center [1337, 317] width 79 height 13
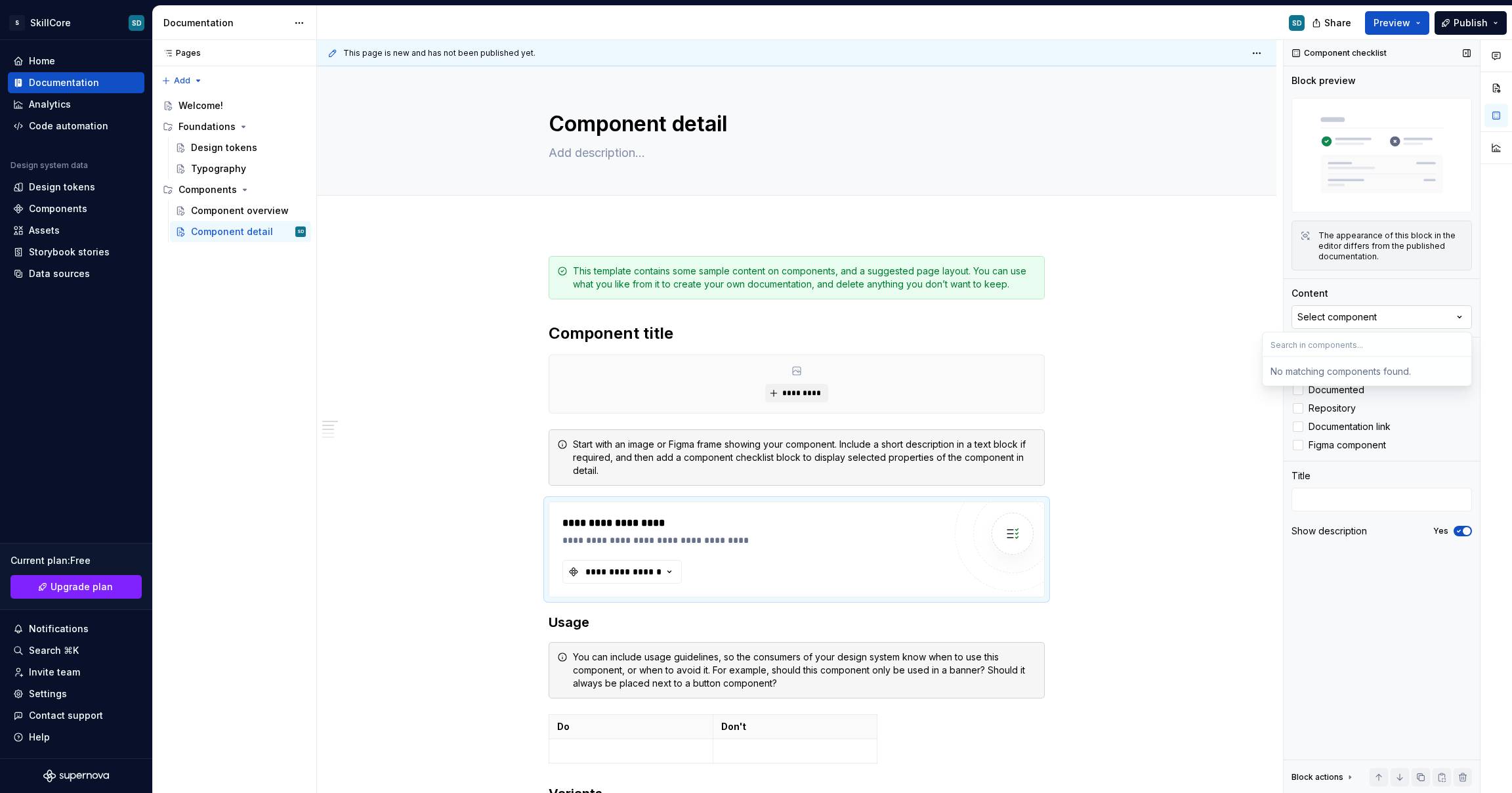
click at [1349, 321] on div "Select component" at bounding box center [1337, 317] width 79 height 13
click at [1343, 362] on div "No matching components found." at bounding box center [1368, 371] width 204 height 23
click at [1343, 375] on div "No matching components found." at bounding box center [1368, 371] width 204 height 23
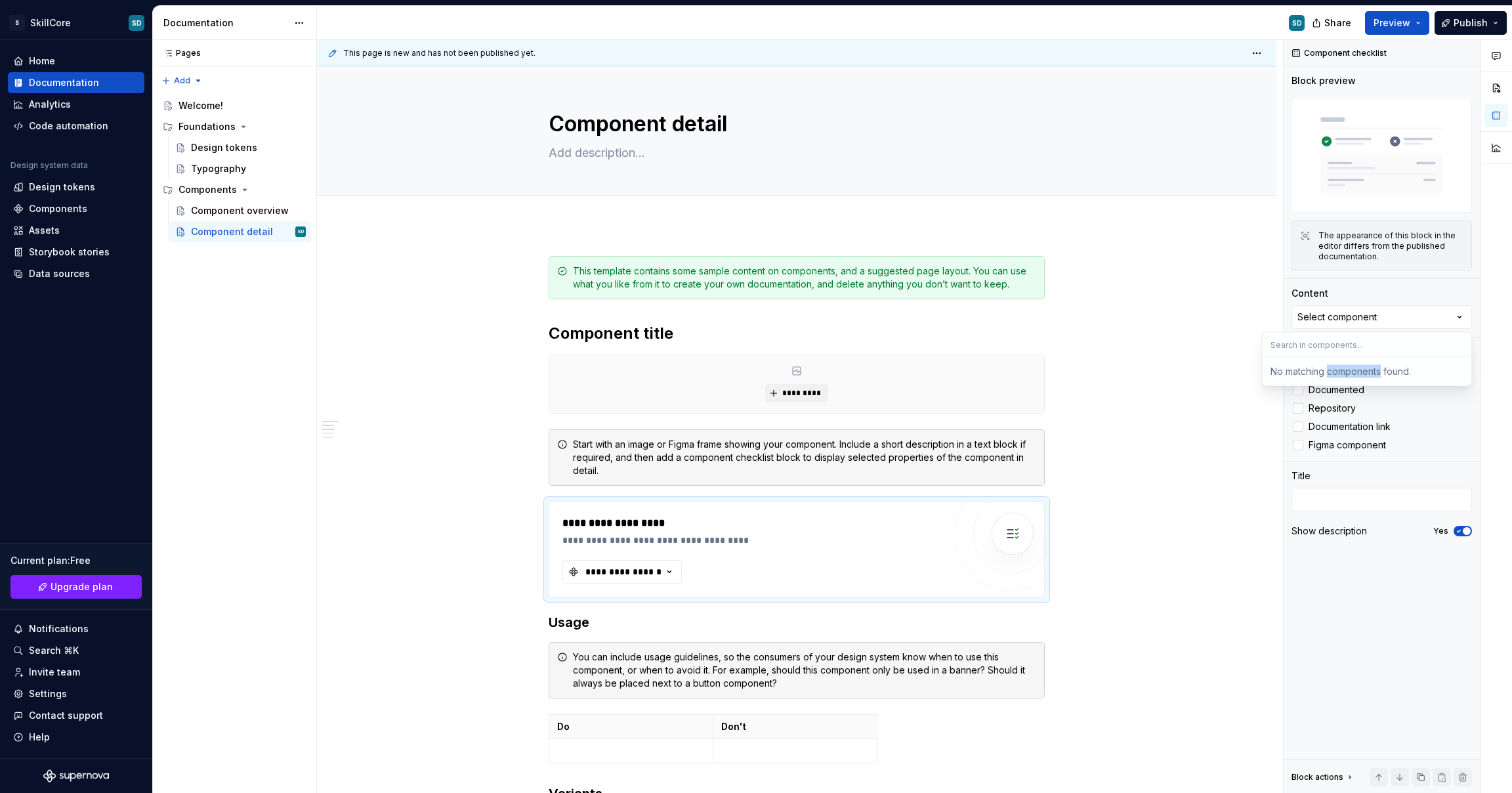
click at [1343, 375] on div "No matching components found." at bounding box center [1368, 371] width 204 height 23
click at [1351, 346] on input "text" at bounding box center [1367, 345] width 209 height 23
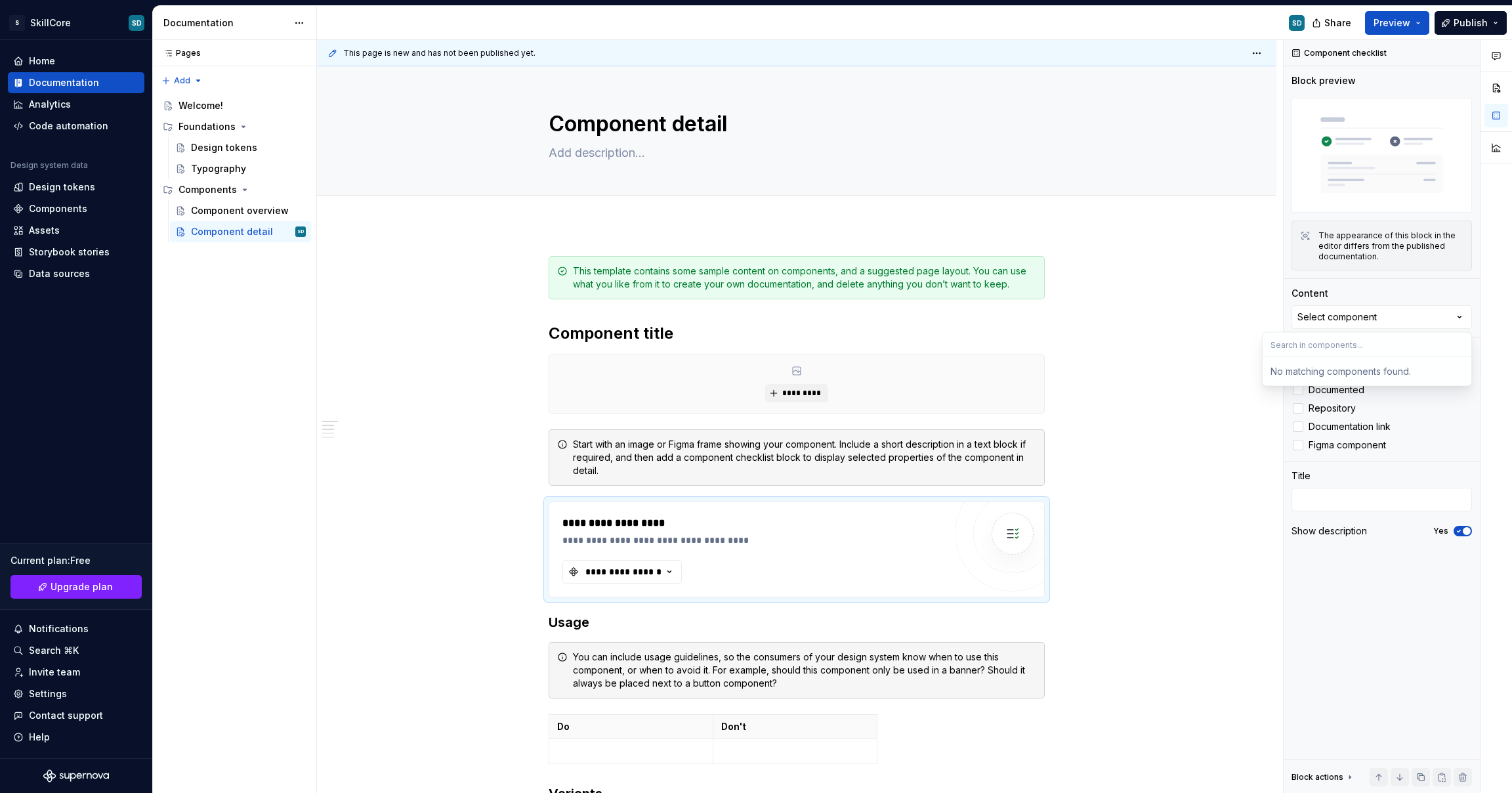
click at [1351, 346] on input "text" at bounding box center [1367, 345] width 209 height 23
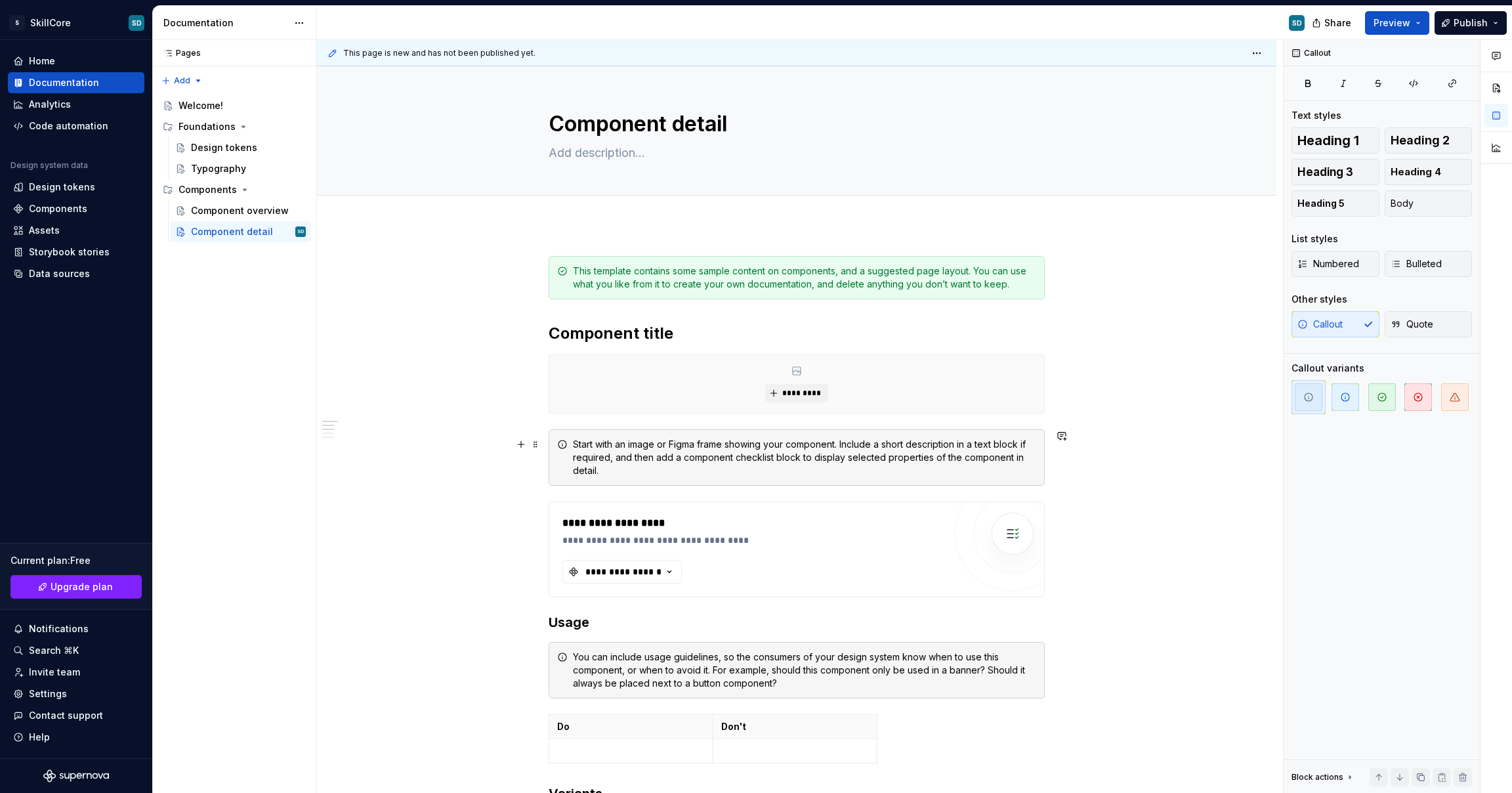
click at [837, 463] on div "Start with an image or Figma frame showing your component. Include a short desc…" at bounding box center [804, 457] width 463 height 39
click at [525, 445] on button "button" at bounding box center [522, 445] width 18 height 18
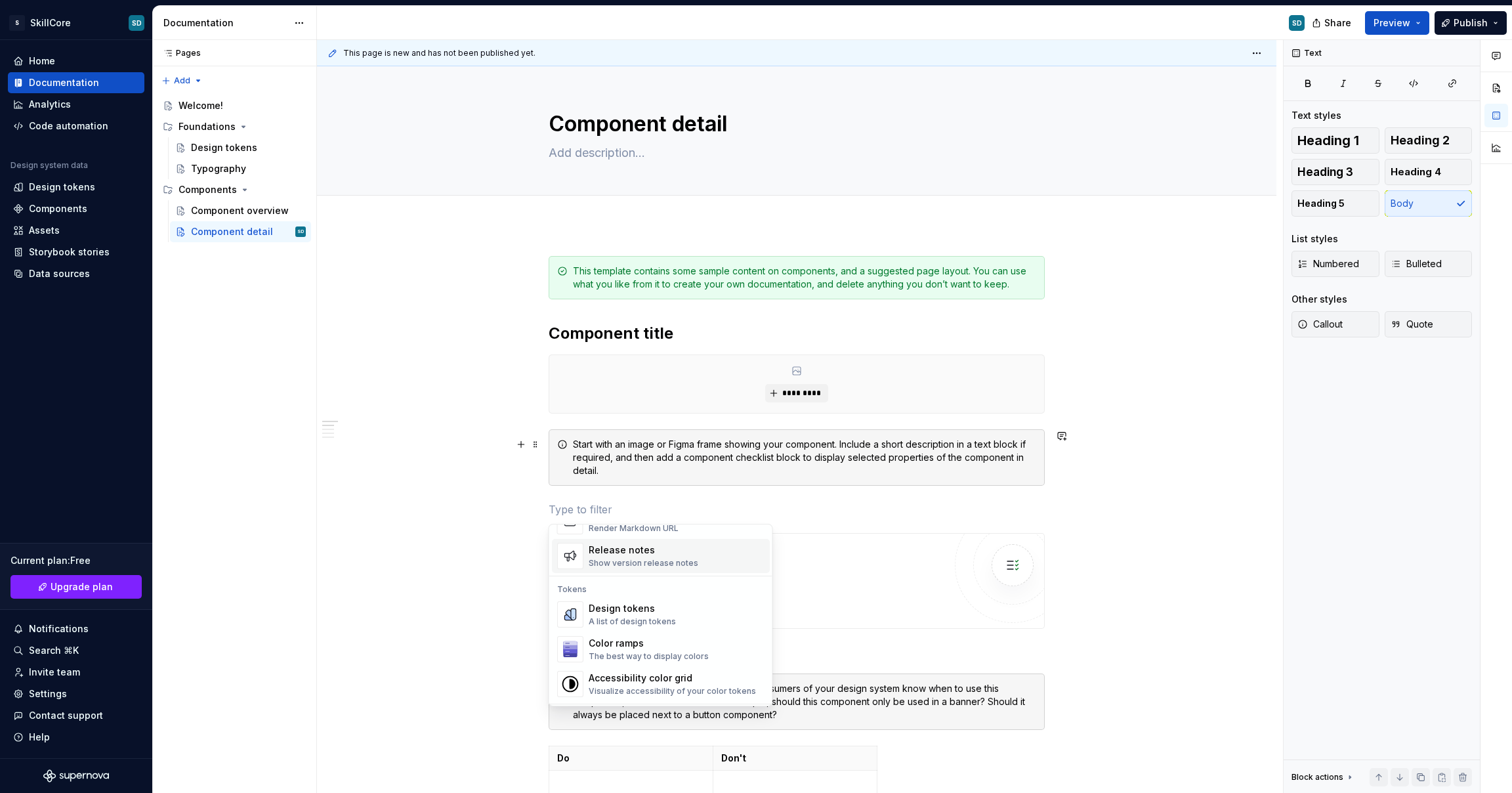
scroll to position [903, 0]
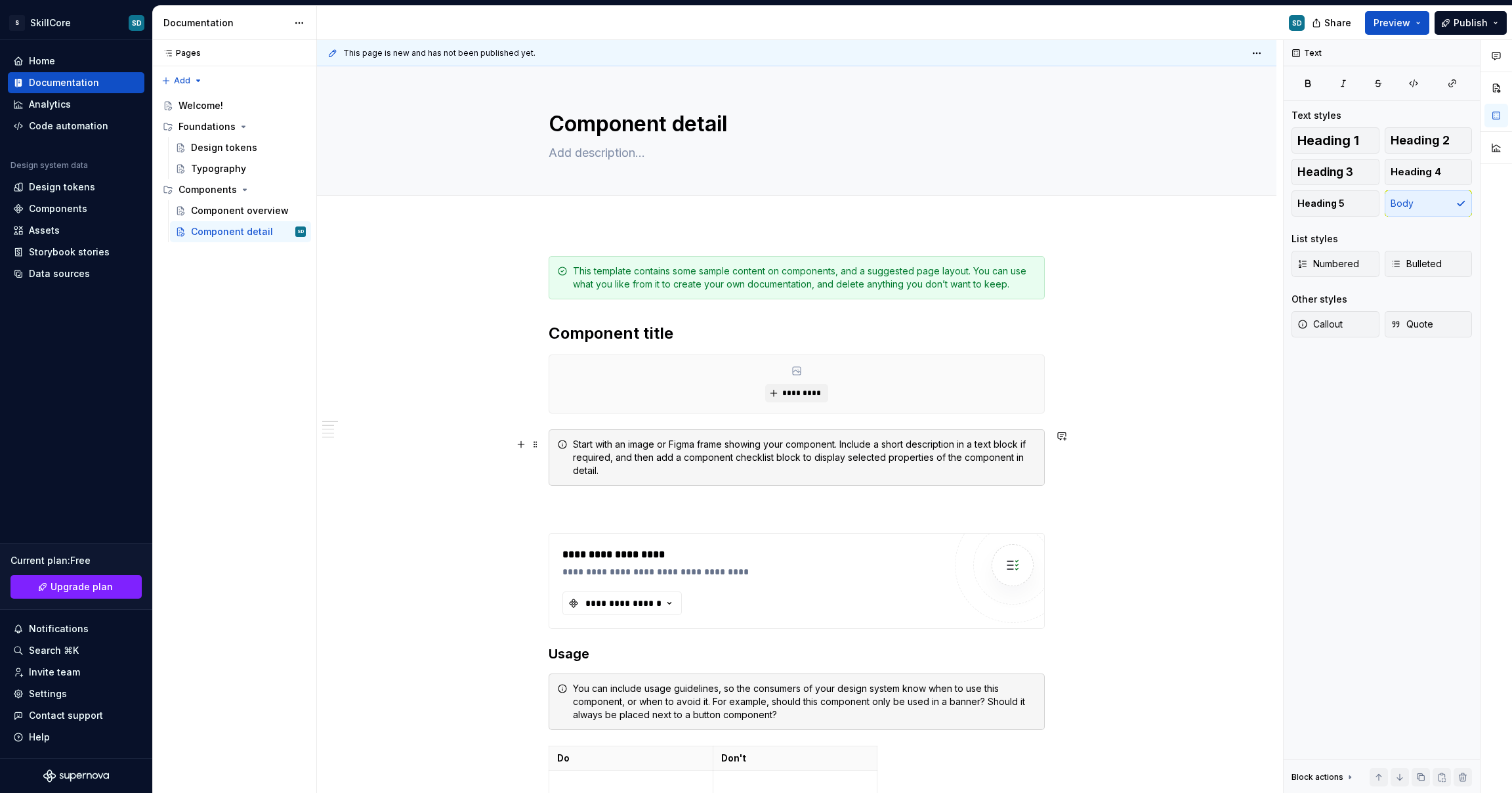
click at [294, 127] on button "Page tree" at bounding box center [297, 127] width 18 height 18
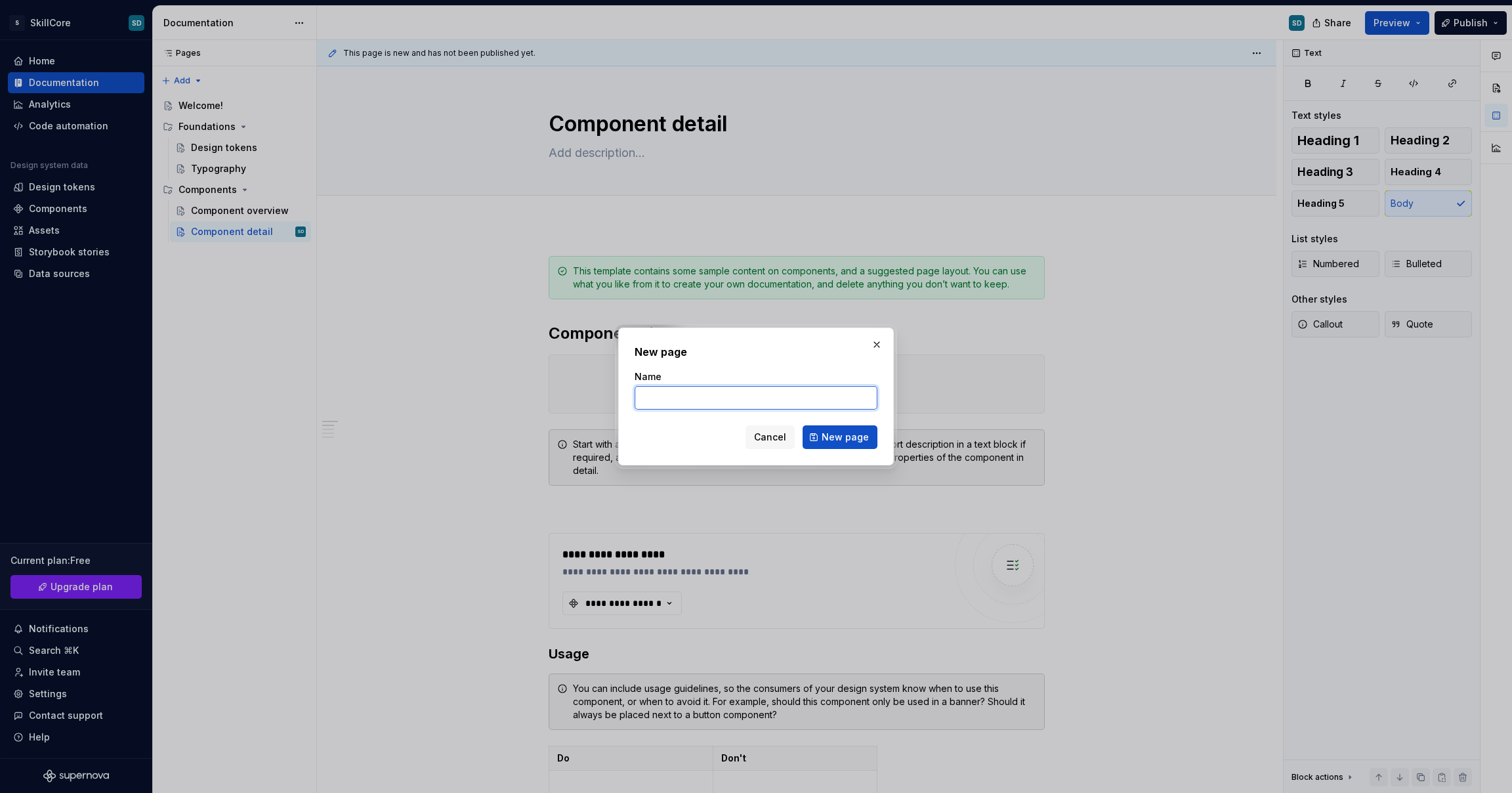
type textarea "*"
paste input "Color"
type input "Color"
click at [858, 437] on span "New page" at bounding box center [845, 437] width 48 height 13
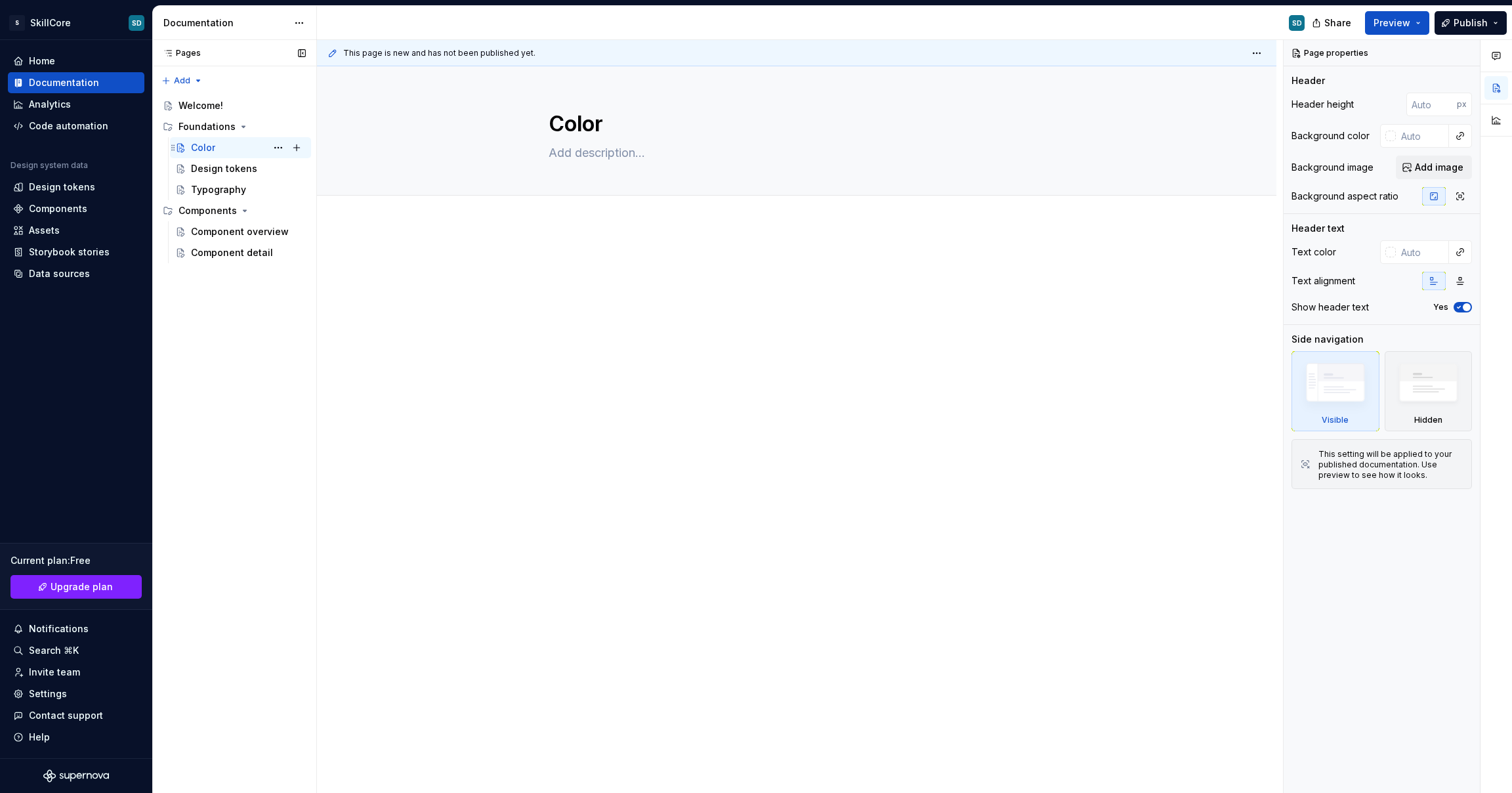
click at [245, 148] on div "Color SD" at bounding box center [249, 148] width 115 height 18
click at [614, 389] on div at bounding box center [797, 391] width 960 height 335
click at [547, 246] on div at bounding box center [797, 391] width 960 height 335
click at [568, 210] on span "Add tab" at bounding box center [580, 210] width 31 height 11
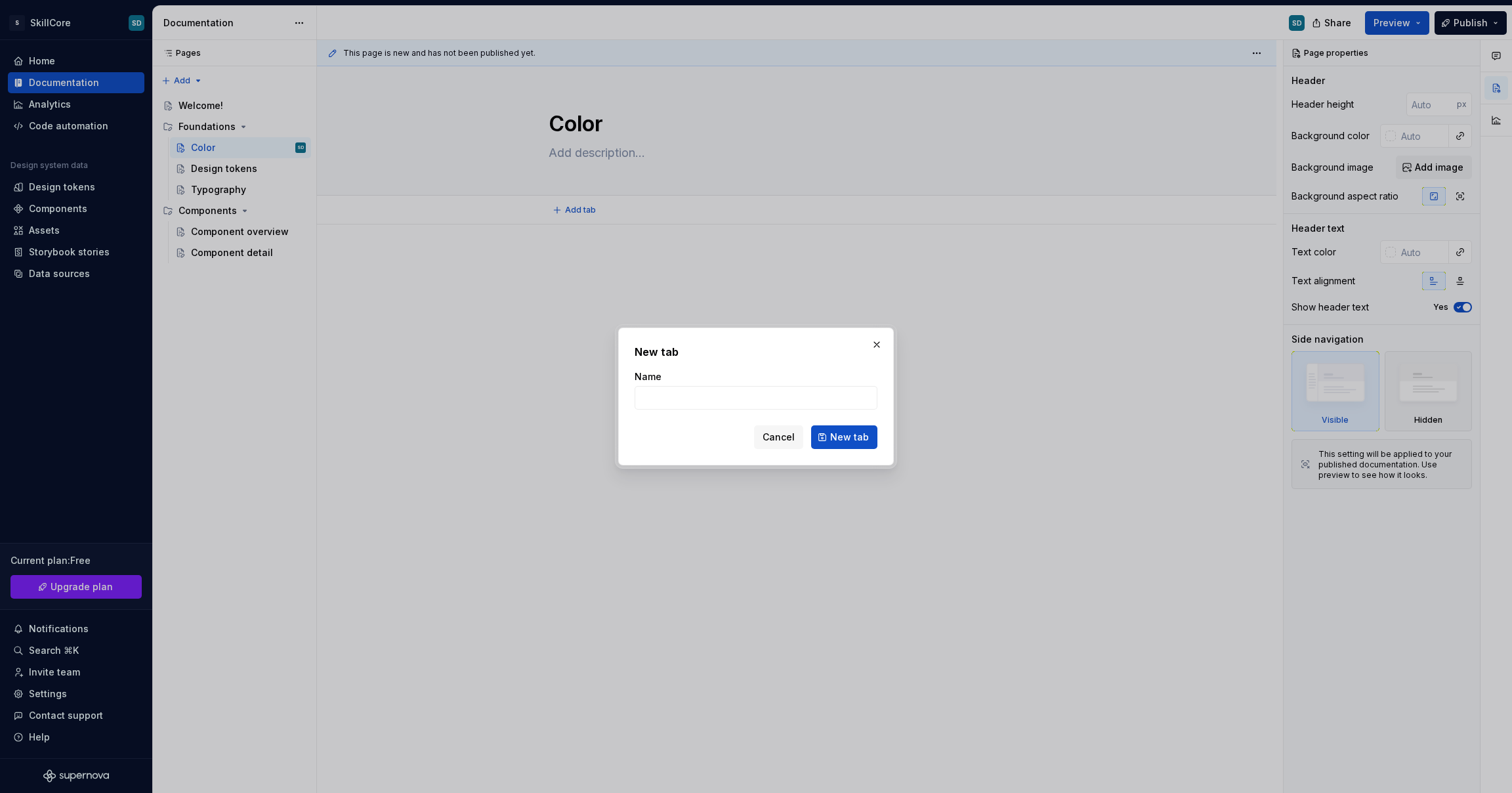
drag, startPoint x: 869, startPoint y: 343, endPoint x: 791, endPoint y: 337, distance: 78.2
click at [869, 343] on button "button" at bounding box center [877, 345] width 18 height 18
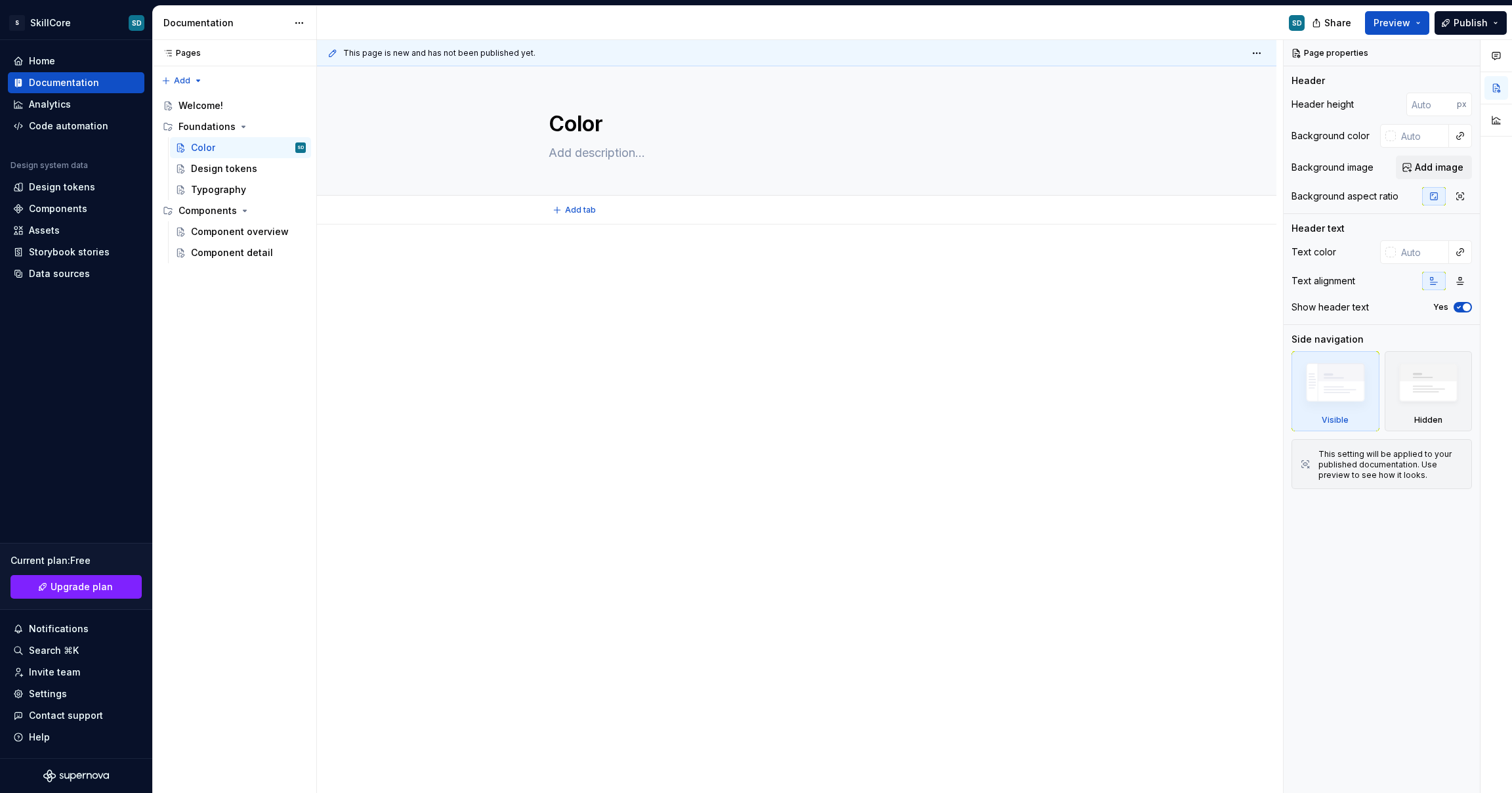
click at [583, 269] on p at bounding box center [797, 264] width 496 height 16
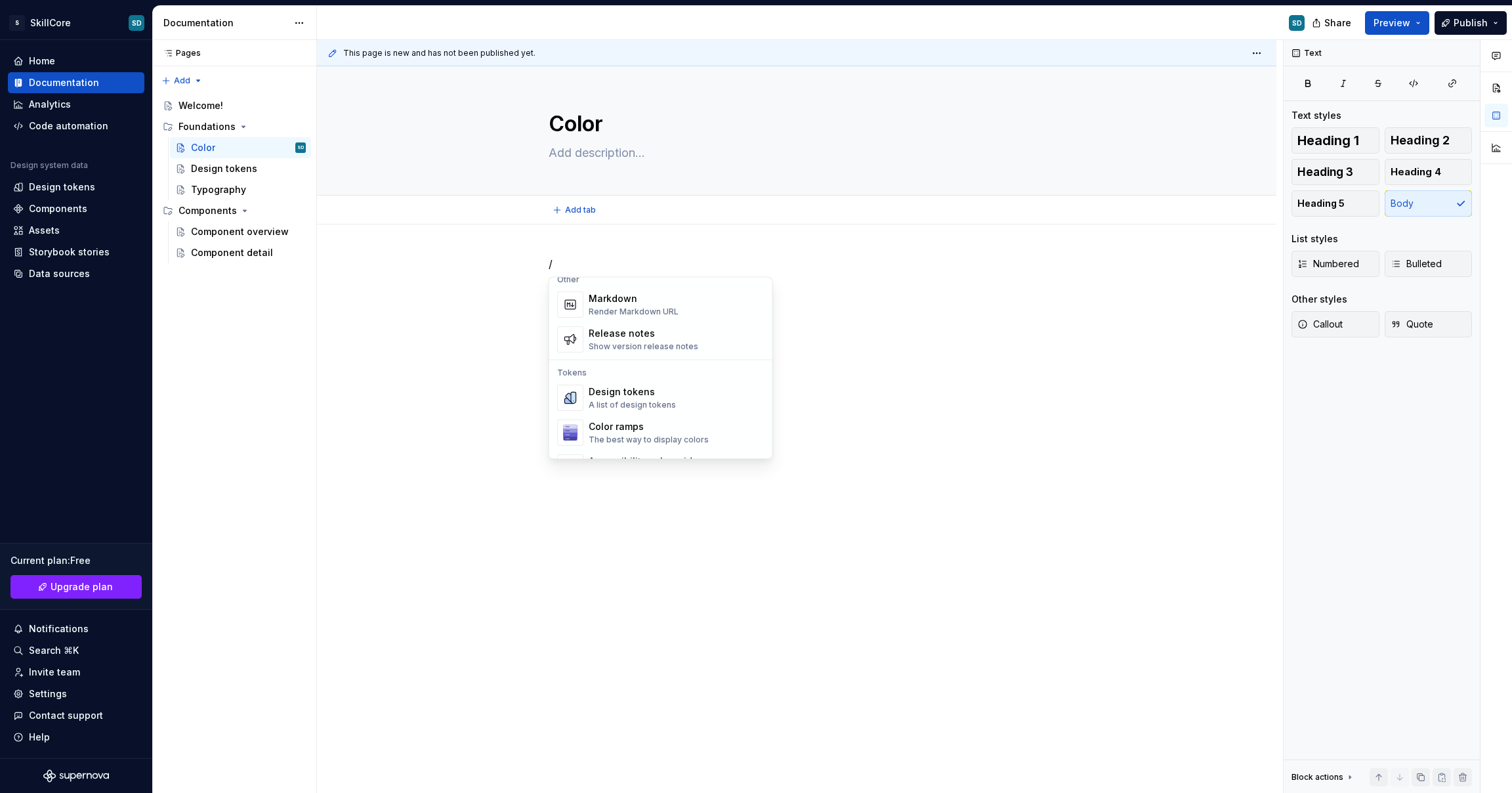
scroll to position [884, 0]
click at [651, 409] on div "Color ramps" at bounding box center [649, 415] width 120 height 13
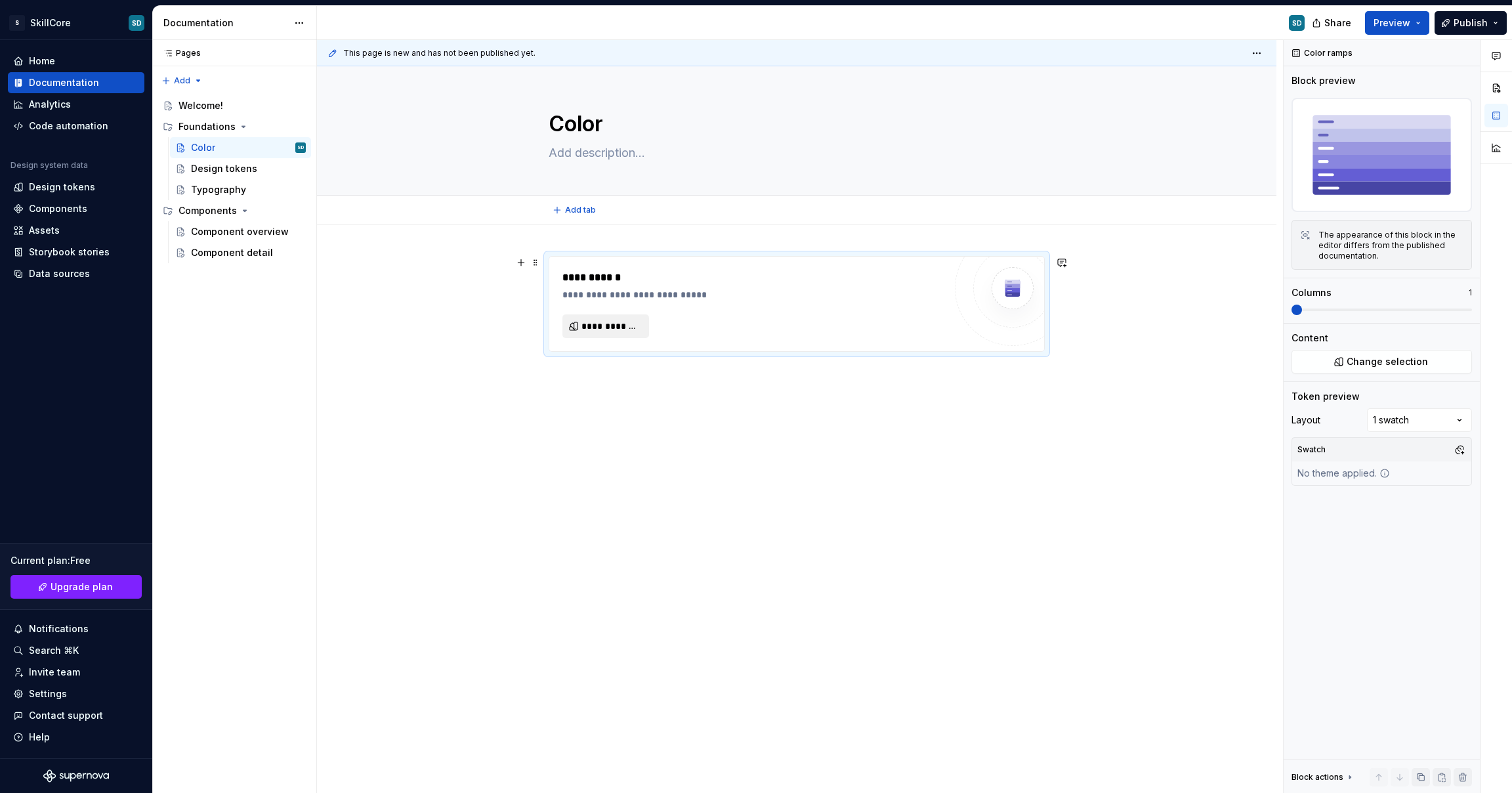
click at [621, 325] on span "**********" at bounding box center [611, 326] width 59 height 13
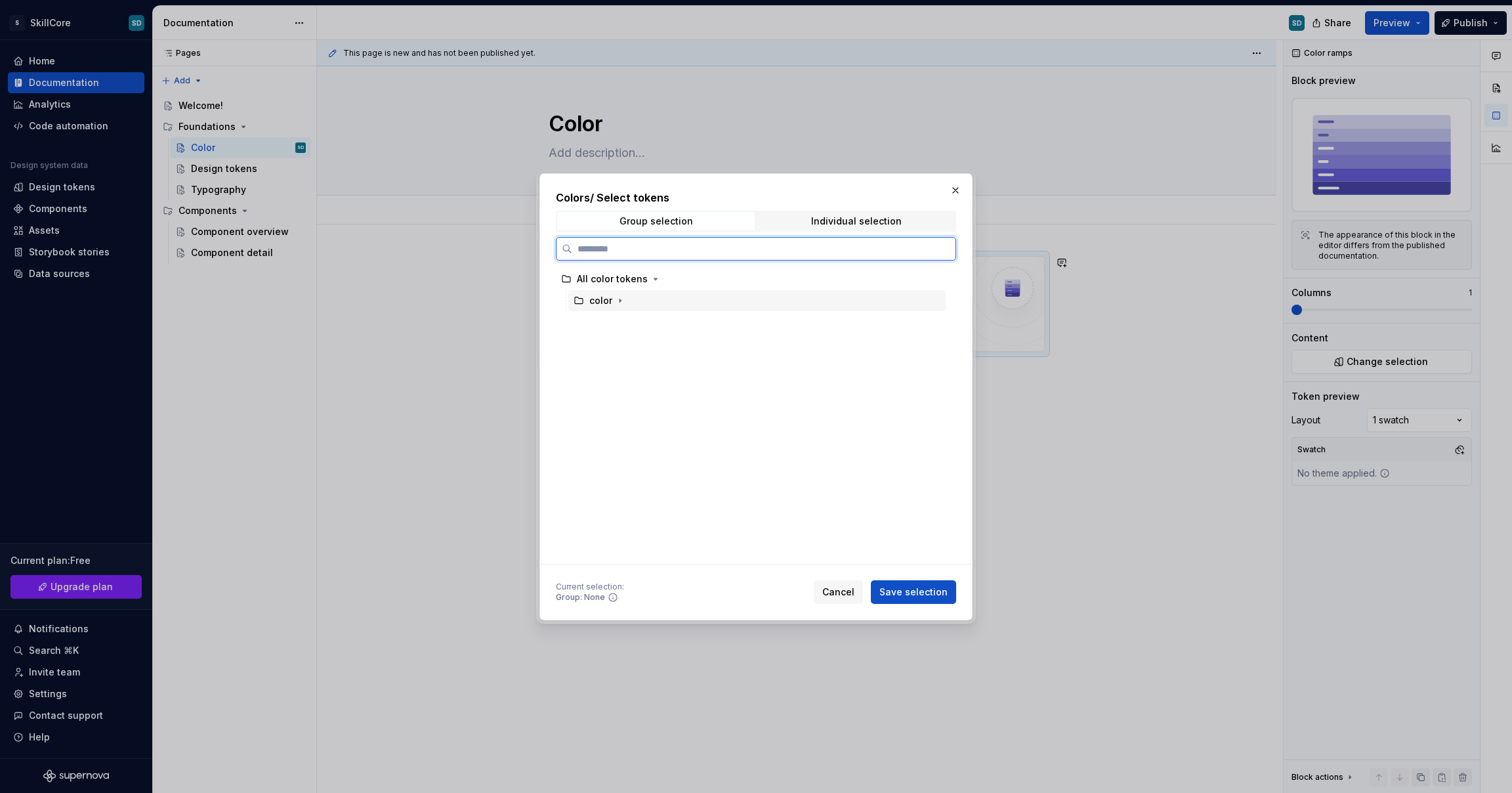
click at [611, 304] on div "color" at bounding box center [601, 301] width 23 height 13
click at [611, 281] on div "All color tokens" at bounding box center [612, 279] width 71 height 13
click at [934, 586] on span "Save selection" at bounding box center [914, 593] width 68 height 13
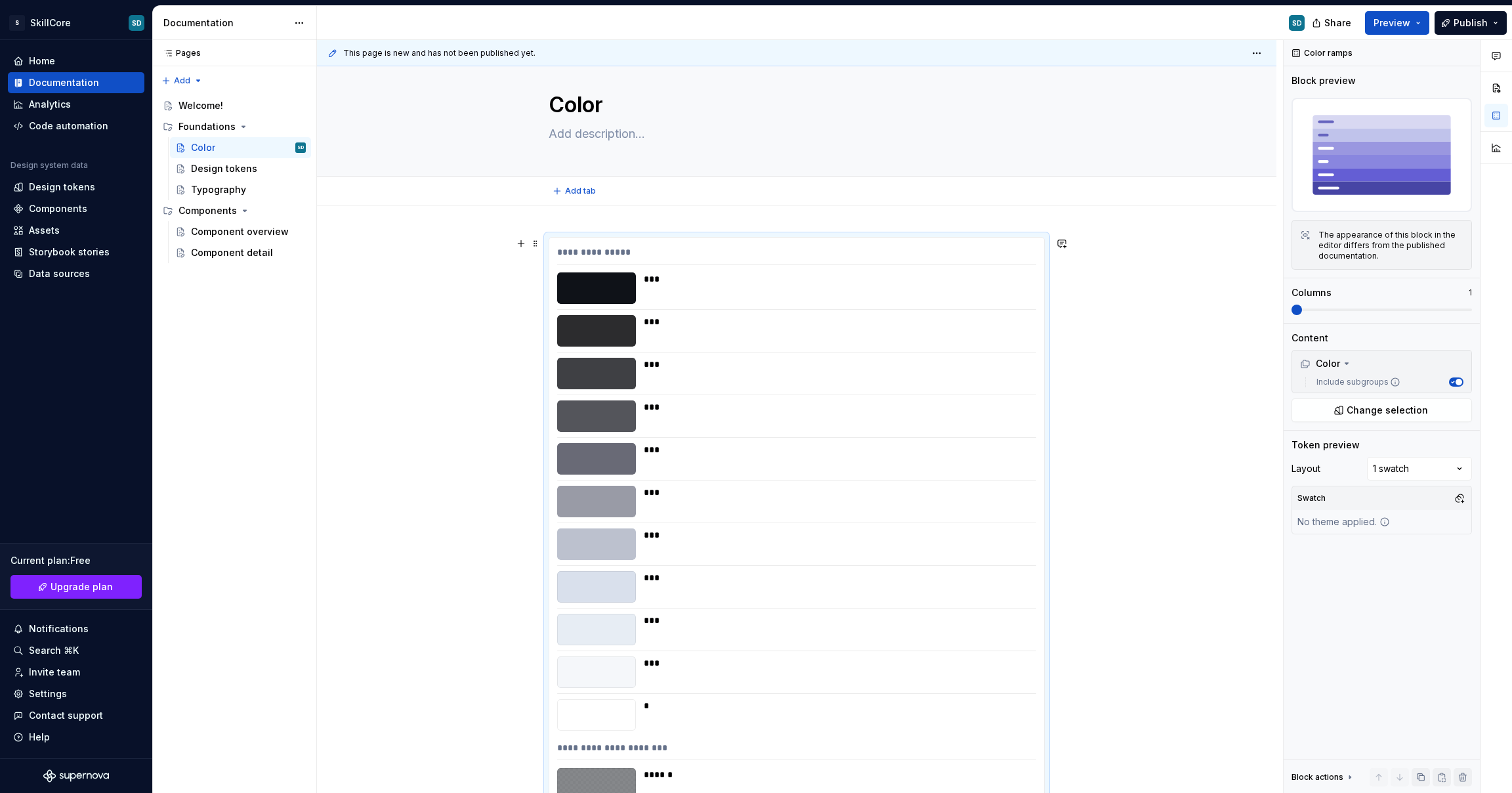
scroll to position [0, 0]
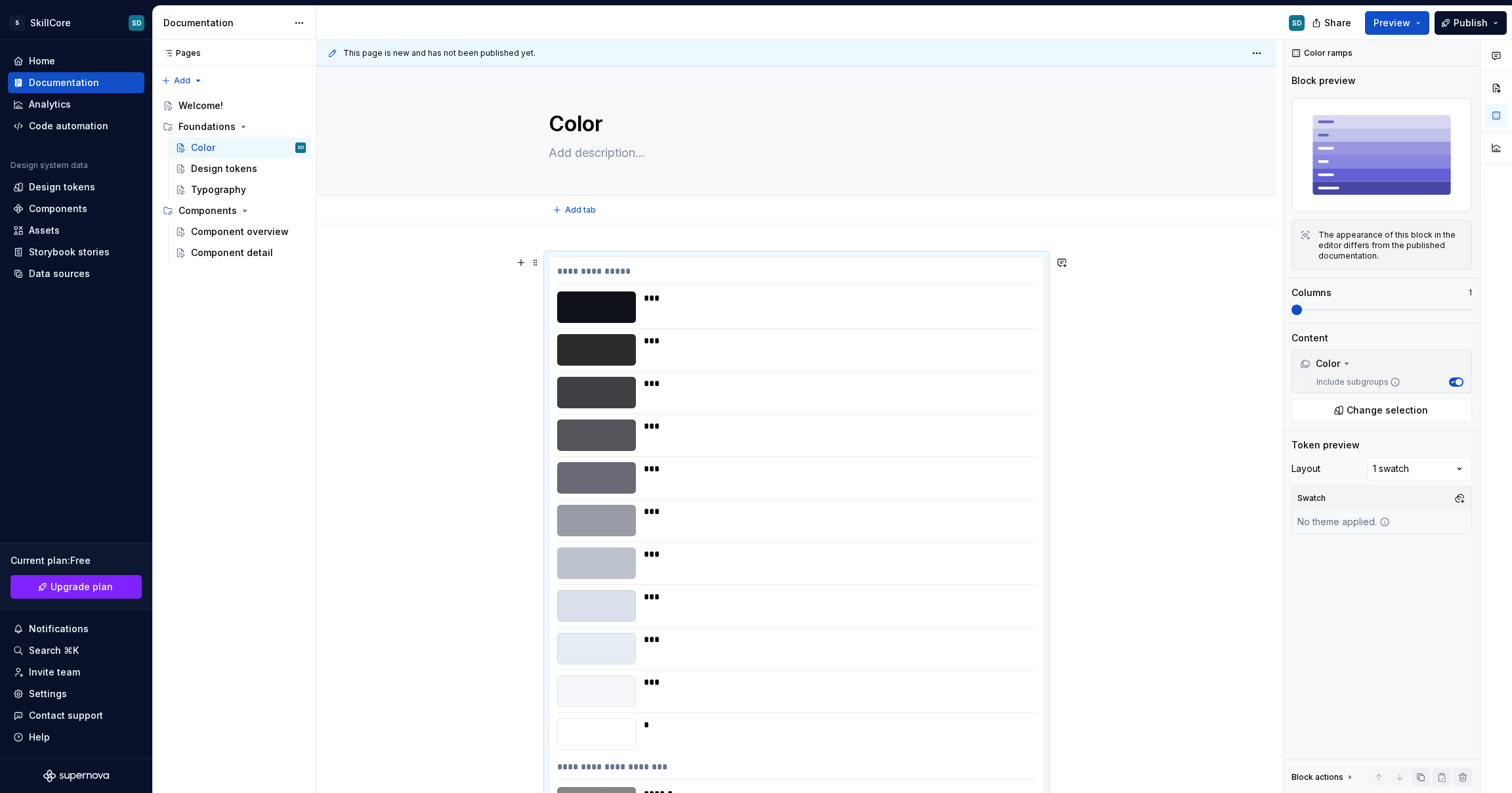
click at [738, 268] on div "**********" at bounding box center [797, 274] width 479 height 19
click at [1334, 306] on span at bounding box center [1382, 310] width 180 height 11
click at [1303, 310] on span at bounding box center [1297, 310] width 11 height 11
click at [1361, 310] on span at bounding box center [1382, 310] width 180 height 3
click at [1377, 305] on span at bounding box center [1382, 310] width 180 height 11
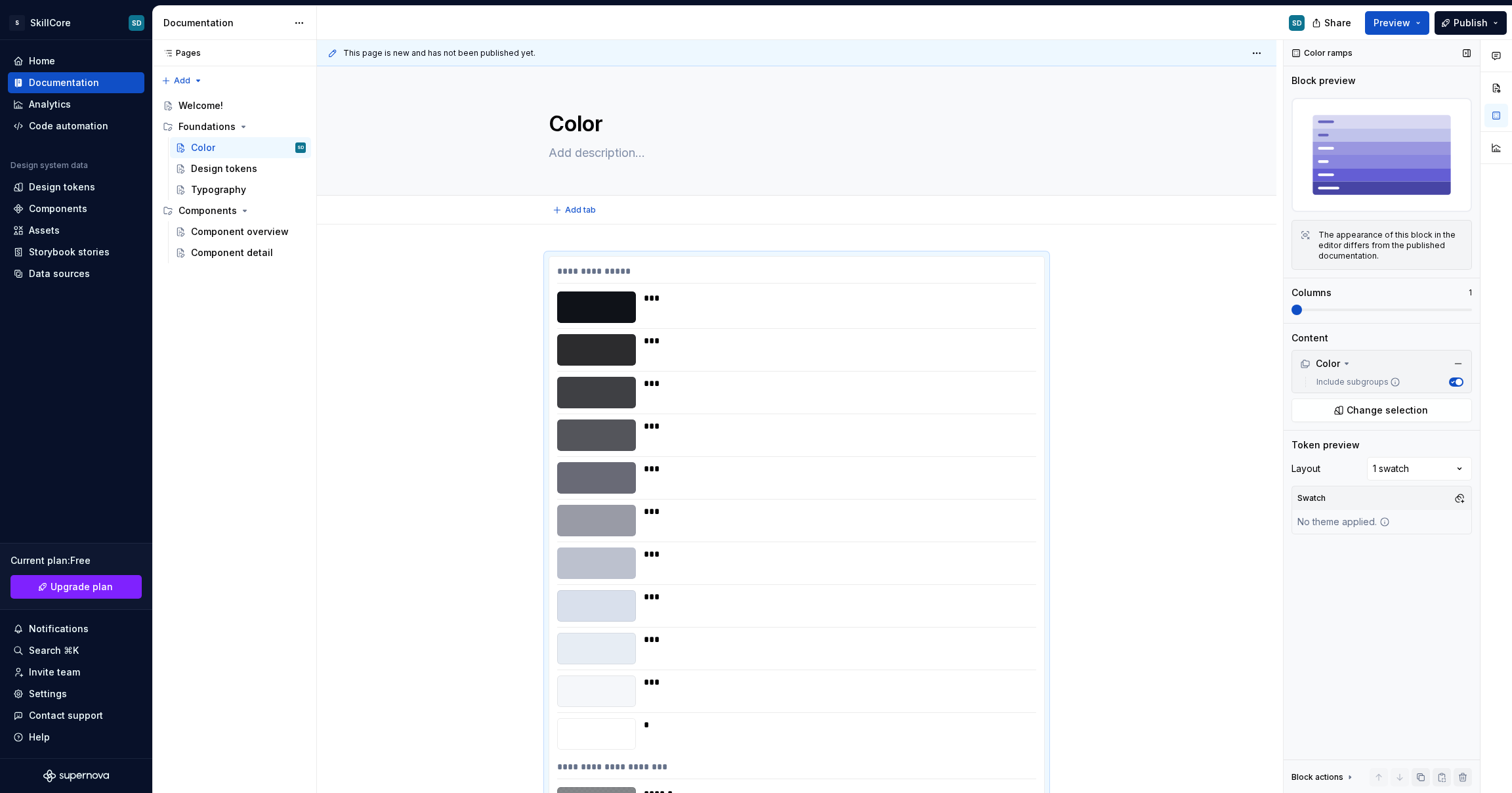
click at [1410, 303] on div "Columns 1" at bounding box center [1382, 301] width 180 height 29
click at [1424, 469] on div "Comments Open comments No comments yet Select ‘Comment’ from the block context …" at bounding box center [1399, 417] width 229 height 754
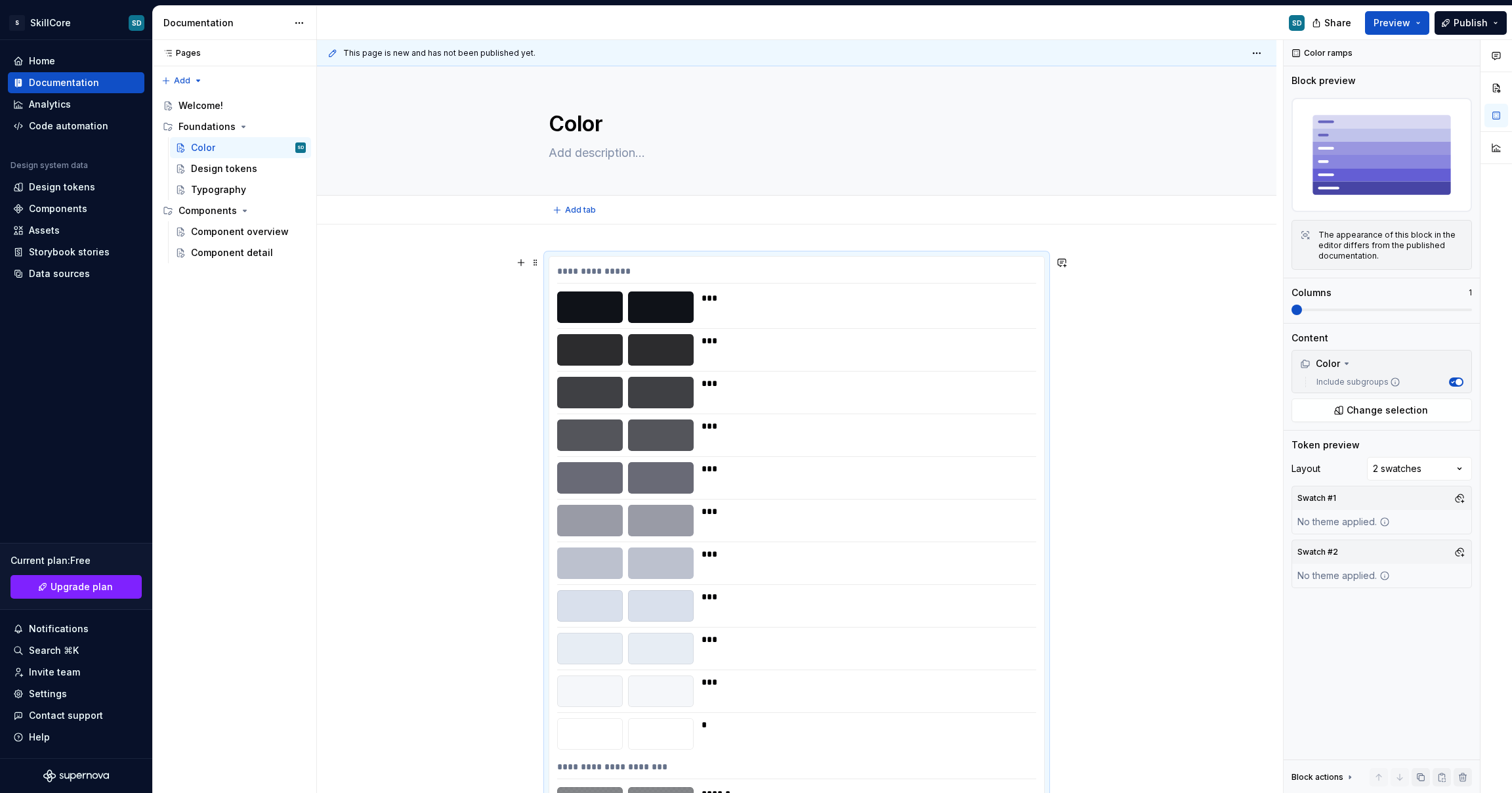
click at [668, 312] on div at bounding box center [661, 307] width 66 height 32
drag, startPoint x: 604, startPoint y: 308, endPoint x: 750, endPoint y: 408, distance: 177.0
click at [1406, 468] on div "Comments Open comments No comments yet Select ‘Comment’ from the block context …" at bounding box center [1399, 417] width 229 height 754
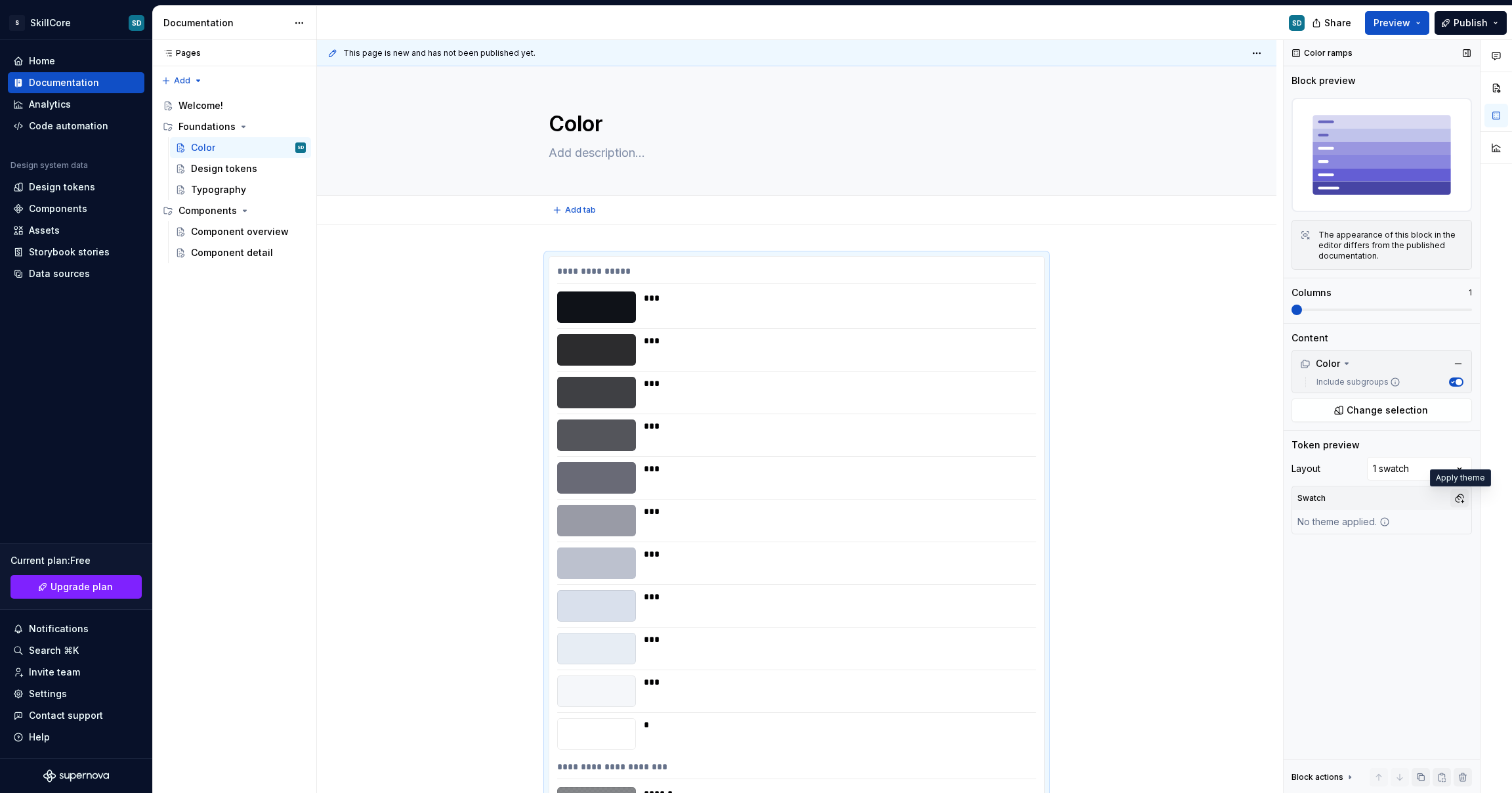
click at [1463, 500] on button "button" at bounding box center [1459, 498] width 18 height 18
click at [1340, 588] on div "people-manager" at bounding box center [1374, 590] width 78 height 13
click at [1339, 589] on div "people-manager" at bounding box center [1374, 590] width 78 height 13
click at [1327, 553] on div "Suggestions" at bounding box center [1325, 548] width 11 height 11
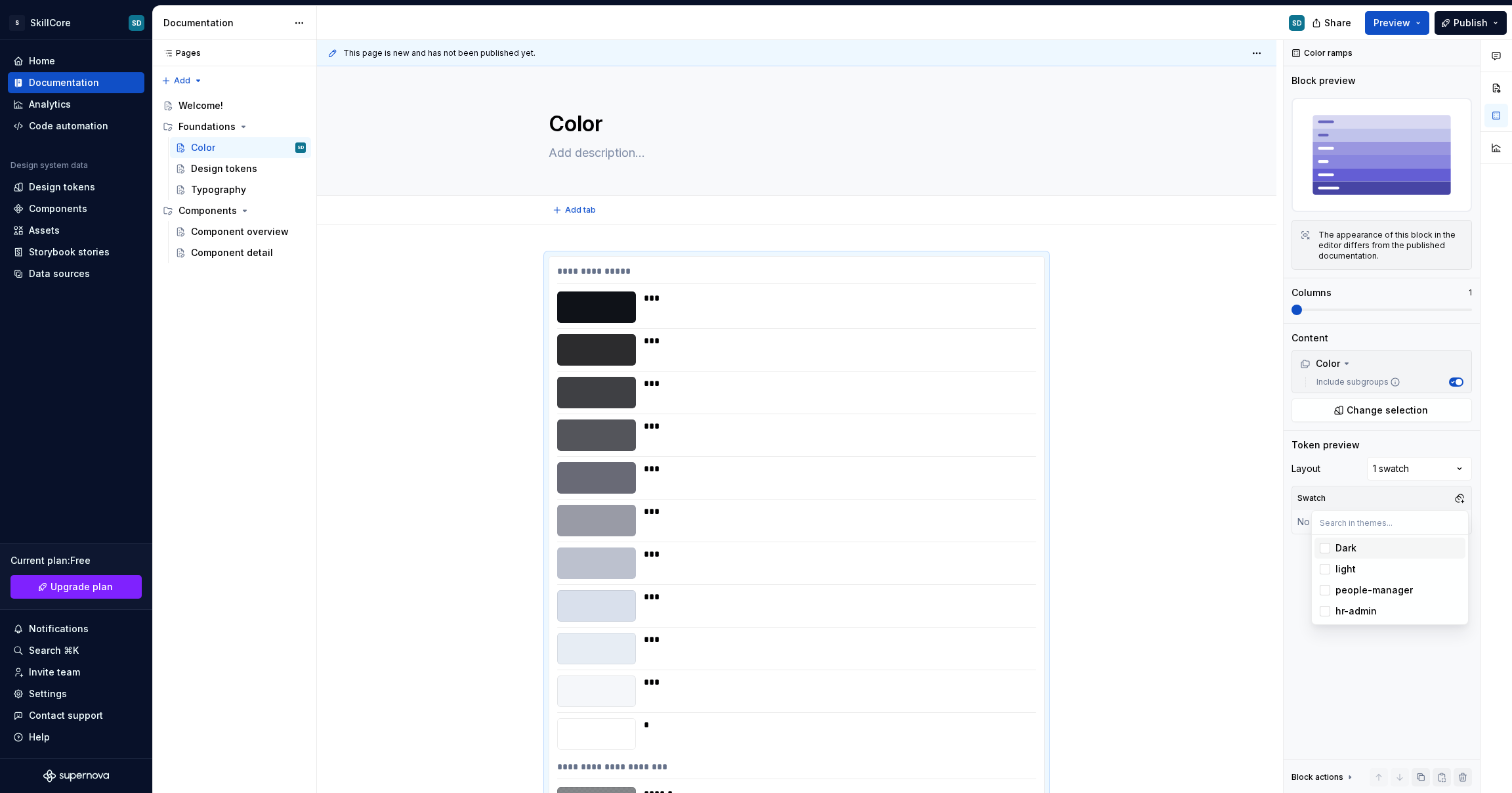
click at [1458, 499] on div "Comments Open comments No comments yet Select ‘Comment’ from the block context …" at bounding box center [1399, 417] width 229 height 754
click at [534, 260] on span at bounding box center [536, 263] width 11 height 18
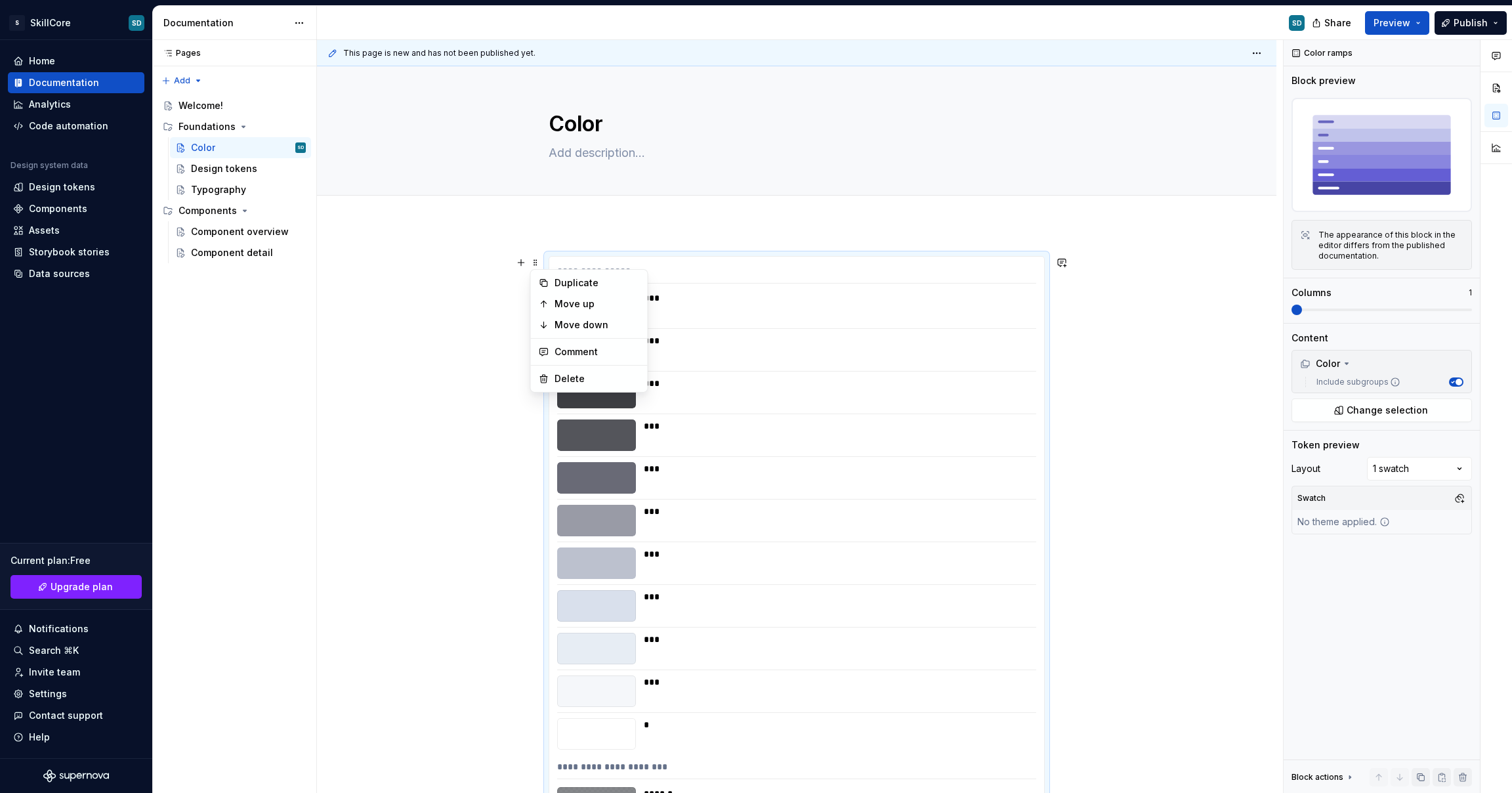
click at [1133, 338] on div "**********" at bounding box center [800, 417] width 966 height 754
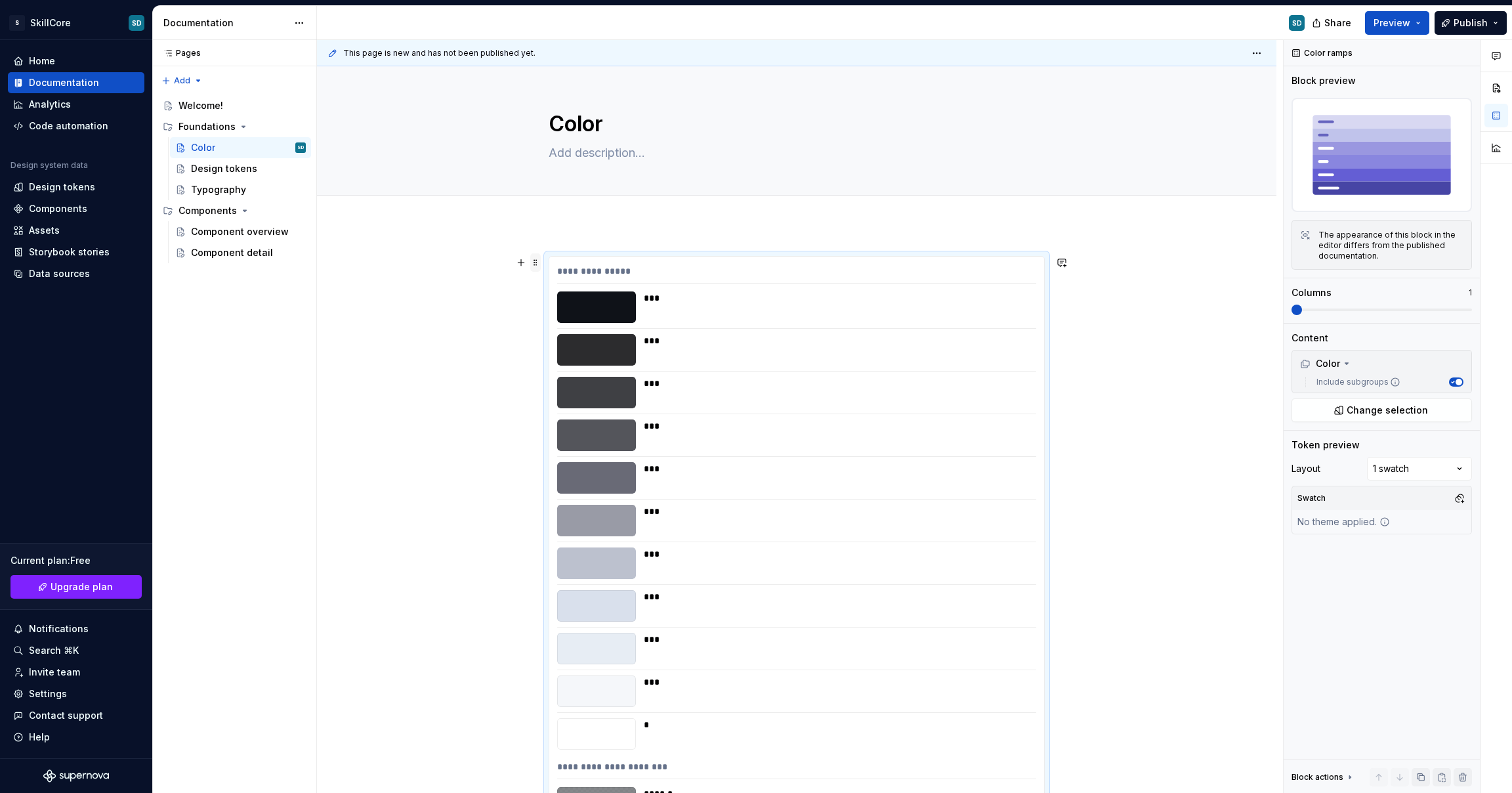
click at [537, 263] on span at bounding box center [536, 263] width 11 height 18
click at [580, 382] on div "Delete" at bounding box center [597, 379] width 85 height 13
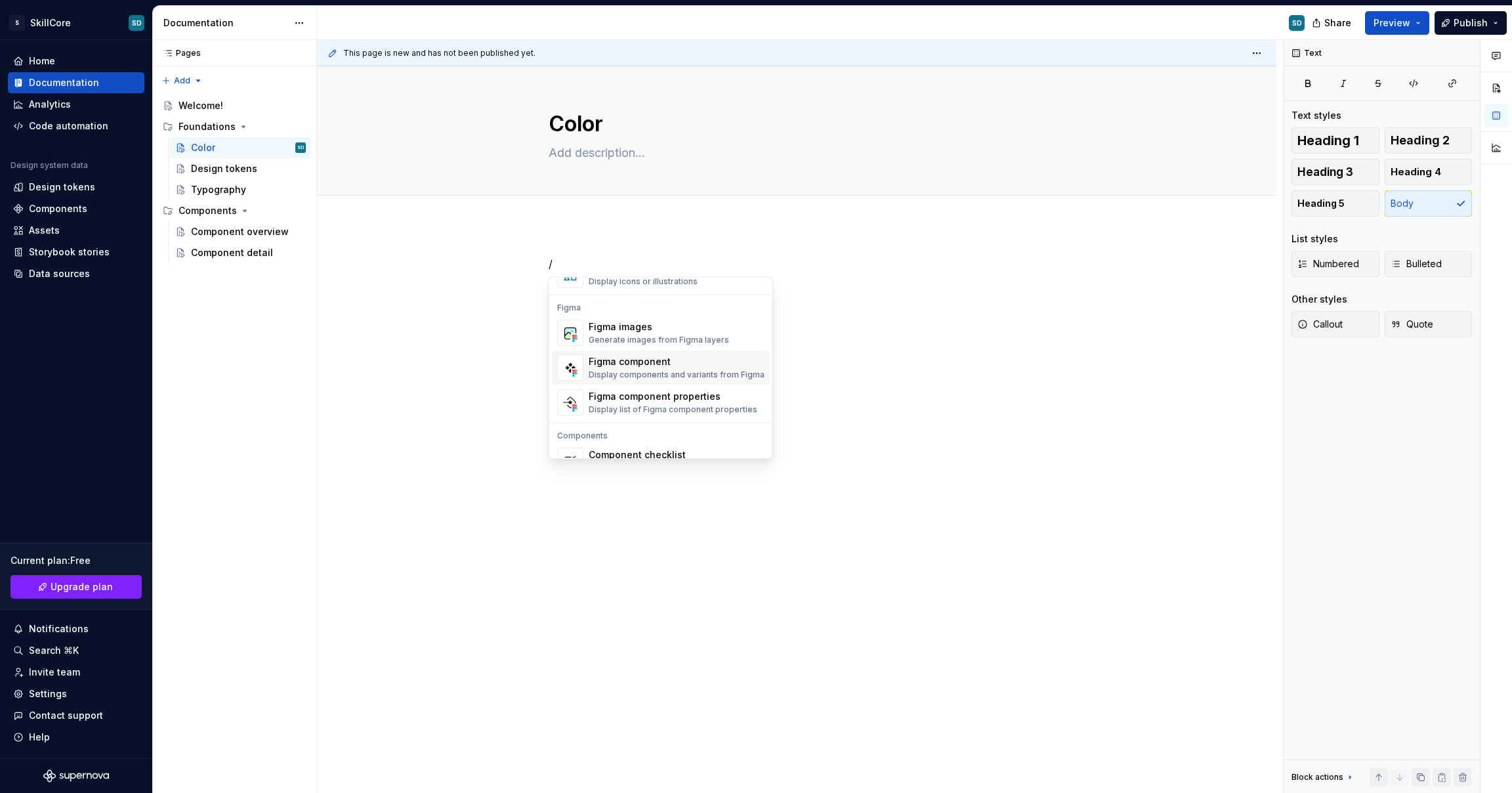
scroll to position [1220, 0]
click at [644, 359] on div "Figma component" at bounding box center [677, 359] width 176 height 13
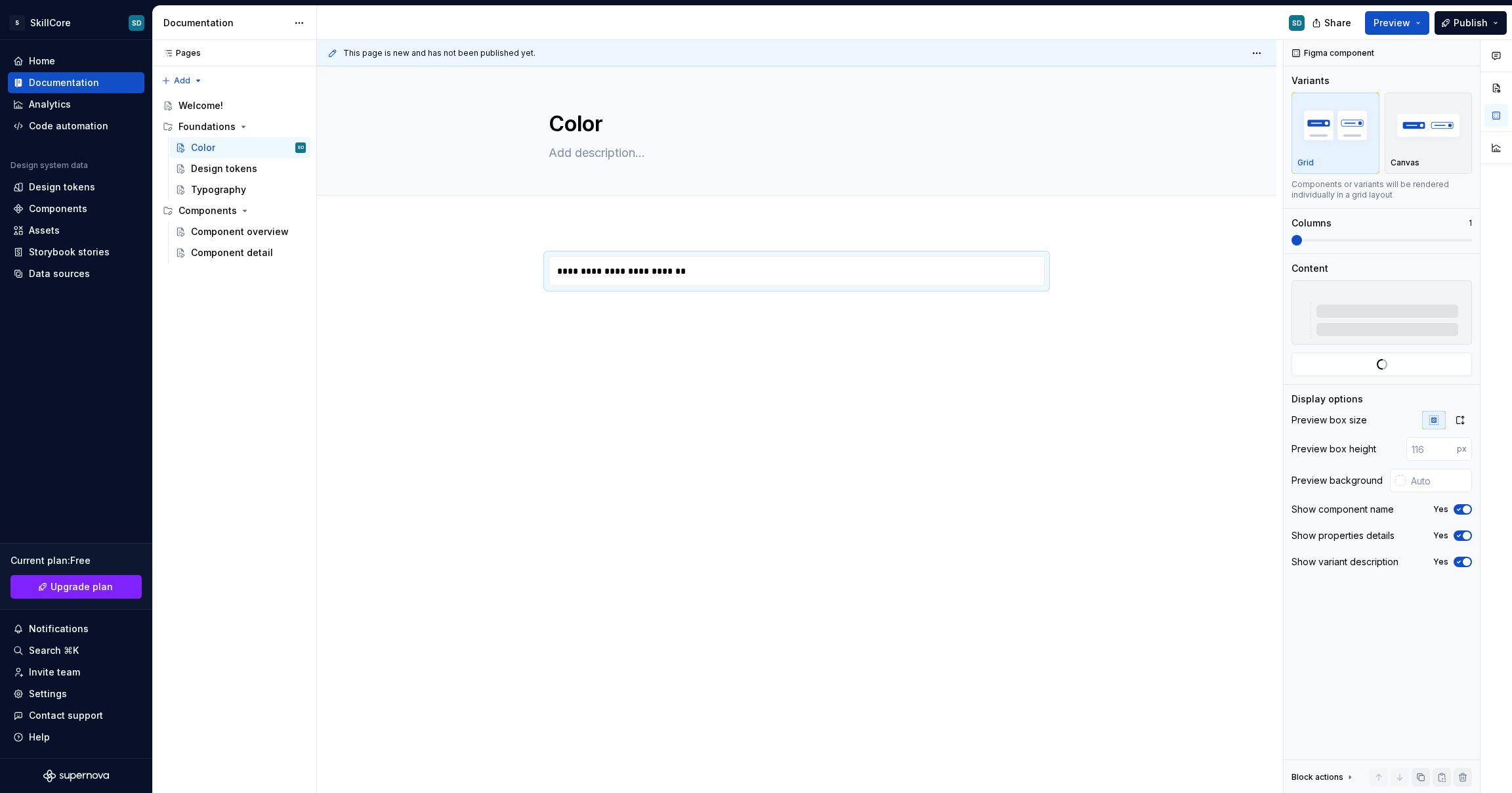
type textarea "*"
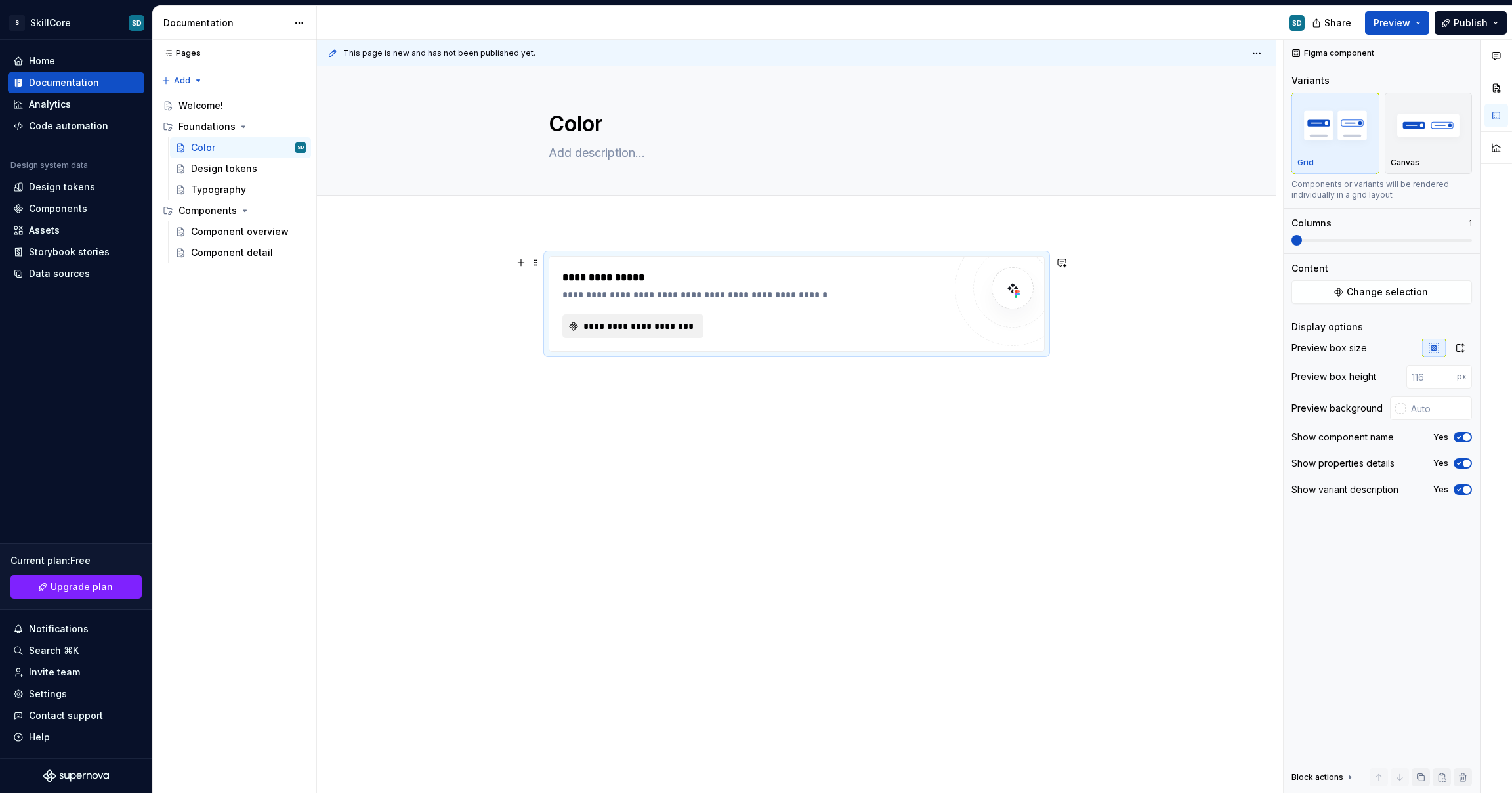
click at [635, 327] on span "**********" at bounding box center [638, 326] width 113 height 13
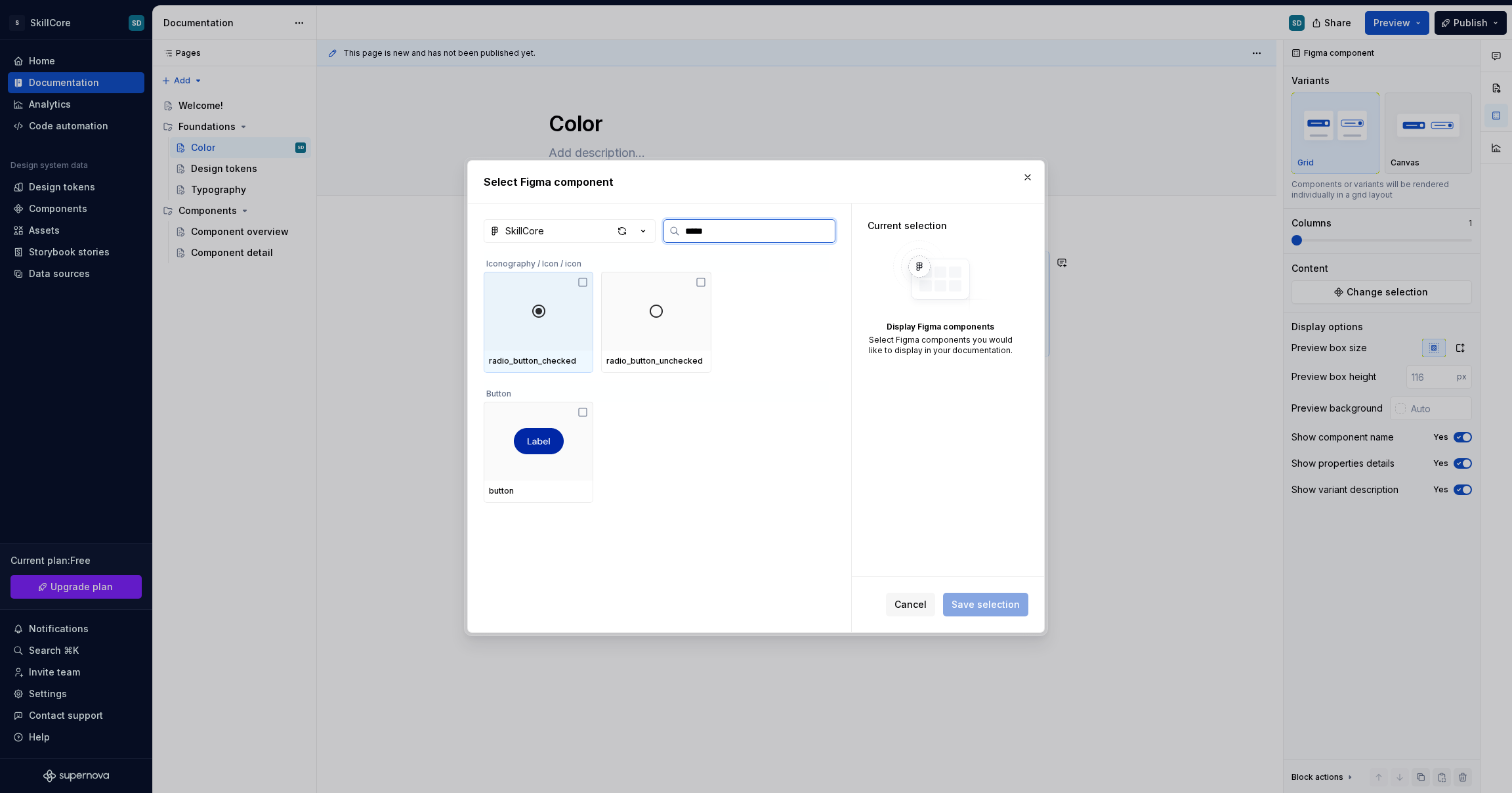
type input "******"
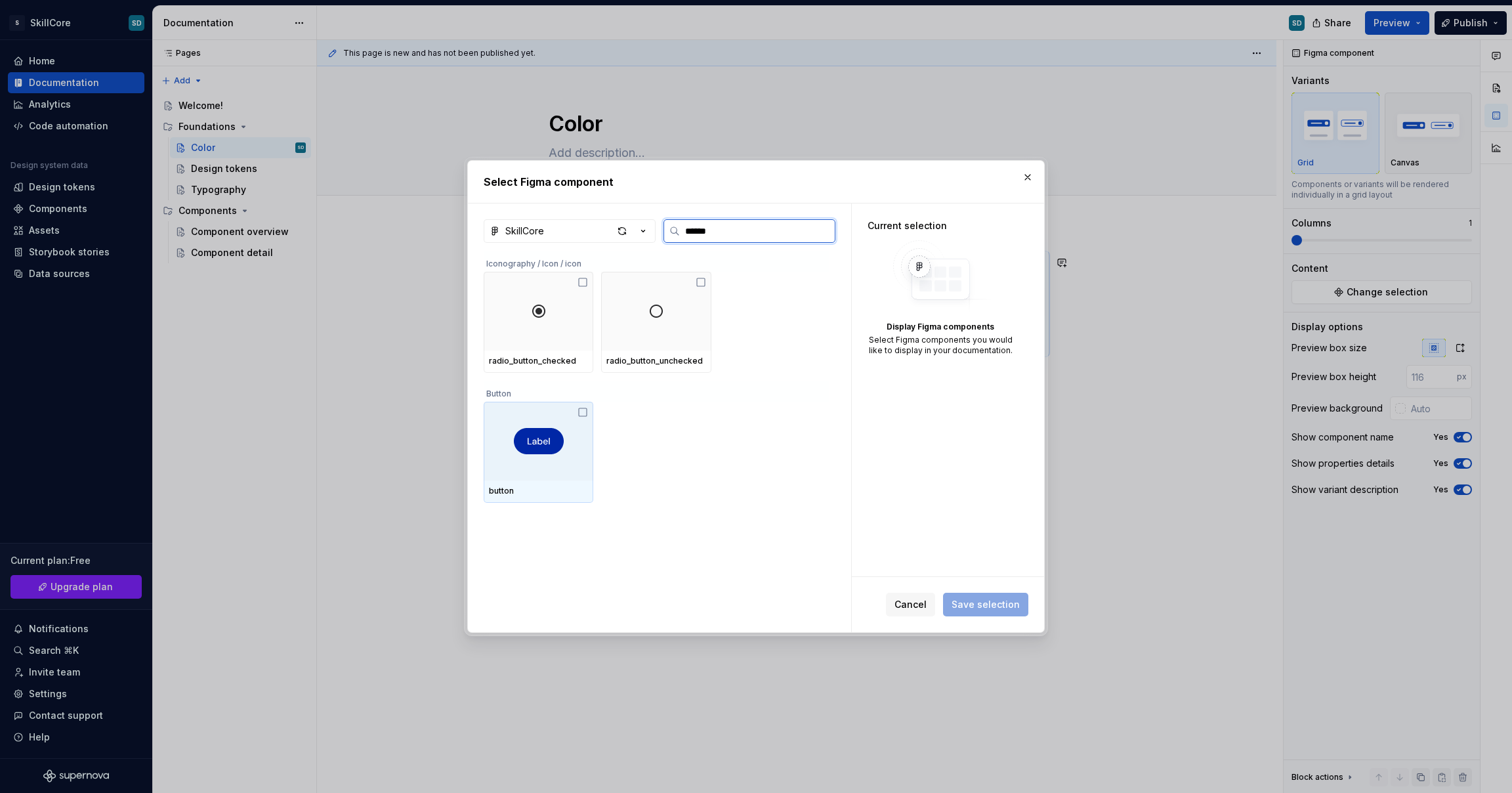
click at [586, 432] on div at bounding box center [538, 441] width 109 height 78
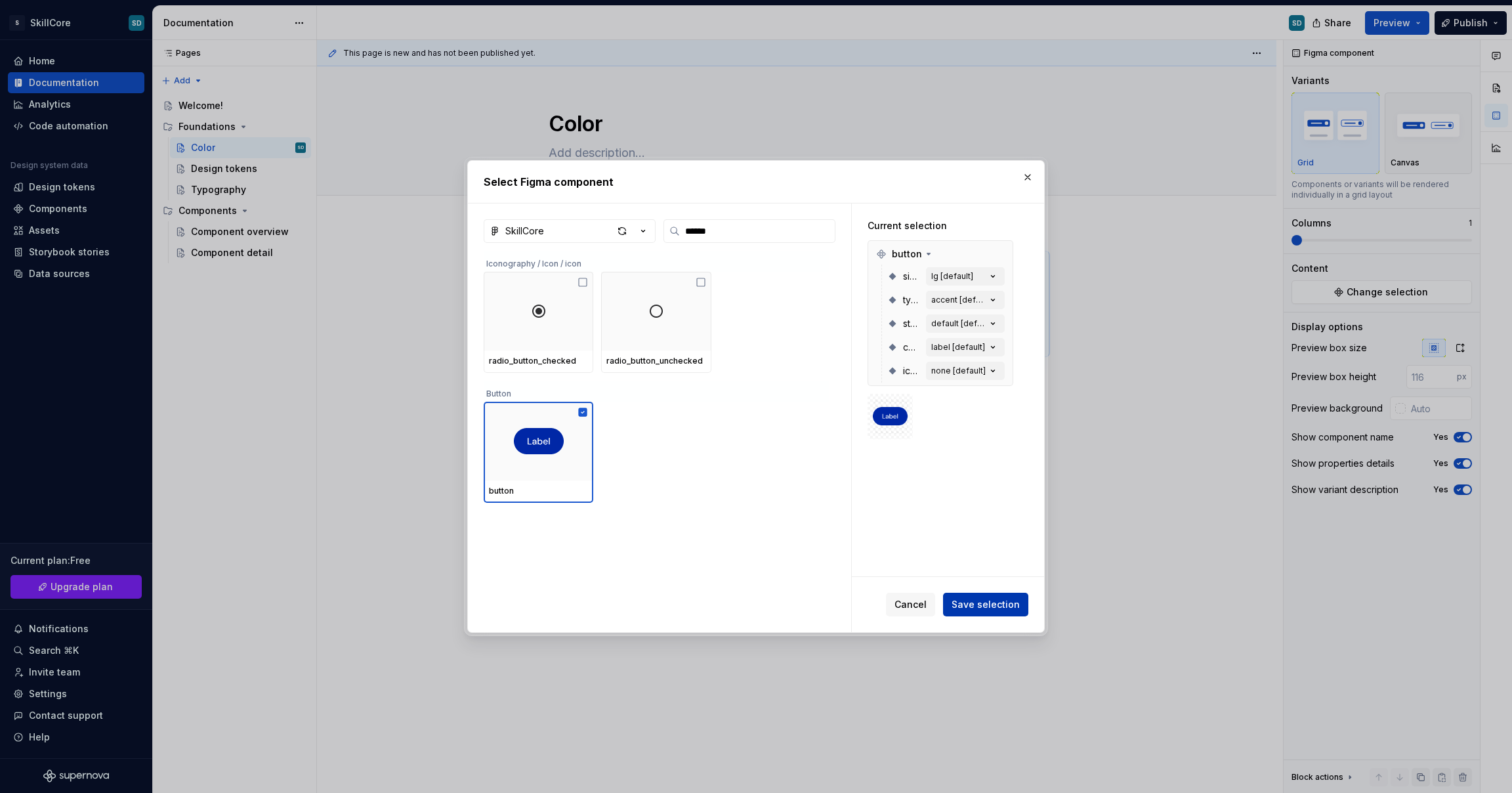
click at [983, 608] on span "Save selection" at bounding box center [986, 605] width 68 height 13
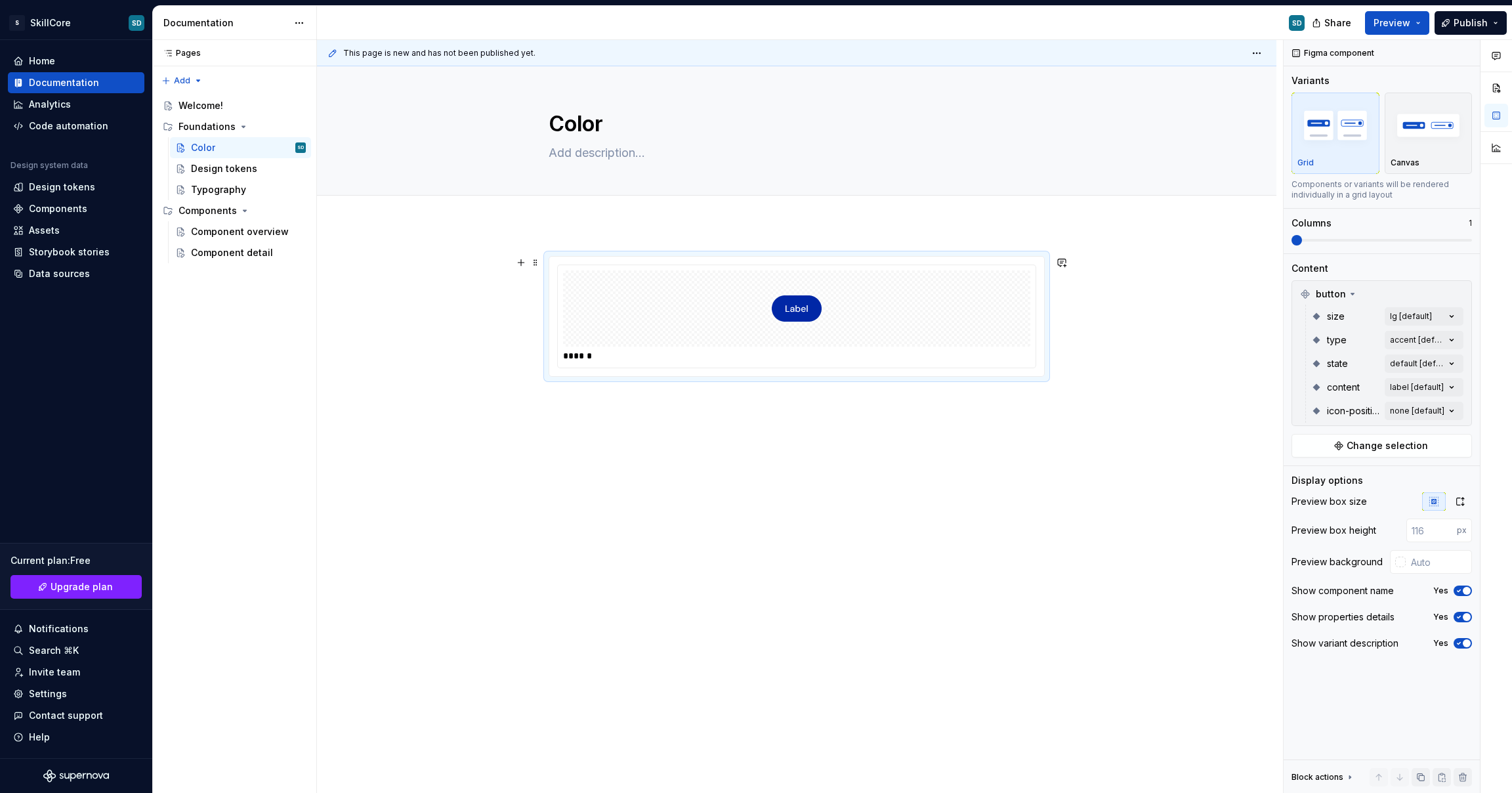
click at [795, 300] on img at bounding box center [797, 308] width 50 height 66
click at [799, 309] on img at bounding box center [797, 308] width 50 height 66
click at [931, 329] on div at bounding box center [797, 308] width 467 height 76
click at [963, 439] on div "******" at bounding box center [797, 427] width 960 height 406
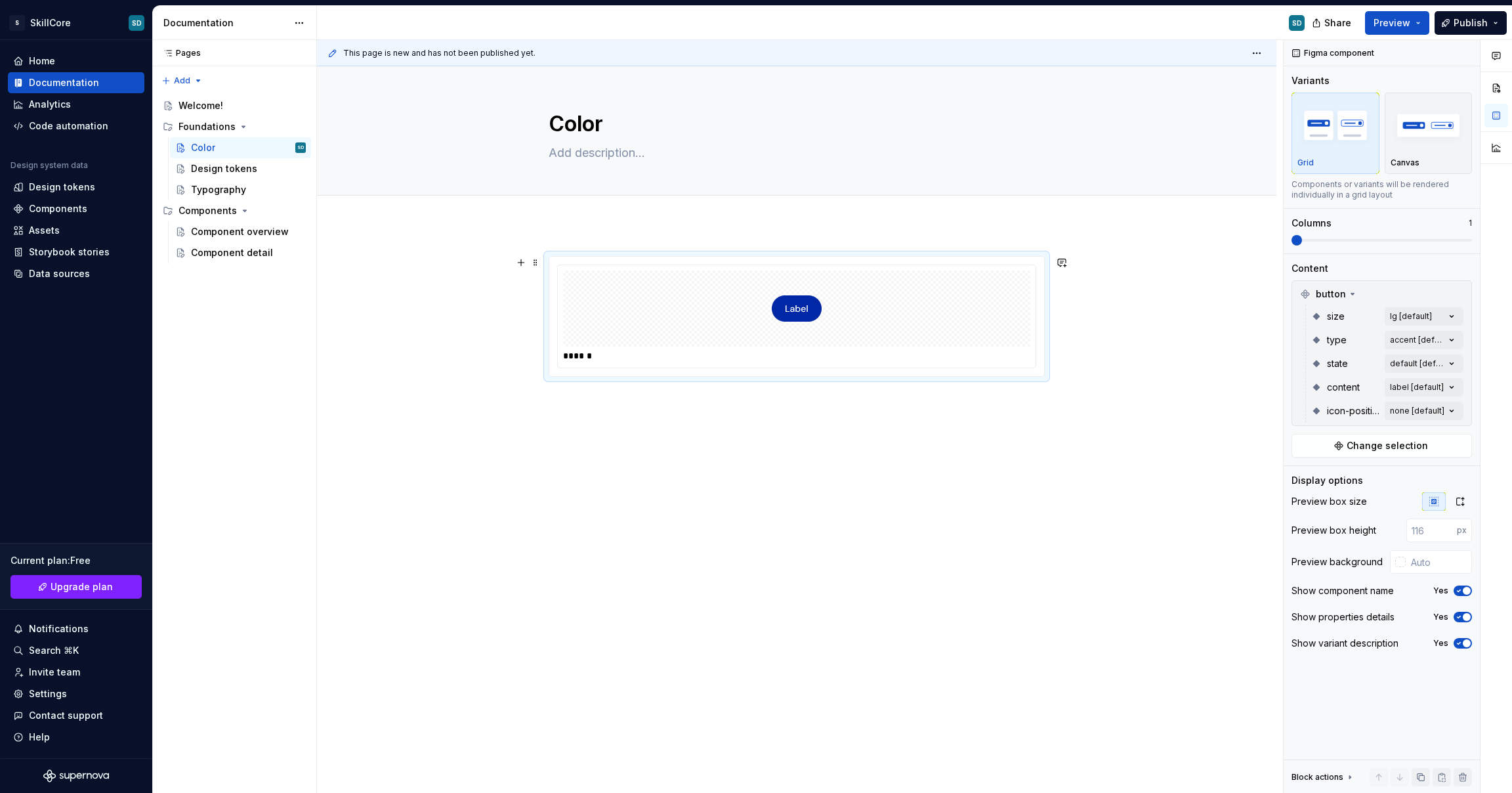
click at [799, 336] on img at bounding box center [797, 308] width 50 height 66
click at [1414, 23] on button "Preview" at bounding box center [1397, 23] width 64 height 23
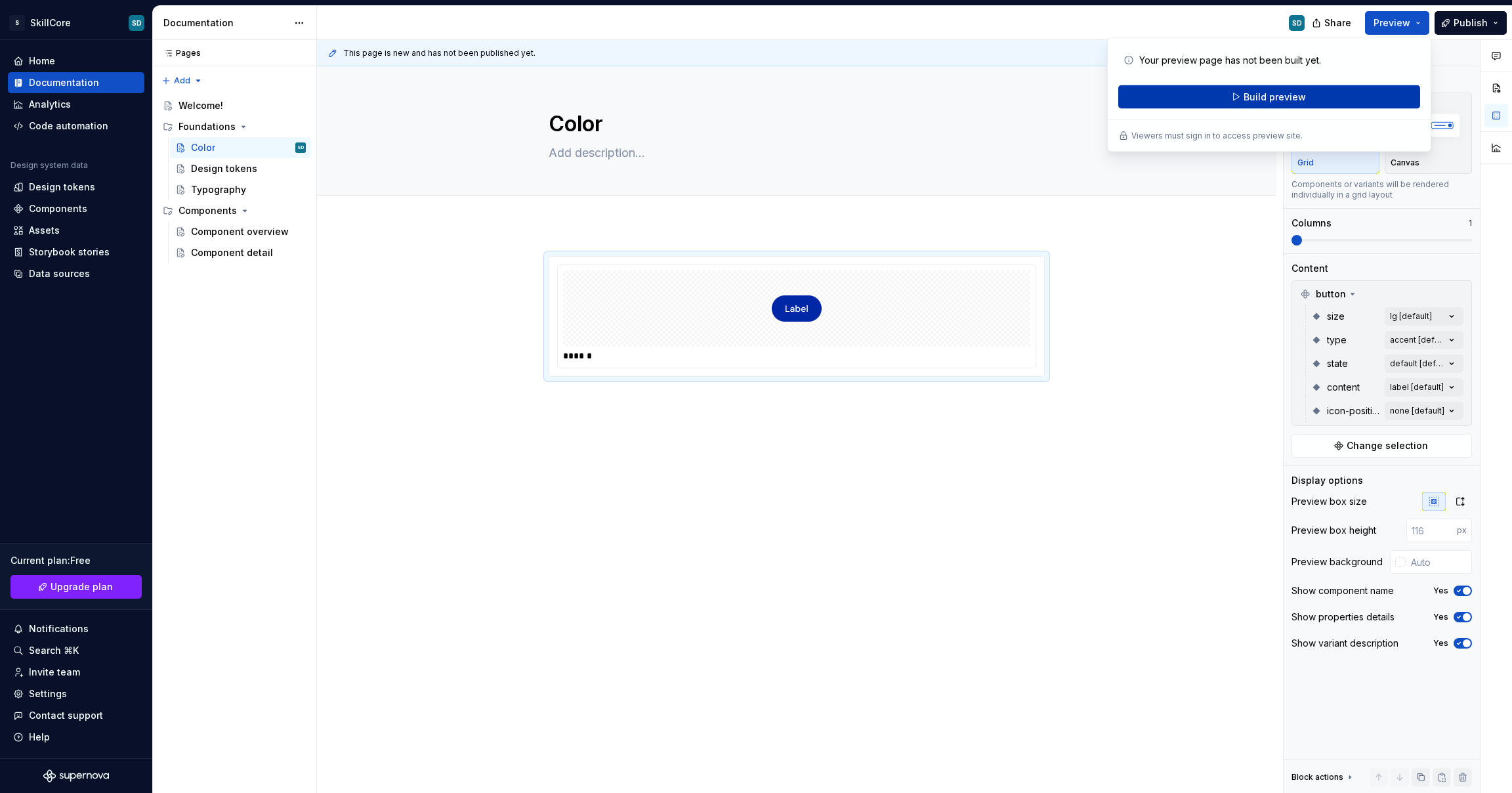
click at [1349, 90] on button "Build preview" at bounding box center [1269, 97] width 302 height 23
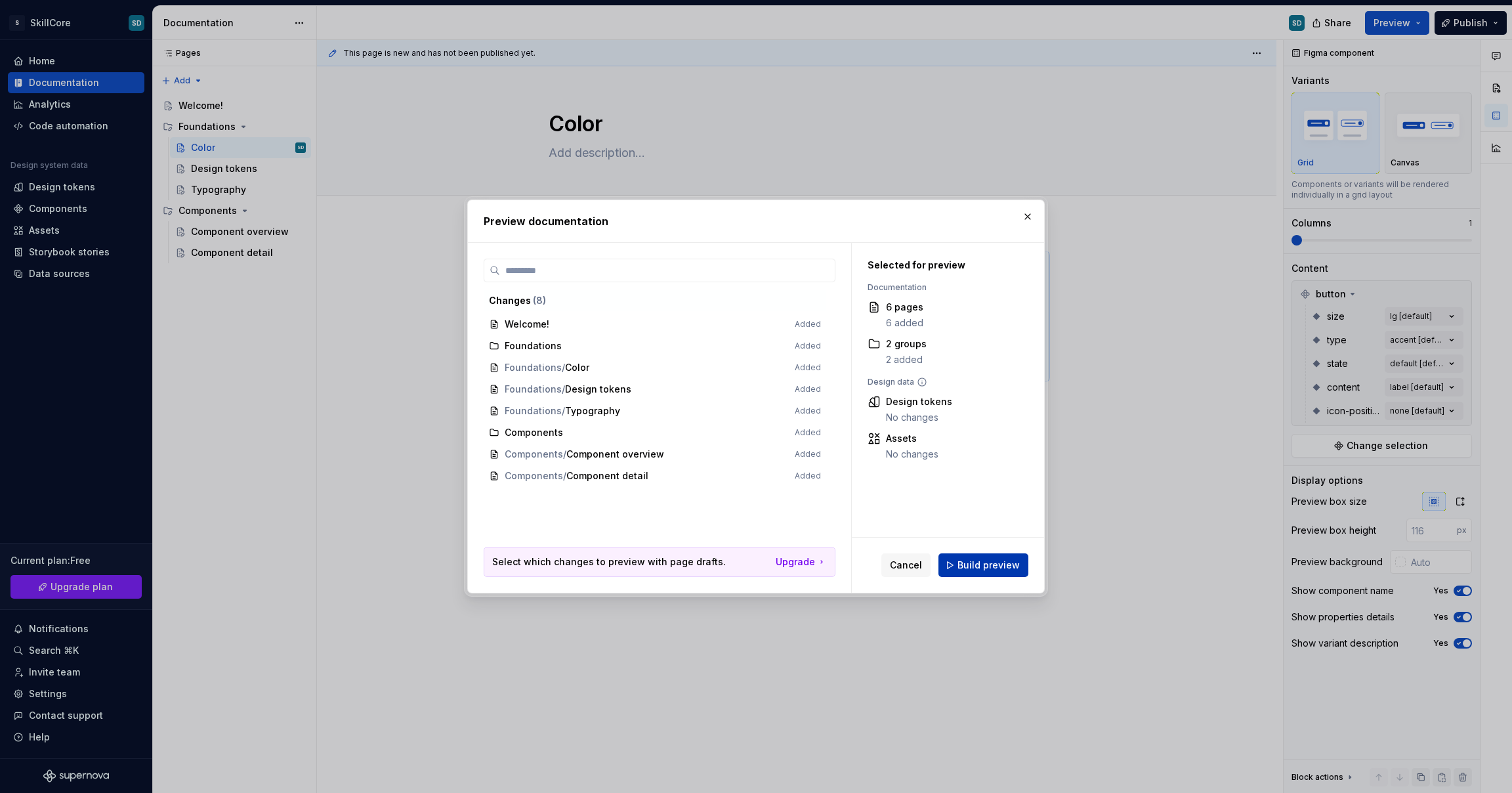
click at [971, 562] on span "Build preview" at bounding box center [989, 565] width 63 height 13
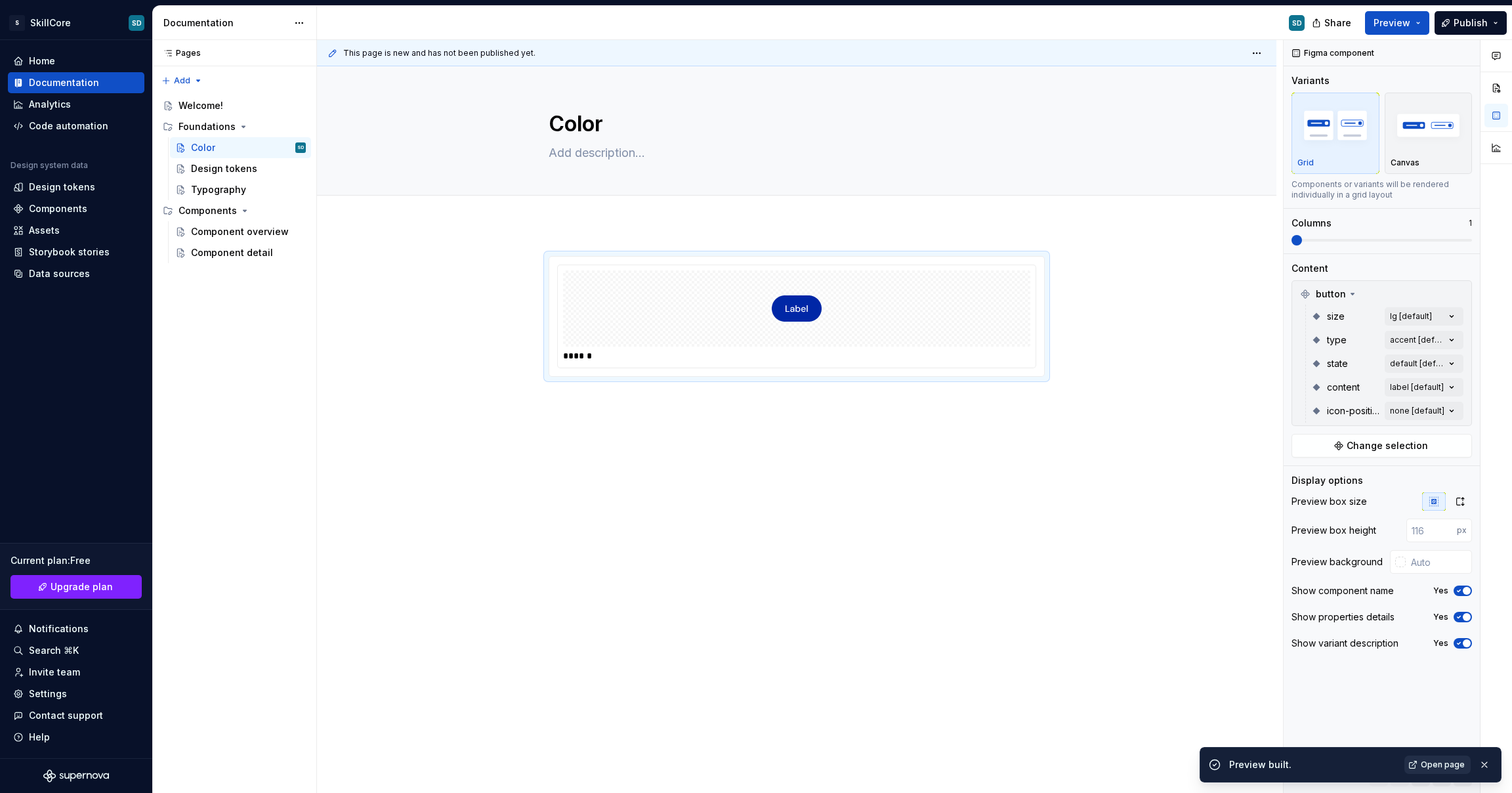
click at [1444, 765] on span "Open page" at bounding box center [1443, 765] width 44 height 11
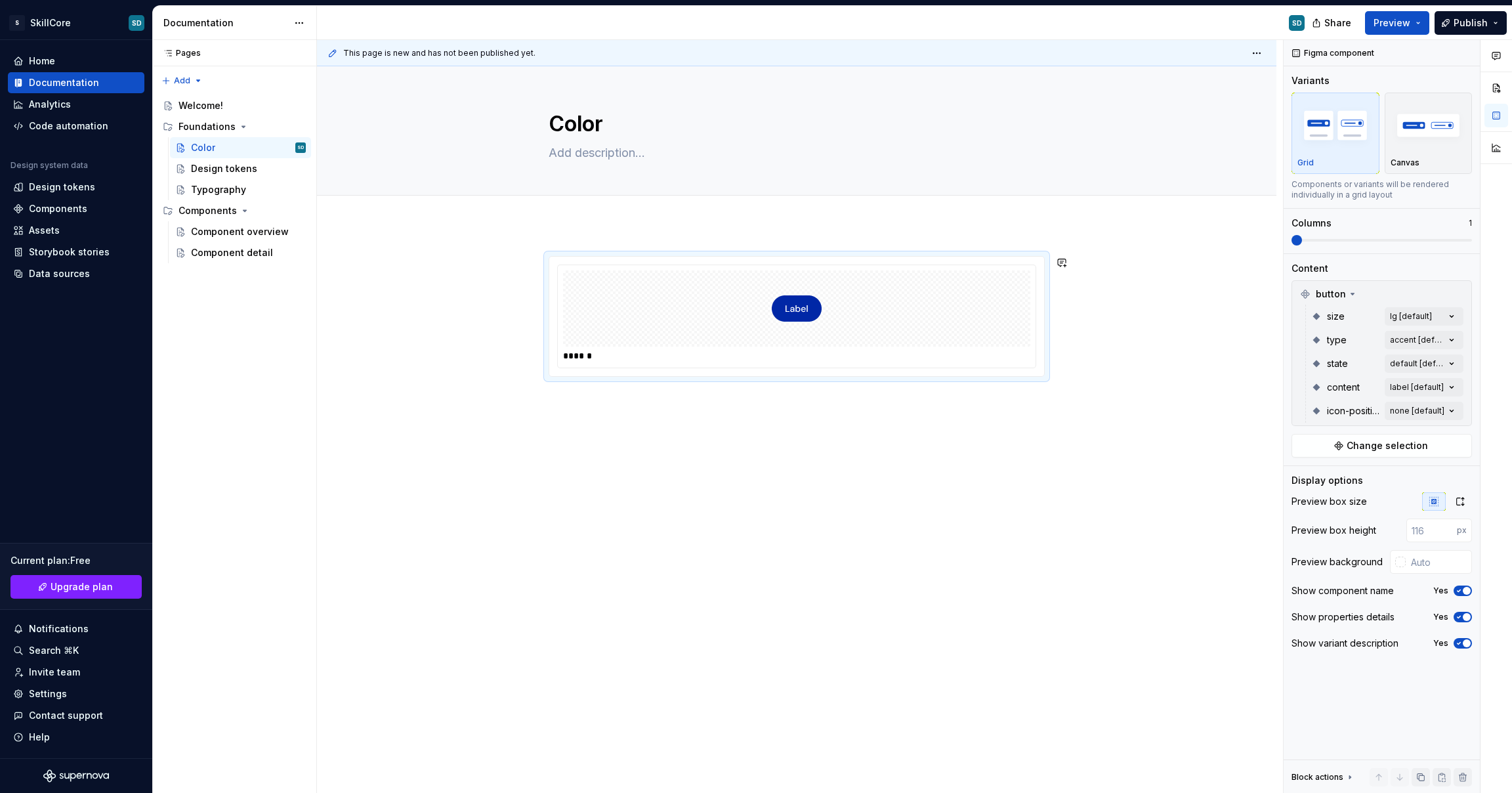
click at [711, 464] on div "******" at bounding box center [797, 427] width 960 height 406
click at [1435, 149] on div "button" at bounding box center [1429, 125] width 76 height 54
click at [1361, 138] on img "button" at bounding box center [1335, 124] width 76 height 48
click at [1424, 140] on img "button" at bounding box center [1429, 124] width 76 height 48
click at [1334, 140] on img "button" at bounding box center [1335, 124] width 76 height 48
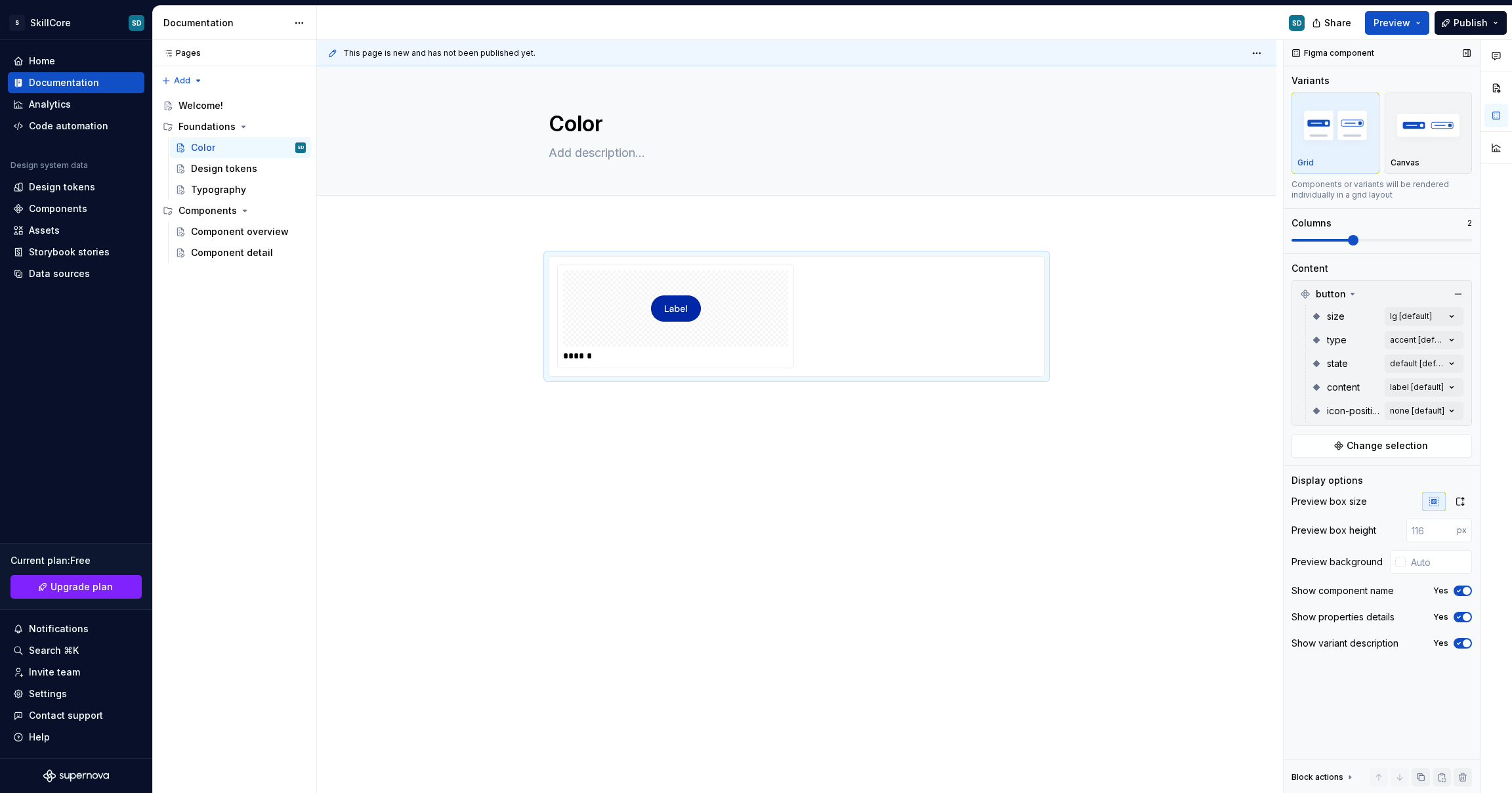
click at [1391, 239] on span at bounding box center [1382, 240] width 180 height 3
click at [1372, 235] on span at bounding box center [1382, 240] width 180 height 11
click at [779, 291] on div at bounding box center [676, 308] width 225 height 76
click at [1459, 500] on icon "button" at bounding box center [1460, 502] width 11 height 11
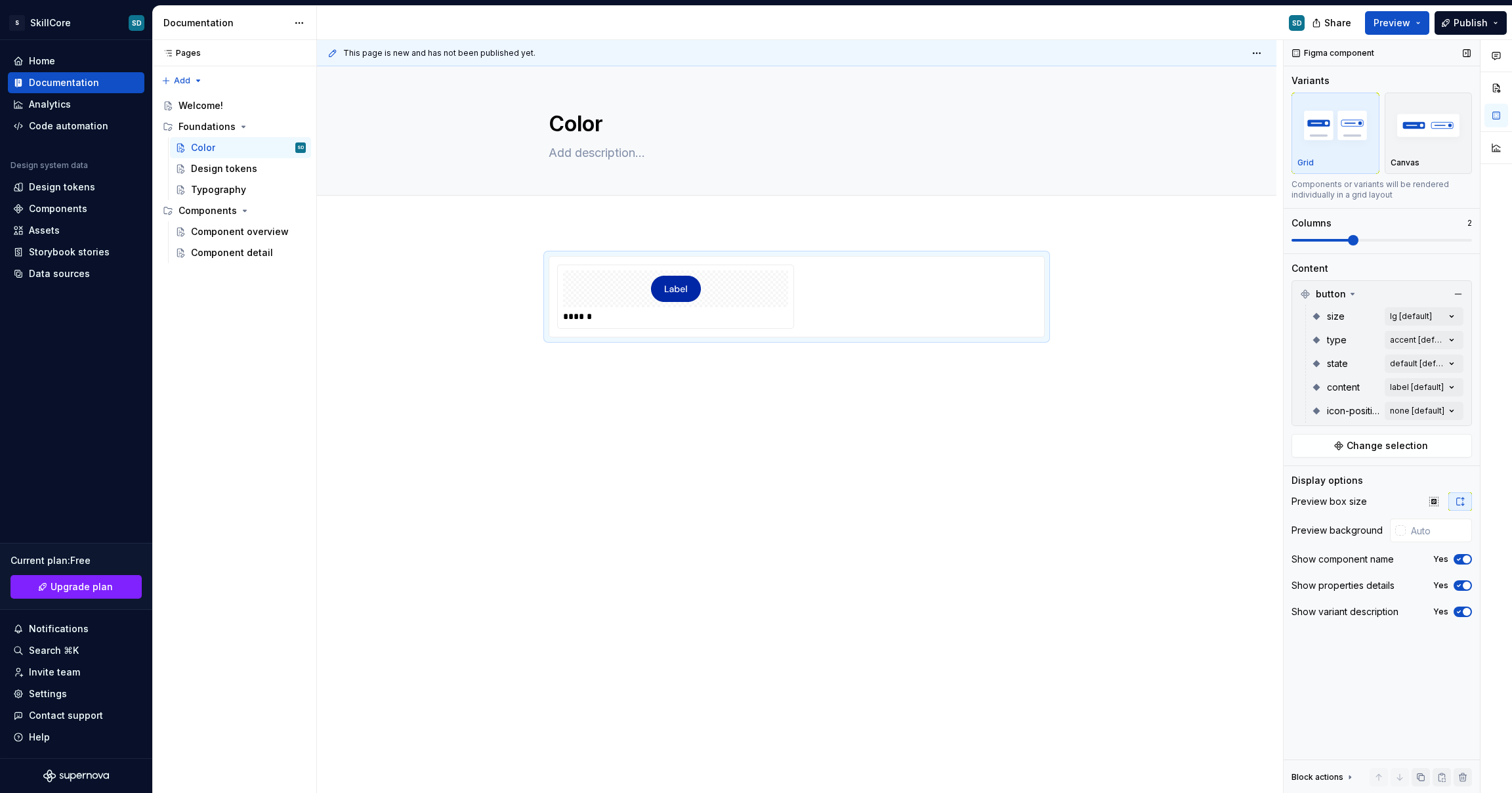
click at [1459, 500] on icon "button" at bounding box center [1460, 502] width 11 height 11
click at [1439, 500] on icon "button" at bounding box center [1434, 502] width 11 height 11
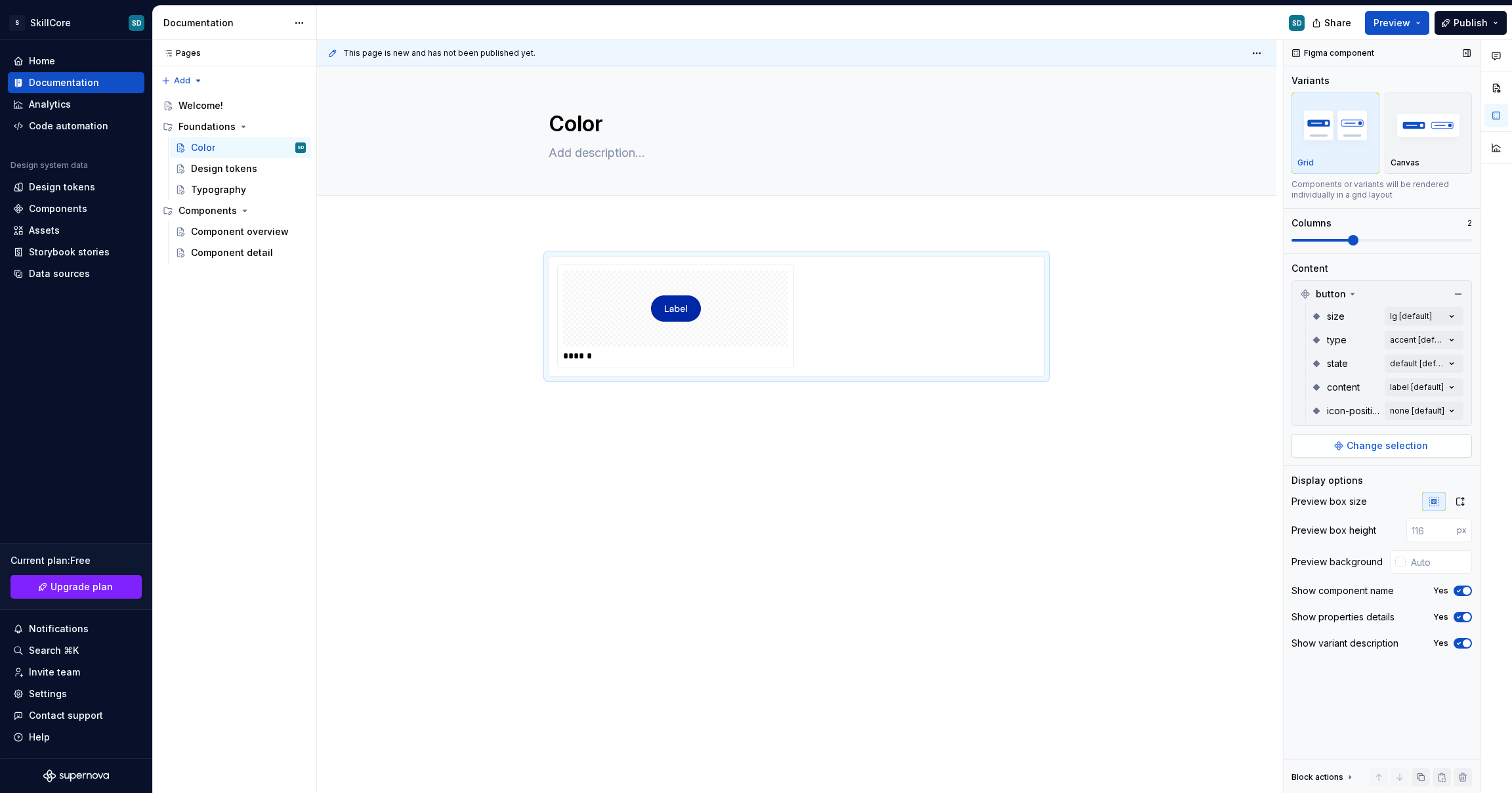
click at [1364, 442] on span "Change selection" at bounding box center [1388, 446] width 82 height 13
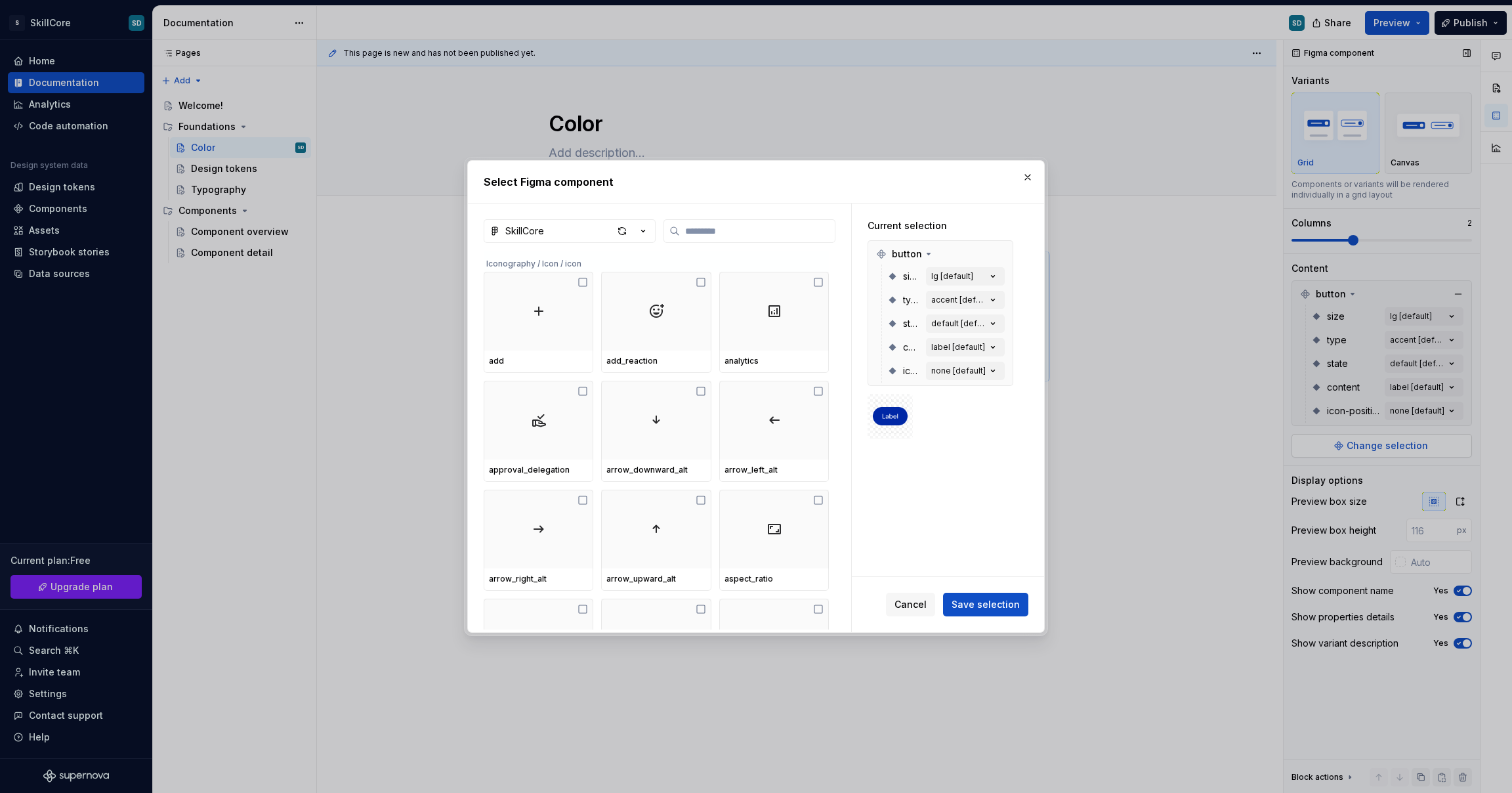
type textarea "*"
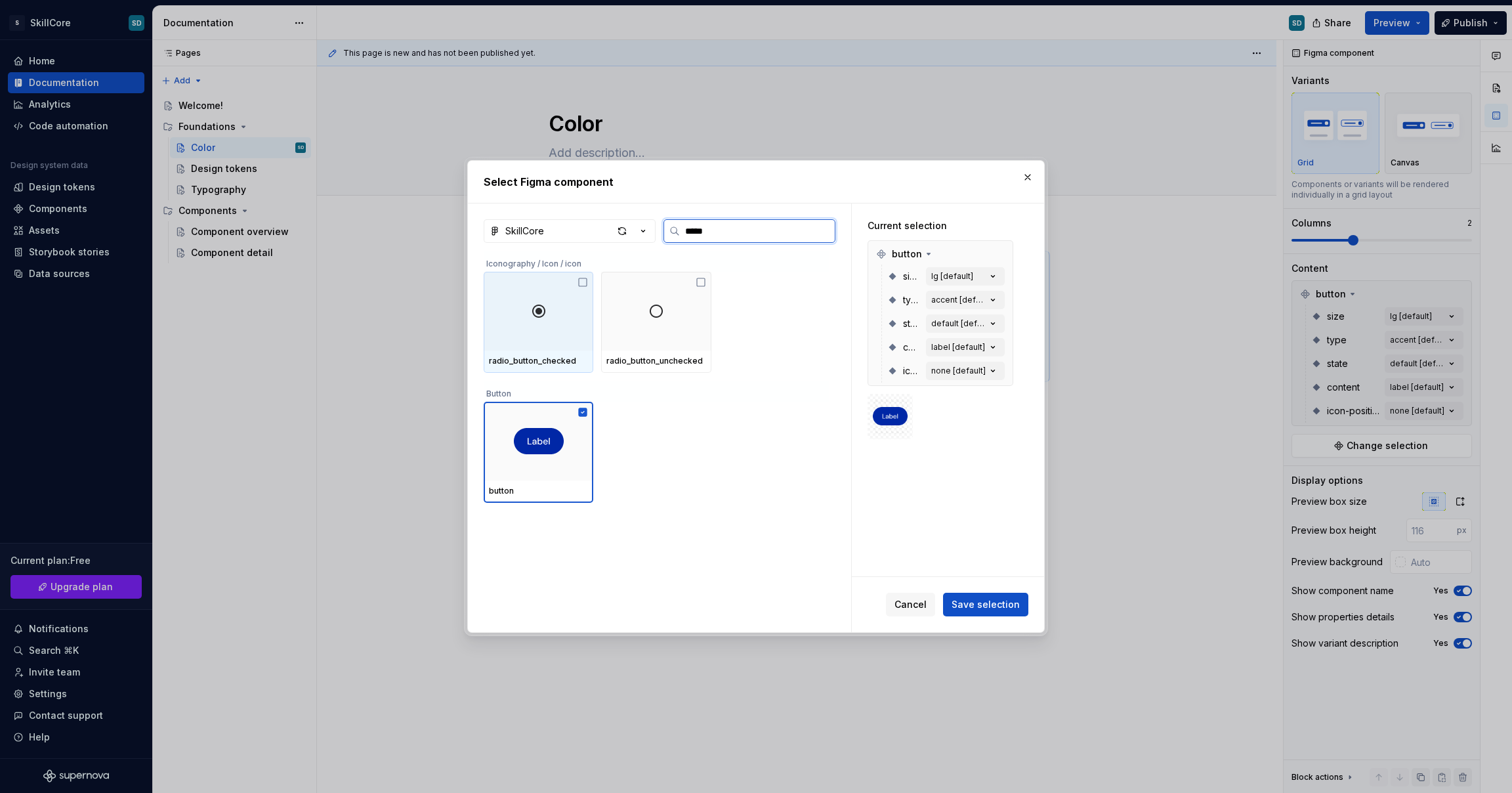
type input "******"
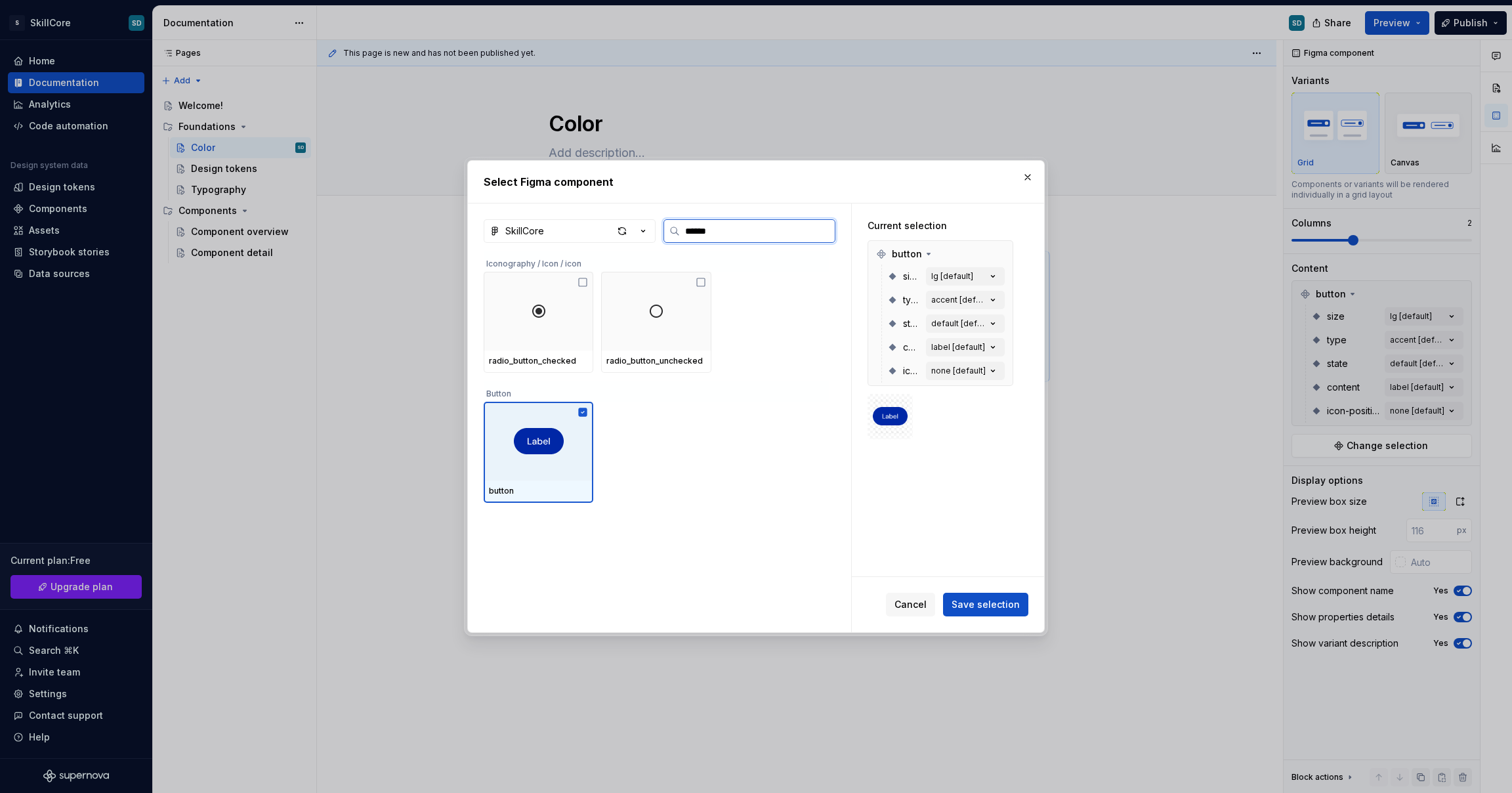
click at [569, 476] on div at bounding box center [538, 441] width 109 height 78
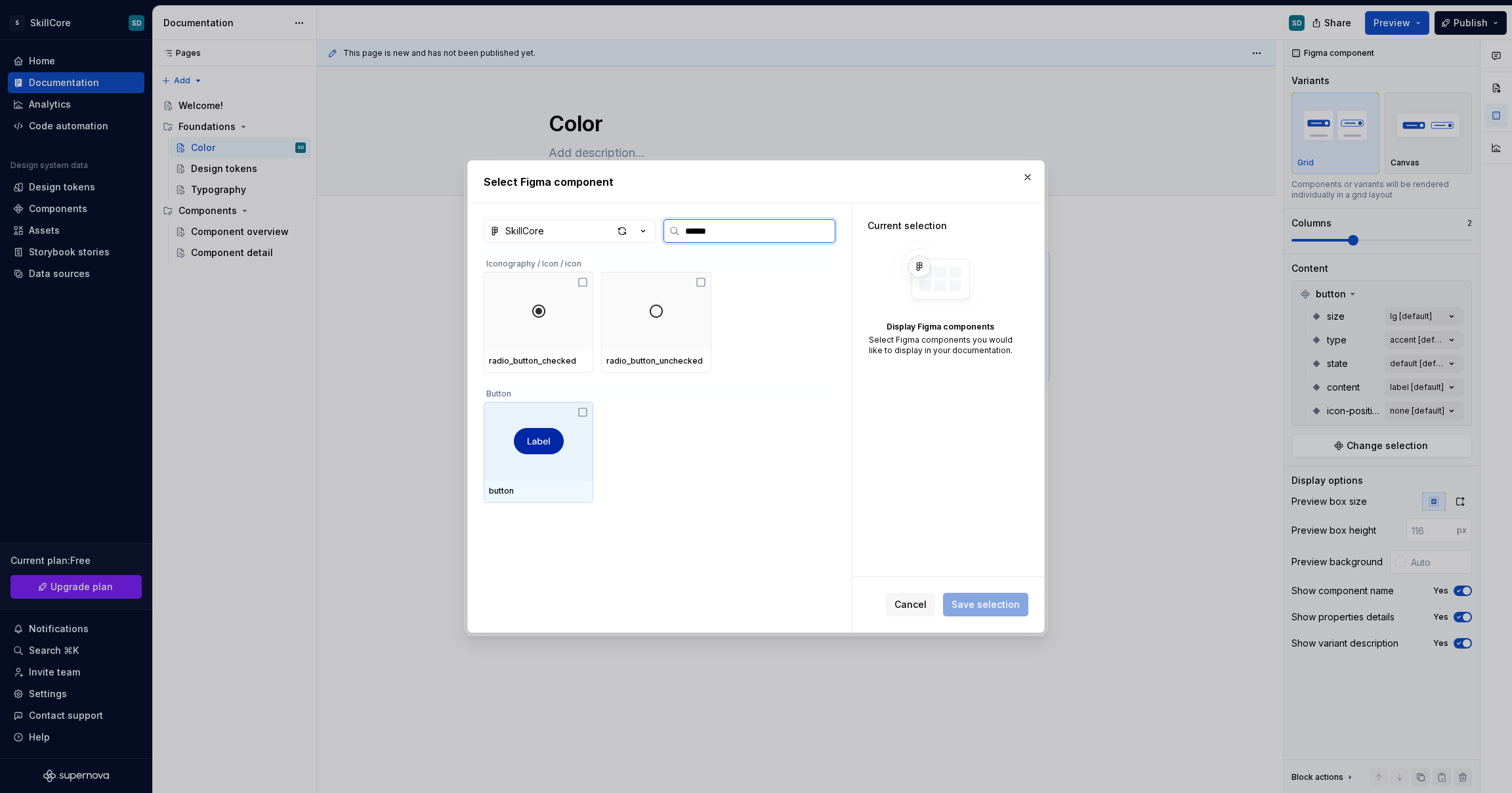
click at [569, 476] on div at bounding box center [538, 441] width 109 height 78
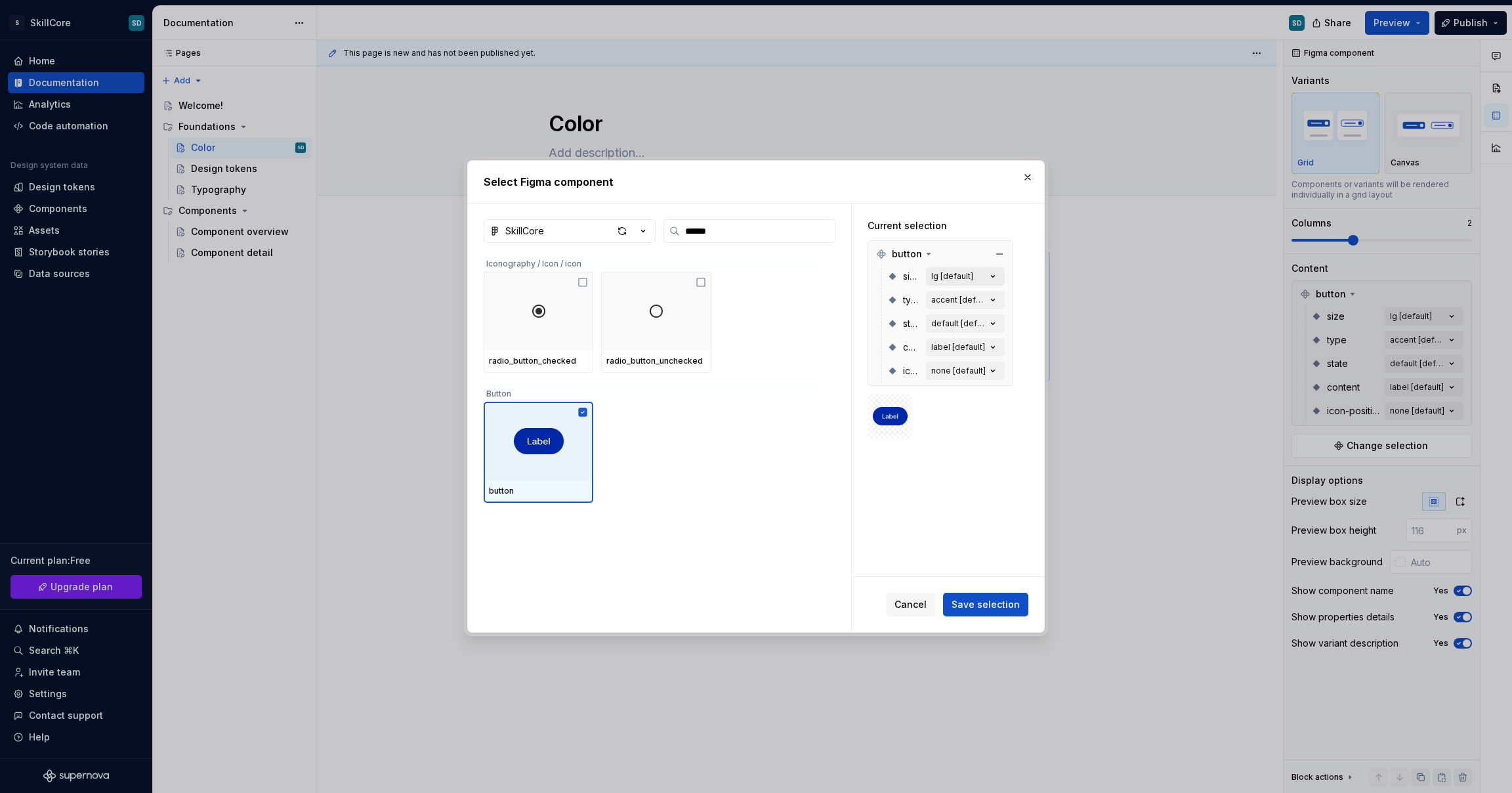
click at [971, 279] on button "lg [default]" at bounding box center [965, 276] width 78 height 18
click at [981, 275] on button "lg [default]" at bounding box center [965, 276] width 78 height 18
click at [991, 278] on icon "button" at bounding box center [993, 276] width 13 height 13
click at [992, 278] on icon "button" at bounding box center [993, 276] width 13 height 13
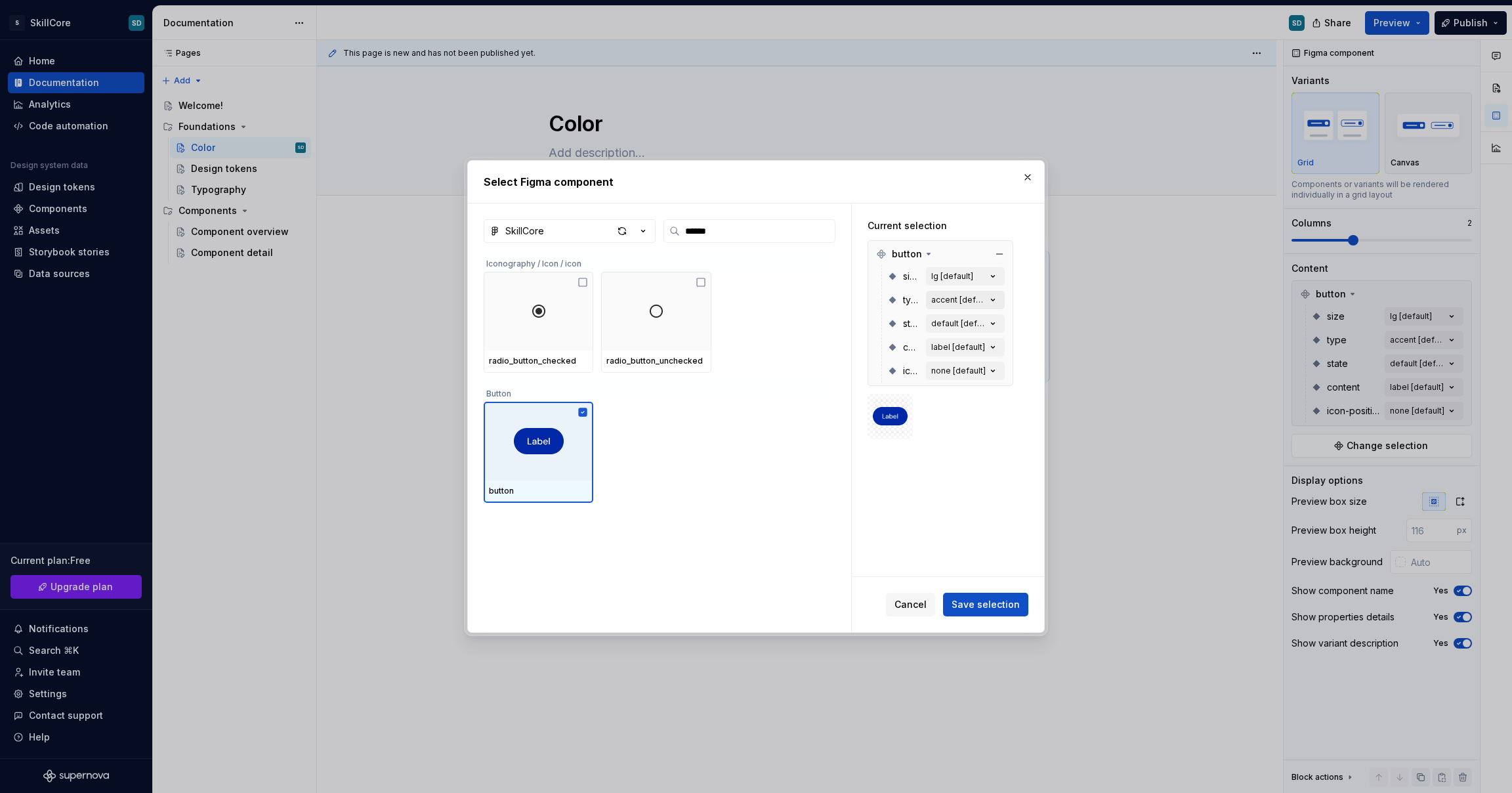
click at [953, 303] on div "accent [default]" at bounding box center [959, 300] width 55 height 11
click at [960, 325] on div "default [default]" at bounding box center [959, 324] width 55 height 11
click at [960, 326] on div "default [default]" at bounding box center [959, 324] width 55 height 11
click at [956, 384] on div "button size lg [default] type accent [default] state default [default] content …" at bounding box center [940, 313] width 146 height 146
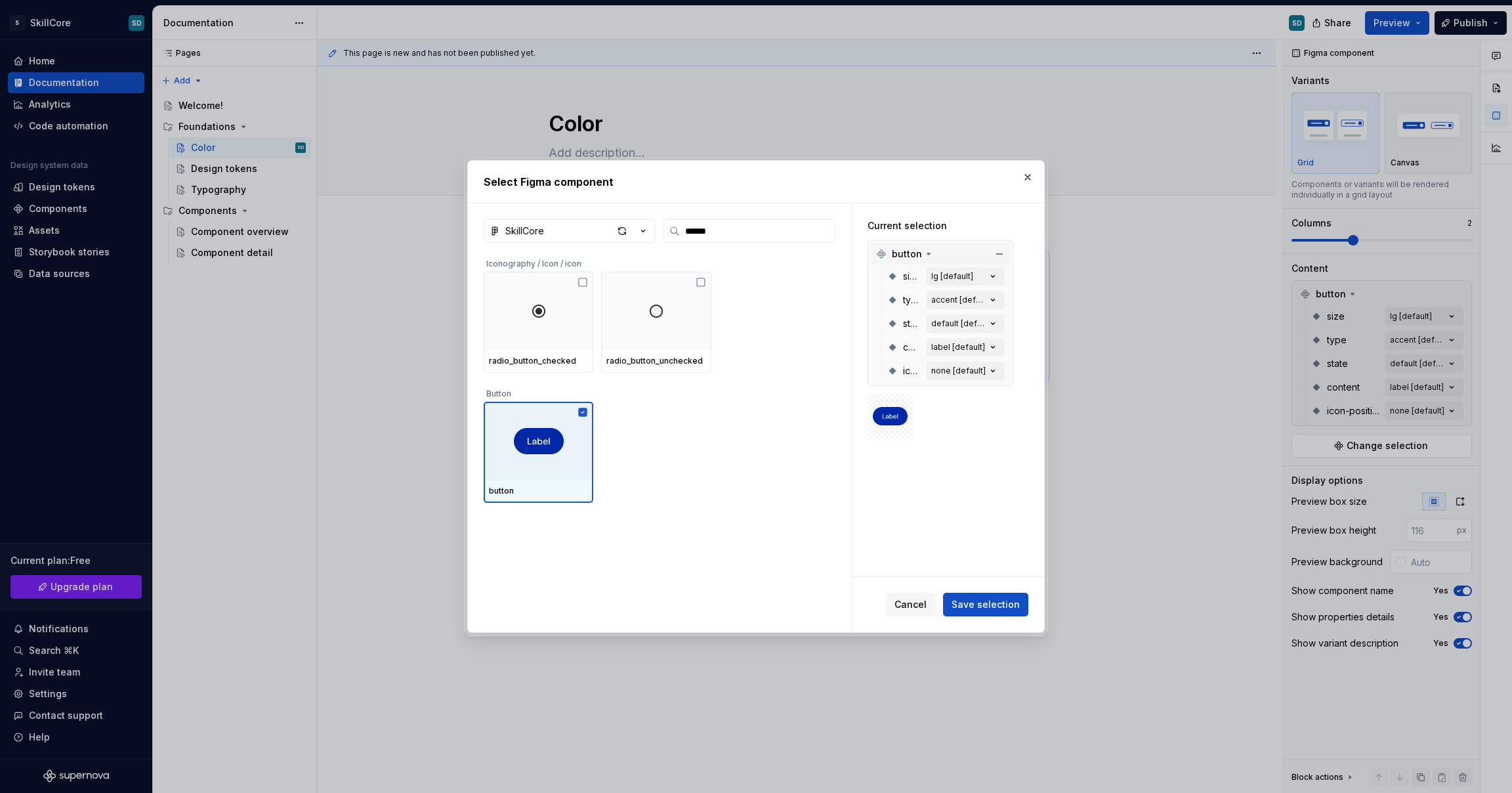
click at [915, 253] on span "button" at bounding box center [907, 255] width 30 height 13
click at [924, 253] on icon at bounding box center [929, 254] width 11 height 11
drag, startPoint x: 907, startPoint y: 246, endPoint x: 929, endPoint y: 245, distance: 22.0
click at [929, 245] on div "button" at bounding box center [940, 254] width 139 height 21
click at [923, 245] on div "button" at bounding box center [940, 254] width 139 height 21
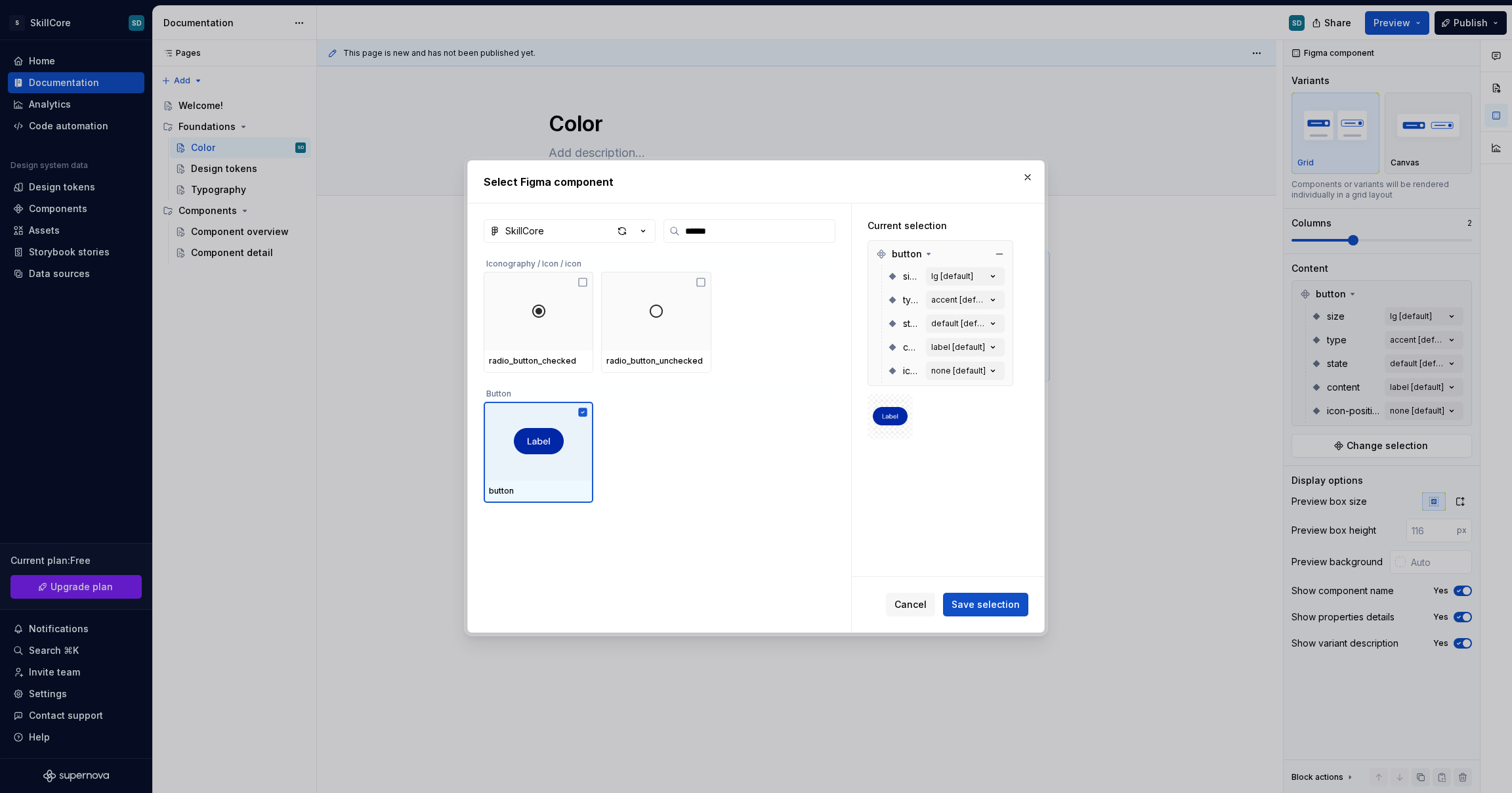
click at [874, 379] on div "size lg [default] type accent [default] state default [default] content label […" at bounding box center [940, 324] width 139 height 119
click at [875, 379] on div "size lg [default] type accent [default] state default [default] content label […" at bounding box center [940, 324] width 139 height 119
drag, startPoint x: 875, startPoint y: 379, endPoint x: 955, endPoint y: 380, distance: 80.0
click at [953, 379] on div "size lg [default] type accent [default] state default [default] content label […" at bounding box center [940, 324] width 139 height 119
click at [994, 398] on div at bounding box center [940, 417] width 146 height 45
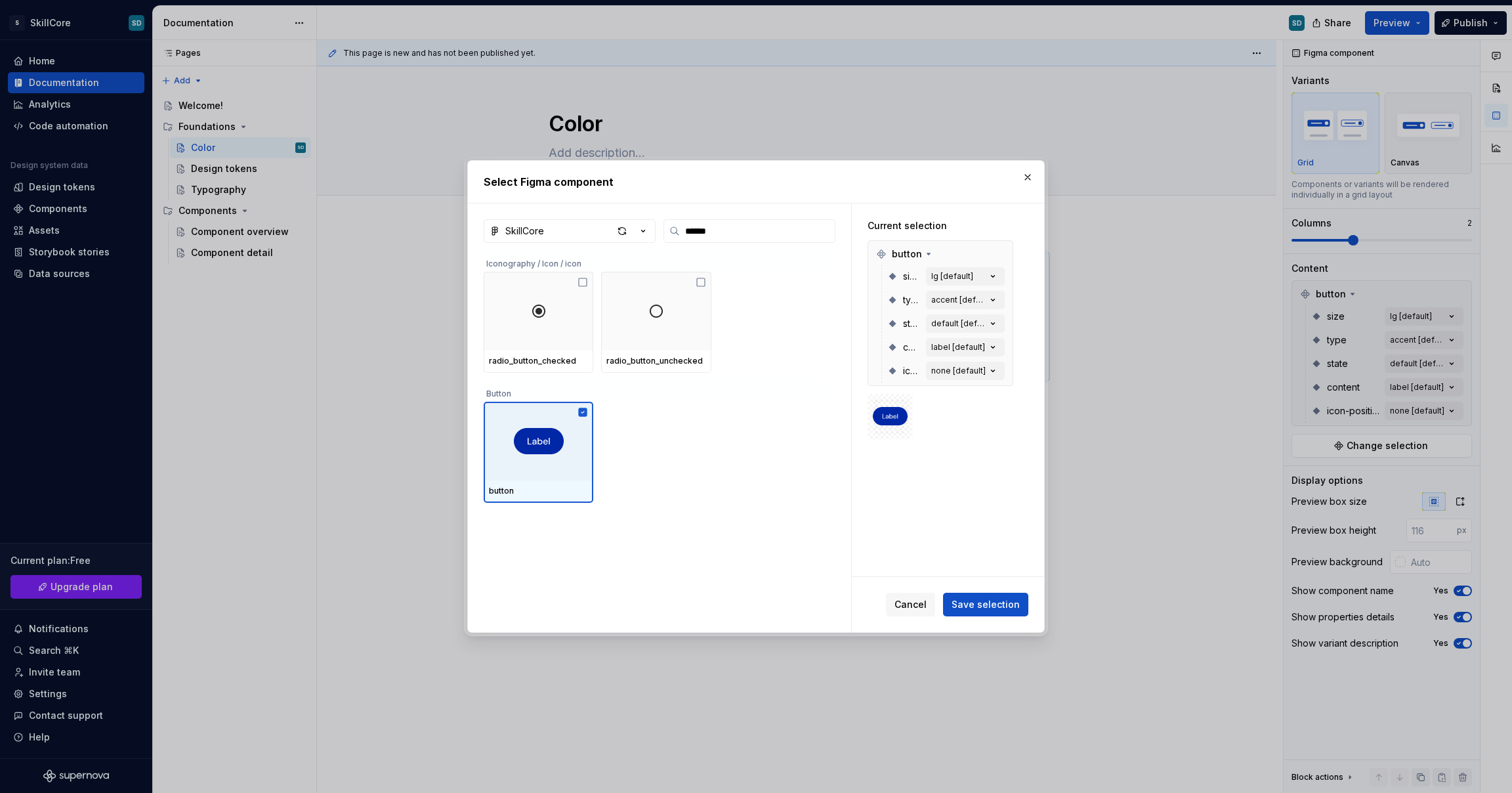
drag, startPoint x: 894, startPoint y: 427, endPoint x: 915, endPoint y: 448, distance: 29.7
click at [895, 427] on img at bounding box center [890, 416] width 35 height 26
click at [982, 608] on span "Save selection" at bounding box center [986, 605] width 68 height 13
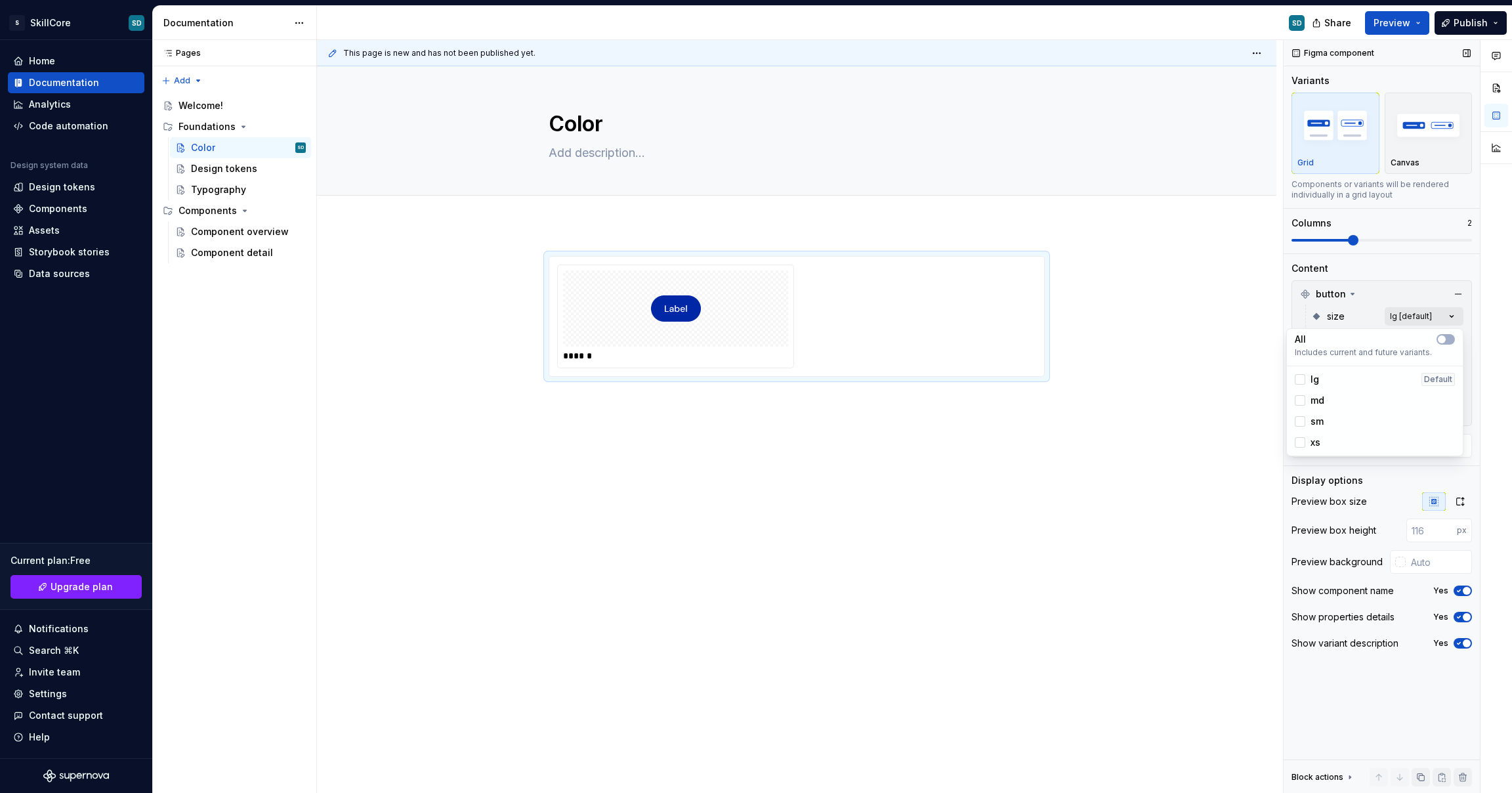
click at [1409, 316] on div "Comments Open comments No comments yet Select ‘Comment’ from the block context …" at bounding box center [1399, 417] width 229 height 754
click at [1345, 396] on div "md" at bounding box center [1375, 401] width 160 height 13
click at [1404, 319] on div "Comments Open comments No comments yet Select ‘Comment’ from the block context …" at bounding box center [1399, 417] width 229 height 754
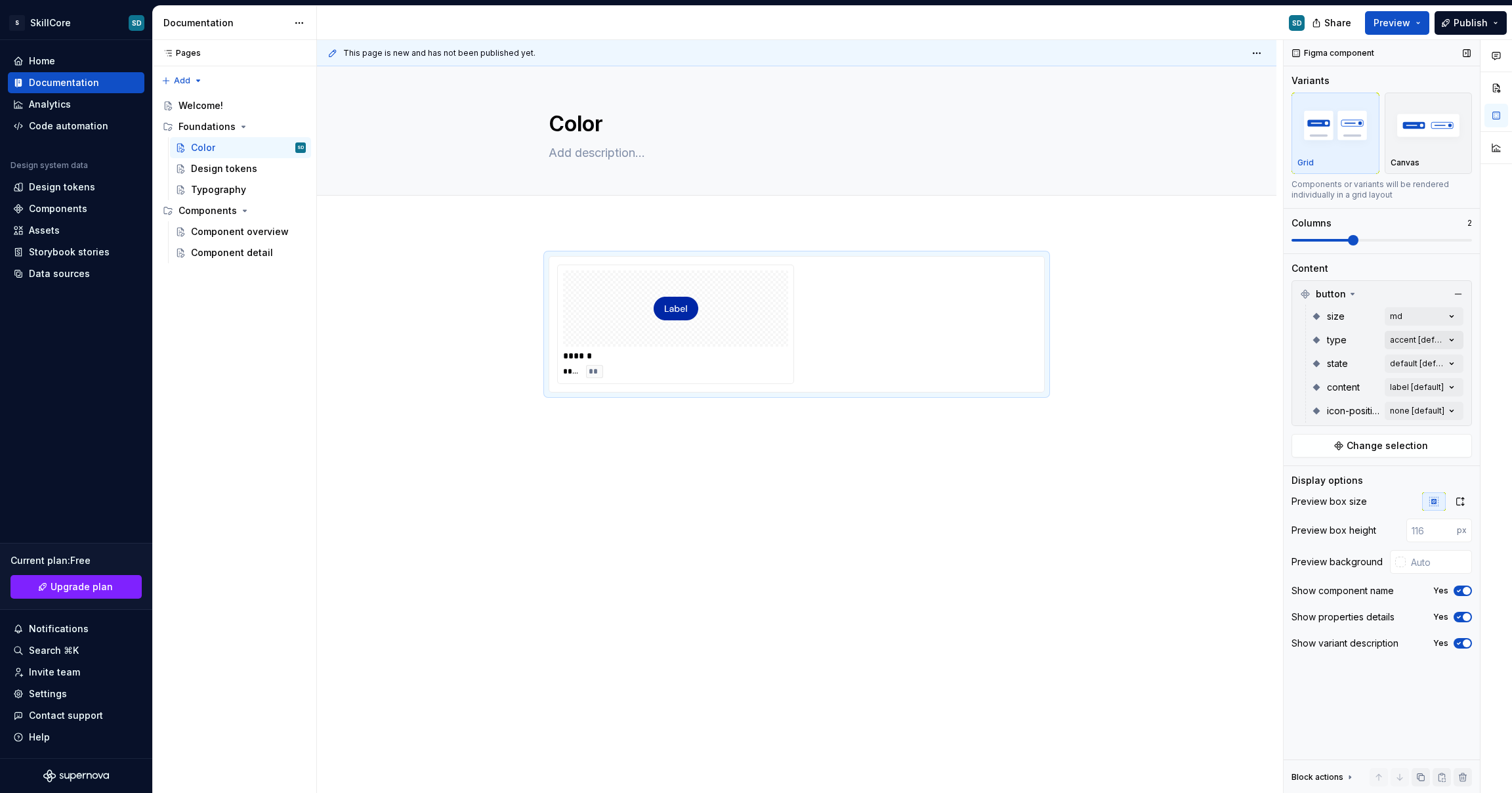
click at [1406, 337] on div "Comments Open comments No comments yet Select ‘Comment’ from the block context …" at bounding box center [1399, 417] width 229 height 754
click at [1349, 444] on span "guidance" at bounding box center [1333, 445] width 43 height 13
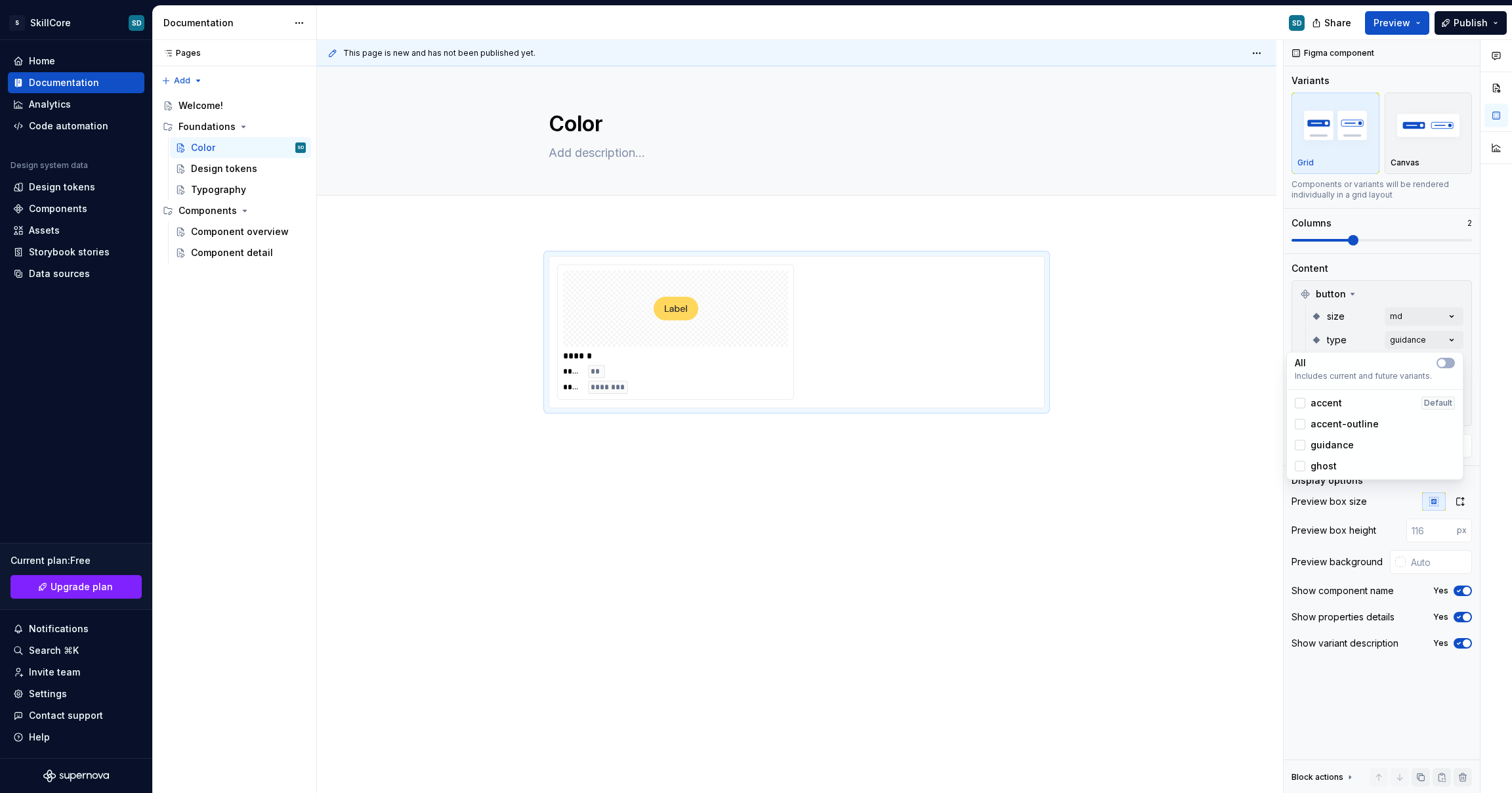
click at [683, 438] on html "S SkillCore SD Home Documentation Analytics Code automation Design system data …" at bounding box center [756, 396] width 1512 height 793
click at [710, 344] on div at bounding box center [676, 308] width 225 height 76
click at [817, 321] on div "****** **** ** **** ********" at bounding box center [797, 332] width 479 height 135
click at [1383, 28] on span "Preview" at bounding box center [1392, 23] width 37 height 13
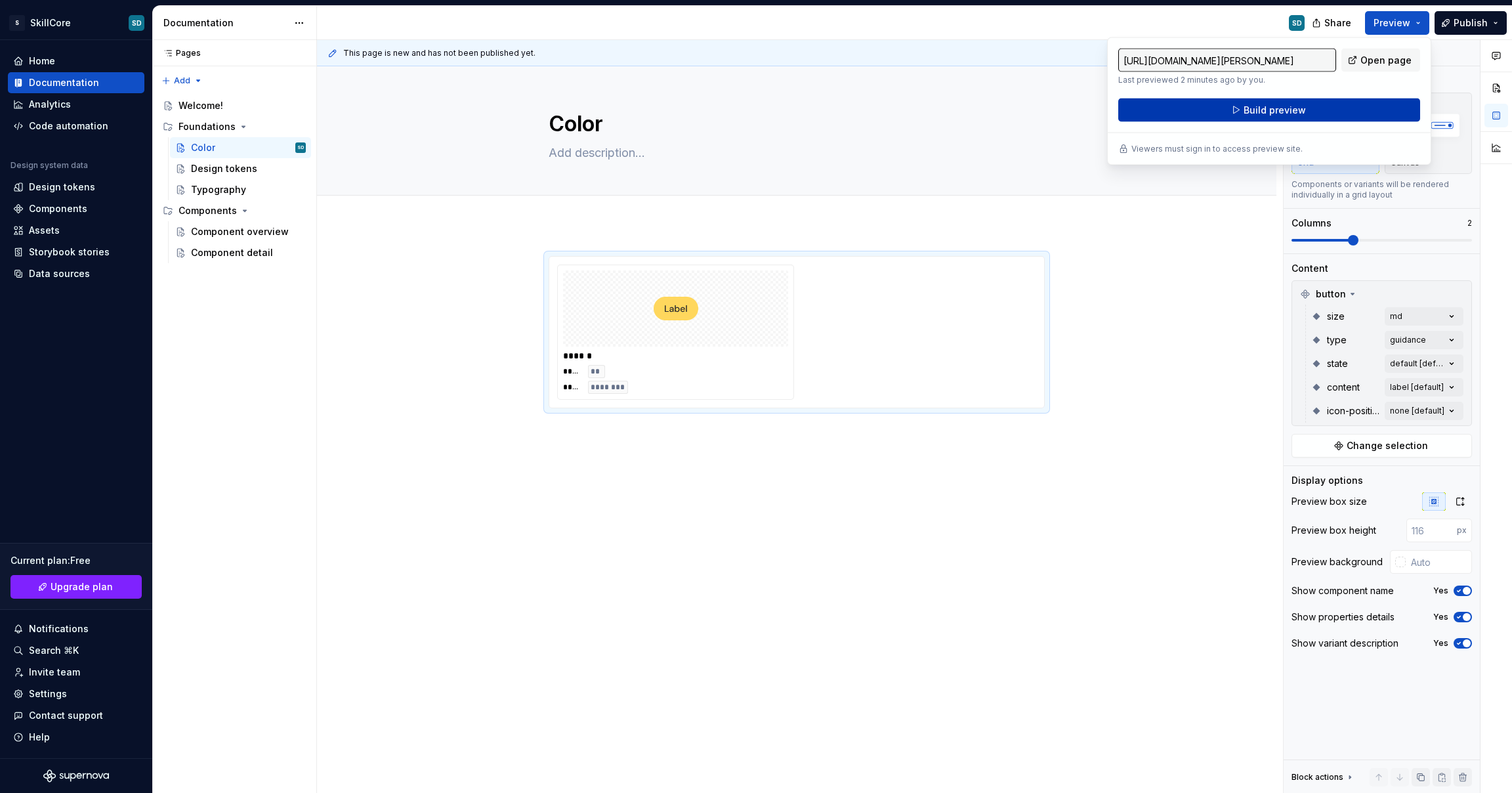
click at [1335, 113] on button "Build preview" at bounding box center [1269, 110] width 302 height 23
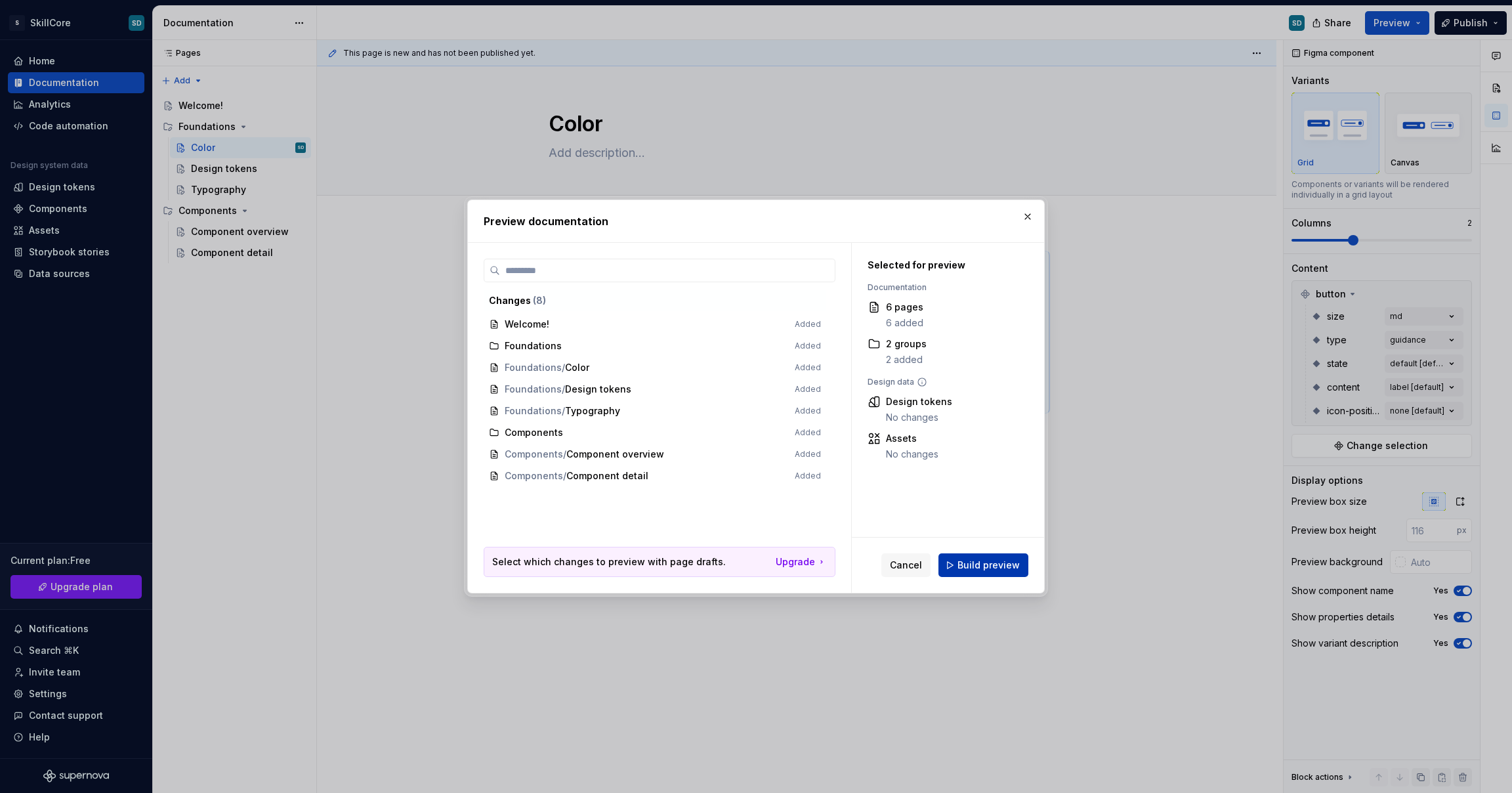
click at [997, 562] on span "Build preview" at bounding box center [989, 565] width 63 height 13
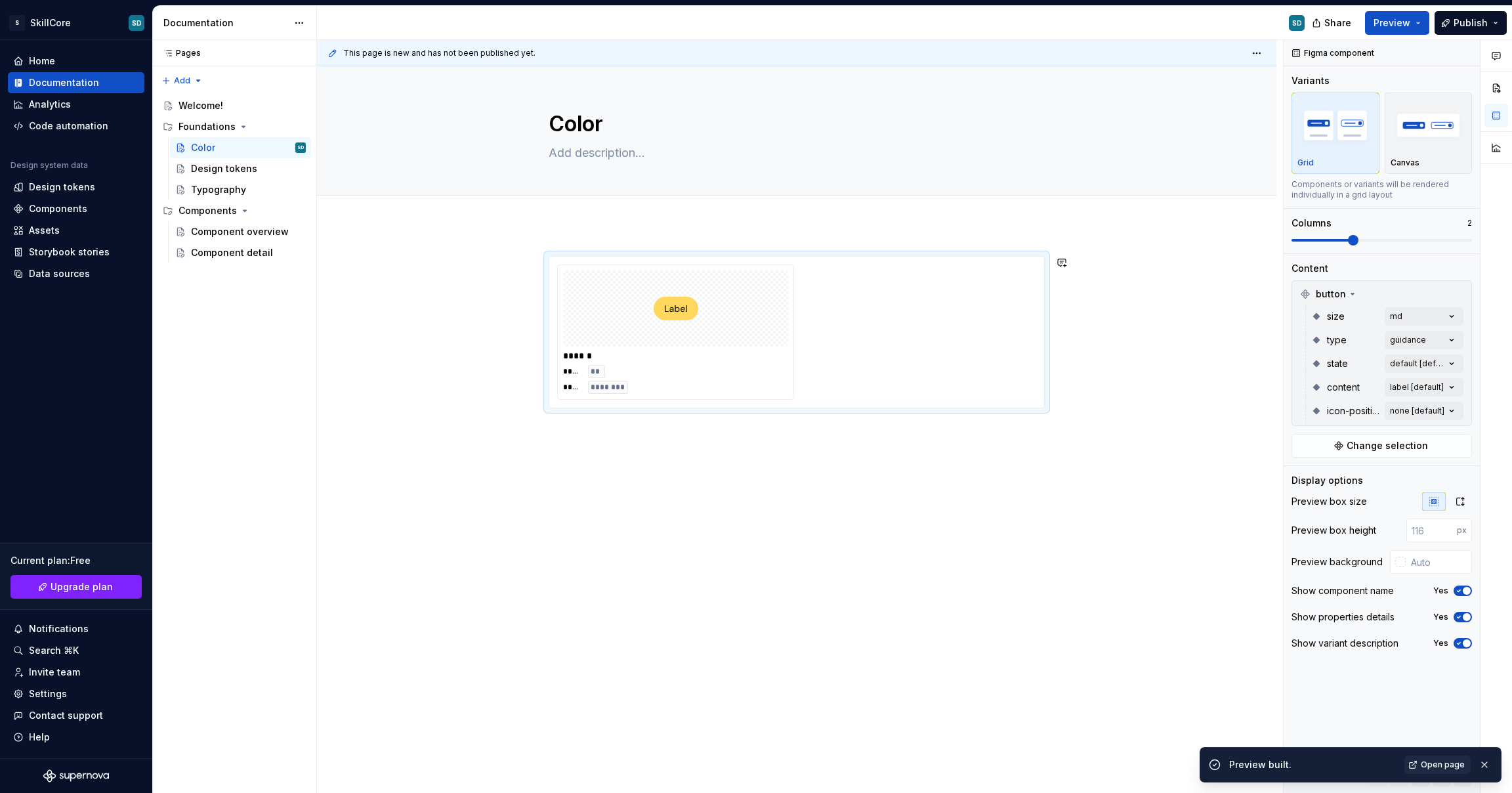
click at [559, 470] on div "****** **** ** **** ********" at bounding box center [797, 443] width 960 height 437
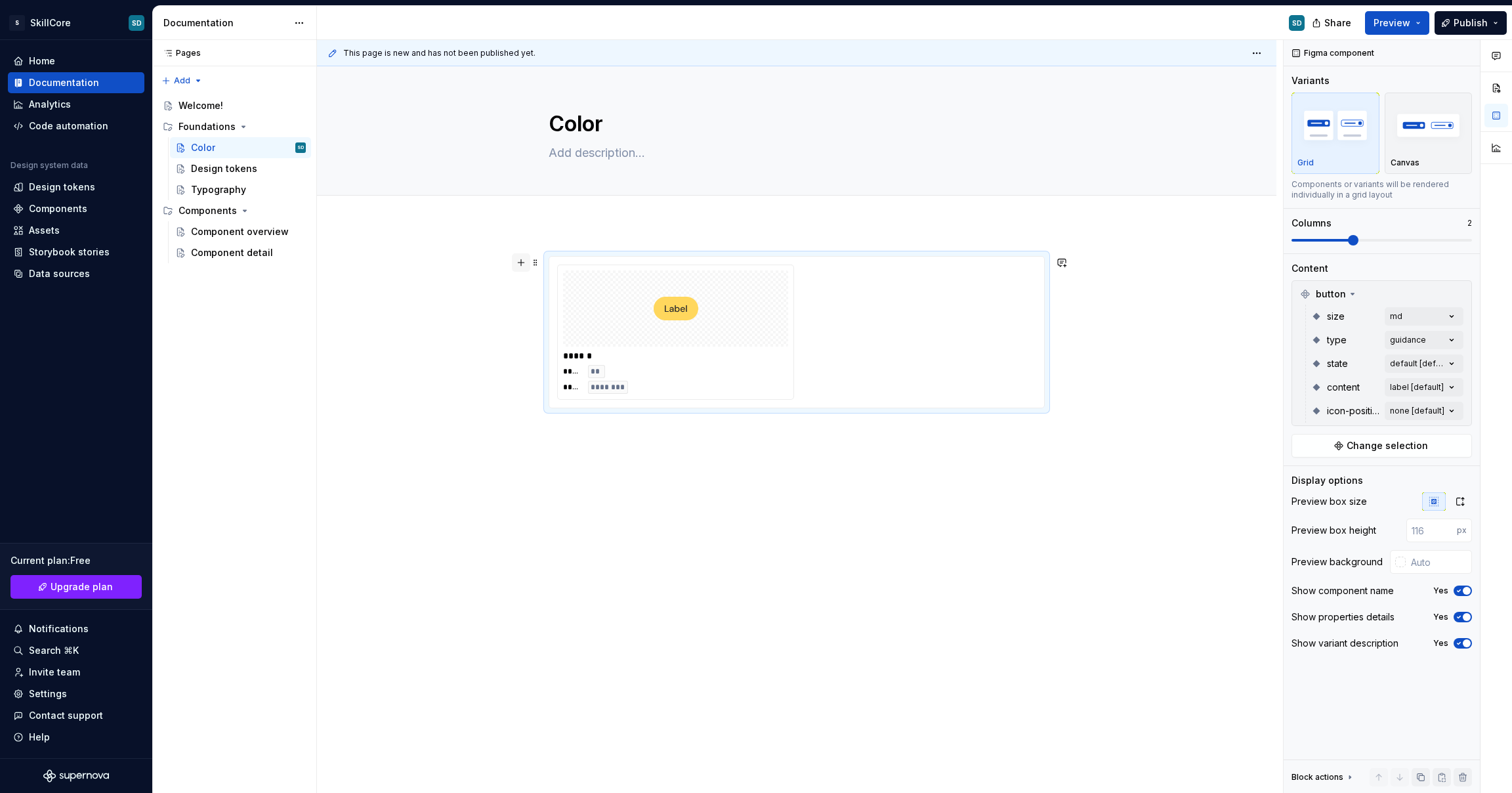
click at [522, 265] on button "button" at bounding box center [522, 263] width 18 height 18
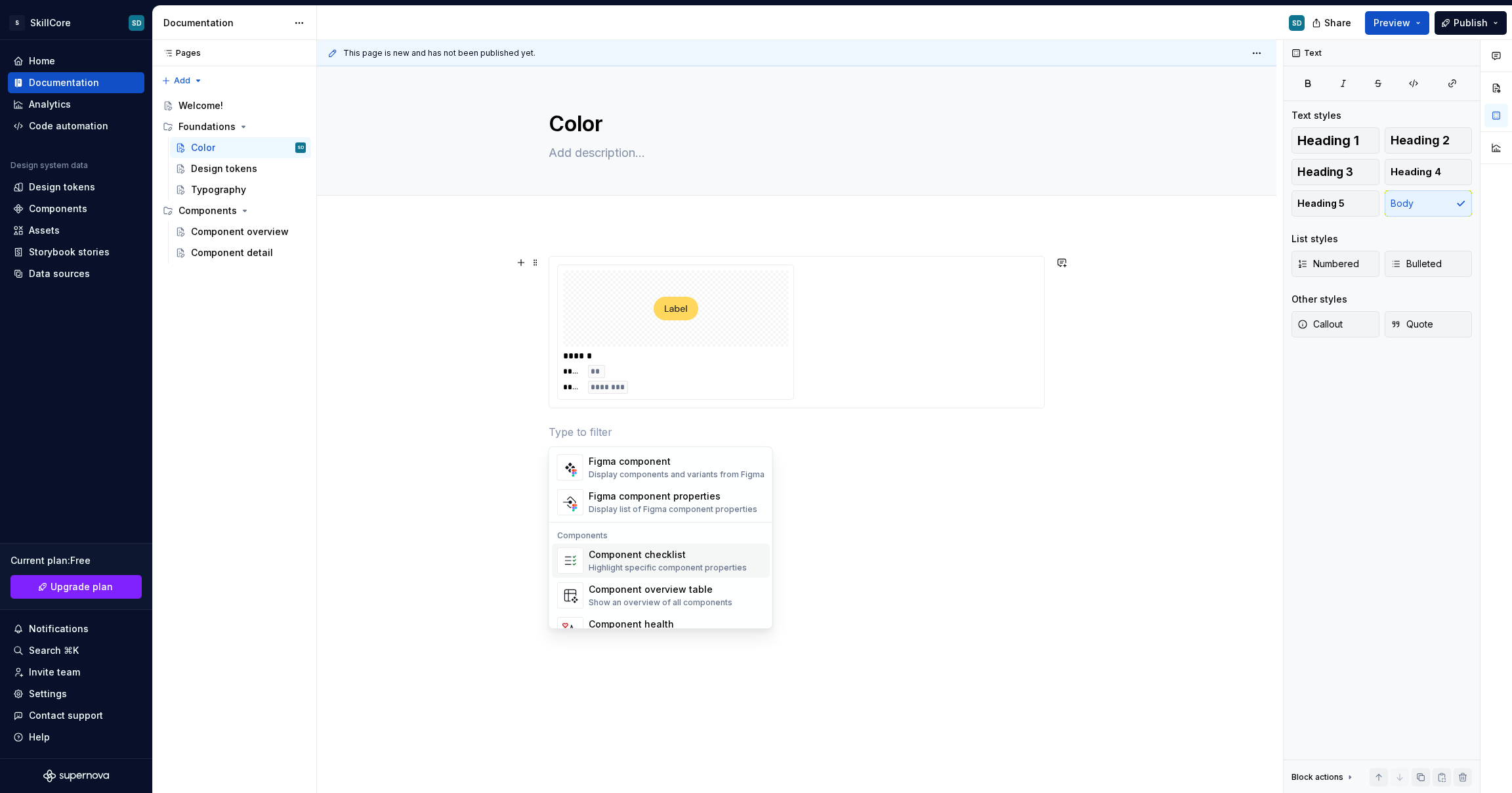
scroll to position [1270, 0]
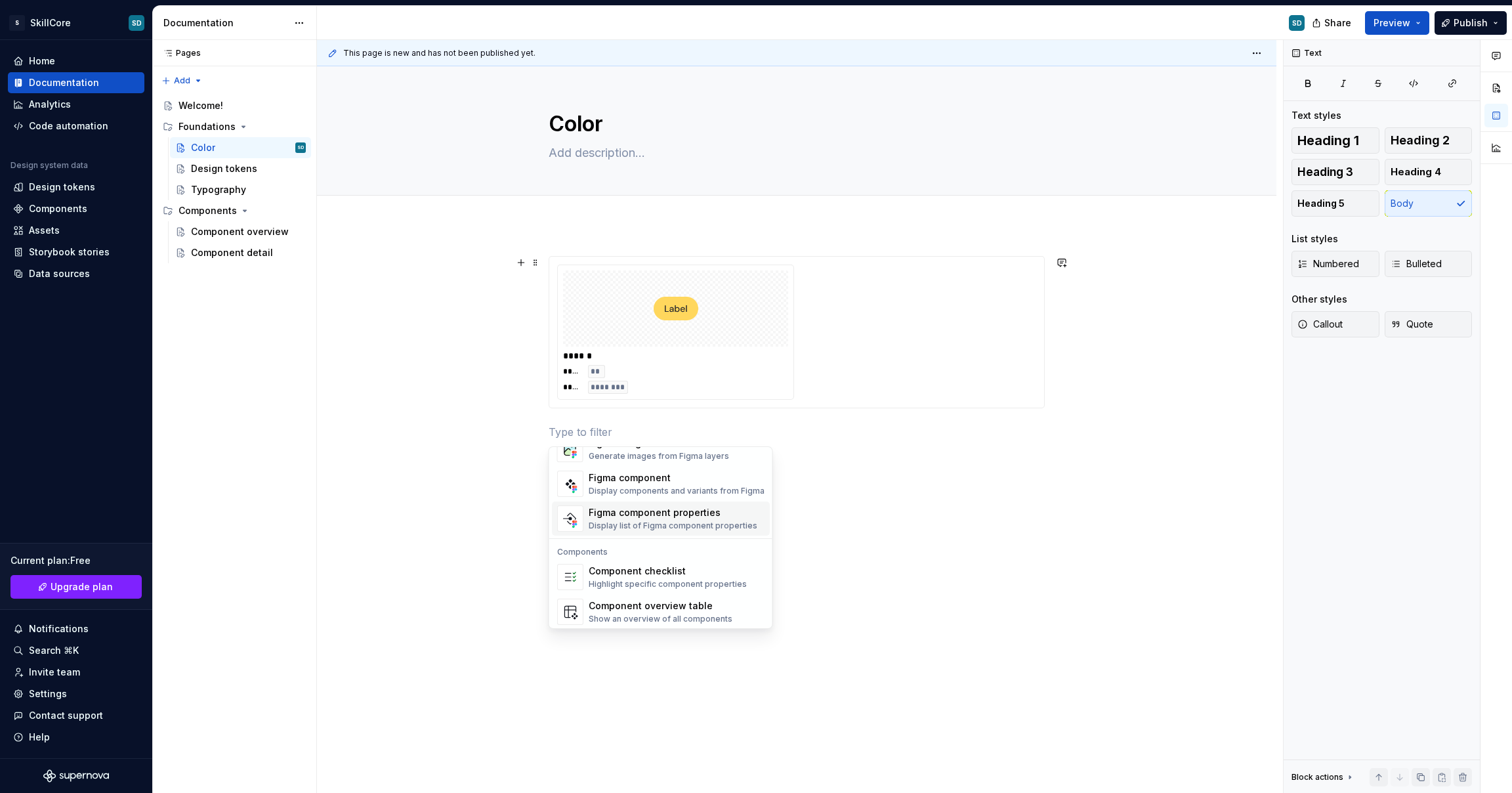
click at [620, 527] on div "Display list of Figma component properties" at bounding box center [673, 526] width 169 height 11
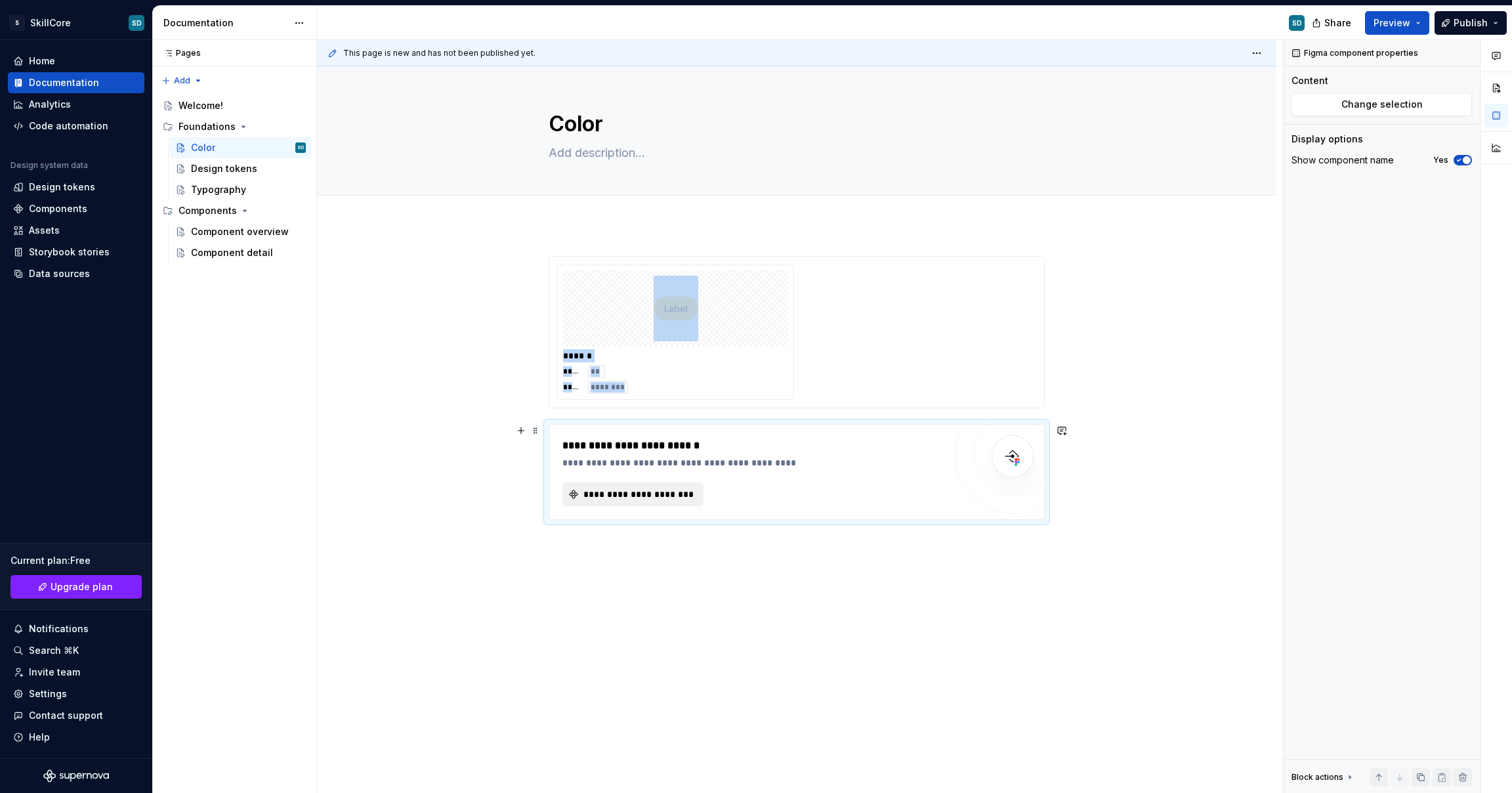
click at [623, 497] on span "**********" at bounding box center [638, 494] width 113 height 13
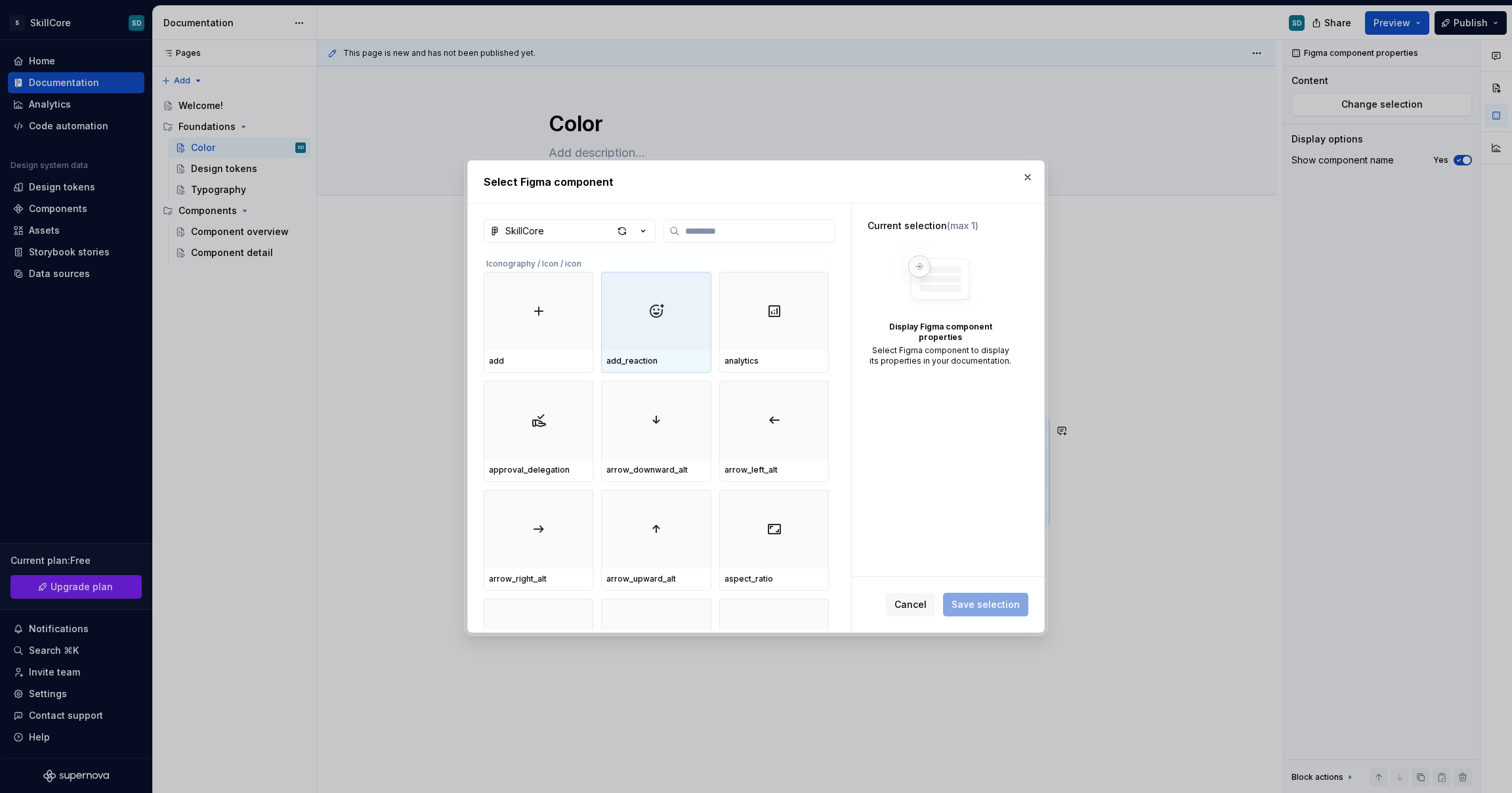
type textarea "*"
click at [694, 227] on input "search" at bounding box center [758, 231] width 155 height 13
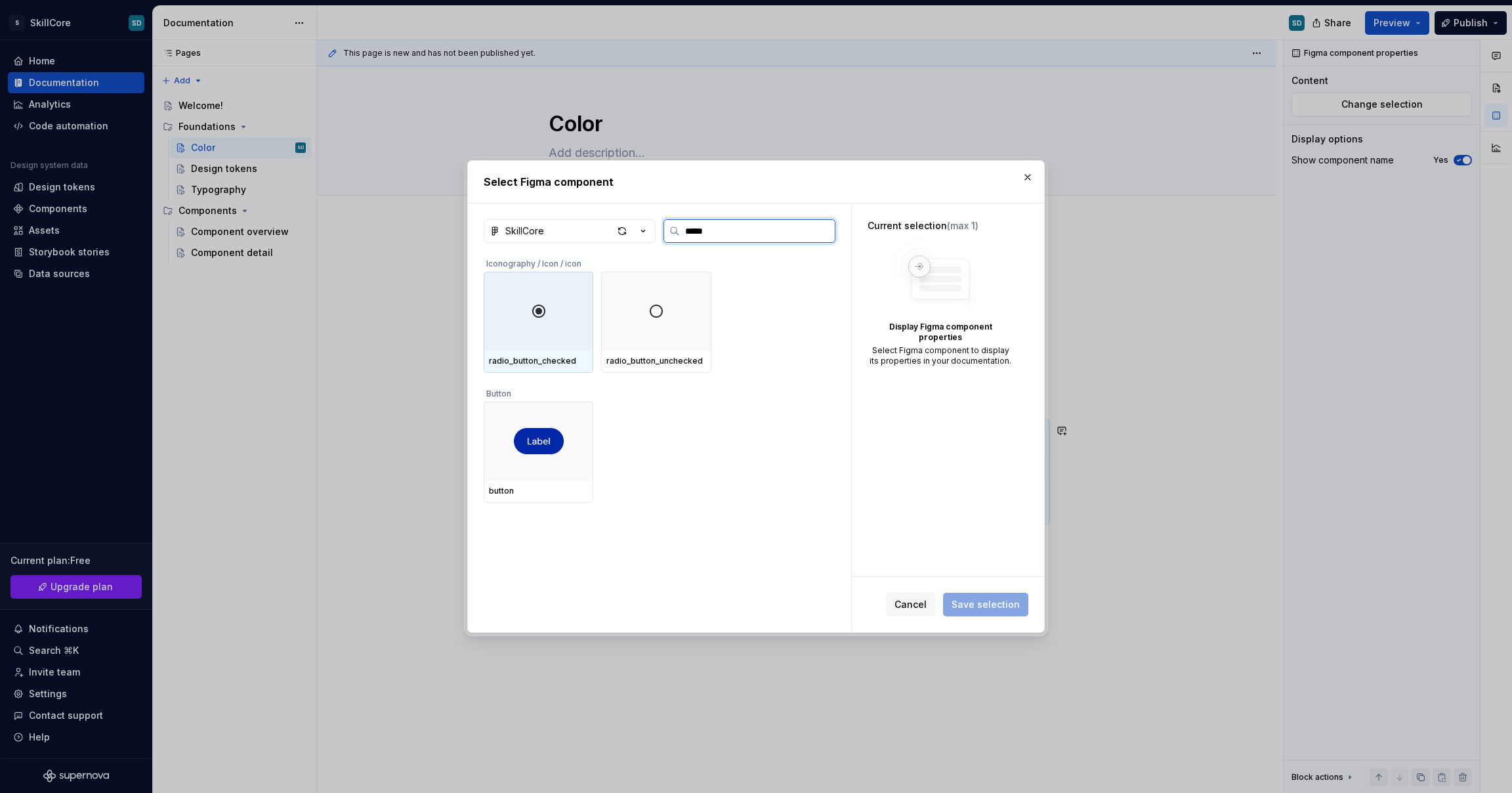
type input "******"
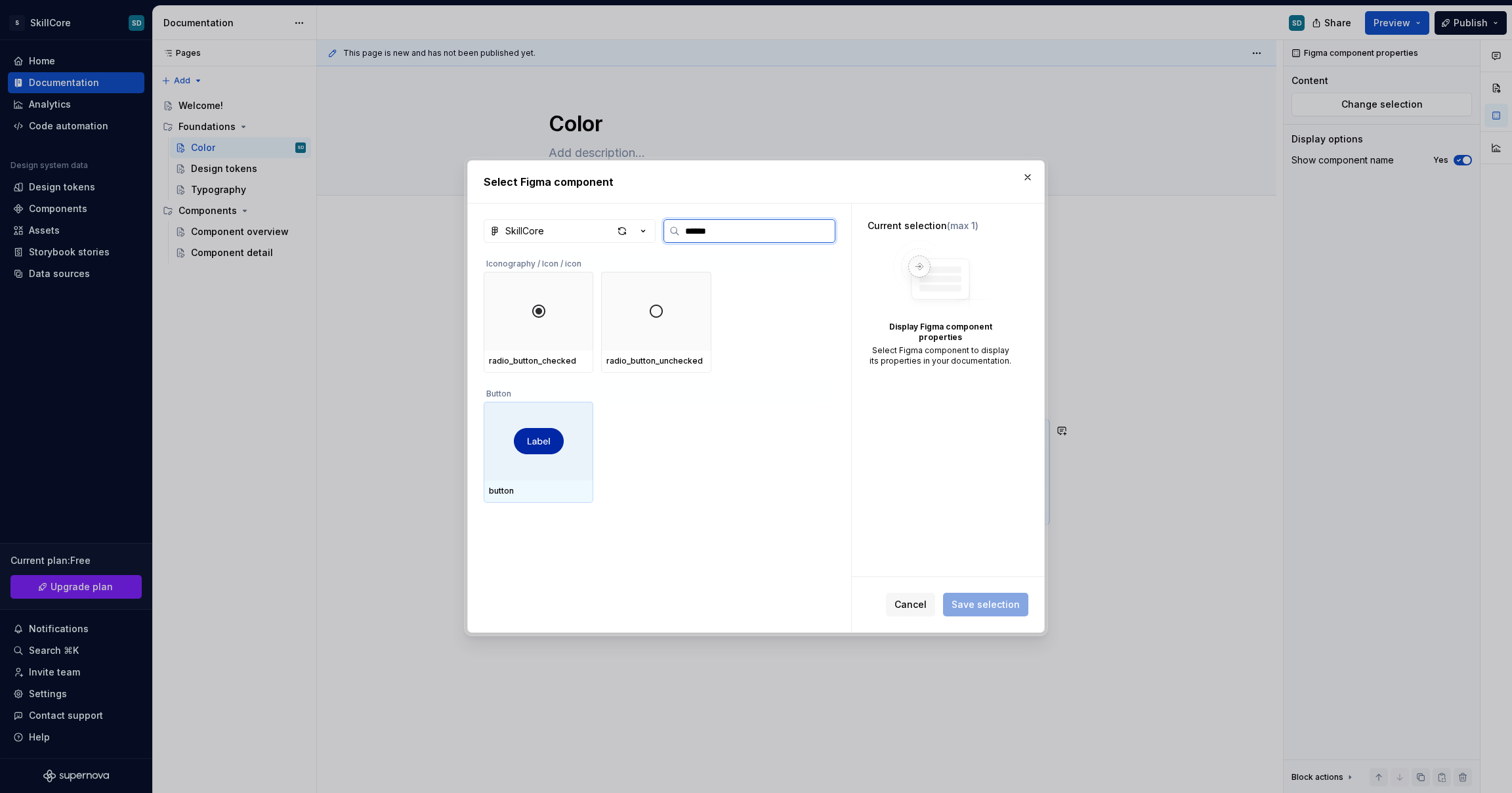
click at [517, 452] on img at bounding box center [539, 441] width 50 height 26
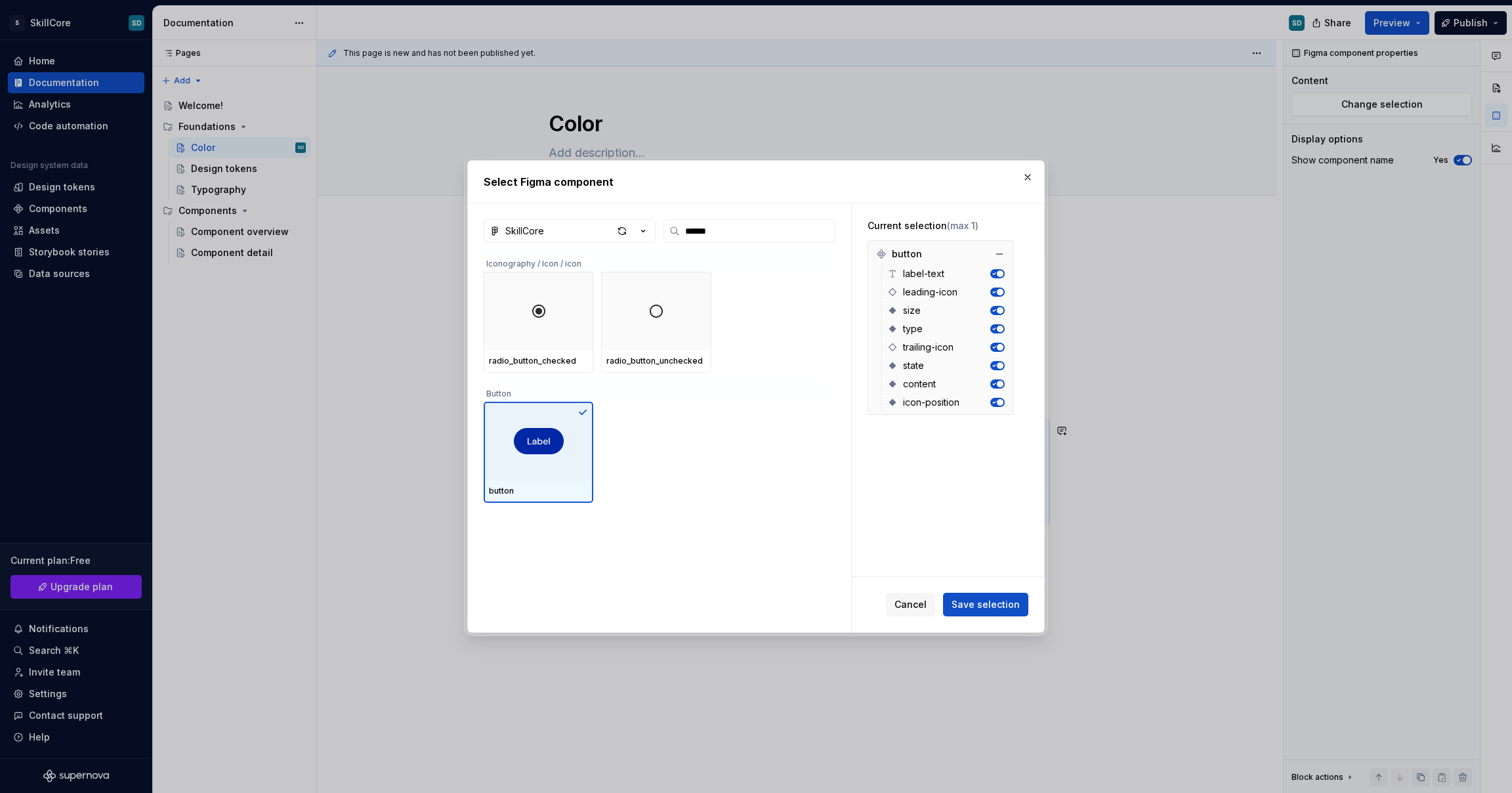
click at [996, 275] on button "button" at bounding box center [997, 274] width 14 height 9
click at [996, 275] on span "button" at bounding box center [995, 274] width 7 height 7
click at [996, 275] on button "button" at bounding box center [997, 274] width 14 height 9
click at [996, 275] on span "button" at bounding box center [995, 274] width 7 height 7
click at [999, 604] on span "Save selection" at bounding box center [986, 605] width 68 height 13
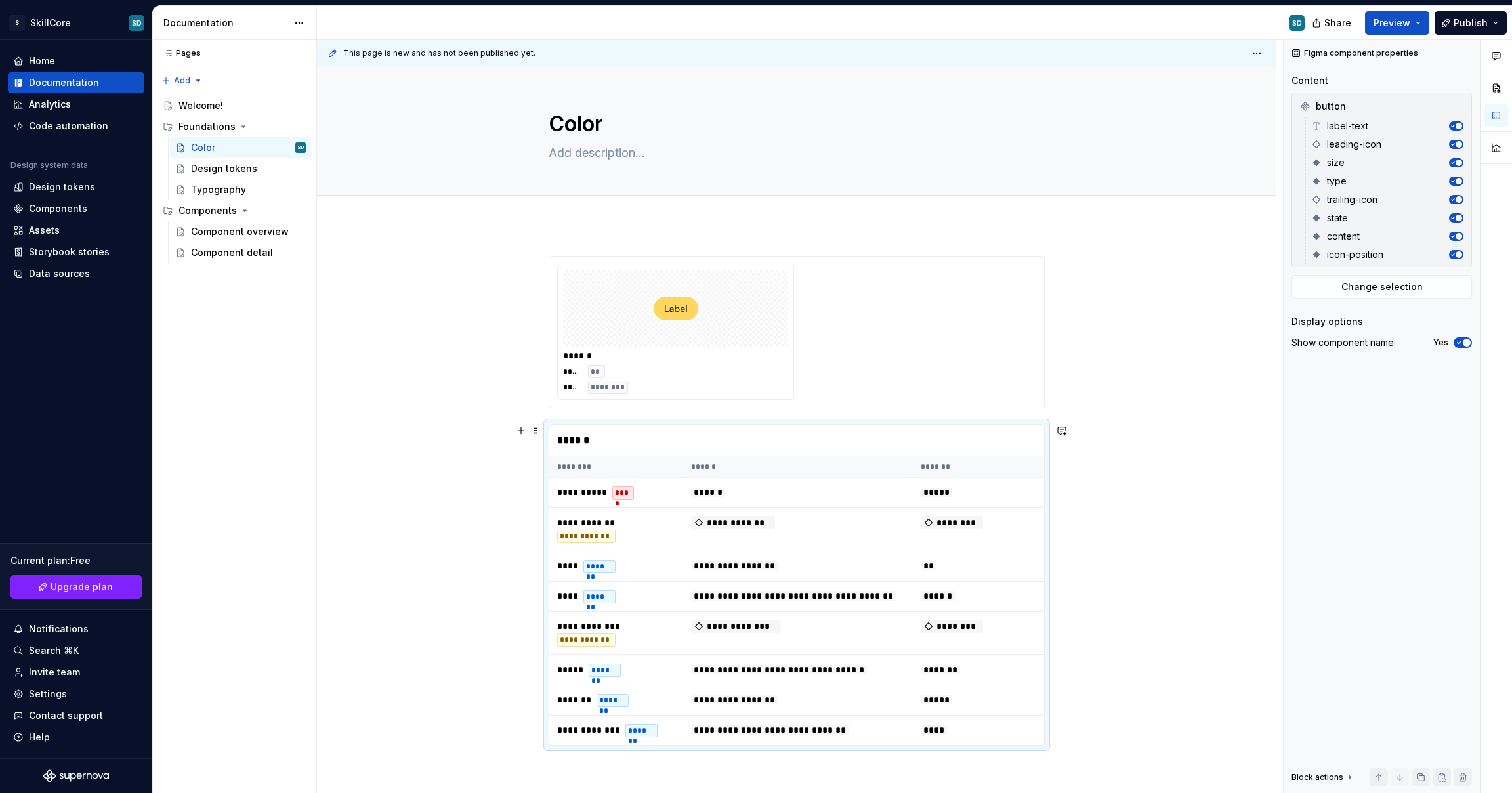
click at [1113, 479] on div "**********" at bounding box center [797, 612] width 960 height 775
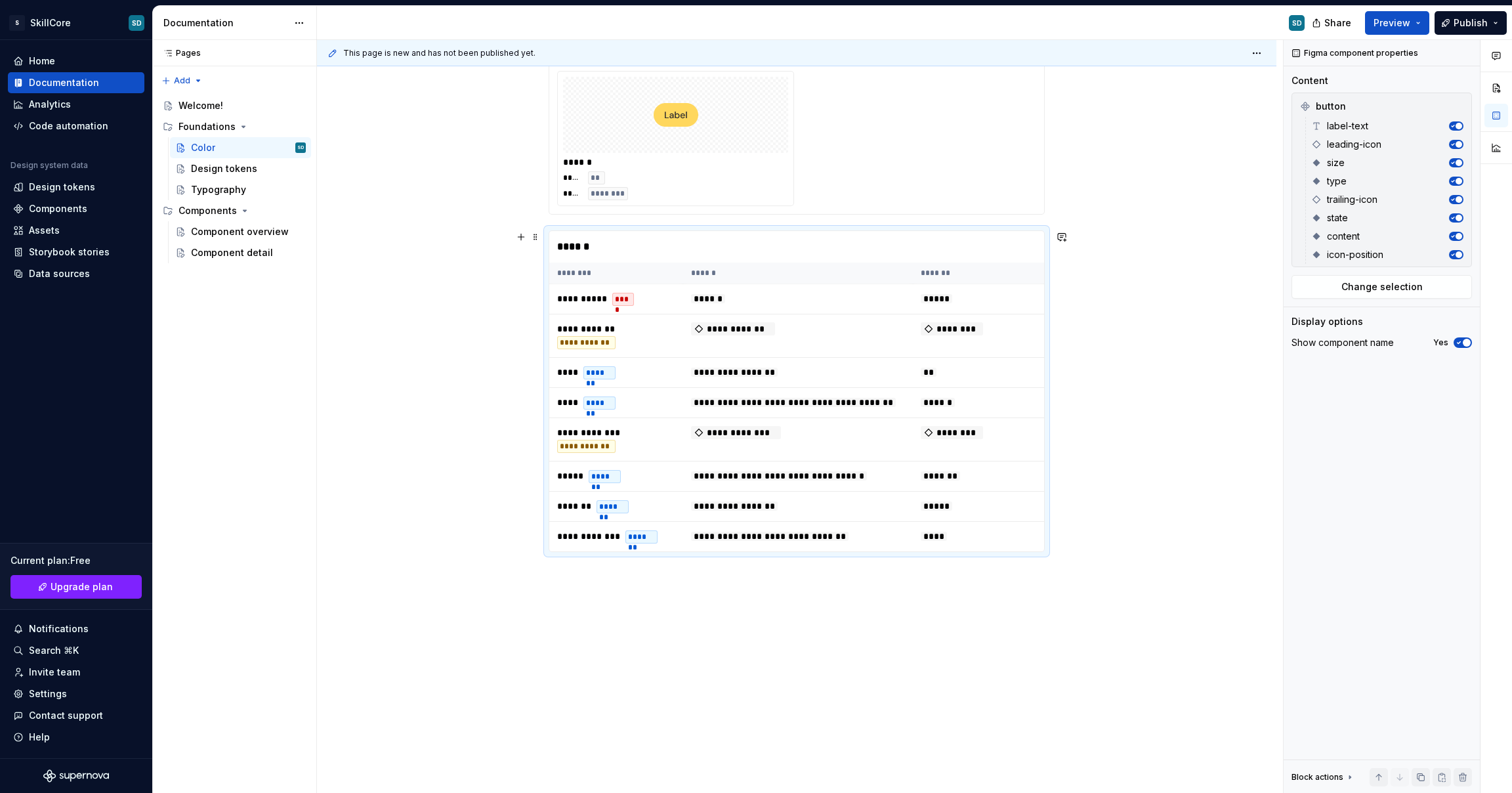
scroll to position [124, 0]
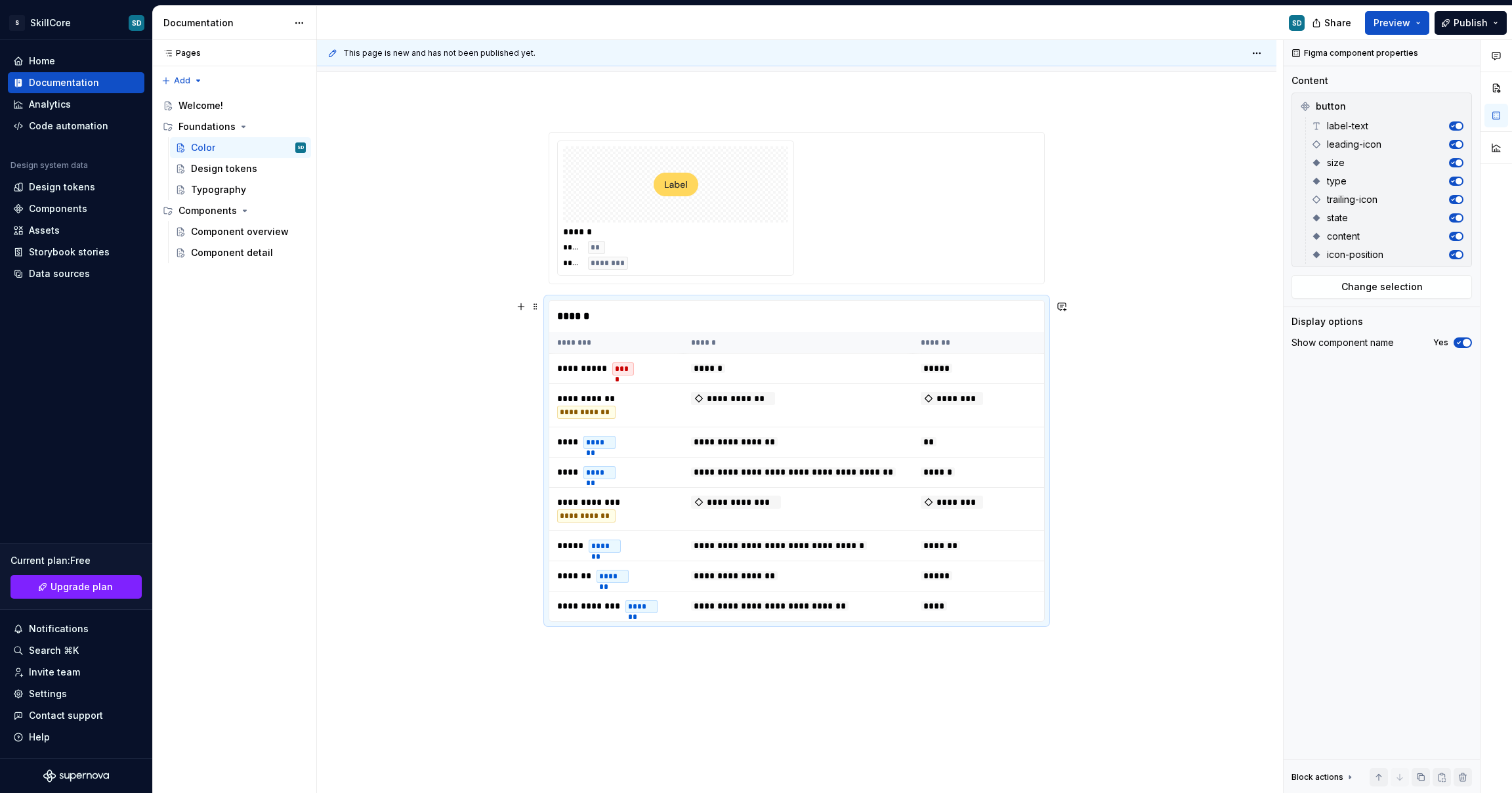
click at [1003, 349] on th "*******" at bounding box center [978, 343] width 131 height 22
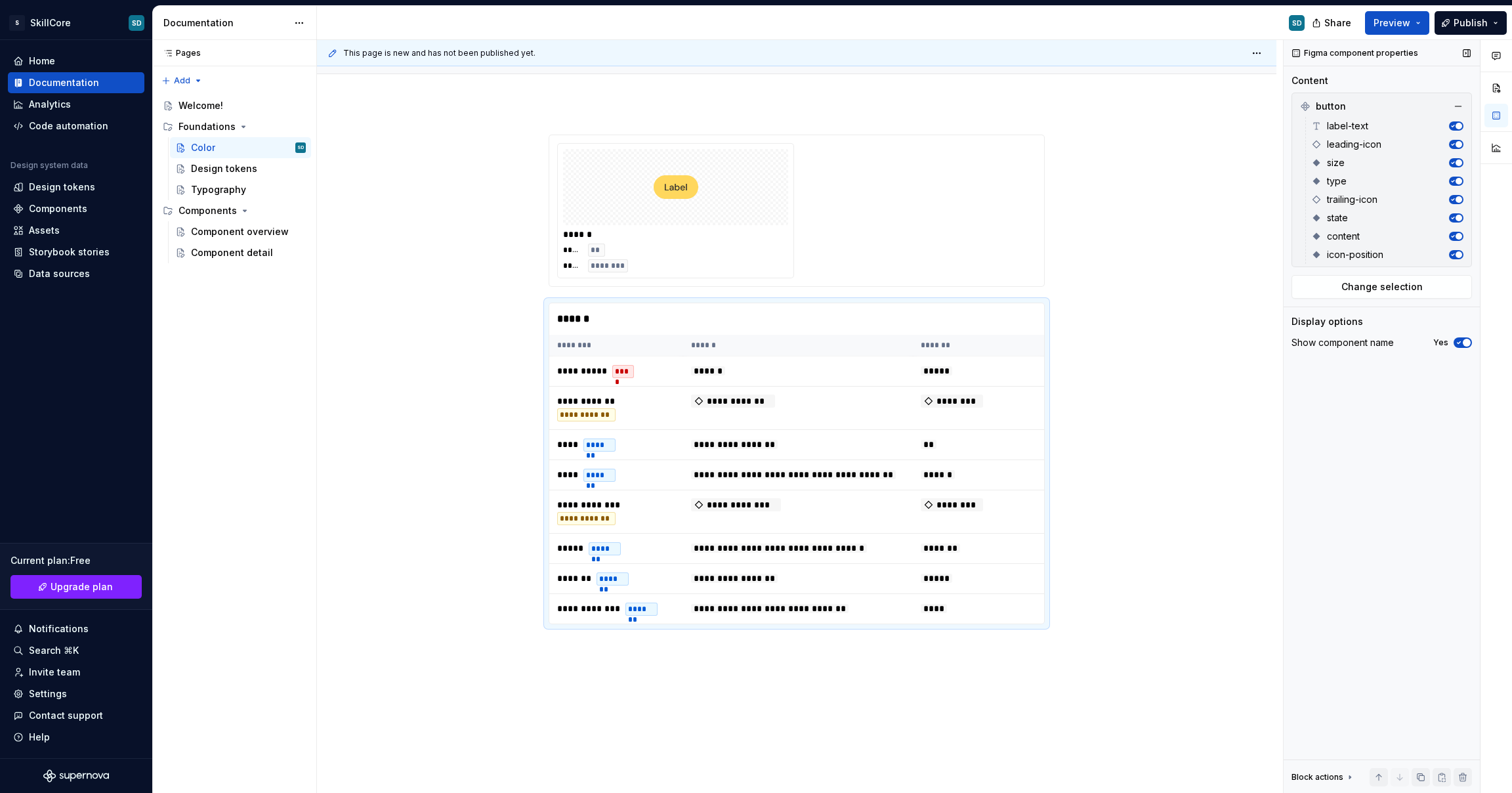
click at [1464, 340] on span "button" at bounding box center [1466, 342] width 8 height 8
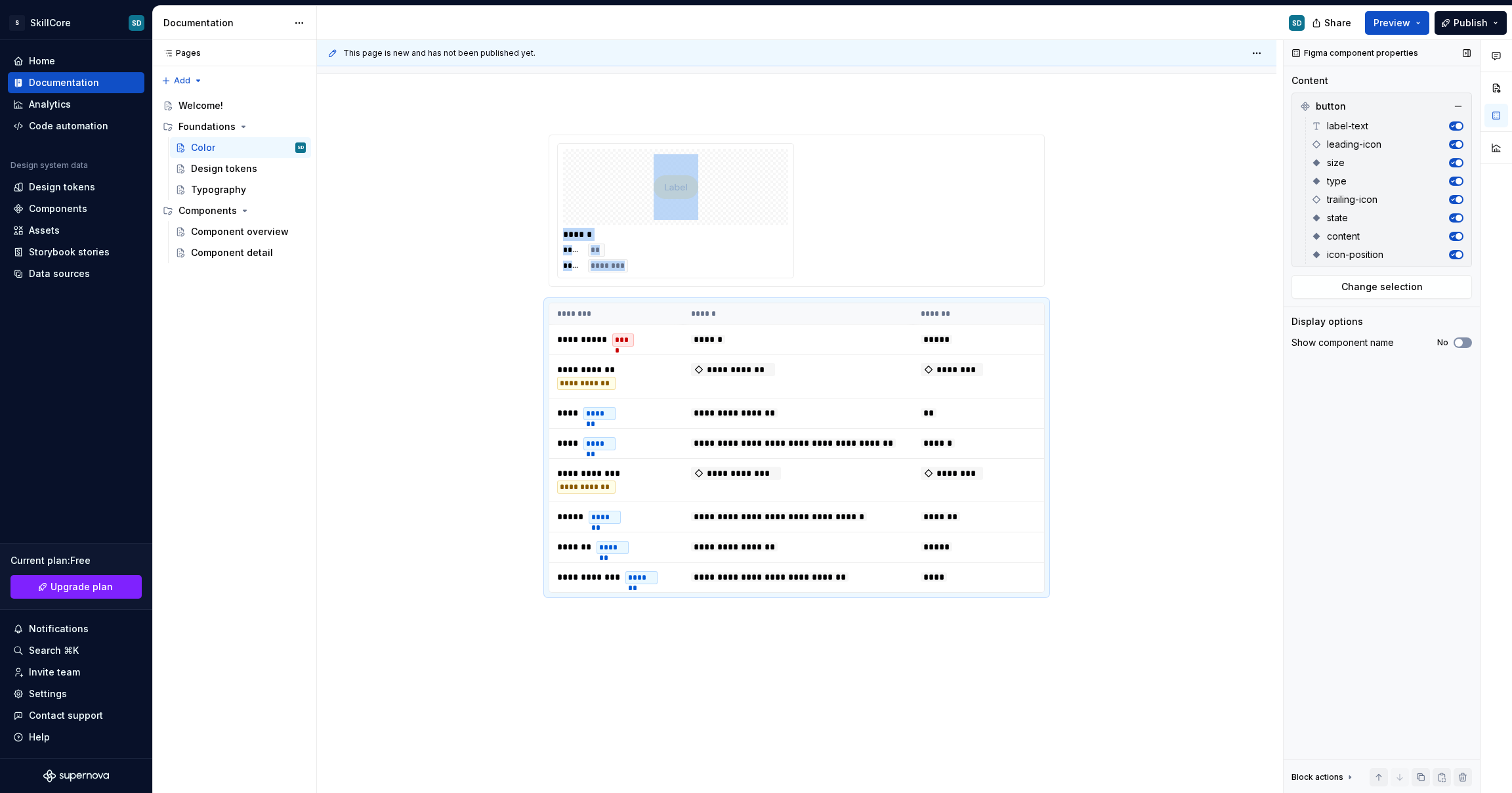
click at [1464, 340] on button "No" at bounding box center [1463, 342] width 18 height 11
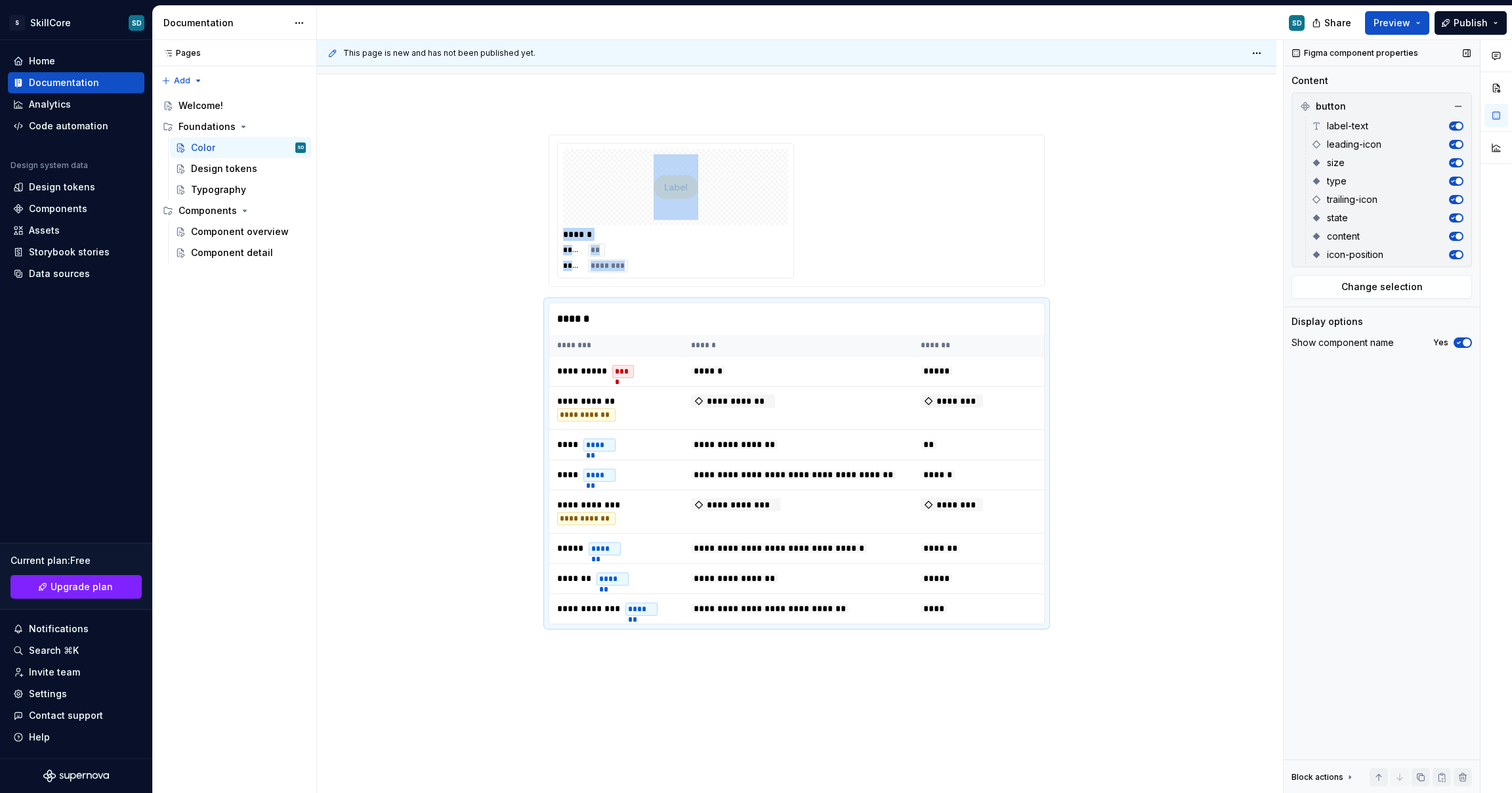
click at [1464, 340] on span "button" at bounding box center [1466, 342] width 8 height 8
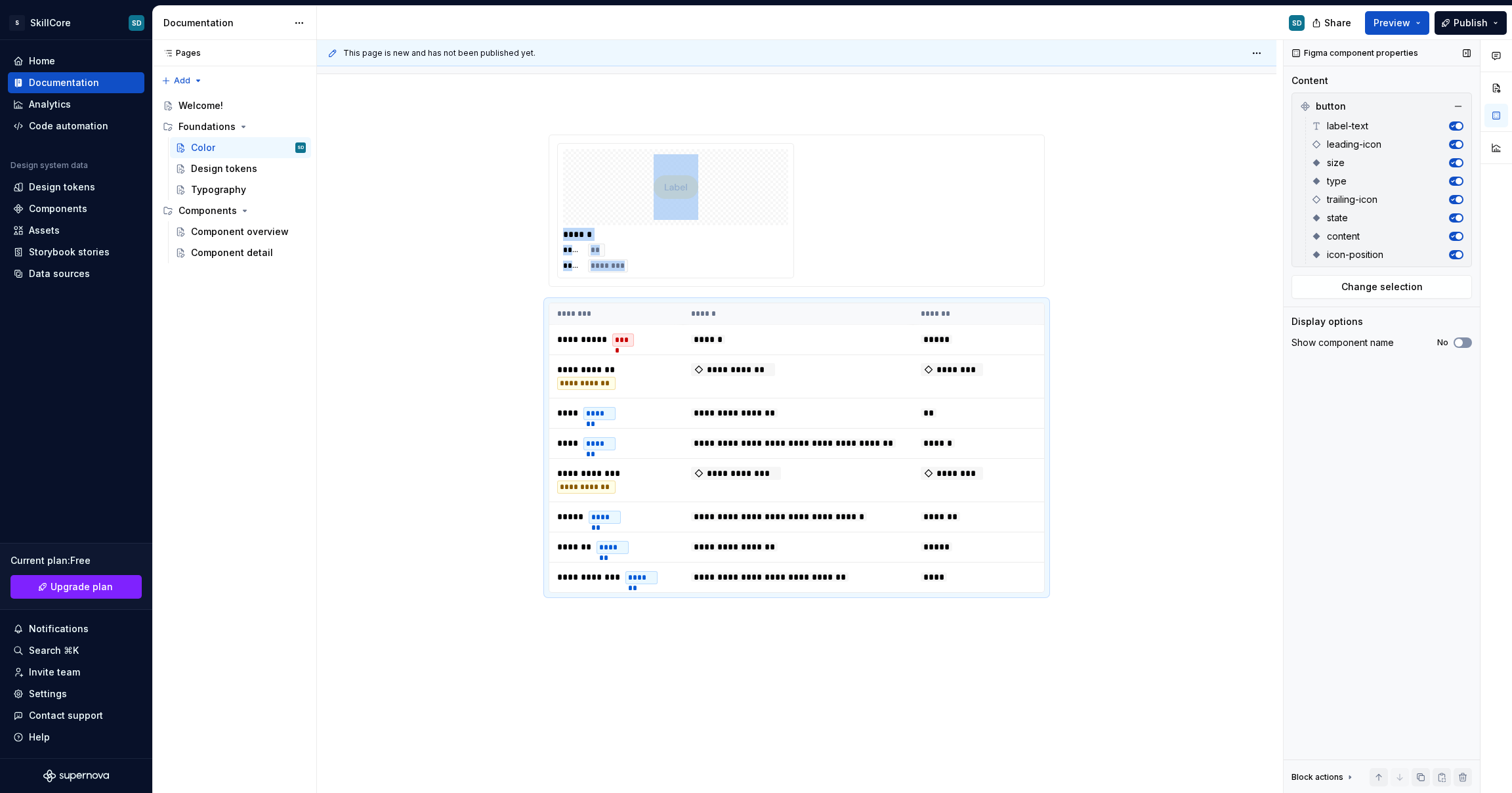
click at [1461, 341] on span "button" at bounding box center [1459, 342] width 8 height 8
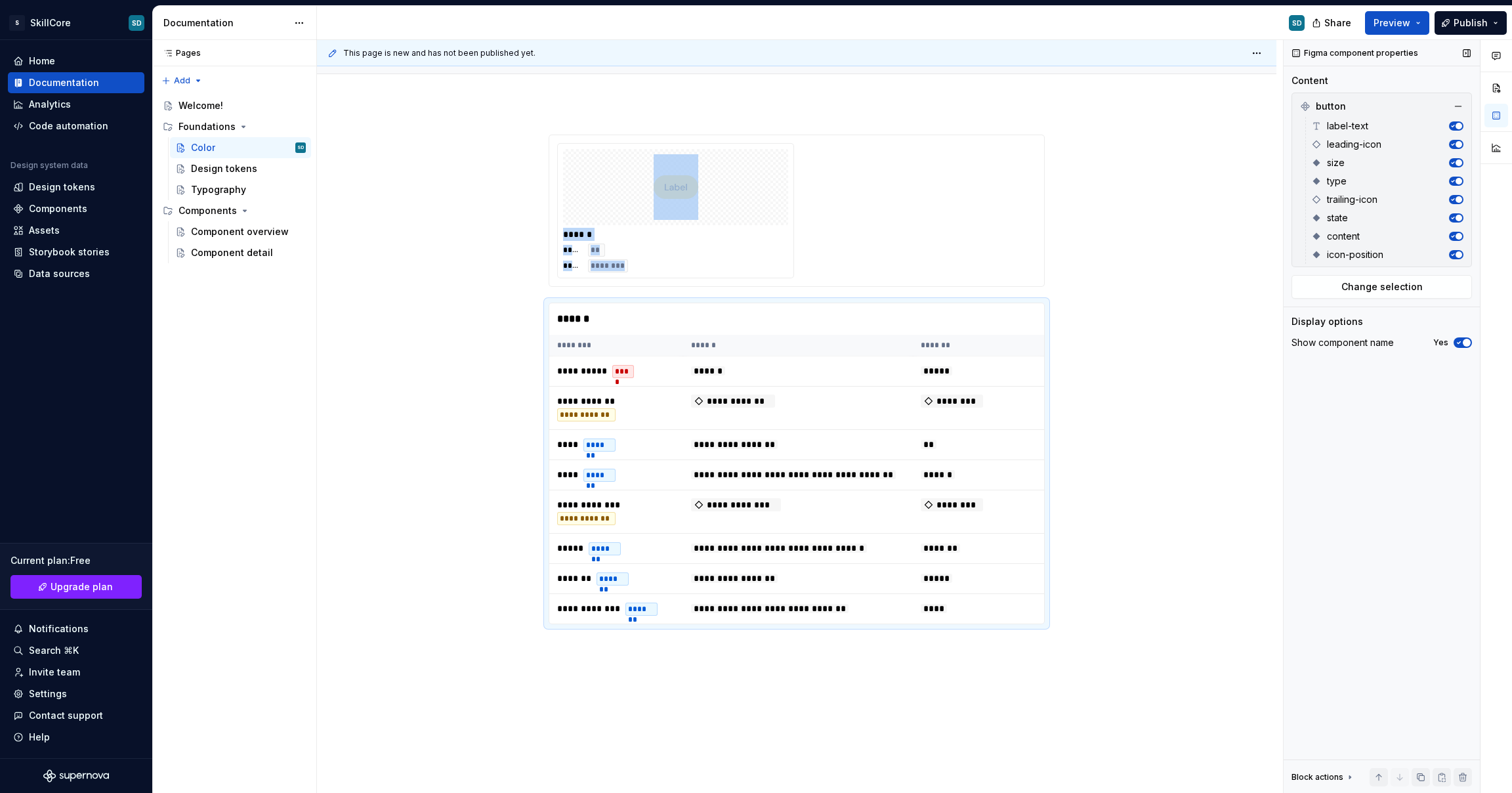
click at [1461, 341] on icon "button" at bounding box center [1459, 342] width 11 height 8
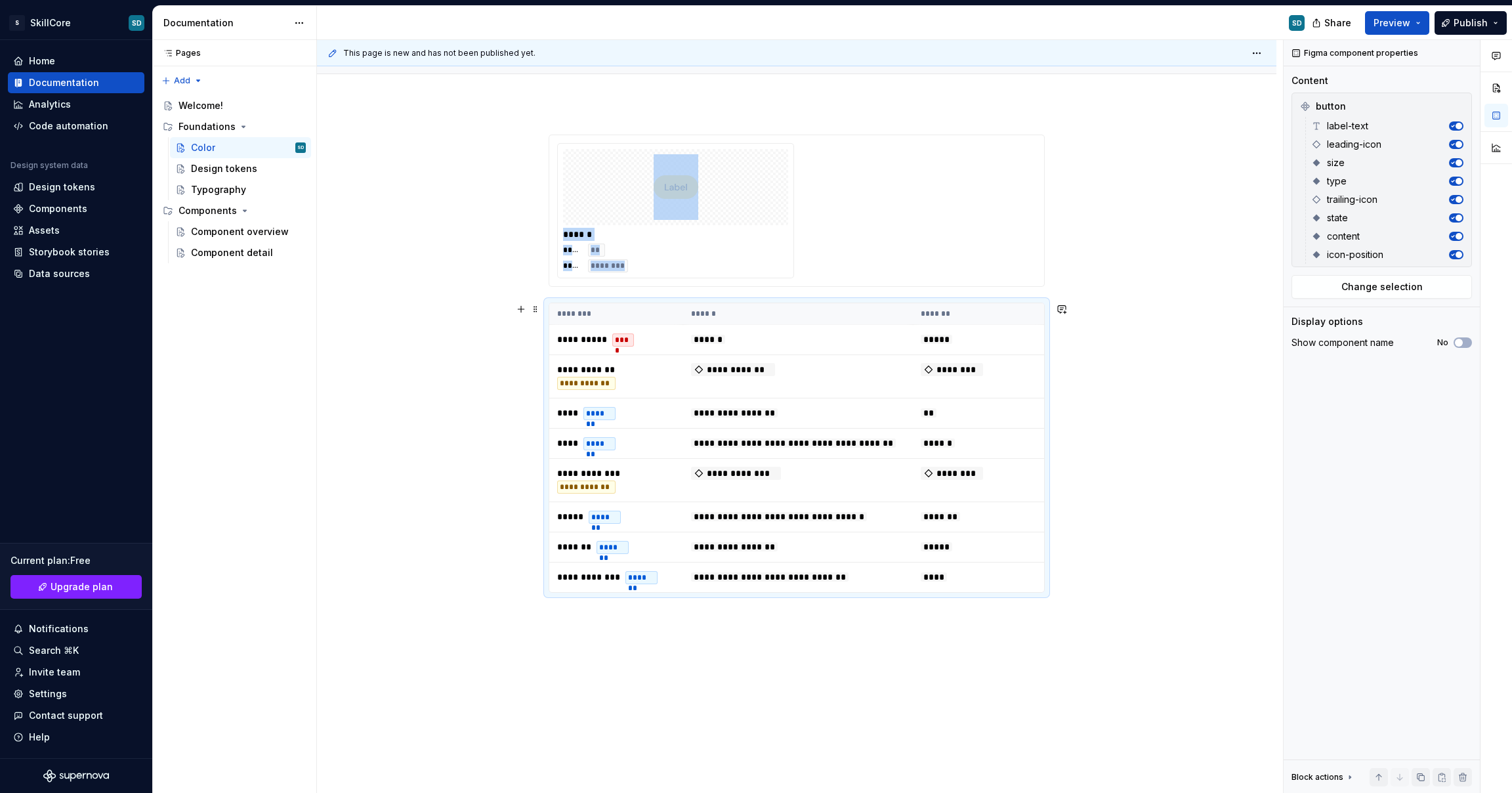
click at [1121, 460] on div "**********" at bounding box center [797, 475] width 960 height 743
click at [1400, 23] on span "Preview" at bounding box center [1392, 23] width 37 height 13
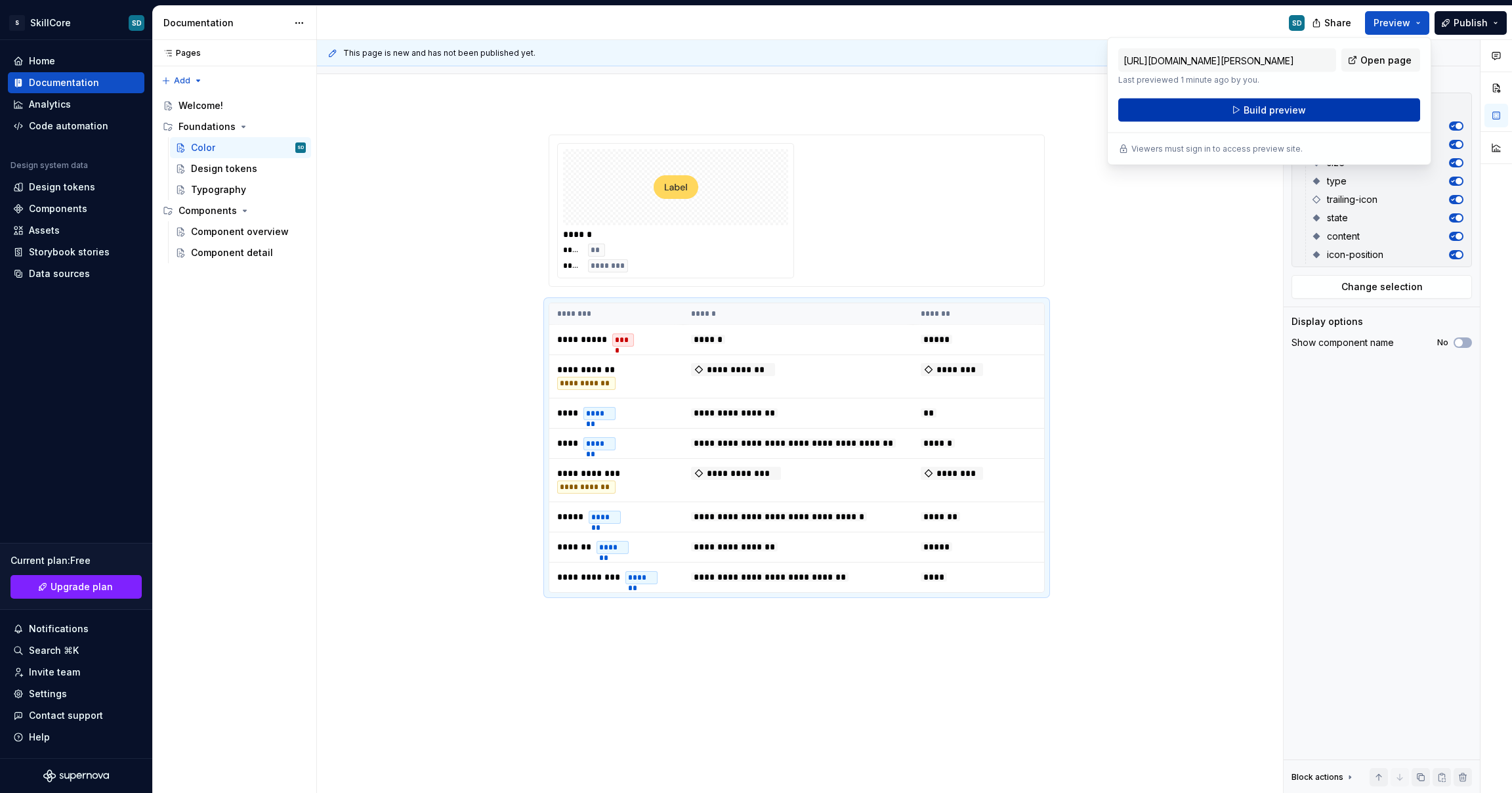
click at [1298, 105] on span "Build preview" at bounding box center [1275, 110] width 63 height 13
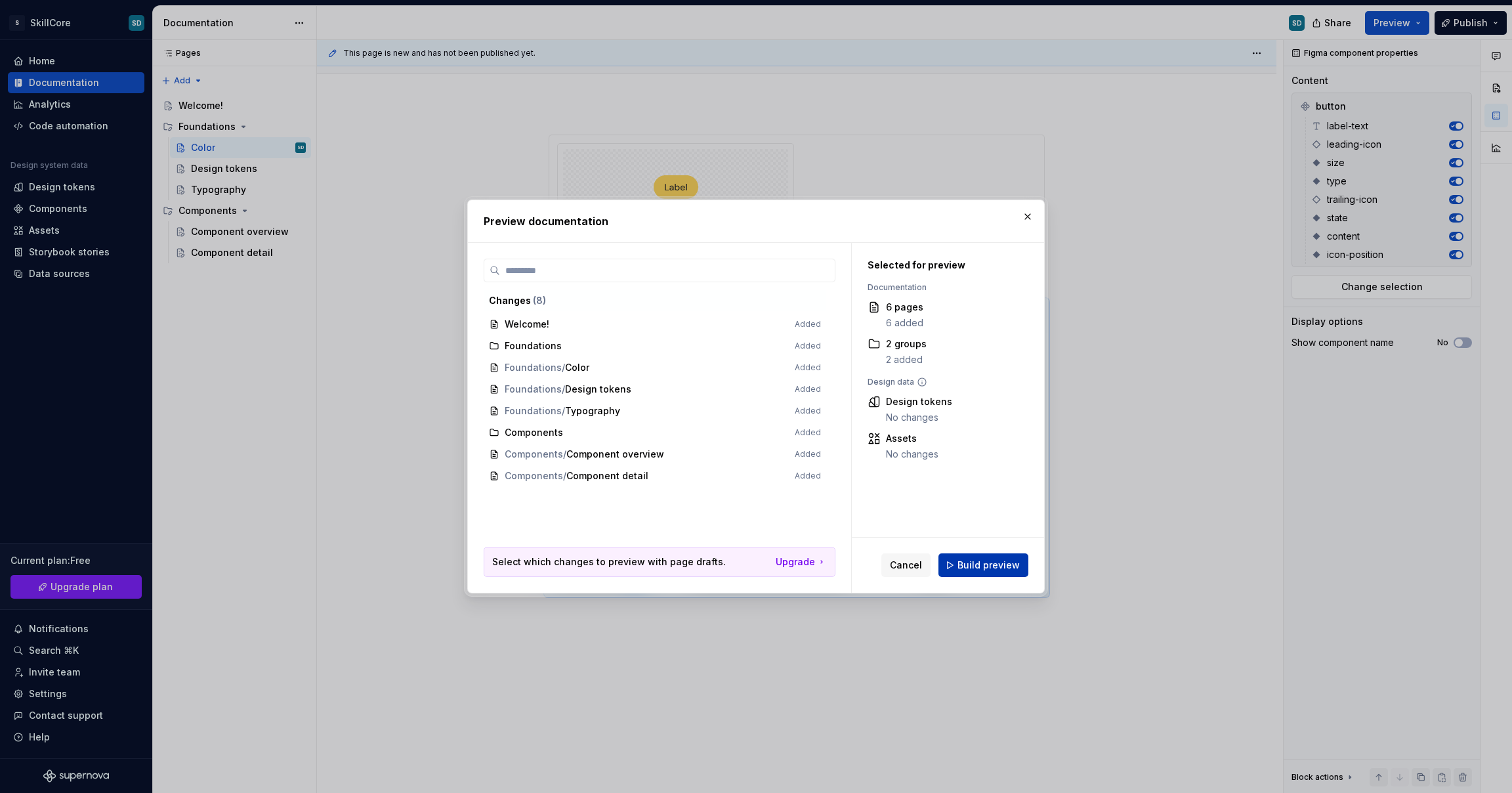
click at [1006, 561] on span "Build preview" at bounding box center [989, 565] width 63 height 13
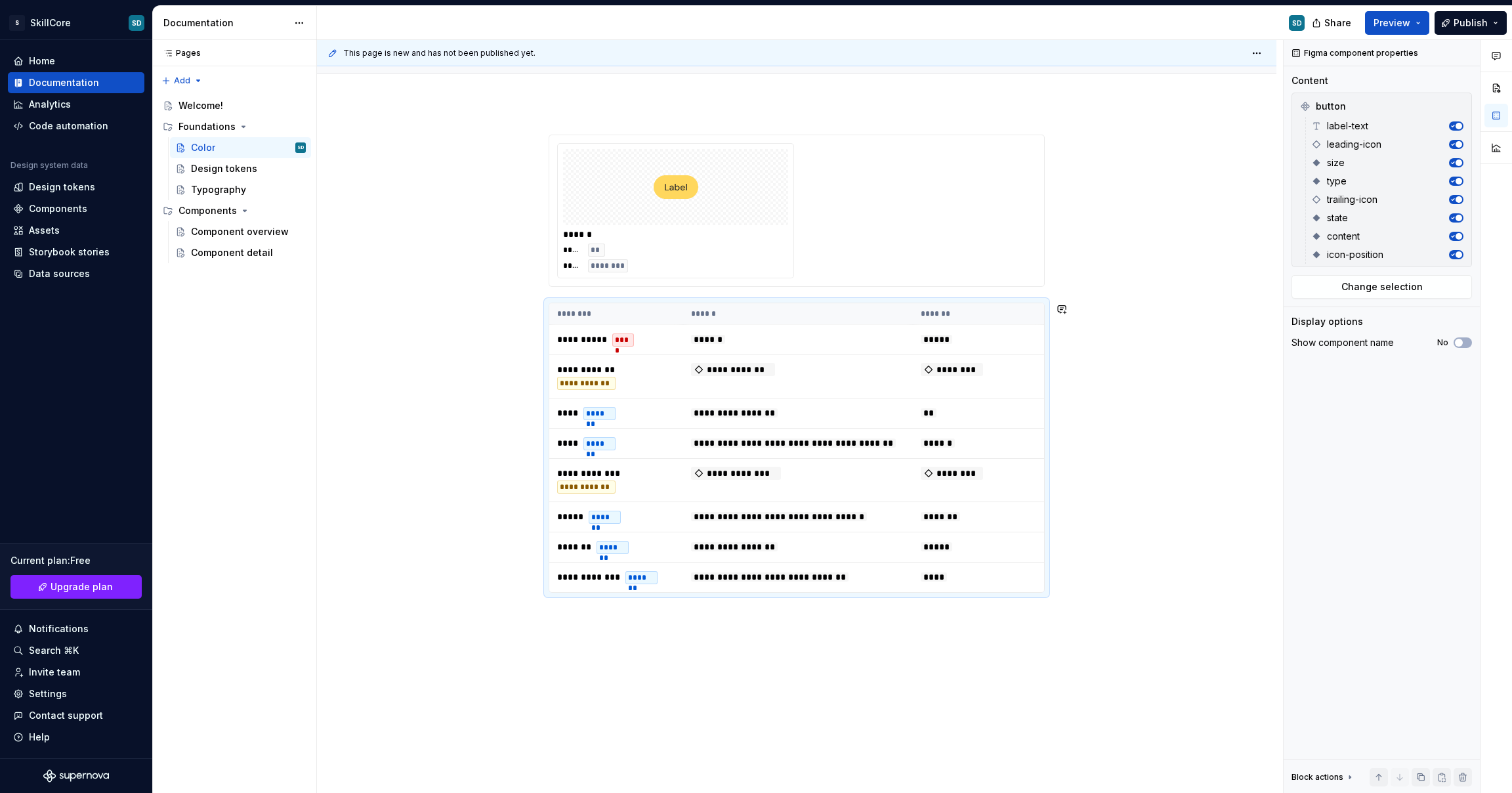
click at [580, 666] on div "**********" at bounding box center [797, 475] width 960 height 743
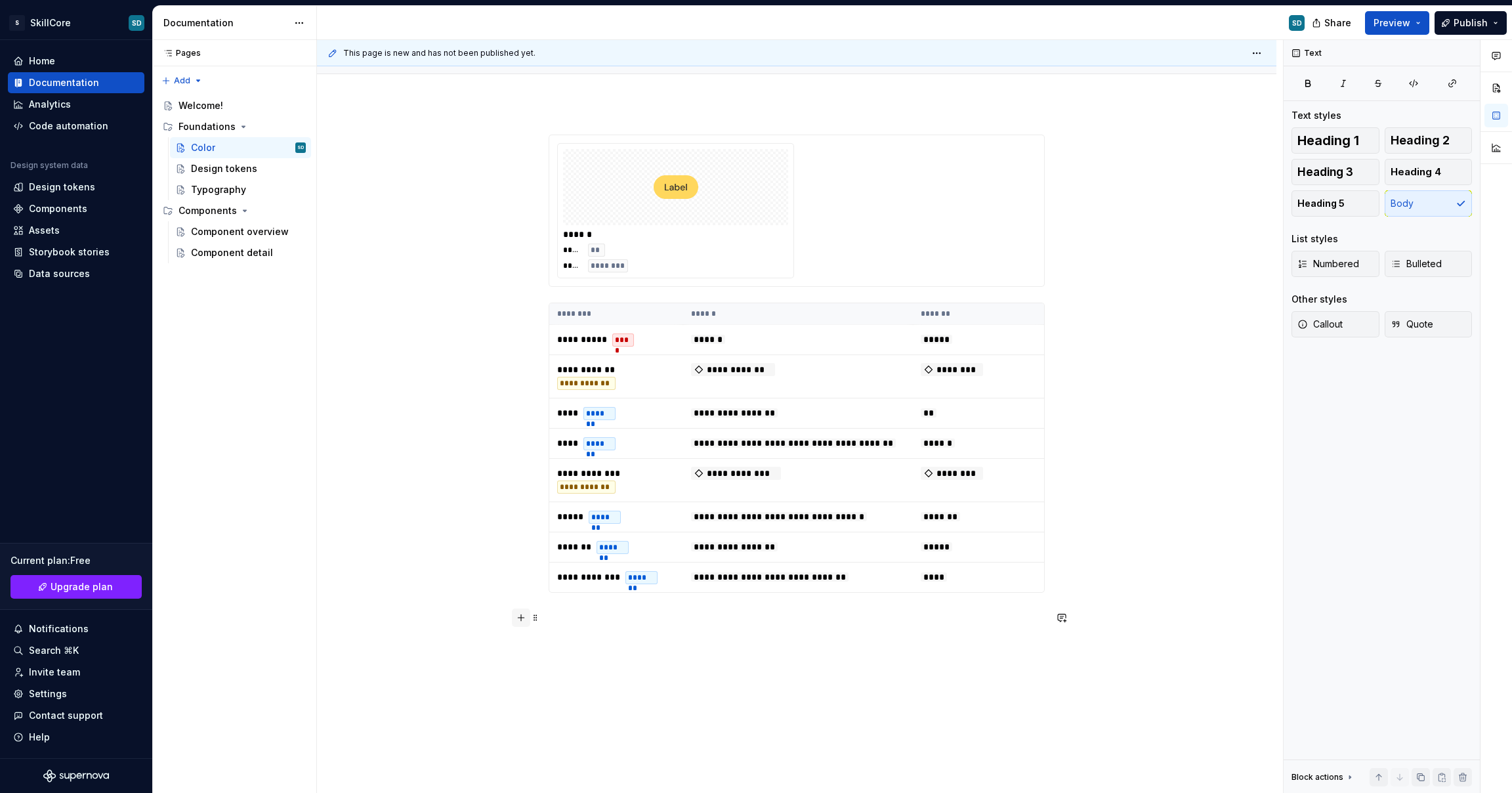
click at [522, 616] on button "button" at bounding box center [522, 618] width 18 height 18
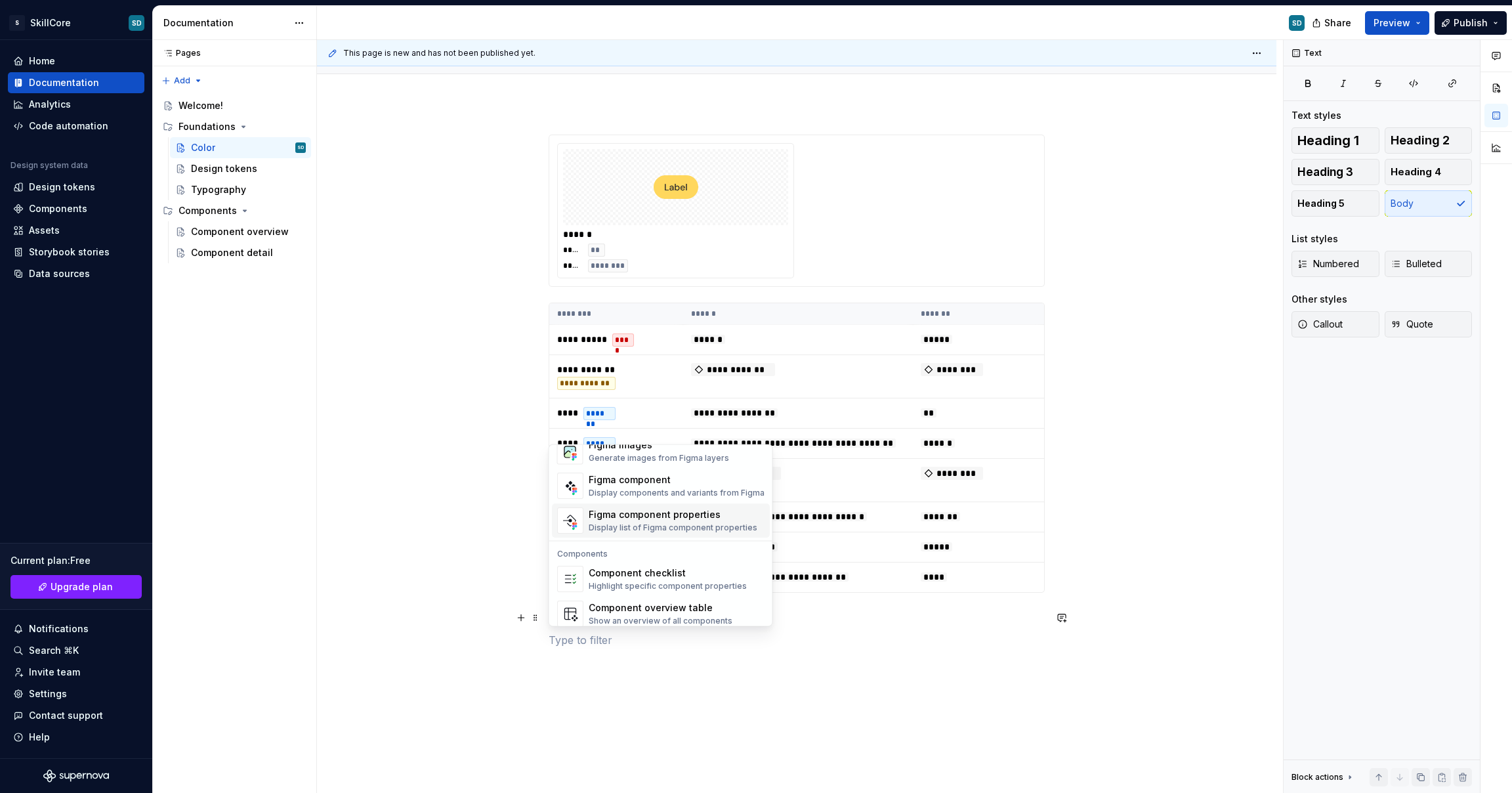
scroll to position [1307, 0]
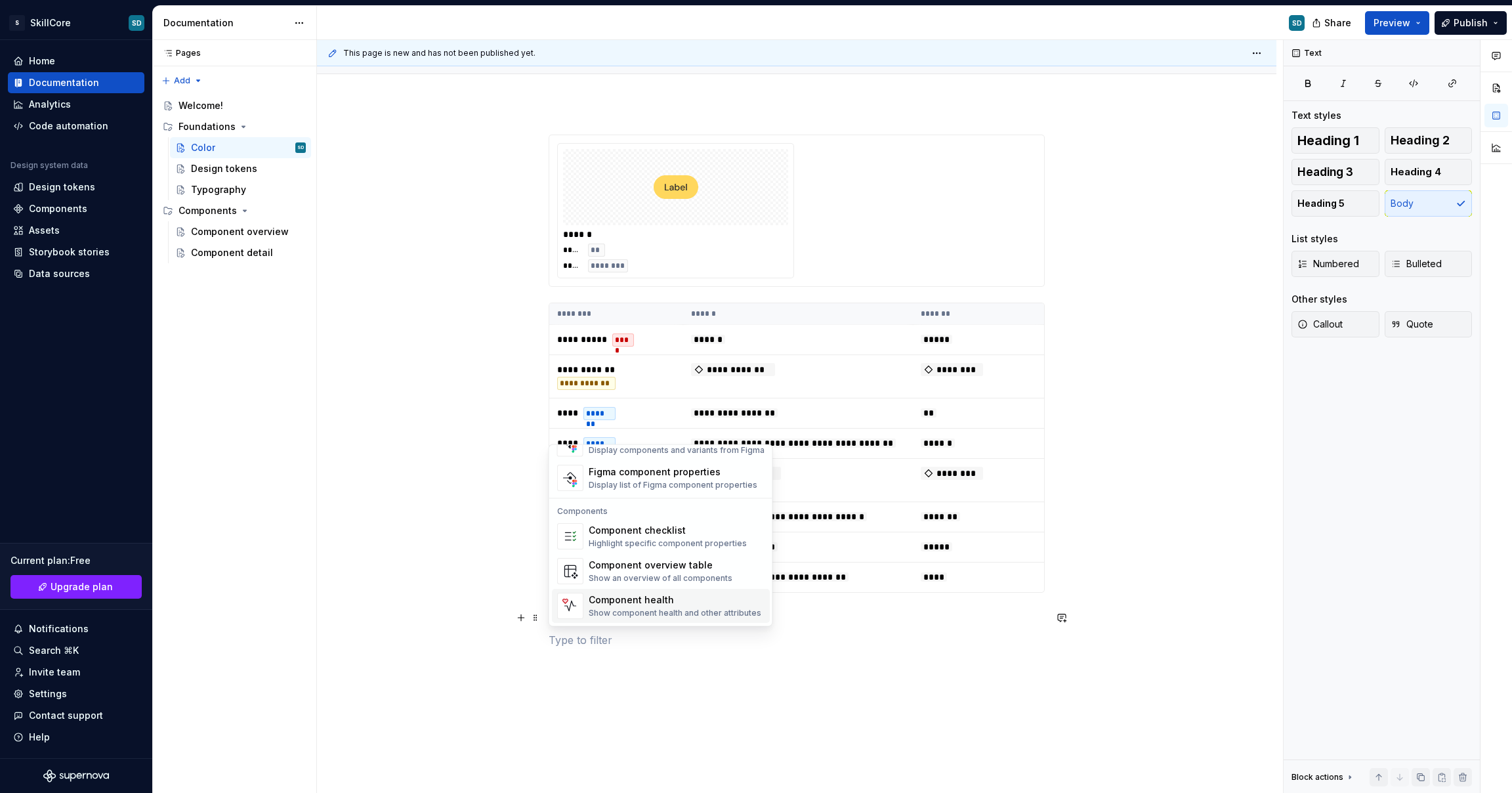
click at [663, 610] on div "Show component health and other attributes" at bounding box center [675, 614] width 173 height 11
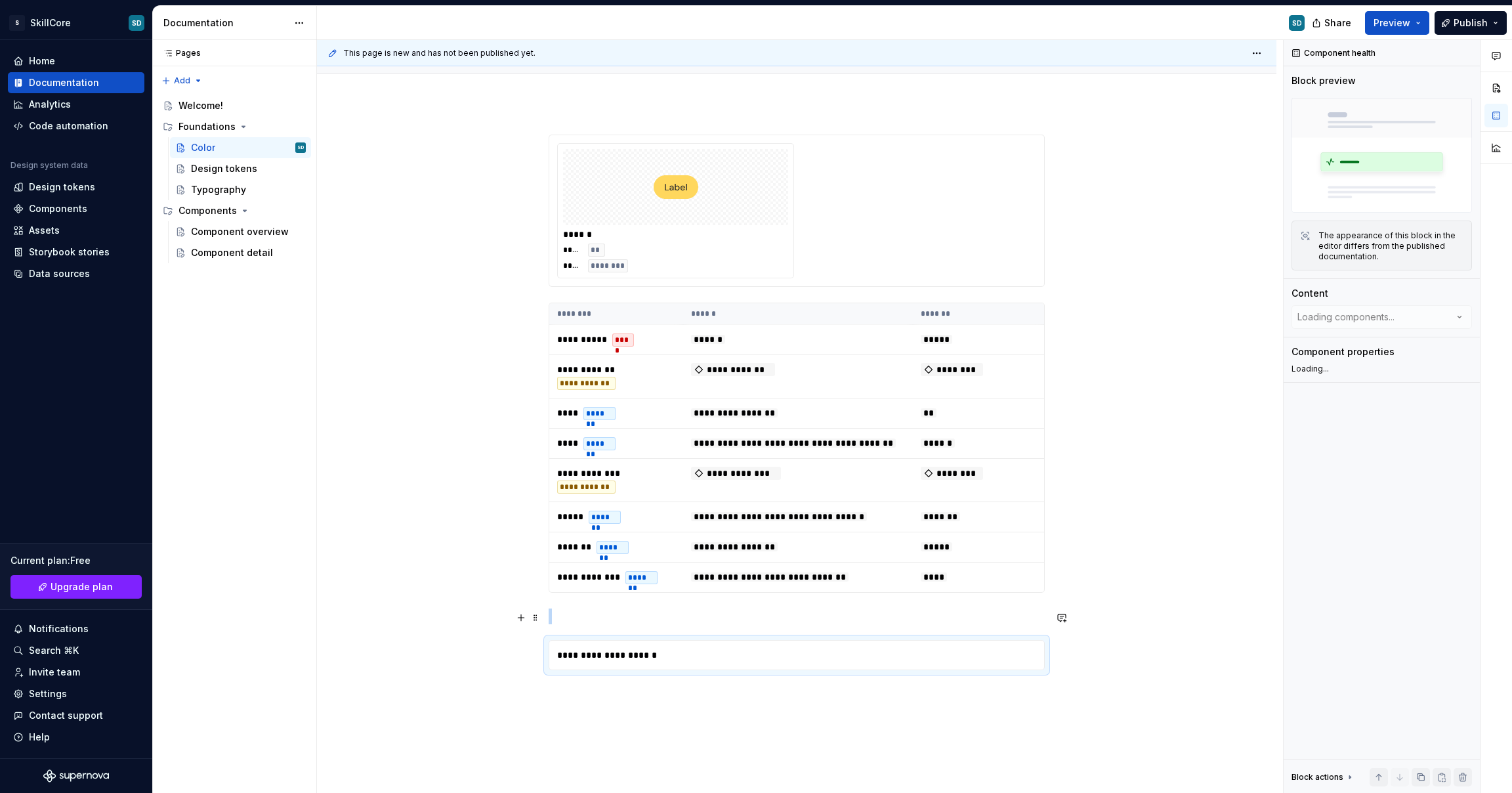
type textarea "*"
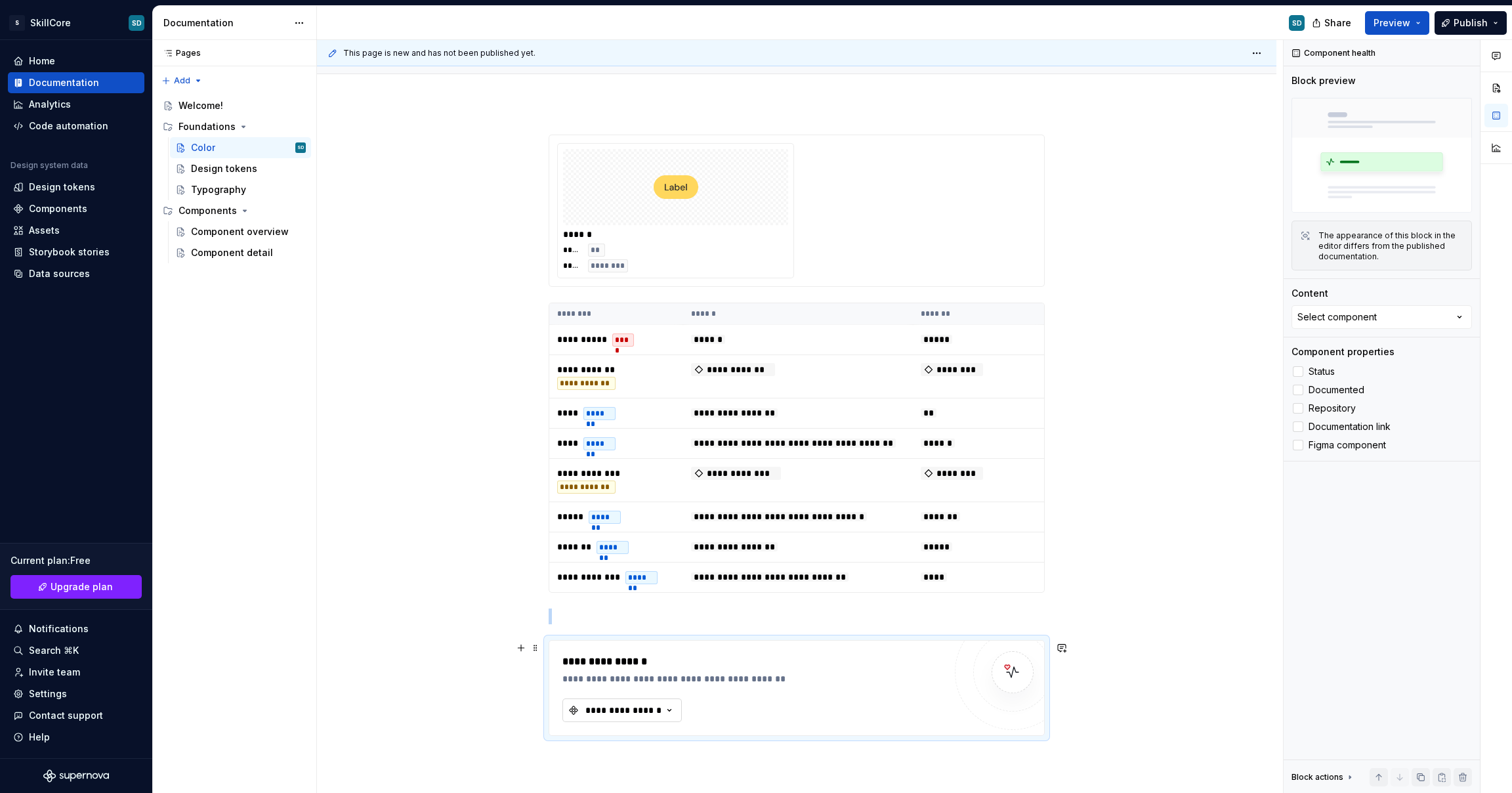
click at [633, 713] on div "**********" at bounding box center [623, 710] width 78 height 13
type input "button"
click at [617, 734] on input "button" at bounding box center [668, 739] width 209 height 23
click at [597, 735] on input "button" at bounding box center [668, 739] width 209 height 23
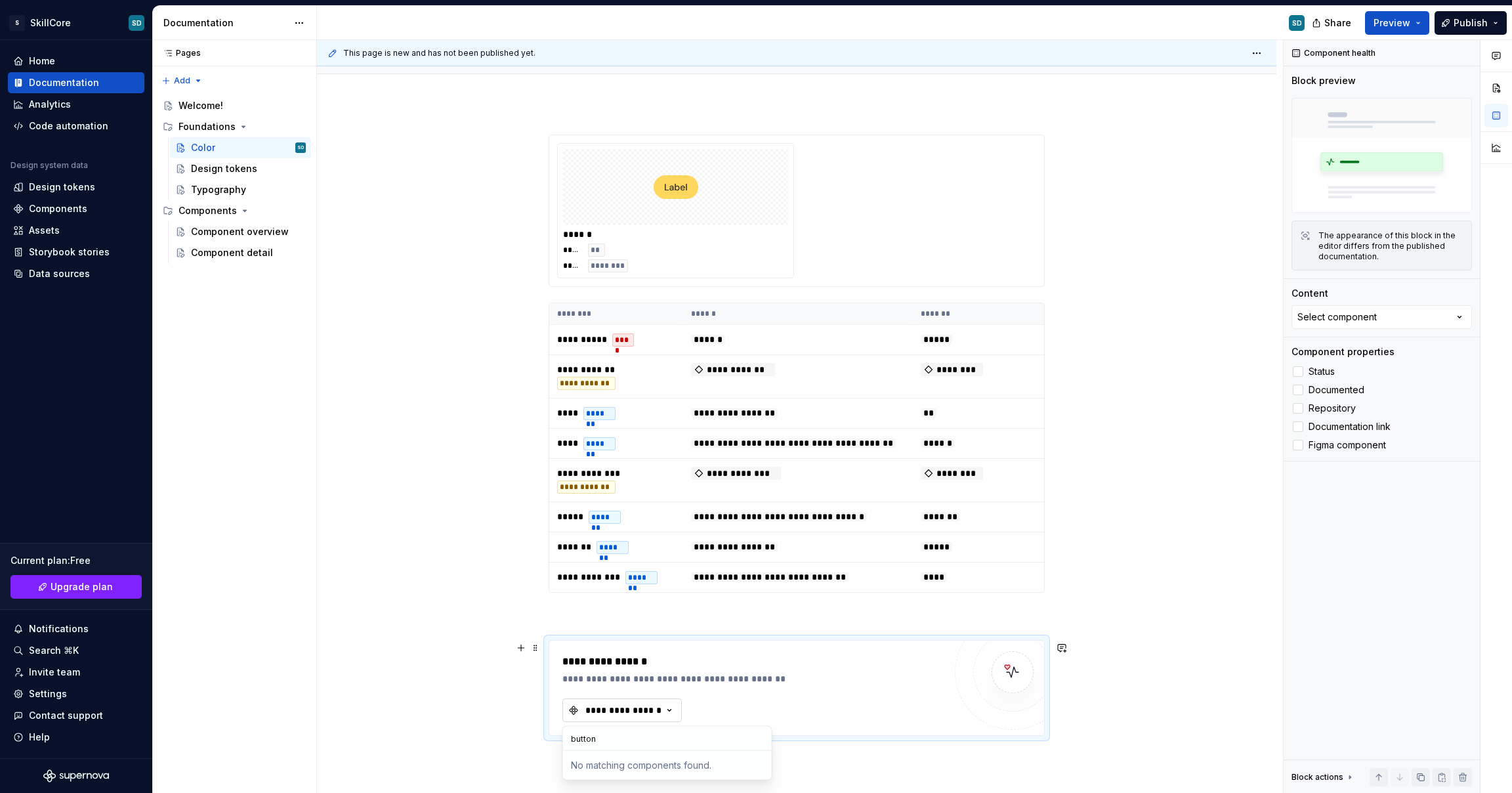
click at [636, 710] on div "**********" at bounding box center [623, 710] width 78 height 13
click at [1017, 666] on img at bounding box center [1012, 672] width 26 height 26
click at [773, 705] on div "**********" at bounding box center [753, 688] width 382 height 68
click at [1391, 309] on button "Select component" at bounding box center [1382, 317] width 180 height 23
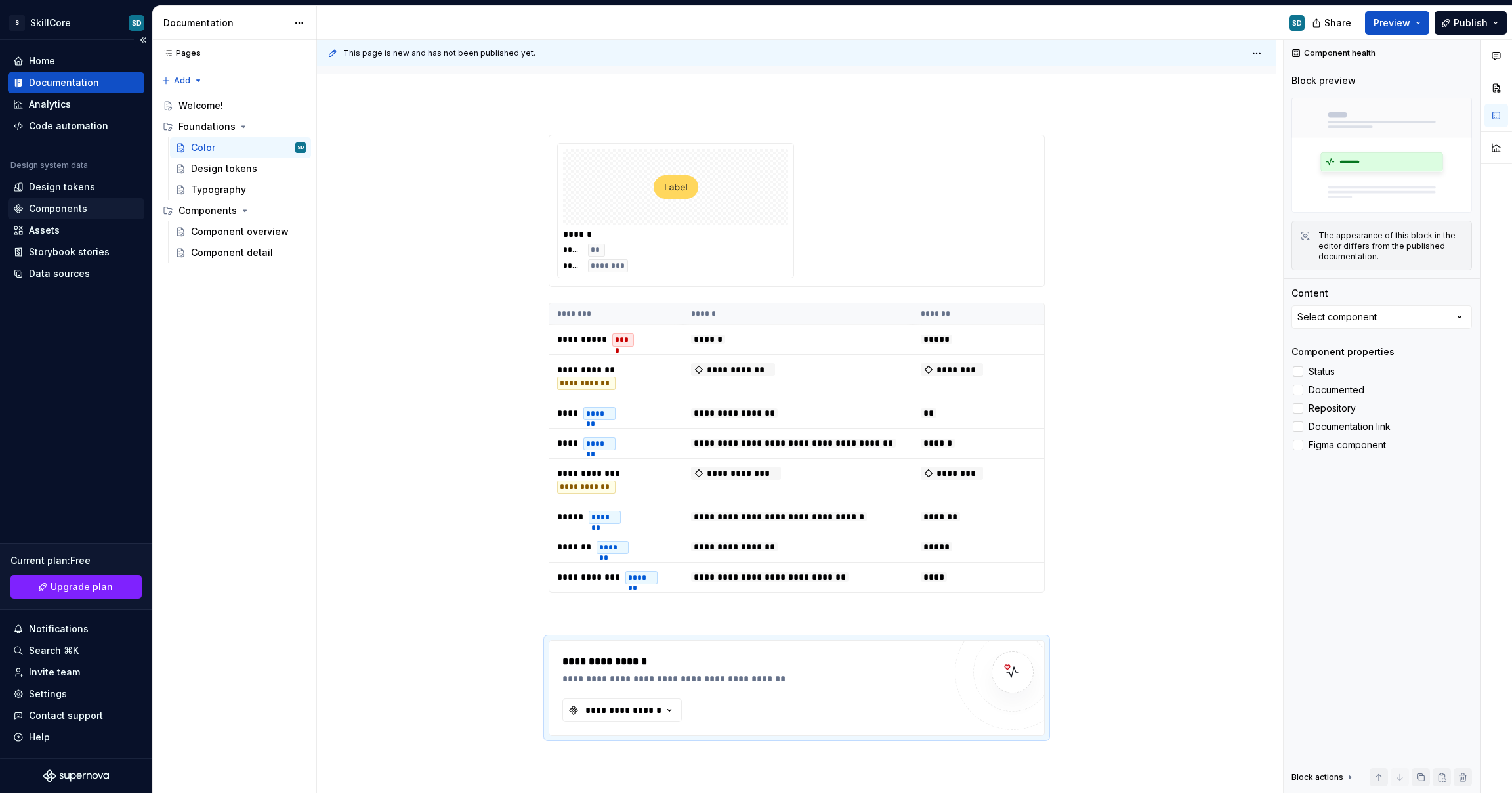
click at [35, 205] on div "Components" at bounding box center [58, 209] width 58 height 13
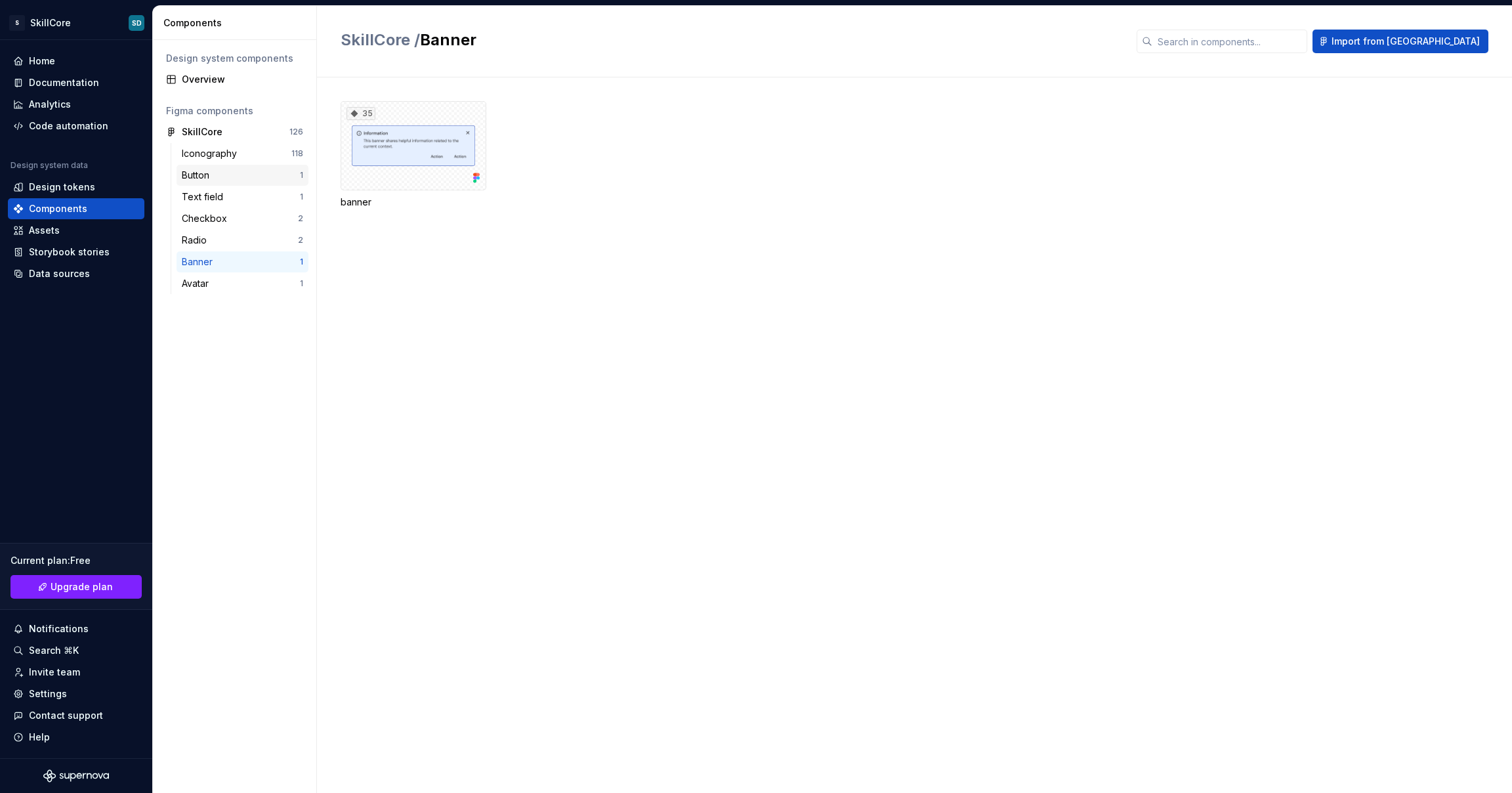
click at [208, 174] on div "Button" at bounding box center [198, 175] width 33 height 13
click at [365, 201] on div "button" at bounding box center [413, 202] width 146 height 13
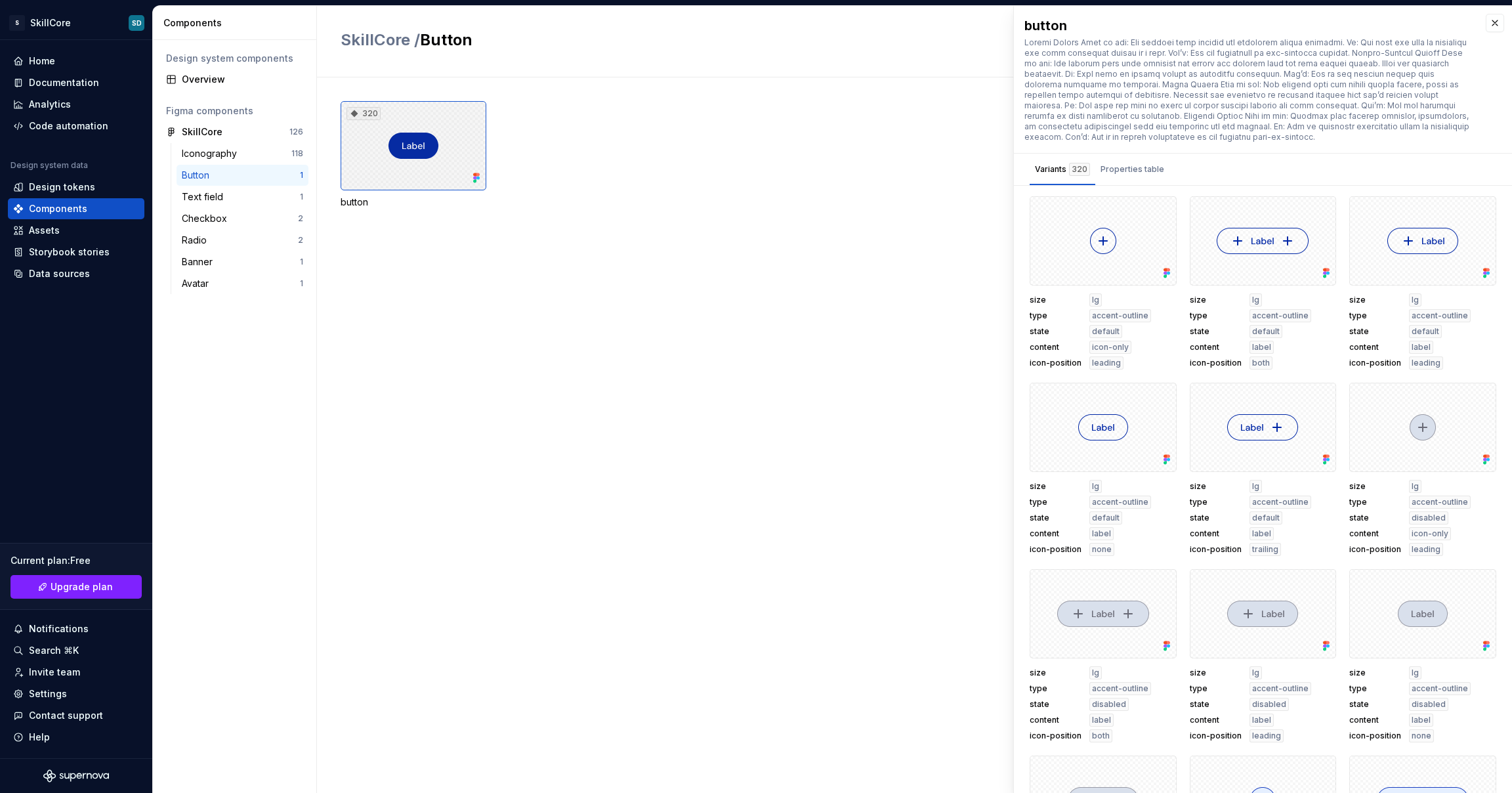
click at [370, 168] on div "320" at bounding box center [413, 145] width 146 height 89
click at [370, 170] on div "320" at bounding box center [413, 145] width 146 height 89
click at [1114, 168] on div "Properties table" at bounding box center [1132, 169] width 63 height 13
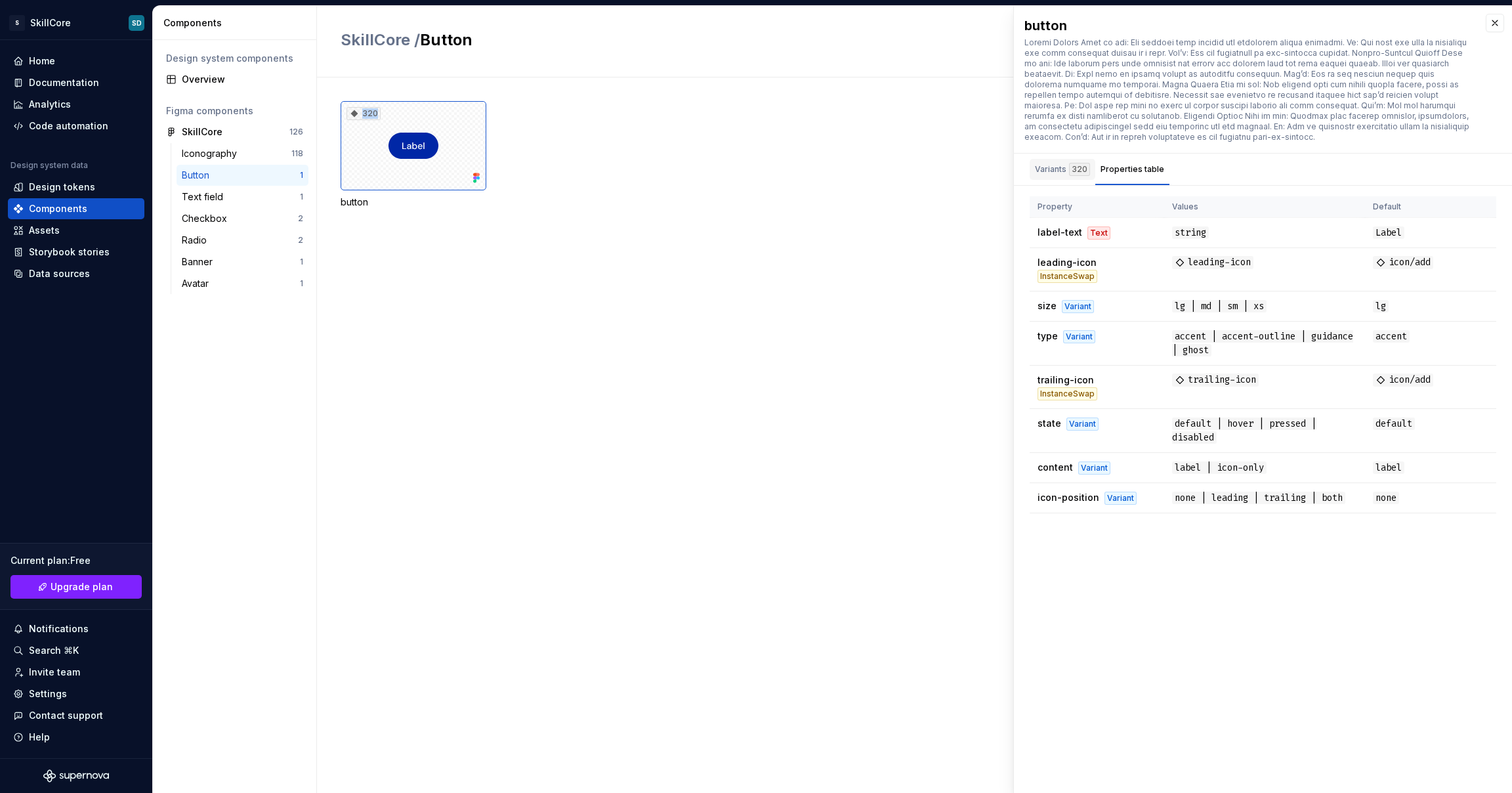
click at [1071, 171] on div "320" at bounding box center [1079, 169] width 21 height 13
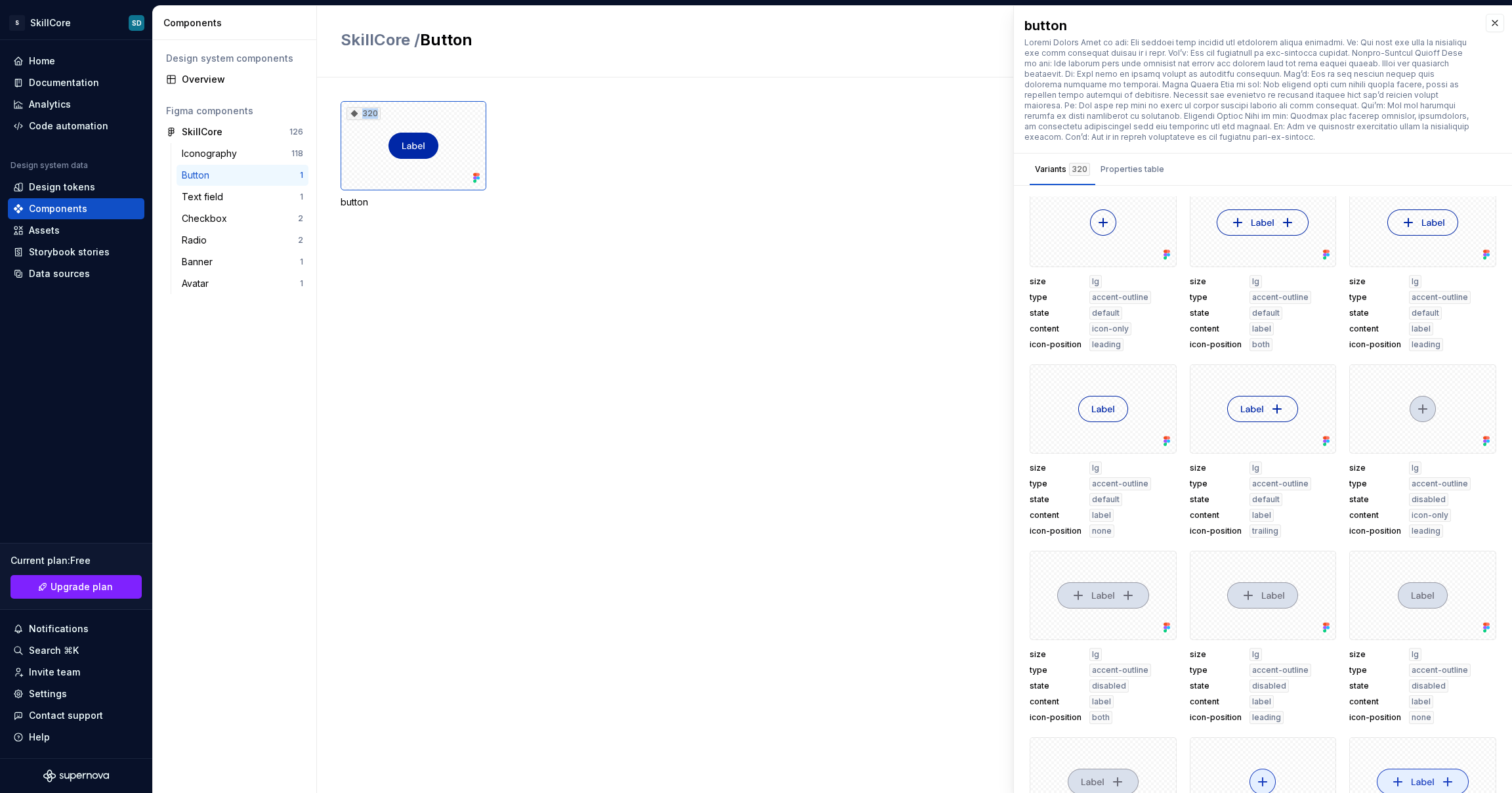
scroll to position [23, 0]
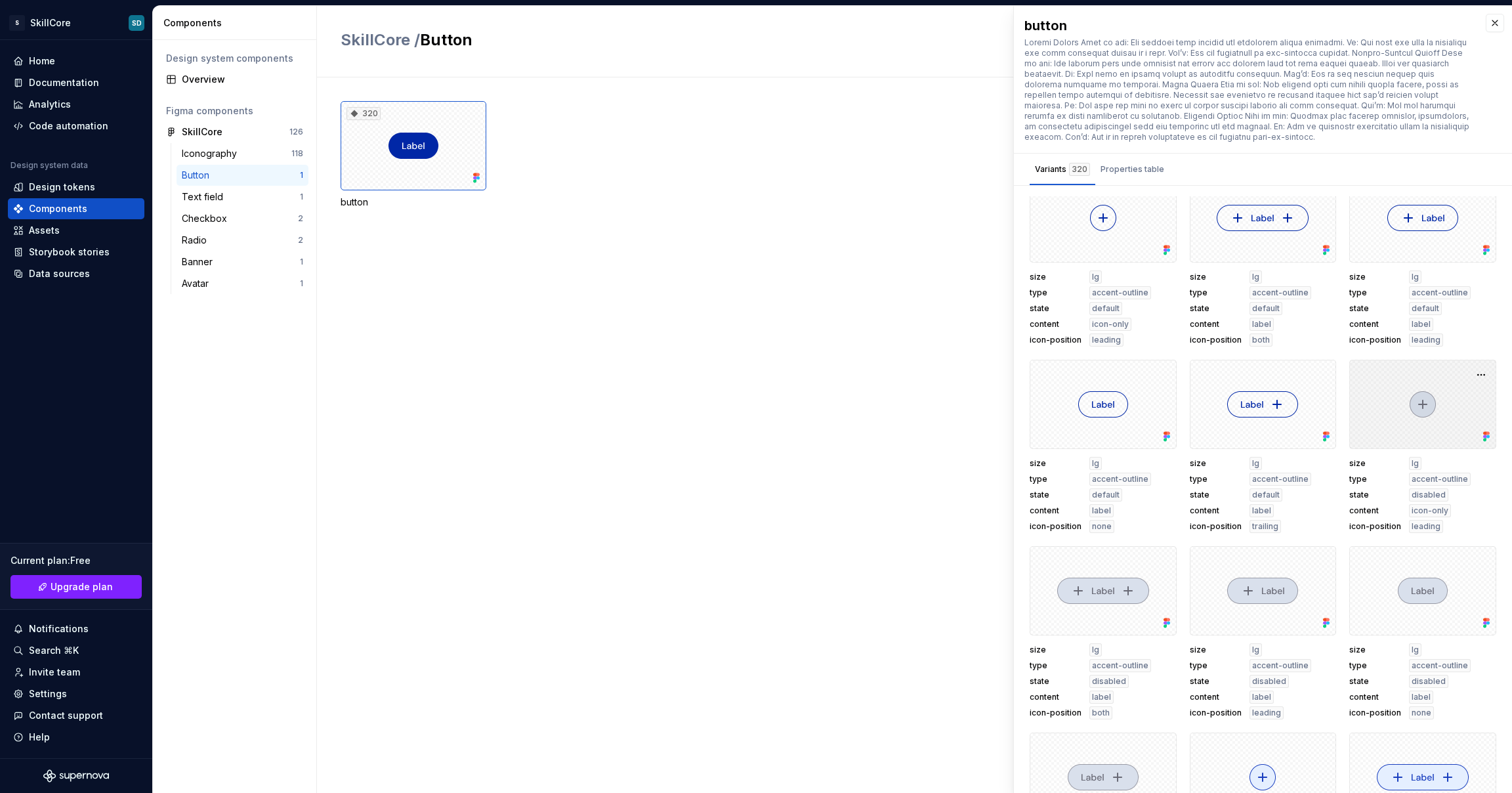
click at [1454, 420] on div at bounding box center [1423, 404] width 147 height 89
click at [1472, 374] on button "button" at bounding box center [1481, 375] width 18 height 18
click at [1312, 373] on button "button" at bounding box center [1321, 375] width 18 height 18
click at [1237, 422] on div at bounding box center [1263, 404] width 147 height 89
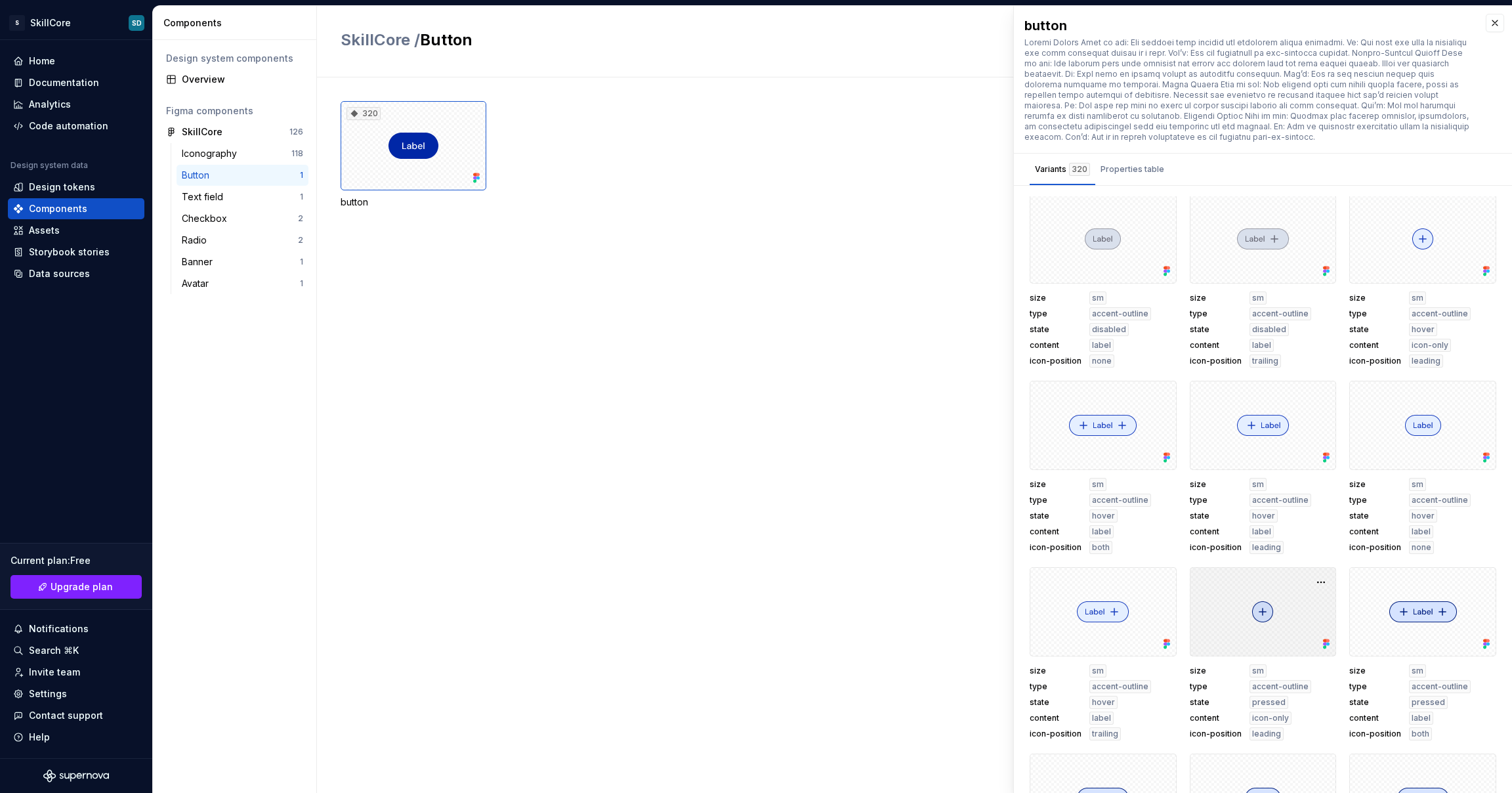
scroll to position [3077, 0]
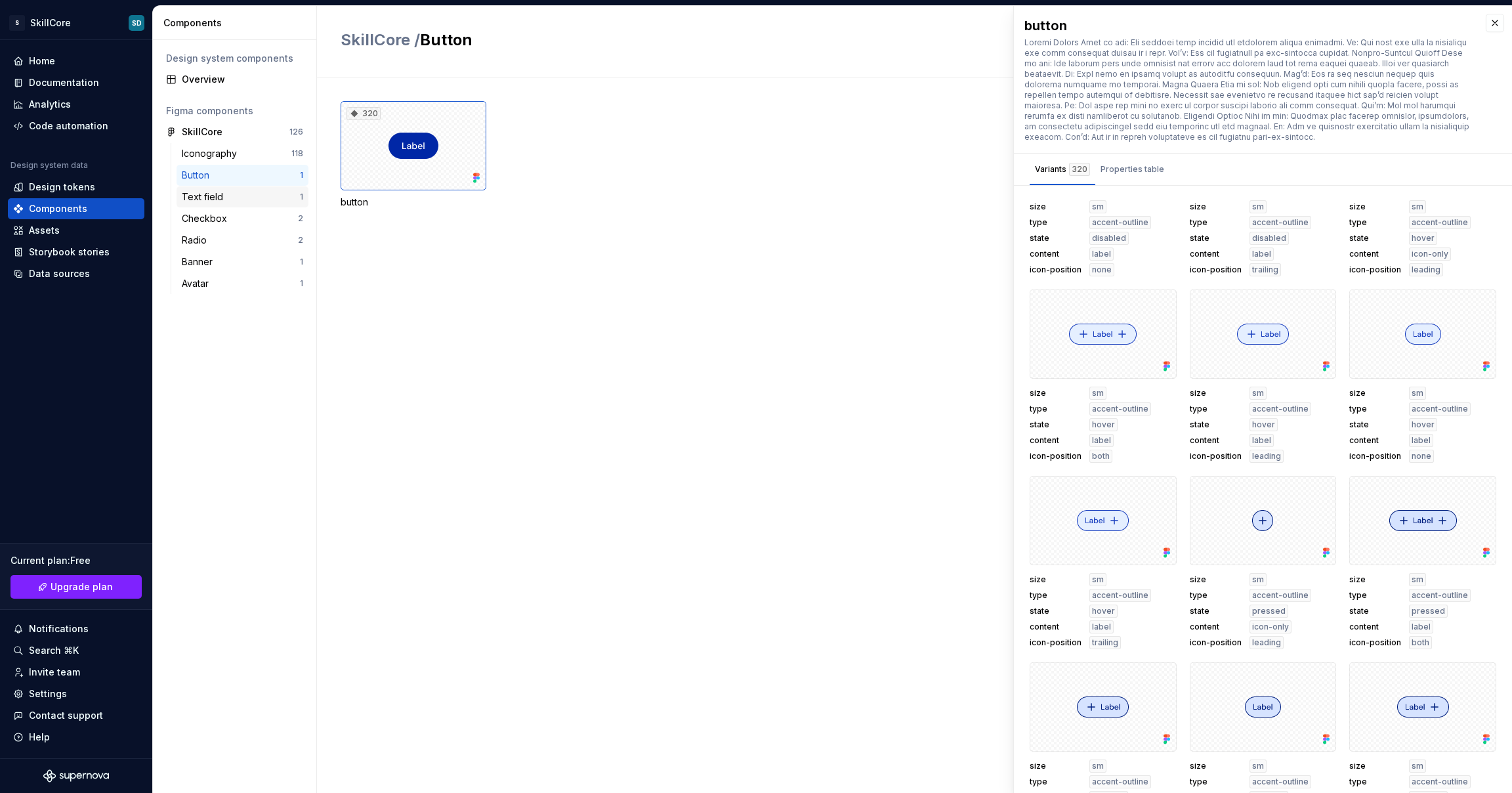
click at [190, 194] on div "Text field" at bounding box center [205, 197] width 47 height 13
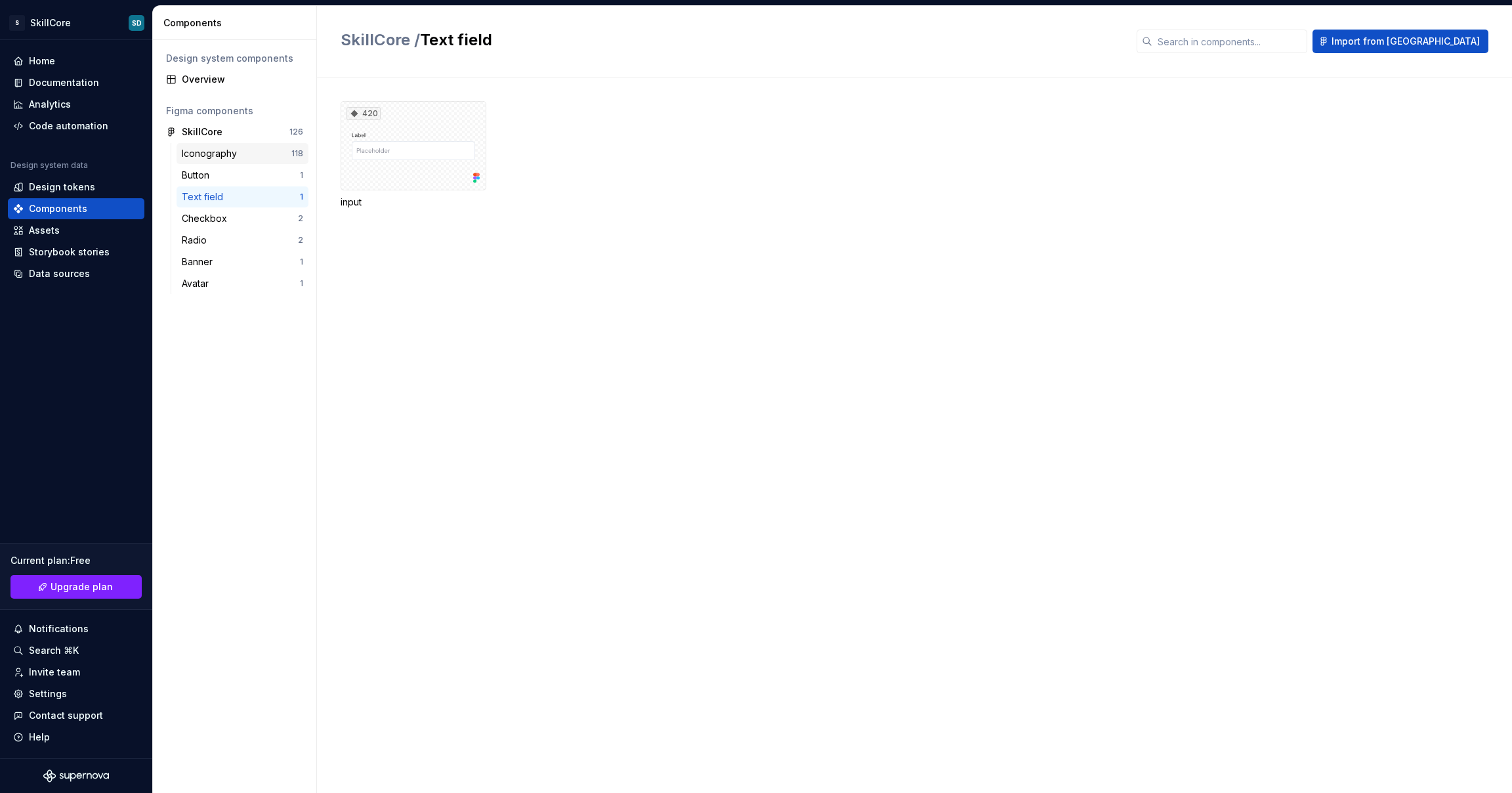
click at [211, 151] on div "Iconography" at bounding box center [212, 154] width 60 height 13
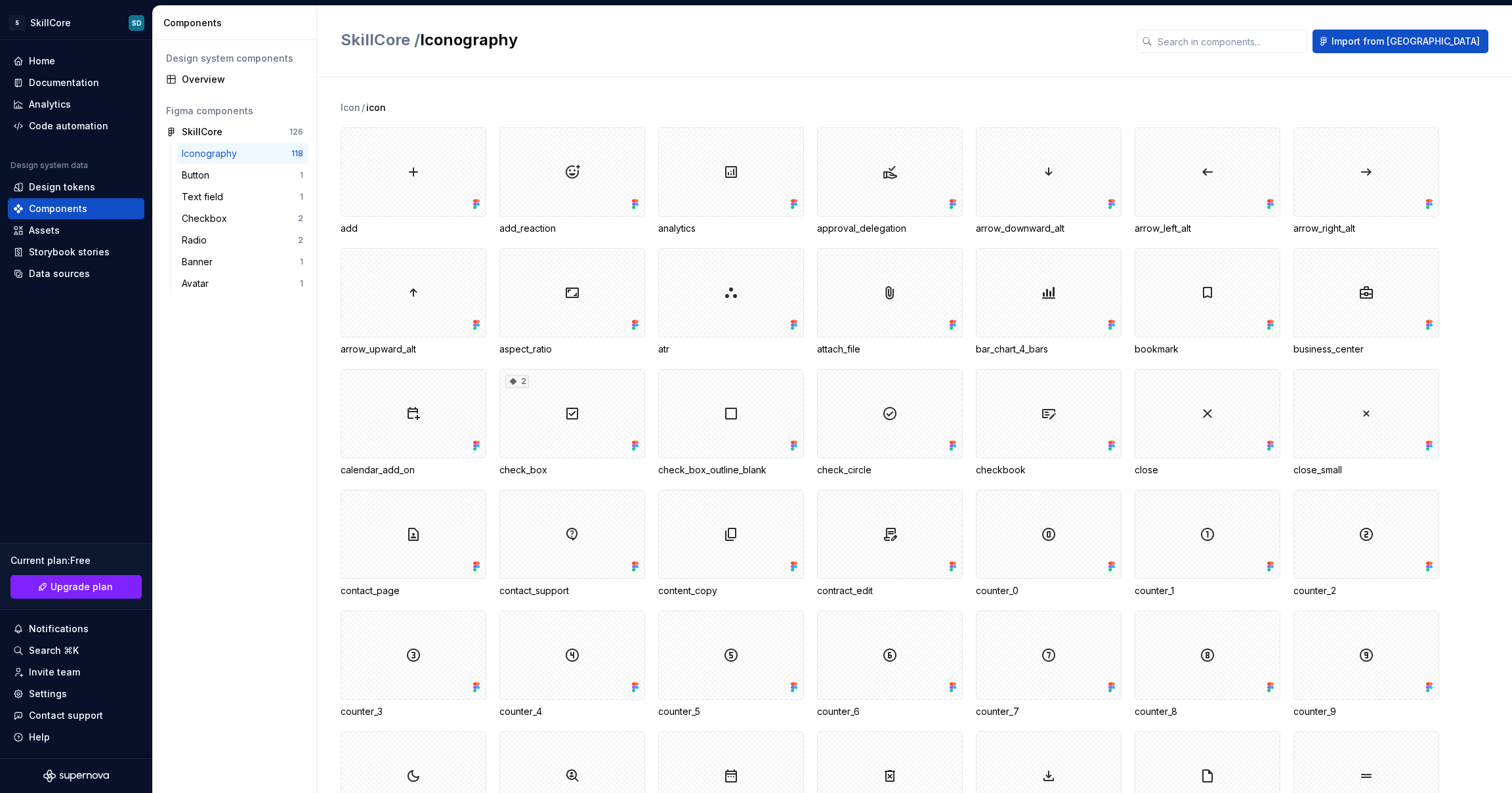
click at [360, 229] on div "add" at bounding box center [413, 229] width 146 height 13
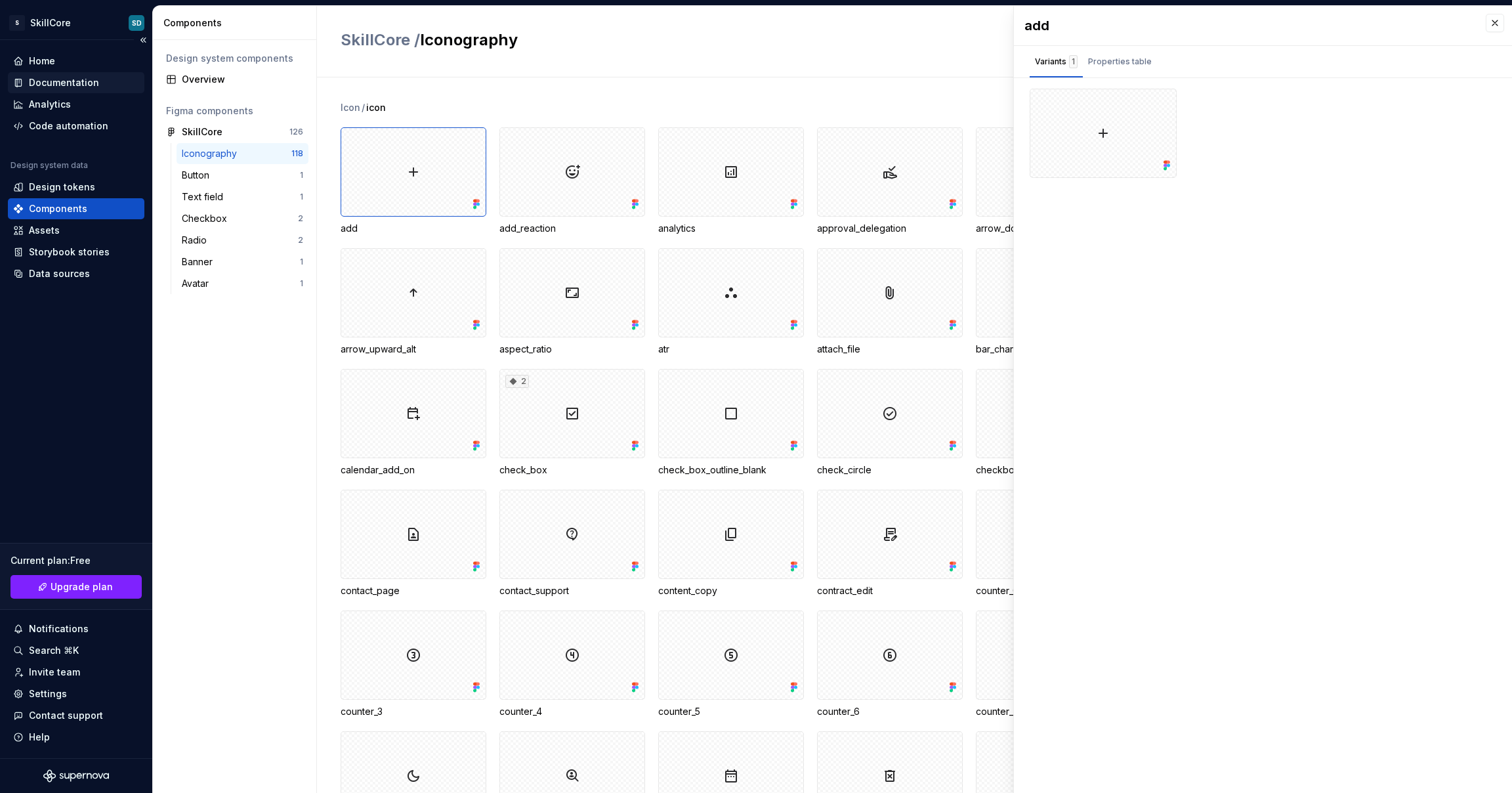
click at [75, 82] on div "Documentation" at bounding box center [64, 83] width 70 height 13
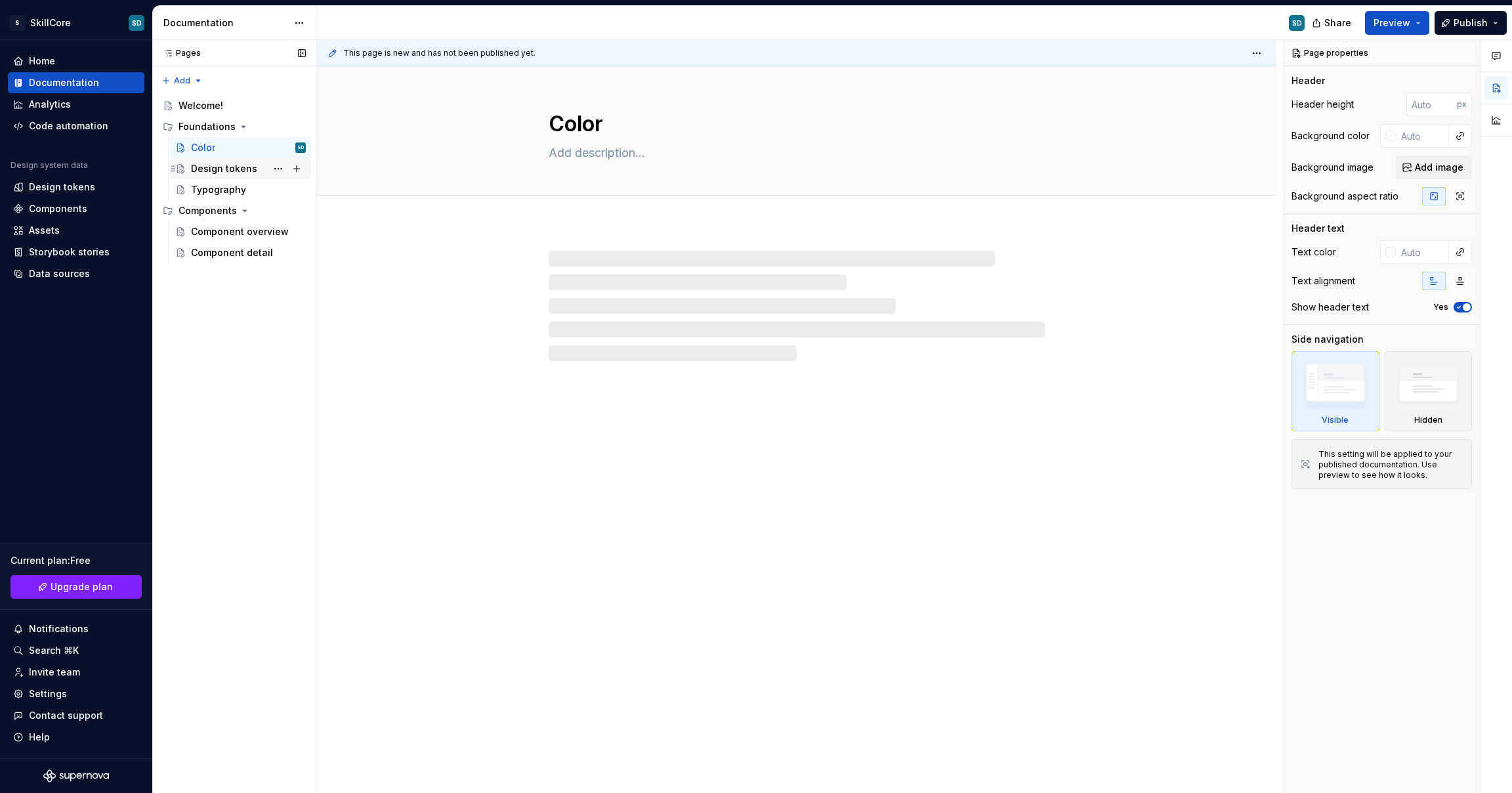
type textarea "*"
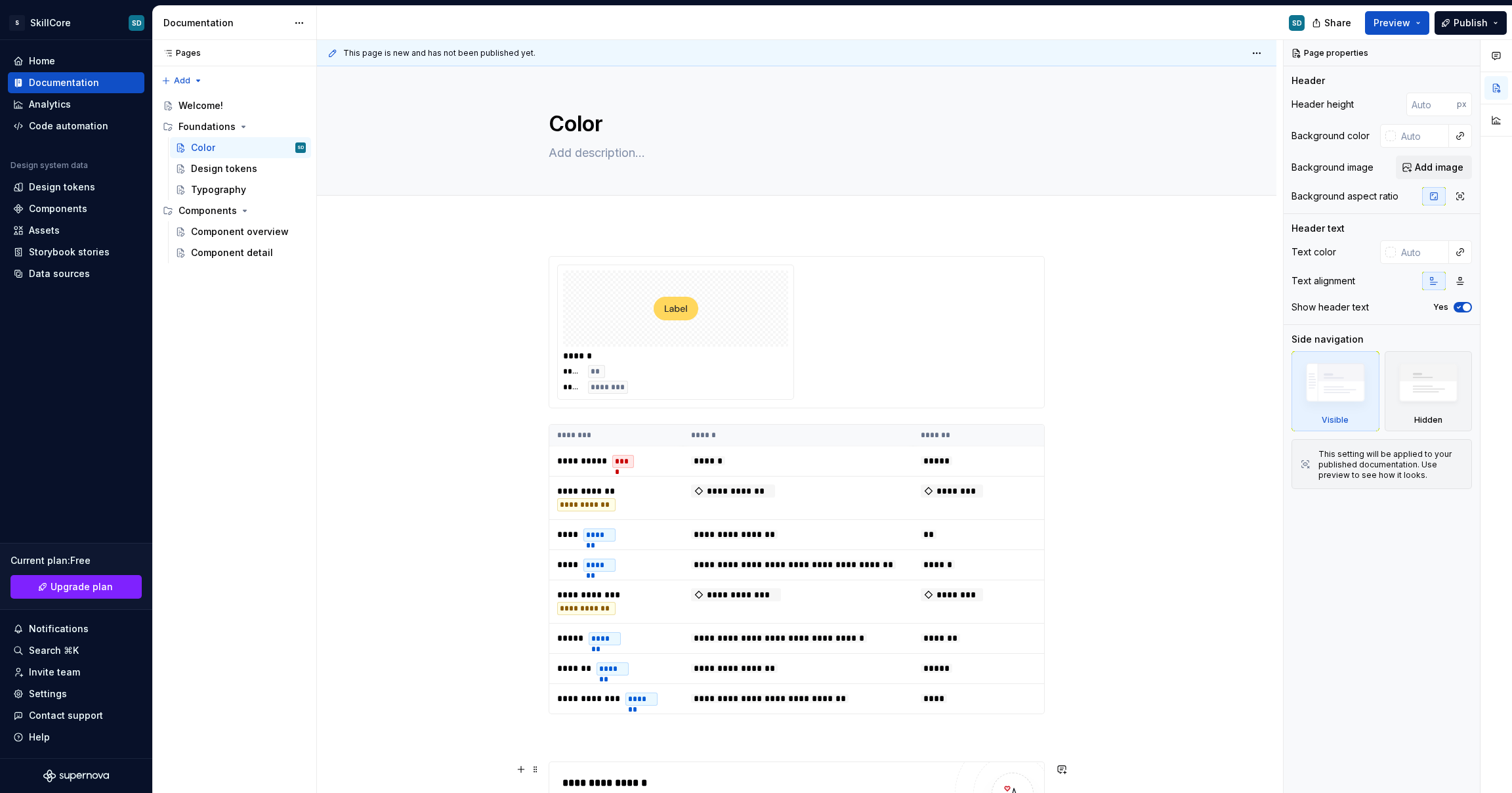
scroll to position [319, 0]
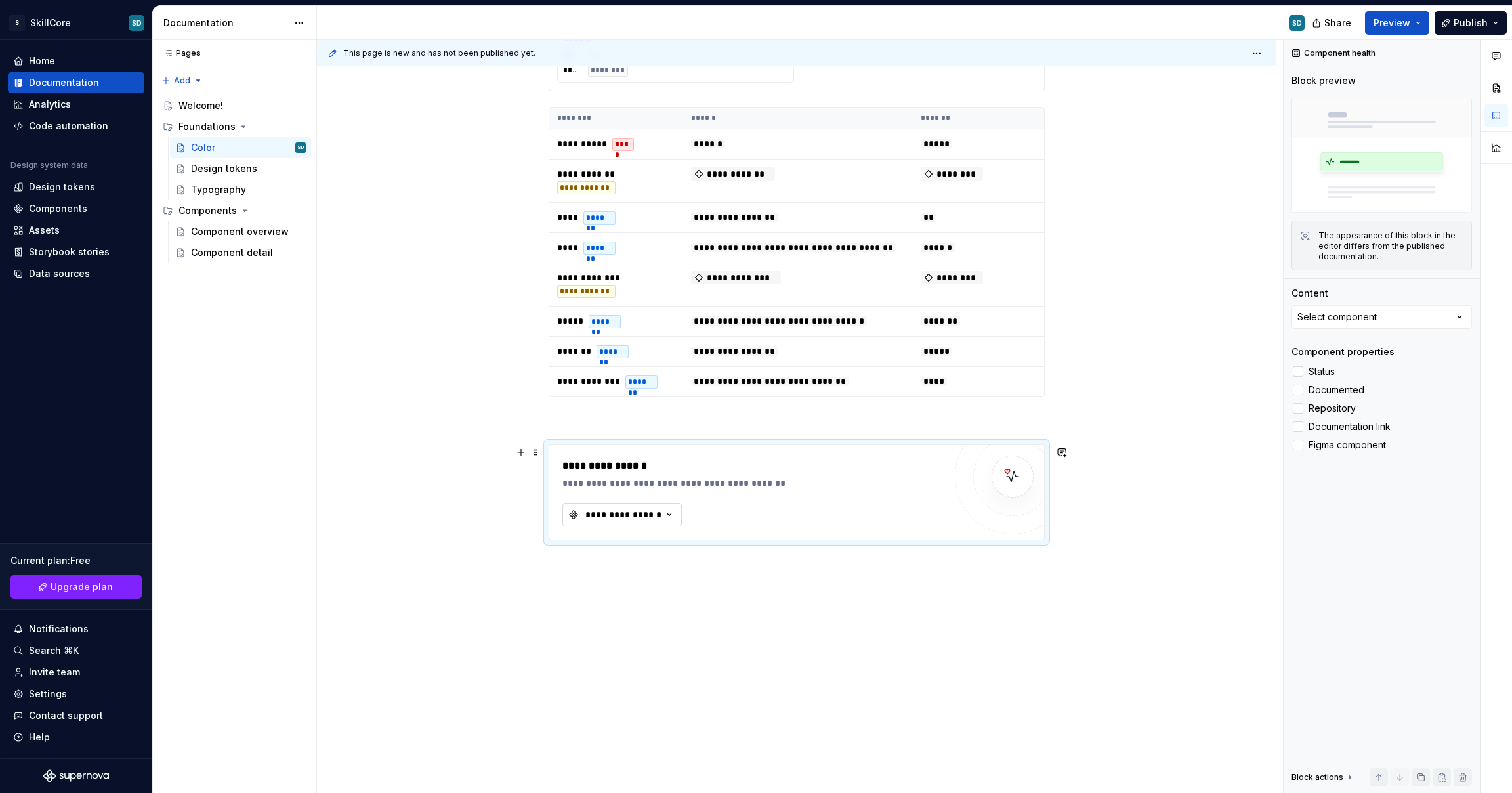
click at [643, 513] on div "**********" at bounding box center [623, 515] width 78 height 13
click at [627, 538] on input "text" at bounding box center [668, 542] width 209 height 23
type input "add"
drag, startPoint x: 719, startPoint y: 568, endPoint x: 569, endPoint y: 568, distance: 150.0
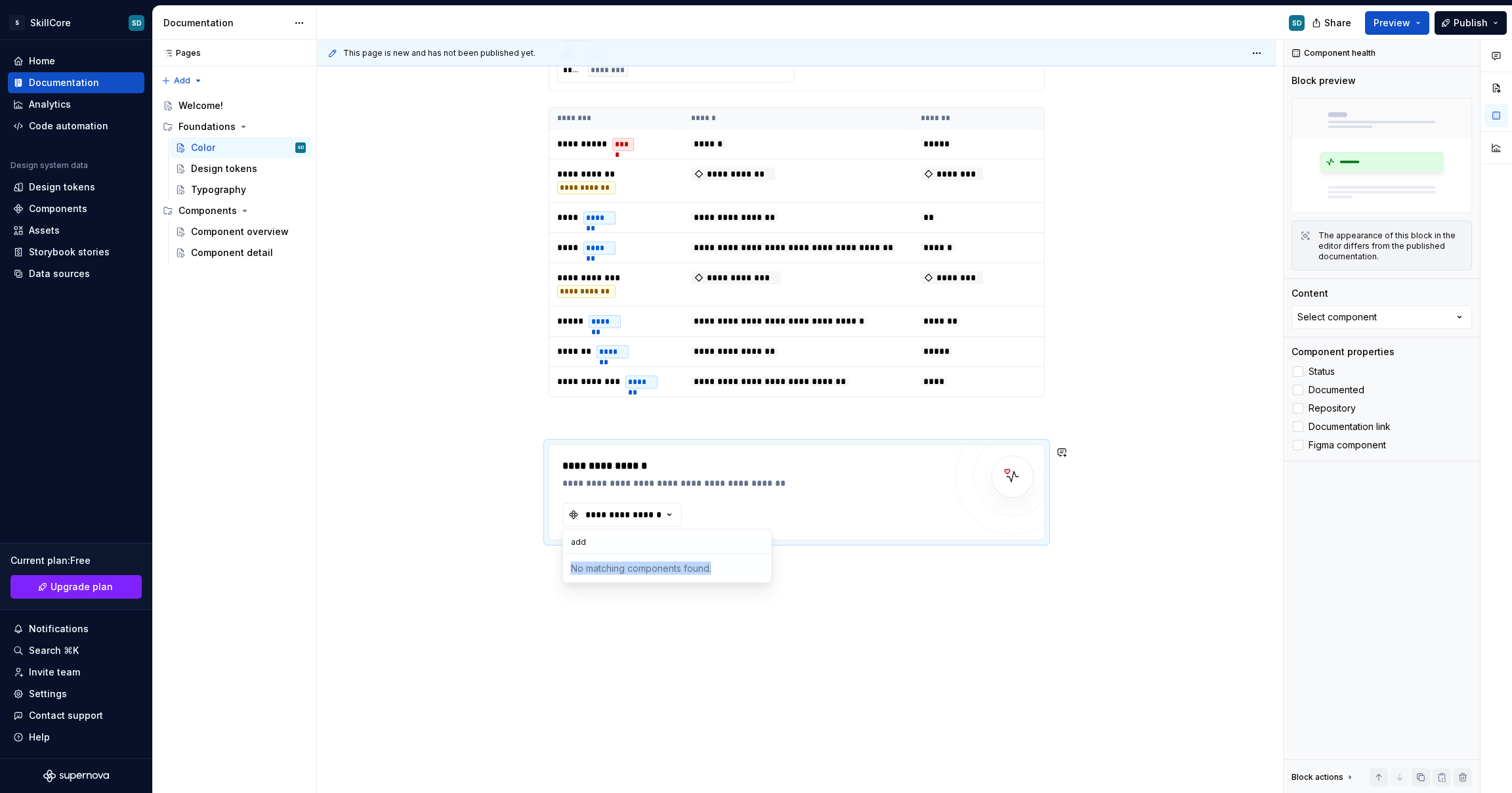
click at [569, 568] on div "No matching components found." at bounding box center [668, 568] width 204 height 23
click at [1303, 426] on label "Documentation link" at bounding box center [1382, 427] width 180 height 16
click at [1303, 427] on label "Documentation link" at bounding box center [1382, 427] width 180 height 16
click at [1299, 442] on div at bounding box center [1298, 445] width 11 height 11
click at [1301, 427] on div at bounding box center [1298, 427] width 11 height 11
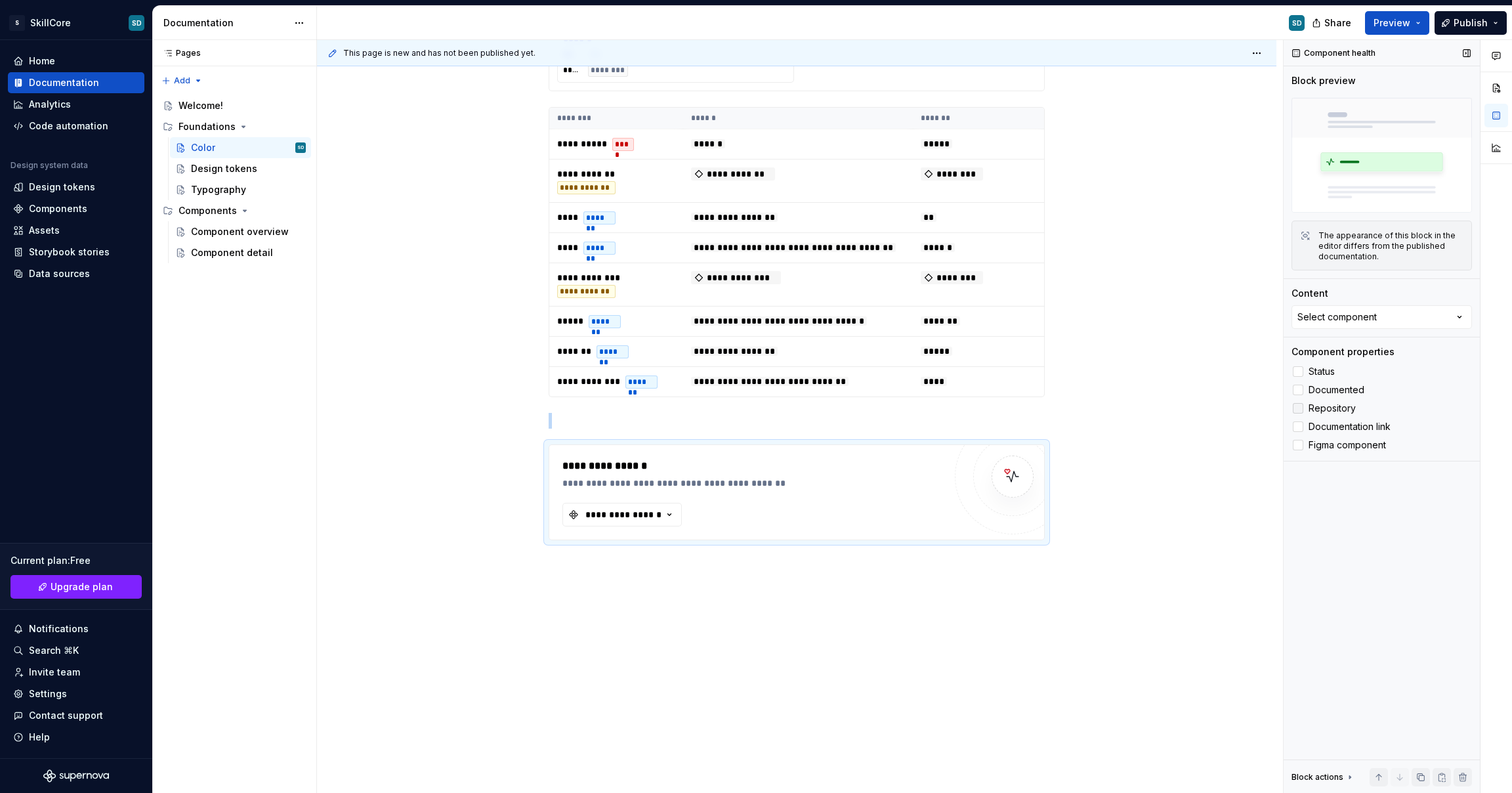
click at [1297, 411] on div at bounding box center [1298, 408] width 11 height 11
click at [1298, 389] on div at bounding box center [1298, 390] width 11 height 11
click at [1298, 368] on div at bounding box center [1298, 371] width 11 height 11
click at [1298, 371] on icon at bounding box center [1298, 371] width 0 height 0
click at [1298, 396] on label "Documented" at bounding box center [1382, 390] width 180 height 16
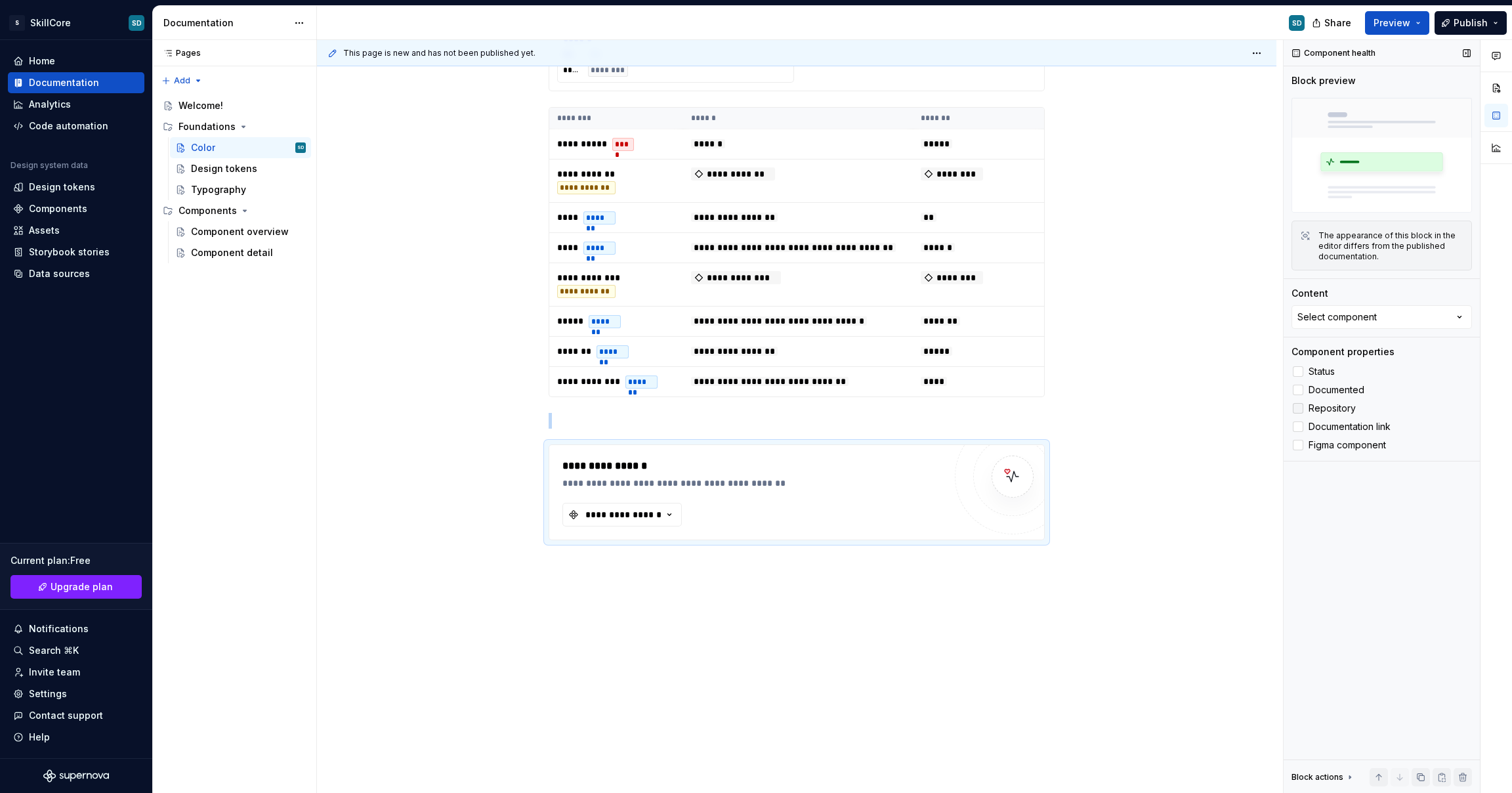
click at [1298, 408] on icon at bounding box center [1298, 408] width 0 height 0
click at [1298, 421] on label "Documentation link" at bounding box center [1382, 427] width 180 height 16
click at [1298, 434] on label "Documentation link" at bounding box center [1382, 427] width 180 height 16
click at [1298, 445] on icon at bounding box center [1298, 445] width 0 height 0
click at [1298, 419] on label "Documentation link" at bounding box center [1382, 427] width 180 height 16
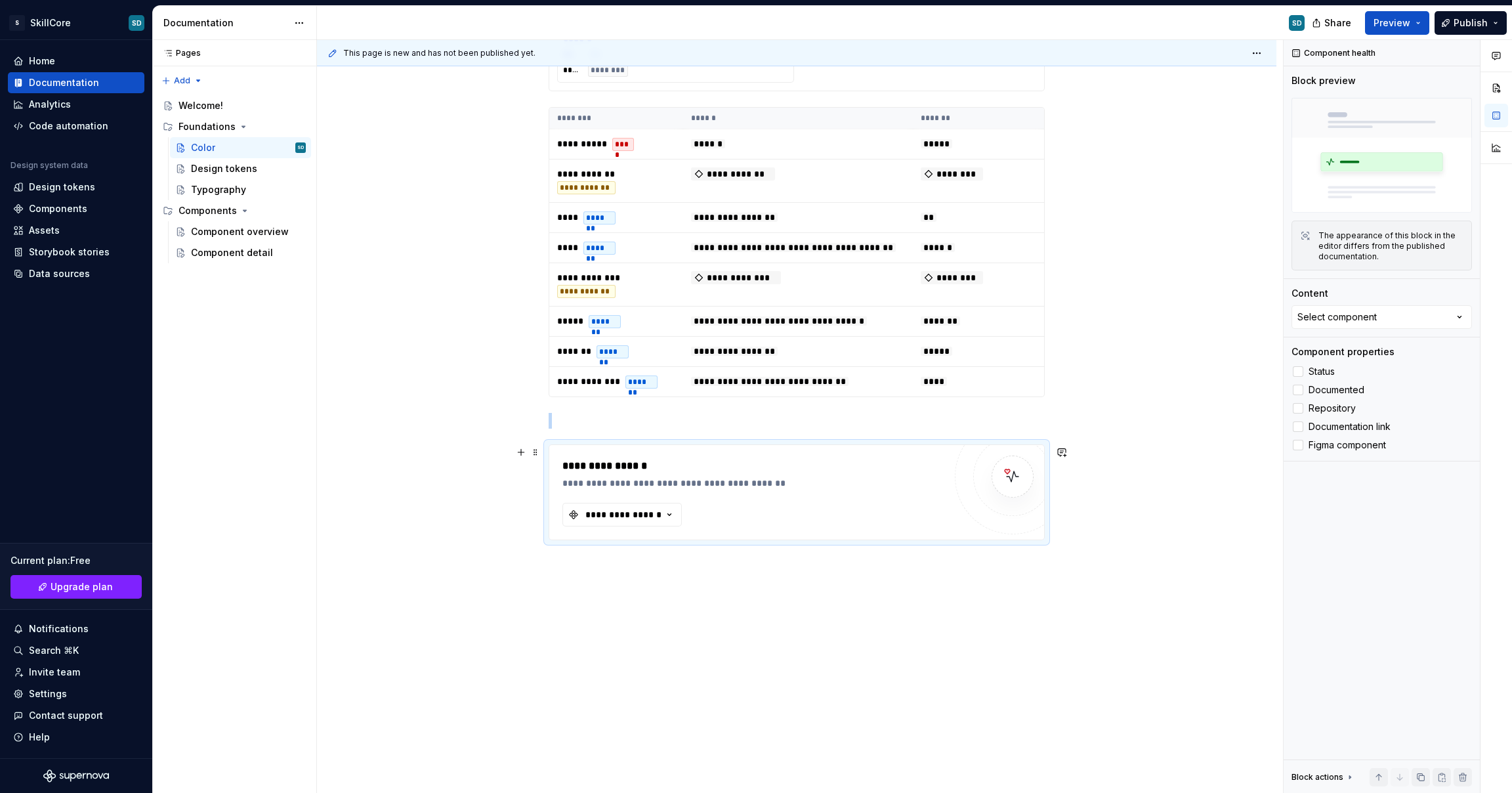
type textarea "*"
click at [534, 444] on span at bounding box center [536, 452] width 11 height 18
click at [565, 561] on div "Delete" at bounding box center [597, 568] width 85 height 13
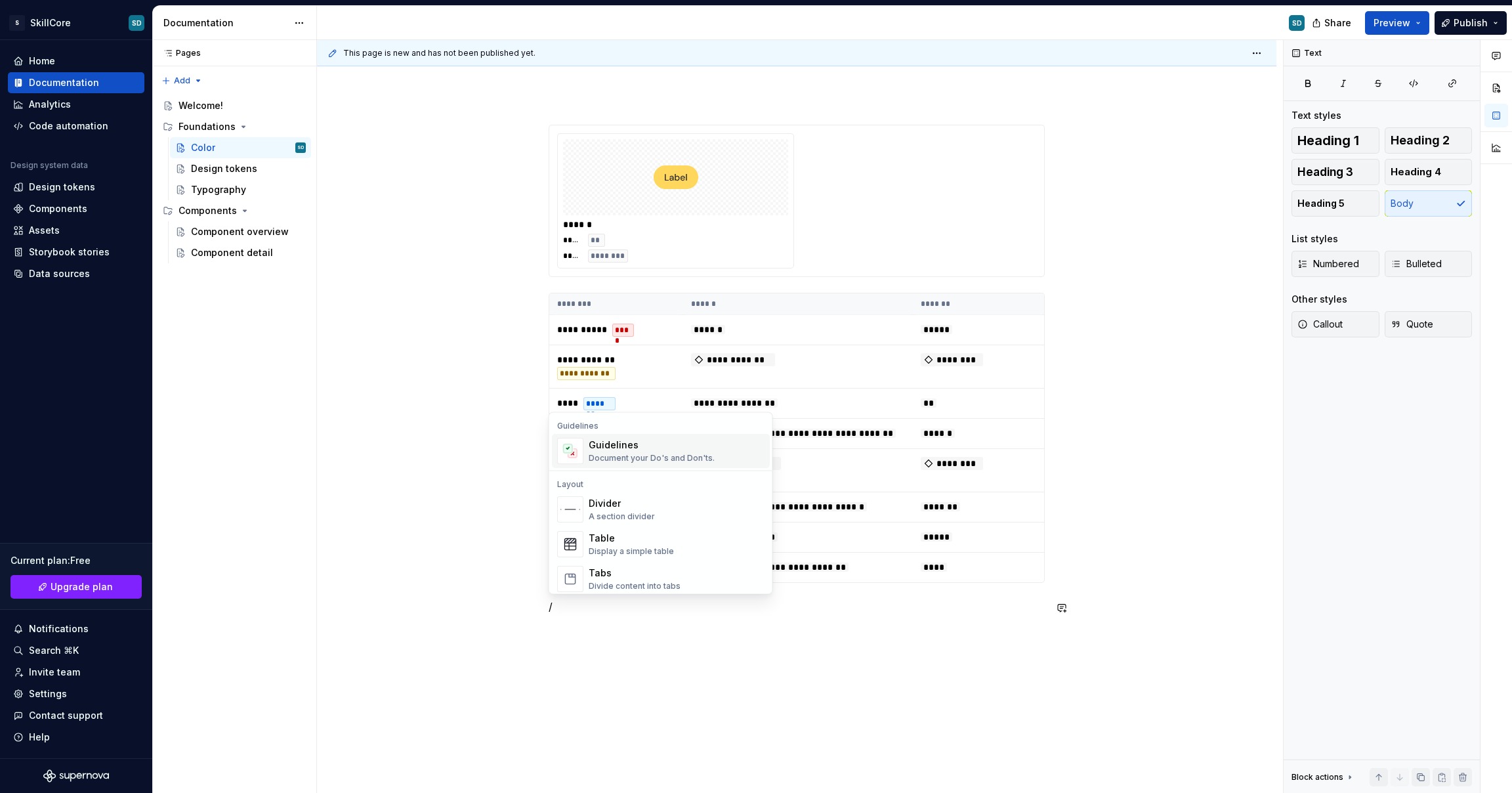
scroll to position [372, 0]
click at [653, 455] on div "Document your Do's and Don'ts." at bounding box center [652, 457] width 126 height 11
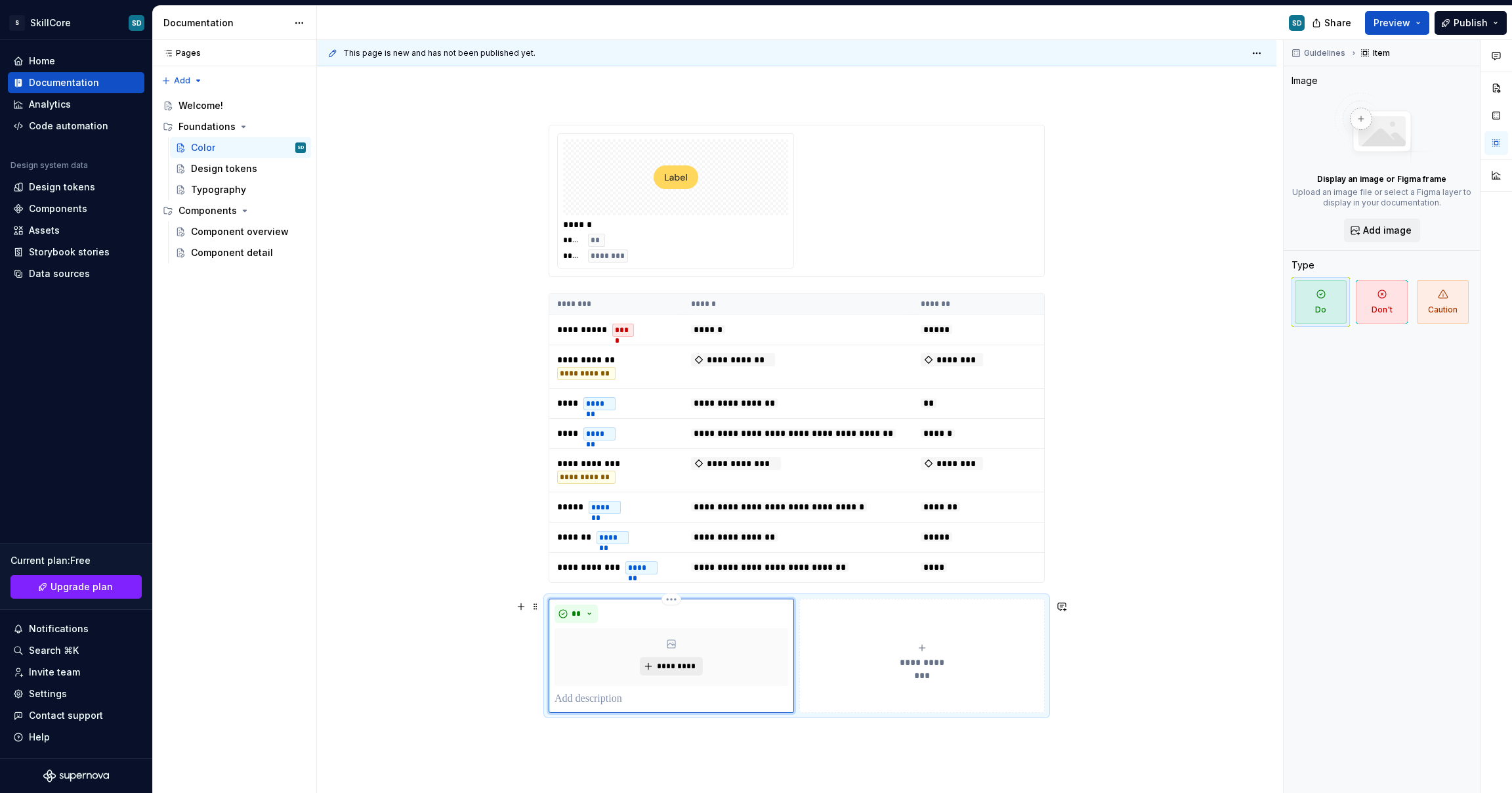
click at [685, 667] on span "*********" at bounding box center [677, 666] width 40 height 11
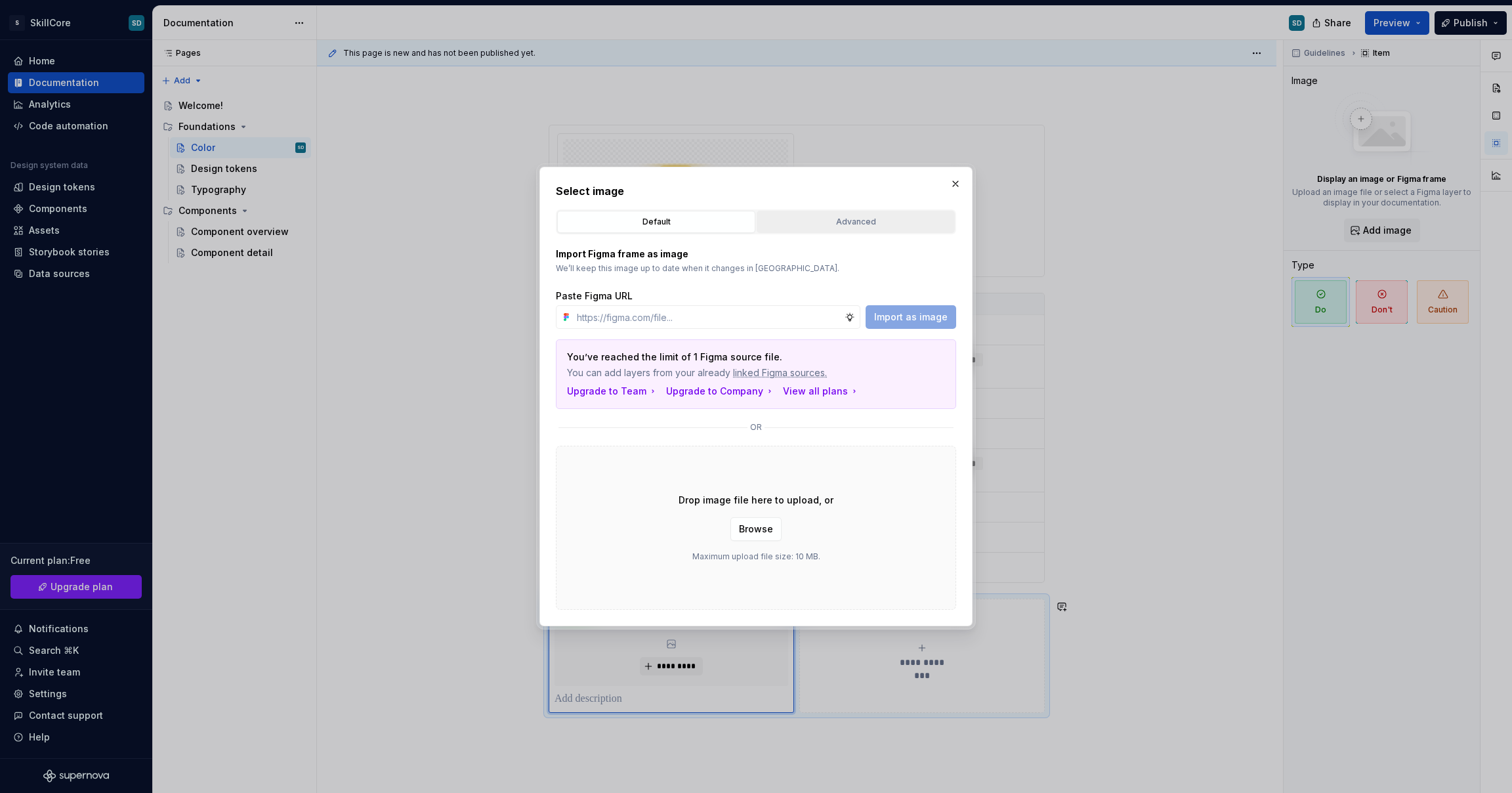
click at [827, 215] on button "Advanced" at bounding box center [856, 222] width 199 height 23
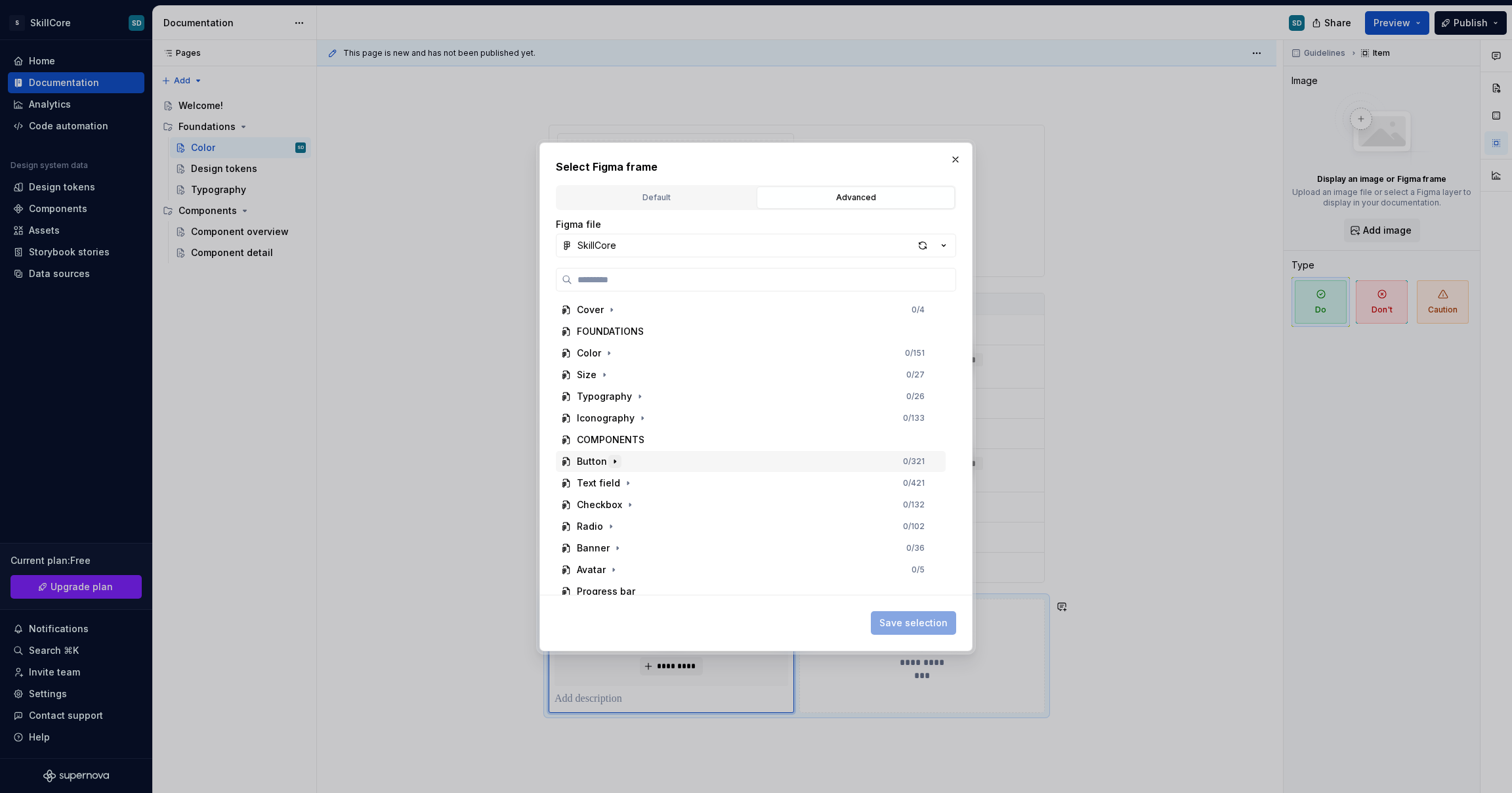
click at [617, 463] on icon "button" at bounding box center [615, 462] width 11 height 11
click at [622, 502] on icon "button" at bounding box center [627, 505] width 11 height 11
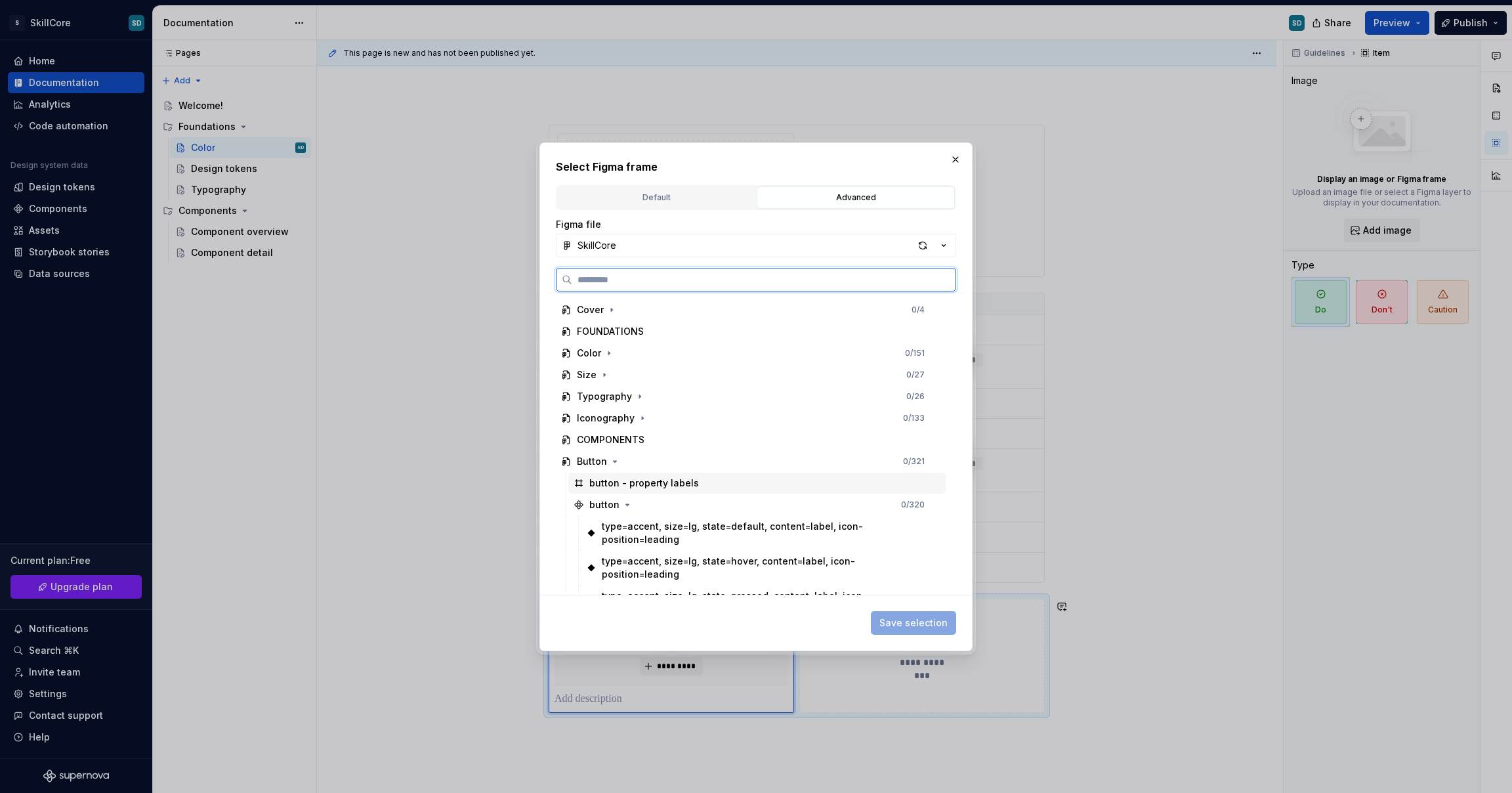
scroll to position [112, 0]
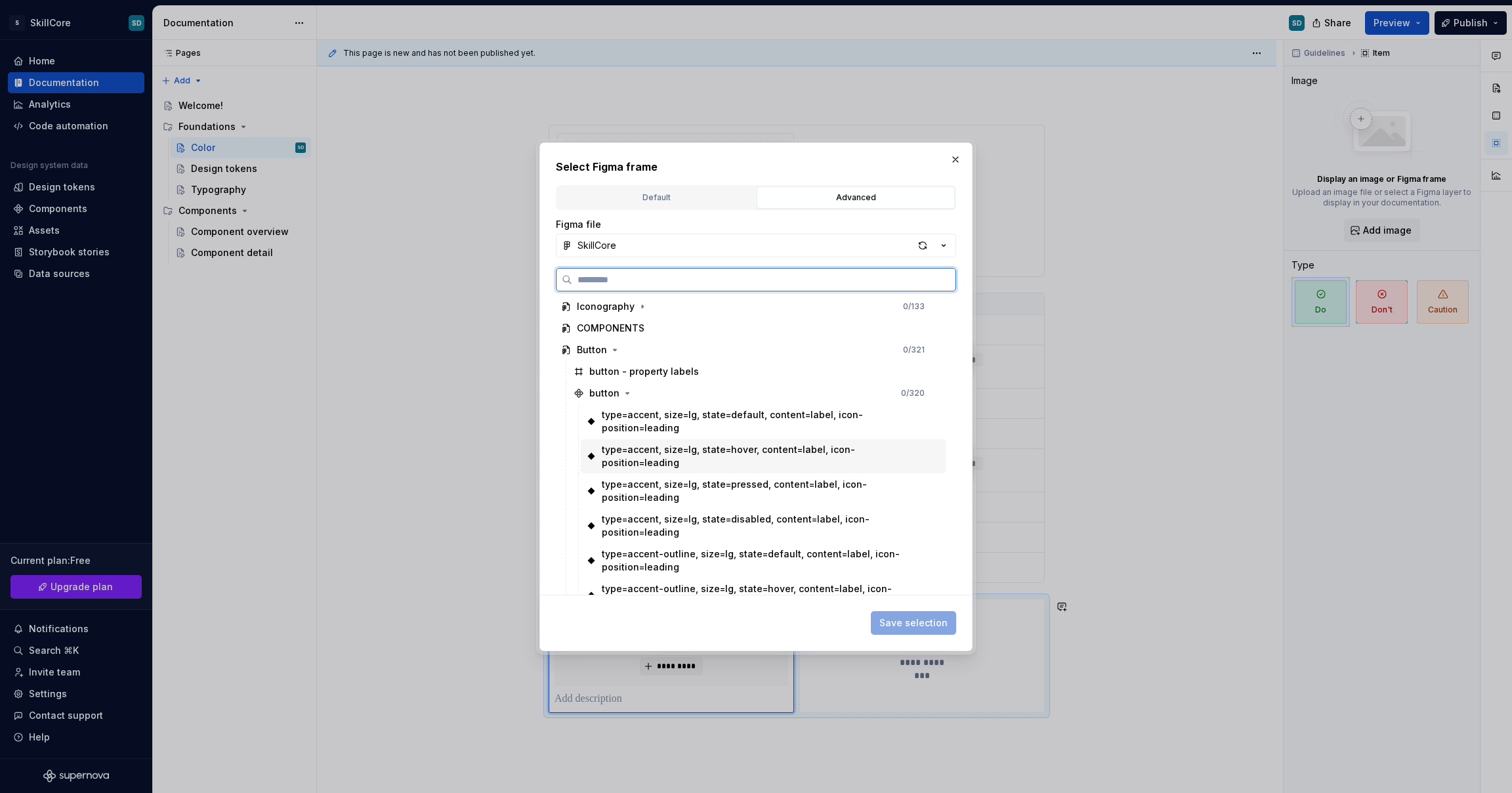
click at [668, 451] on div "type=accent, size=lg, state=hover, content=label, icon-position=leading" at bounding box center [763, 456] width 323 height 26
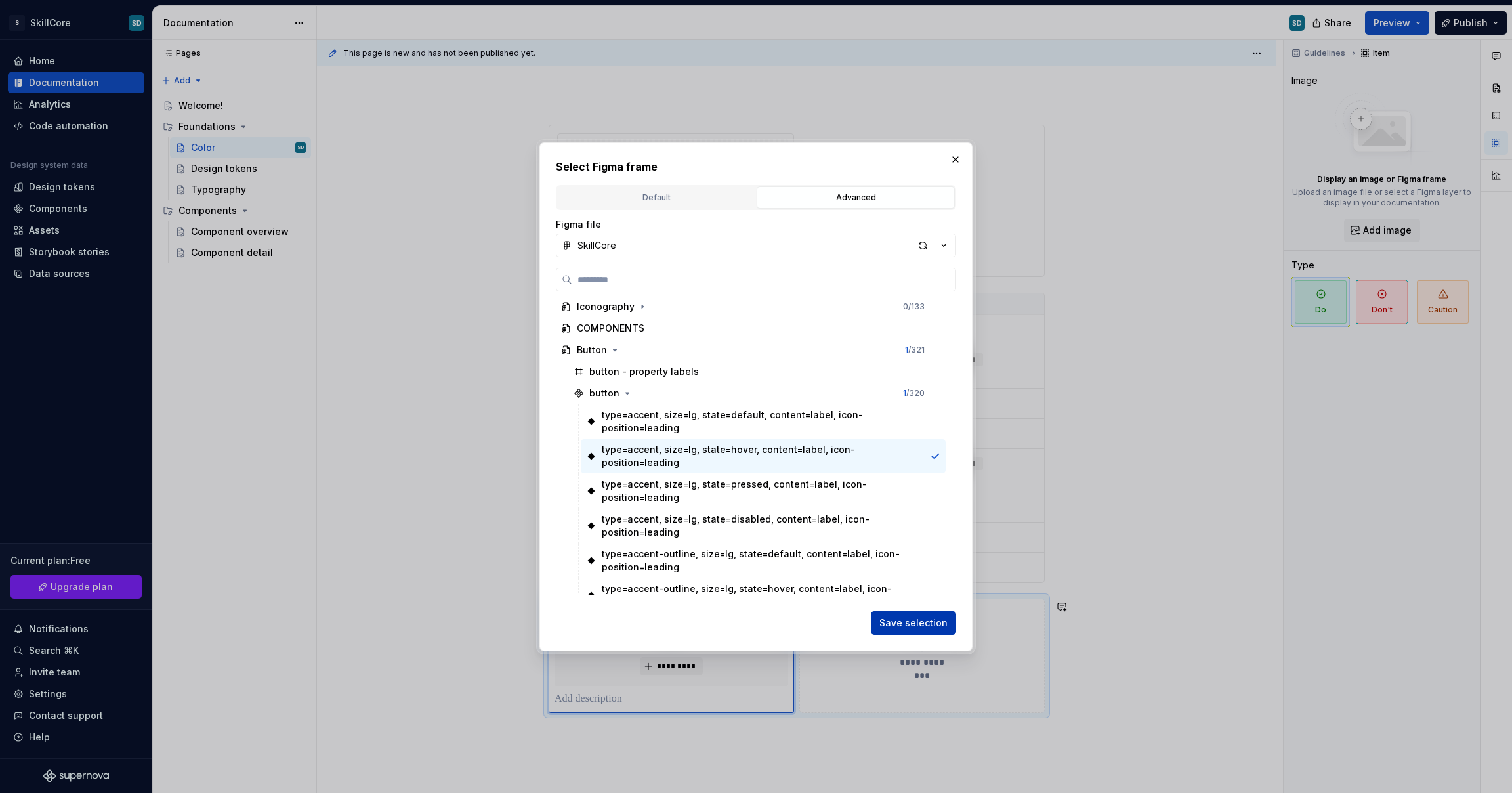
click at [900, 626] on span "Save selection" at bounding box center [914, 624] width 68 height 13
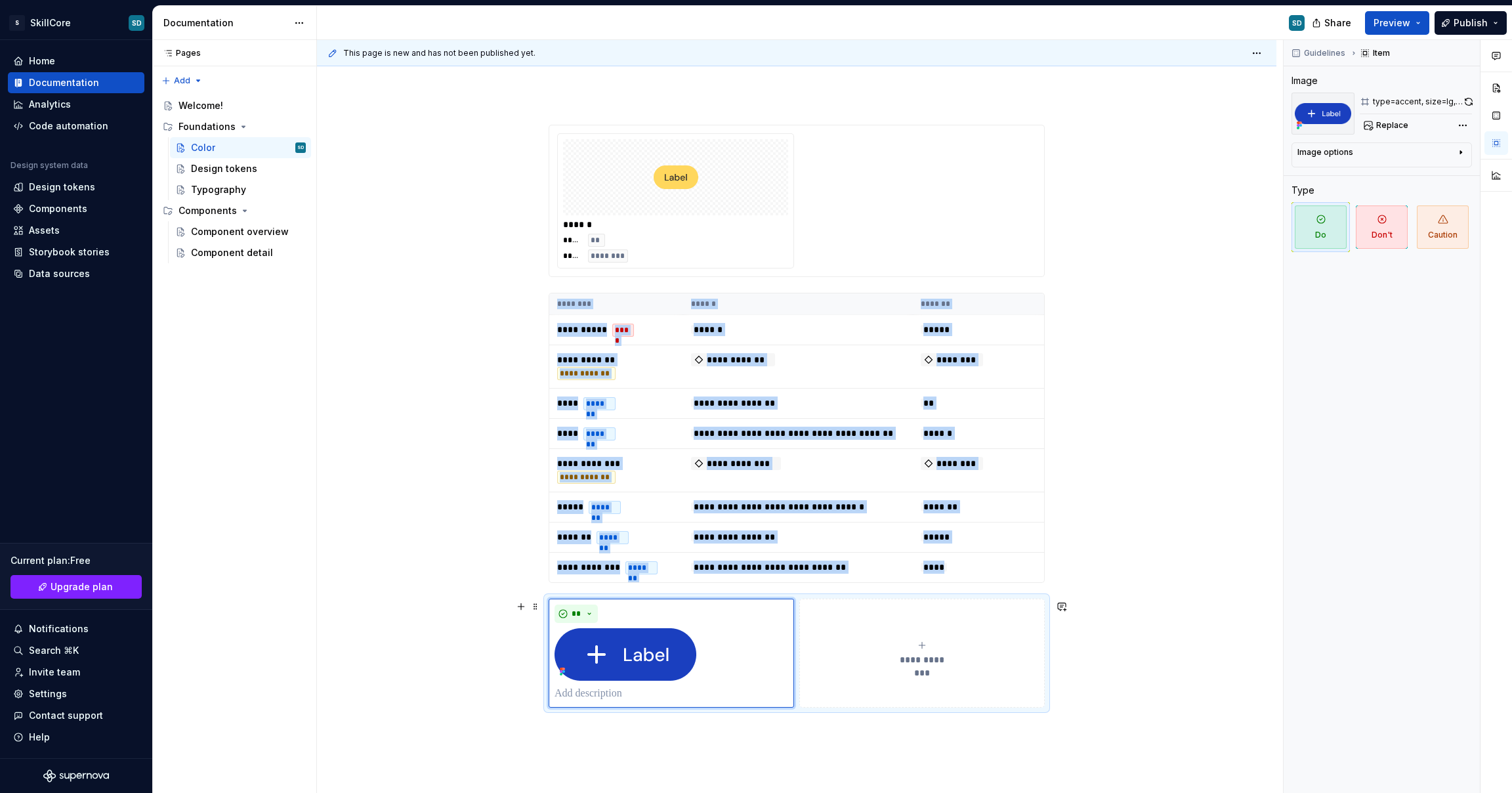
click at [487, 653] on div "**********" at bounding box center [797, 528] width 960 height 868
click at [612, 651] on img at bounding box center [626, 654] width 142 height 53
click at [472, 621] on div "**********" at bounding box center [797, 528] width 960 height 868
click at [1142, 589] on div "**********" at bounding box center [800, 417] width 966 height 754
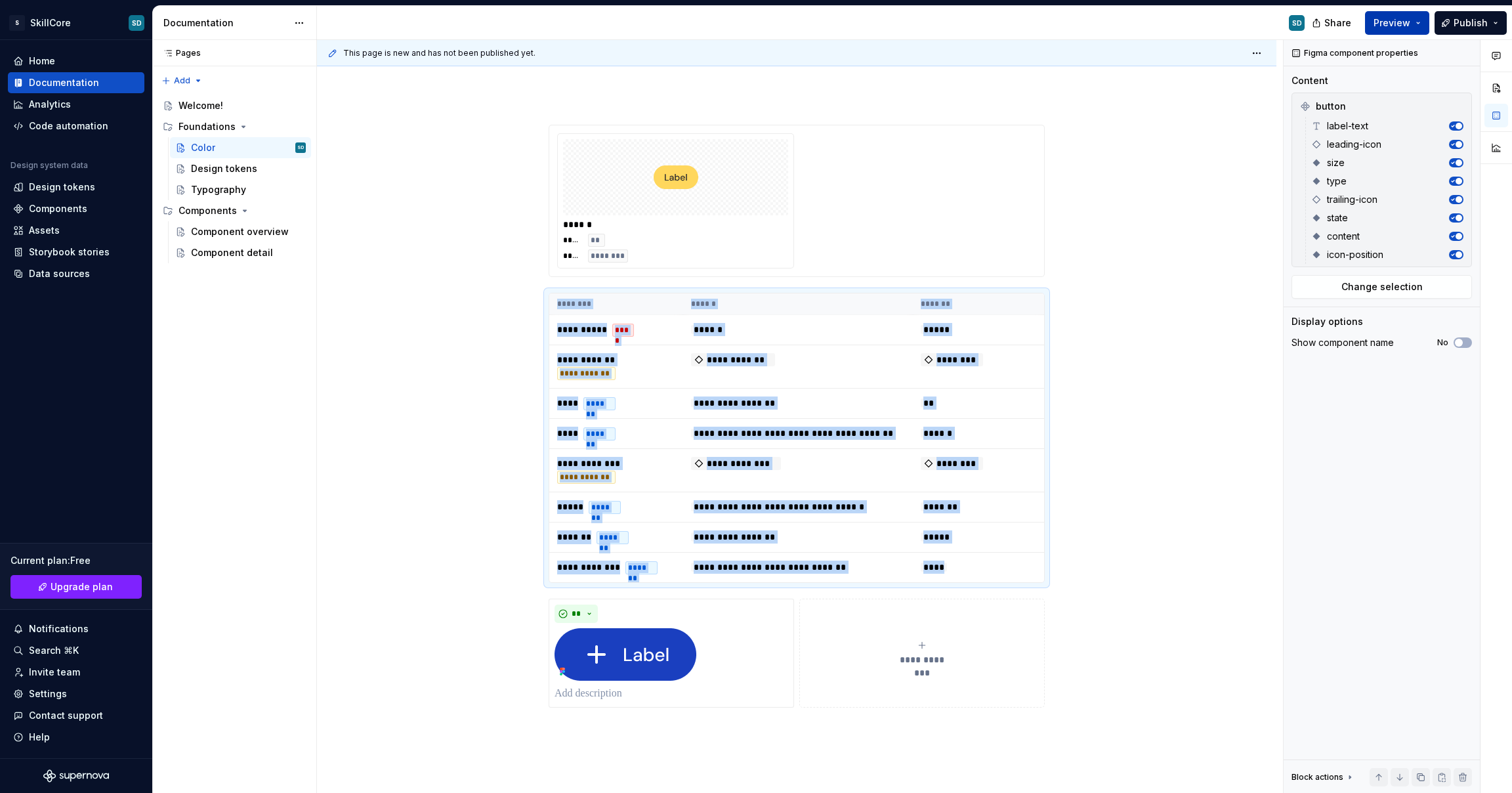
click at [1396, 25] on span "Preview" at bounding box center [1392, 23] width 37 height 13
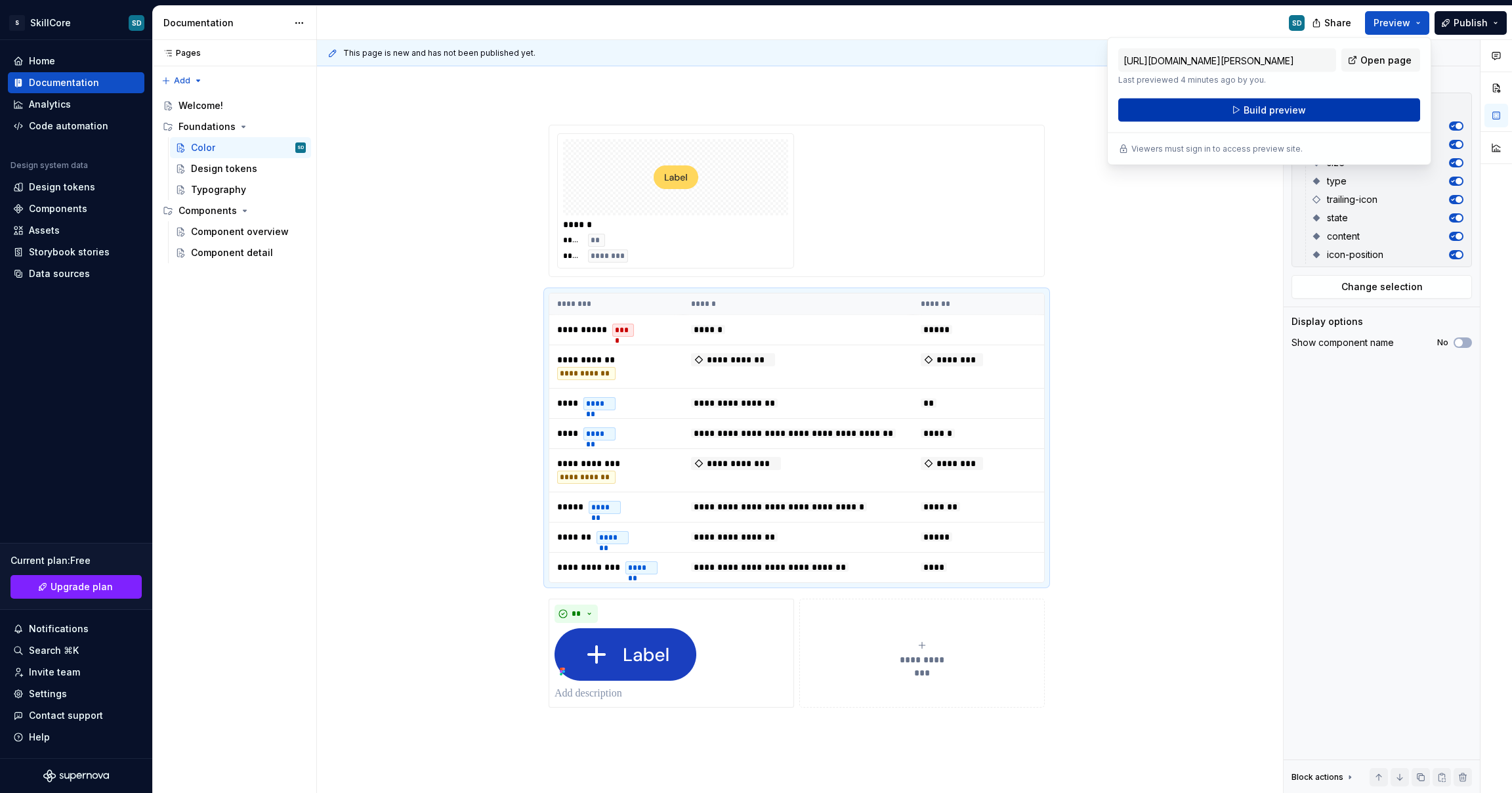
click at [1305, 116] on button "Build preview" at bounding box center [1269, 110] width 302 height 23
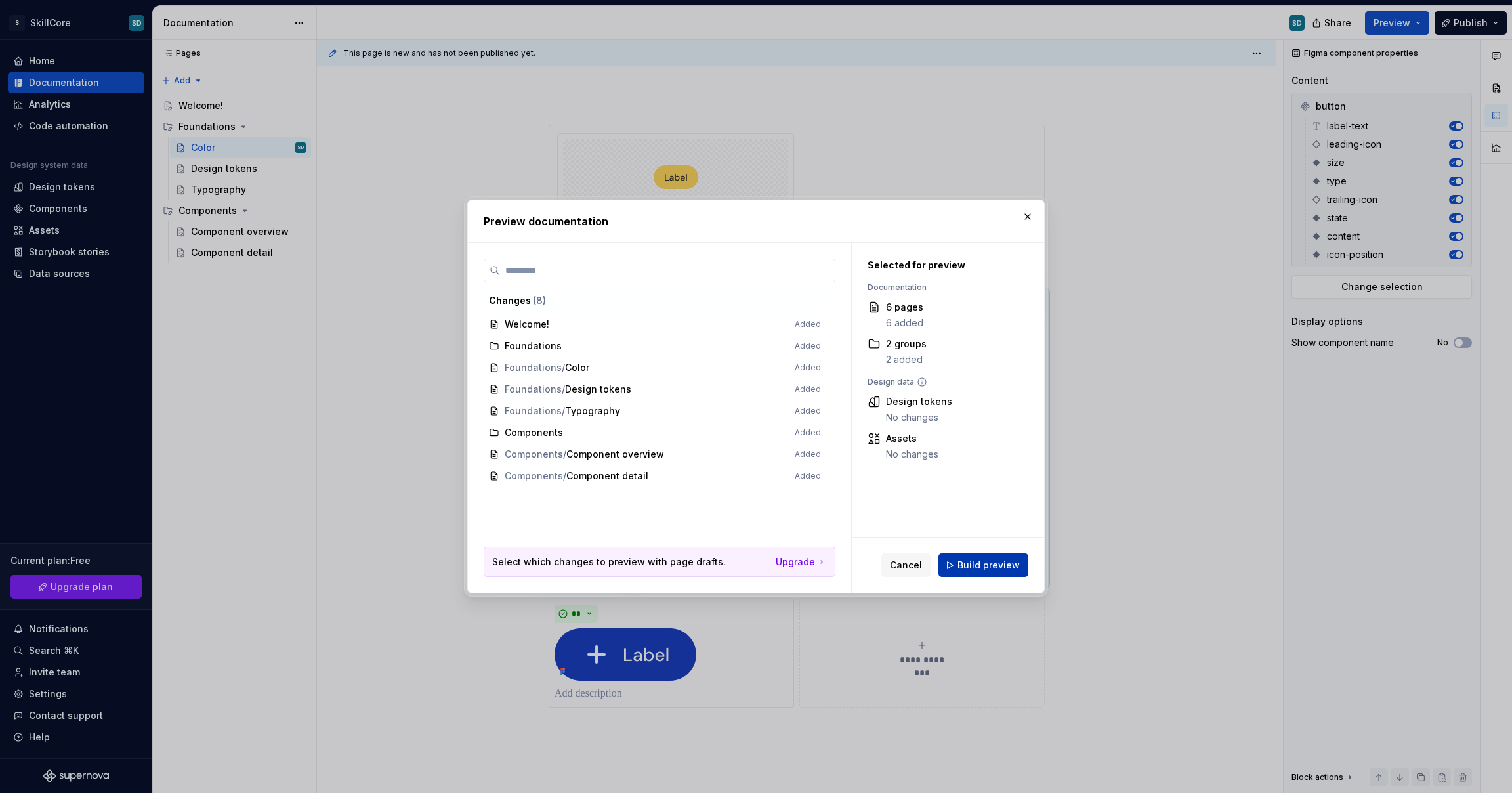
click at [1002, 570] on span "Build preview" at bounding box center [989, 565] width 63 height 13
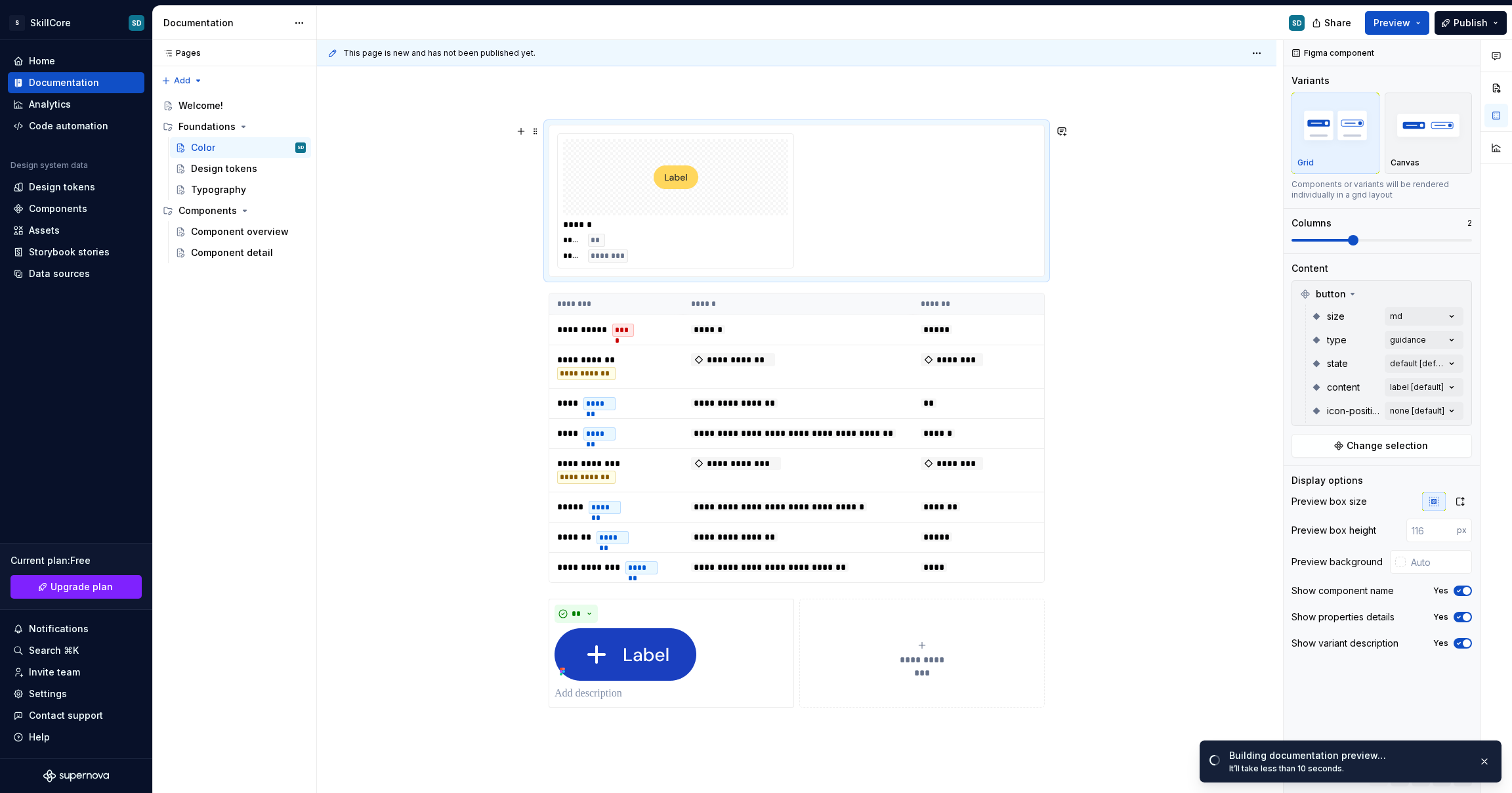
click at [914, 238] on div "****** **** ** **** ********" at bounding box center [797, 201] width 479 height 135
click at [536, 130] on span at bounding box center [536, 131] width 11 height 18
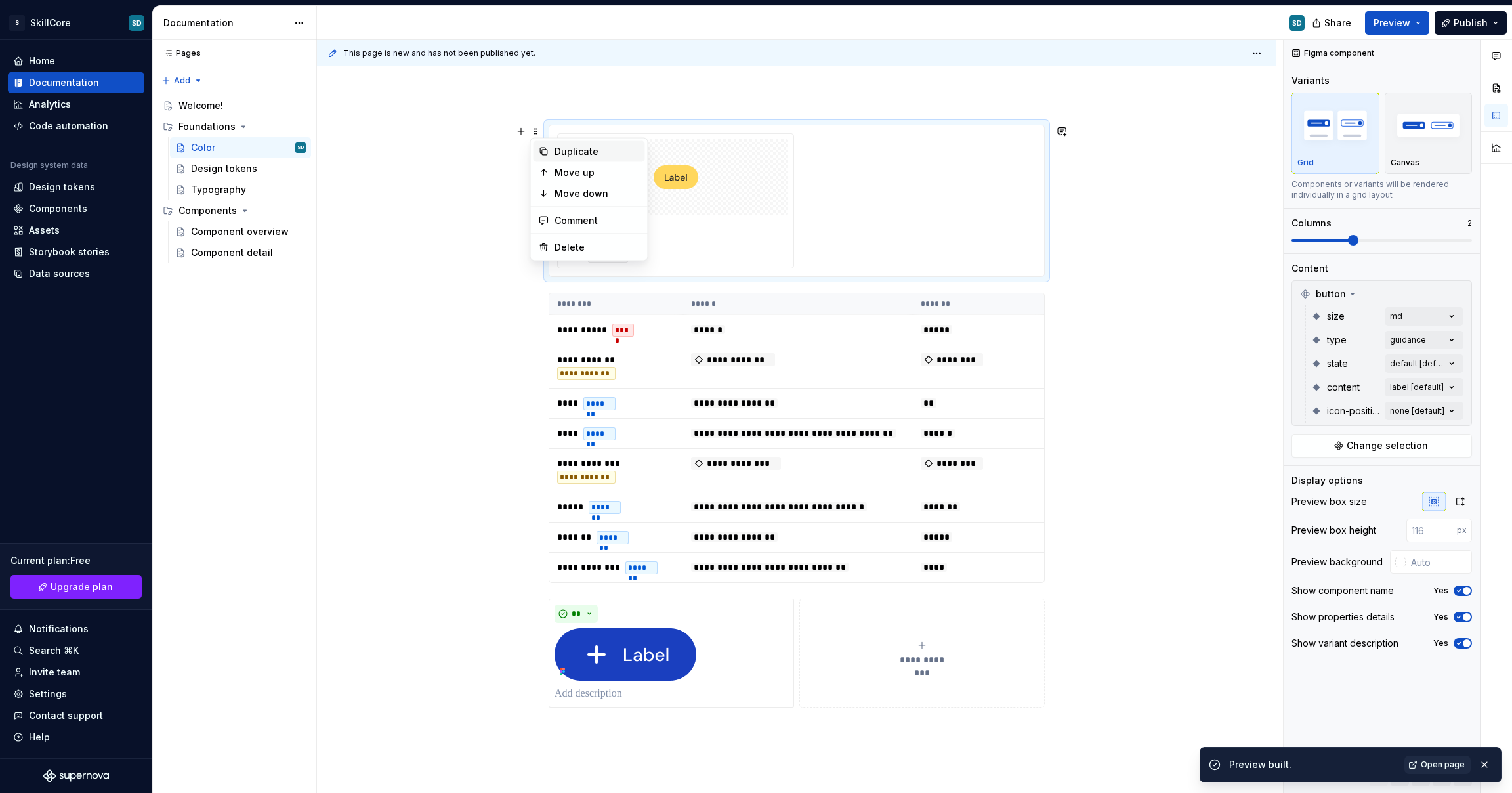
click at [557, 154] on div "Duplicate" at bounding box center [597, 152] width 85 height 13
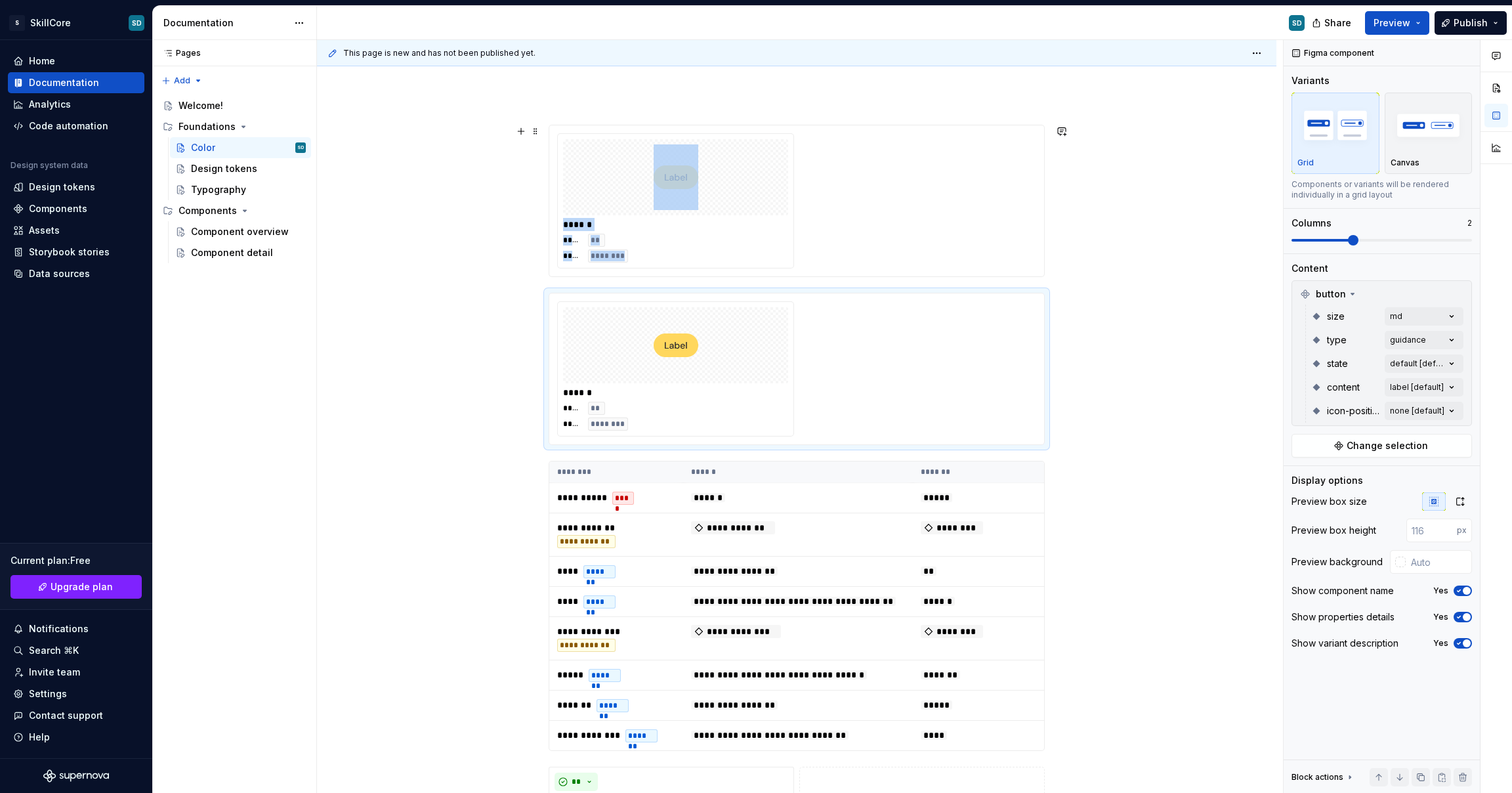
type textarea "*"
drag, startPoint x: 800, startPoint y: 345, endPoint x: 925, endPoint y: 199, distance: 192.2
click at [925, 199] on div "**********" at bounding box center [797, 500] width 496 height 751
click at [960, 195] on div "****** **** ** **** ********" at bounding box center [797, 201] width 479 height 135
click at [723, 200] on div at bounding box center [676, 177] width 225 height 76
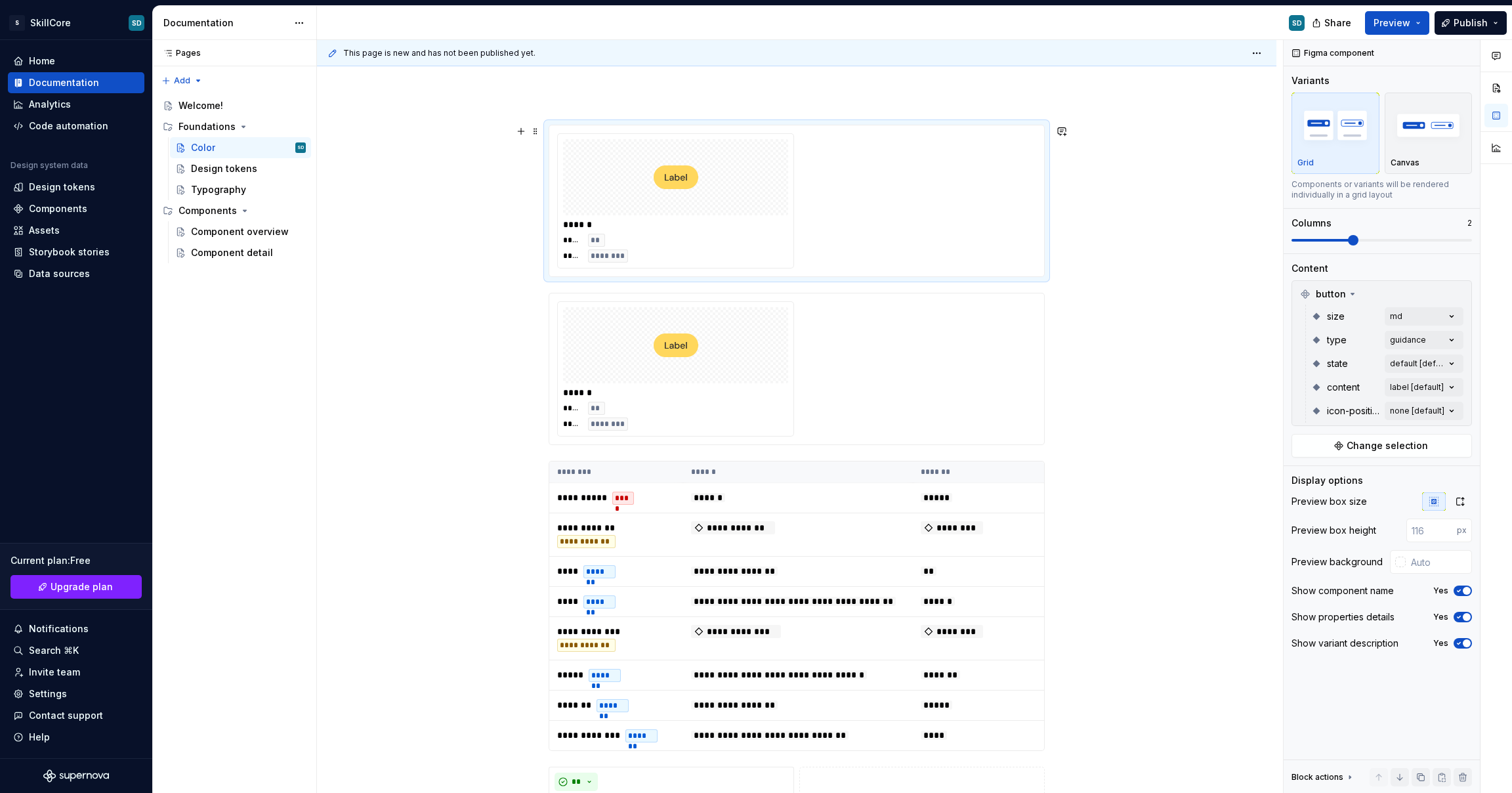
click at [831, 259] on div "****** **** ** **** ********" at bounding box center [797, 201] width 479 height 135
click at [762, 334] on div at bounding box center [676, 345] width 225 height 76
click at [764, 230] on div "******" at bounding box center [676, 225] width 225 height 13
click at [1397, 162] on p "Canvas" at bounding box center [1405, 163] width 29 height 11
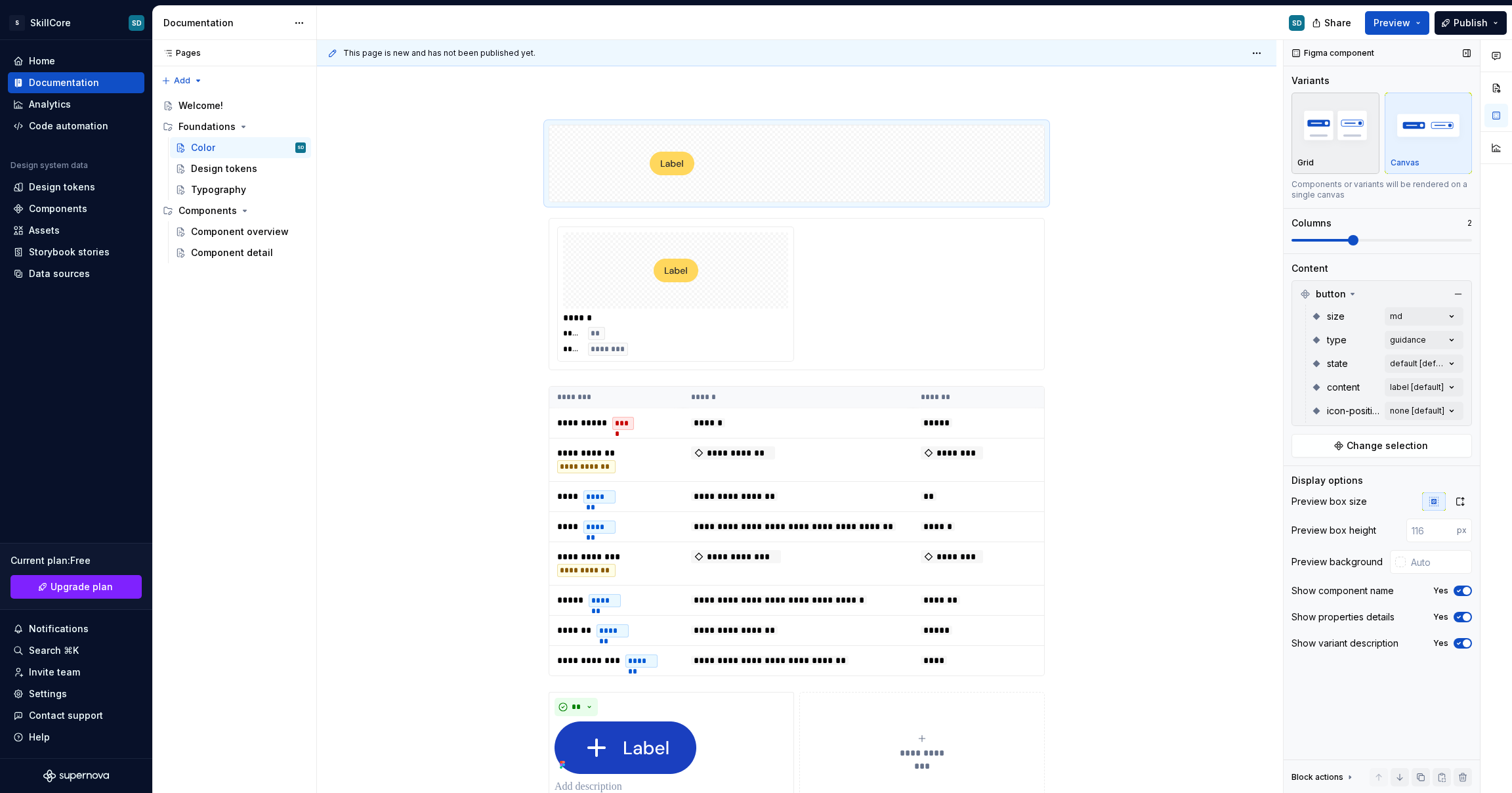
click at [1364, 159] on div "Grid" at bounding box center [1335, 163] width 76 height 11
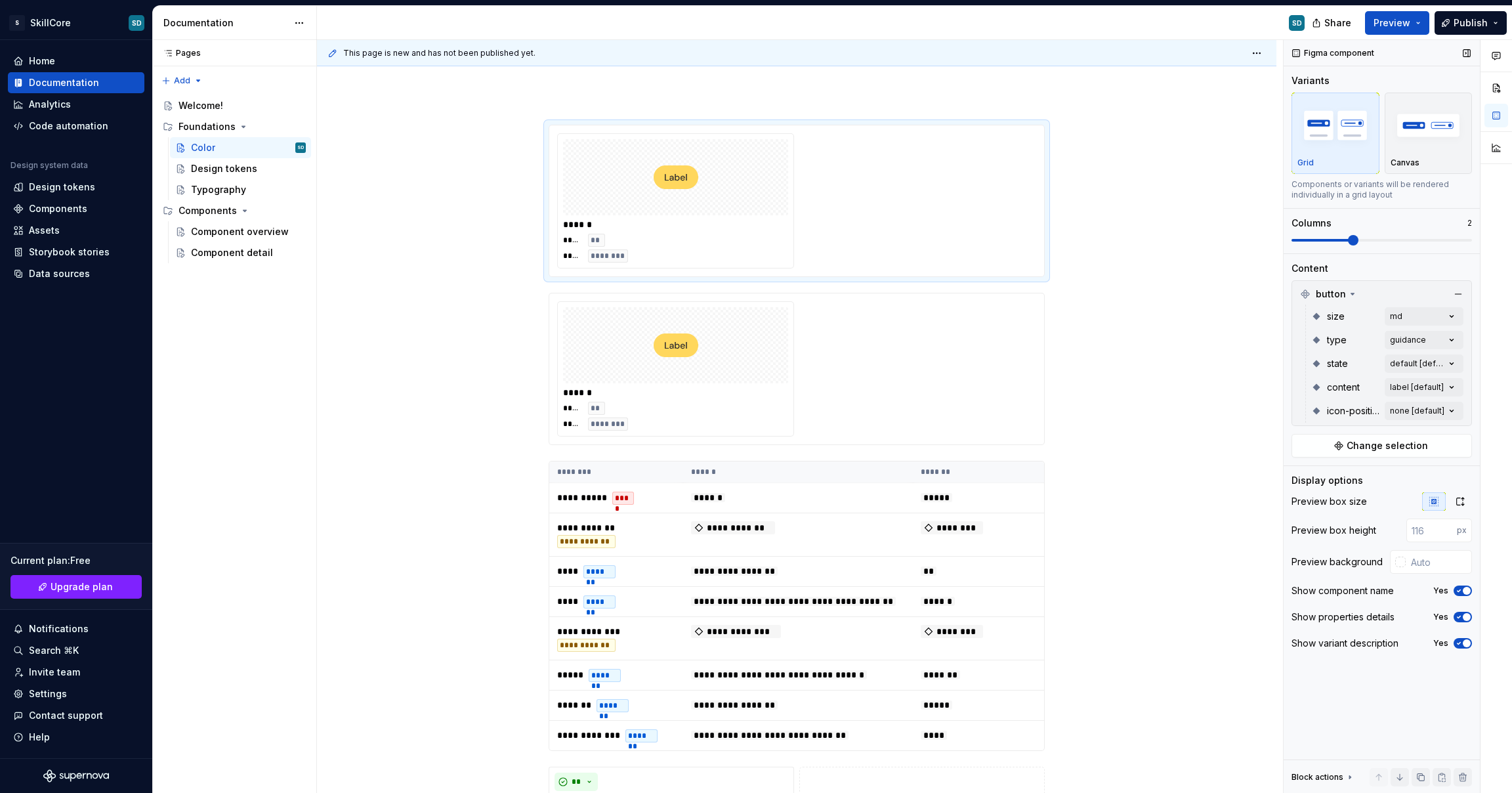
click at [1358, 238] on span at bounding box center [1353, 240] width 11 height 11
click at [1404, 240] on span at bounding box center [1382, 240] width 180 height 3
click at [1390, 239] on span at bounding box center [1352, 240] width 120 height 3
click at [1409, 442] on span "Change selection" at bounding box center [1388, 446] width 82 height 13
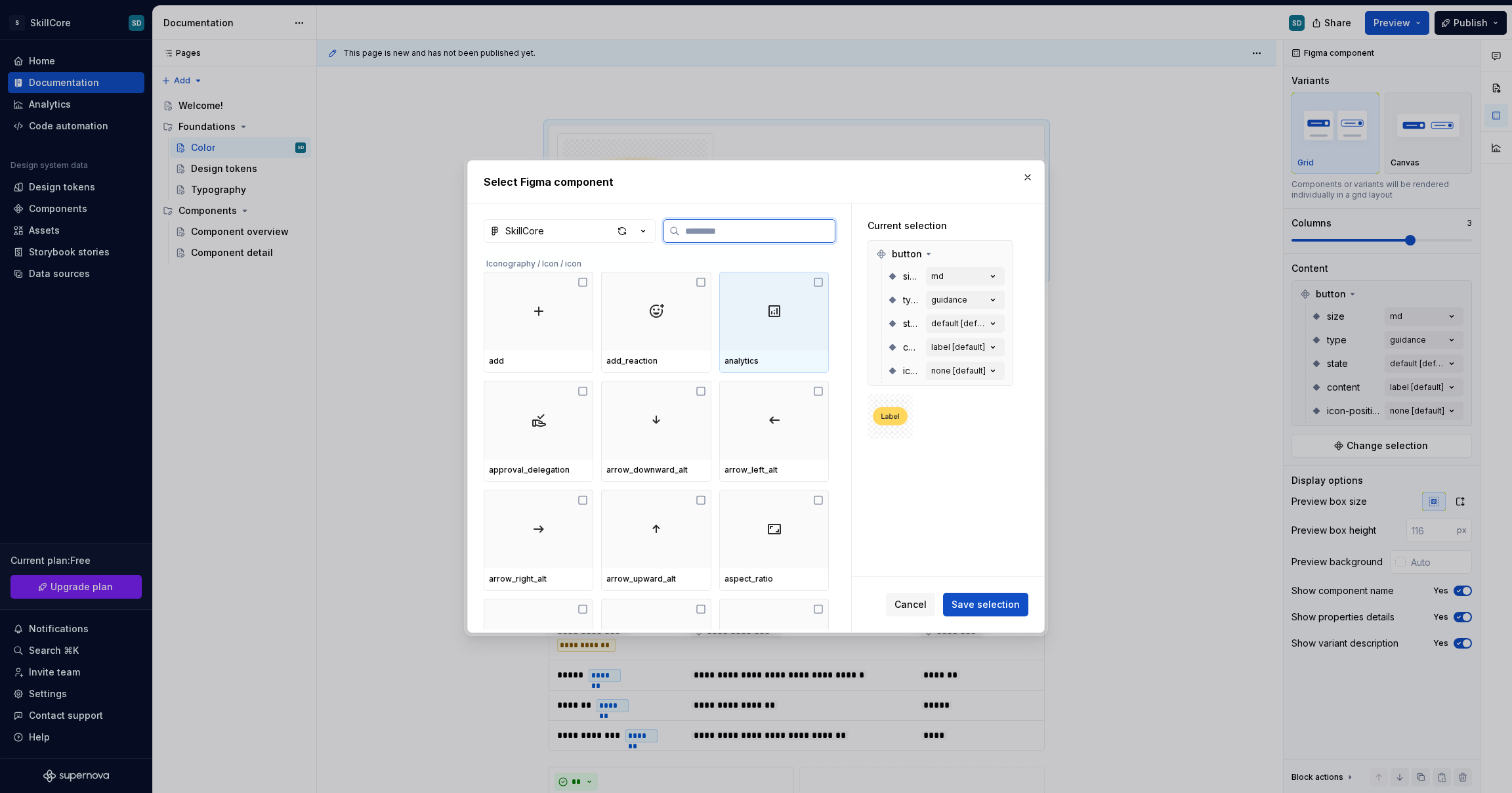
click at [820, 285] on icon at bounding box center [818, 282] width 8 height 8
click at [820, 285] on icon at bounding box center [819, 282] width 8 height 8
click at [820, 285] on icon at bounding box center [818, 282] width 8 height 8
click at [820, 285] on icon at bounding box center [819, 282] width 8 height 8
click at [820, 285] on icon at bounding box center [818, 282] width 8 height 8
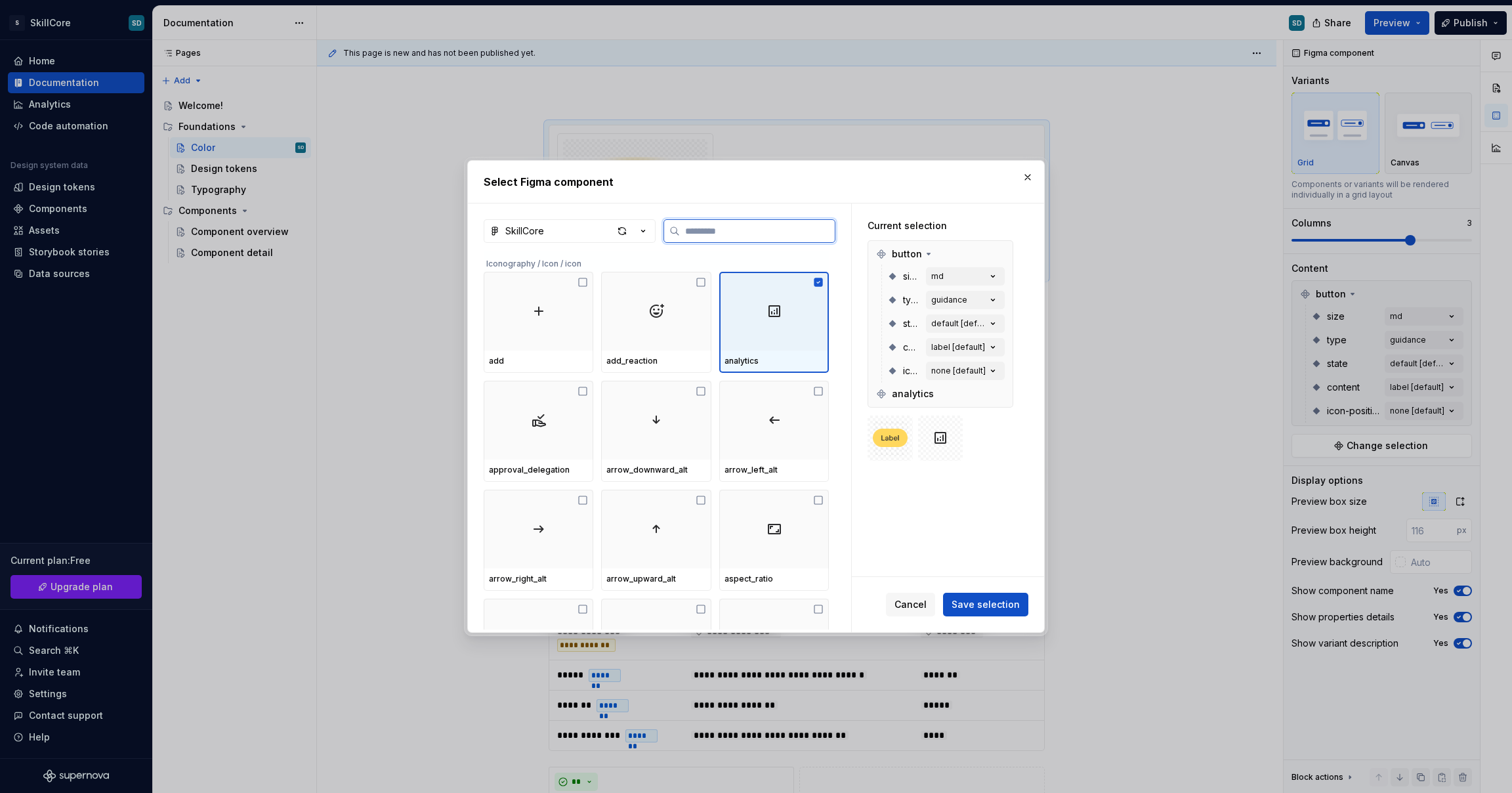
click at [820, 285] on icon at bounding box center [819, 282] width 8 height 8
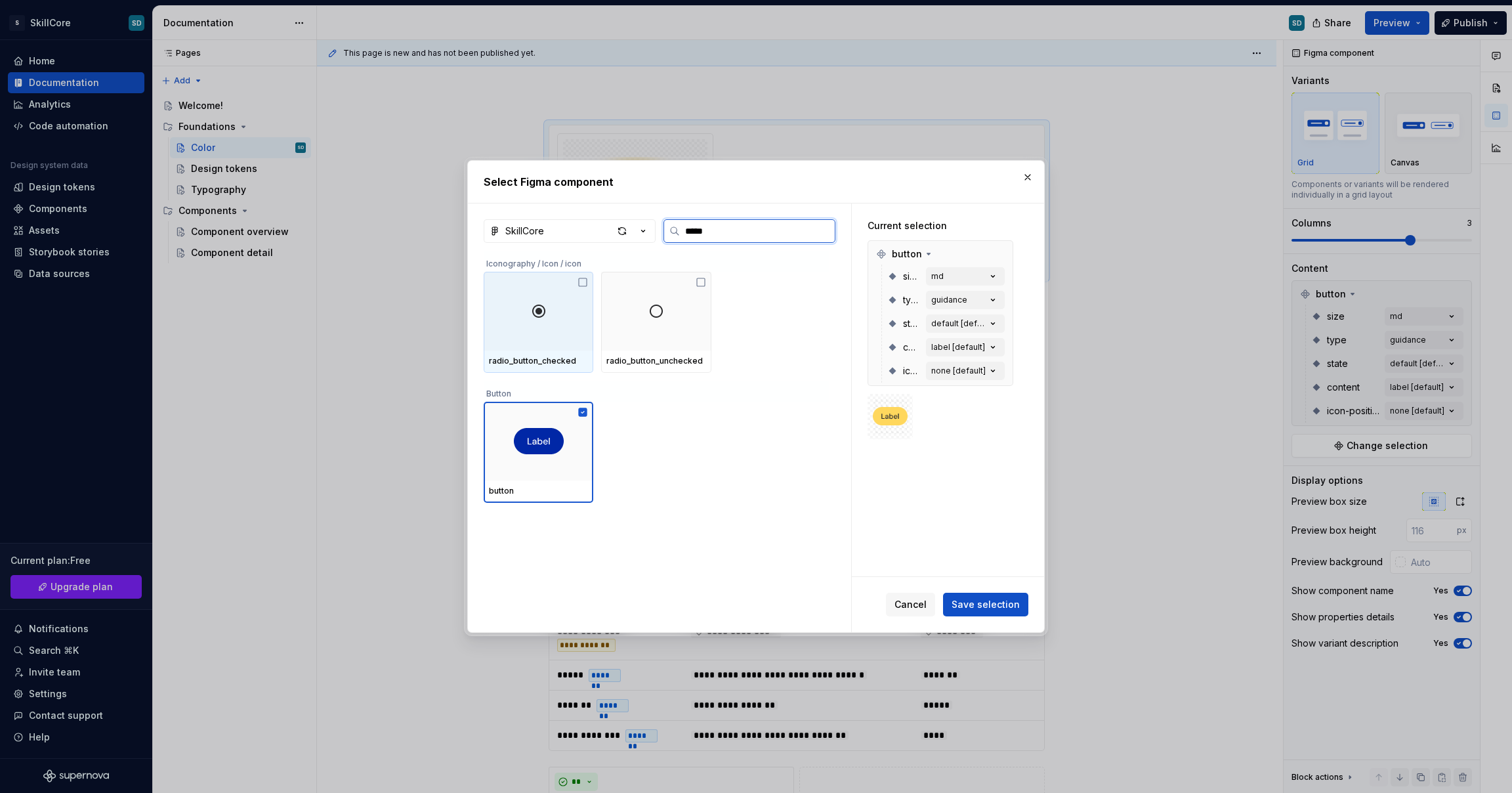
type input "******"
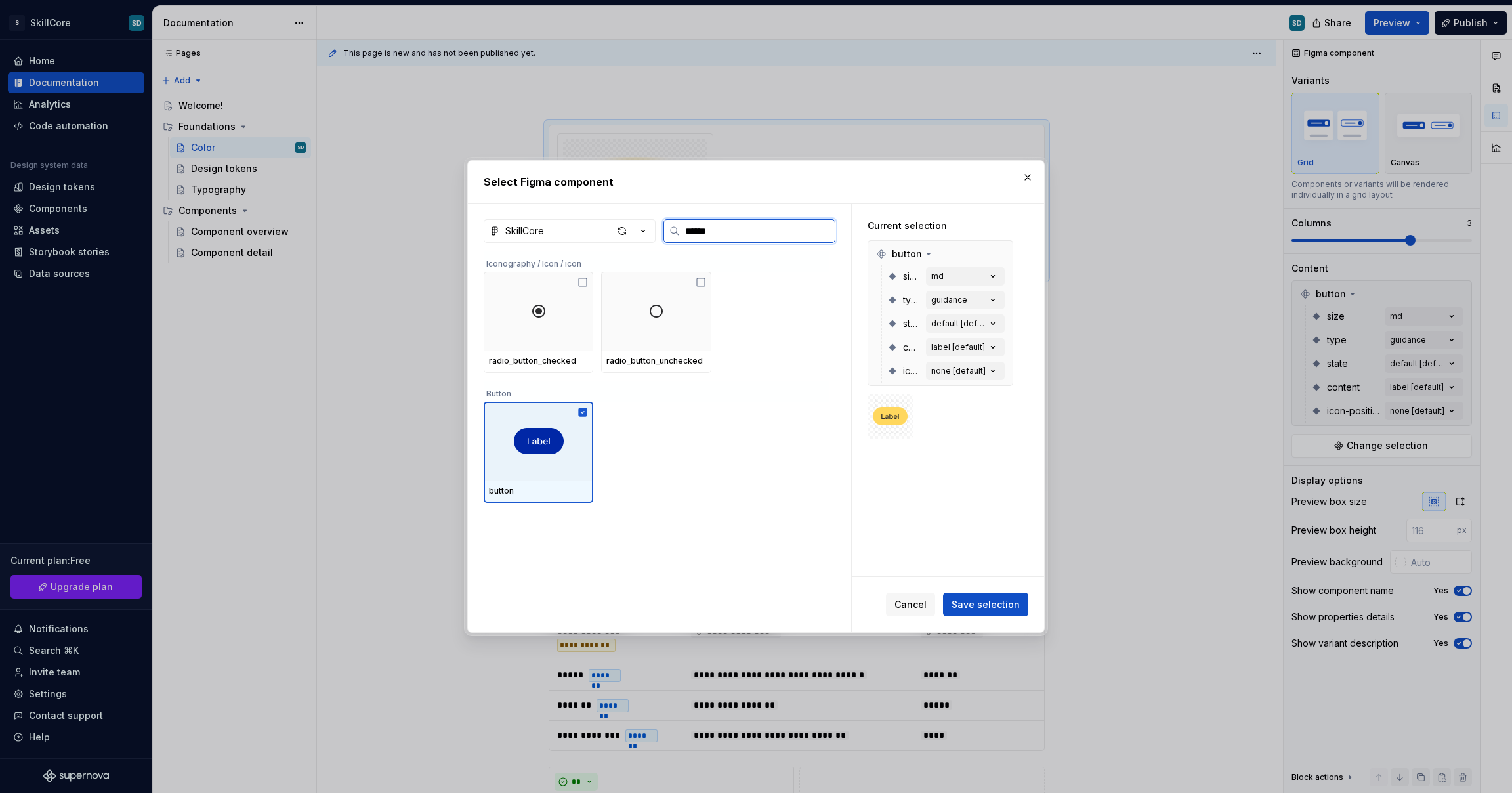
click at [516, 457] on div at bounding box center [538, 441] width 109 height 78
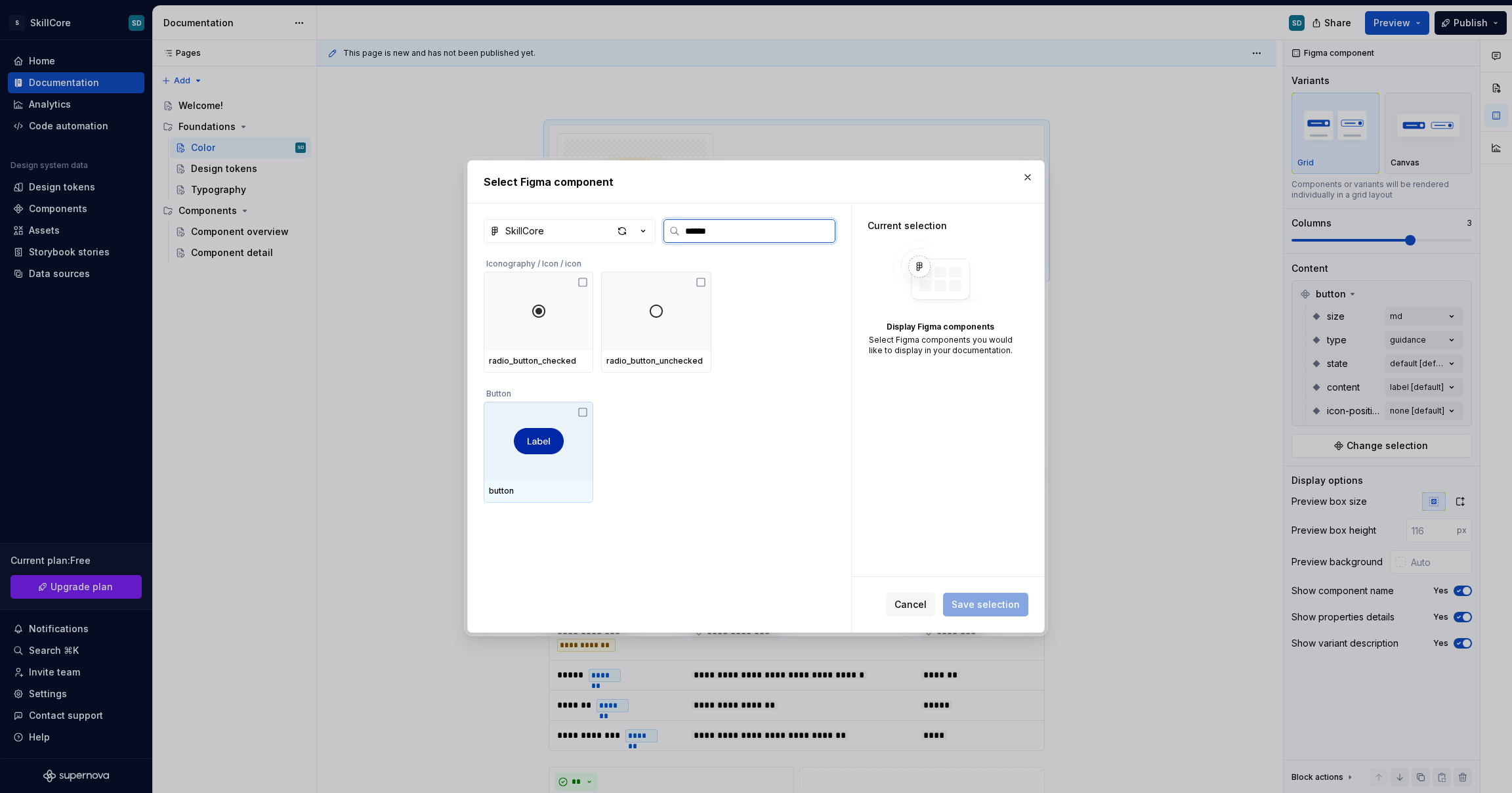
click at [516, 457] on div at bounding box center [538, 441] width 109 height 78
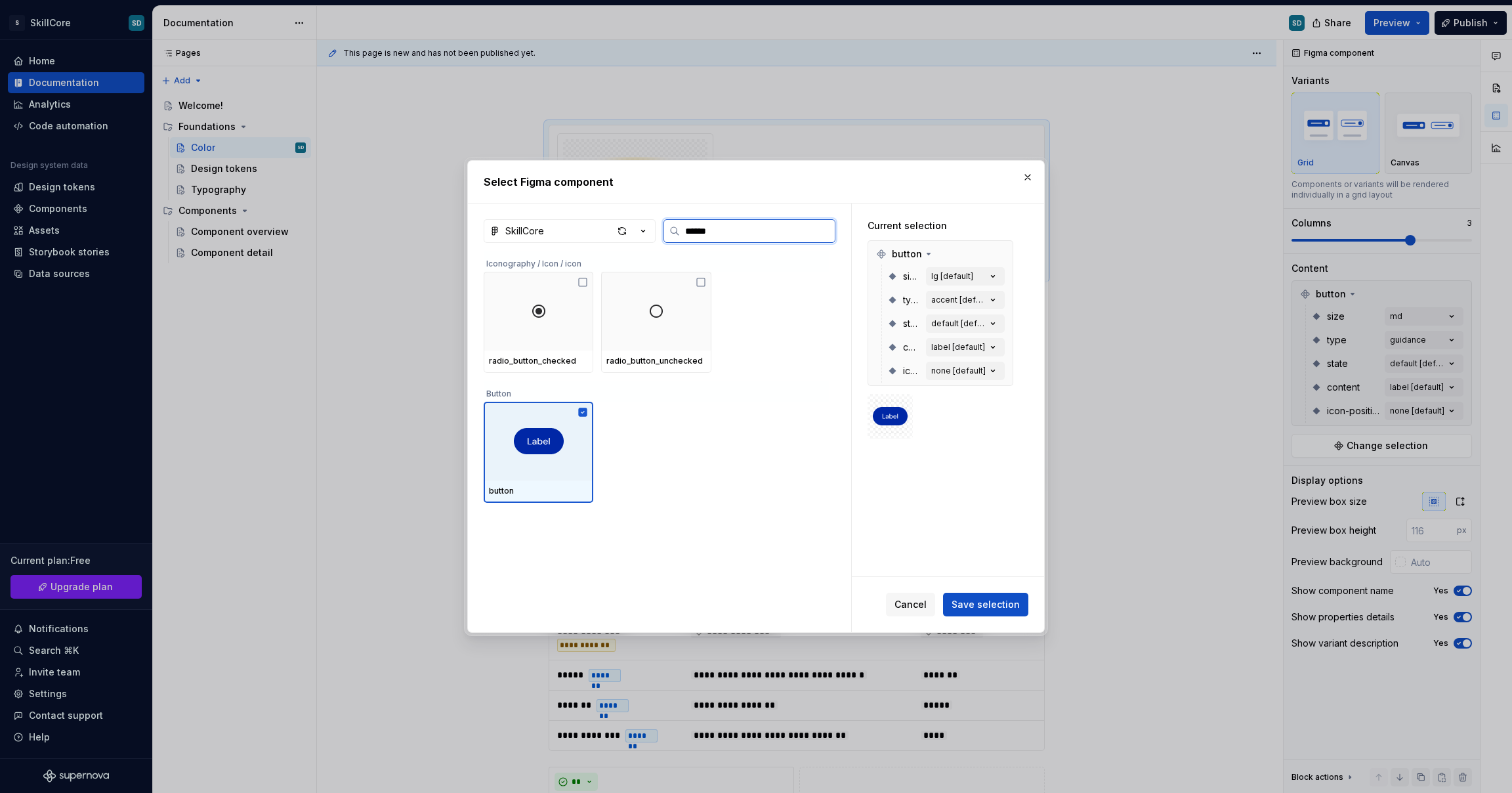
click at [516, 457] on div at bounding box center [538, 441] width 109 height 78
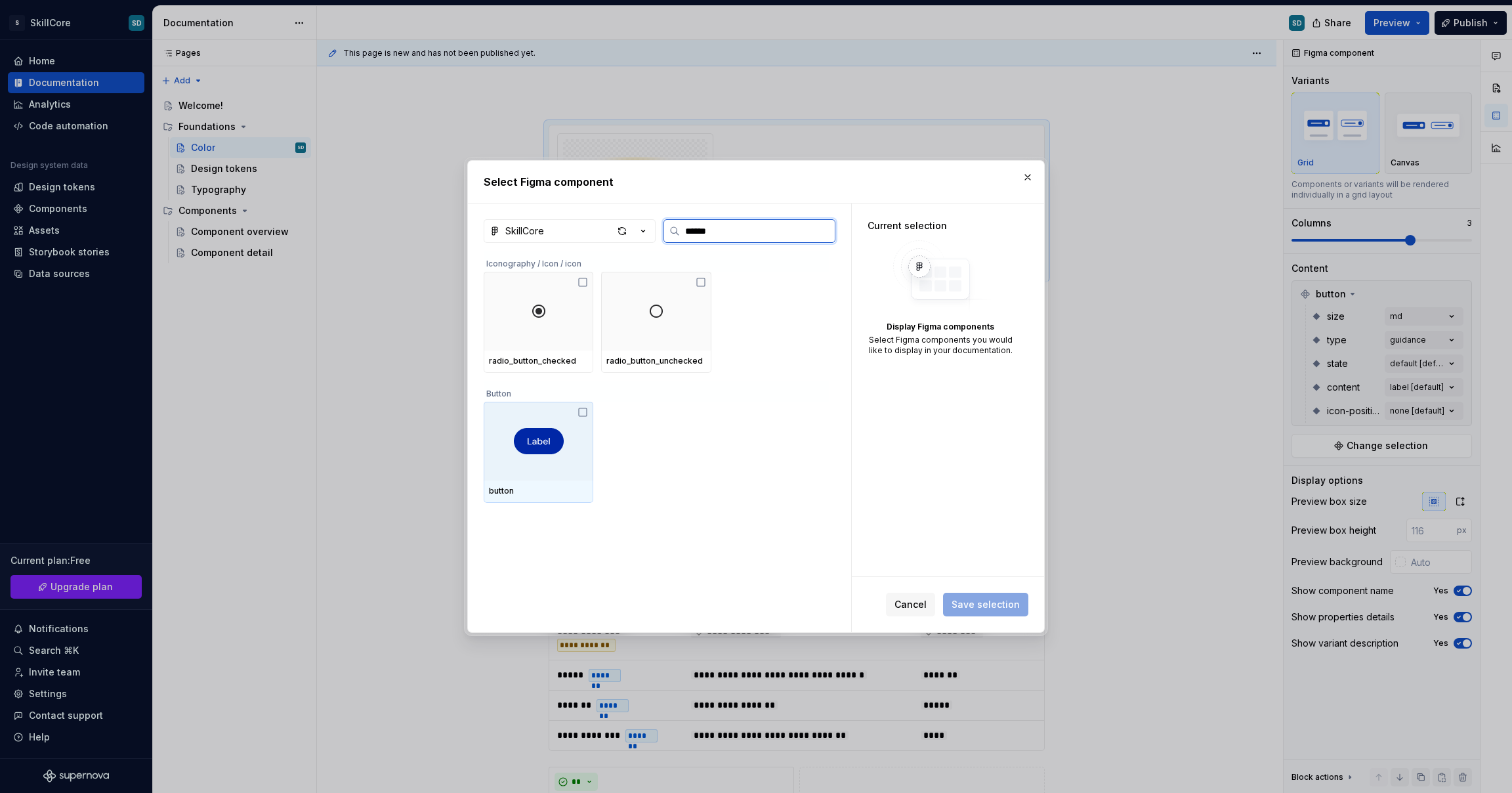
click at [516, 457] on div at bounding box center [538, 441] width 109 height 78
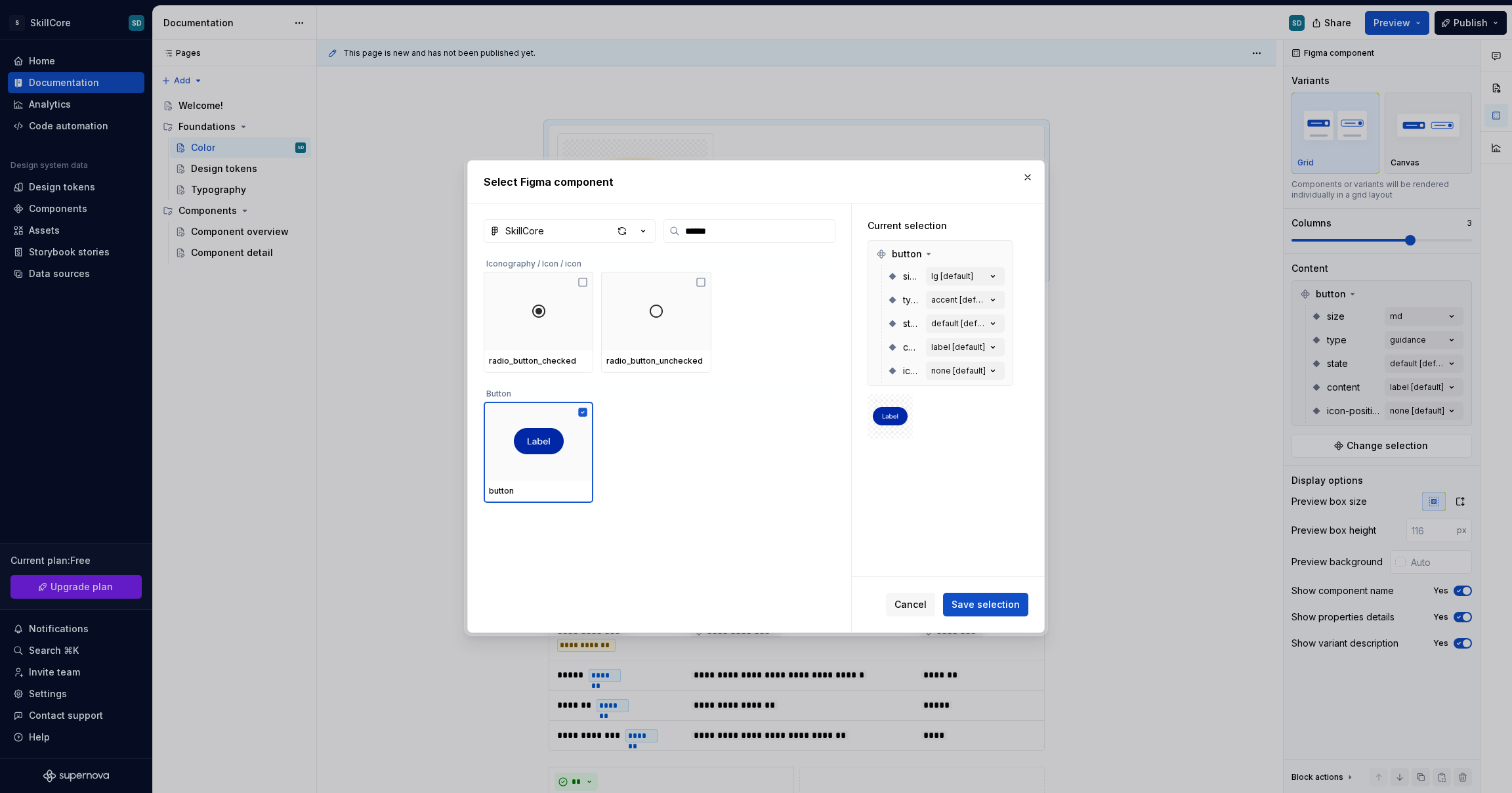
click at [909, 418] on span at bounding box center [890, 417] width 45 height 45
click at [942, 396] on div at bounding box center [940, 417] width 146 height 45
click at [998, 250] on button "button" at bounding box center [1000, 254] width 18 height 18
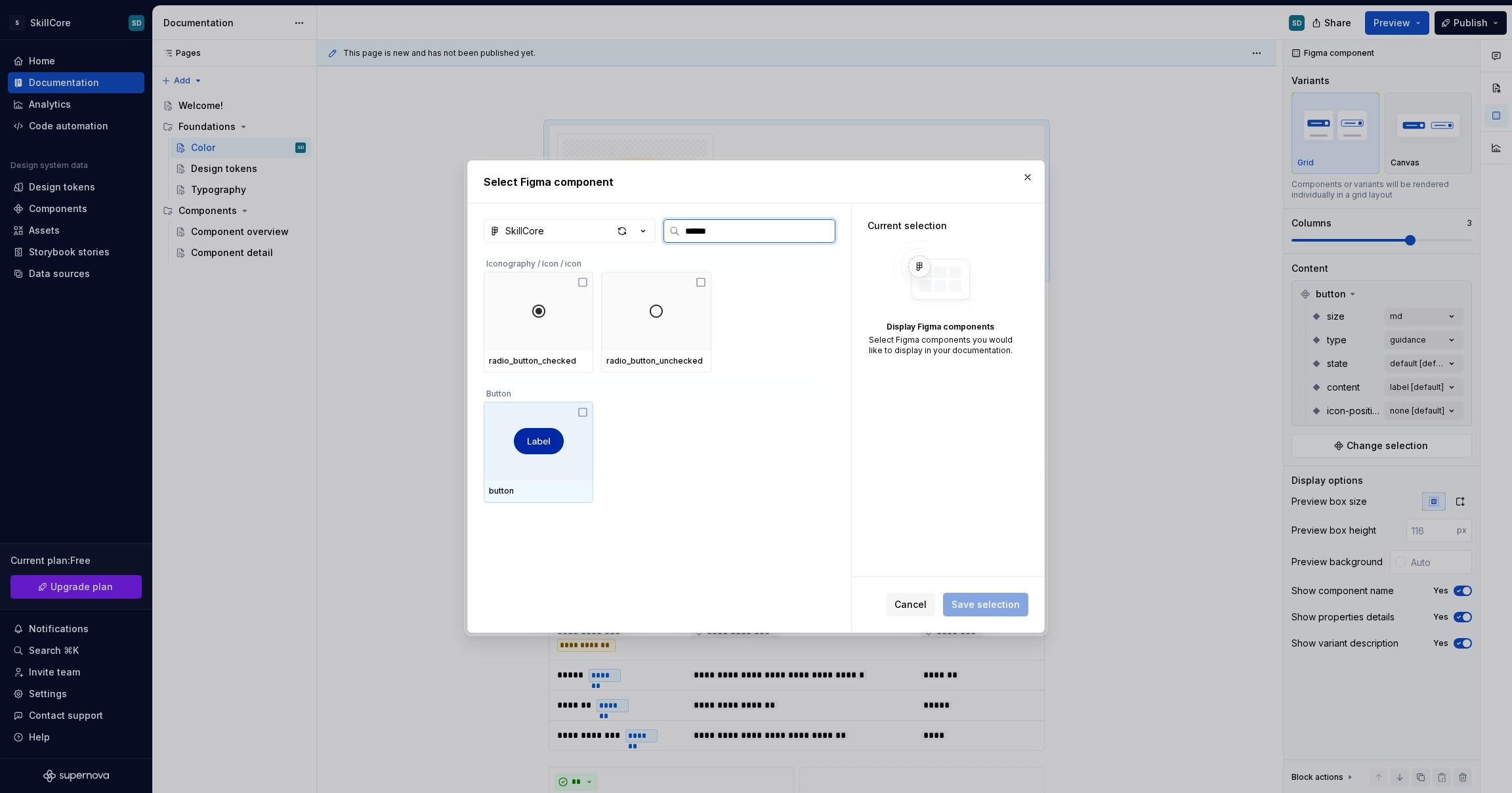
click at [559, 447] on img at bounding box center [539, 441] width 50 height 26
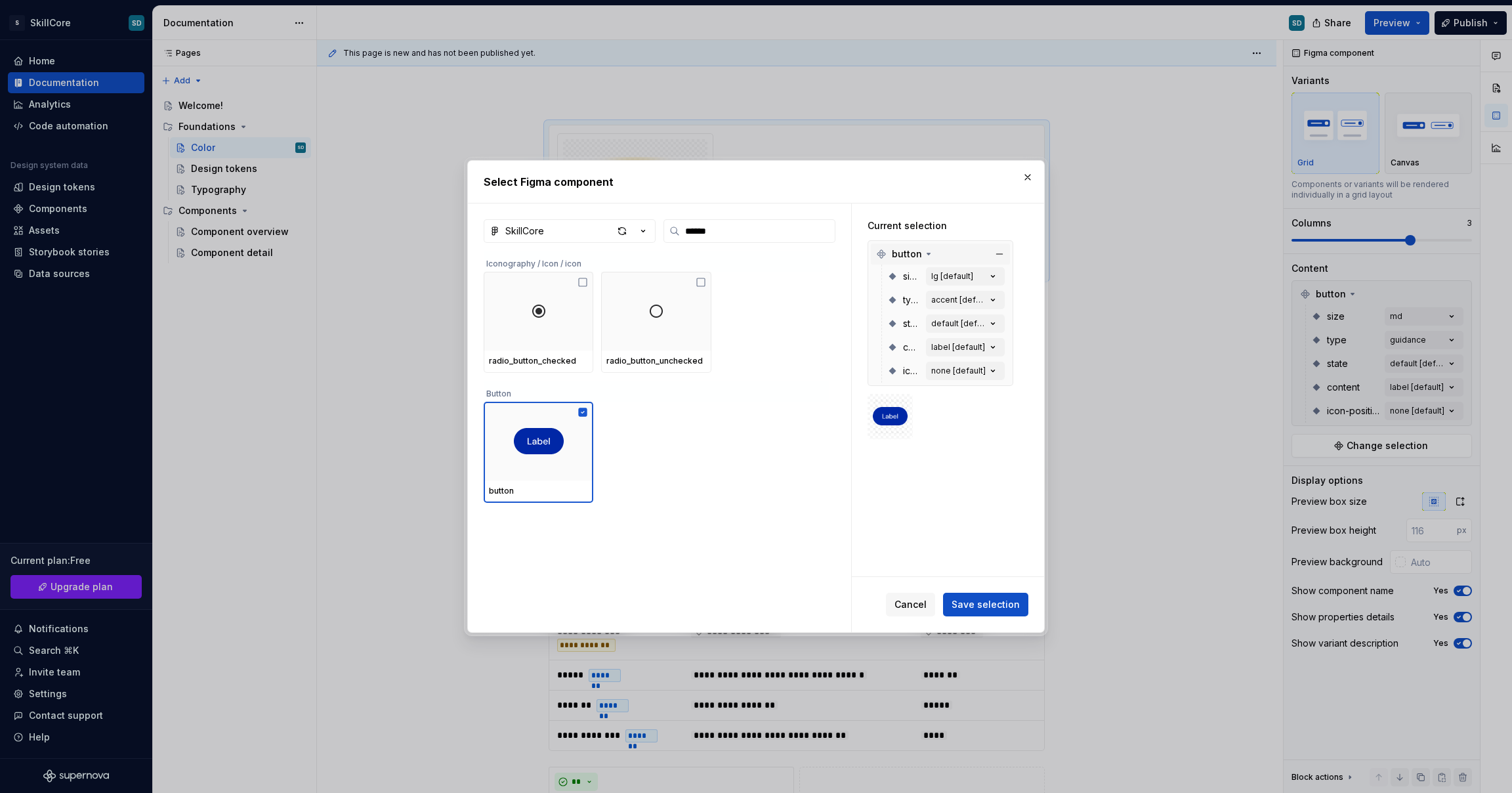
click at [912, 252] on span "button" at bounding box center [907, 255] width 30 height 13
drag, startPoint x: 570, startPoint y: 432, endPoint x: 936, endPoint y: 321, distance: 382.5
click at [936, 321] on div "SkillCore ****** Iconography / Icon / icon radio_button_checked radio_button_un…" at bounding box center [756, 418] width 577 height 429
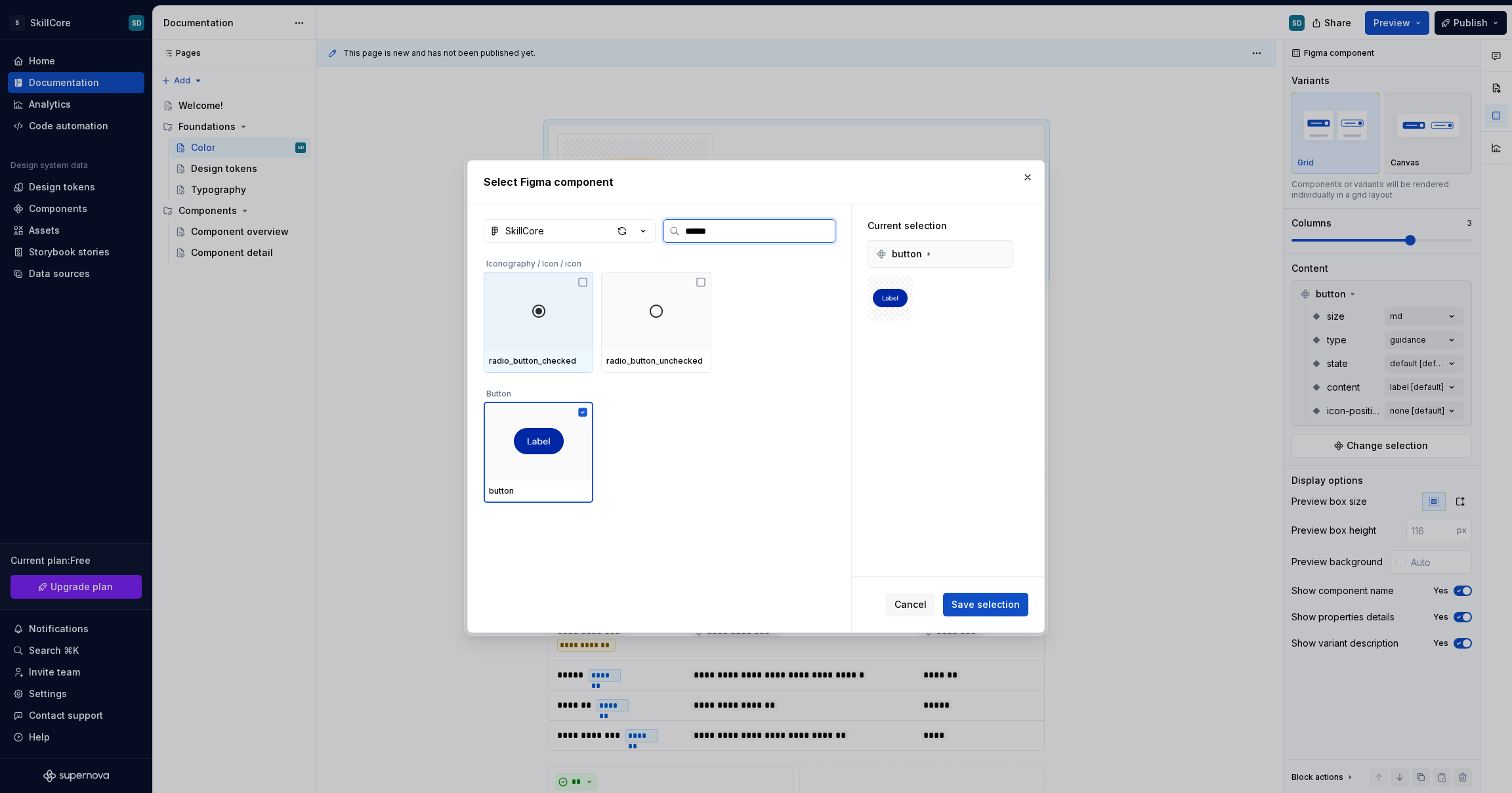
click at [541, 317] on img at bounding box center [538, 311] width 16 height 16
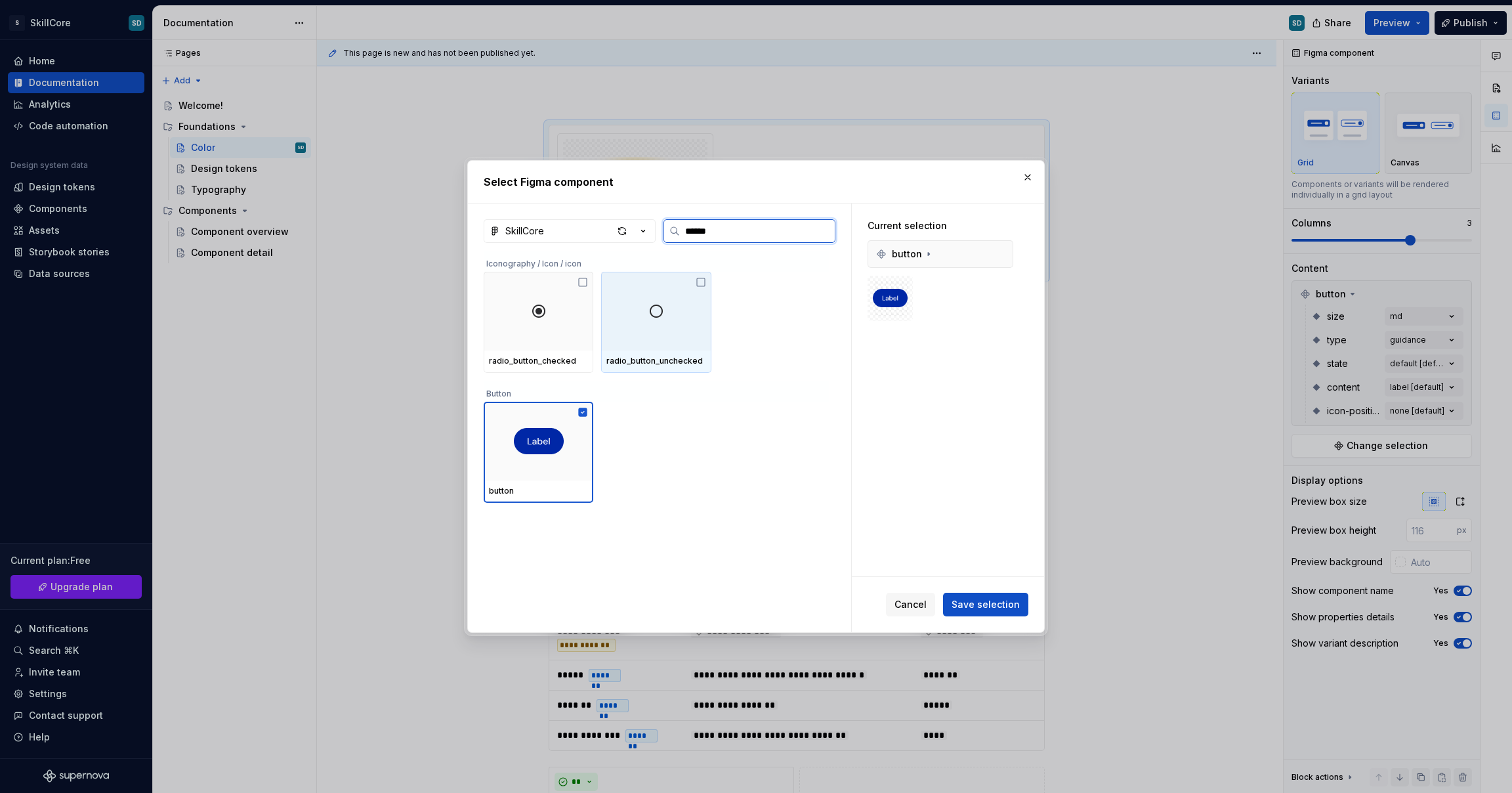
click at [671, 321] on div at bounding box center [656, 311] width 109 height 78
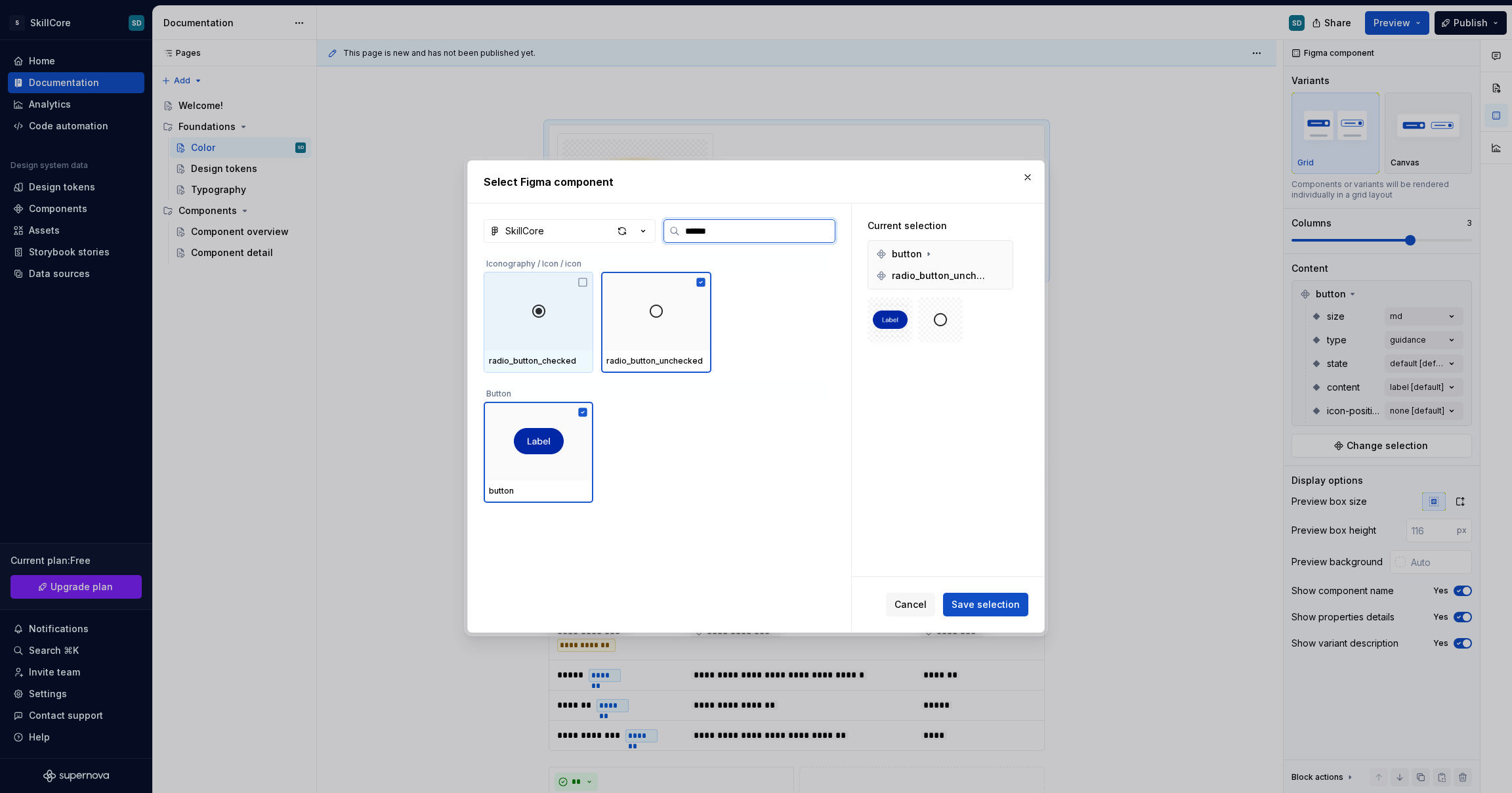
click at [573, 326] on div at bounding box center [538, 311] width 109 height 78
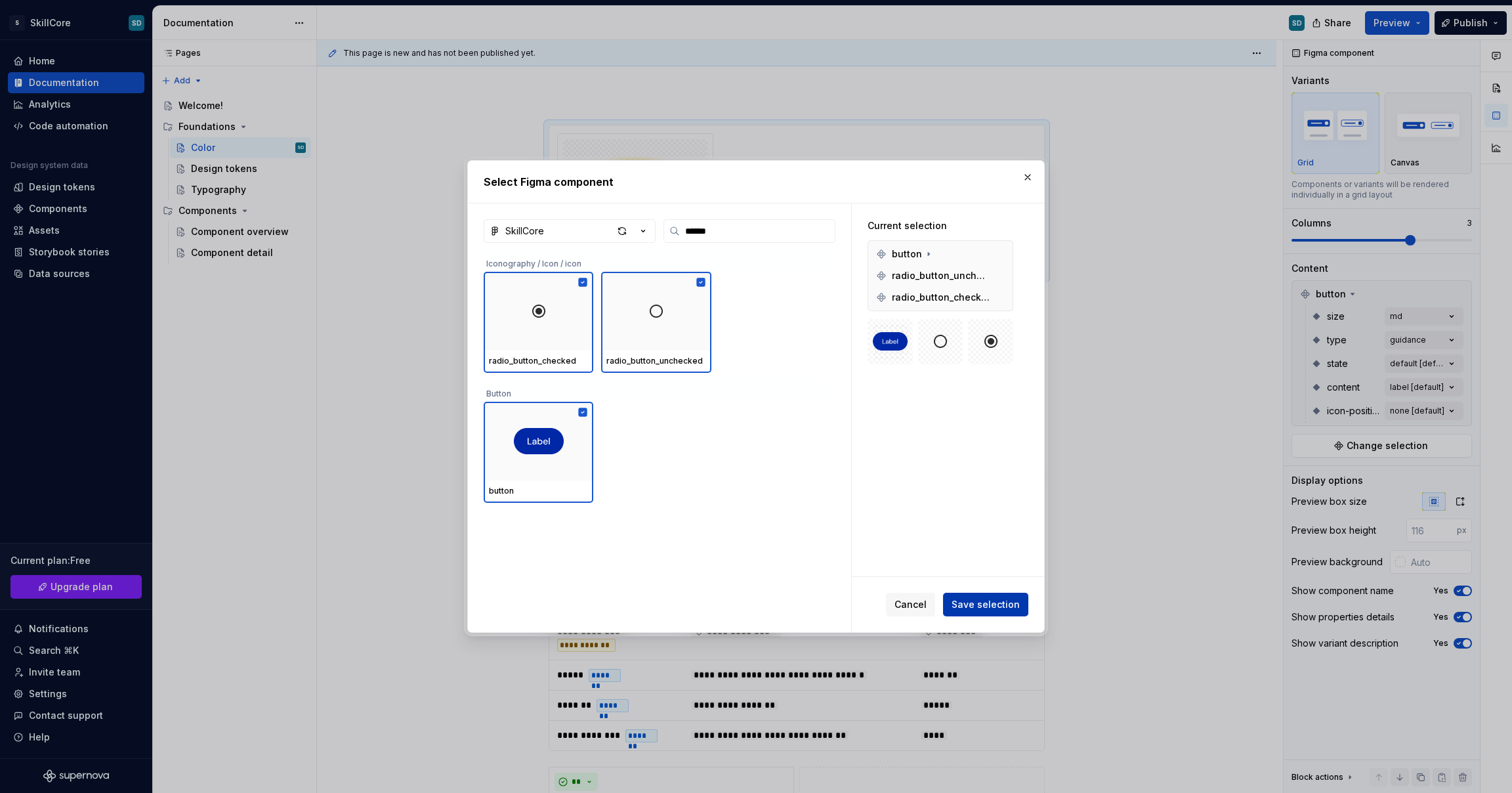
click at [952, 603] on button "Save selection" at bounding box center [985, 604] width 85 height 23
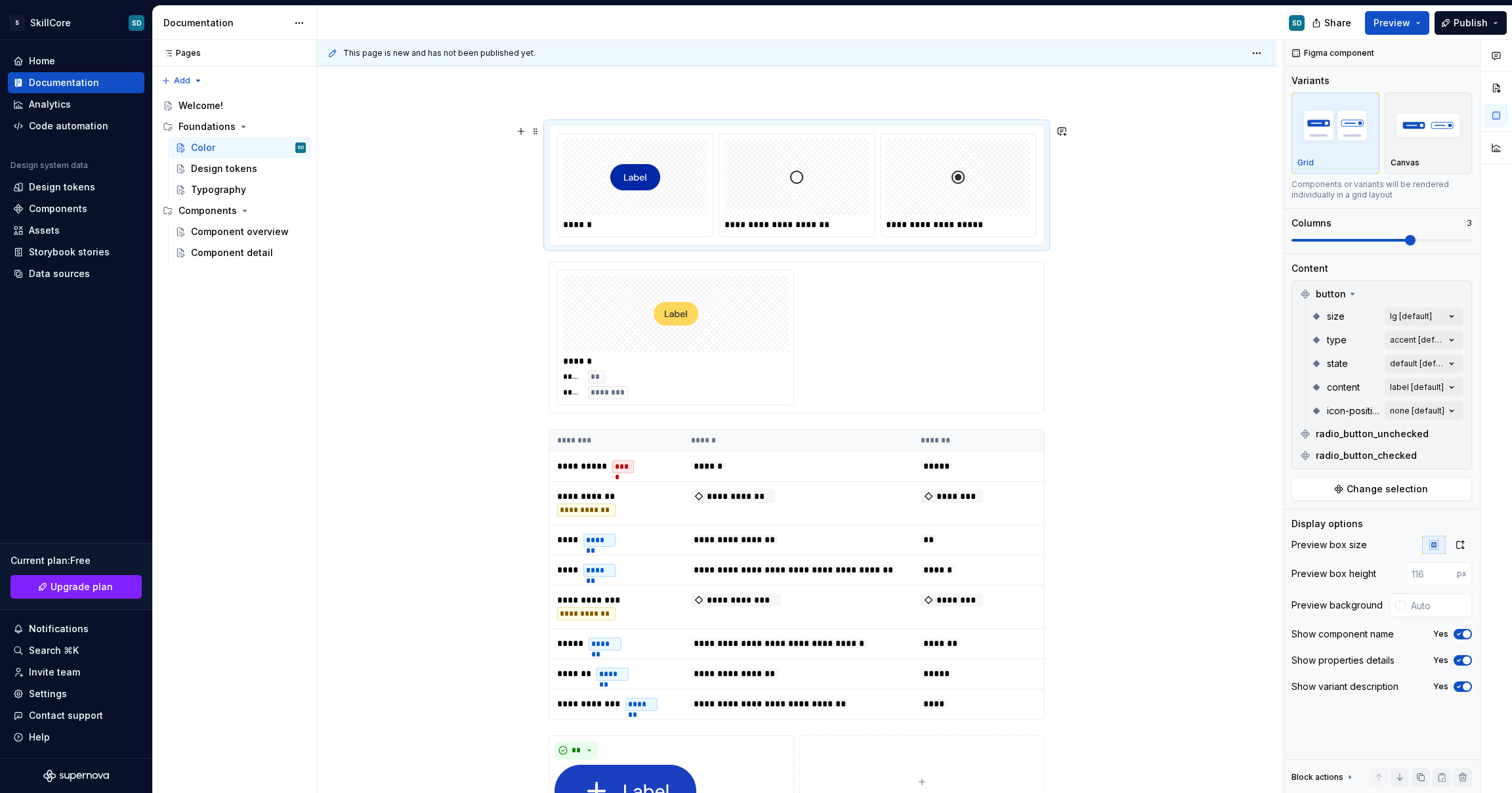
click at [930, 188] on div at bounding box center [958, 177] width 144 height 76
click at [799, 192] on img at bounding box center [797, 177] width 16 height 66
click at [689, 196] on div at bounding box center [635, 177] width 144 height 76
drag, startPoint x: 678, startPoint y: 218, endPoint x: 679, endPoint y: 234, distance: 16.0
click at [678, 220] on div "******" at bounding box center [636, 184] width 155 height 103
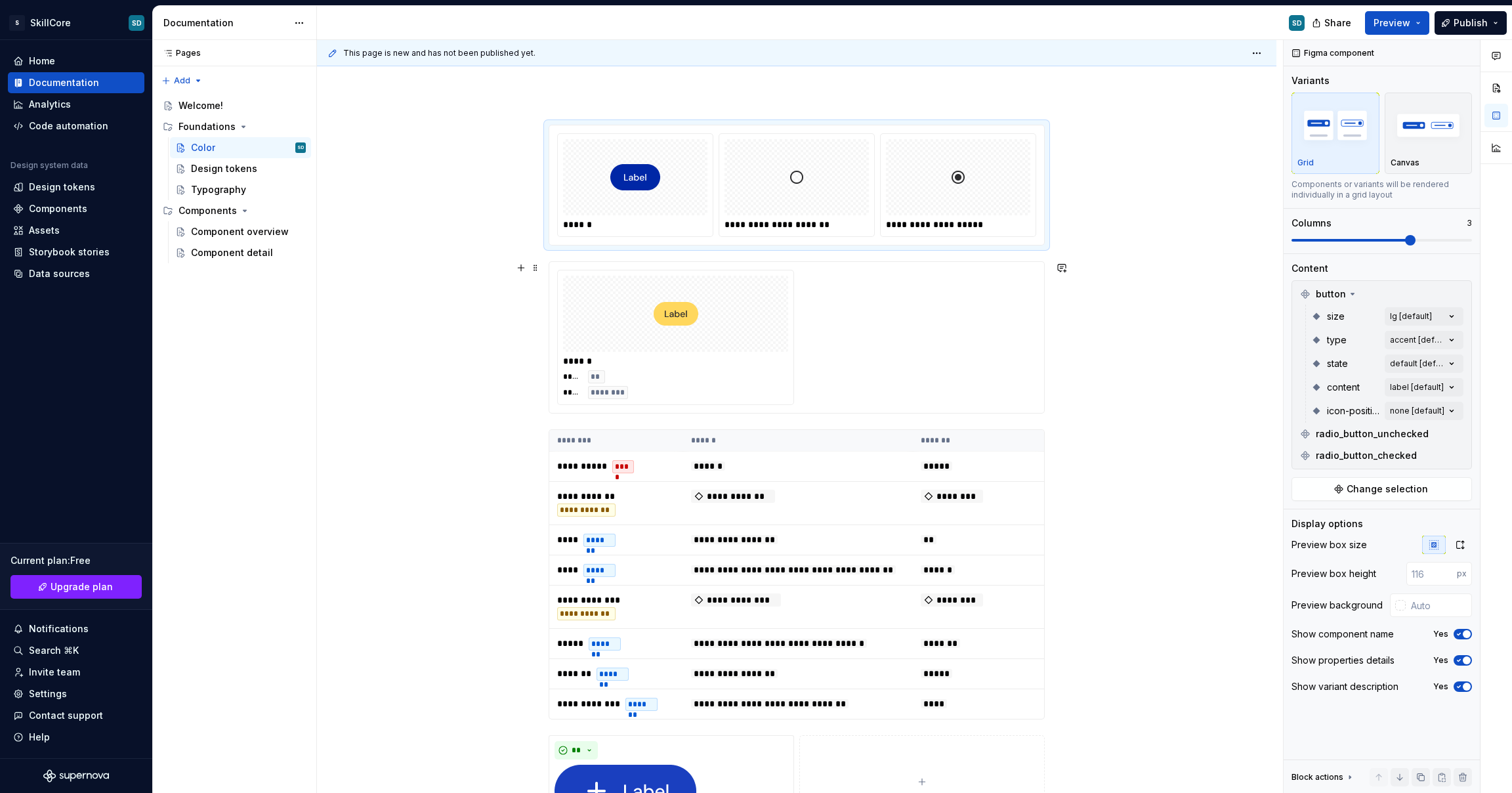
drag, startPoint x: 737, startPoint y: 316, endPoint x: 742, endPoint y: 323, distance: 8.6
click at [737, 316] on div at bounding box center [676, 313] width 225 height 76
click at [824, 196] on div at bounding box center [796, 177] width 144 height 76
click at [942, 204] on div at bounding box center [958, 177] width 144 height 76
click at [814, 202] on div at bounding box center [796, 177] width 144 height 76
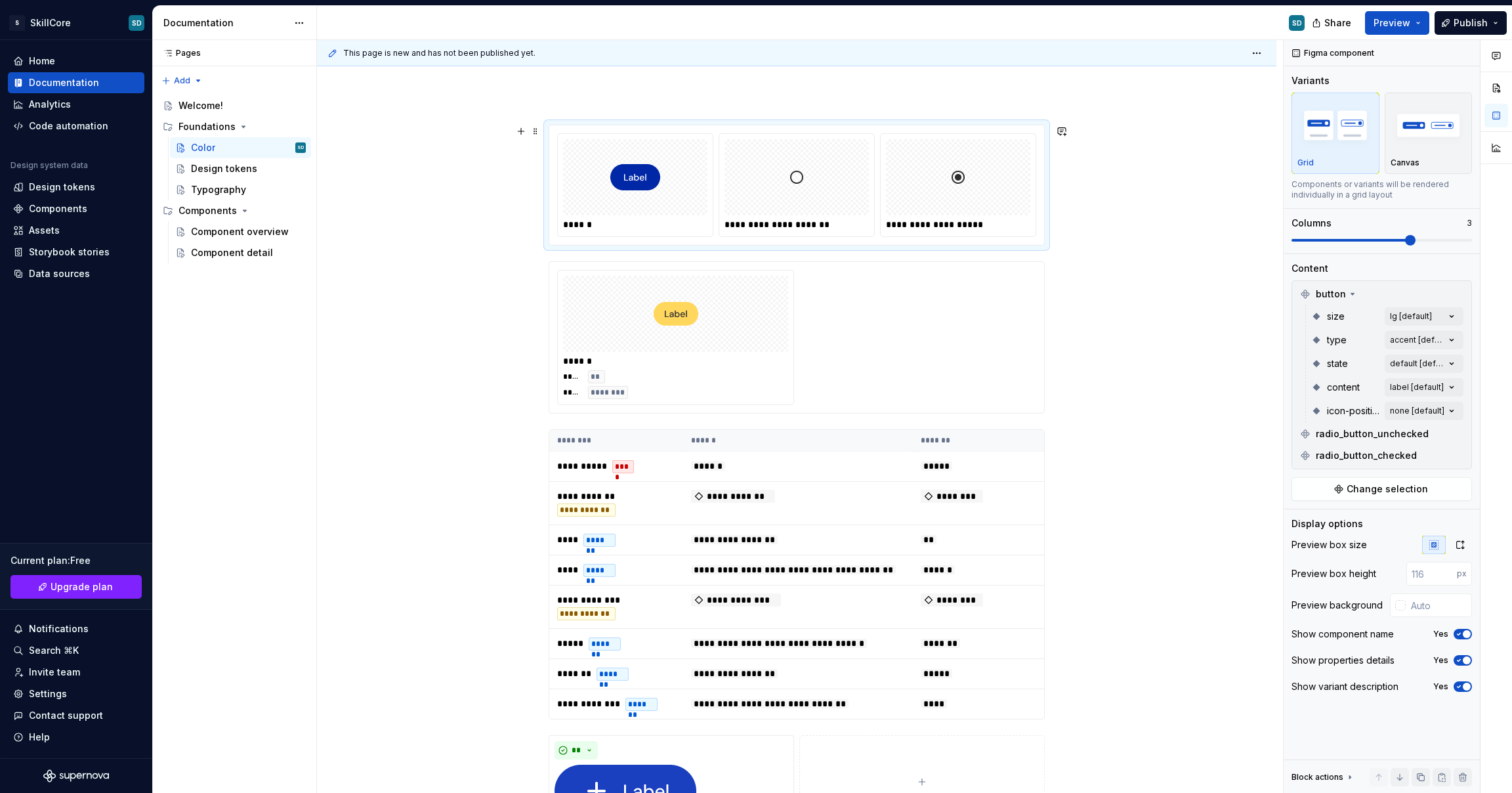
click at [685, 199] on div at bounding box center [635, 177] width 144 height 76
click at [712, 307] on div at bounding box center [676, 313] width 225 height 76
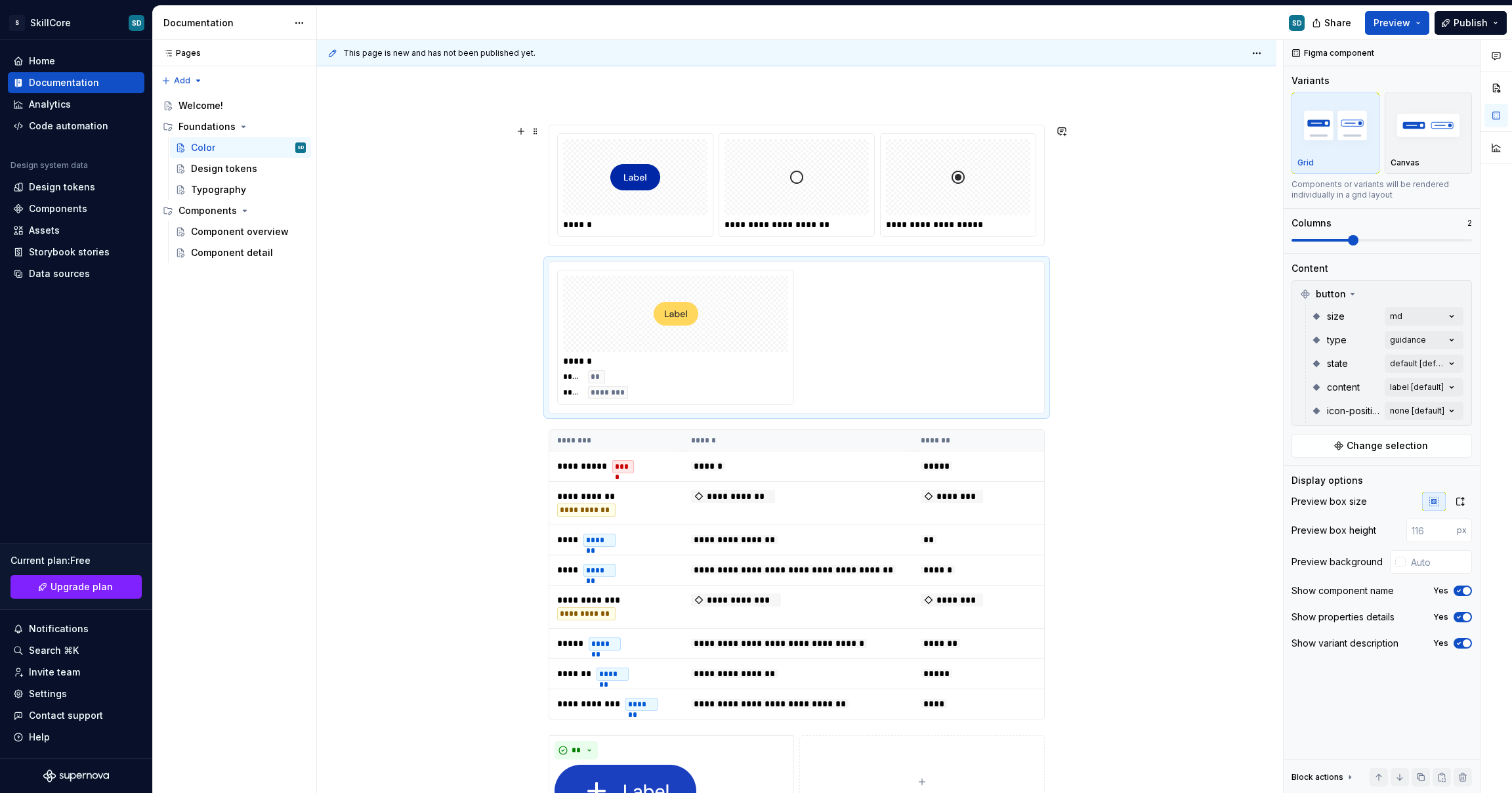
click at [839, 217] on div "**********" at bounding box center [797, 184] width 155 height 103
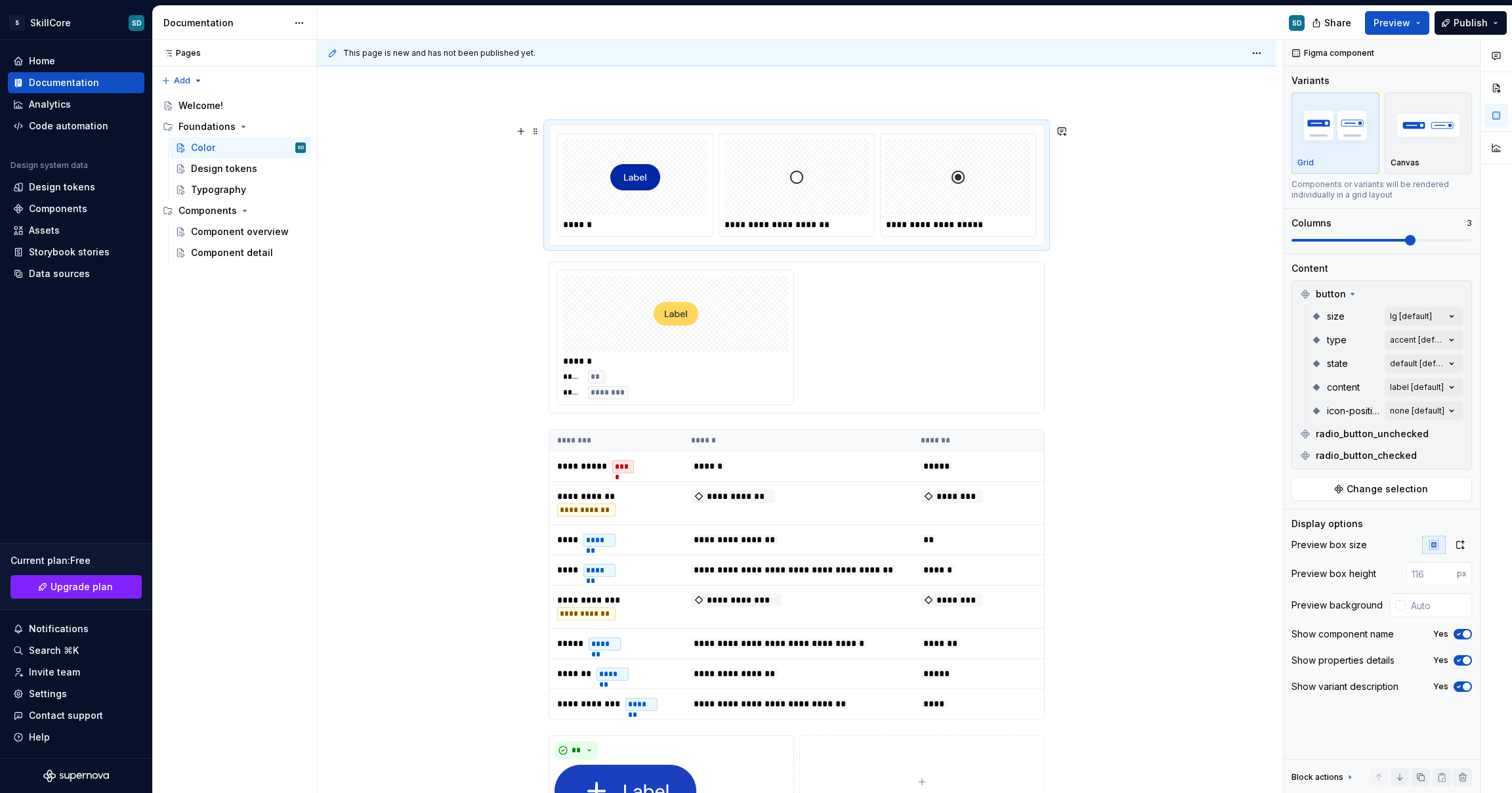
click at [953, 202] on img at bounding box center [958, 177] width 16 height 66
click at [818, 201] on div at bounding box center [796, 177] width 144 height 76
click at [682, 187] on div at bounding box center [635, 177] width 144 height 76
click at [888, 212] on div at bounding box center [958, 177] width 144 height 76
click at [794, 205] on img at bounding box center [797, 177] width 16 height 66
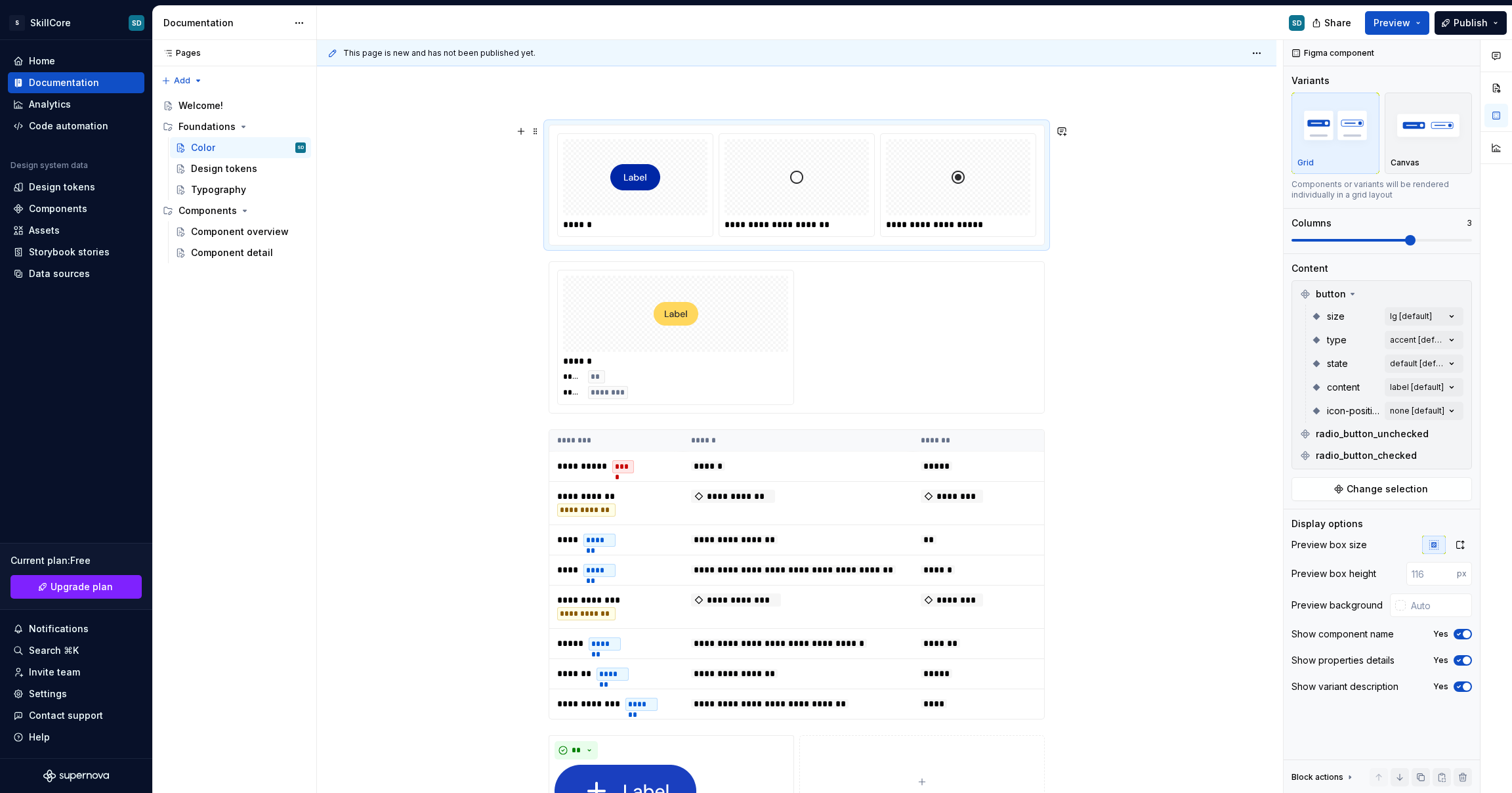
click at [602, 193] on div at bounding box center [635, 177] width 144 height 76
click at [762, 203] on div at bounding box center [796, 177] width 144 height 76
click at [903, 205] on div at bounding box center [958, 177] width 144 height 76
click at [774, 214] on div at bounding box center [796, 177] width 144 height 76
click at [668, 205] on div at bounding box center [635, 177] width 144 height 76
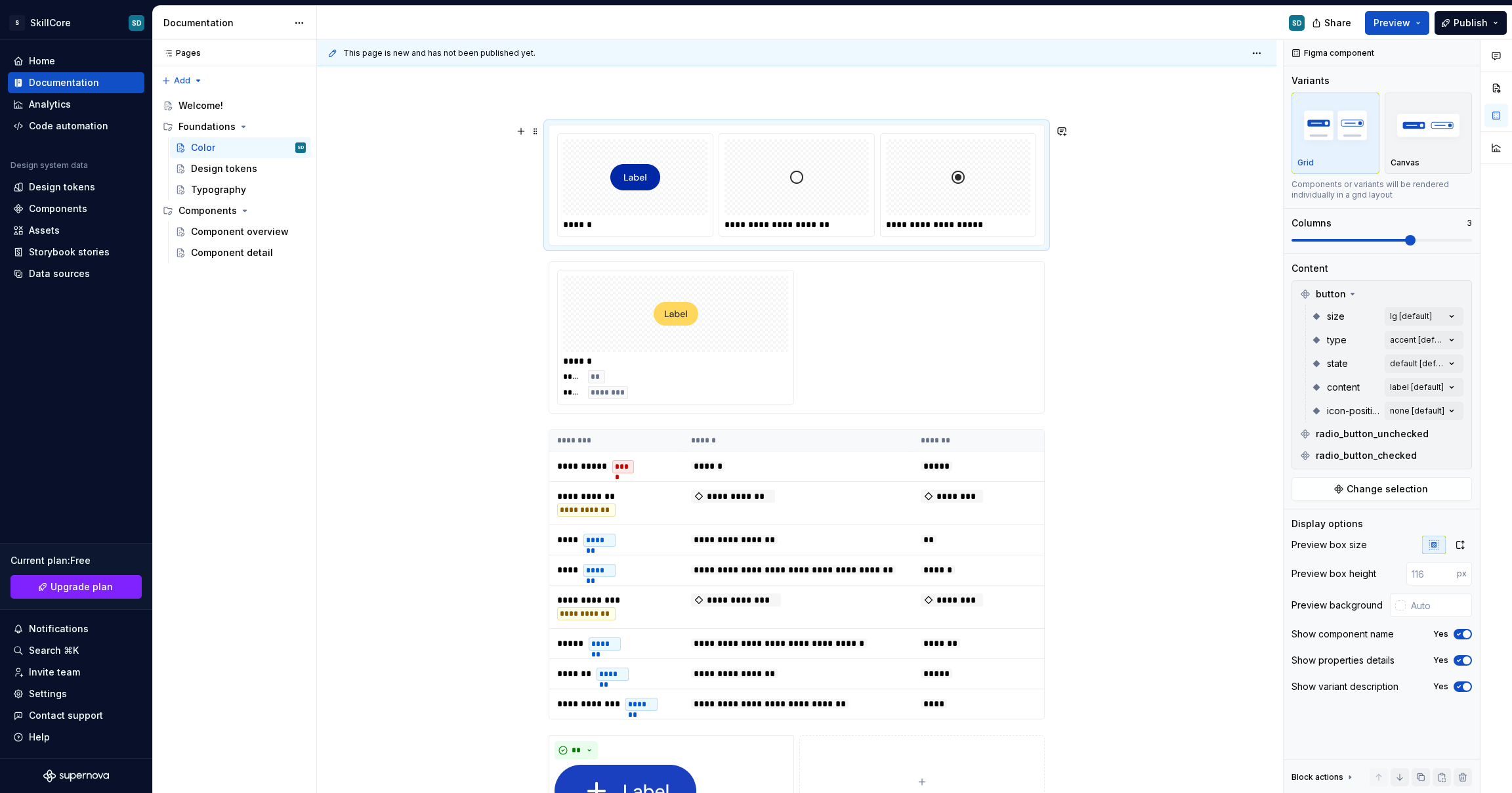
click at [819, 206] on div at bounding box center [796, 177] width 144 height 76
click at [941, 201] on div at bounding box center [958, 177] width 144 height 76
click at [783, 200] on div at bounding box center [796, 177] width 144 height 76
click at [690, 195] on div at bounding box center [635, 177] width 144 height 76
click at [869, 208] on div "**********" at bounding box center [797, 184] width 155 height 103
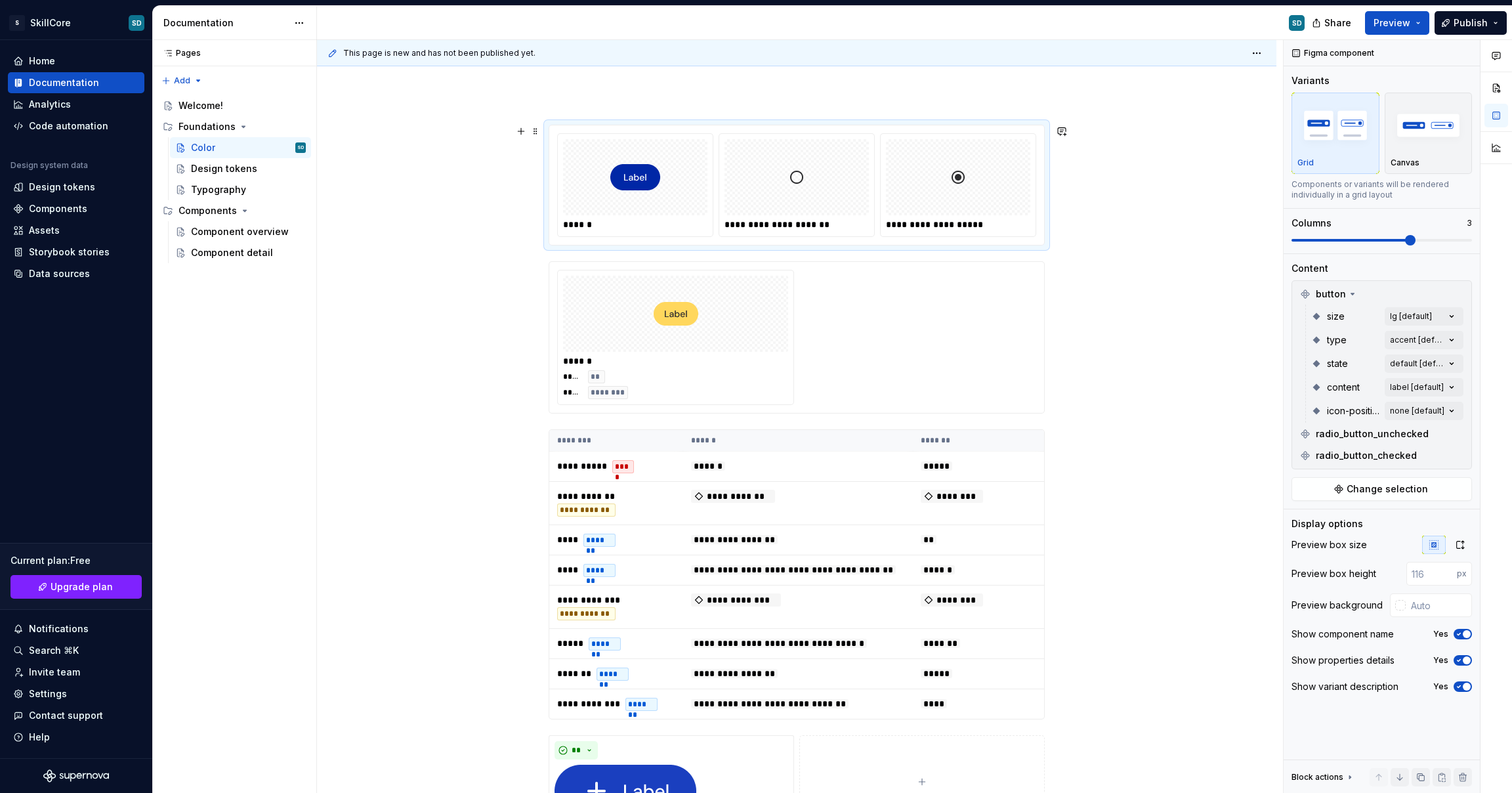
click at [937, 208] on div at bounding box center [958, 177] width 144 height 76
click at [779, 214] on div at bounding box center [796, 177] width 144 height 76
click at [628, 200] on img at bounding box center [636, 177] width 50 height 66
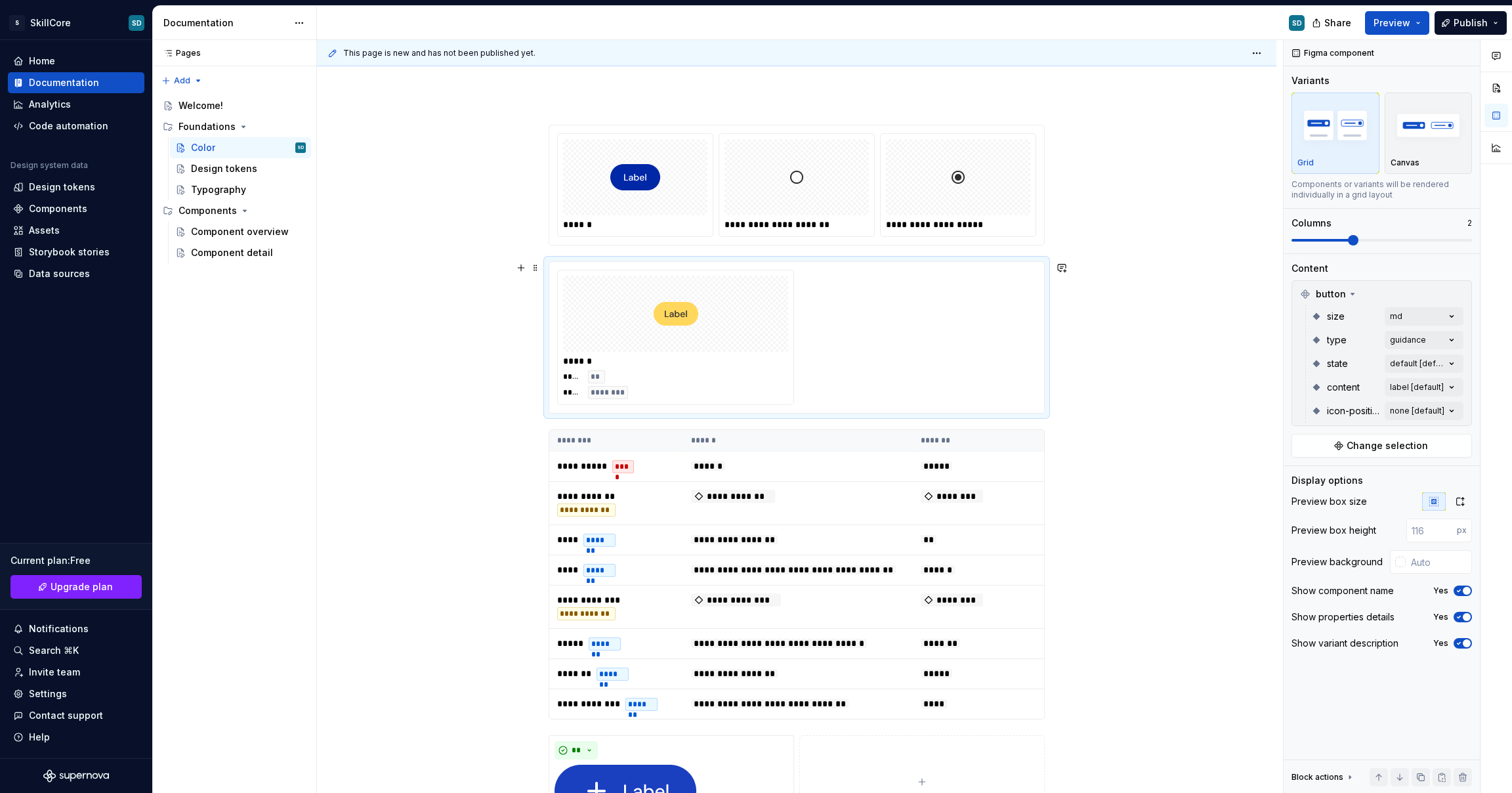
click at [663, 350] on div at bounding box center [676, 313] width 225 height 76
click at [615, 190] on img at bounding box center [636, 177] width 50 height 66
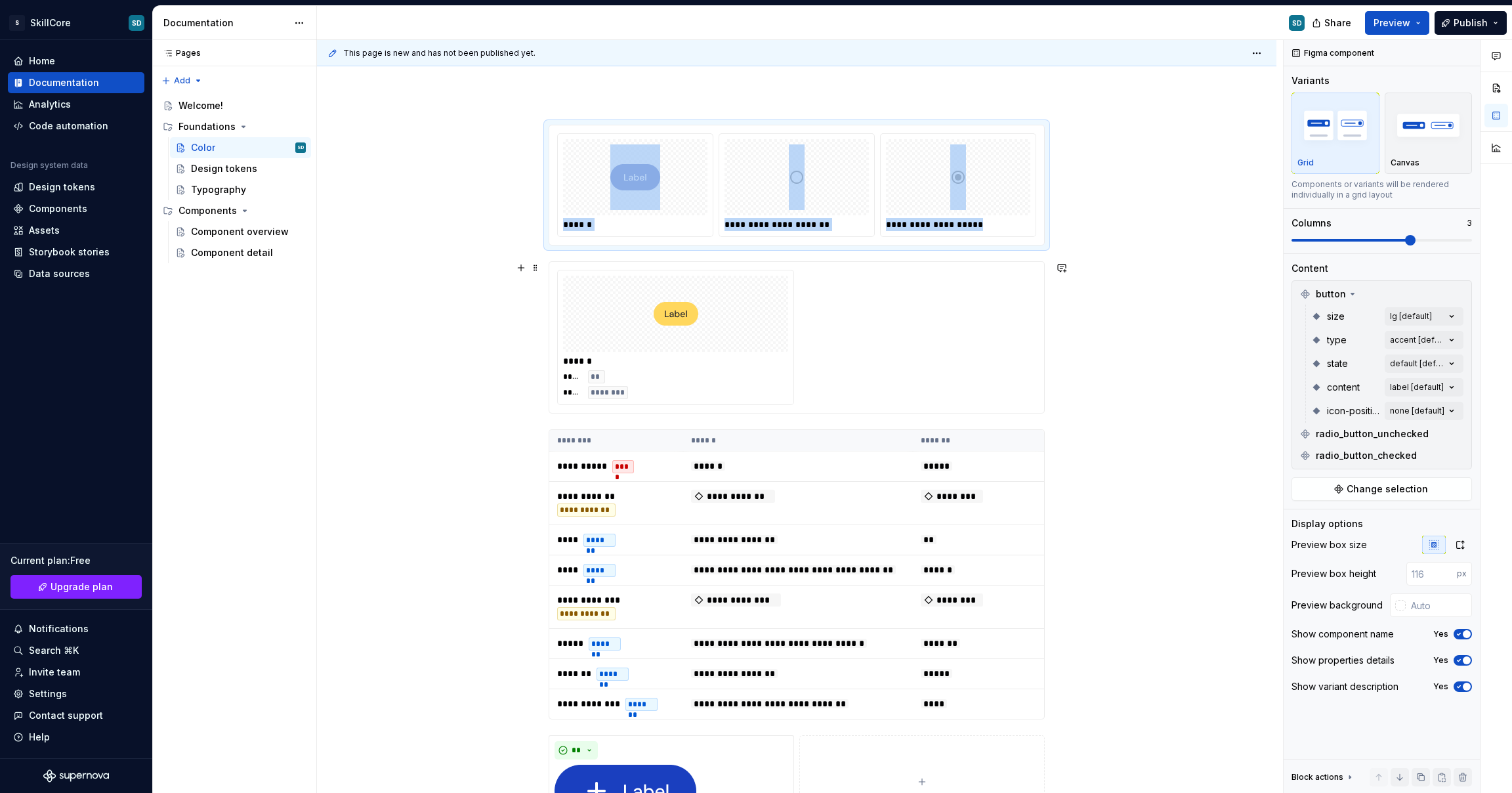
click at [715, 316] on div at bounding box center [676, 313] width 225 height 76
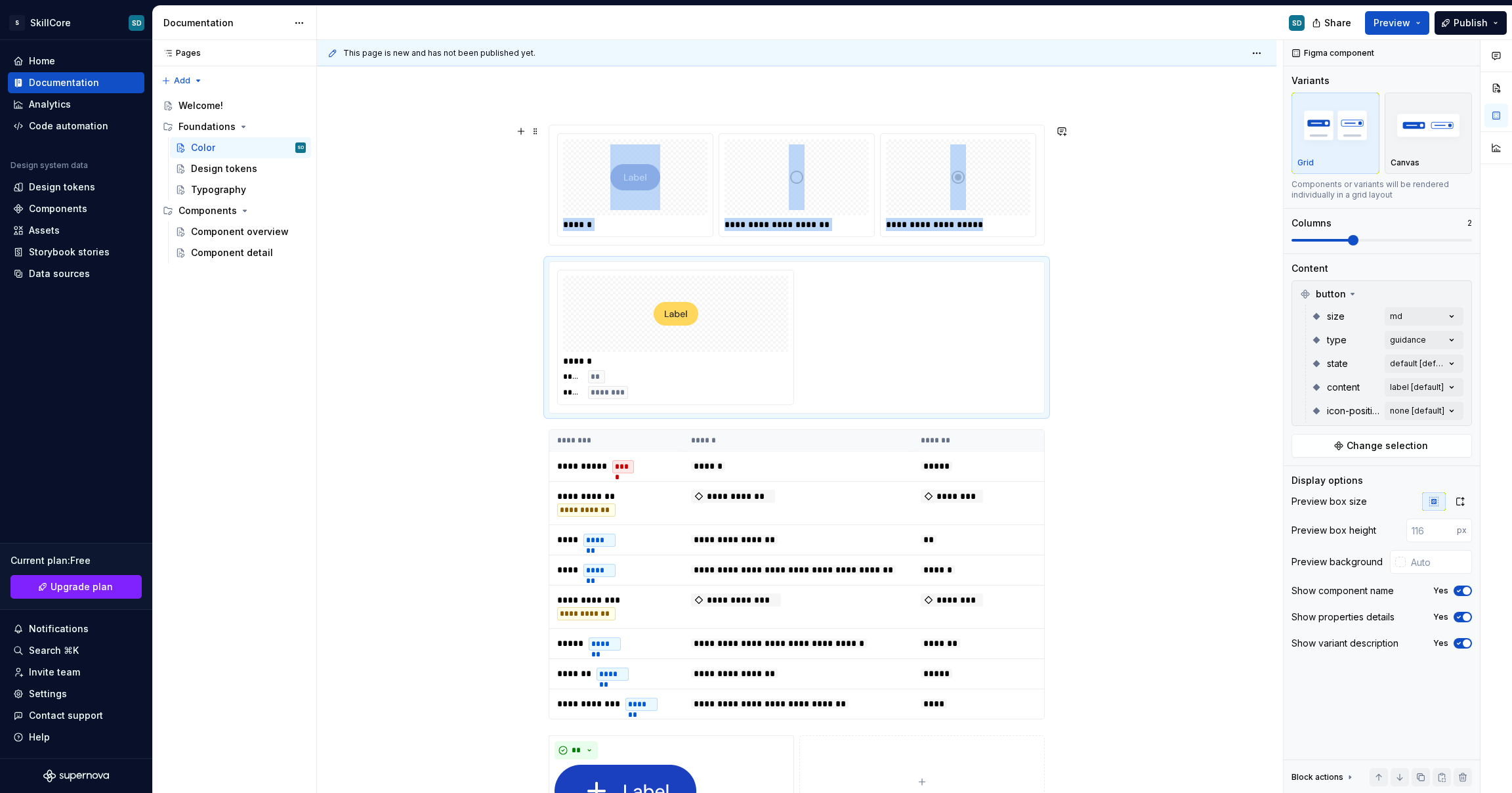
click at [658, 180] on img at bounding box center [636, 177] width 50 height 66
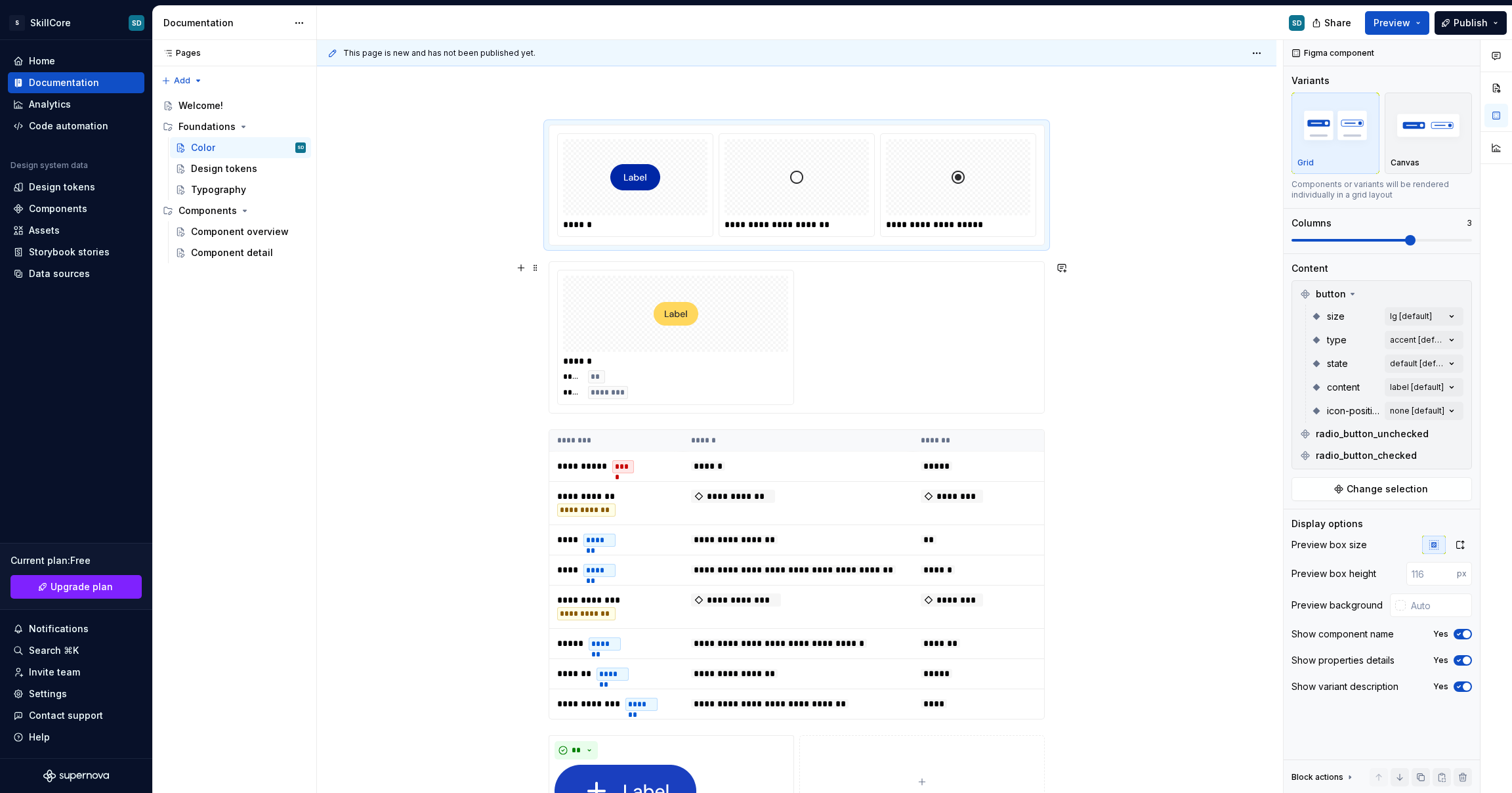
click at [691, 325] on img at bounding box center [675, 314] width 44 height 66
click at [672, 200] on div at bounding box center [635, 177] width 144 height 76
click at [686, 359] on div "******" at bounding box center [676, 361] width 225 height 13
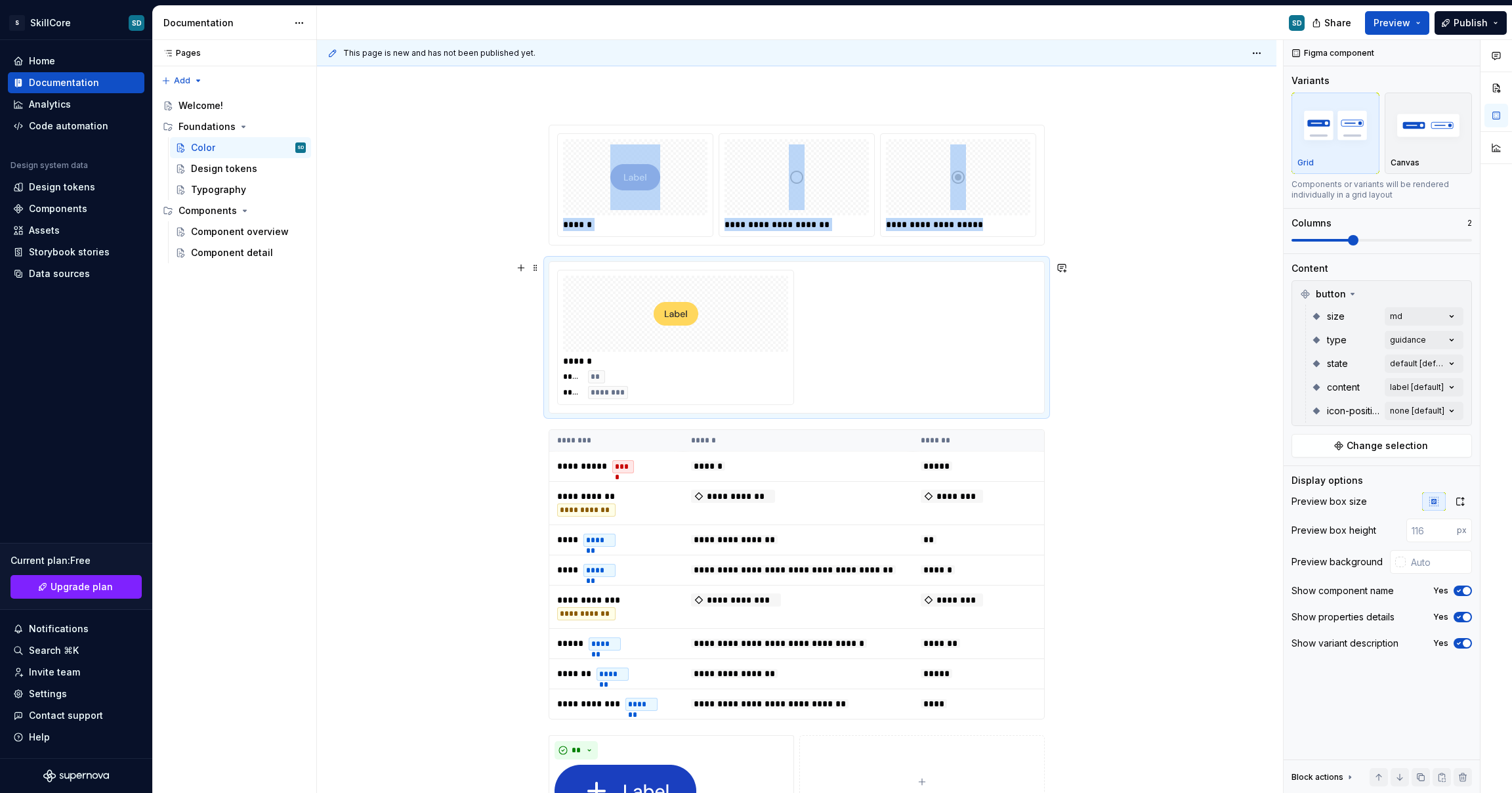
click at [688, 360] on div "******" at bounding box center [676, 361] width 225 height 13
click at [643, 321] on div at bounding box center [676, 313] width 225 height 76
click at [653, 316] on img at bounding box center [675, 314] width 44 height 66
click at [687, 326] on img at bounding box center [675, 314] width 44 height 66
click at [685, 205] on div at bounding box center [635, 177] width 144 height 76
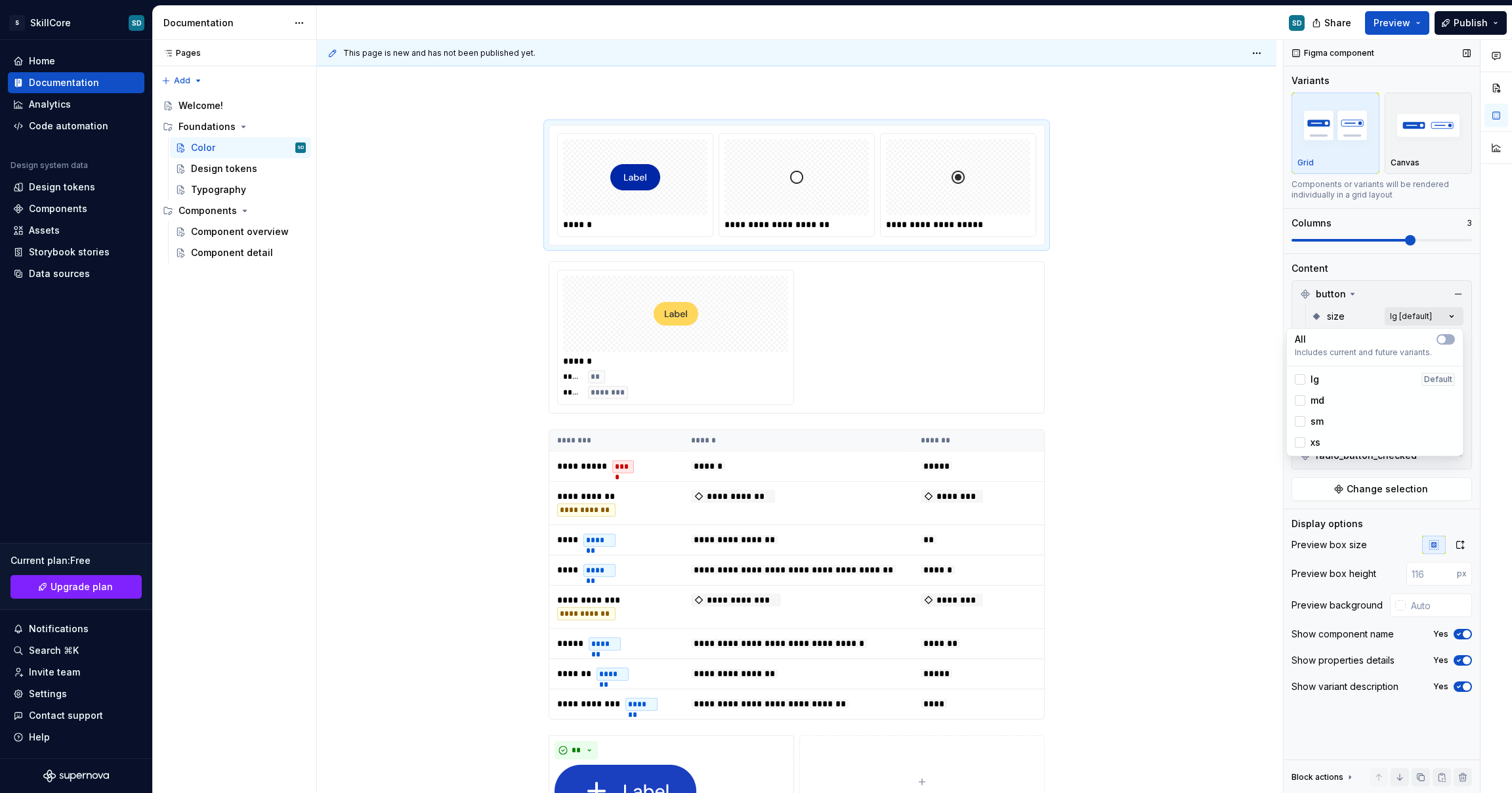
click at [1425, 319] on div "Comments Open comments No comments yet Select ‘Comment’ from the block context …" at bounding box center [1399, 417] width 229 height 754
click at [1375, 439] on div "xs" at bounding box center [1375, 442] width 160 height 13
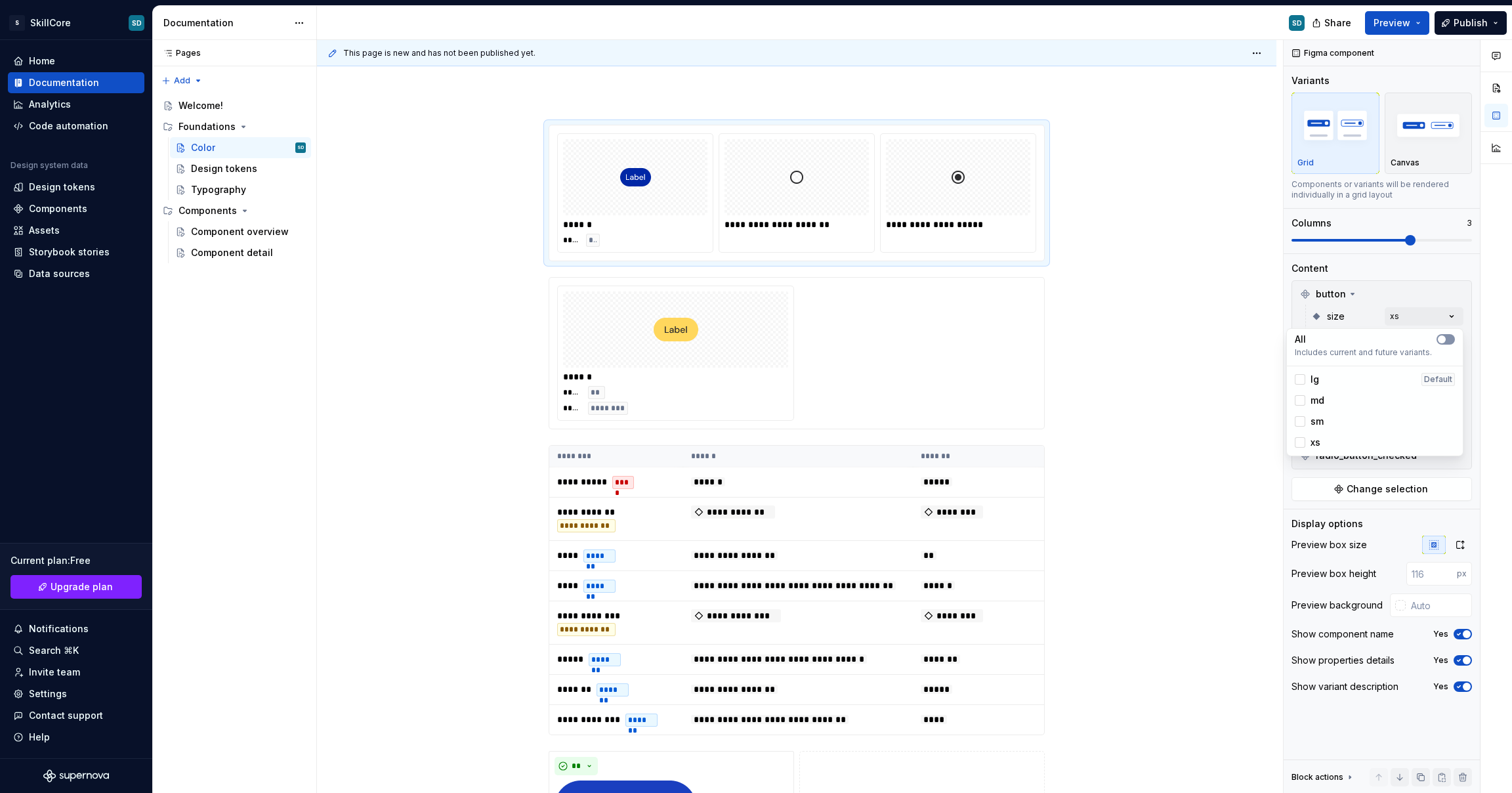
click at [1443, 340] on span "button" at bounding box center [1442, 339] width 8 height 8
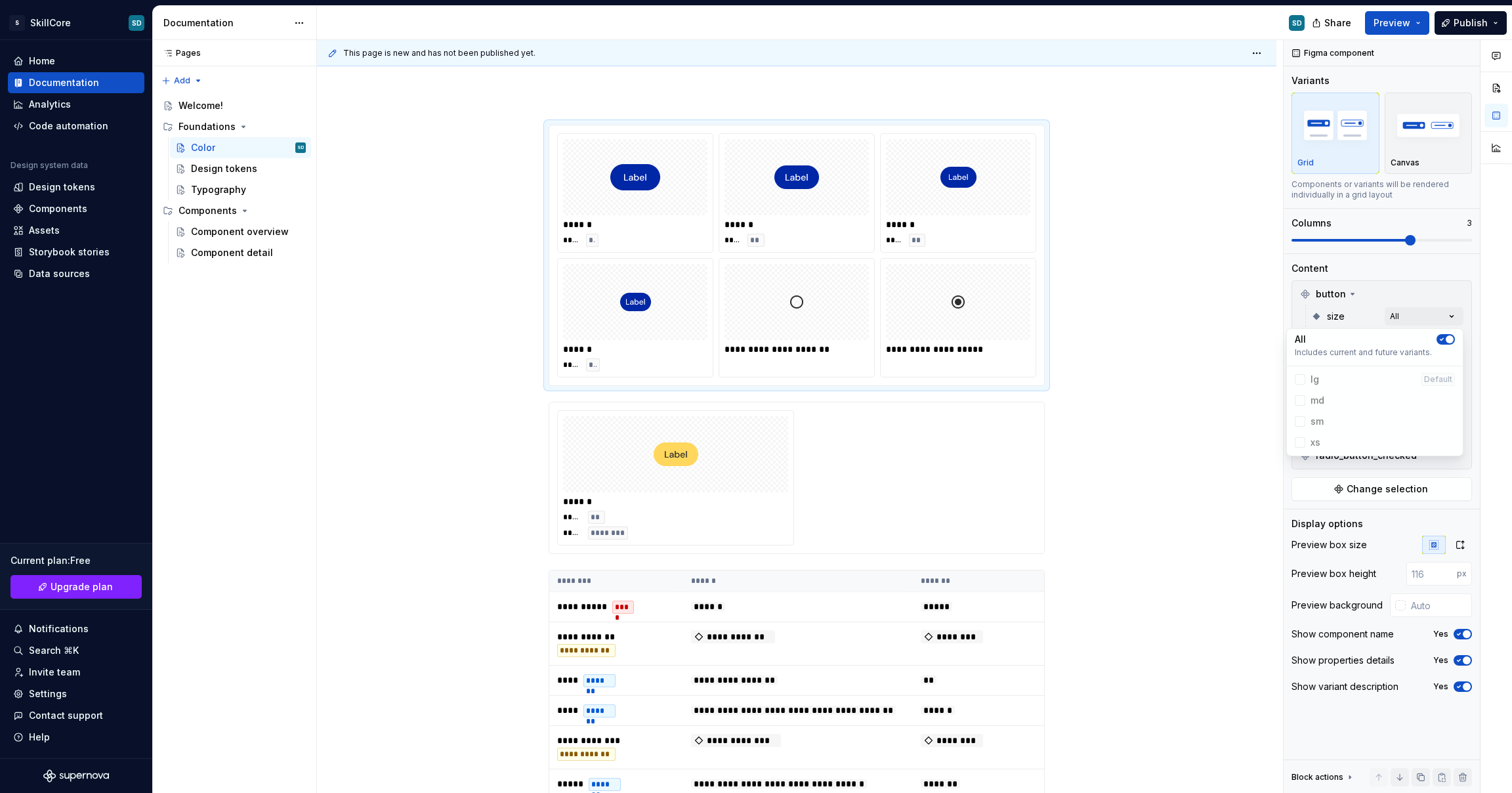
click at [1443, 339] on icon "button" at bounding box center [1443, 340] width 3 height 2
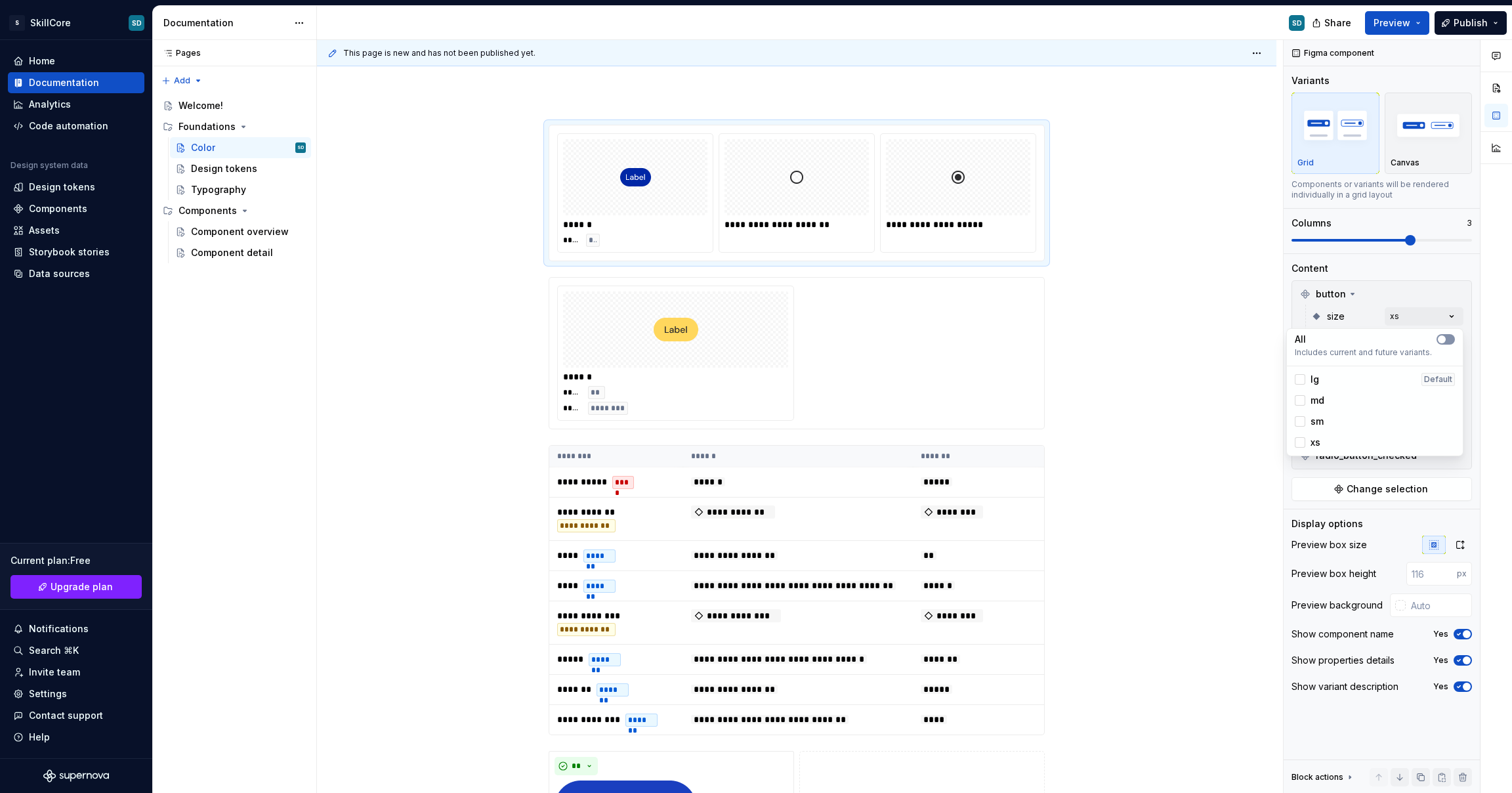
click at [1443, 339] on span "button" at bounding box center [1442, 339] width 8 height 8
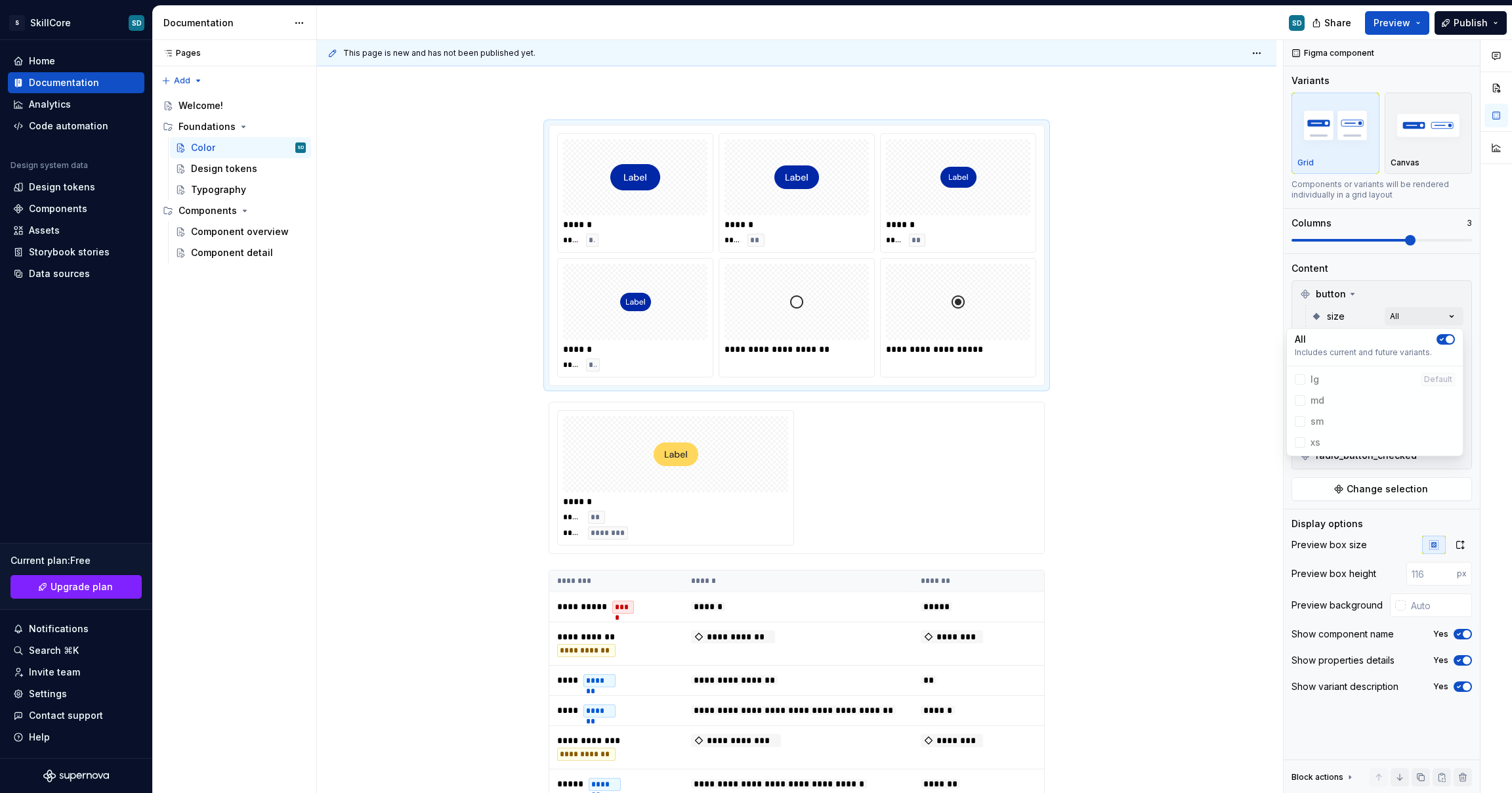
click at [1443, 339] on icon "button" at bounding box center [1443, 340] width 3 height 2
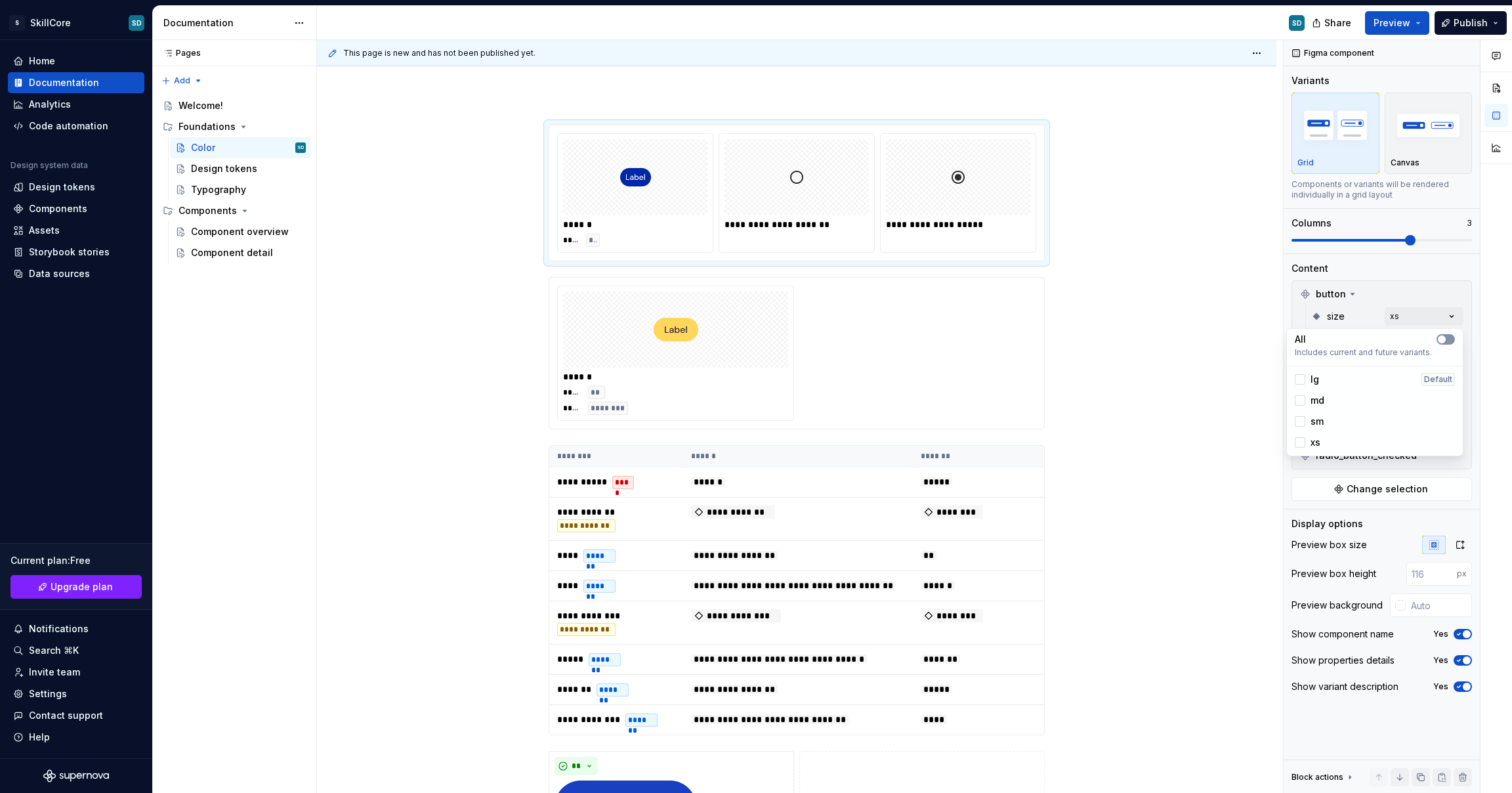
click at [1443, 339] on span "button" at bounding box center [1442, 339] width 8 height 8
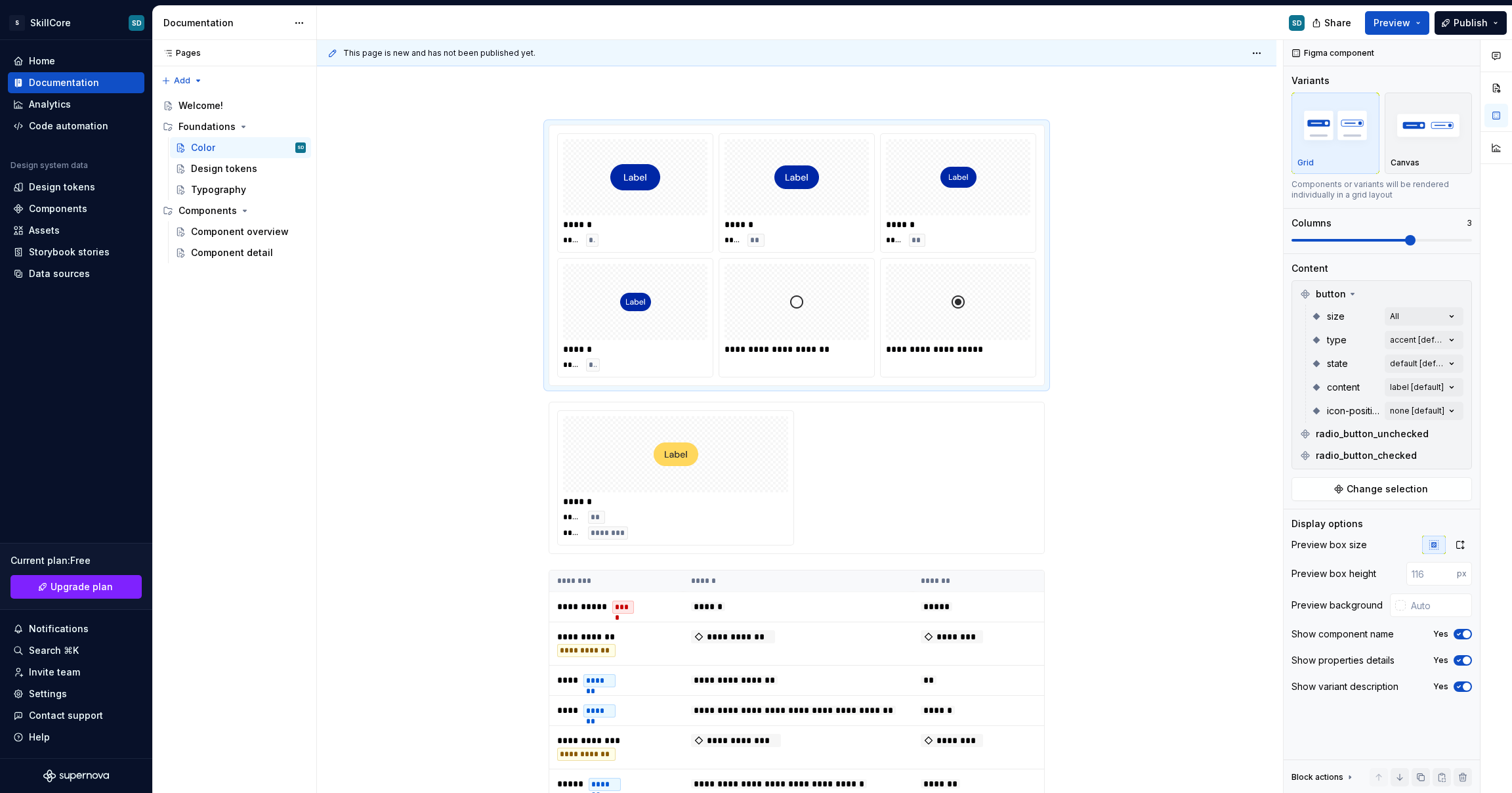
click at [1451, 319] on div "Comments Open comments No comments yet Select ‘Comment’ from the block context …" at bounding box center [1399, 417] width 229 height 754
click at [1449, 347] on div "Comments Open comments No comments yet Select ‘Comment’ from the block context …" at bounding box center [1399, 417] width 229 height 754
click at [1448, 361] on button "button" at bounding box center [1446, 363] width 18 height 11
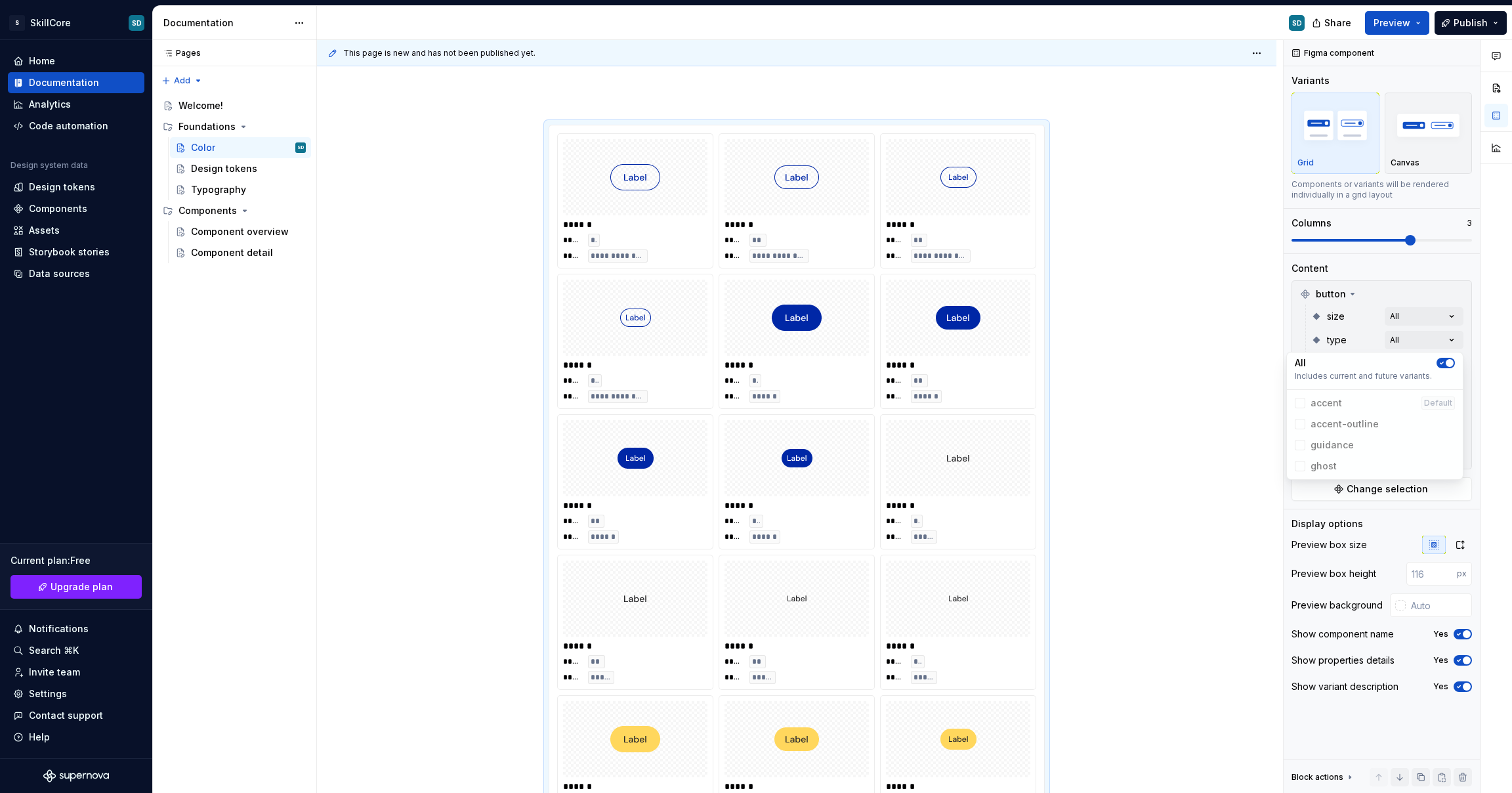
click at [1449, 340] on div "Comments Open comments No comments yet Select ‘Comment’ from the block context …" at bounding box center [1399, 417] width 229 height 754
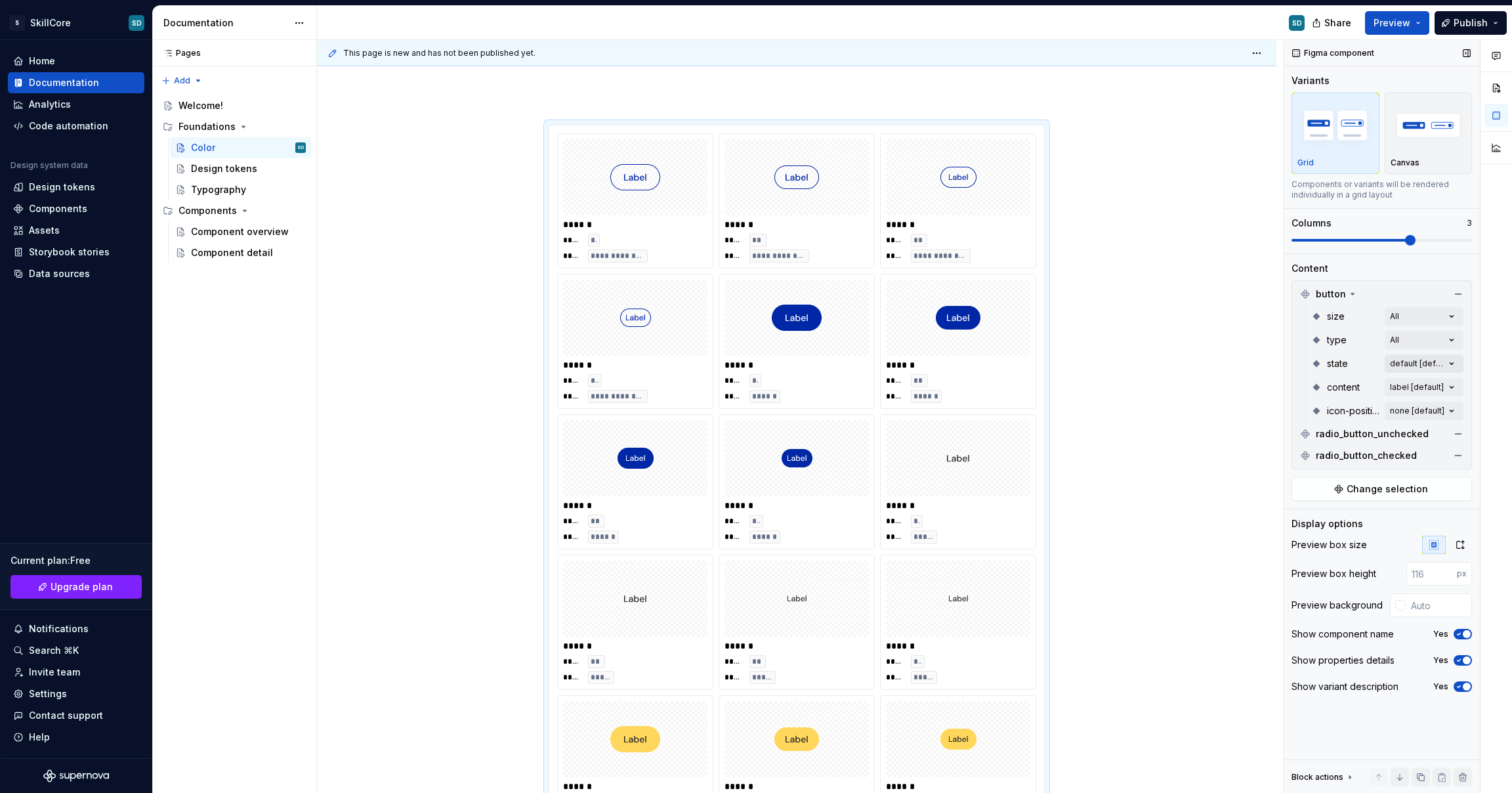
click at [1448, 360] on div "Comments Open comments No comments yet Select ‘Comment’ from the block context …" at bounding box center [1399, 417] width 229 height 754
click at [1444, 381] on button "button" at bounding box center [1446, 386] width 18 height 11
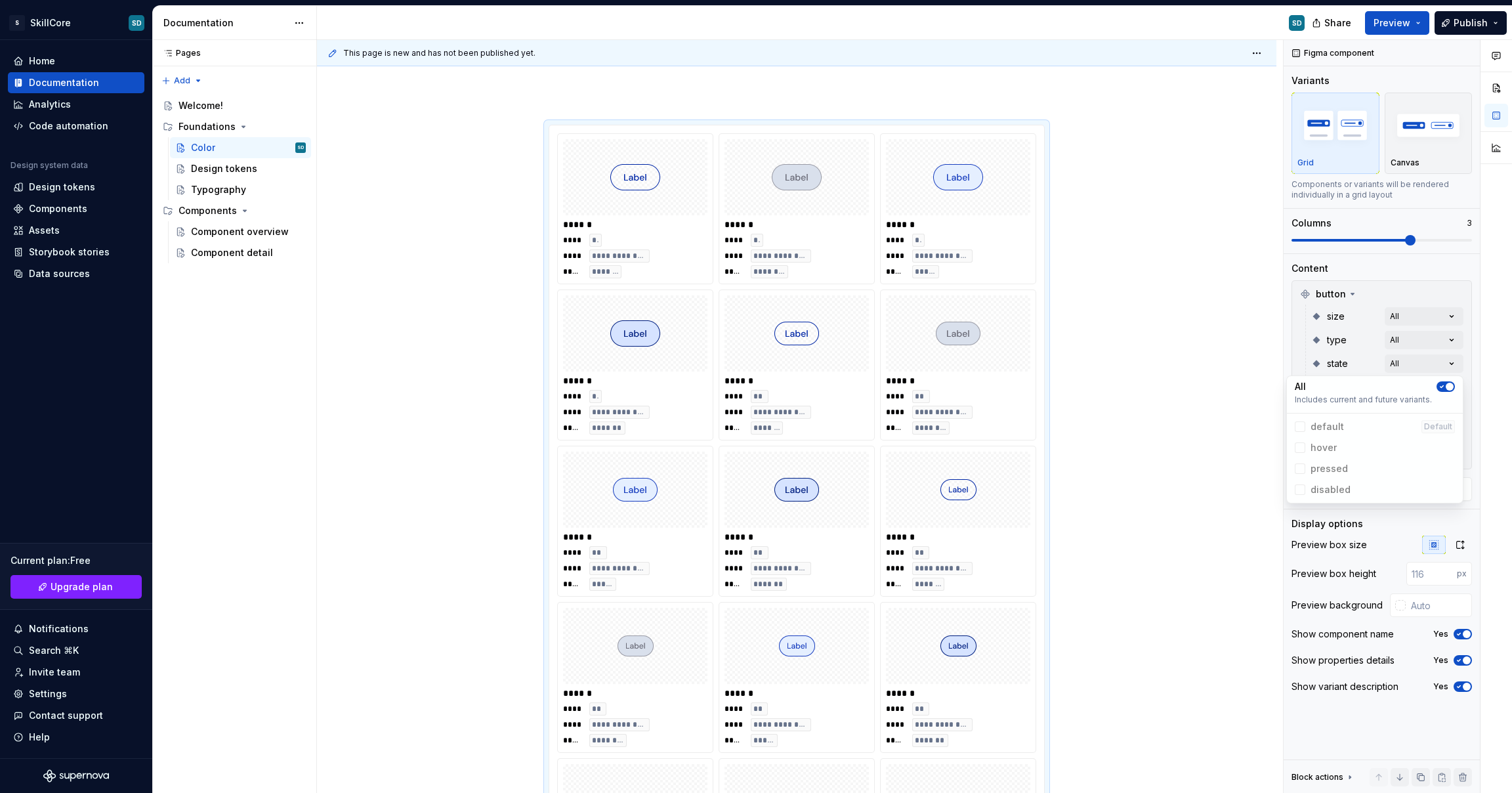
click at [1454, 361] on div "Comments Open comments No comments yet Select ‘Comment’ from the block context …" at bounding box center [1399, 417] width 229 height 754
click at [1449, 386] on div "Comments Open comments No comments yet Select ‘Comment’ from the block context …" at bounding box center [1399, 417] width 229 height 754
click at [1444, 408] on span "button" at bounding box center [1442, 410] width 8 height 8
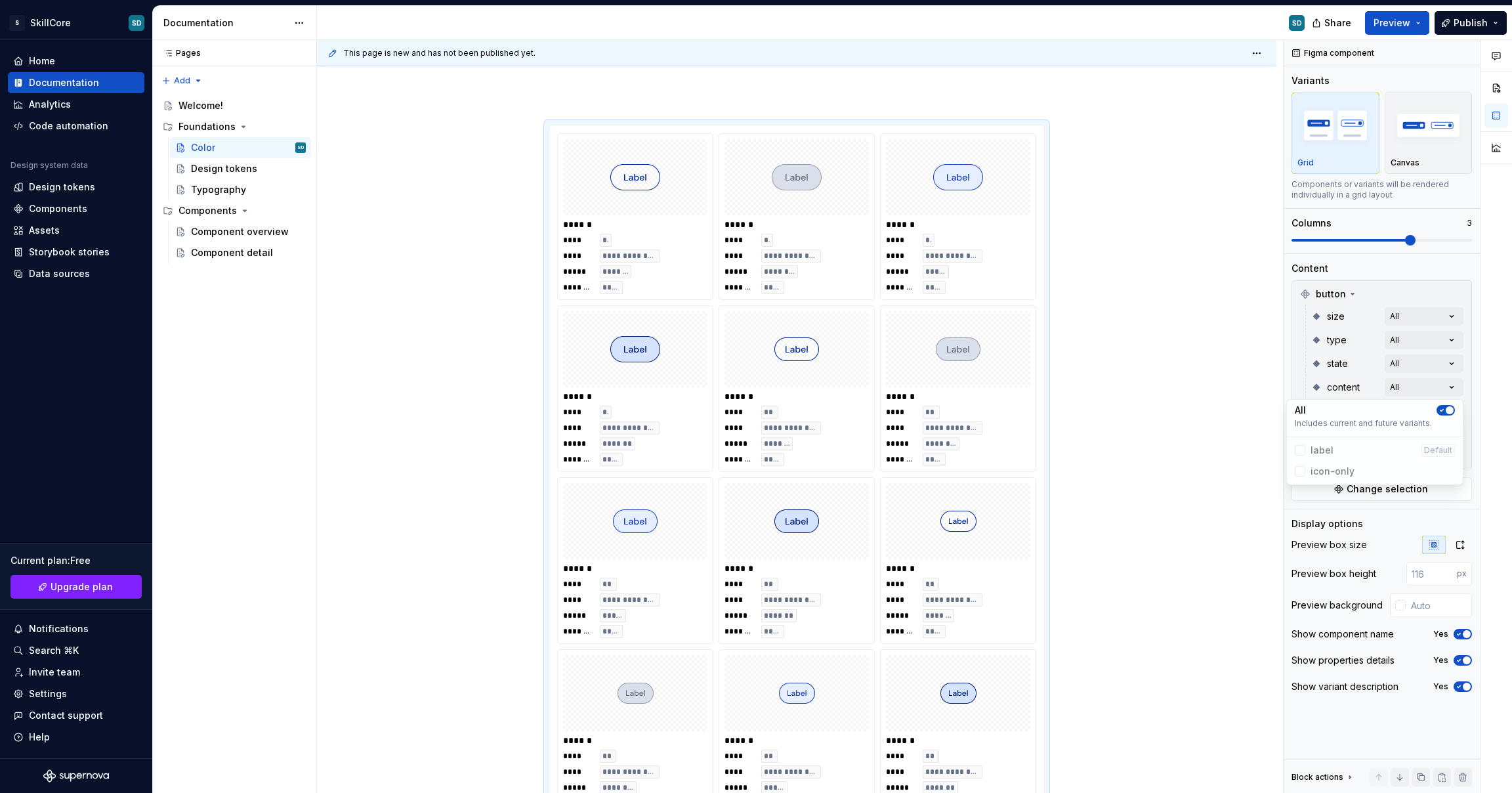
click at [1446, 412] on icon "button" at bounding box center [1442, 410] width 11 height 8
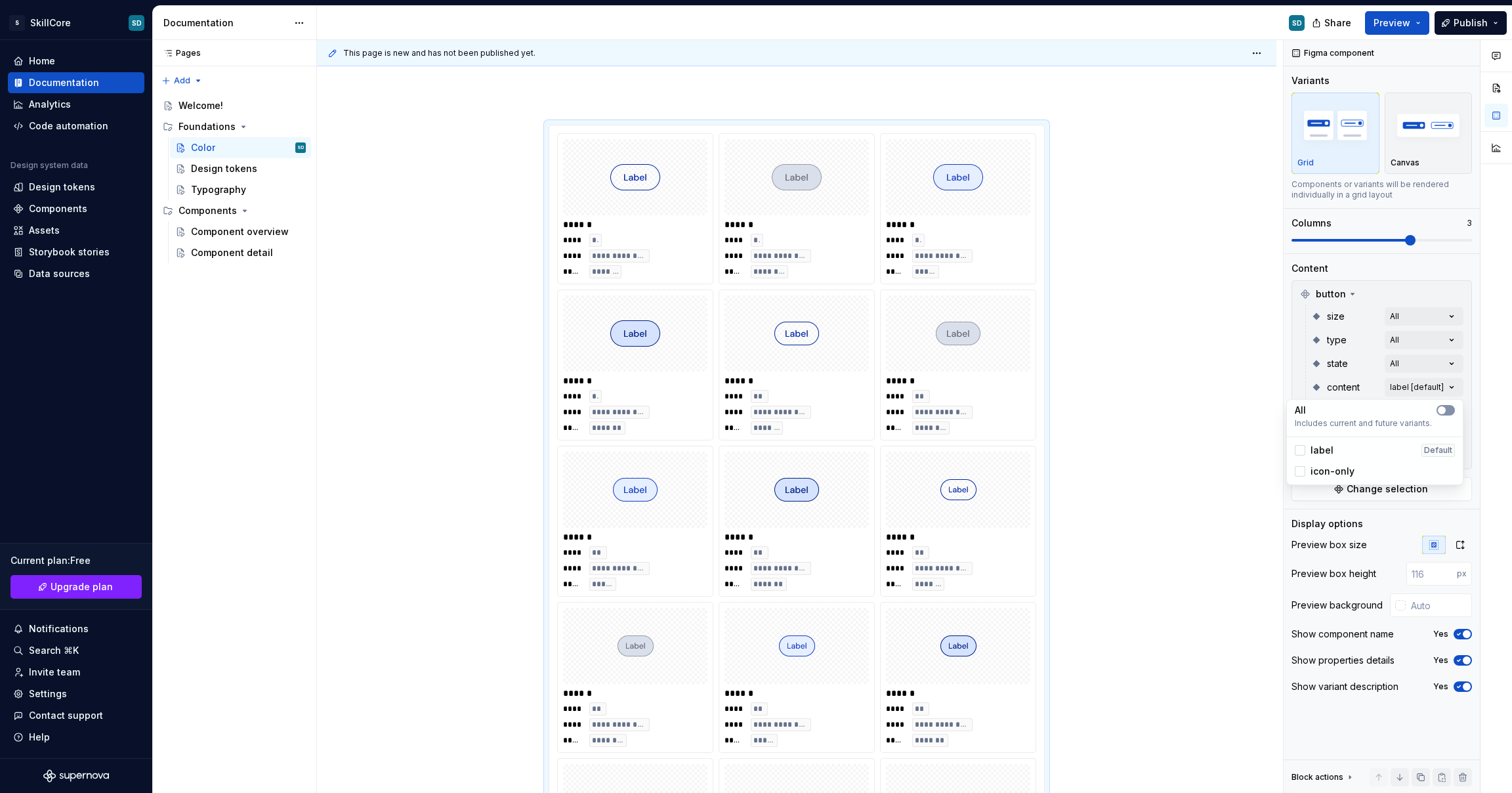
click at [1447, 414] on button "button" at bounding box center [1446, 410] width 18 height 11
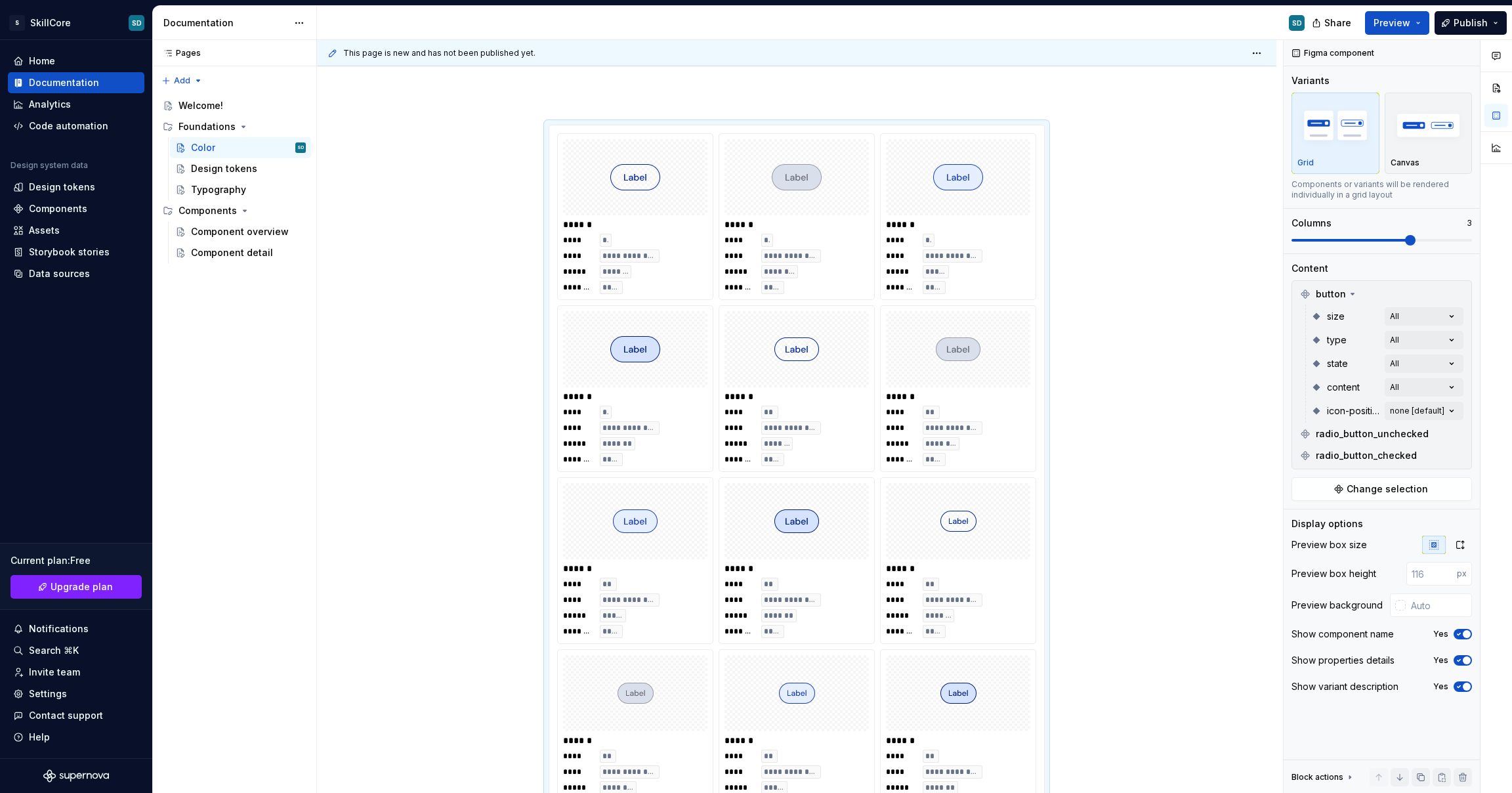
click at [1468, 407] on div "Comments Open comments No comments yet Select ‘Comment’ from the block context …" at bounding box center [1399, 417] width 229 height 754
click at [1457, 412] on div "Comments Open comments No comments yet Select ‘Comment’ from the block context …" at bounding box center [1399, 417] width 229 height 754
click at [1449, 432] on button "button" at bounding box center [1446, 434] width 18 height 11
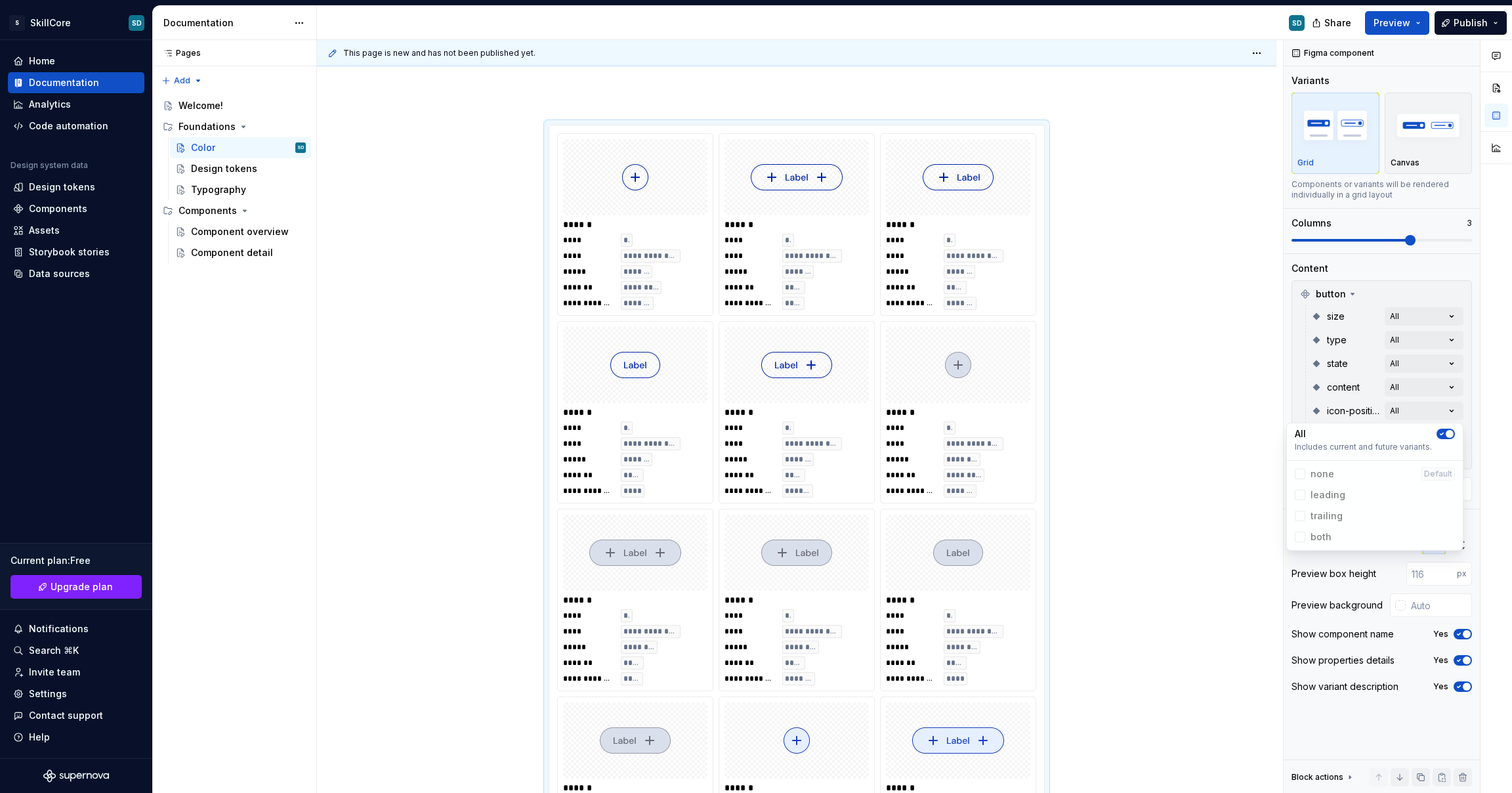
click at [1118, 386] on html "S SkillCore SD Home Documentation Analytics Code automation Design system data …" at bounding box center [756, 396] width 1512 height 793
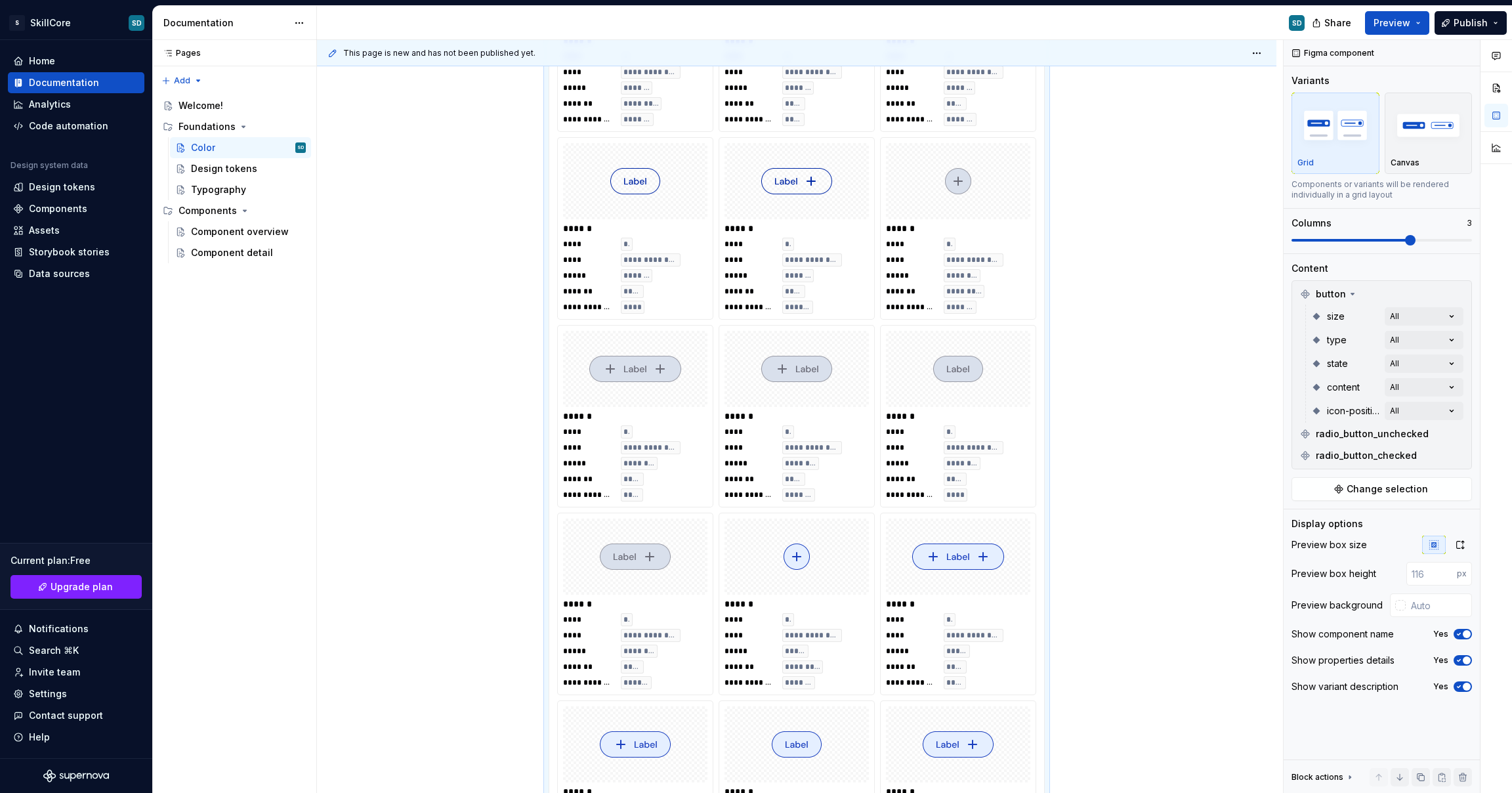
scroll to position [0, 0]
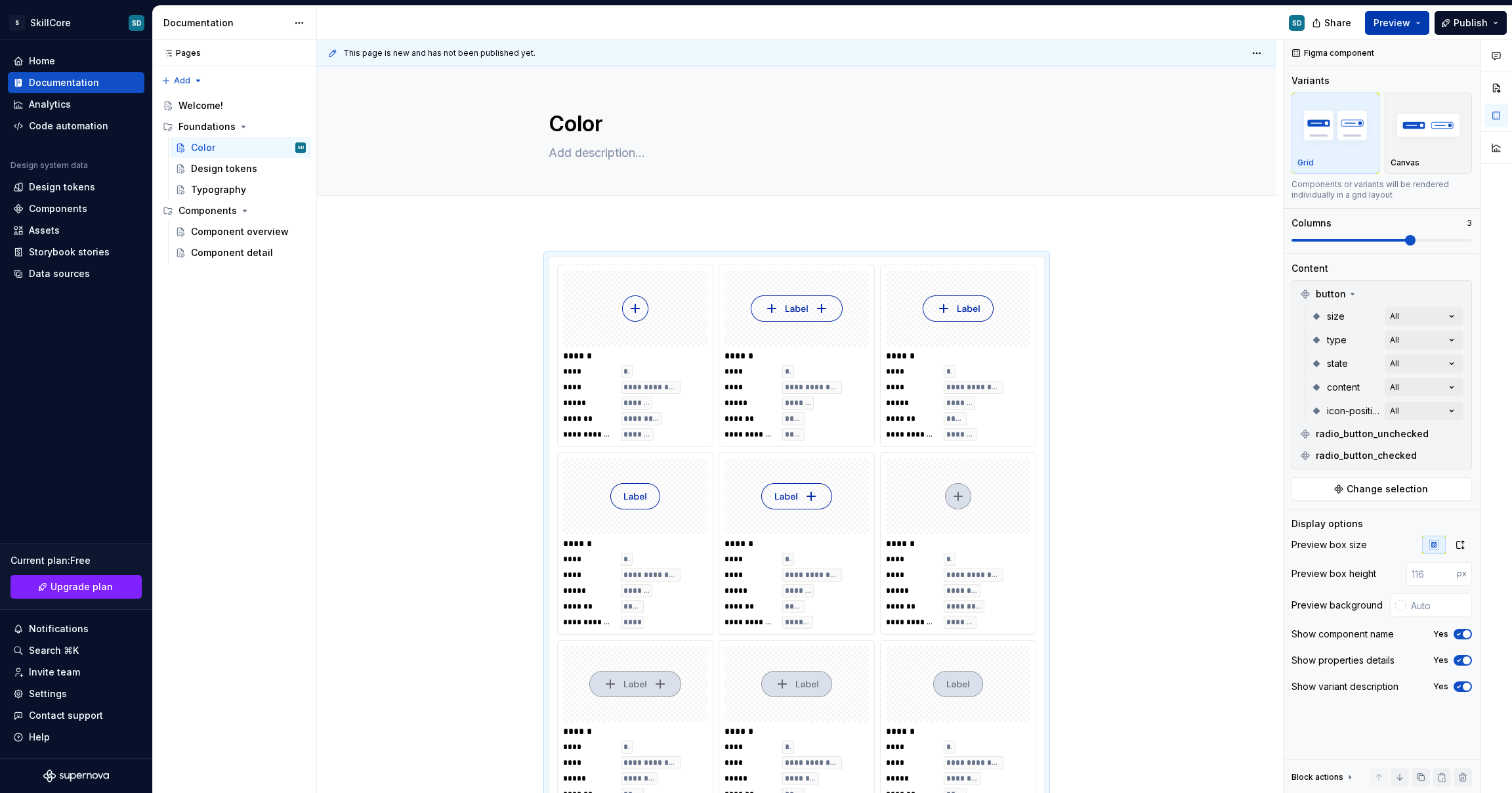
click at [1385, 22] on span "Preview" at bounding box center [1392, 23] width 37 height 13
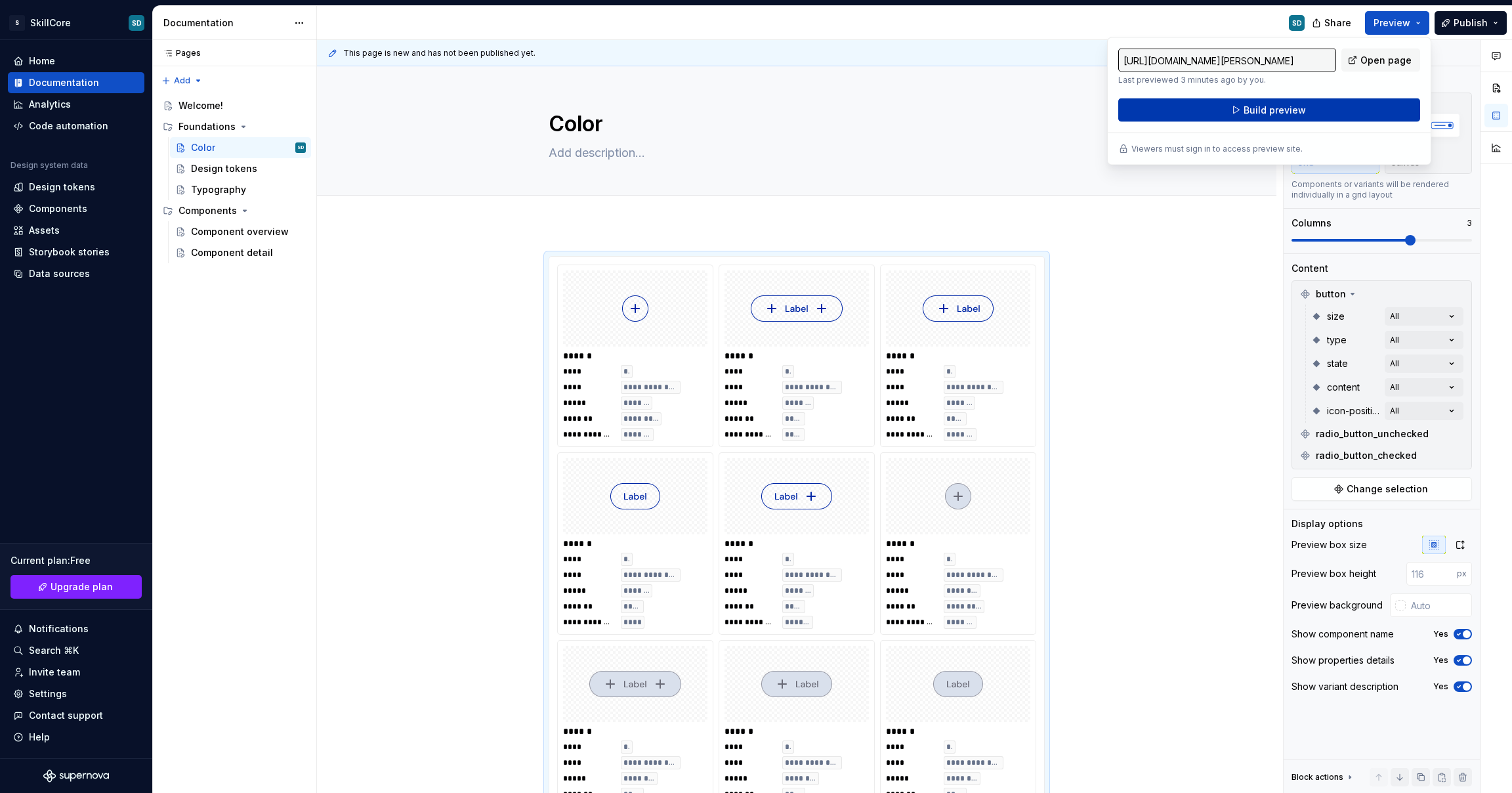
click at [1324, 109] on button "Build preview" at bounding box center [1269, 110] width 302 height 23
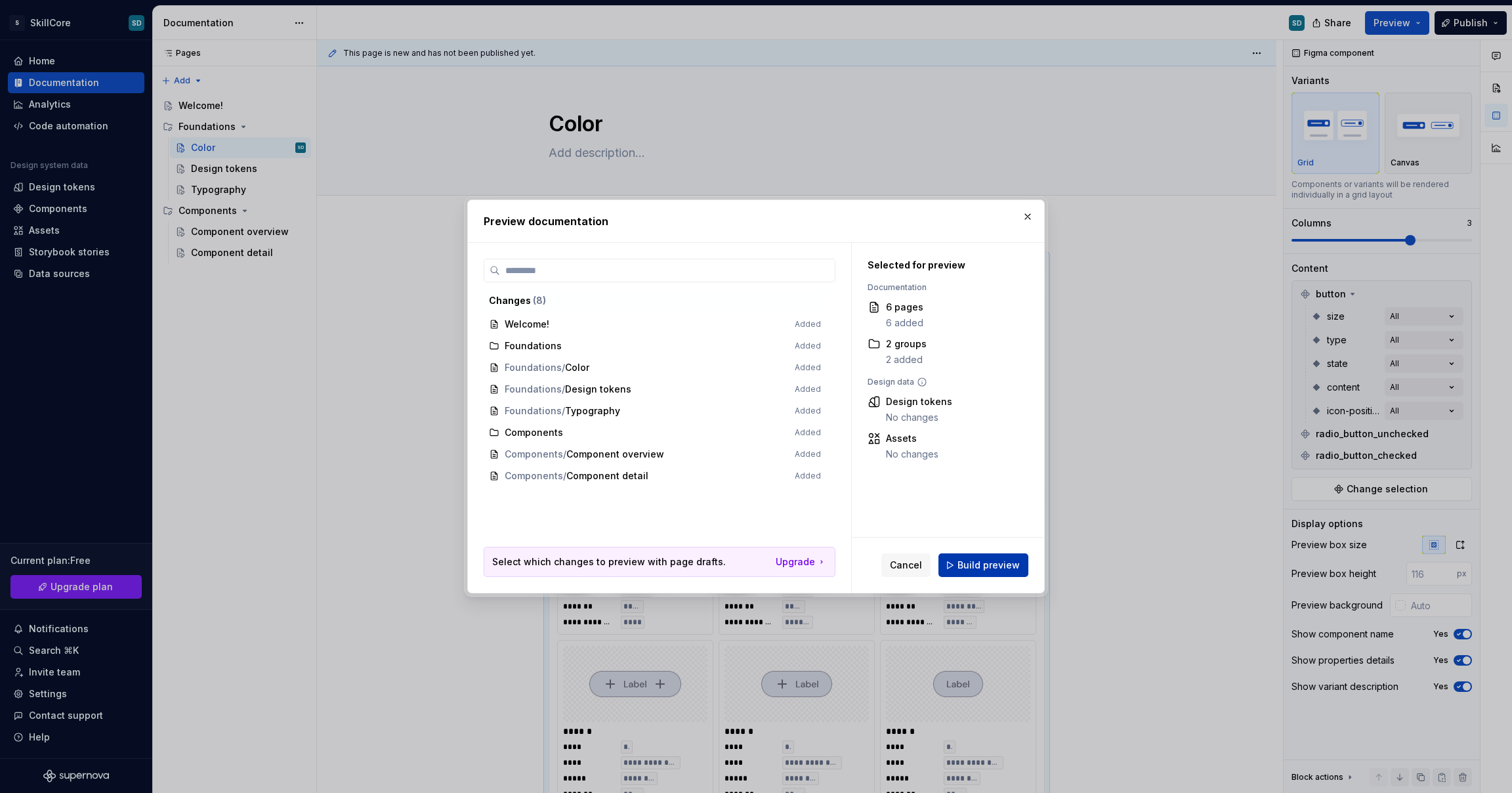
click at [975, 560] on span "Build preview" at bounding box center [989, 565] width 63 height 13
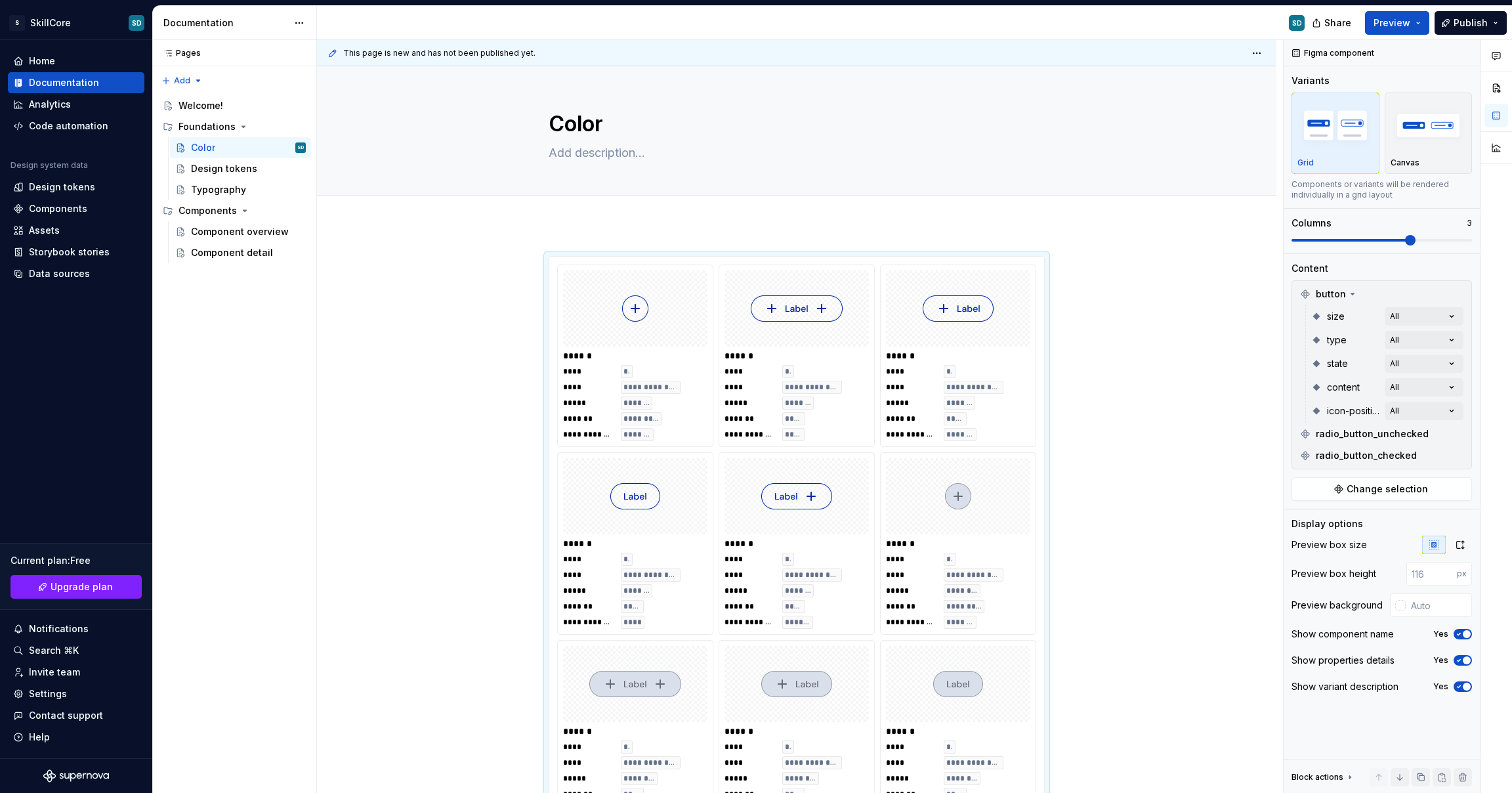
click at [525, 263] on button "button" at bounding box center [522, 263] width 18 height 18
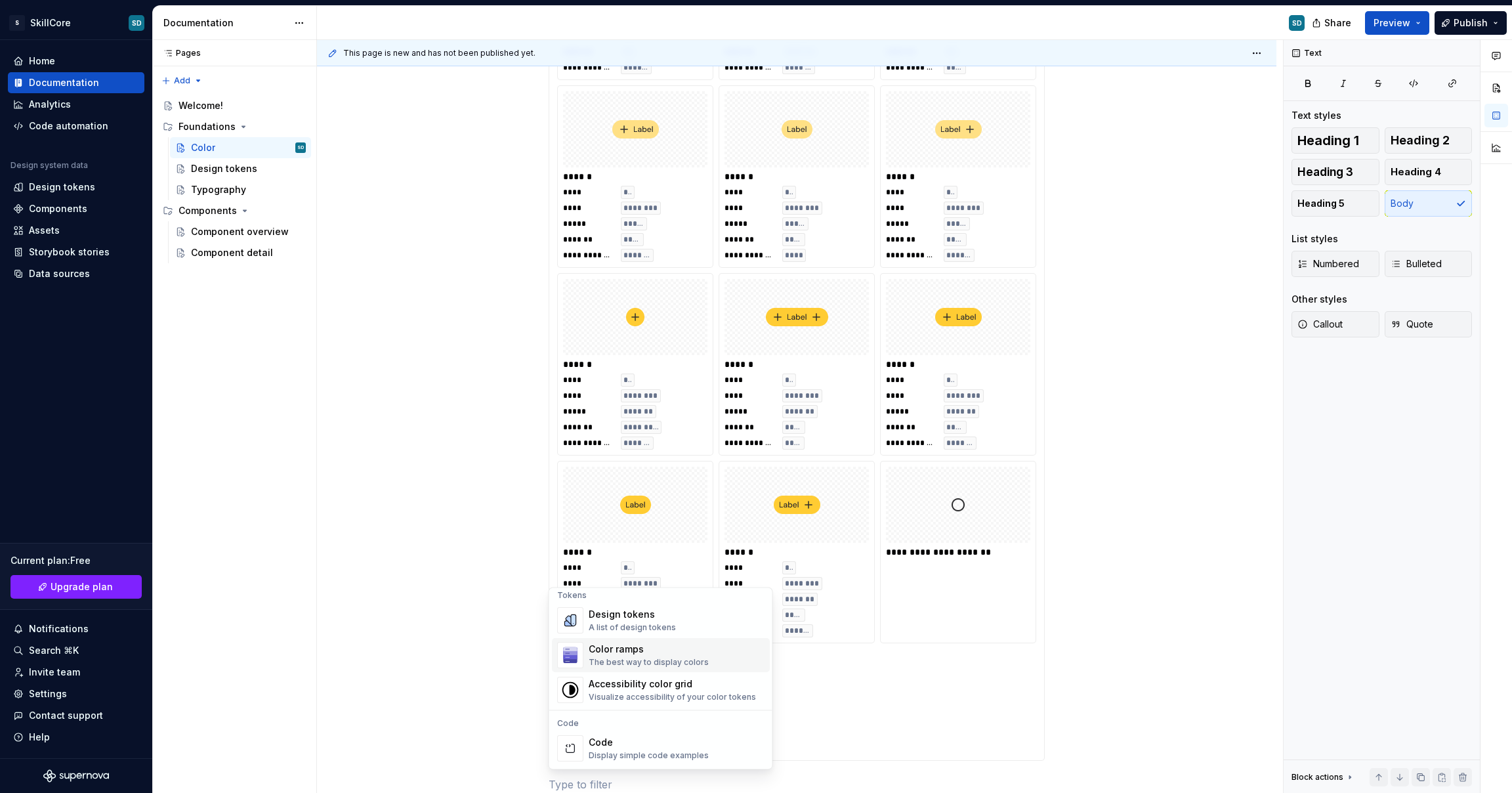
scroll to position [943, 0]
click at [634, 634] on div "Design tokens" at bounding box center [633, 630] width 88 height 13
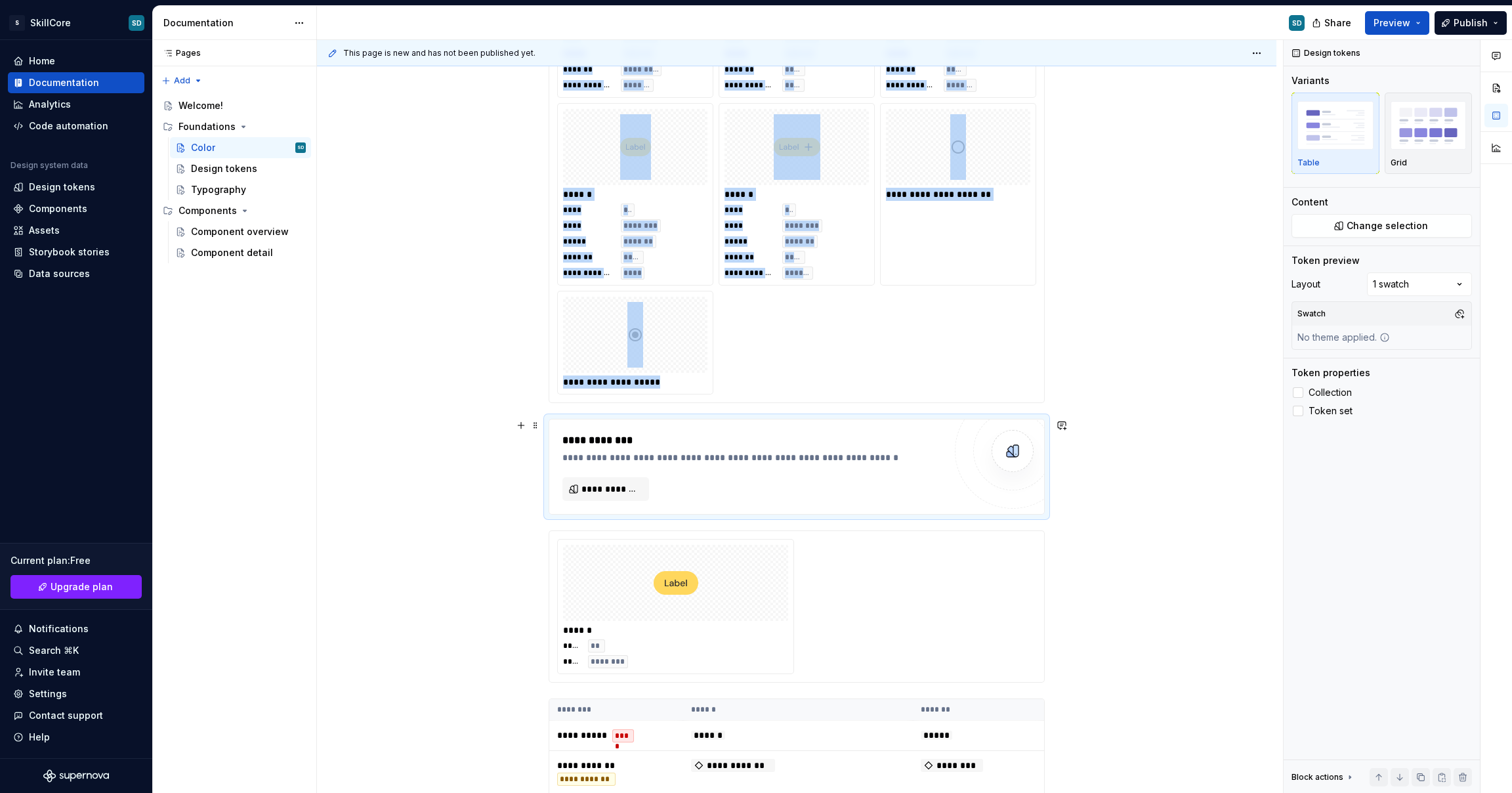
scroll to position [20167, 0]
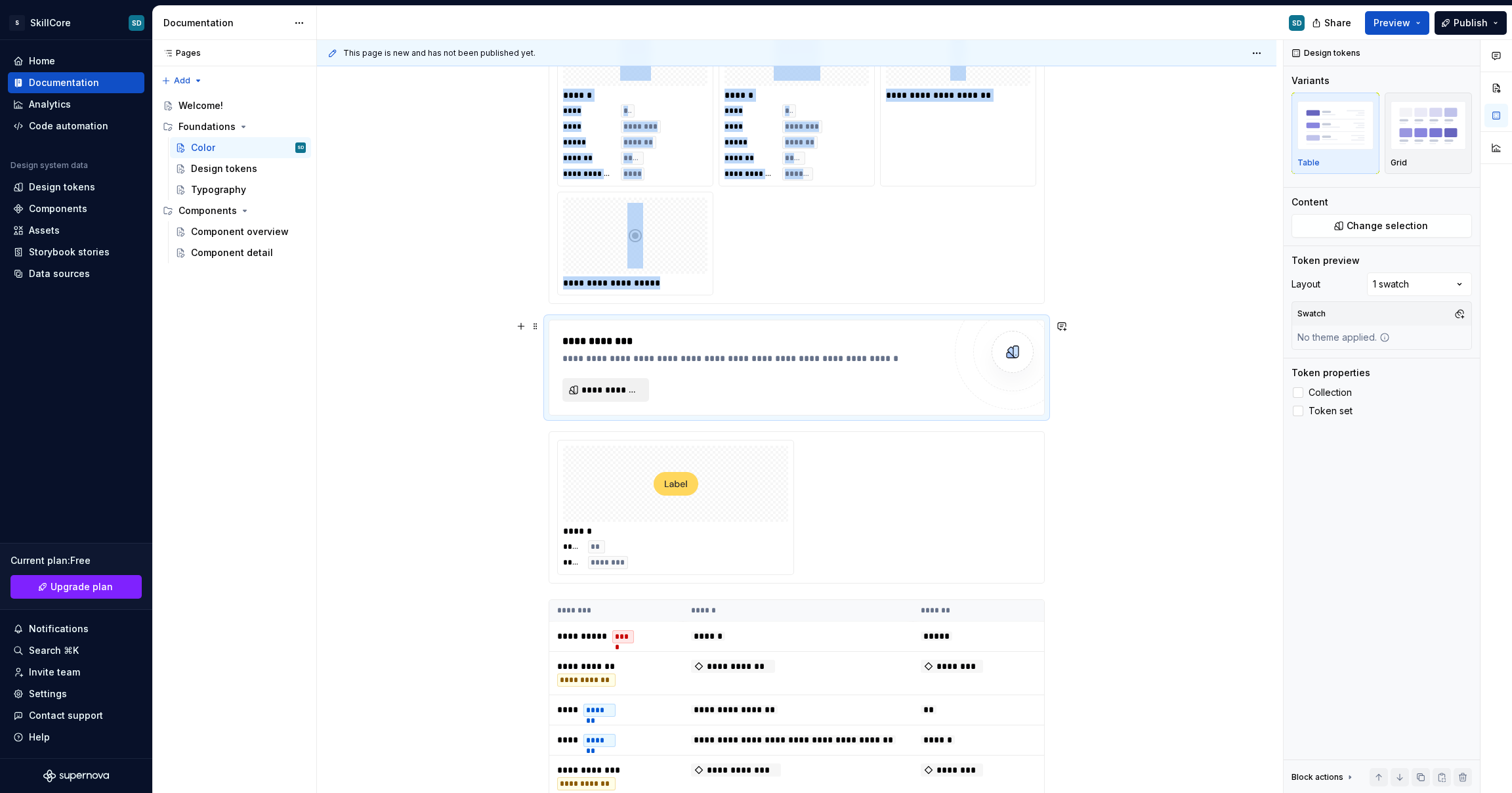
click at [643, 388] on button "**********" at bounding box center [606, 390] width 87 height 23
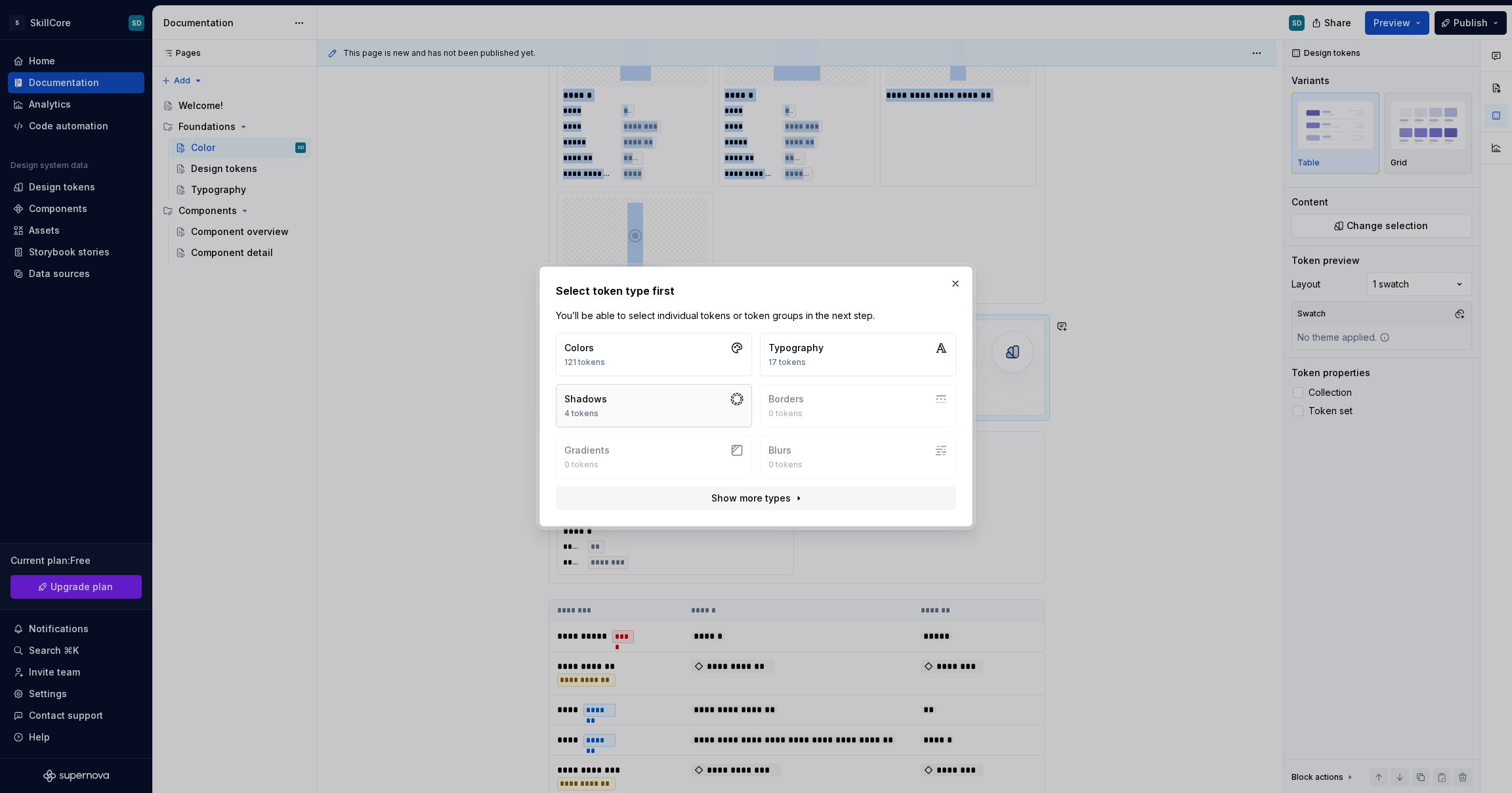
click at [738, 406] on button "Shadows 4 tokens" at bounding box center [653, 406] width 196 height 43
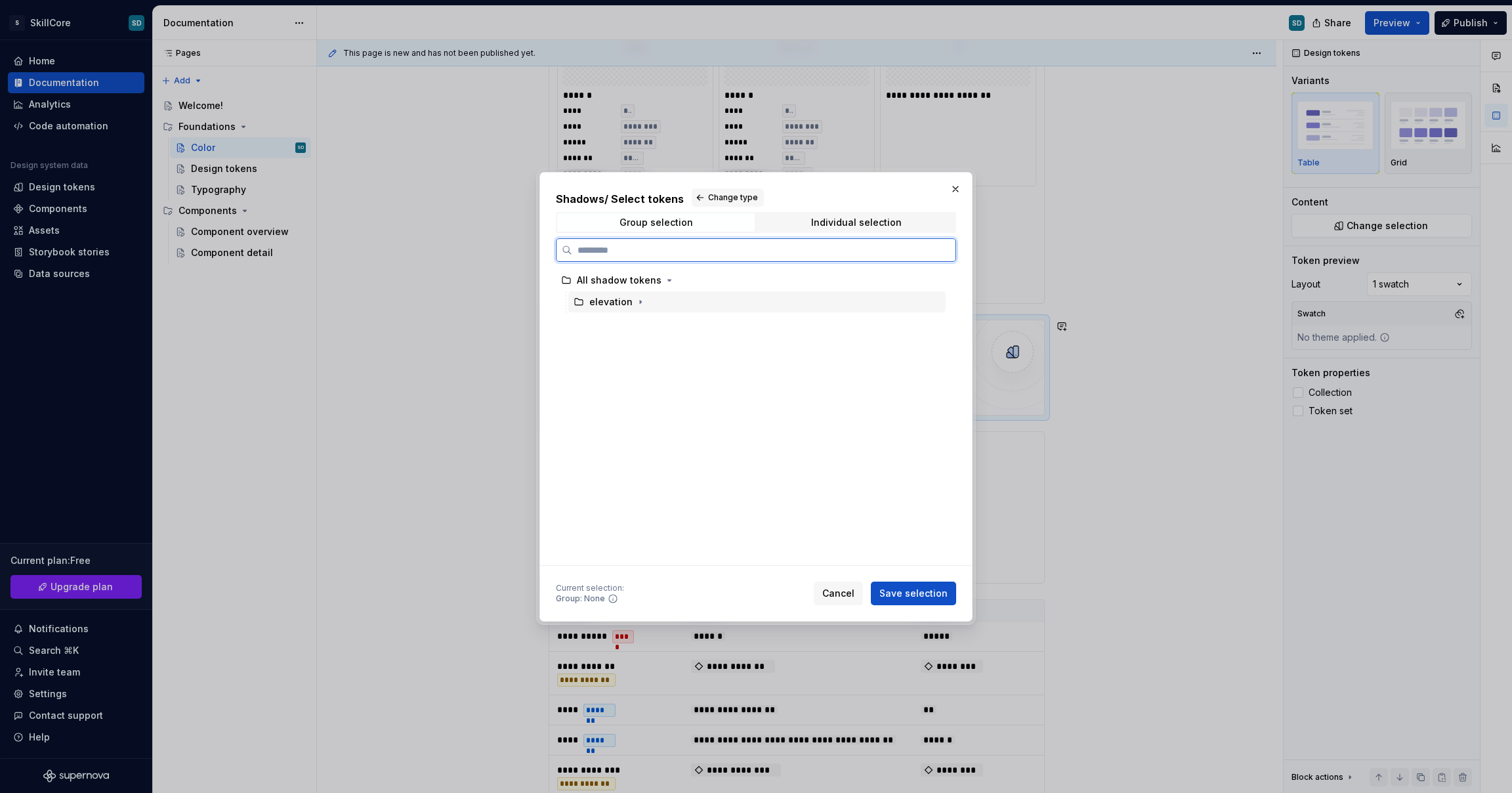
click at [622, 296] on div "elevation" at bounding box center [611, 302] width 43 height 13
click at [912, 596] on span "Save selection" at bounding box center [914, 593] width 68 height 13
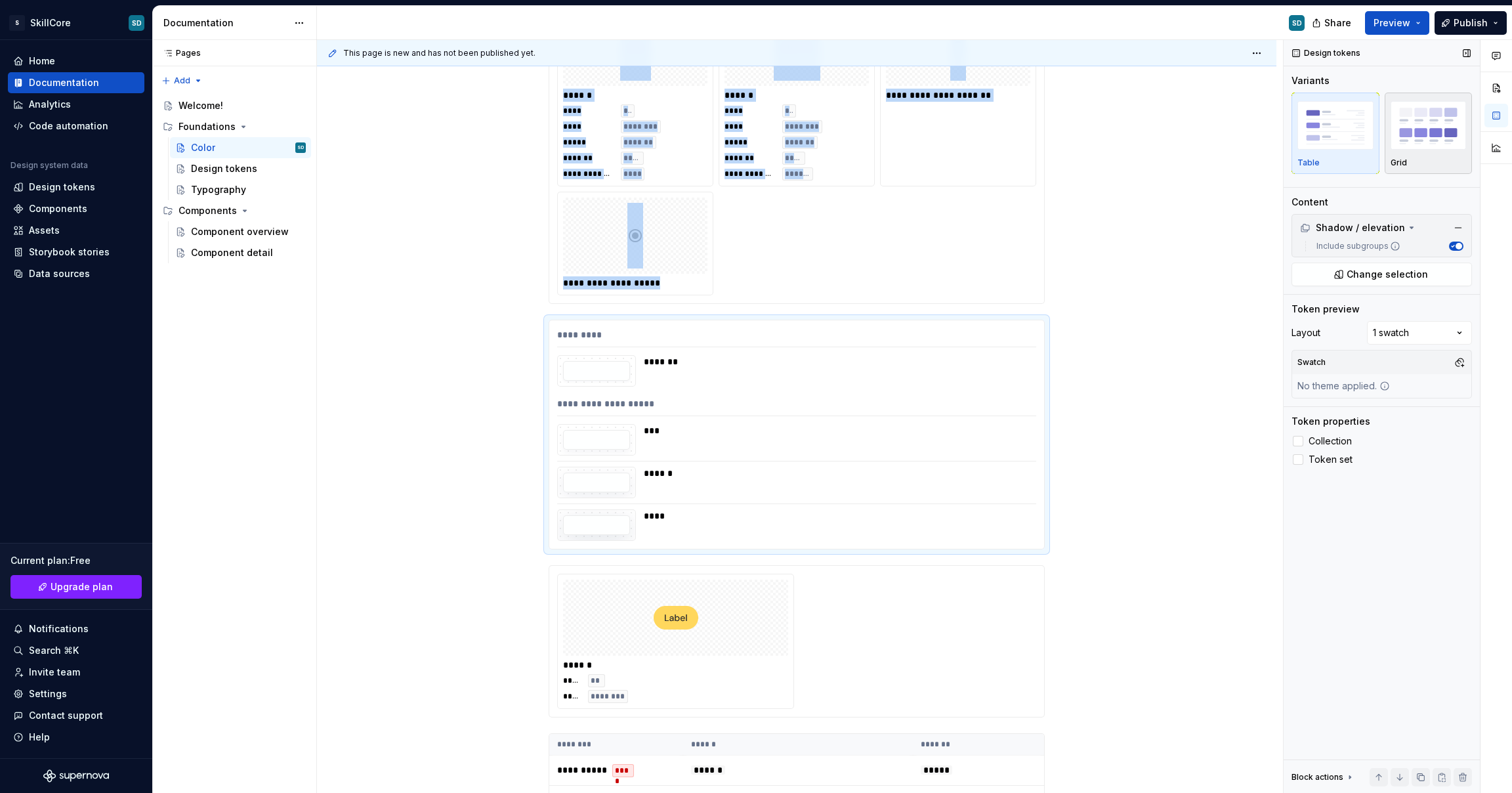
click at [1416, 137] on img "button" at bounding box center [1429, 124] width 76 height 48
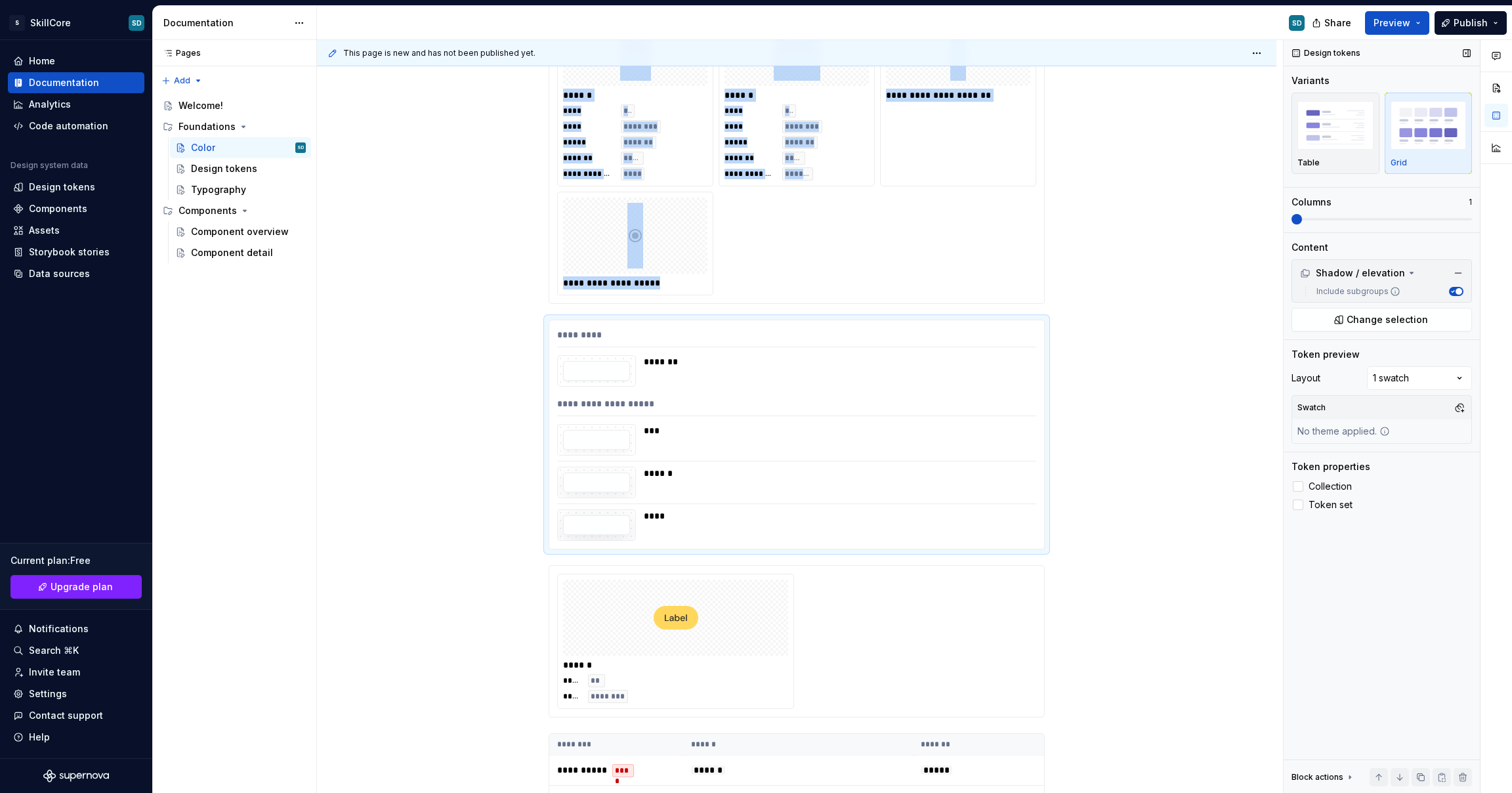
click at [1352, 215] on span at bounding box center [1382, 219] width 180 height 11
click at [1303, 216] on span at bounding box center [1297, 219] width 11 height 11
click at [1321, 216] on span at bounding box center [1382, 219] width 180 height 11
click at [1336, 219] on span at bounding box center [1382, 219] width 180 height 3
click at [1301, 482] on div at bounding box center [1298, 487] width 11 height 11
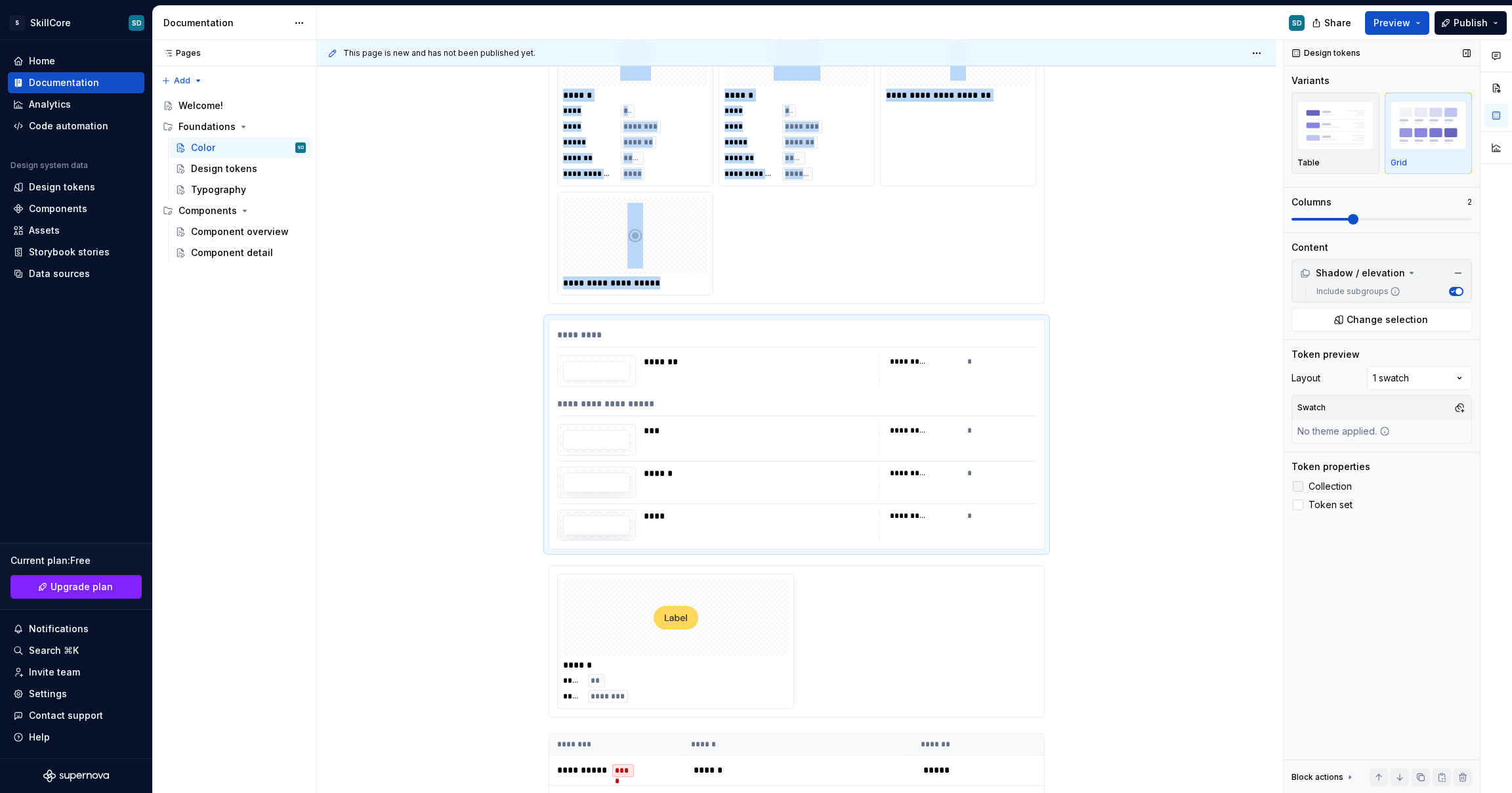
click at [1298, 487] on icon at bounding box center [1298, 487] width 0 height 0
click at [1301, 500] on div at bounding box center [1298, 505] width 11 height 11
click at [1298, 505] on icon at bounding box center [1298, 505] width 0 height 0
click at [1298, 478] on label "Collection" at bounding box center [1382, 486] width 180 height 16
click at [1298, 487] on icon at bounding box center [1298, 487] width 0 height 0
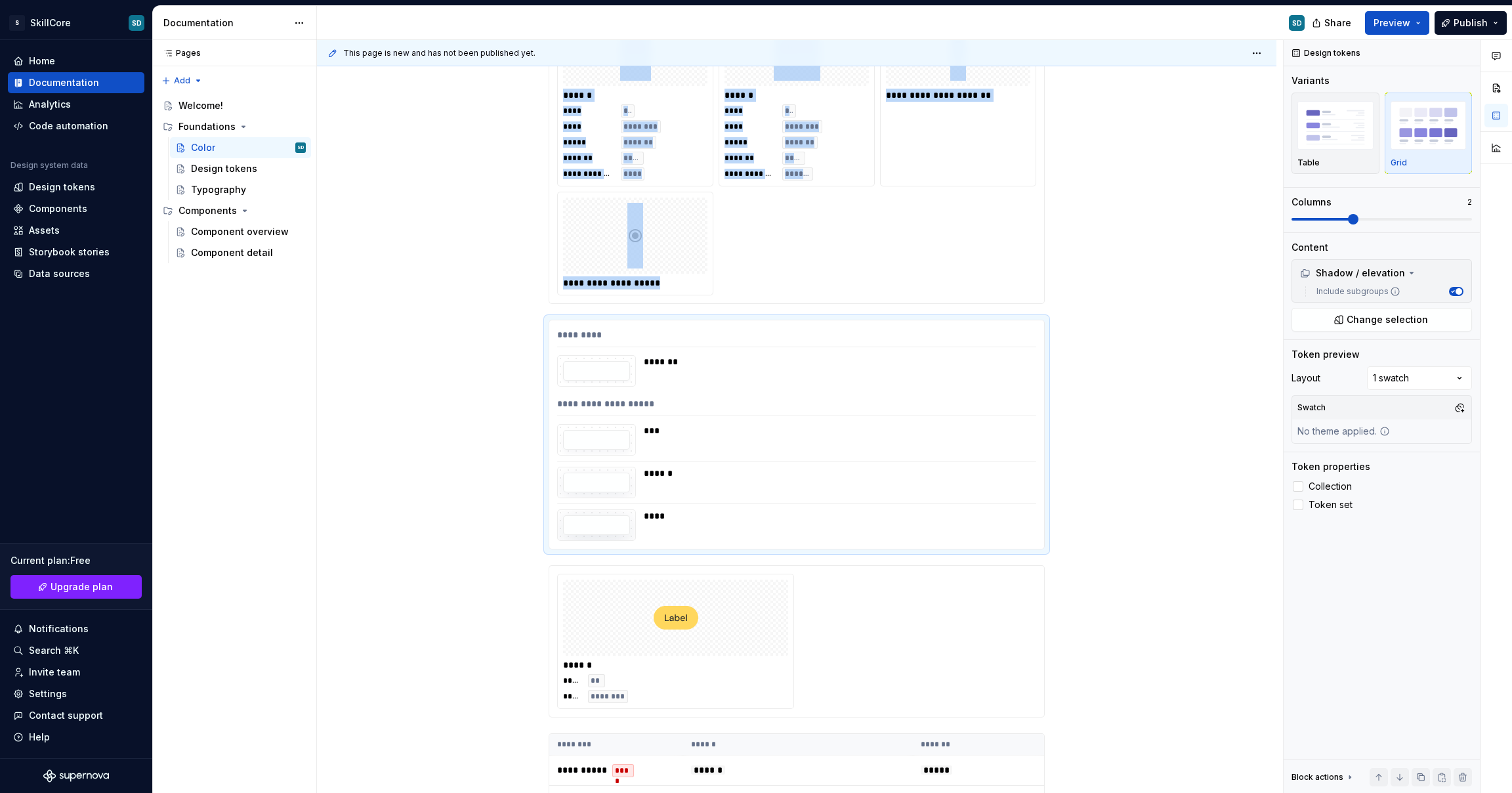
click at [1390, 28] on span "Preview" at bounding box center [1392, 23] width 37 height 13
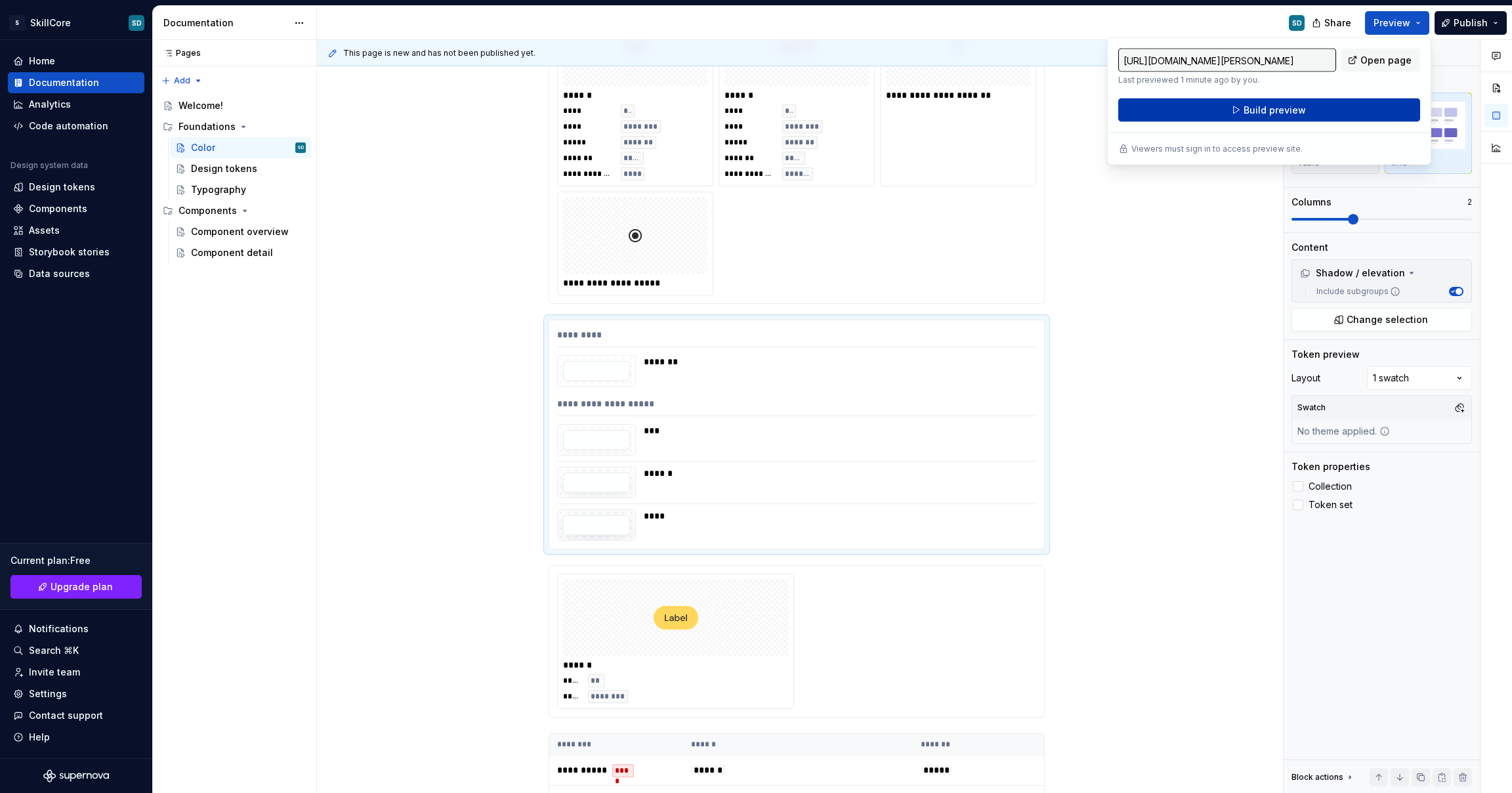
click at [1364, 104] on button "Build preview" at bounding box center [1269, 110] width 302 height 23
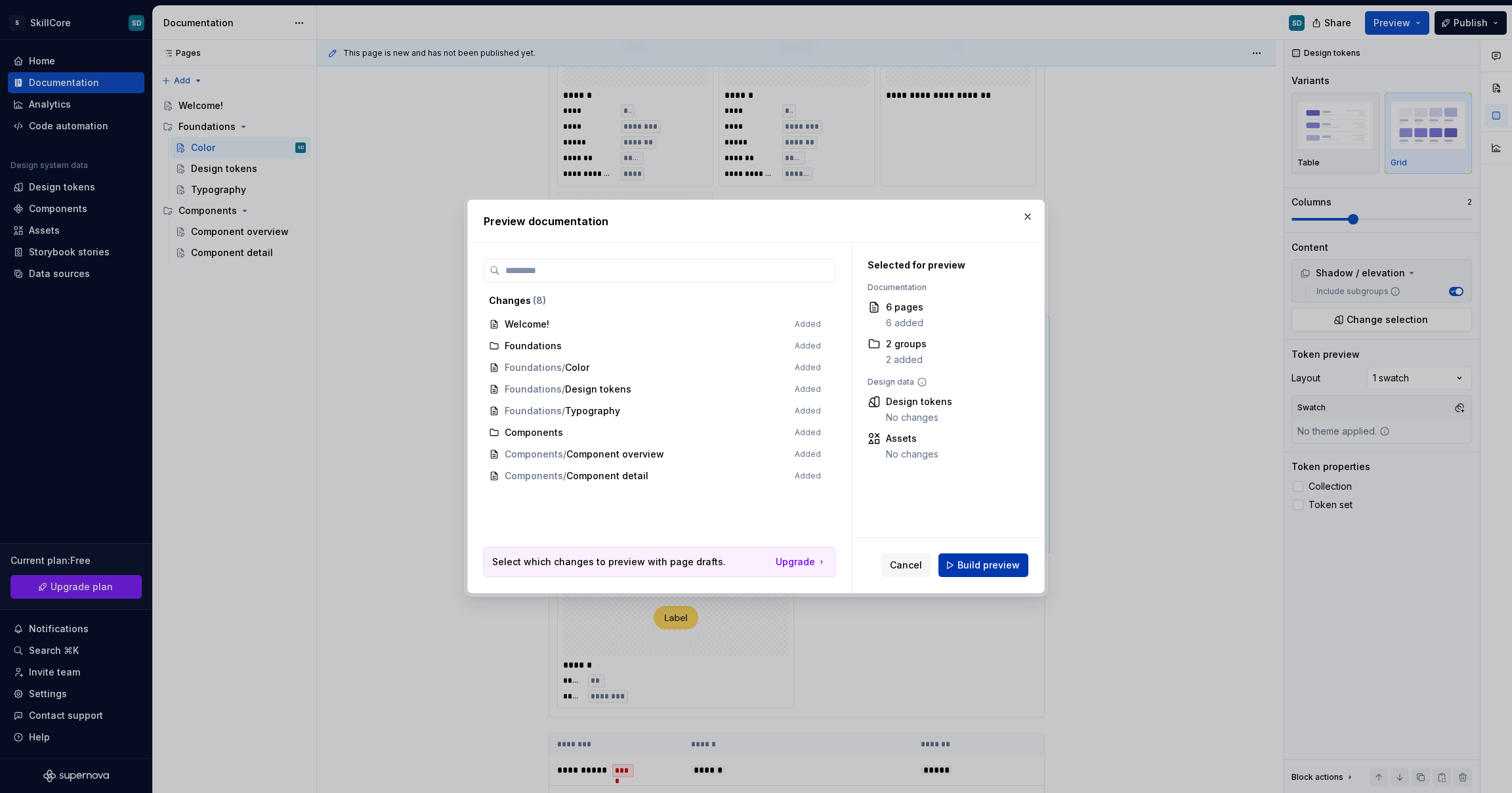
click at [973, 562] on span "Build preview" at bounding box center [989, 565] width 63 height 13
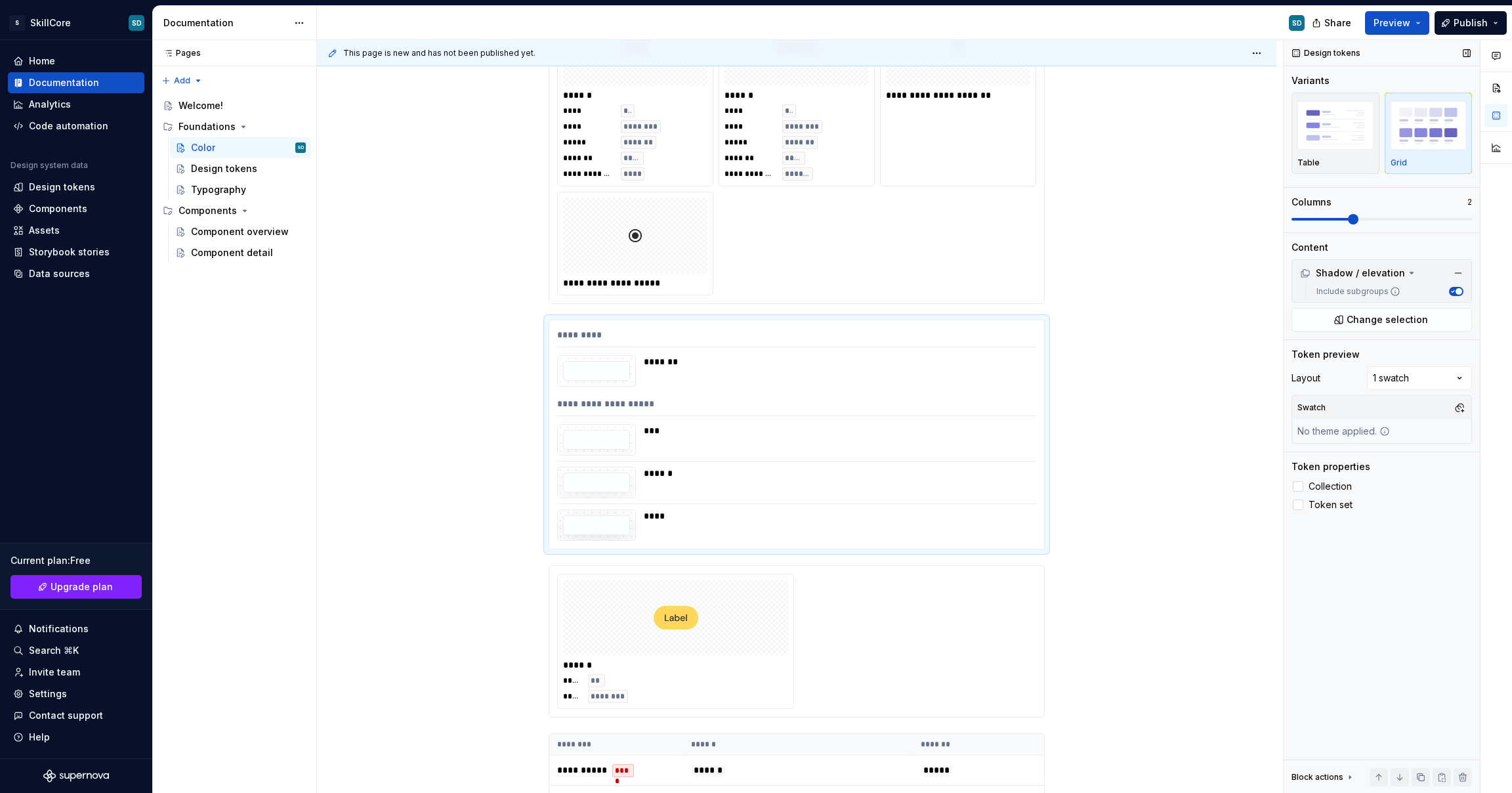
click at [1424, 290] on div "Include subgroups" at bounding box center [1388, 291] width 153 height 11
click at [1394, 290] on icon at bounding box center [1395, 291] width 11 height 11
click at [1449, 290] on button "Include subgroups" at bounding box center [1456, 291] width 14 height 9
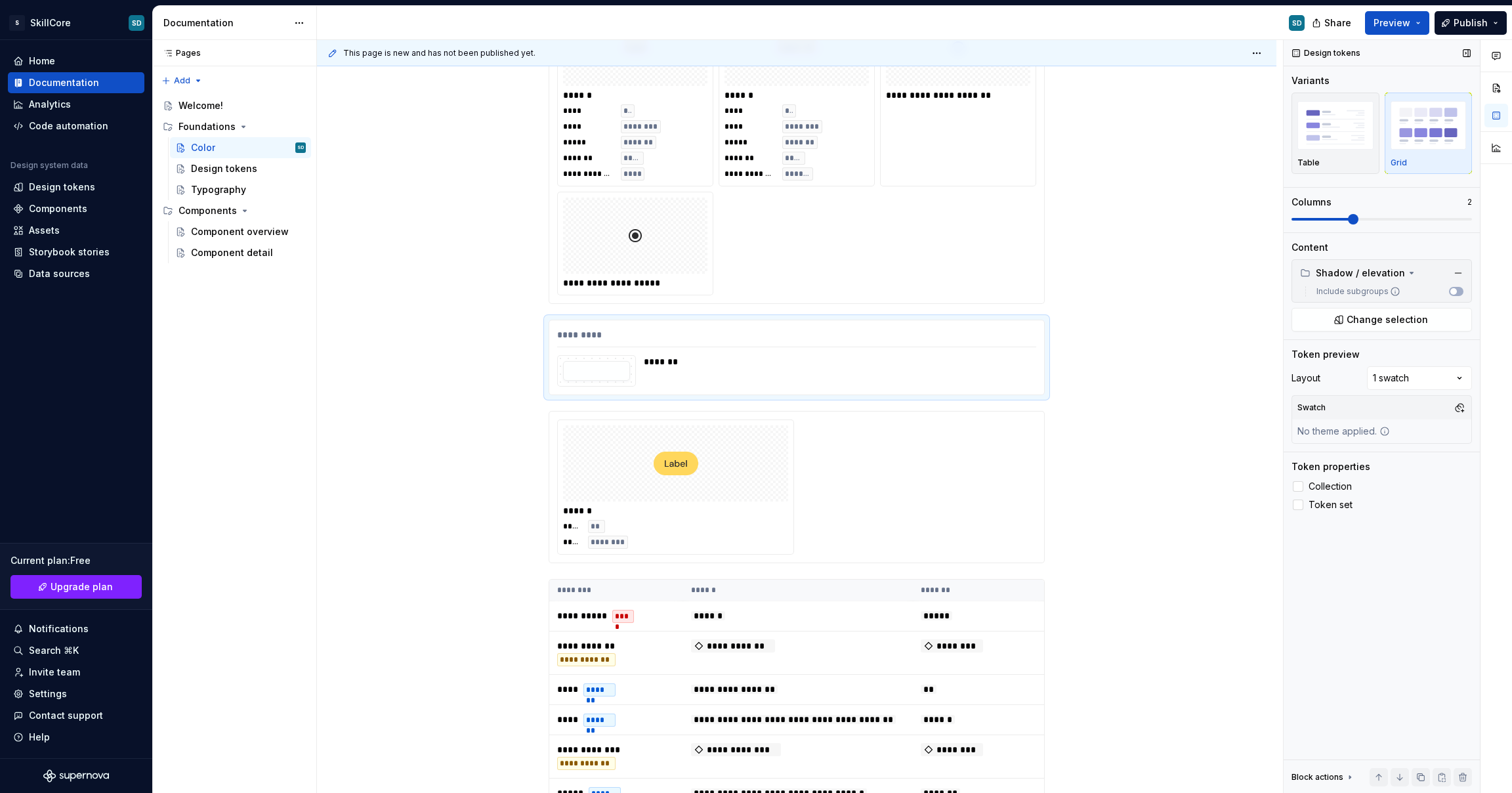
click at [1394, 290] on icon at bounding box center [1395, 291] width 11 height 11
click at [1449, 290] on button "Include subgroups" at bounding box center [1456, 291] width 14 height 9
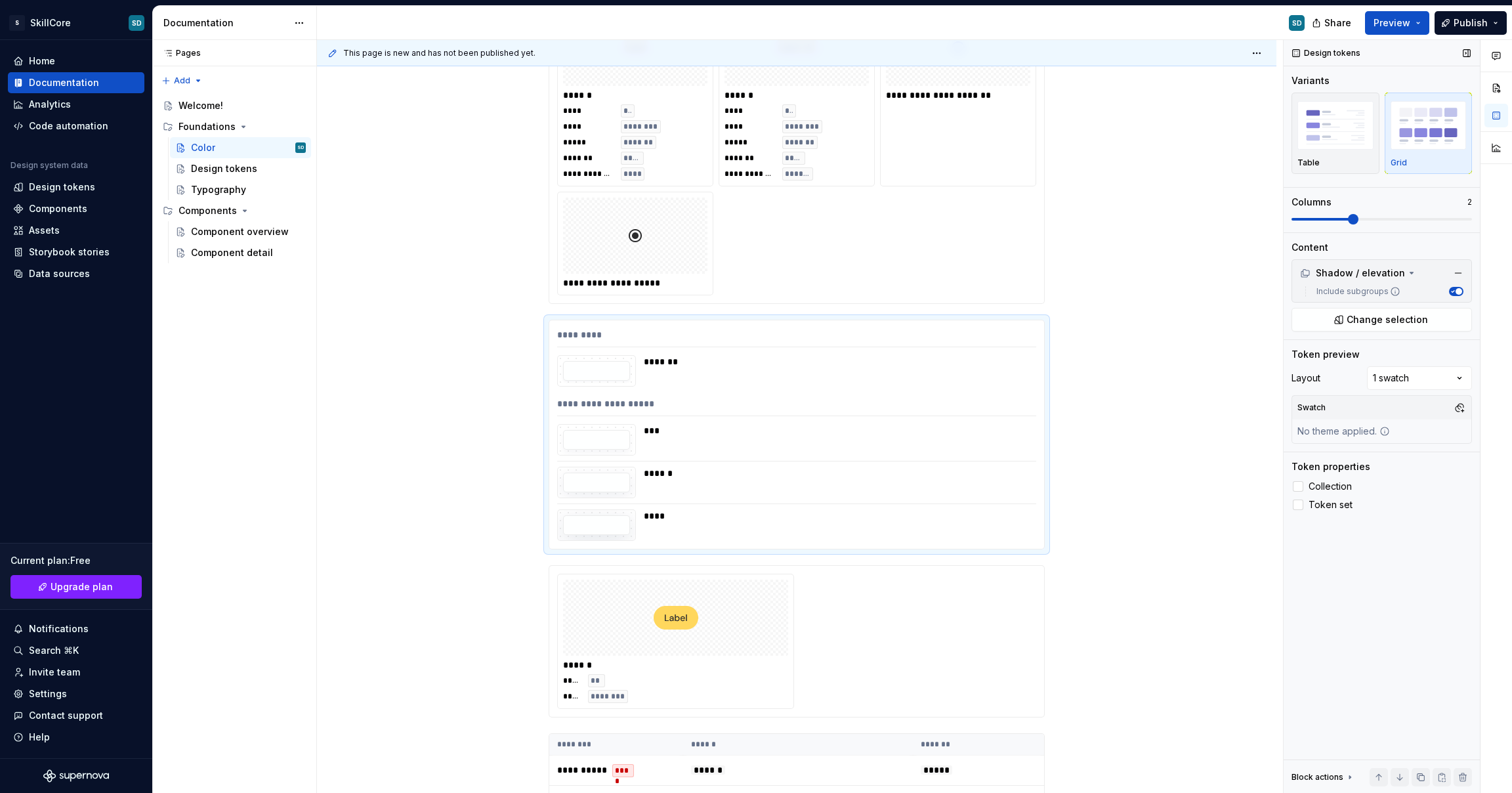
click at [1394, 290] on icon at bounding box center [1395, 291] width 11 height 11
click at [1449, 290] on button "Include subgroups" at bounding box center [1456, 291] width 14 height 9
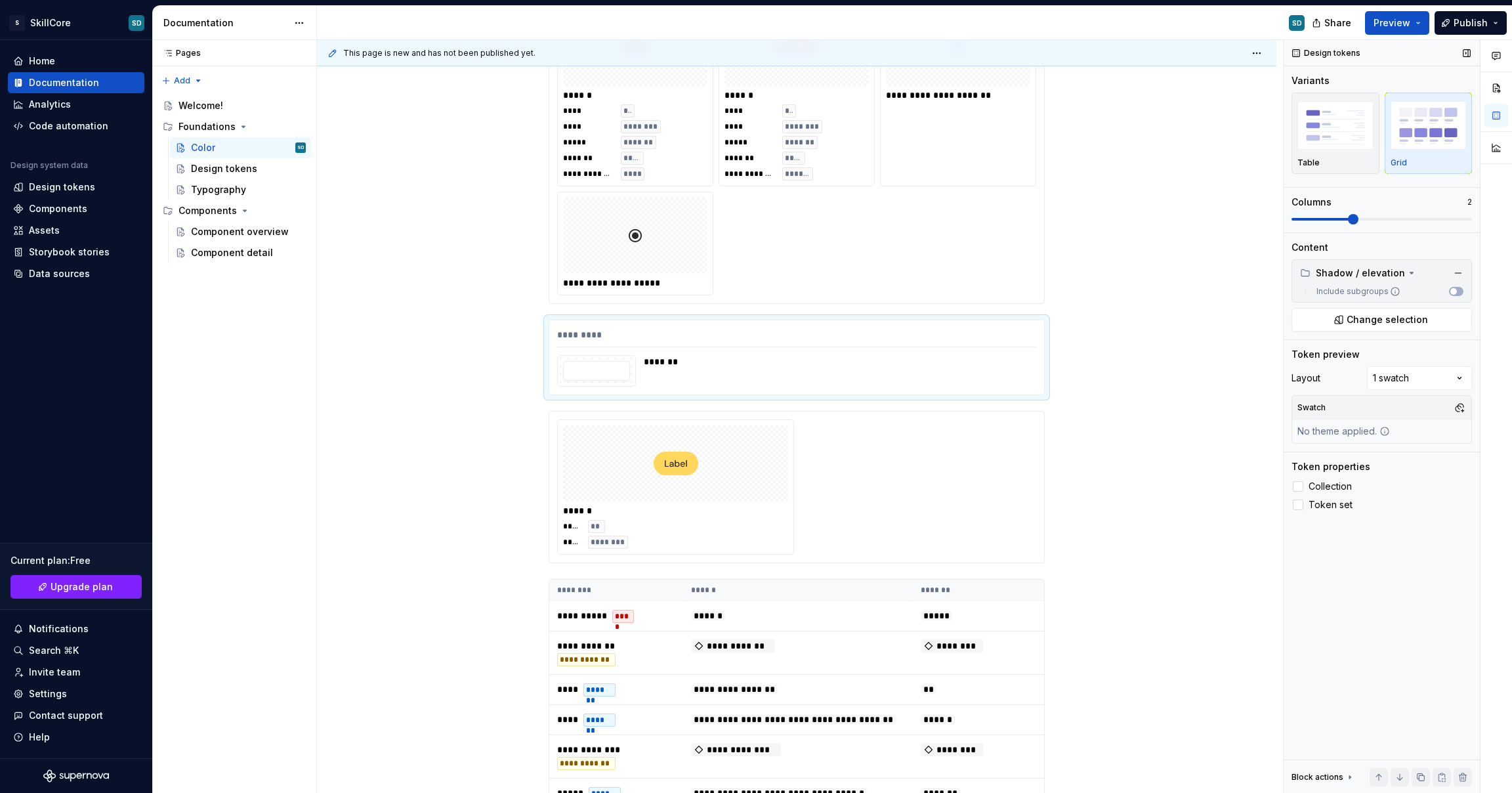
click at [1394, 290] on icon at bounding box center [1395, 291] width 11 height 11
click at [1449, 290] on button "Include subgroups" at bounding box center [1456, 291] width 14 height 9
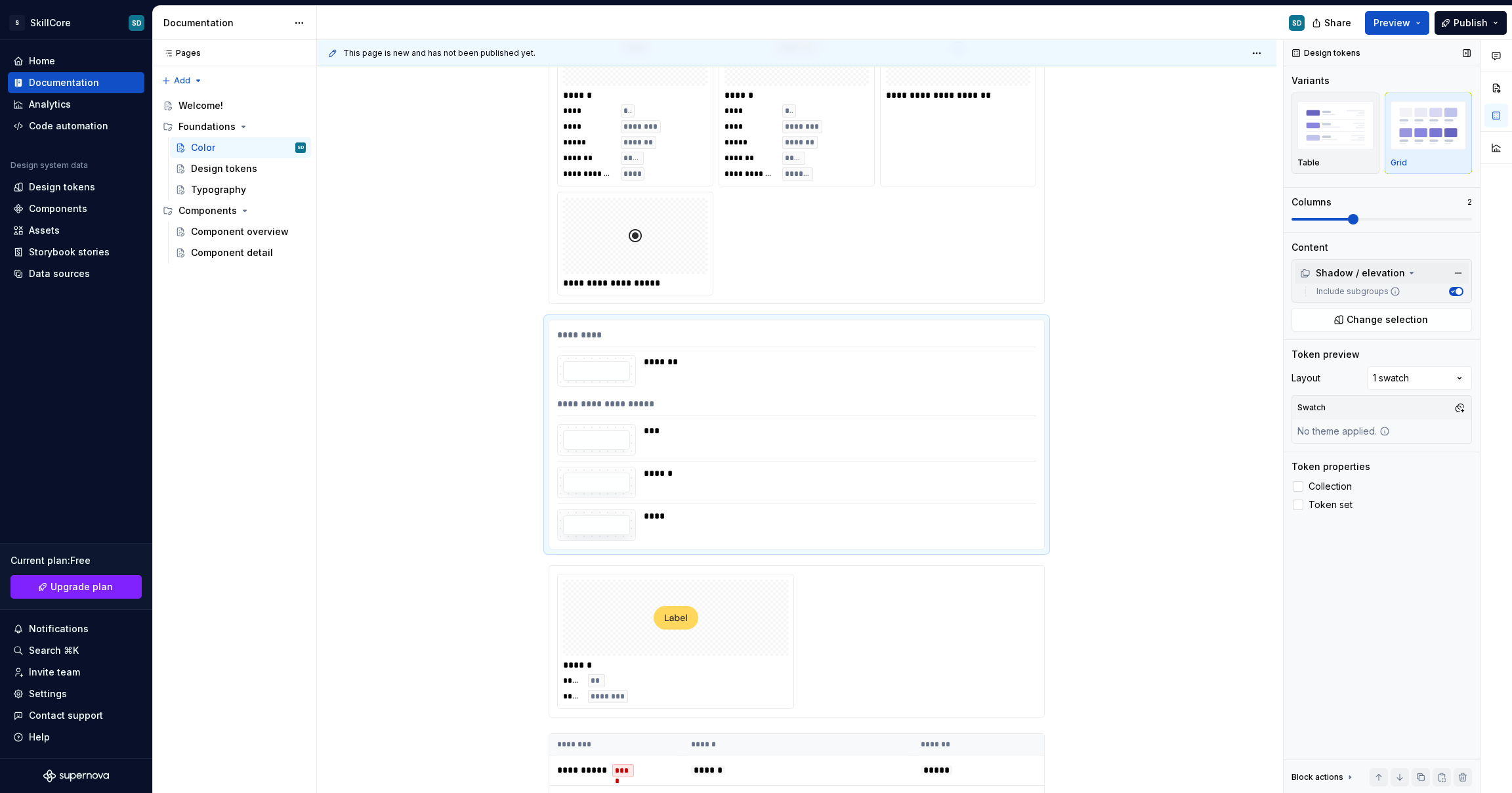
click at [1408, 275] on icon at bounding box center [1412, 273] width 11 height 11
click at [522, 328] on button "button" at bounding box center [522, 326] width 18 height 18
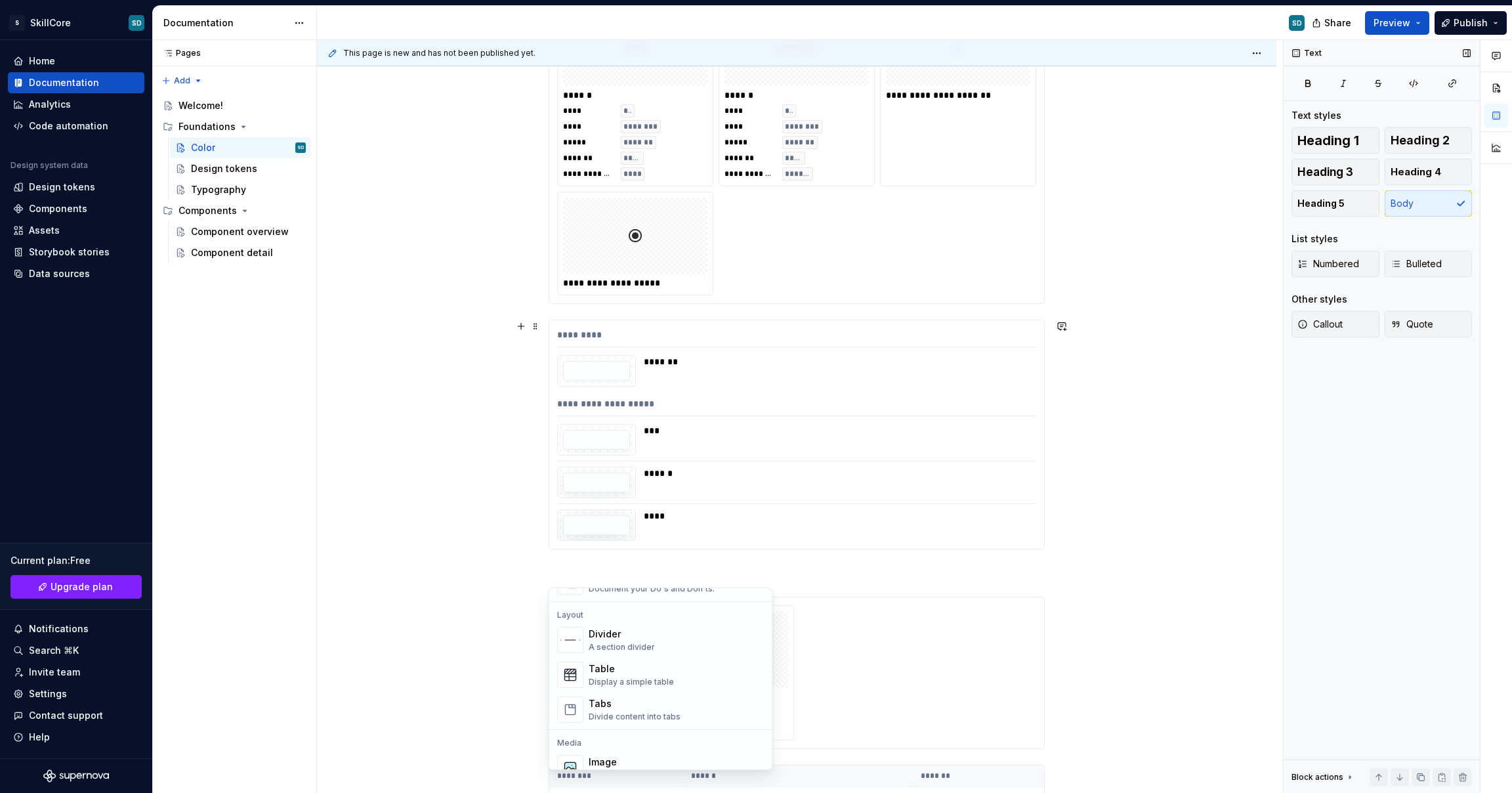
type textarea "*"
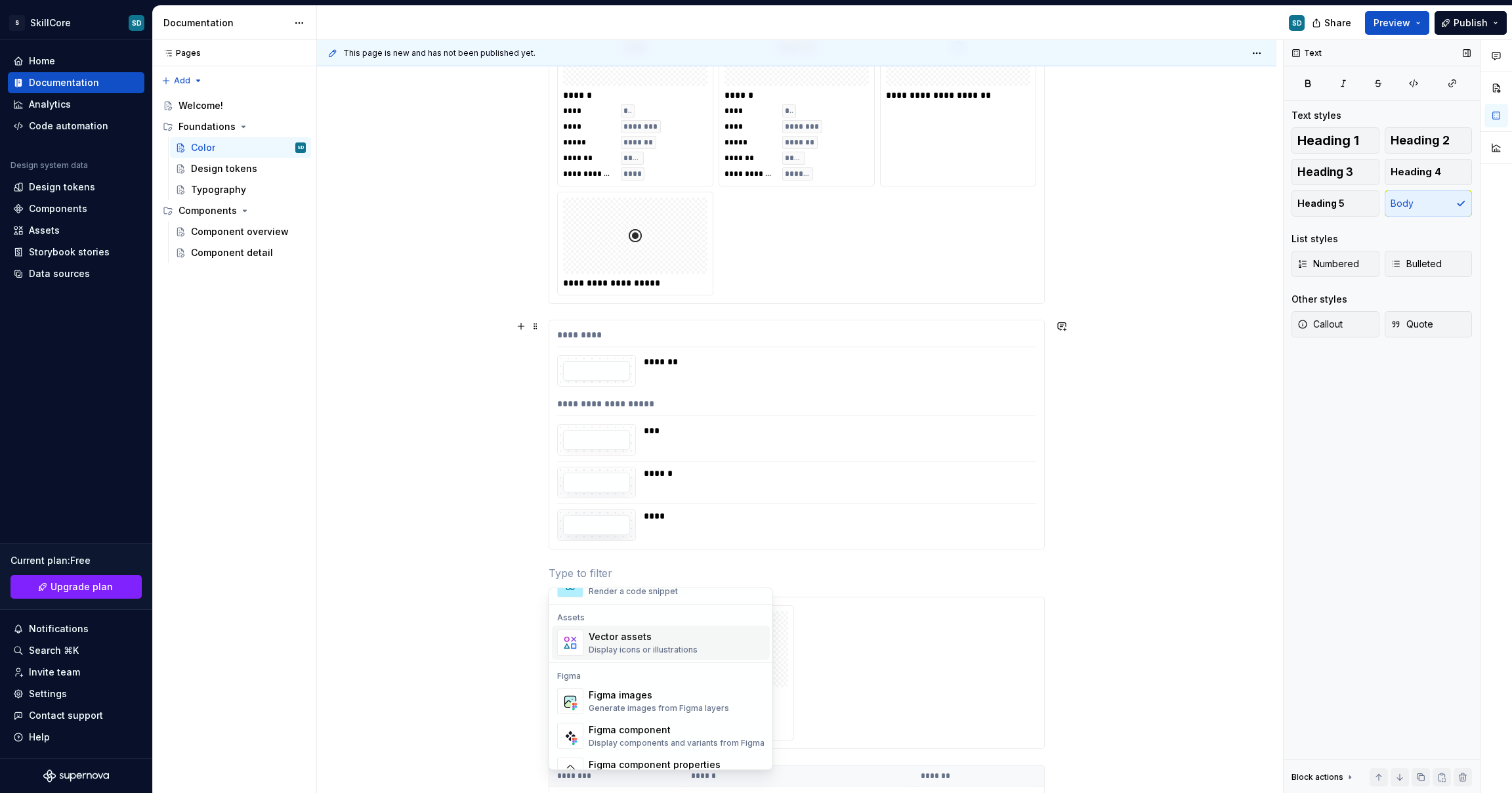
click at [626, 643] on div "Vector assets" at bounding box center [643, 637] width 109 height 13
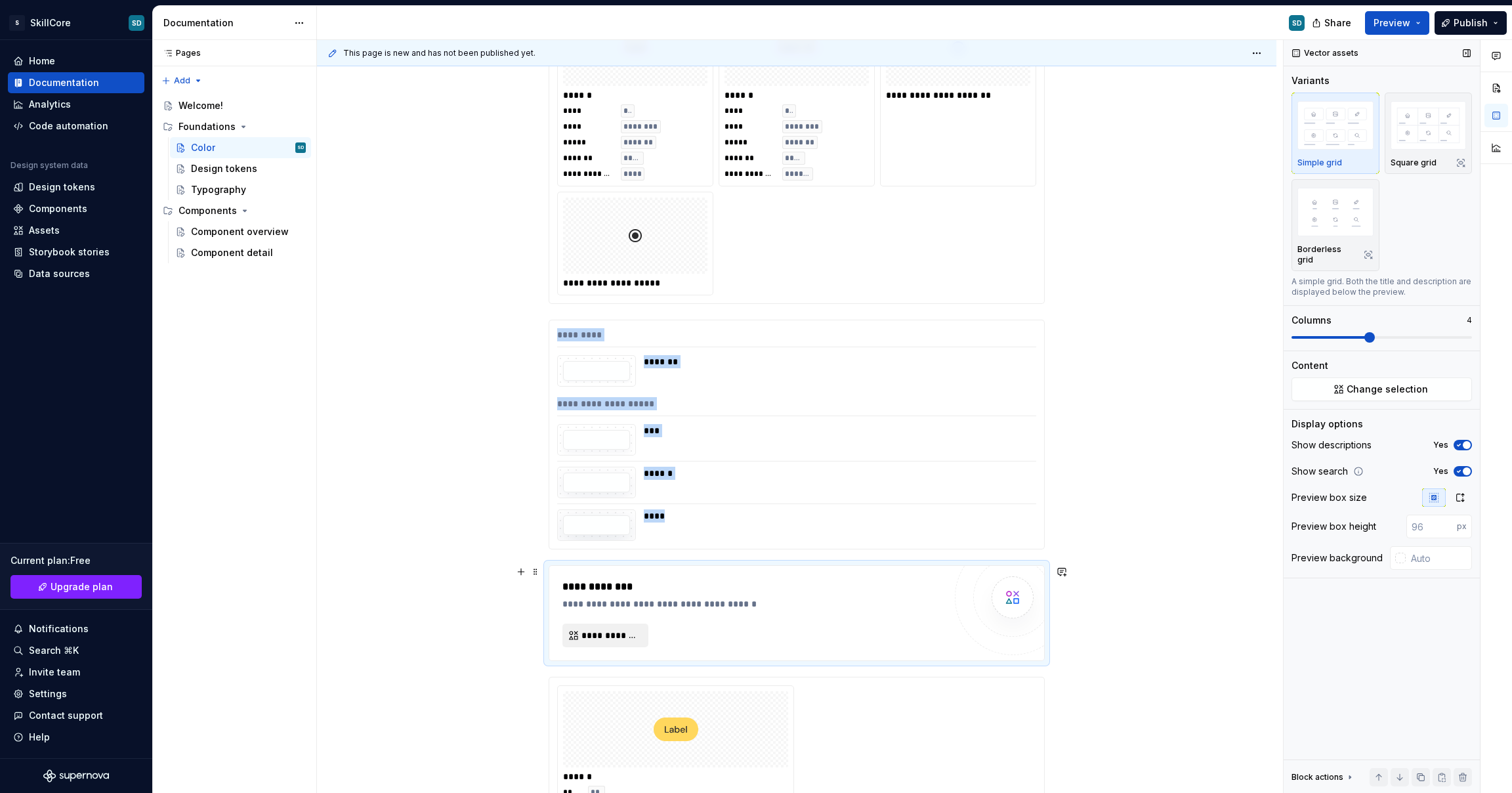
click at [623, 639] on span "**********" at bounding box center [611, 636] width 58 height 13
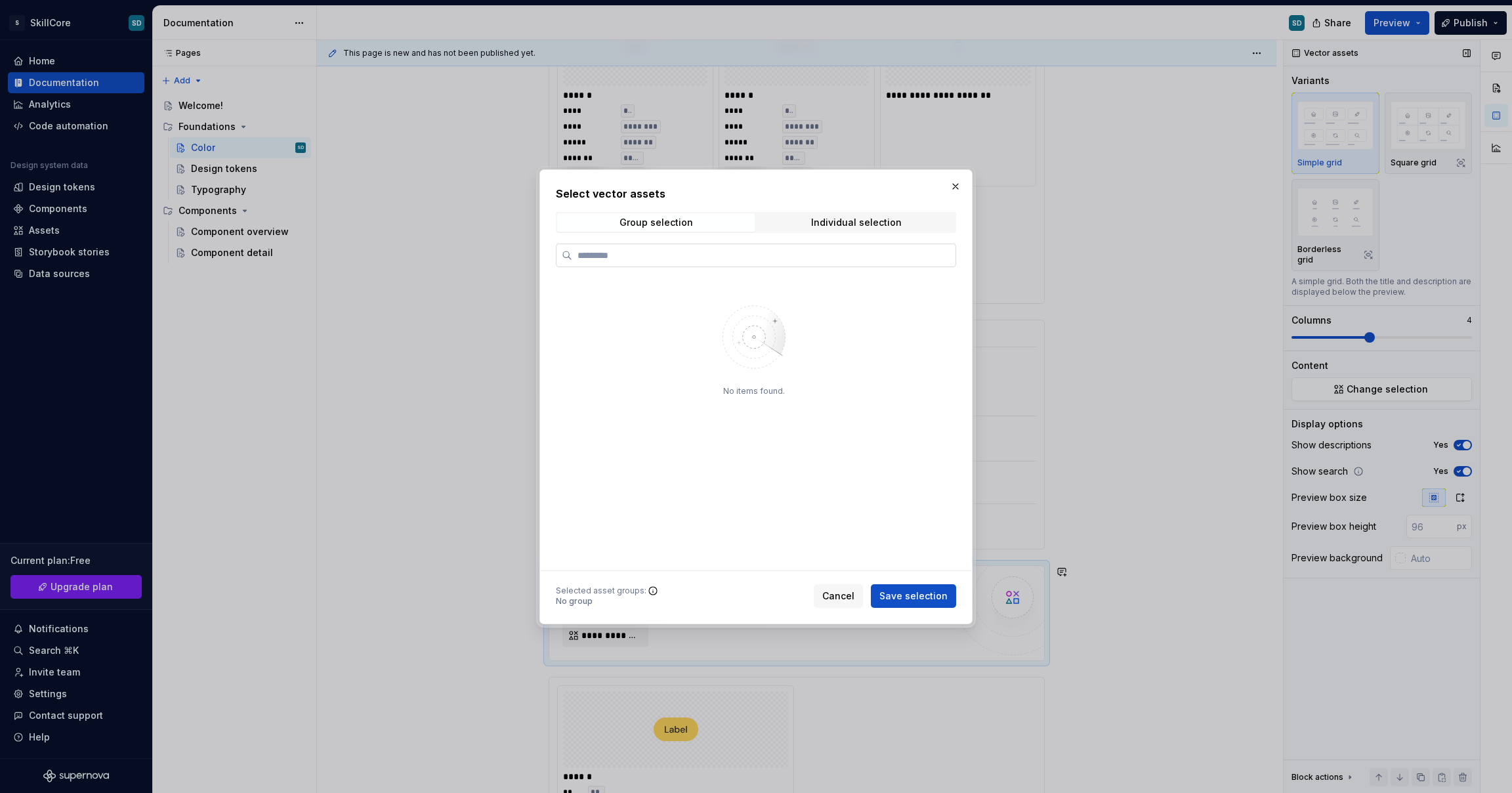
click at [779, 260] on input "search" at bounding box center [764, 255] width 383 height 13
click at [790, 255] on input "***" at bounding box center [764, 255] width 383 height 13
click at [792, 256] on input "***" at bounding box center [764, 255] width 383 height 13
type input "***"
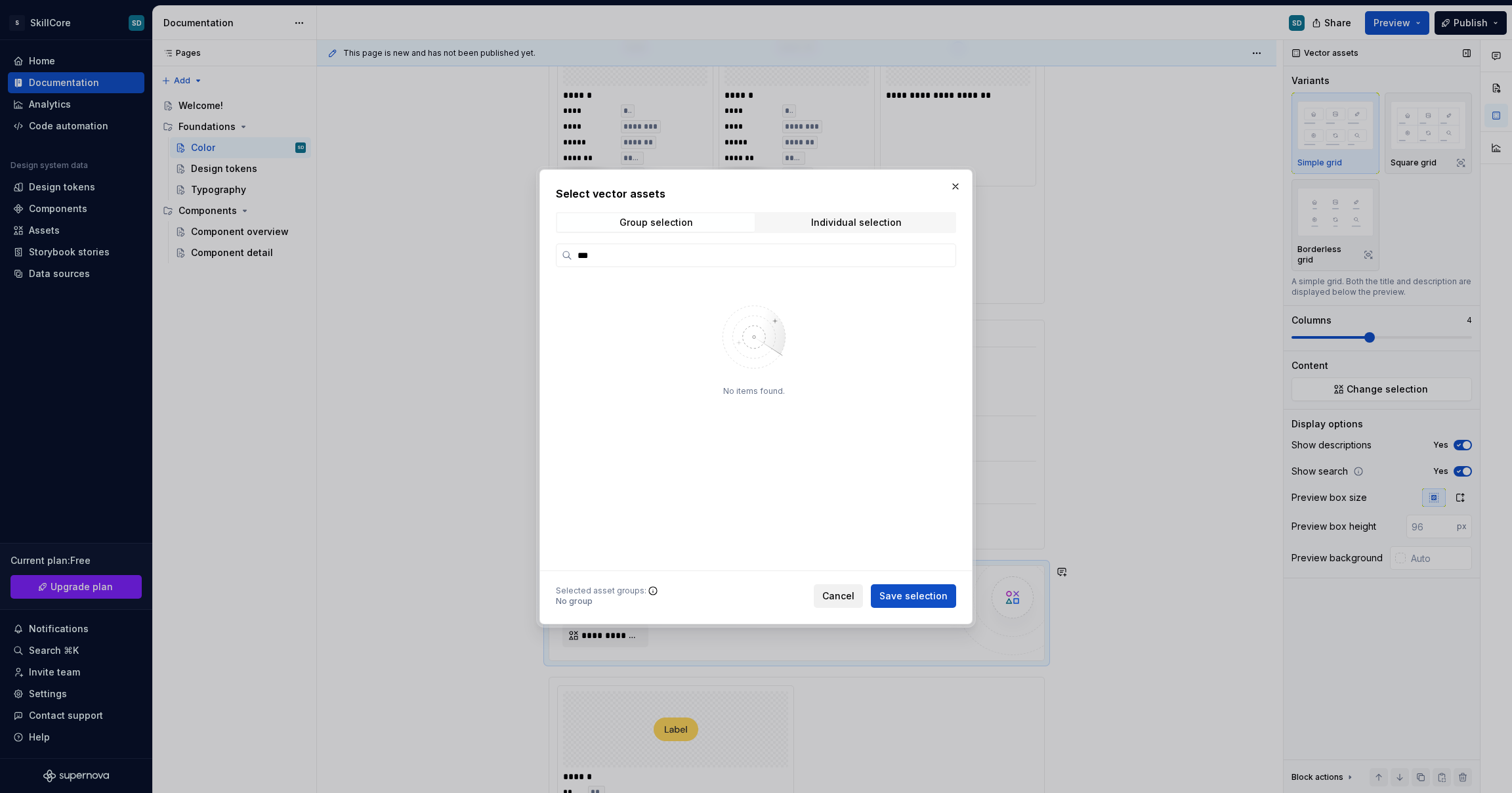
click at [849, 600] on span "Cancel" at bounding box center [839, 596] width 33 height 13
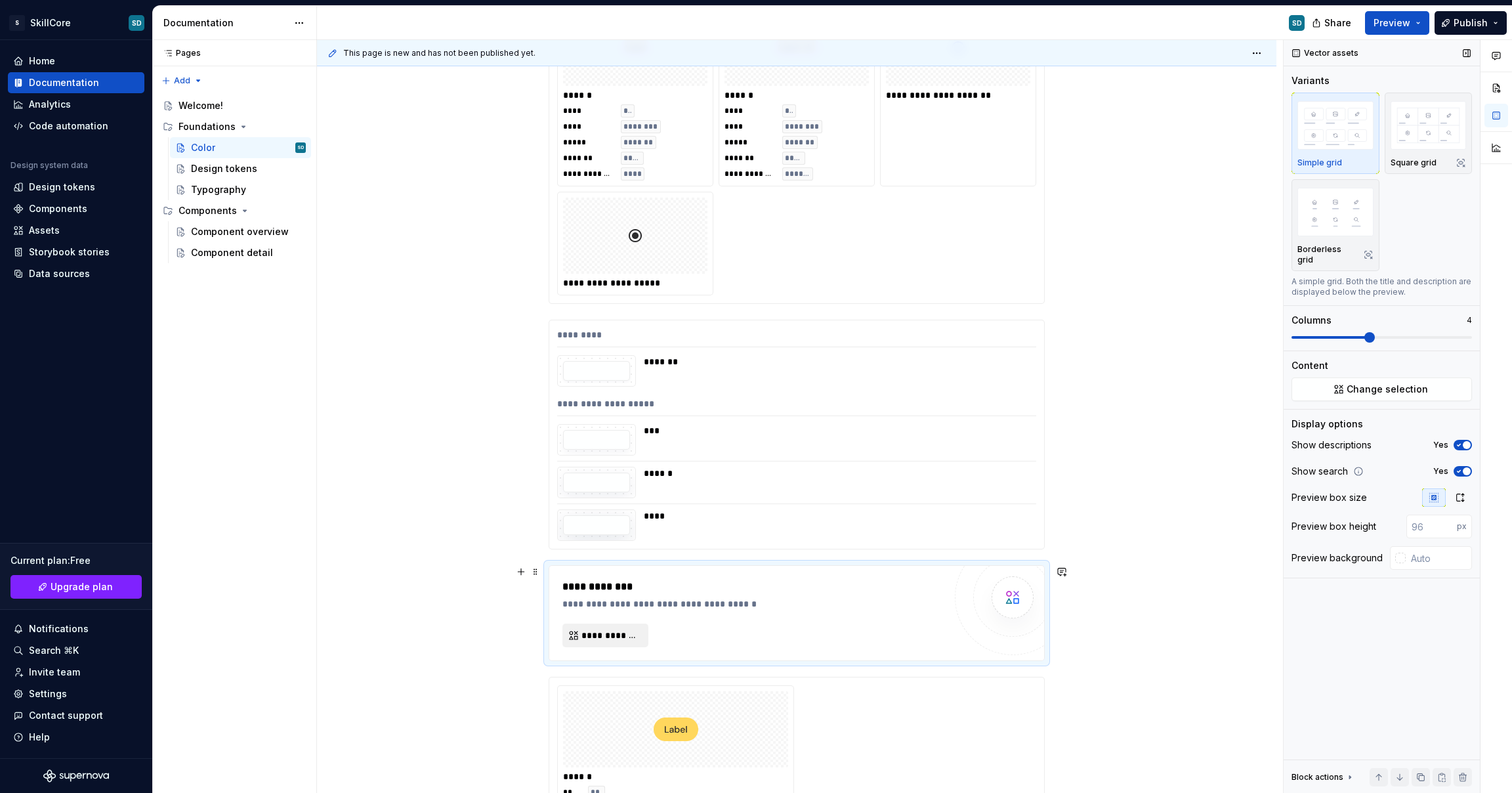
click at [626, 633] on span "**********" at bounding box center [611, 636] width 58 height 13
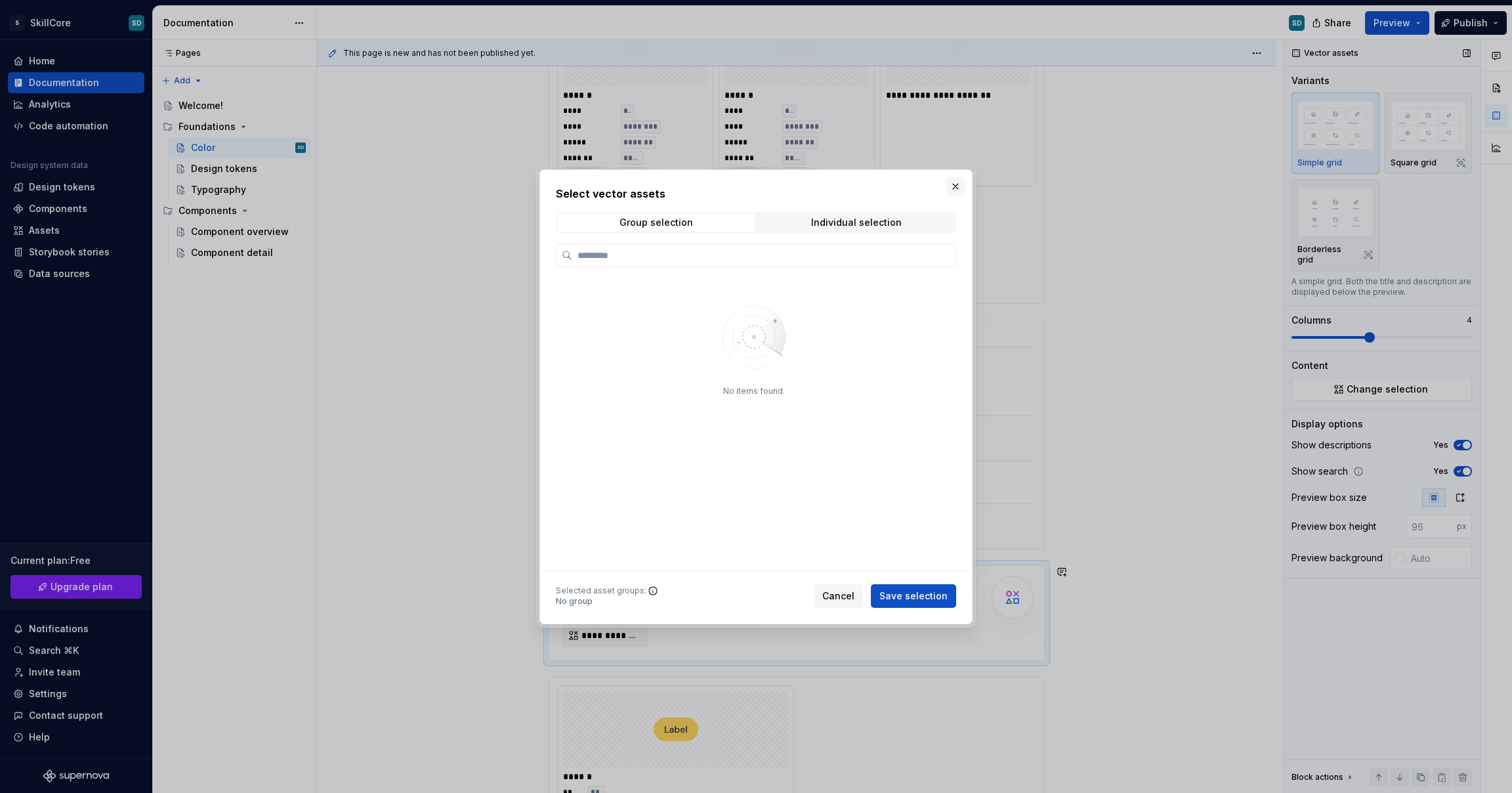
click at [955, 184] on button "button" at bounding box center [955, 186] width 18 height 18
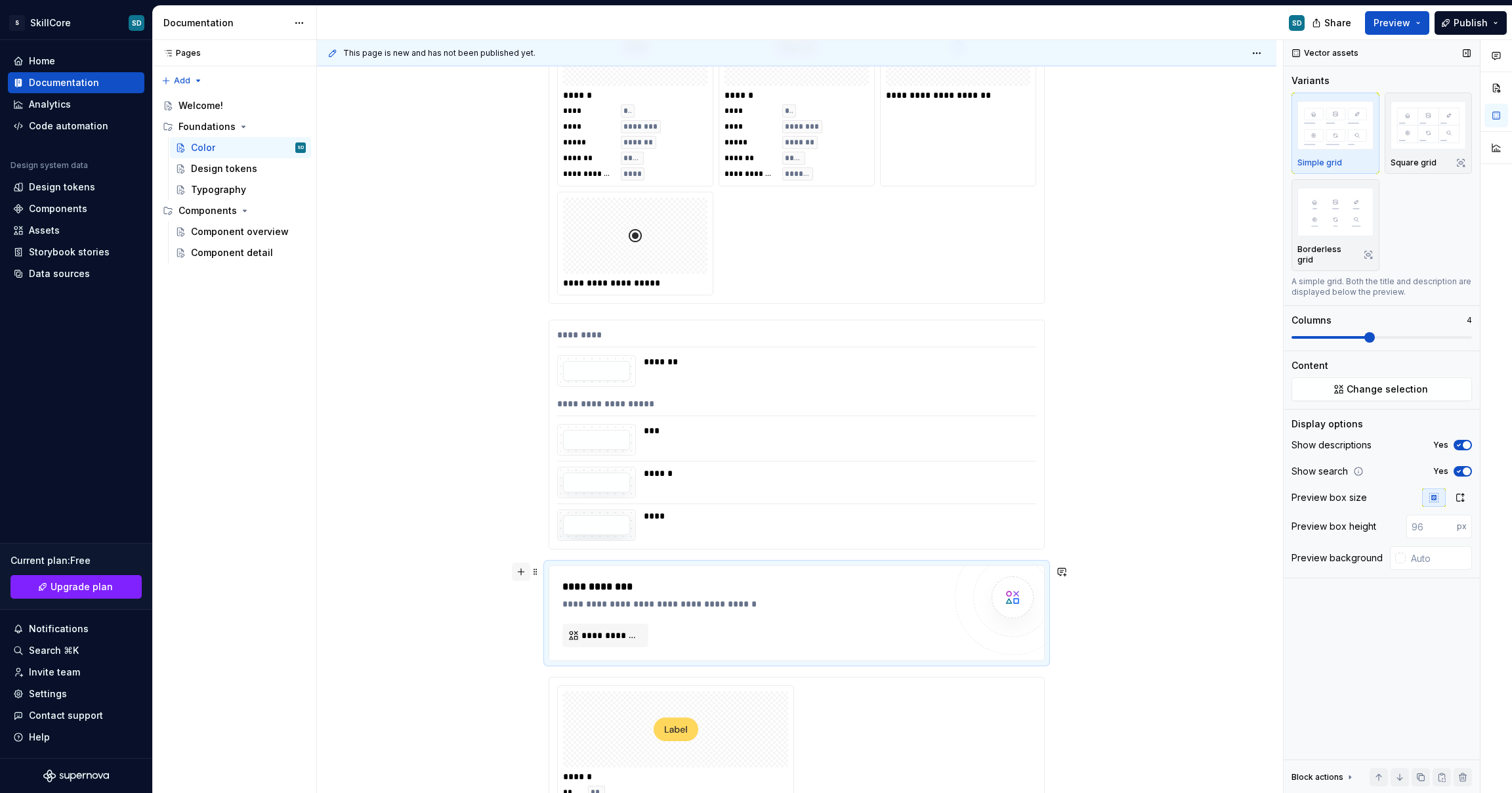
click at [527, 572] on button "button" at bounding box center [522, 572] width 18 height 18
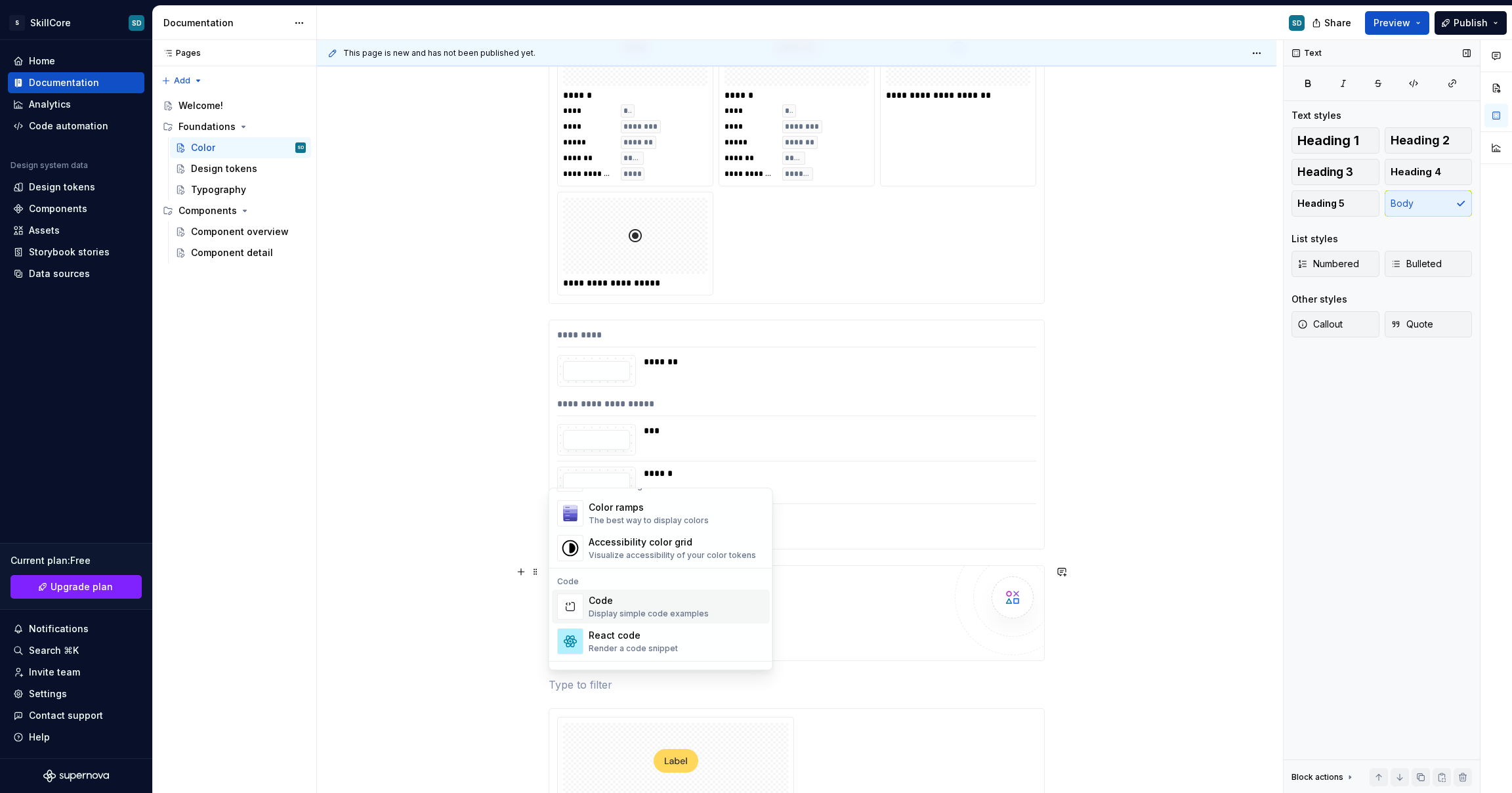
scroll to position [998, 0]
click at [627, 553] on div "Visualize accessibility of your color tokens" at bounding box center [673, 558] width 168 height 11
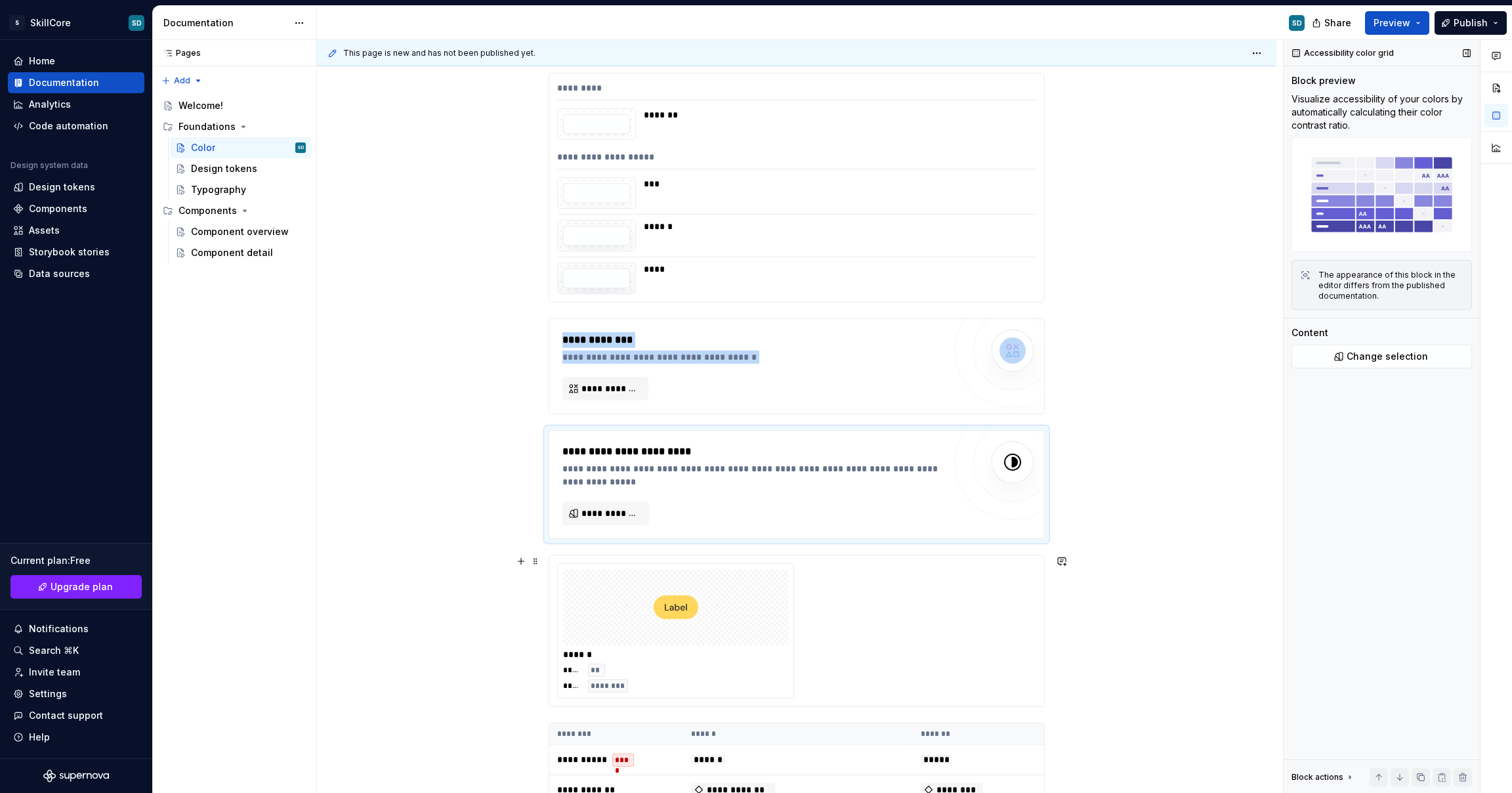
scroll to position [20425, 0]
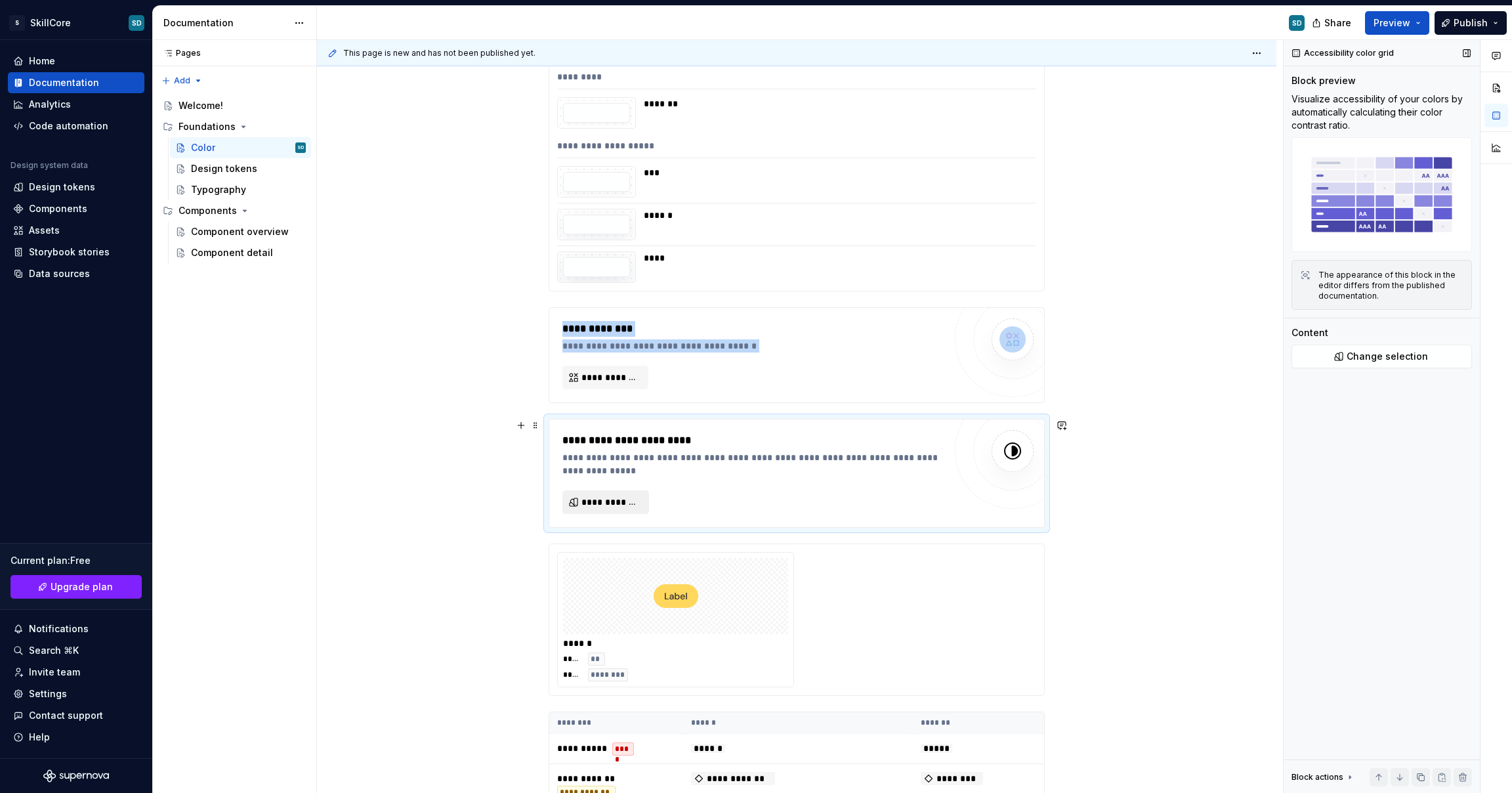
click at [641, 500] on button "**********" at bounding box center [606, 503] width 87 height 23
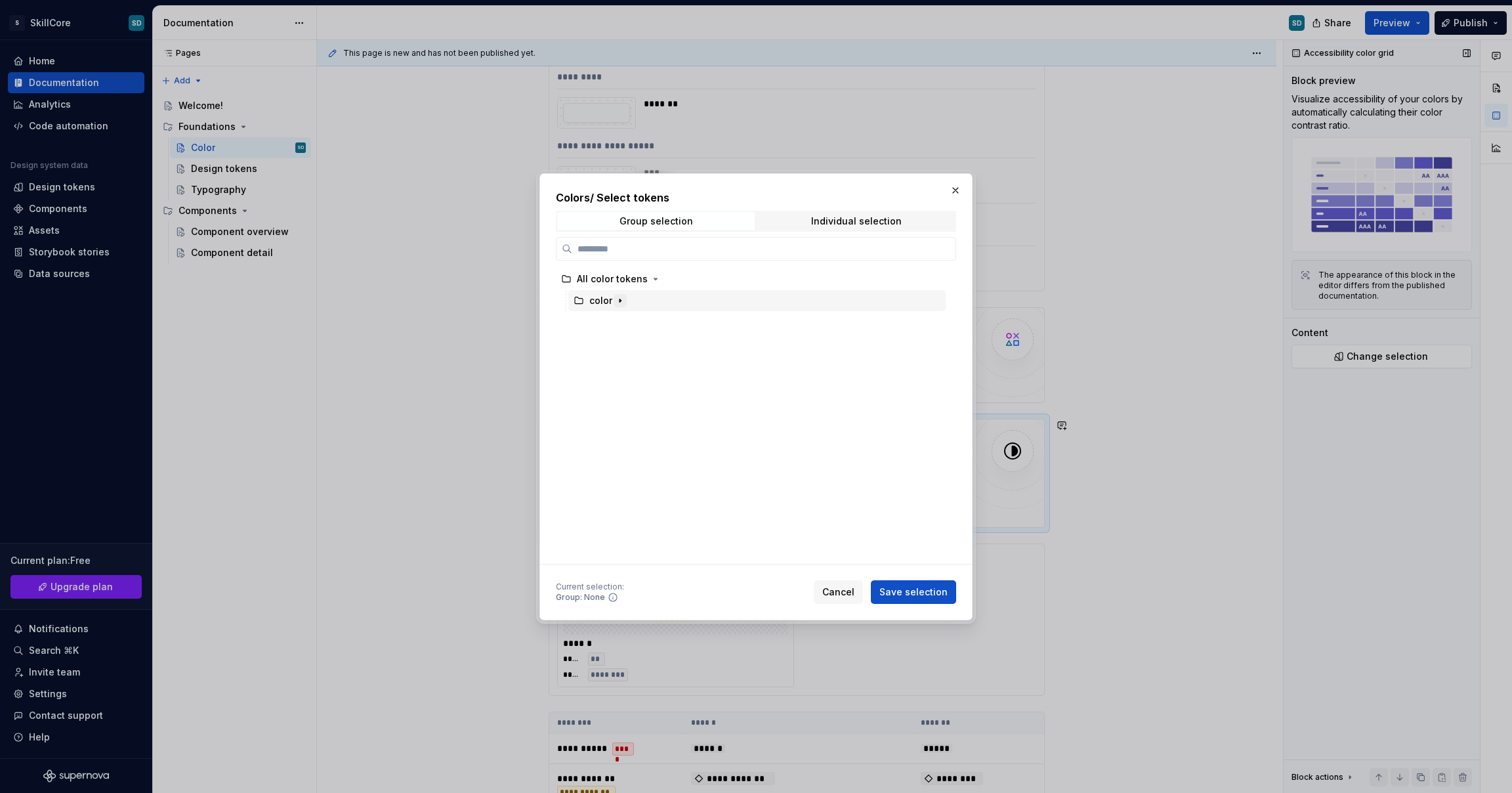
click at [616, 300] on icon "button" at bounding box center [620, 301] width 11 height 11
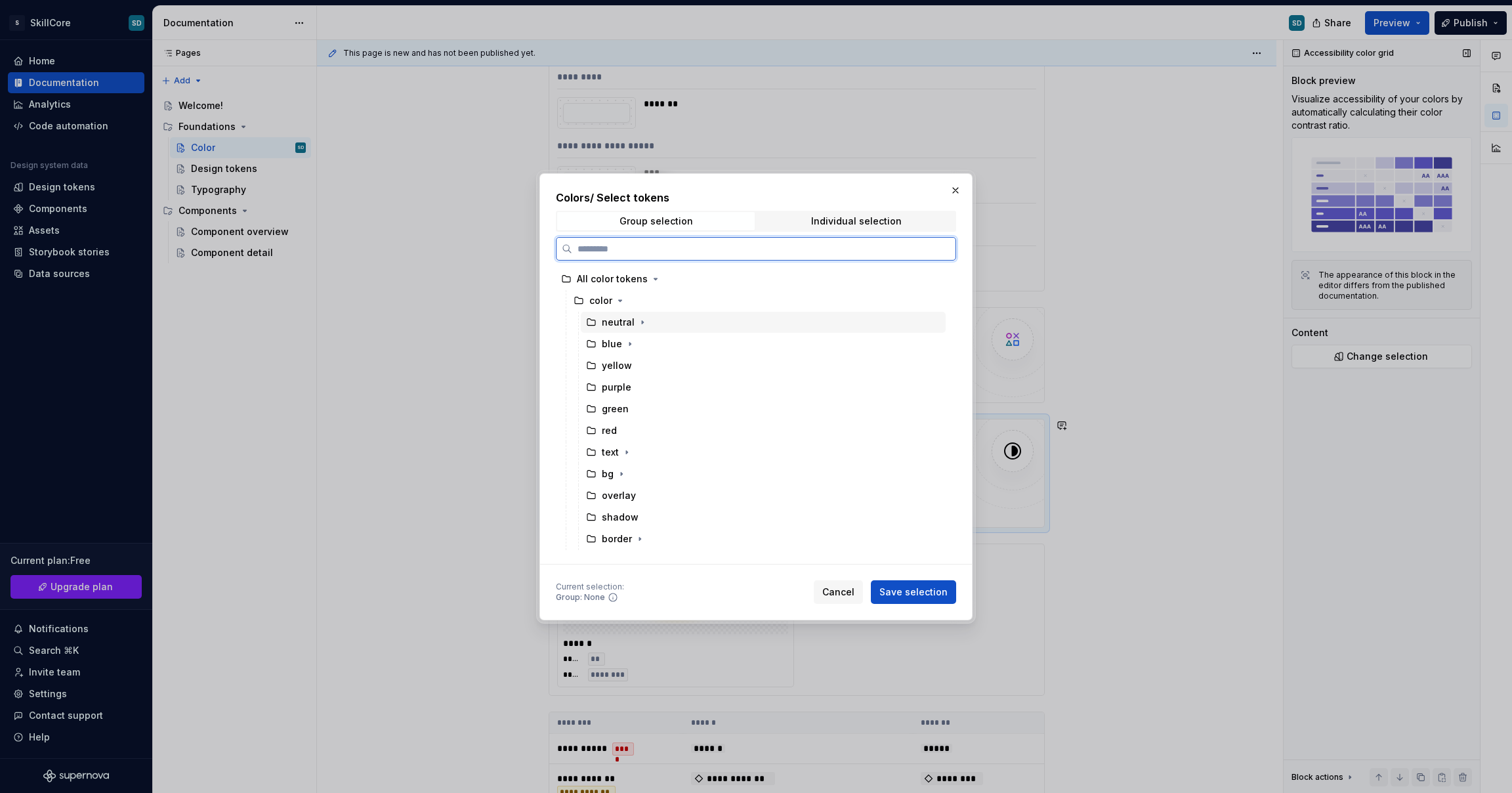
click at [621, 327] on div "neutral" at bounding box center [617, 322] width 33 height 13
click at [897, 589] on span "Save selection" at bounding box center [914, 593] width 68 height 13
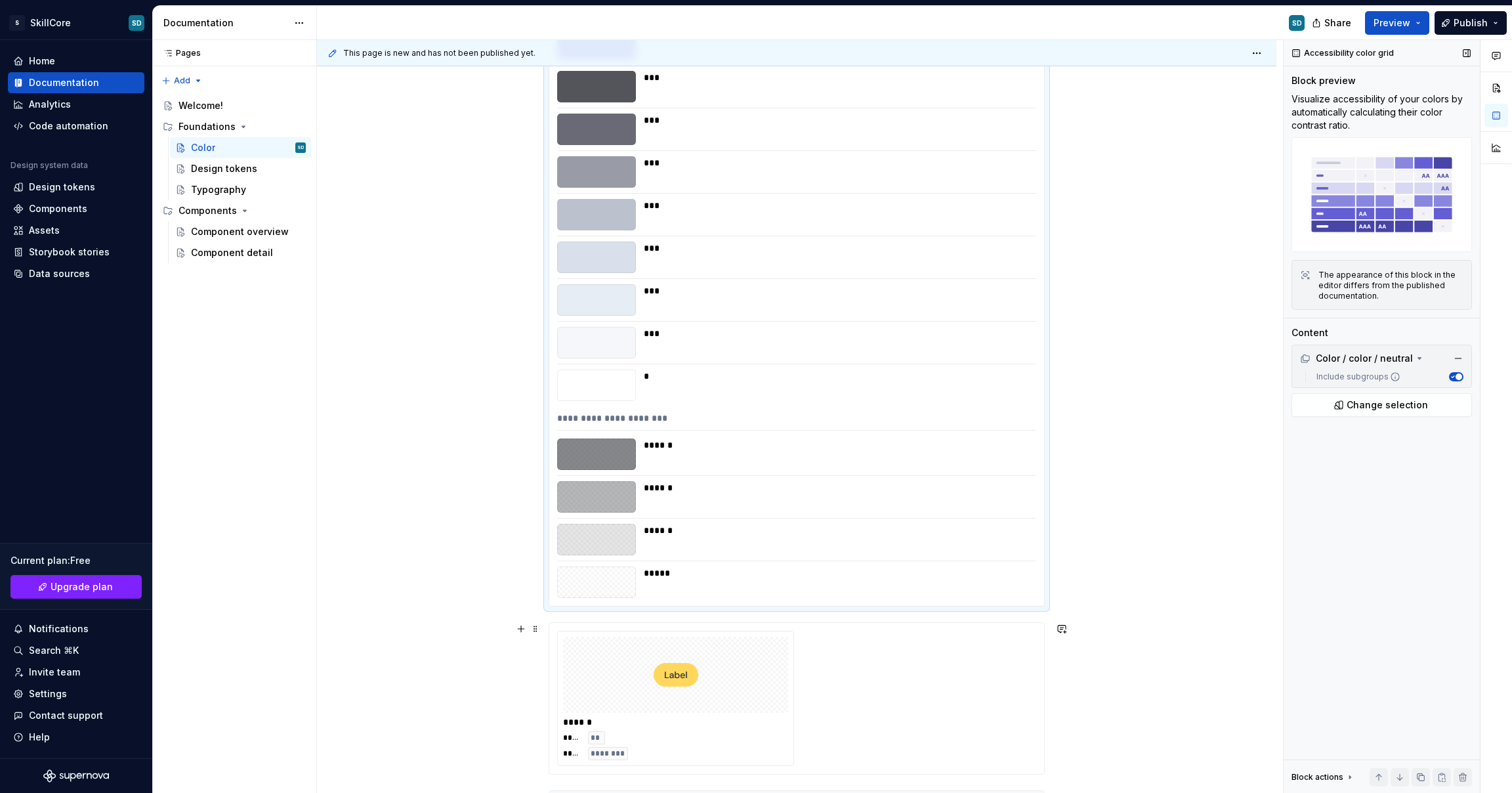
scroll to position [20794, 0]
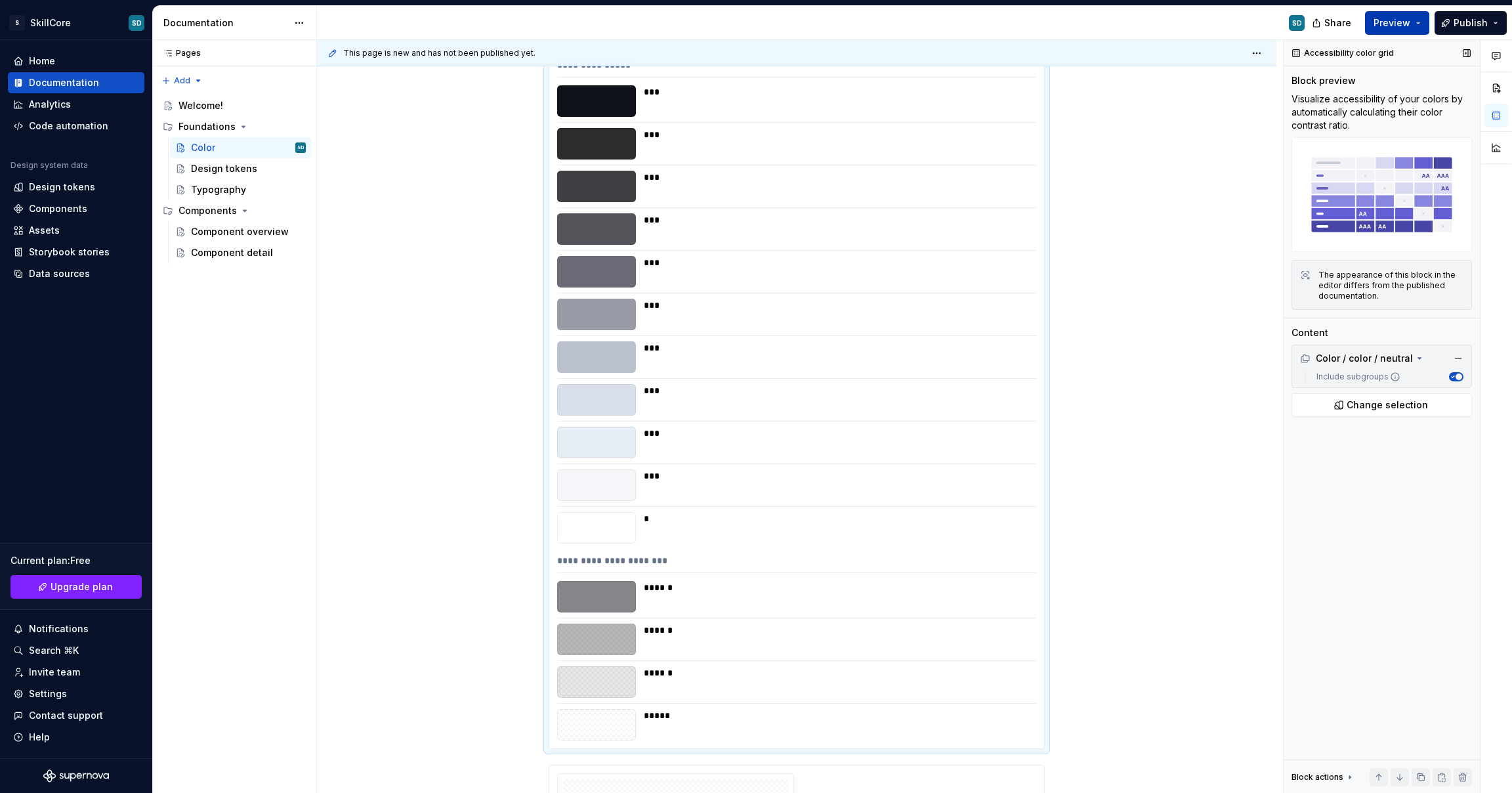
click at [1398, 19] on span "Preview" at bounding box center [1392, 23] width 37 height 13
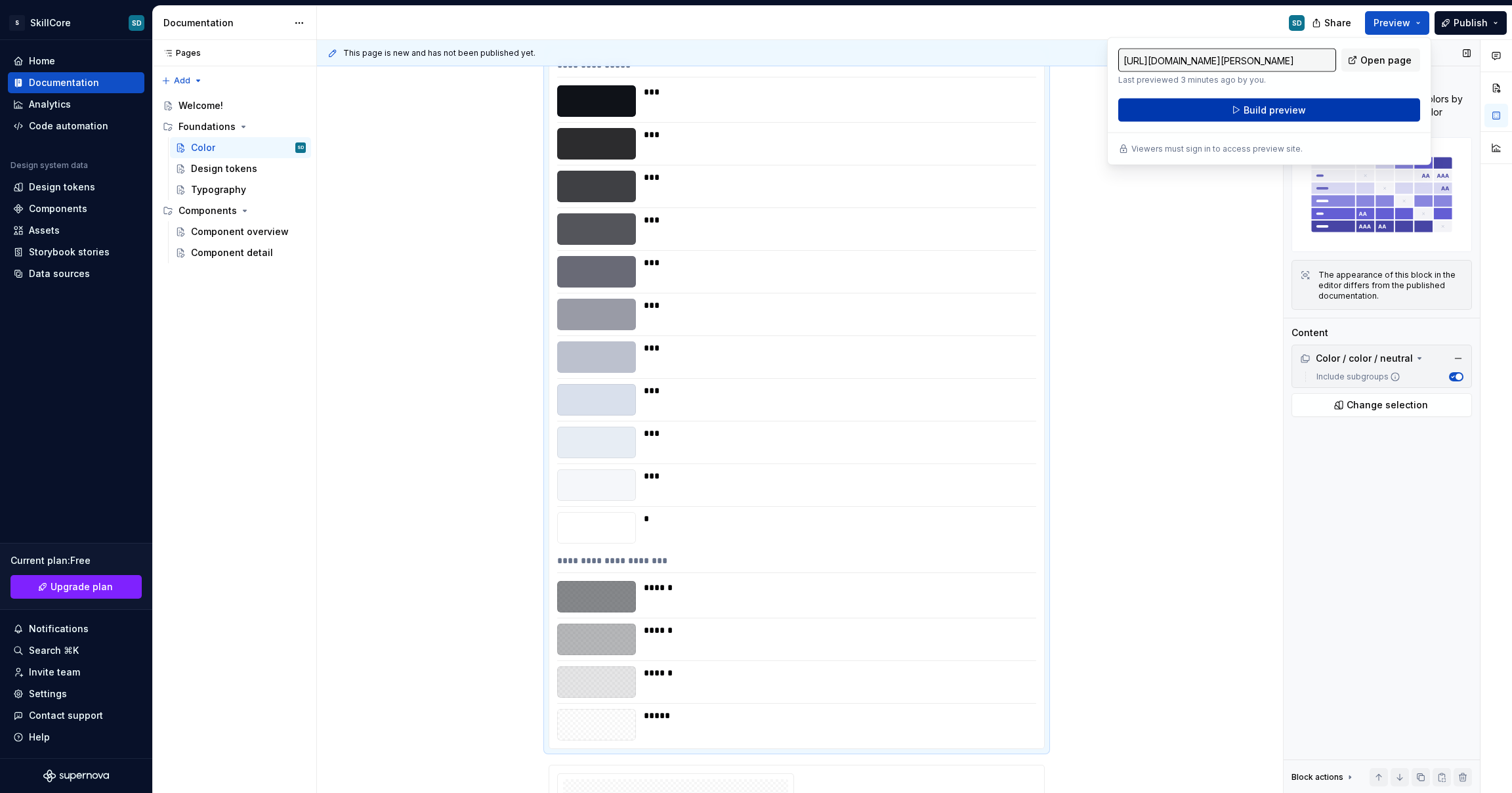
click at [1336, 104] on button "Build preview" at bounding box center [1269, 110] width 302 height 23
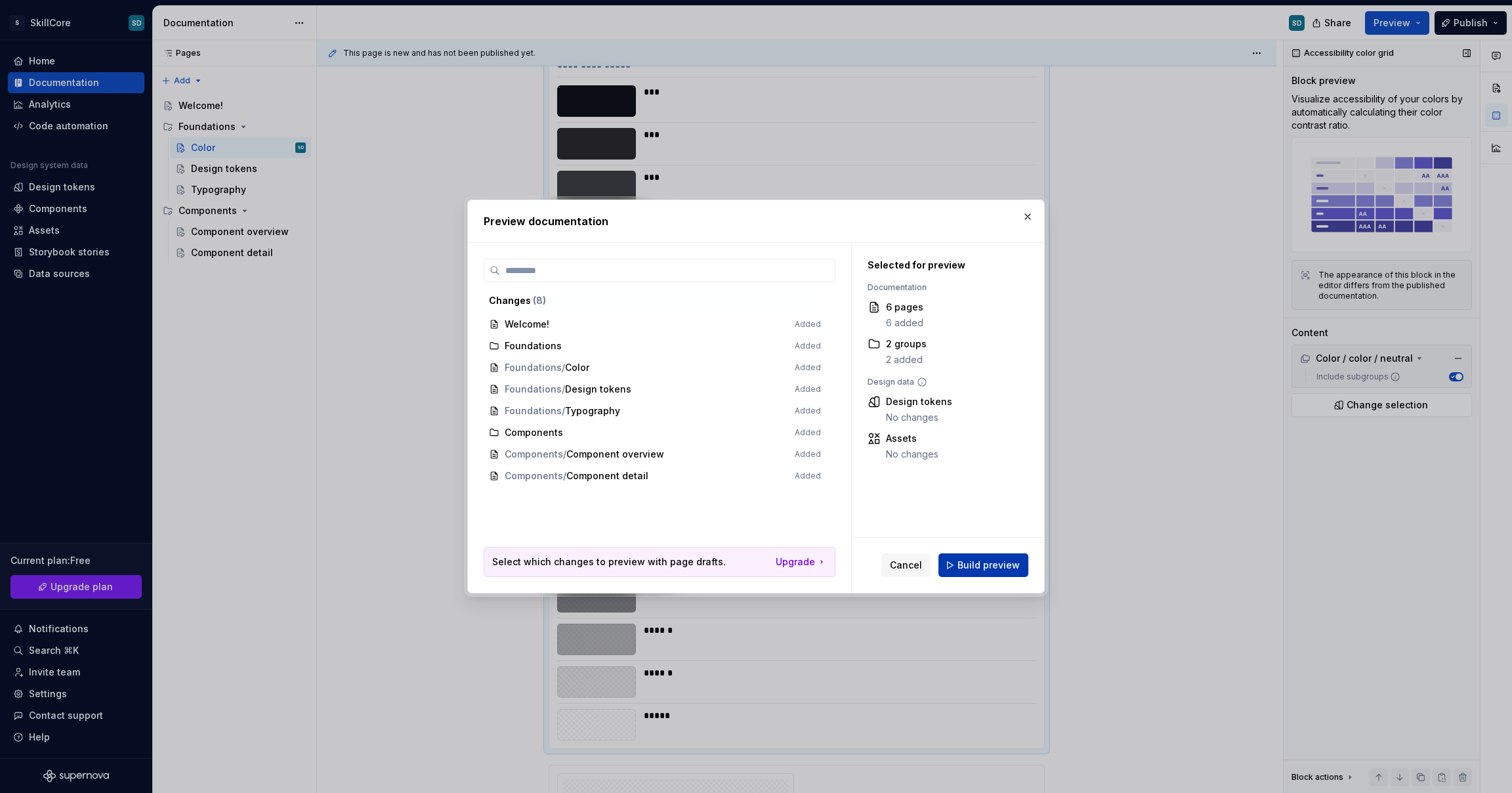
click at [1017, 565] on span "Build preview" at bounding box center [989, 565] width 63 height 13
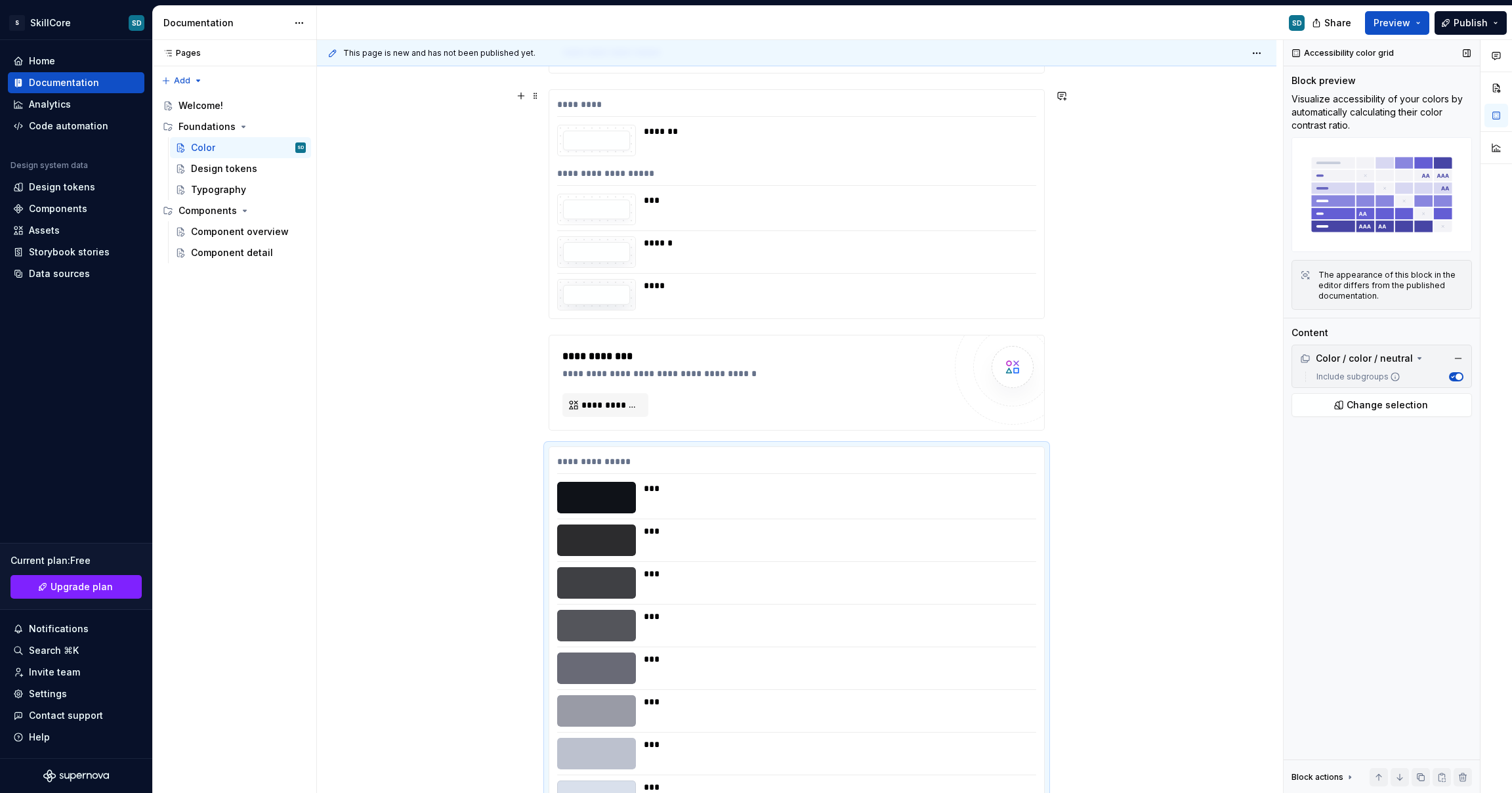
scroll to position [20375, 0]
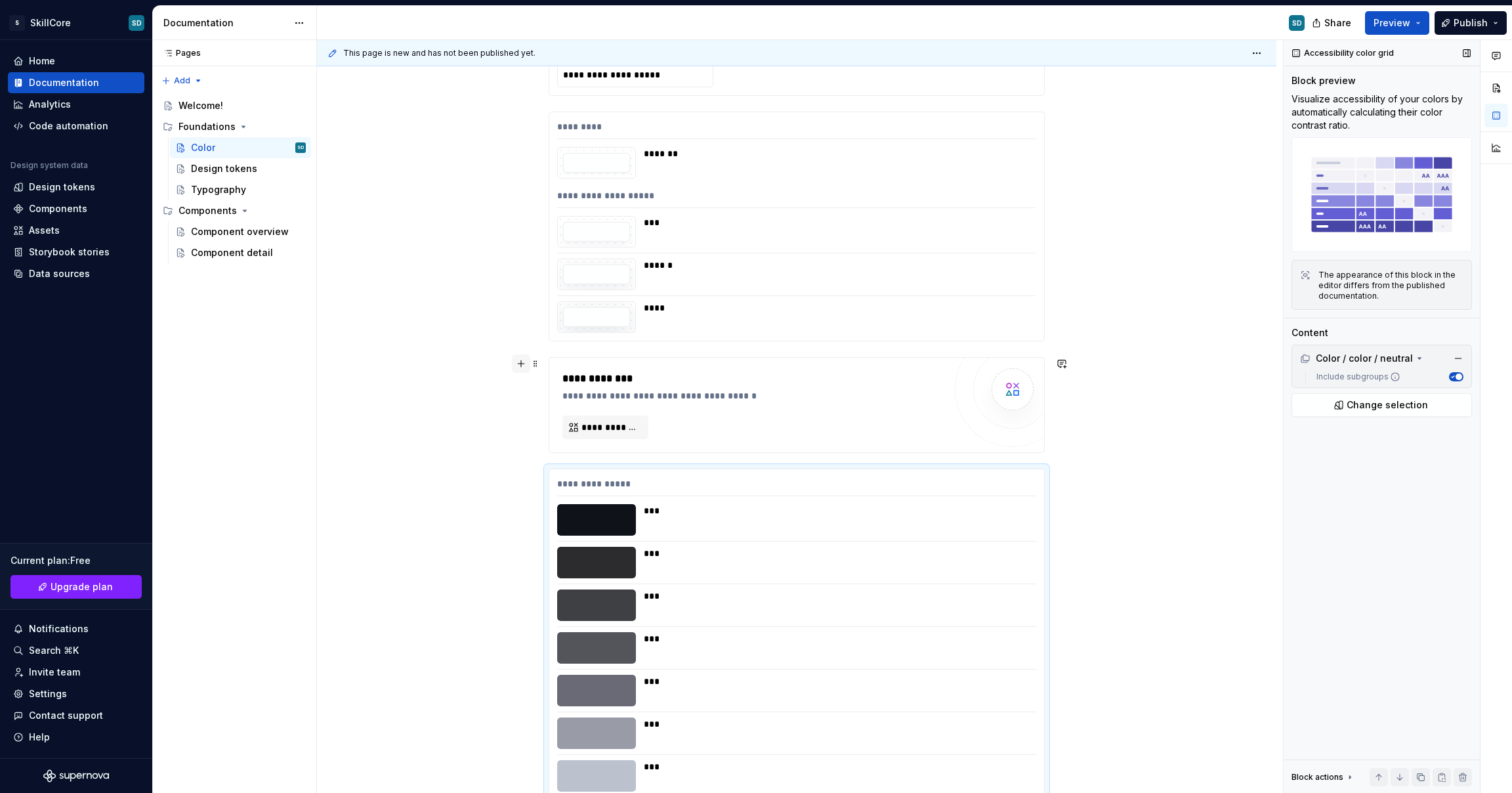
click at [523, 362] on button "button" at bounding box center [522, 364] width 18 height 18
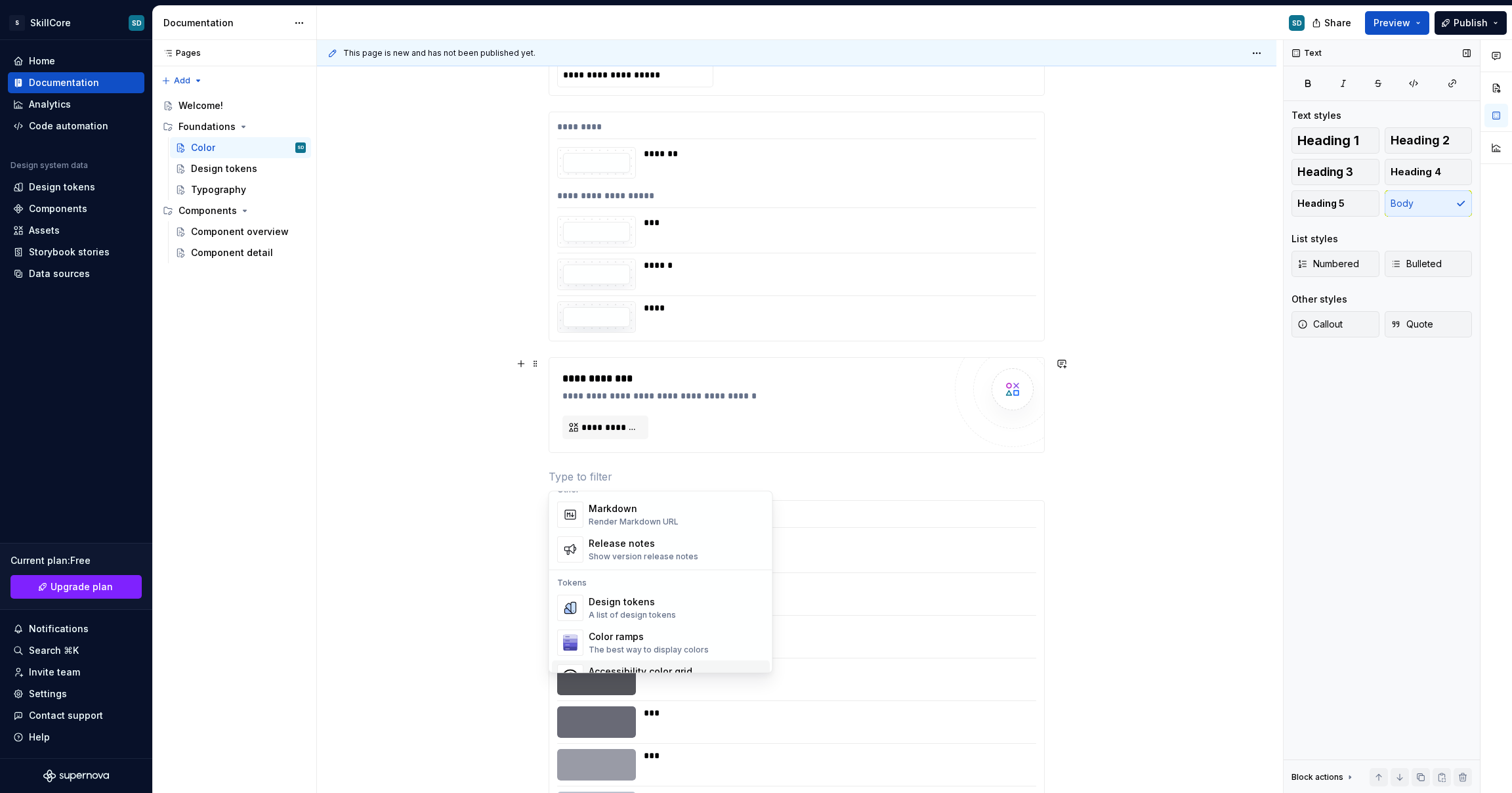
scroll to position [874, 0]
click at [605, 636] on div "Color ramps" at bounding box center [649, 639] width 120 height 13
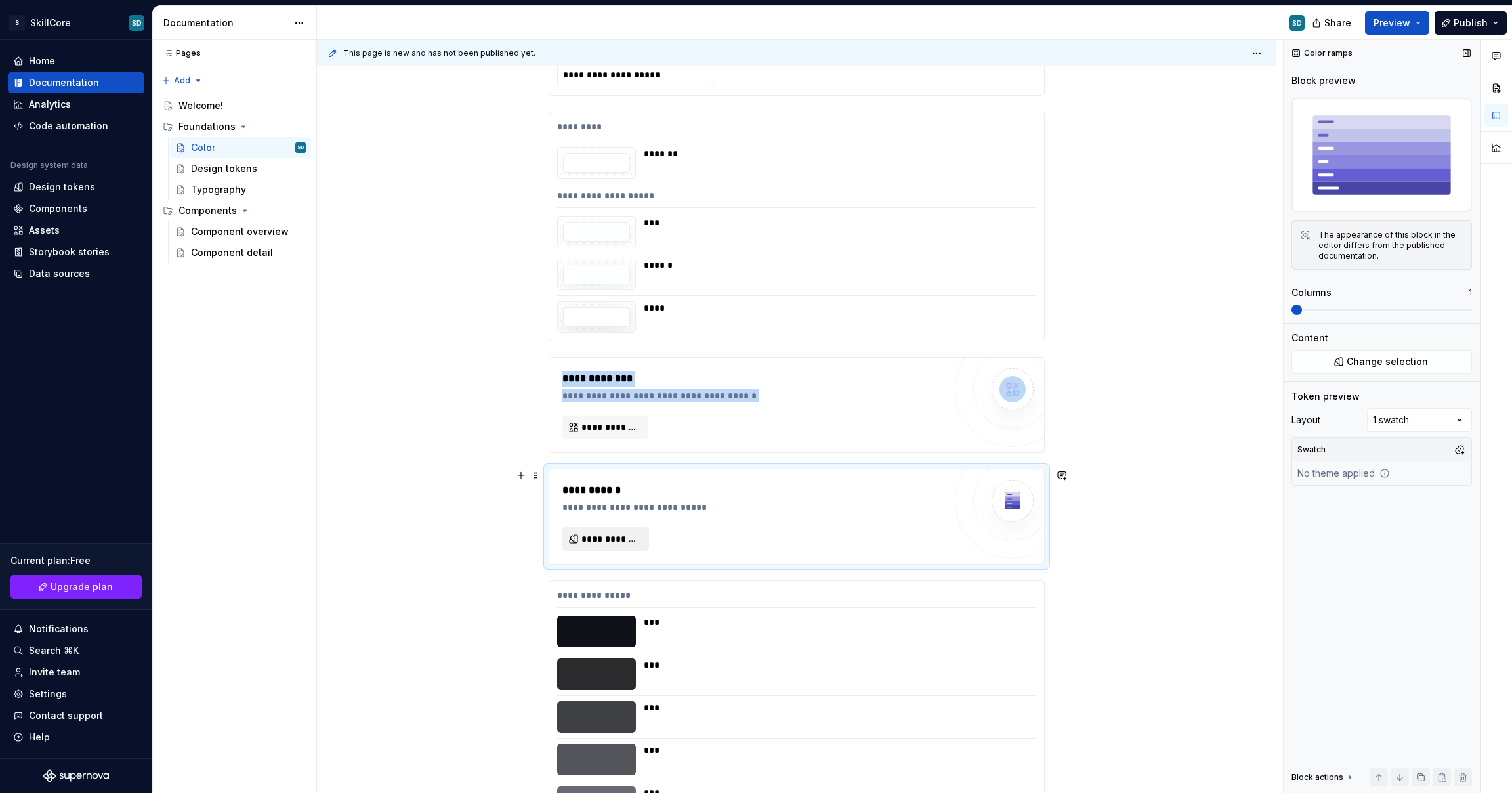
click at [634, 537] on span "**********" at bounding box center [611, 539] width 59 height 13
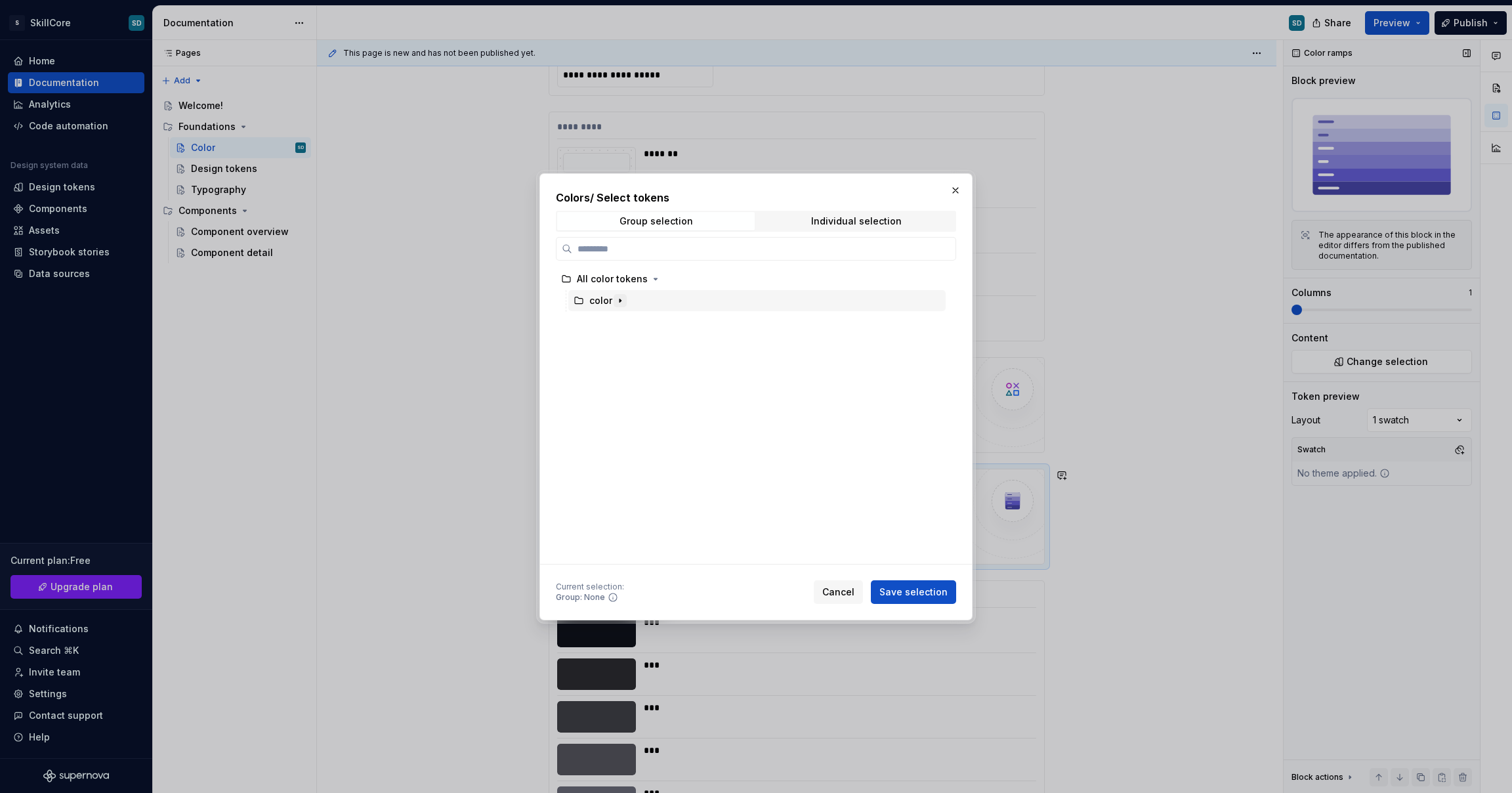
click at [623, 303] on icon "button" at bounding box center [620, 301] width 11 height 11
click at [625, 343] on icon "button" at bounding box center [630, 344] width 11 height 11
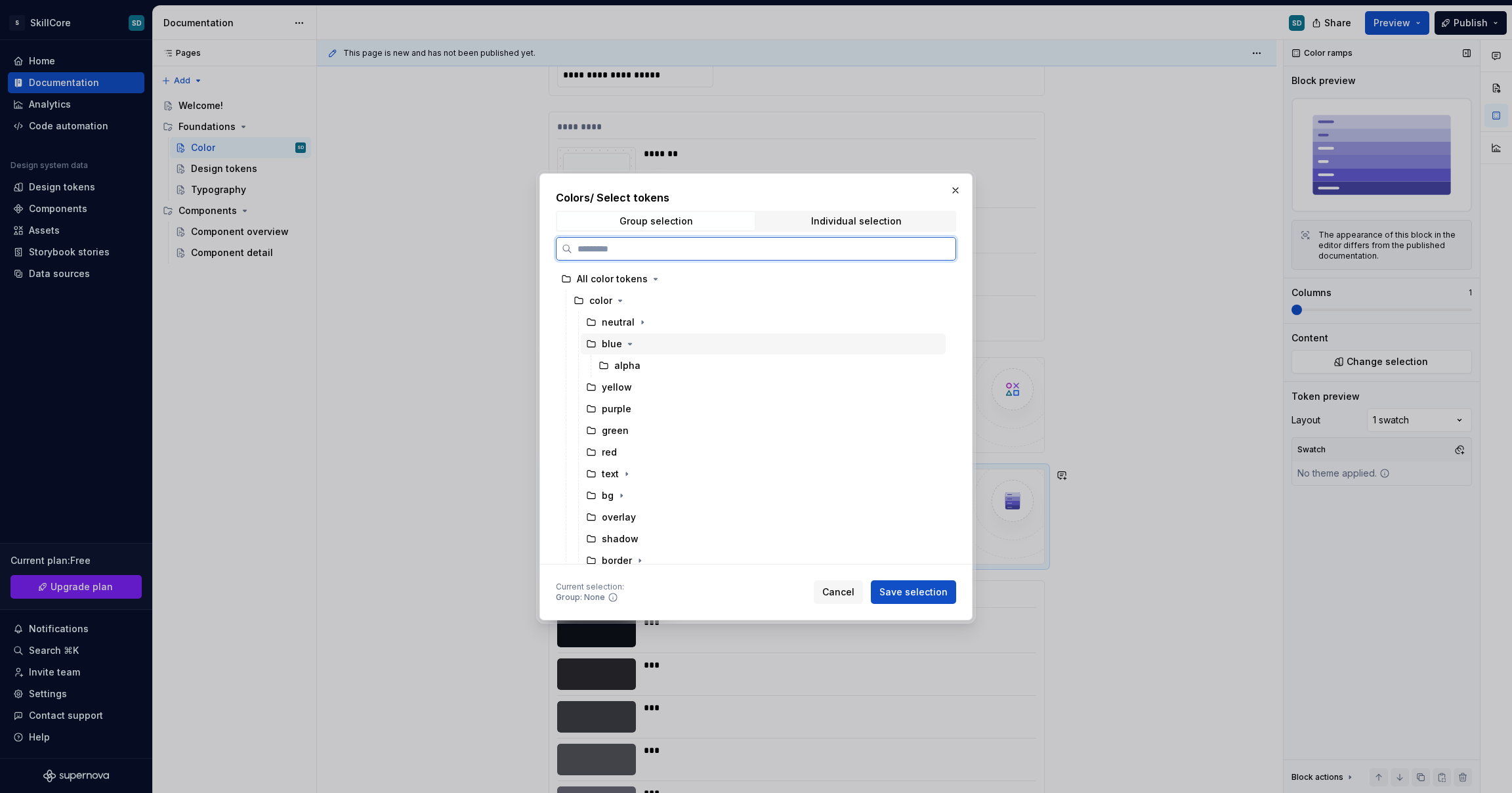
click at [597, 345] on div "blue" at bounding box center [611, 344] width 51 height 13
click at [940, 593] on span "Save selection" at bounding box center [914, 593] width 68 height 13
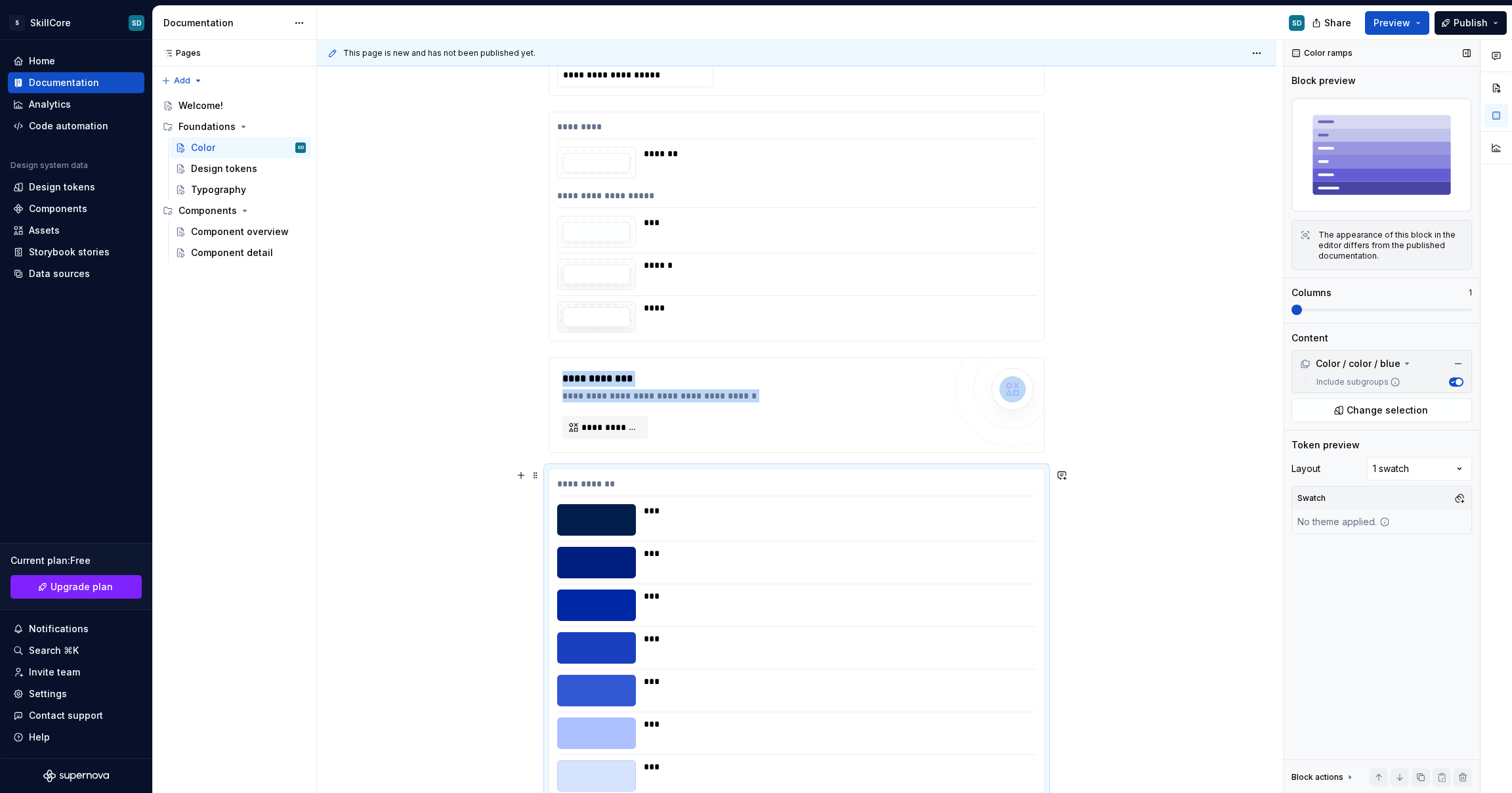
scroll to position [20707, 0]
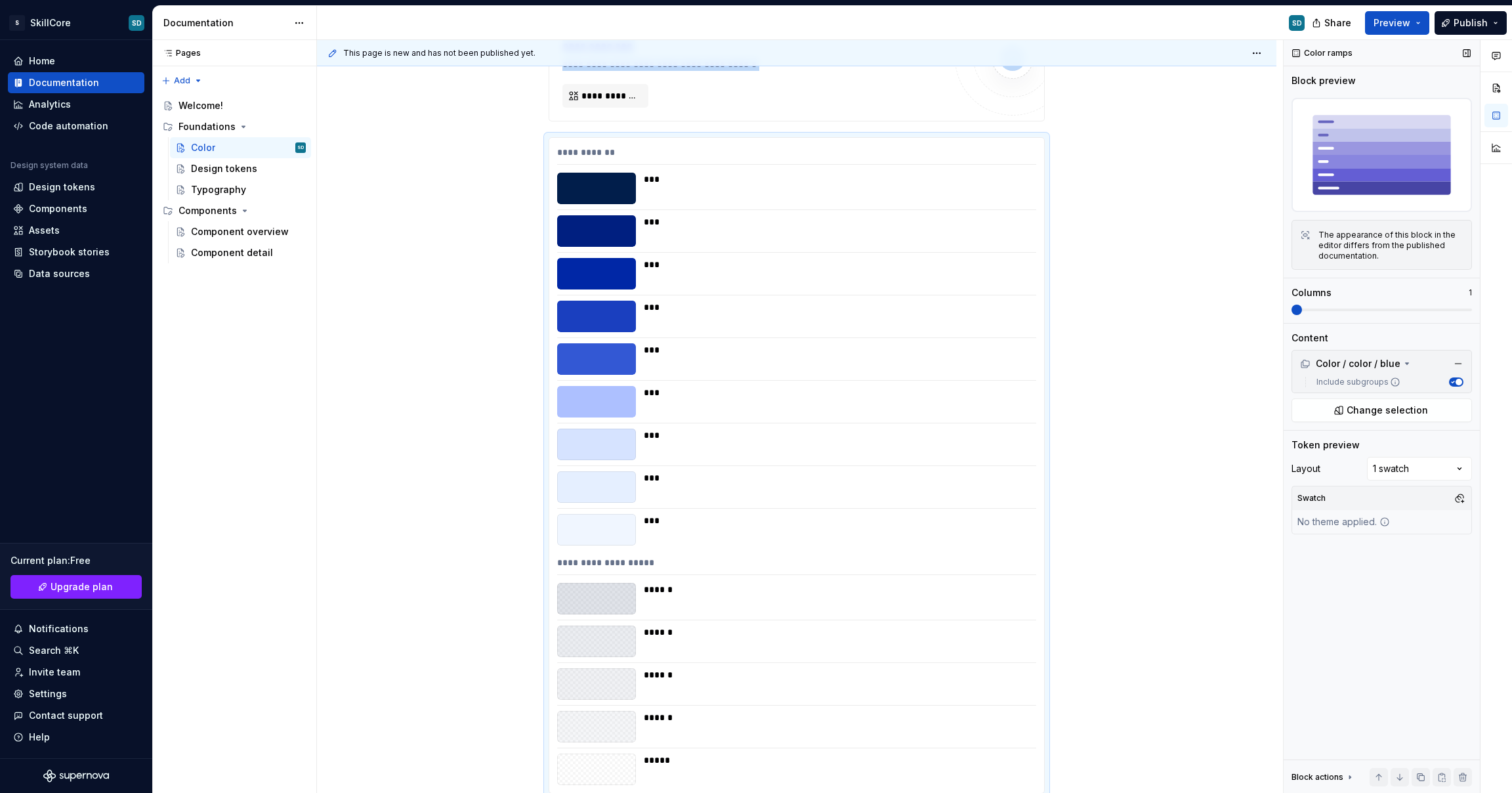
click at [1374, 310] on span at bounding box center [1382, 310] width 180 height 3
click at [1396, 309] on span at bounding box center [1382, 310] width 180 height 11
click at [1292, 305] on span at bounding box center [1382, 310] width 180 height 11
click at [1389, 22] on span "Preview" at bounding box center [1392, 23] width 37 height 13
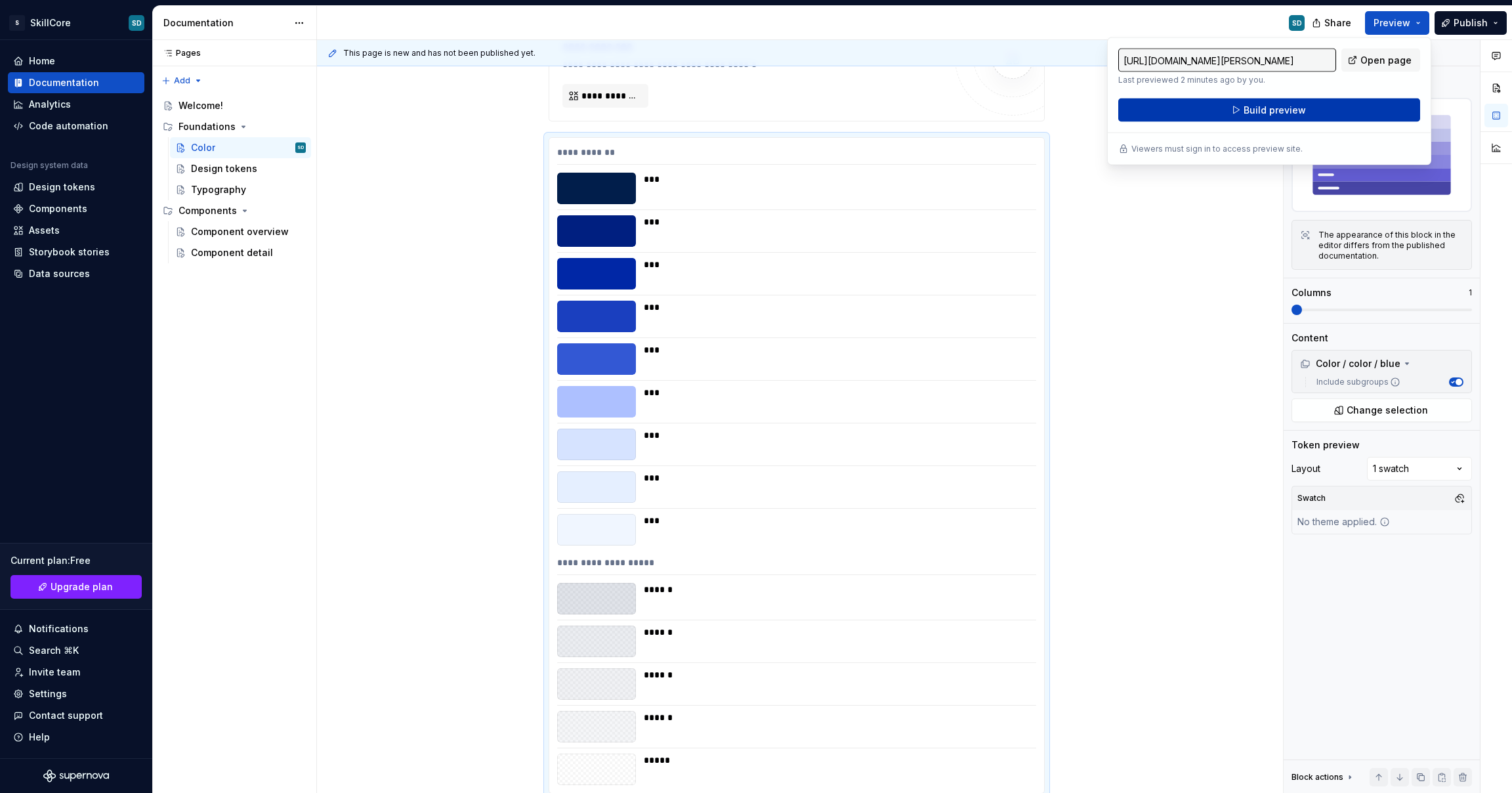
click at [1259, 105] on span "Build preview" at bounding box center [1275, 110] width 63 height 13
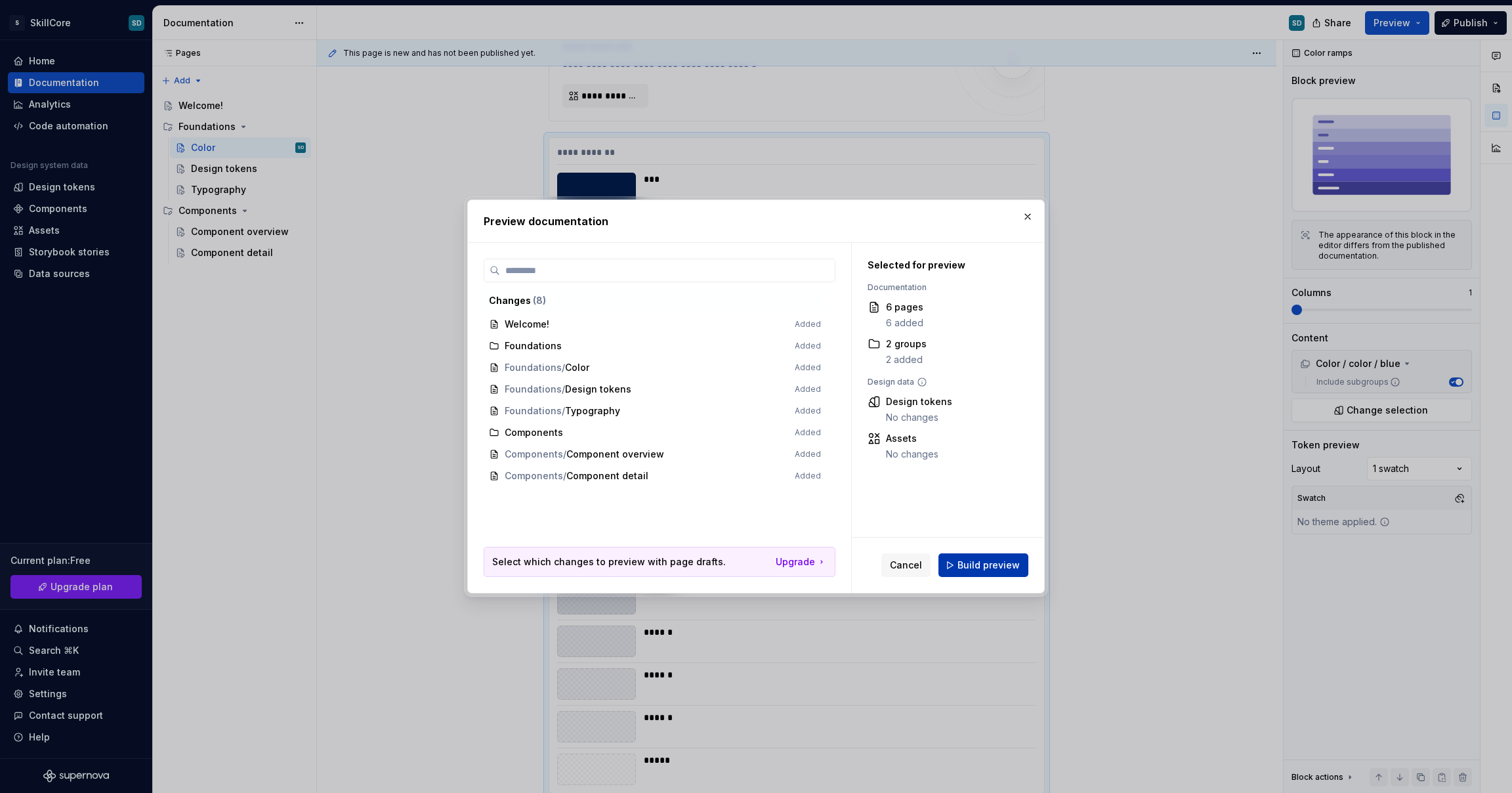
click at [981, 557] on button "Build preview" at bounding box center [984, 565] width 90 height 23
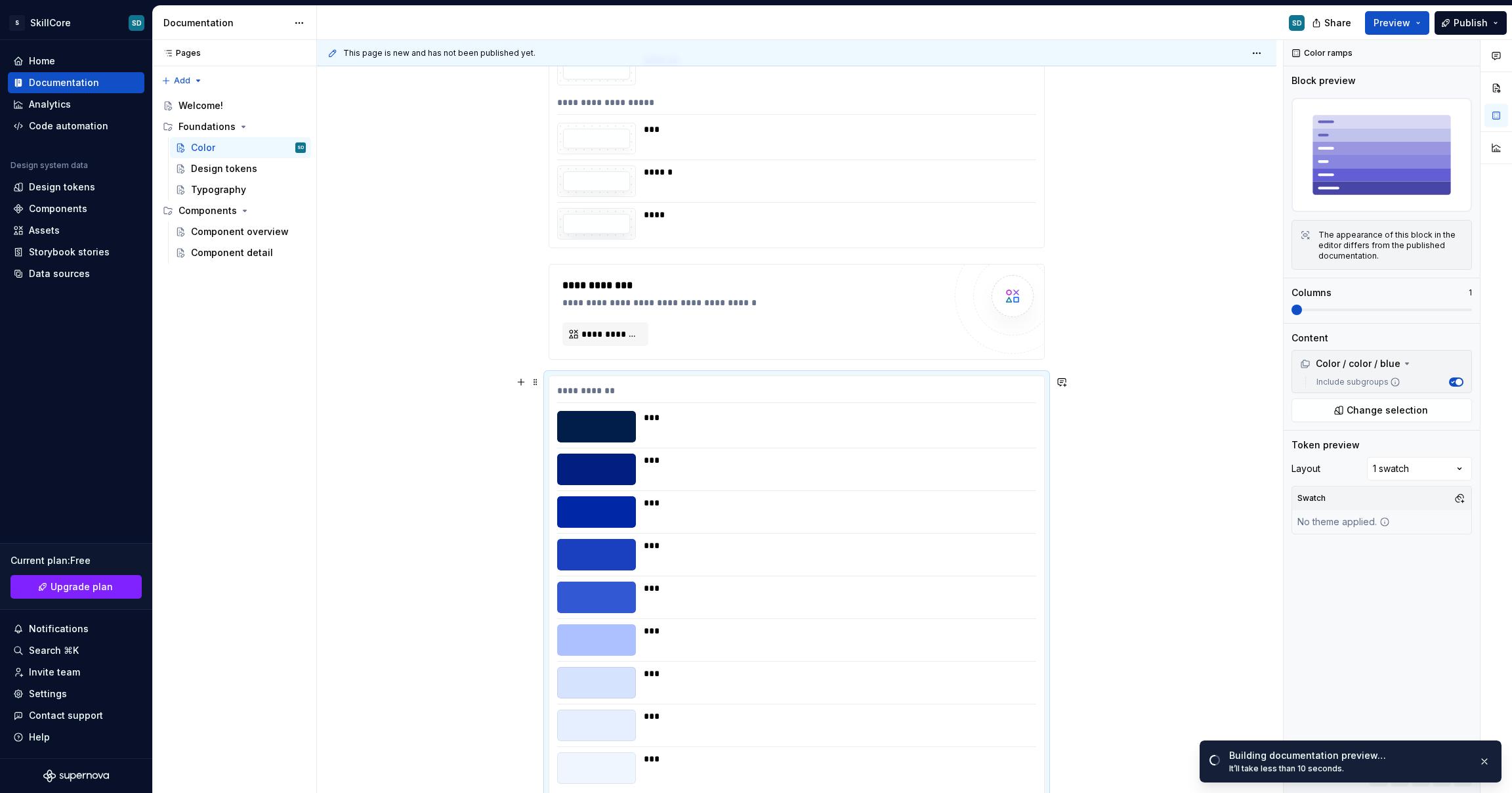
scroll to position [20467, 0]
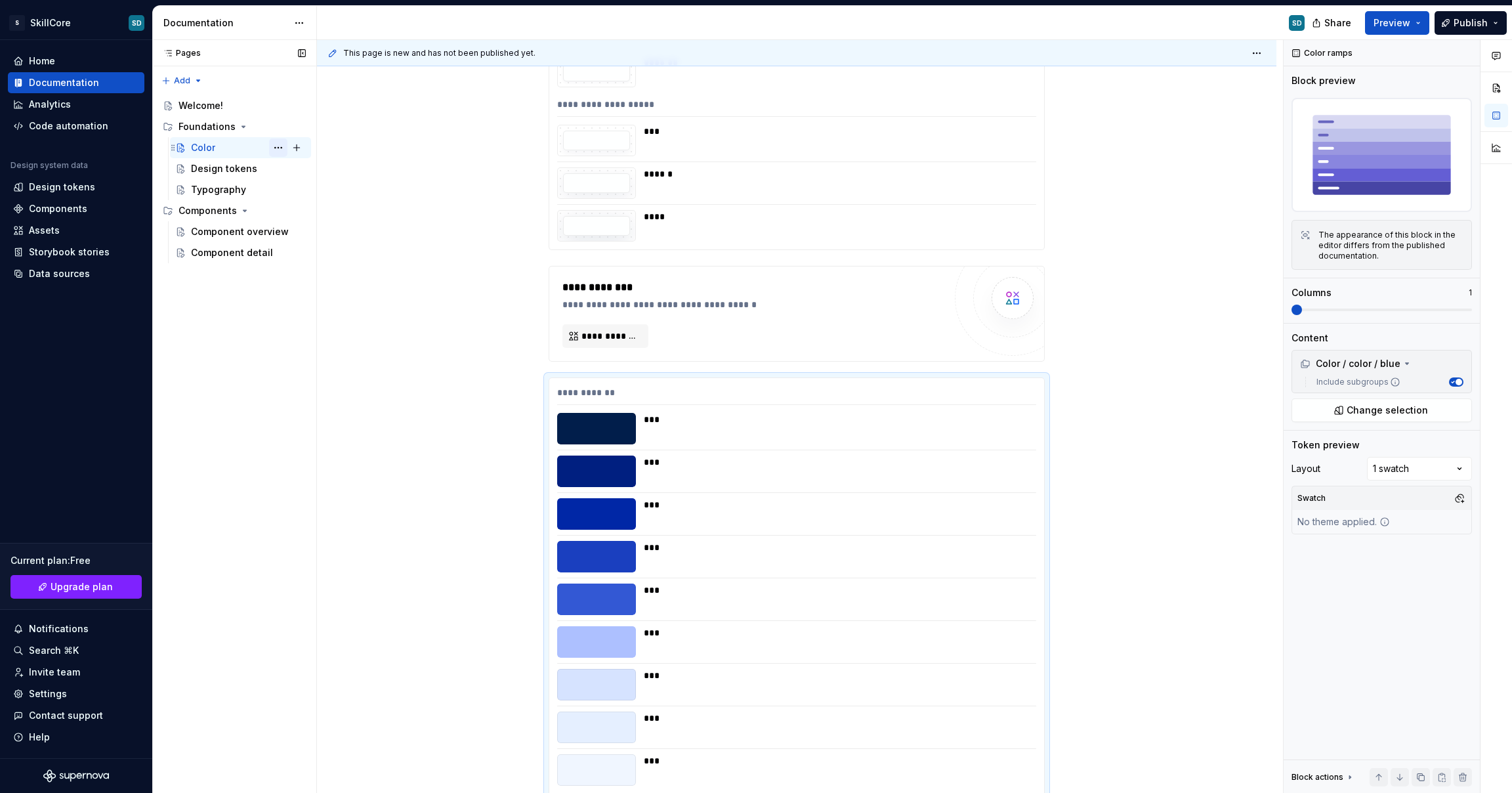
click at [283, 148] on button "Page tree" at bounding box center [279, 148] width 18 height 18
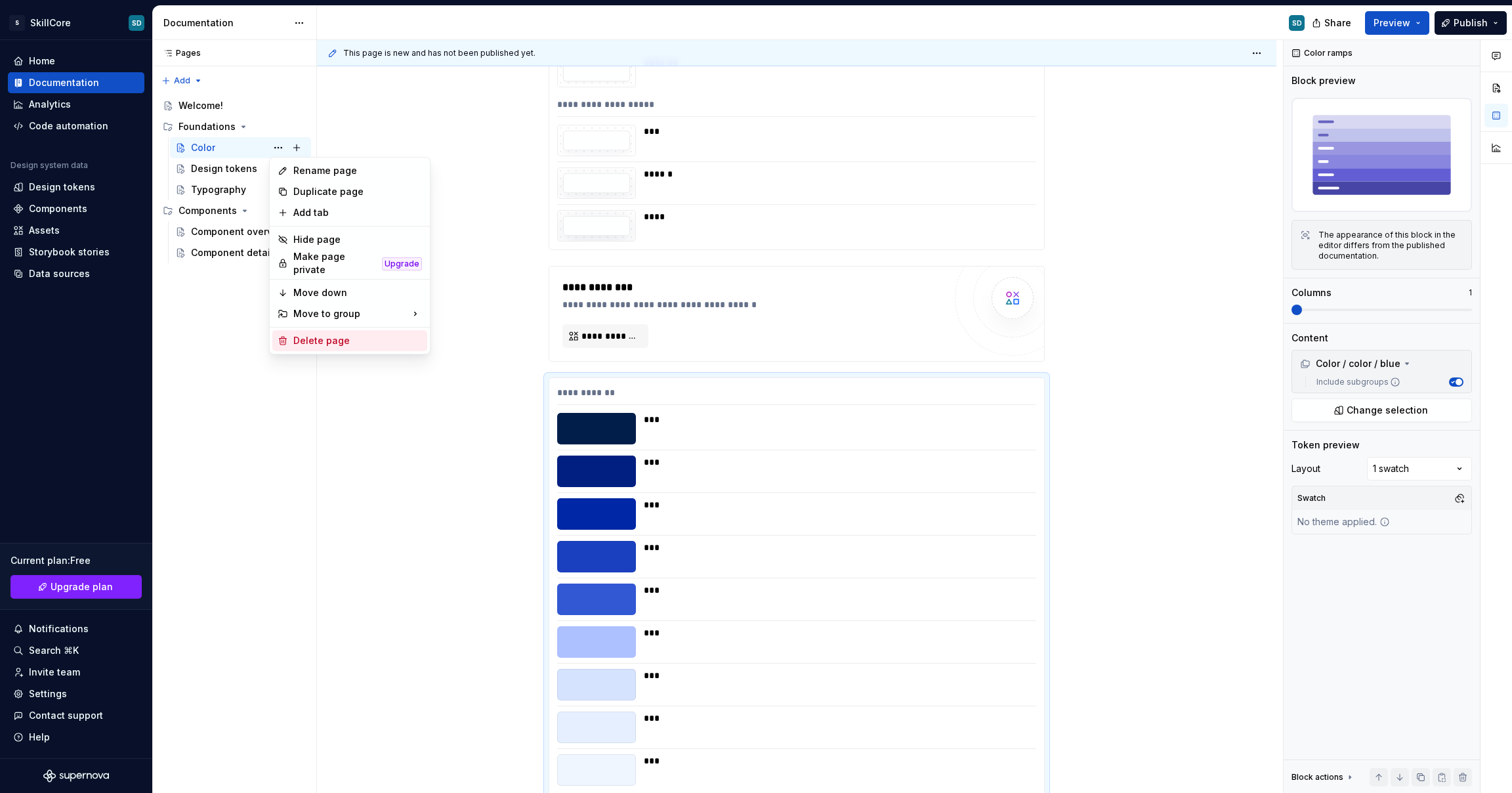
click at [335, 335] on div "Delete page" at bounding box center [358, 341] width 129 height 13
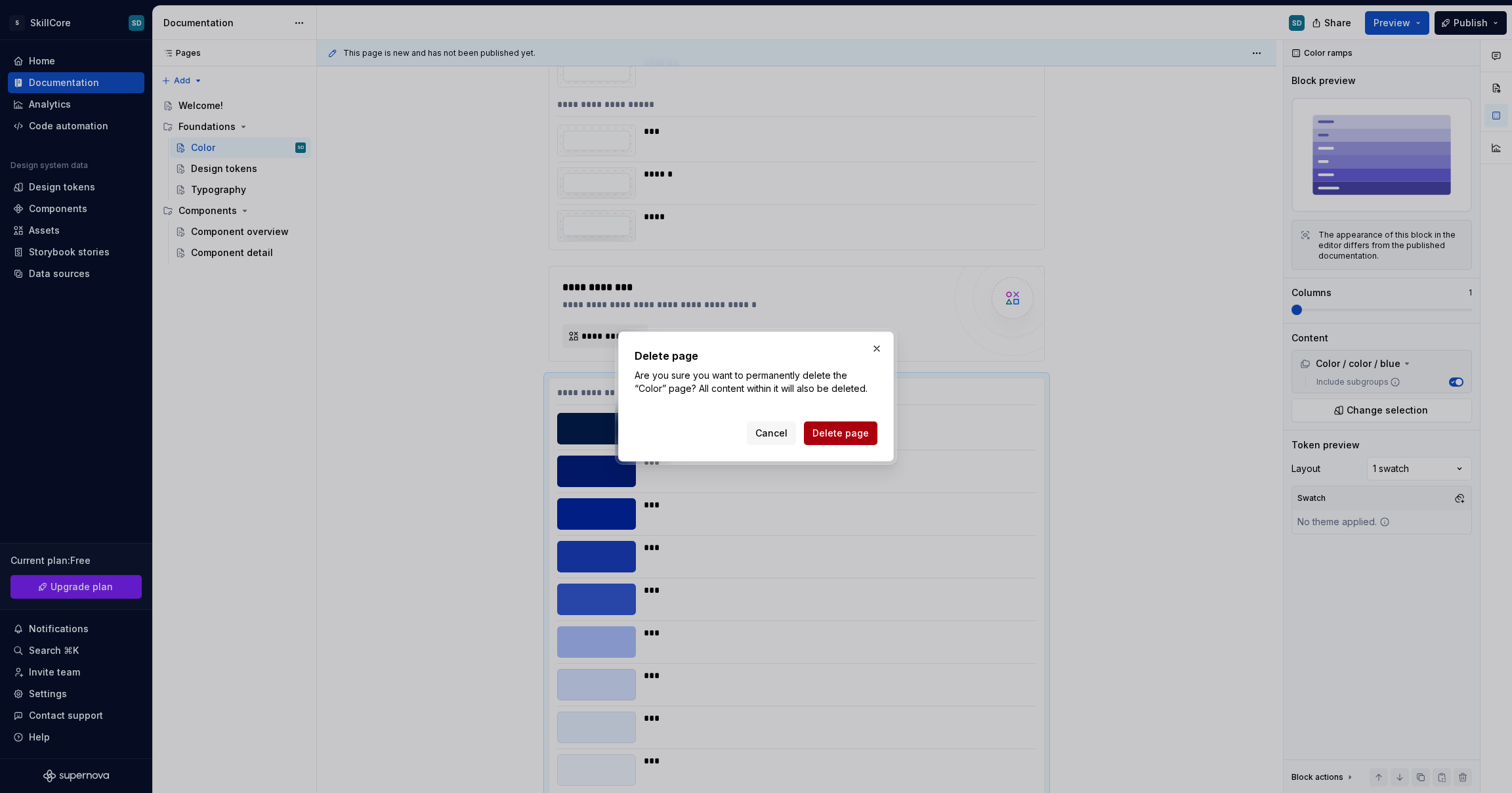
click at [823, 429] on span "Delete page" at bounding box center [841, 433] width 57 height 13
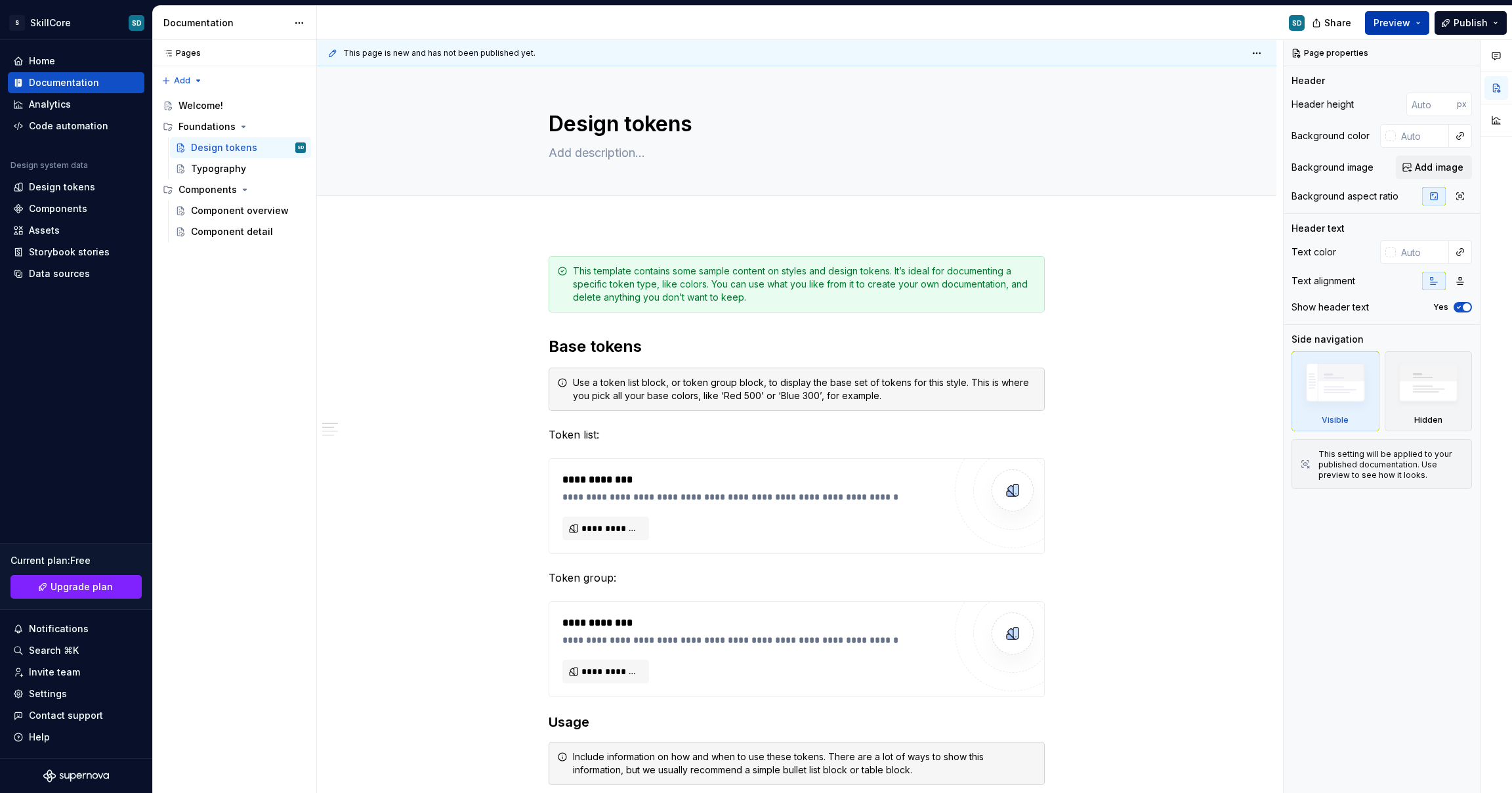
click at [1386, 28] on span "Preview" at bounding box center [1392, 23] width 37 height 13
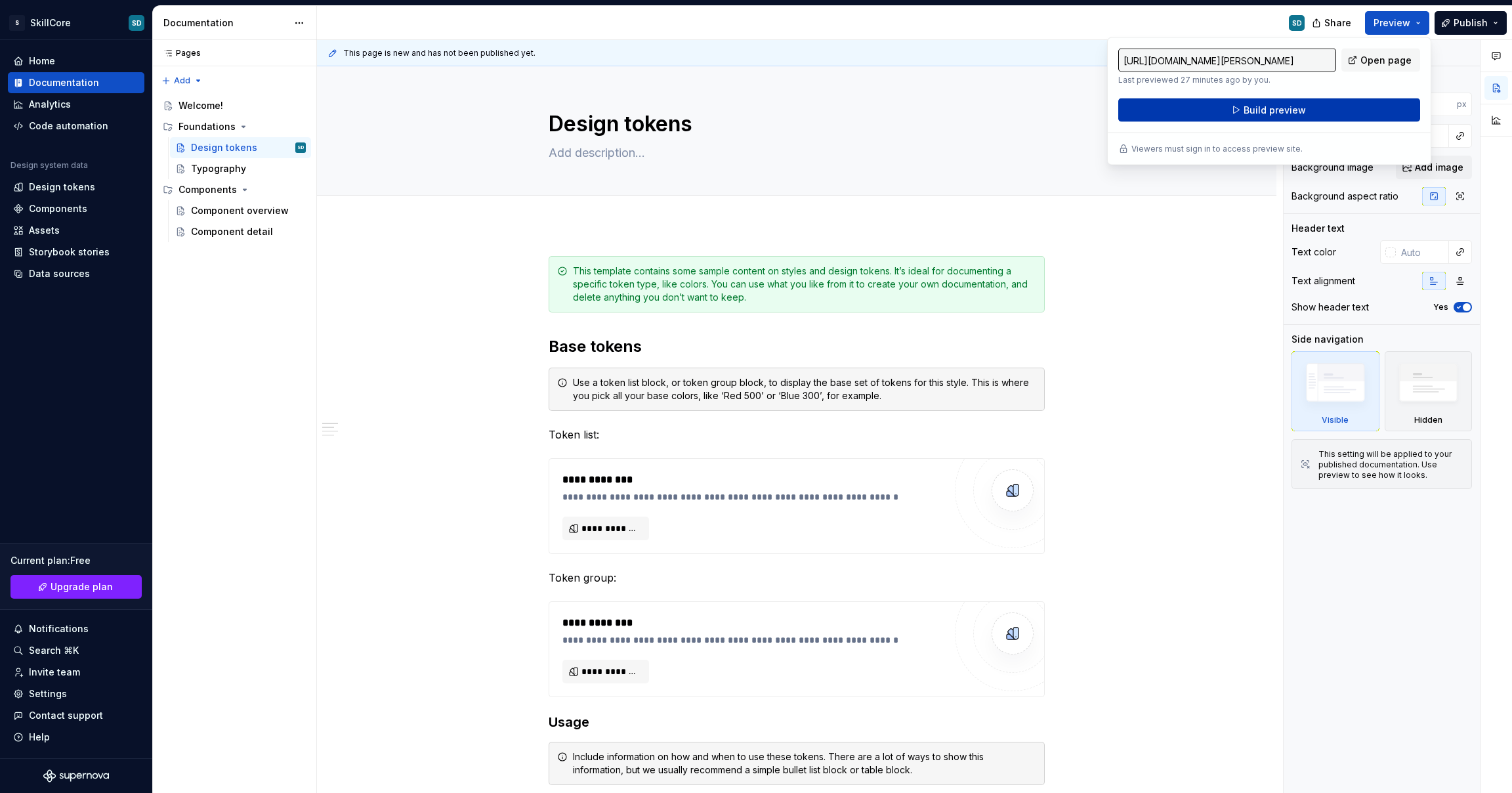
click at [1325, 116] on button "Build preview" at bounding box center [1269, 110] width 302 height 23
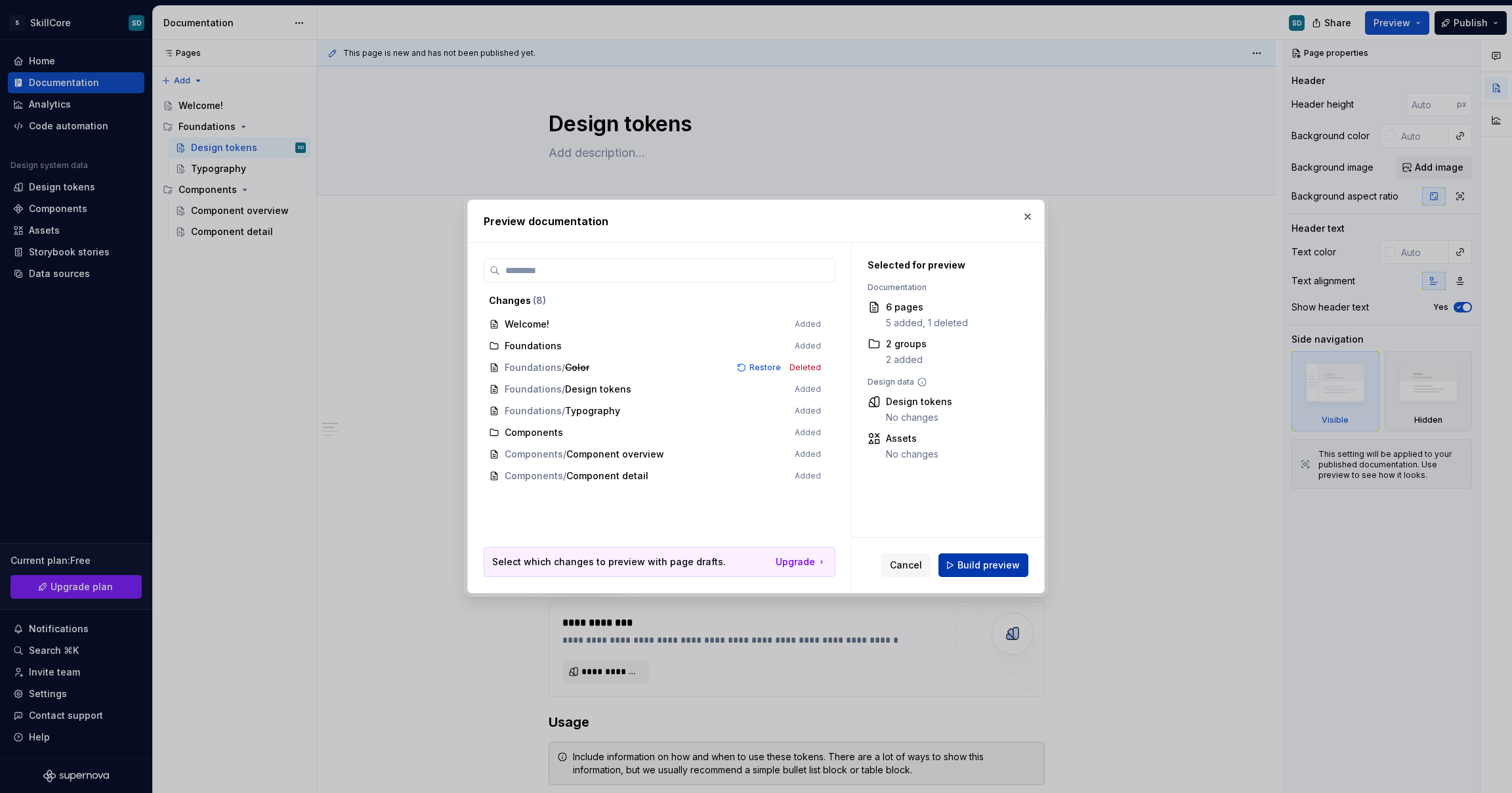
click at [1007, 563] on span "Build preview" at bounding box center [989, 565] width 63 height 13
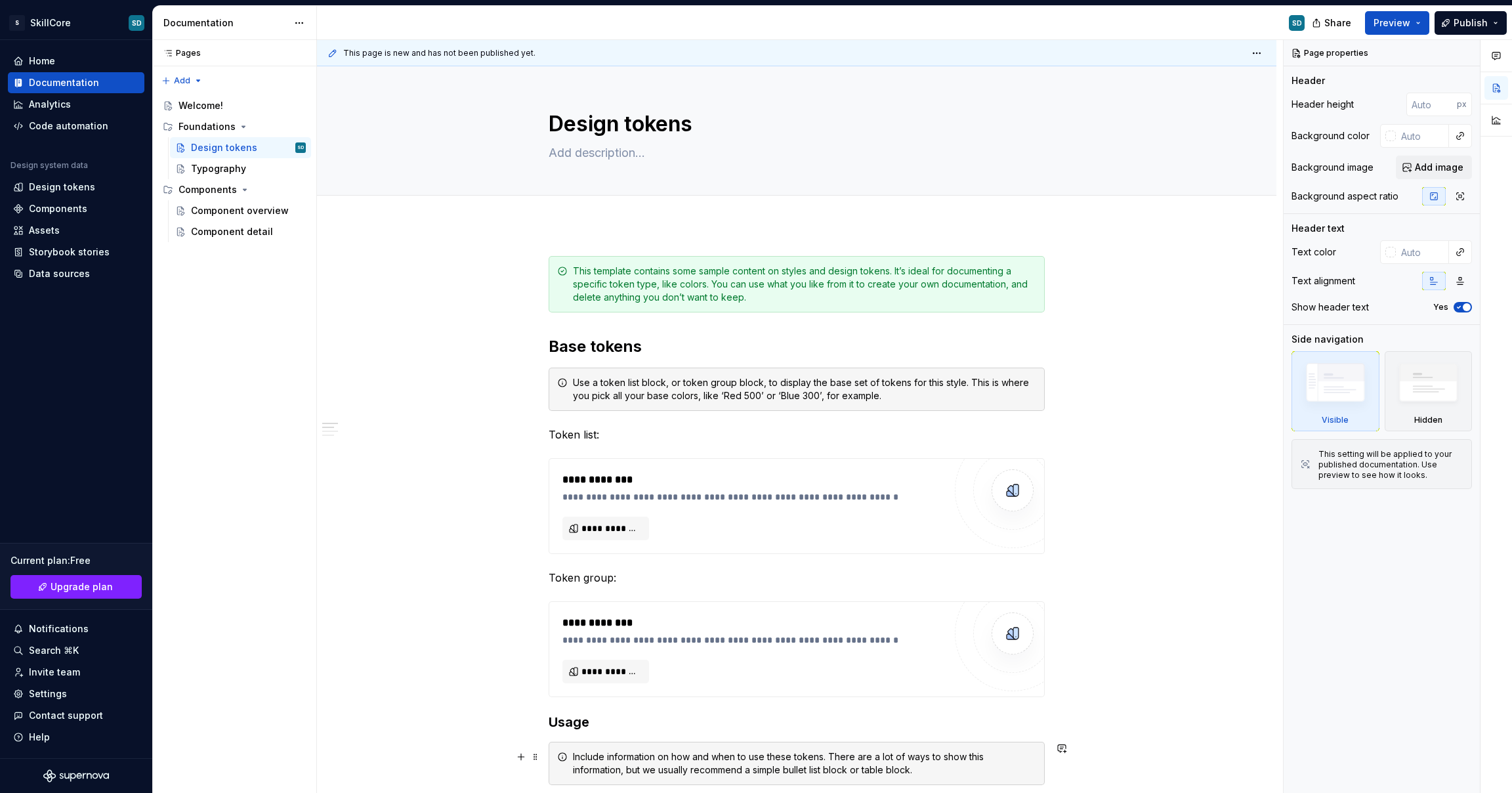
type textarea "*"
